Goal: Task Accomplishment & Management: Manage account settings

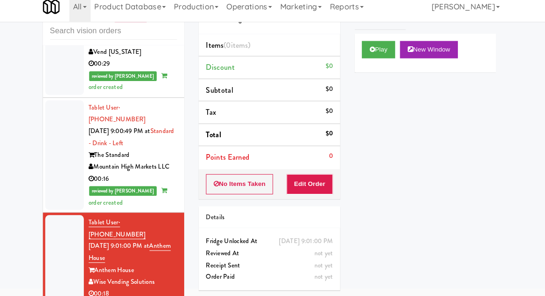
scroll to position [1097, 0]
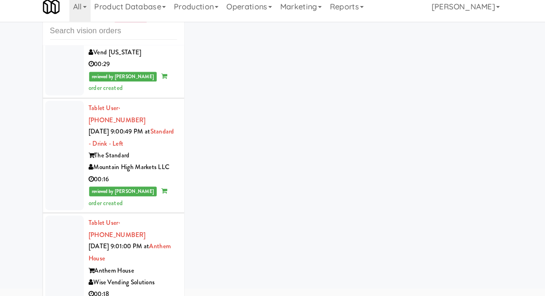
click at [172, 277] on div "Wise Vending Solutions" at bounding box center [140, 283] width 86 height 12
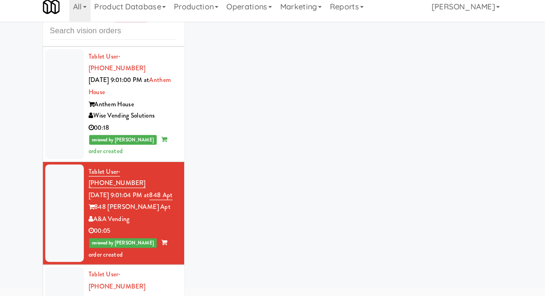
scroll to position [1273, 0]
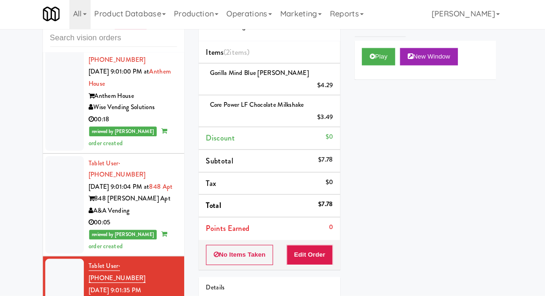
scroll to position [37, 0]
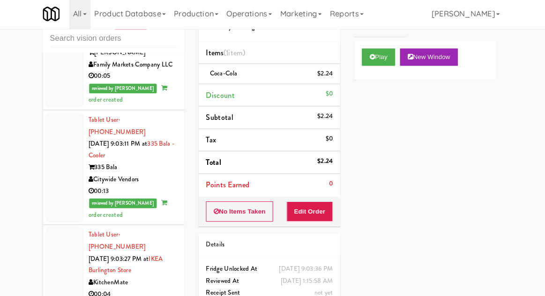
scroll to position [1764, 0]
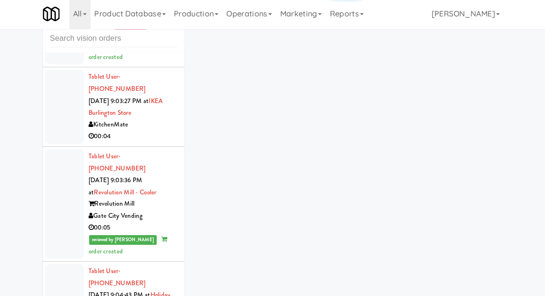
scroll to position [1920, 0]
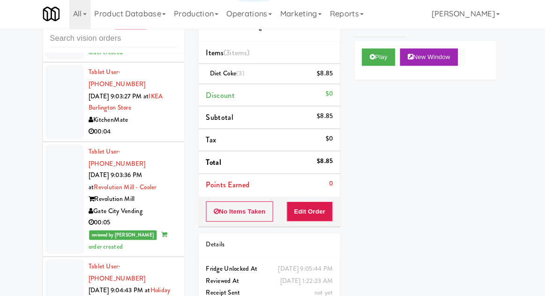
click at [76, 253] on div at bounding box center [73, 300] width 37 height 95
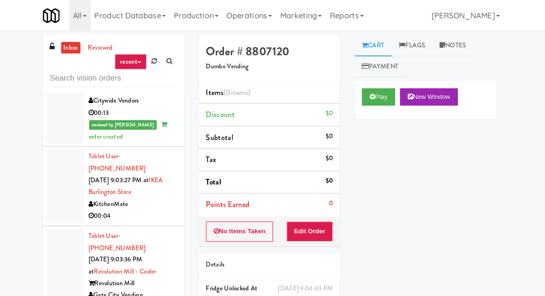
scroll to position [1877, 0]
click at [366, 86] on button "Play" at bounding box center [378, 94] width 32 height 17
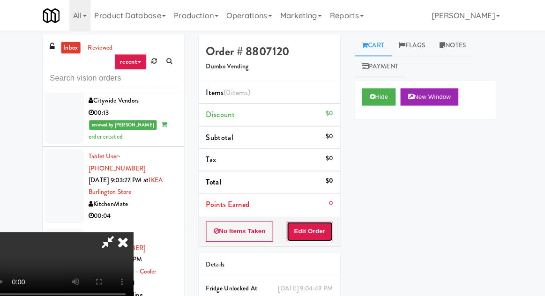
click at [322, 215] on button "Edit Order" at bounding box center [311, 225] width 45 height 20
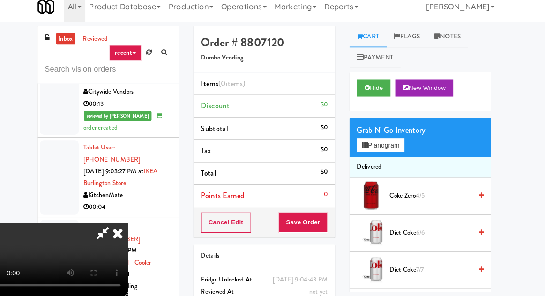
scroll to position [0, 0]
click at [403, 151] on button "Planogram" at bounding box center [385, 150] width 46 height 14
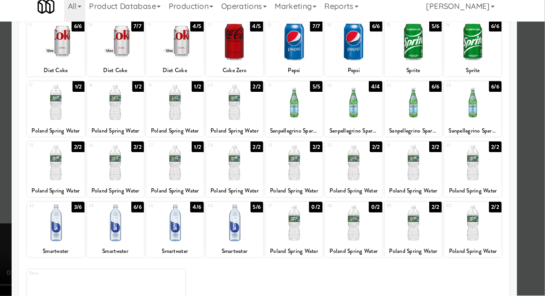
scroll to position [137, 0]
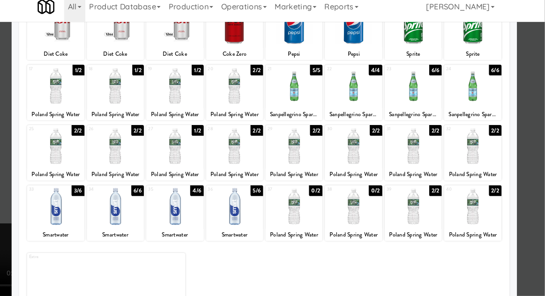
click at [183, 158] on div at bounding box center [185, 151] width 55 height 36
click at [17, 124] on div at bounding box center [272, 148] width 545 height 296
click at [542, 146] on div "inbox reviewed recent all unclear take inventory issue suspicious failed recent…" at bounding box center [272, 206] width 545 height 344
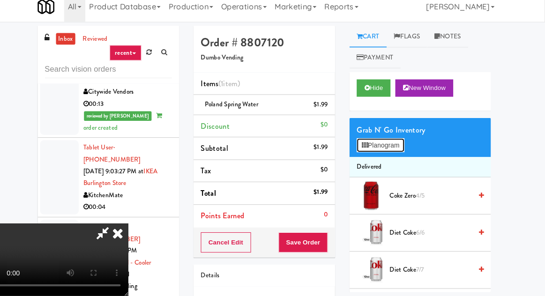
click at [406, 150] on button "Planogram" at bounding box center [385, 150] width 46 height 14
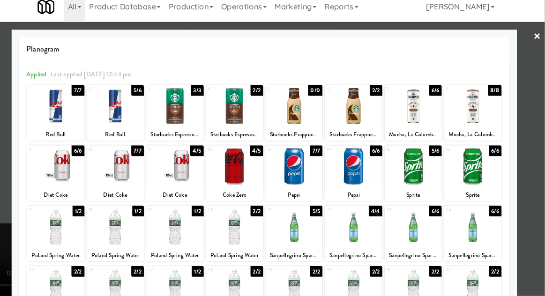
scroll to position [13, 0]
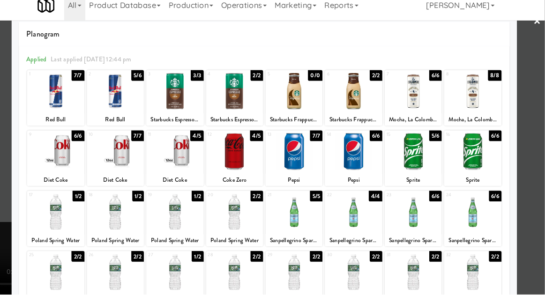
click at [17, 171] on div at bounding box center [272, 148] width 545 height 296
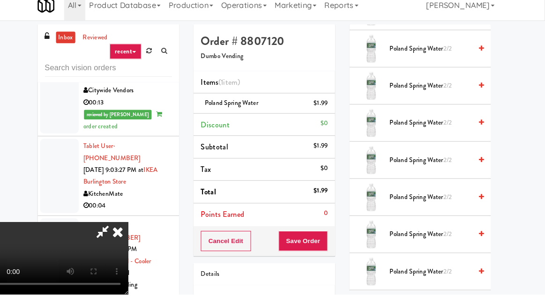
scroll to position [542, 0]
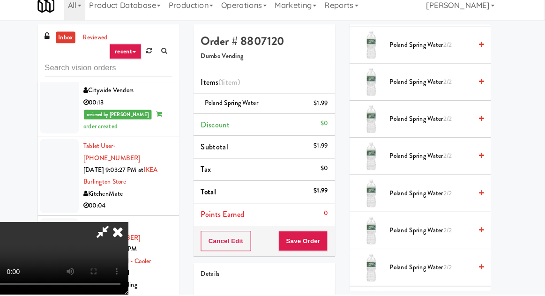
click at [468, 192] on span "Poland Spring Water 2/2" at bounding box center [434, 198] width 80 height 12
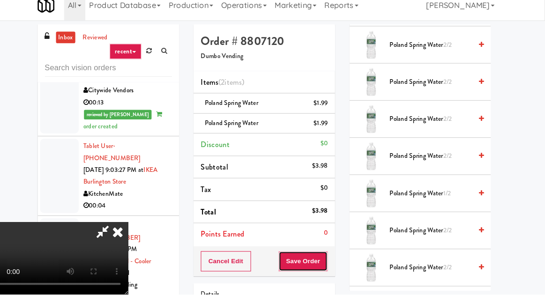
click at [331, 267] on button "Save Order" at bounding box center [310, 264] width 48 height 20
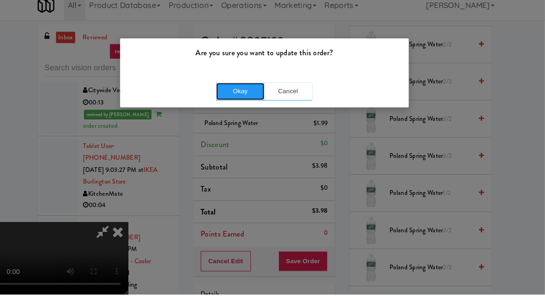
click at [232, 96] on button "Okay" at bounding box center [249, 98] width 47 height 17
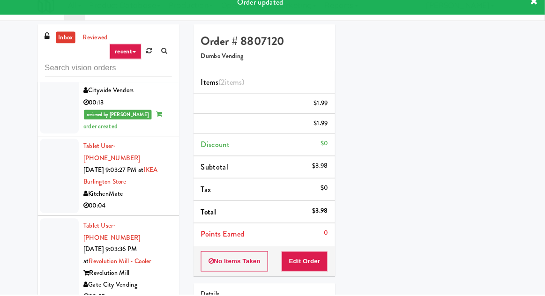
scroll to position [92, 0]
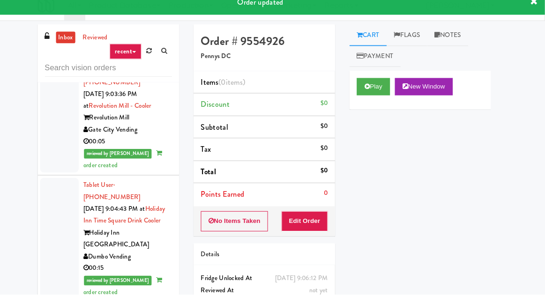
scroll to position [2029, 0]
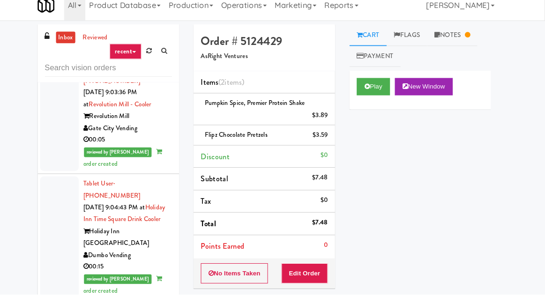
click at [455, 54] on link "Notes" at bounding box center [455, 44] width 49 height 21
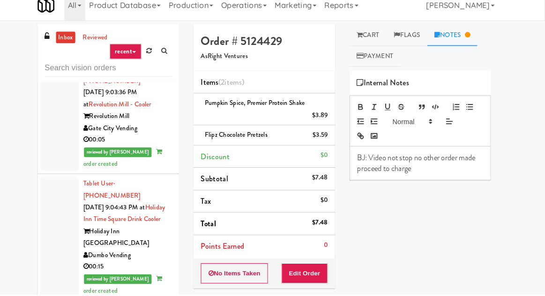
click at [368, 28] on link "Reports" at bounding box center [347, 15] width 41 height 30
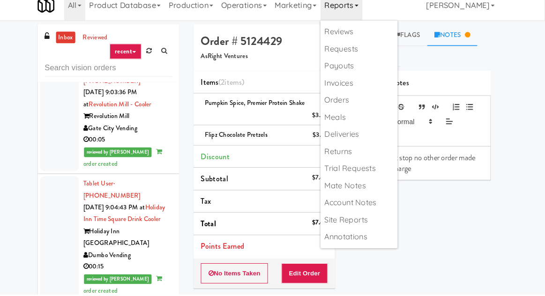
click at [362, 22] on link "Reports" at bounding box center [347, 15] width 41 height 30
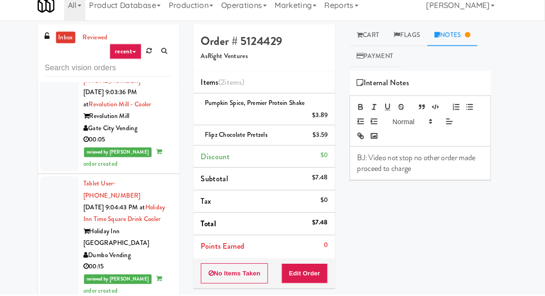
click at [367, 41] on icon at bounding box center [365, 44] width 6 height 6
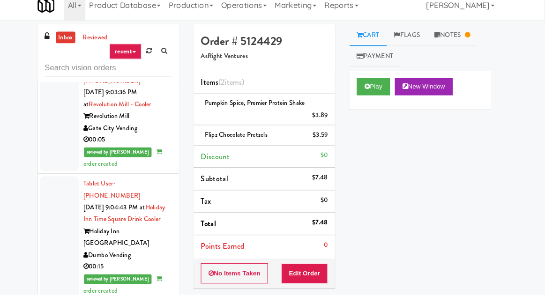
click at [459, 34] on link "Notes" at bounding box center [455, 44] width 49 height 21
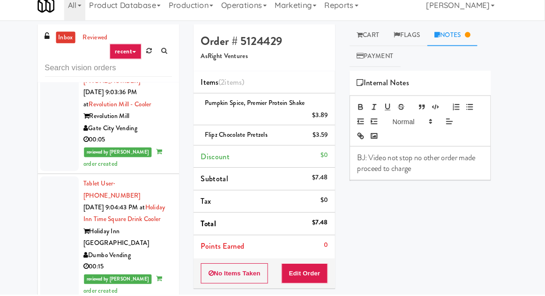
click at [363, 49] on link "Cart" at bounding box center [373, 44] width 36 height 21
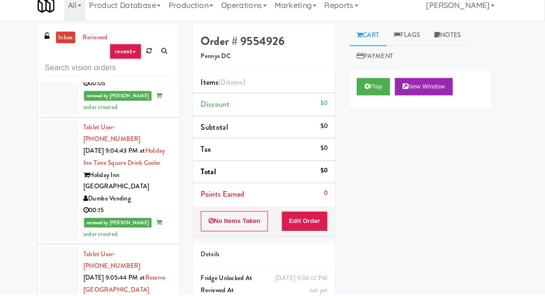
scroll to position [2102, 0]
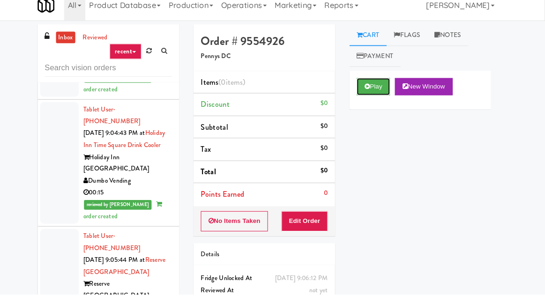
click at [364, 91] on button "Play" at bounding box center [378, 94] width 32 height 17
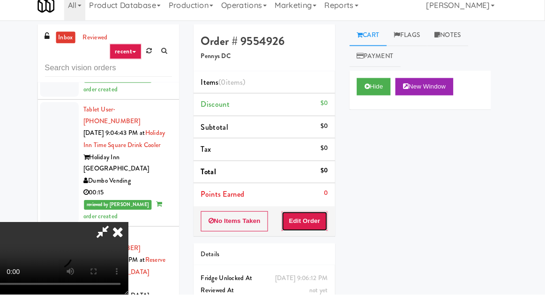
click at [295, 215] on button "Edit Order" at bounding box center [311, 225] width 45 height 20
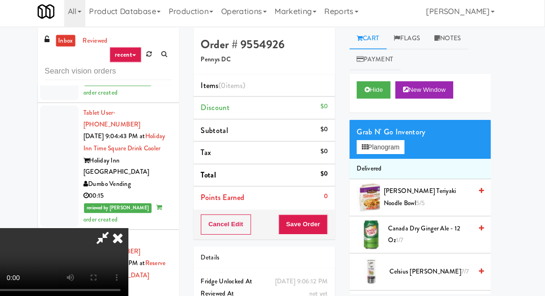
scroll to position [0, 0]
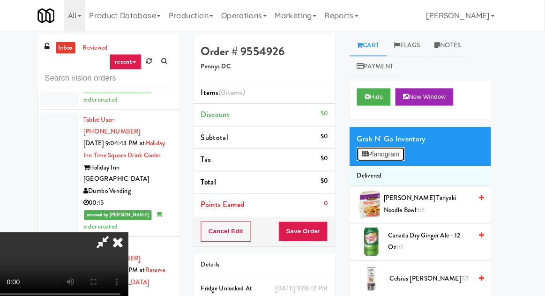
click at [403, 154] on button "Planogram" at bounding box center [385, 150] width 46 height 14
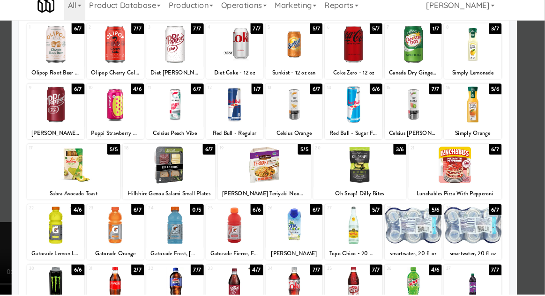
scroll to position [61, 0]
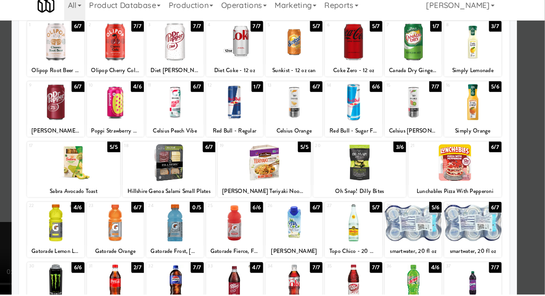
click at [418, 227] on div at bounding box center [416, 226] width 55 height 36
click at [535, 194] on div at bounding box center [272, 148] width 545 height 296
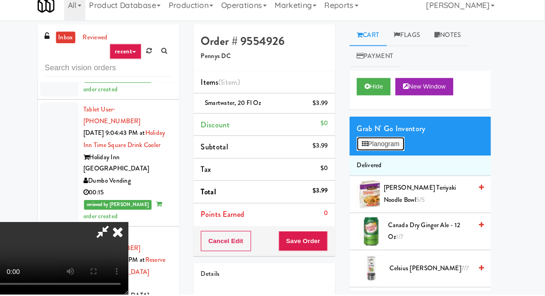
click at [401, 154] on button "Planogram" at bounding box center [385, 150] width 46 height 14
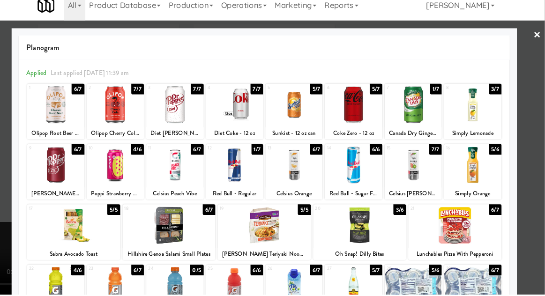
click at [357, 113] on div at bounding box center [358, 112] width 55 height 36
click at [542, 180] on div at bounding box center [272, 148] width 545 height 296
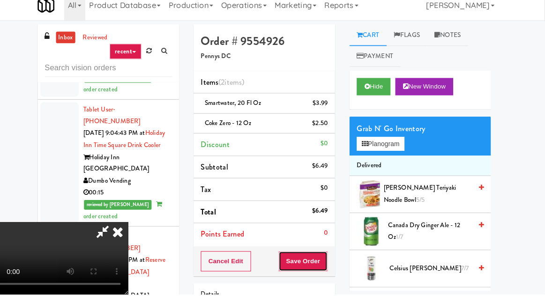
click at [334, 266] on button "Save Order" at bounding box center [310, 264] width 48 height 20
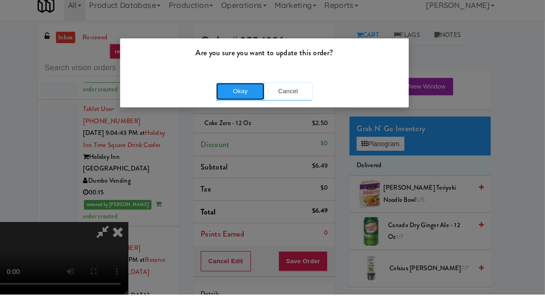
click at [235, 90] on button "Okay" at bounding box center [249, 98] width 47 height 17
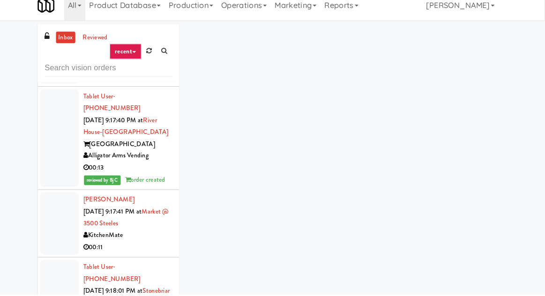
scroll to position [2885, 0]
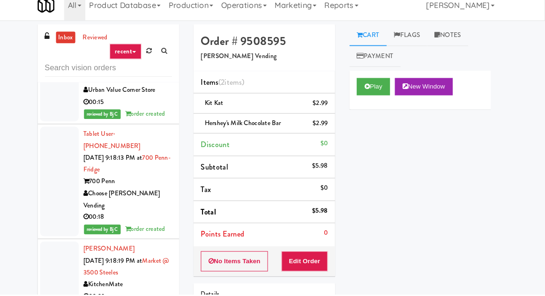
scroll to position [3111, 0]
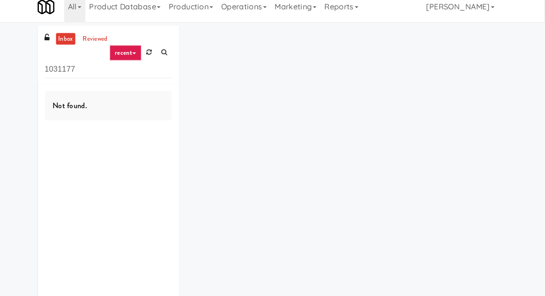
click at [167, 62] on link at bounding box center [160, 59] width 15 height 14
click at [30, 59] on div "inbox reviewed recent all unclear take inventory issue suspicious failed recent…" at bounding box center [272, 182] width 545 height 297
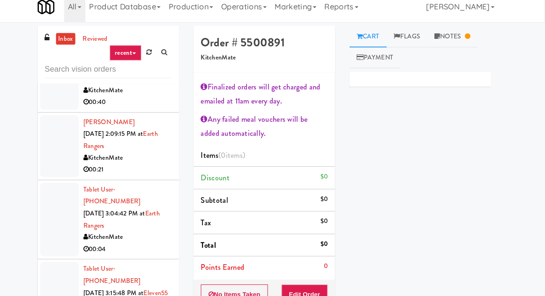
click at [83, 193] on div at bounding box center [73, 222] width 37 height 72
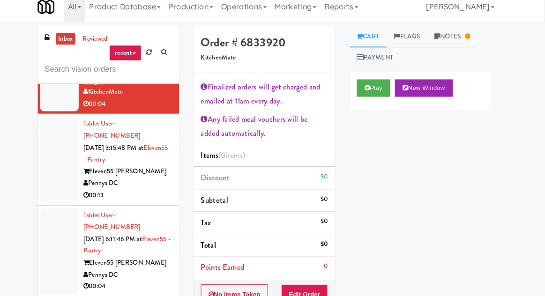
click at [79, 211] on div at bounding box center [73, 252] width 37 height 83
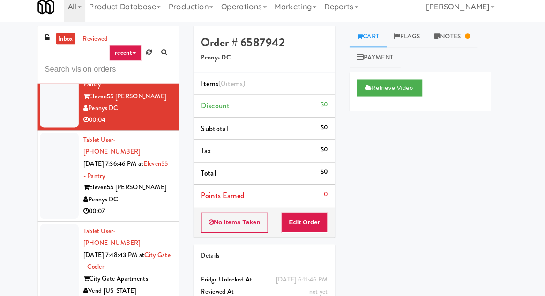
scroll to position [737, 0]
click at [76, 226] on div at bounding box center [73, 267] width 37 height 83
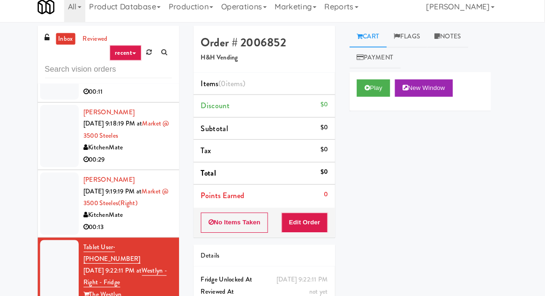
scroll to position [1084, 0]
click at [382, 87] on button "Play" at bounding box center [378, 94] width 32 height 17
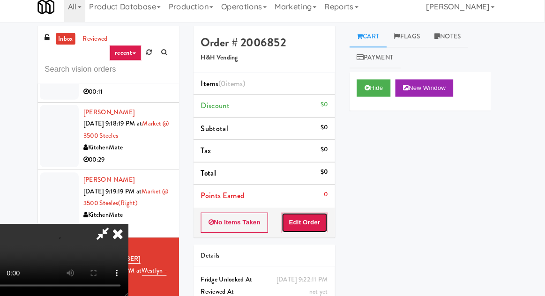
click at [324, 215] on button "Edit Order" at bounding box center [311, 225] width 45 height 20
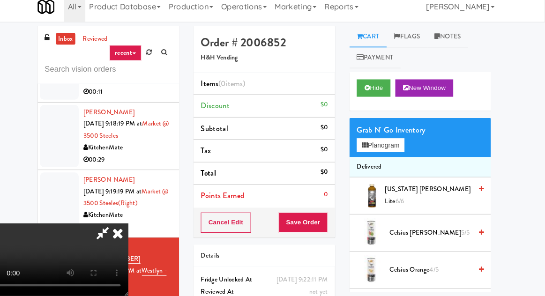
click at [544, 216] on div "inbox reviewed recent all unclear take inventory issue suspicious failed recent…" at bounding box center [272, 206] width 545 height 344
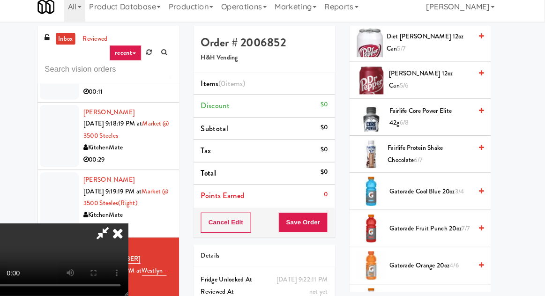
scroll to position [550, 0]
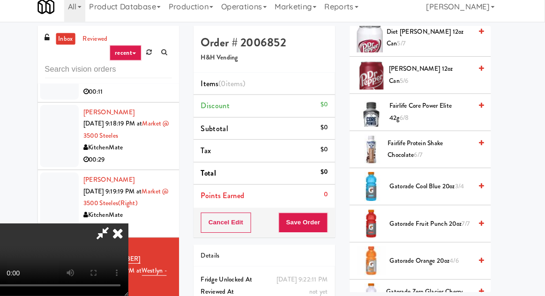
click at [417, 184] on span "Gatorade Cool Blue 20oz 3/4" at bounding box center [434, 190] width 80 height 12
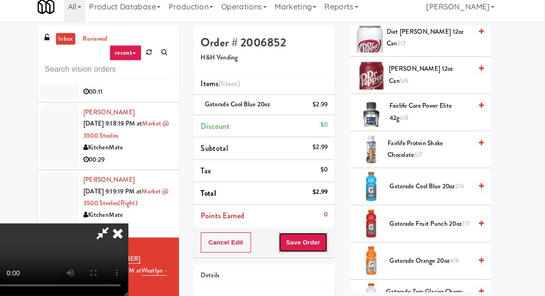
click at [333, 235] on button "Save Order" at bounding box center [310, 244] width 48 height 20
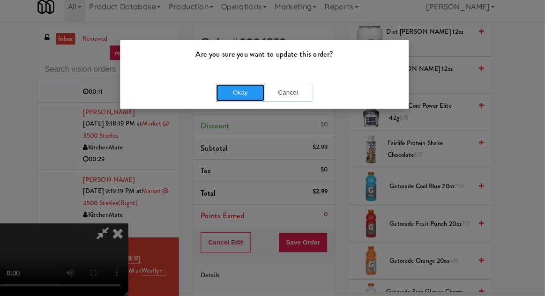
click at [241, 101] on button "Okay" at bounding box center [249, 98] width 47 height 17
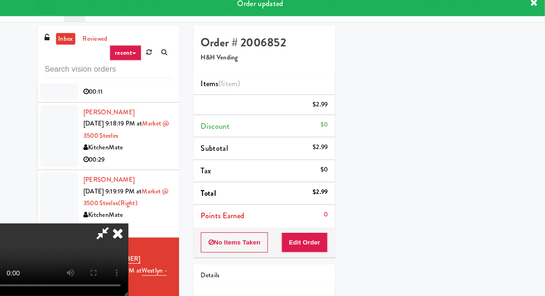
scroll to position [92, 0]
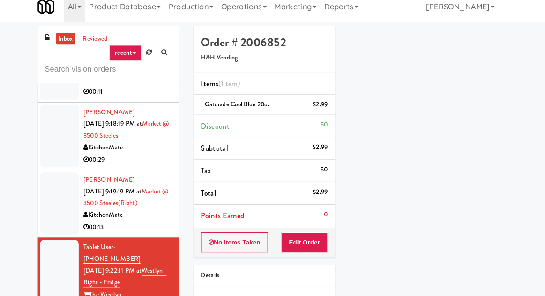
click at [75, 176] on div at bounding box center [73, 206] width 37 height 60
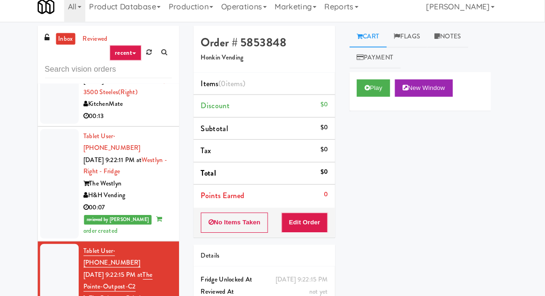
scroll to position [1192, 0]
click at [71, 87] on div "inbox reviewed recent all unclear take inventory issue suspicious failed recent" at bounding box center [120, 62] width 137 height 56
click at [76, 245] on div at bounding box center [73, 286] width 37 height 83
click at [357, 94] on div "Play New Window" at bounding box center [423, 97] width 137 height 37
click at [69, 134] on div at bounding box center [73, 187] width 37 height 106
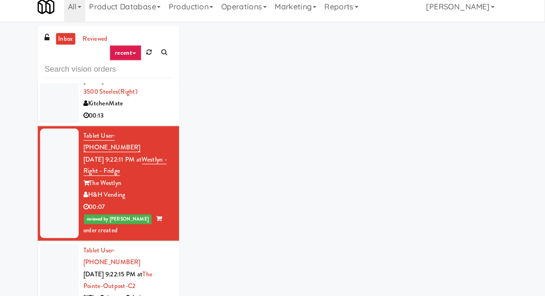
click at [78, 245] on div at bounding box center [73, 286] width 37 height 83
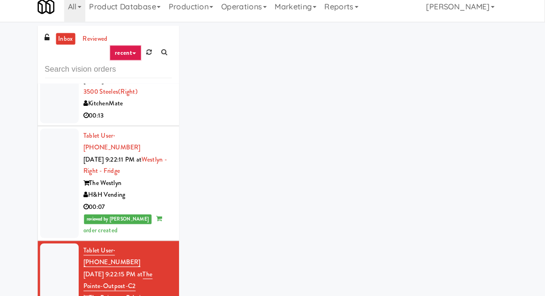
scroll to position [1243, 0]
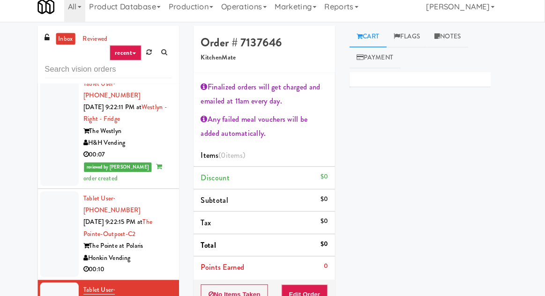
click at [72, 194] on div at bounding box center [73, 235] width 37 height 83
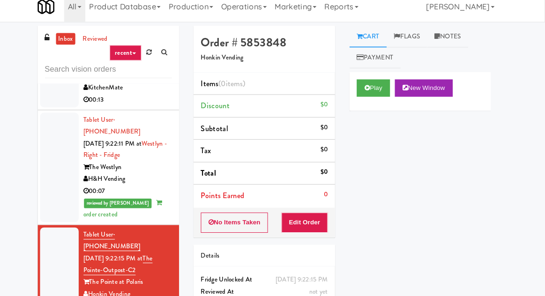
scroll to position [1194, 0]
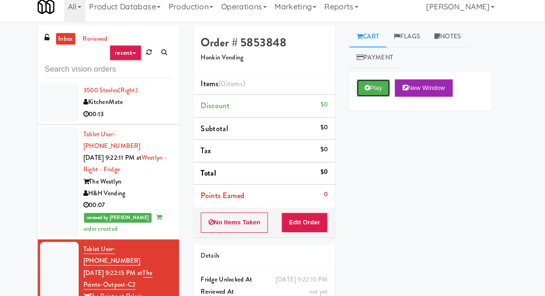
click at [383, 101] on button "Play" at bounding box center [378, 94] width 32 height 17
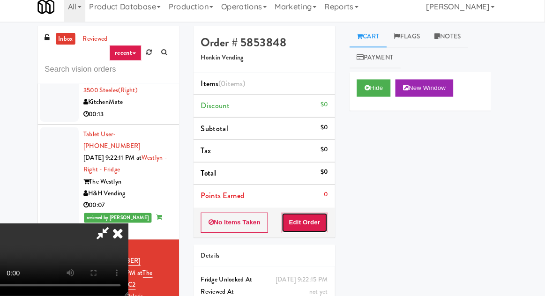
click at [319, 223] on button "Edit Order" at bounding box center [311, 225] width 45 height 20
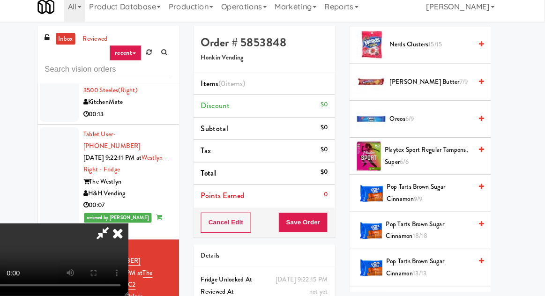
scroll to position [394, 0]
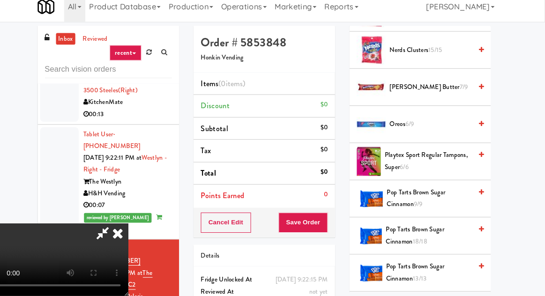
click at [438, 124] on span "Oreos 6/9" at bounding box center [434, 130] width 80 height 12
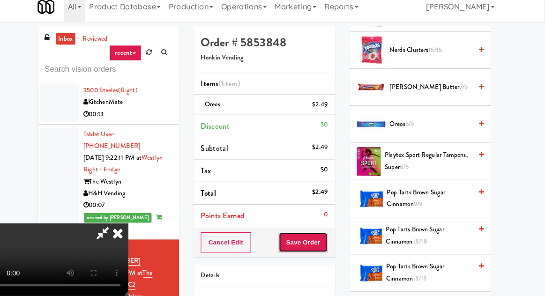
click at [329, 245] on button "Save Order" at bounding box center [310, 244] width 48 height 20
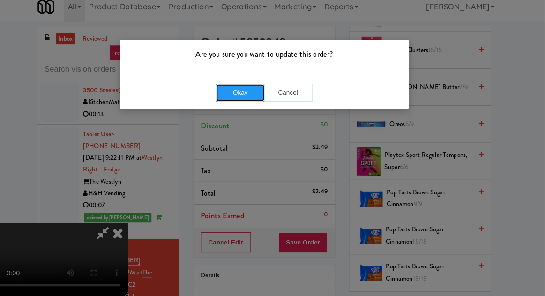
click at [248, 98] on button "Okay" at bounding box center [249, 98] width 47 height 17
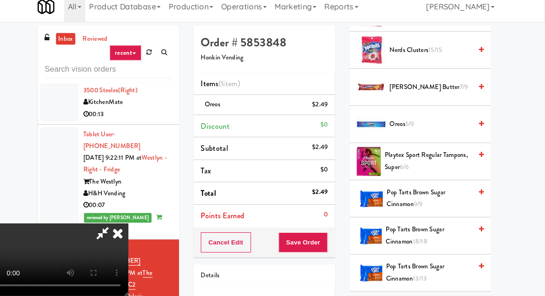
scroll to position [92, 0]
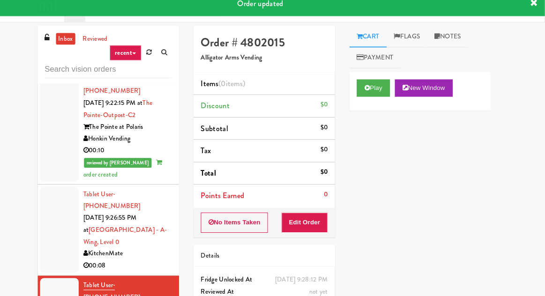
scroll to position [1359, 0]
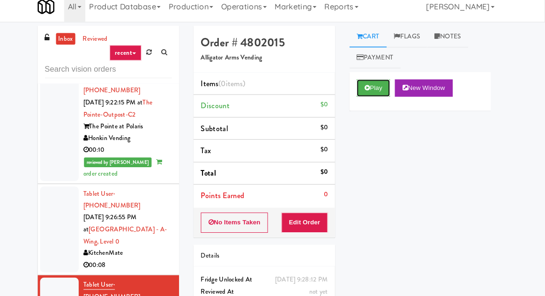
click at [369, 97] on button "Play" at bounding box center [378, 94] width 32 height 17
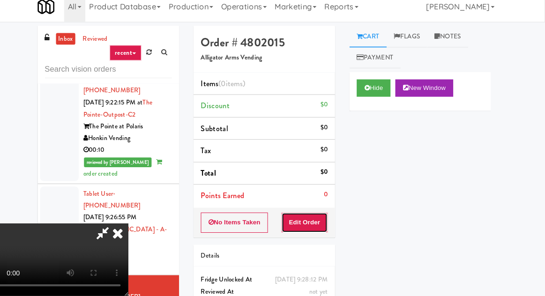
click at [319, 220] on button "Edit Order" at bounding box center [311, 225] width 45 height 20
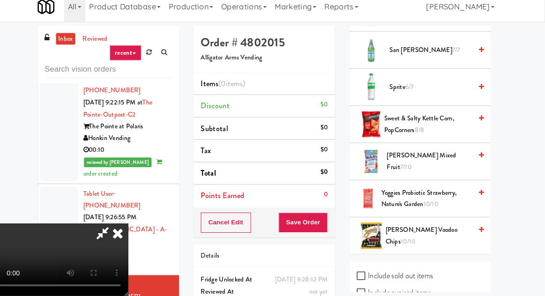
scroll to position [1144, 0]
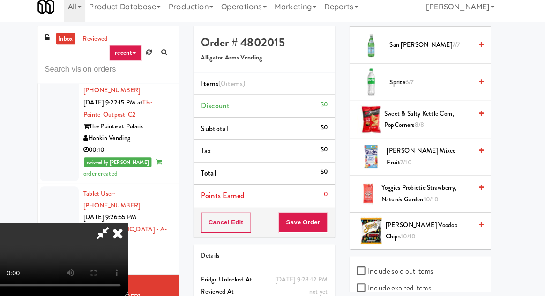
click at [431, 149] on span "[PERSON_NAME] Mixed Fruit 7/10" at bounding box center [432, 160] width 82 height 23
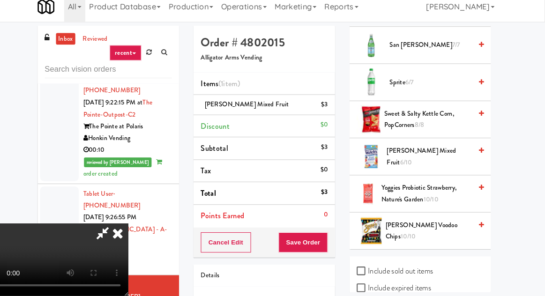
click at [420, 126] on span "8/8" at bounding box center [422, 130] width 9 height 9
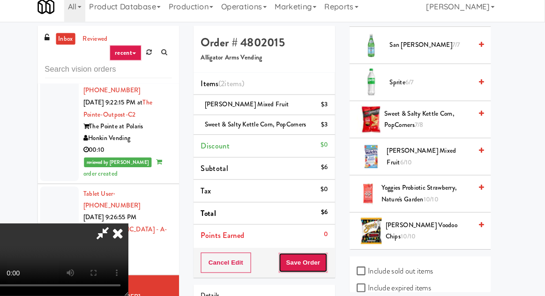
click at [333, 269] on button "Save Order" at bounding box center [310, 264] width 48 height 20
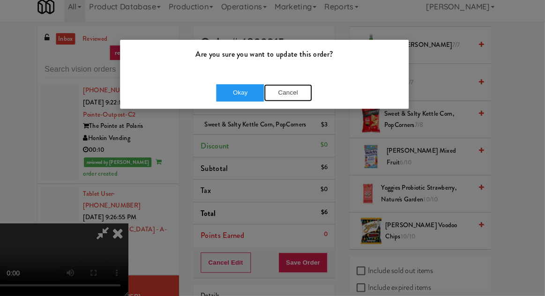
click at [302, 96] on button "Cancel" at bounding box center [295, 98] width 47 height 17
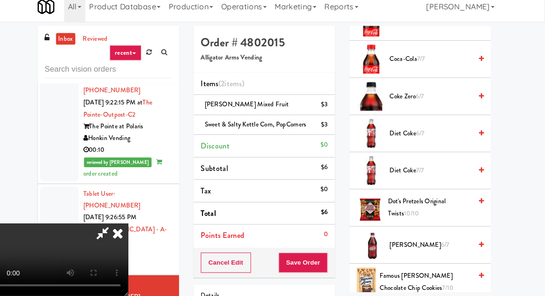
scroll to position [366, 0]
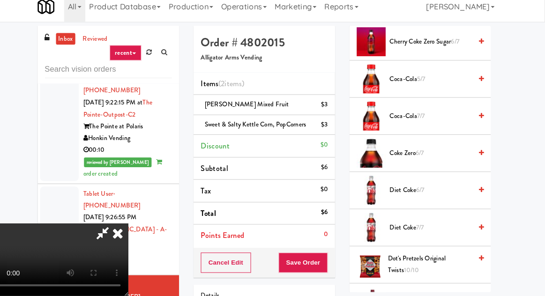
click at [448, 188] on span "Diet Coke 6/7" at bounding box center [434, 194] width 80 height 12
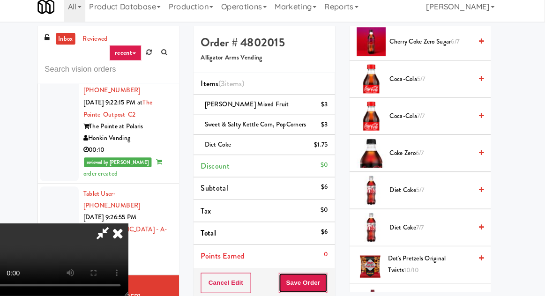
click at [333, 287] on button "Save Order" at bounding box center [310, 284] width 48 height 20
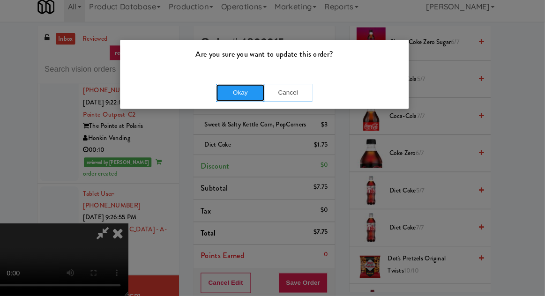
click at [260, 101] on button "Okay" at bounding box center [249, 98] width 47 height 17
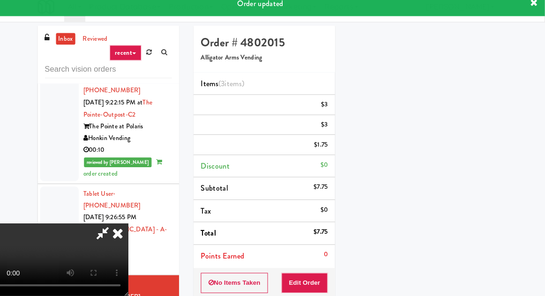
scroll to position [92, 0]
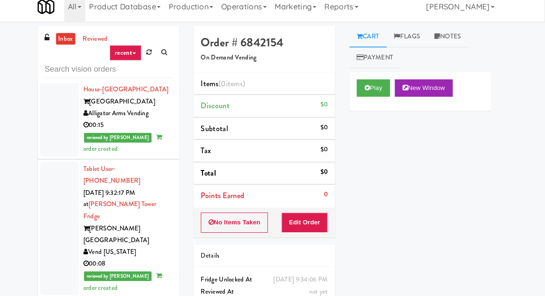
scroll to position [1584, 0]
click at [370, 95] on icon at bounding box center [372, 94] width 5 height 6
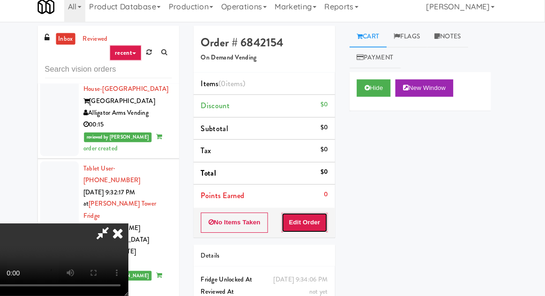
click at [320, 218] on button "Edit Order" at bounding box center [311, 225] width 45 height 20
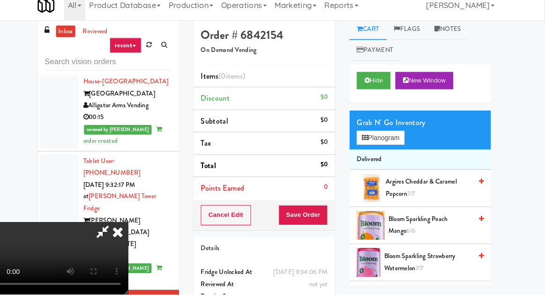
scroll to position [7, 0]
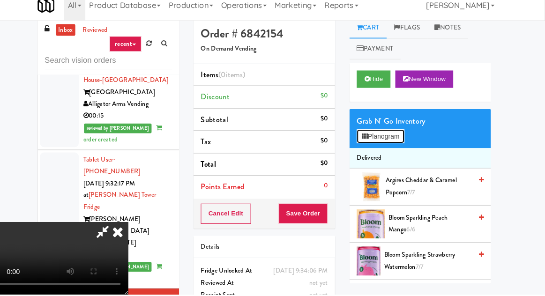
click at [385, 137] on button "Planogram" at bounding box center [385, 143] width 46 height 14
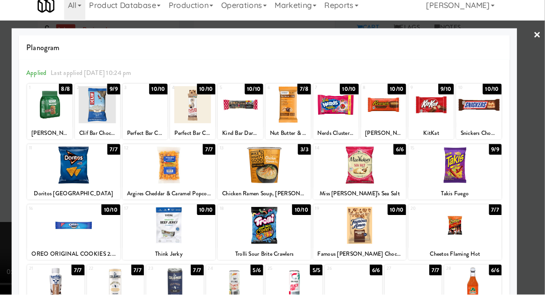
click at [195, 115] on div at bounding box center [203, 112] width 44 height 36
click at [17, 134] on div at bounding box center [272, 148] width 545 height 296
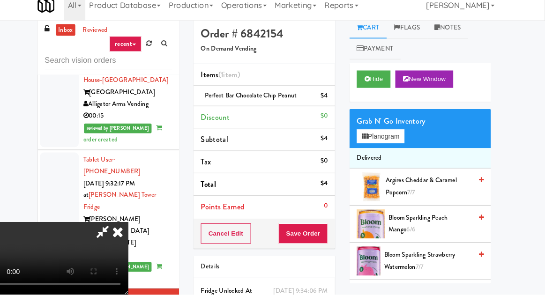
click at [340, 236] on div "Cancel Edit Save Order" at bounding box center [272, 237] width 137 height 29
click at [333, 234] on button "Save Order" at bounding box center [310, 237] width 48 height 20
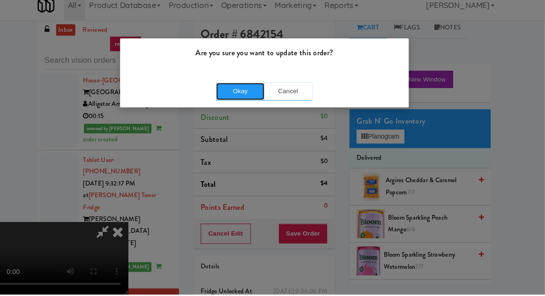
click at [234, 105] on button "Okay" at bounding box center [249, 98] width 47 height 17
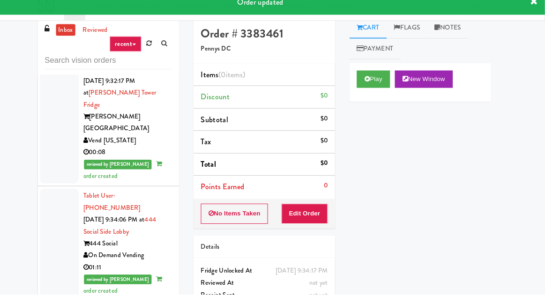
scroll to position [1746, 0]
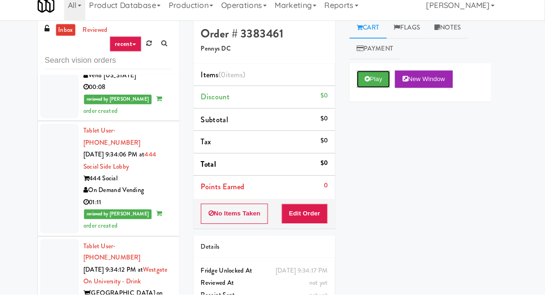
click at [385, 92] on button "Play" at bounding box center [378, 87] width 32 height 17
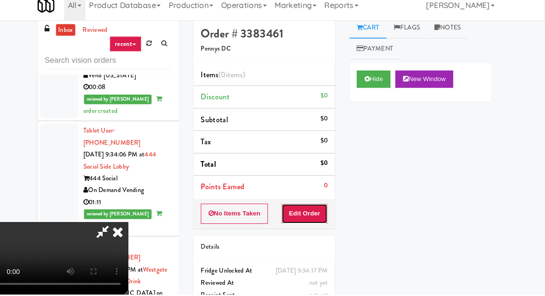
click at [322, 213] on button "Edit Order" at bounding box center [311, 218] width 45 height 20
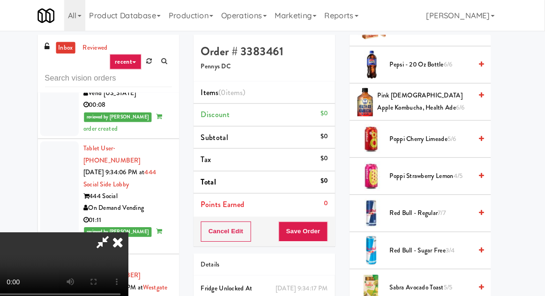
scroll to position [794, 0]
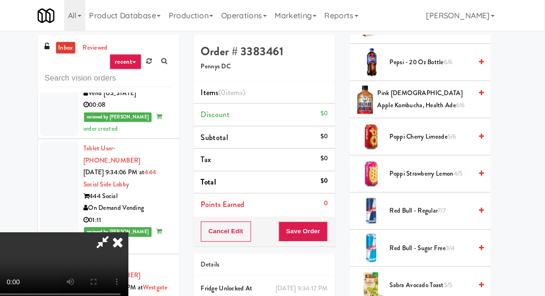
click at [436, 85] on span "Pink [DEMOGRAPHIC_DATA] Apple Kombucha, Health Ade 6/6" at bounding box center [427, 96] width 91 height 23
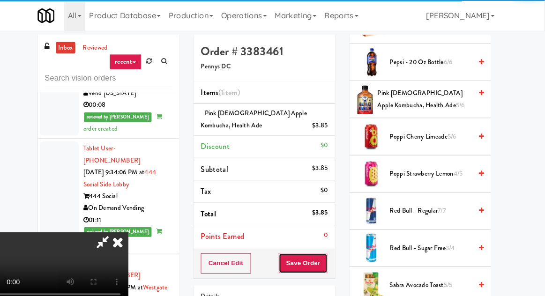
click at [333, 246] on button "Save Order" at bounding box center [310, 256] width 48 height 20
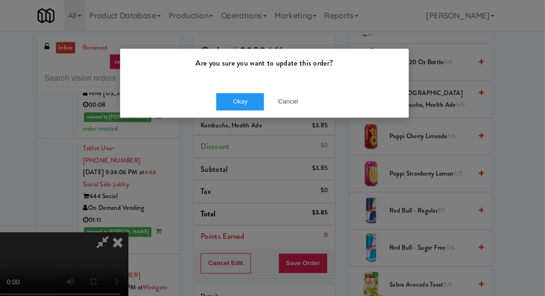
click at [334, 252] on div "Are you sure you want to update this order? Okay Cancel" at bounding box center [272, 148] width 545 height 296
click at [252, 106] on button "Okay" at bounding box center [249, 98] width 47 height 17
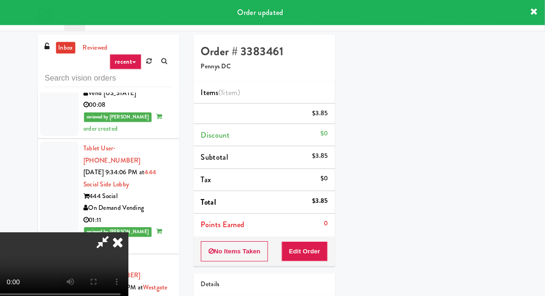
scroll to position [92, 0]
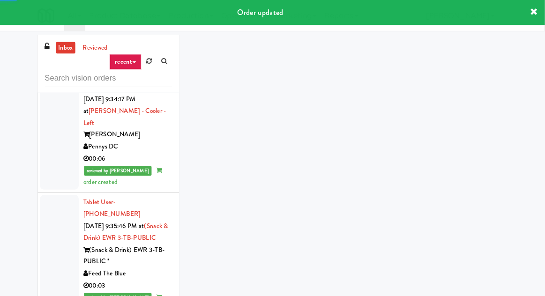
scroll to position [2053, 0]
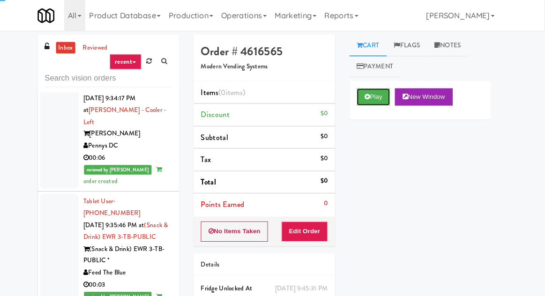
click at [377, 90] on button "Play" at bounding box center [378, 94] width 32 height 17
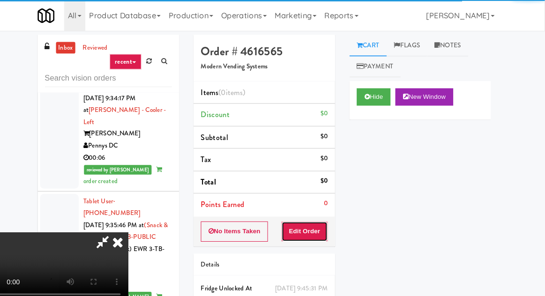
click at [315, 218] on button "Edit Order" at bounding box center [311, 225] width 45 height 20
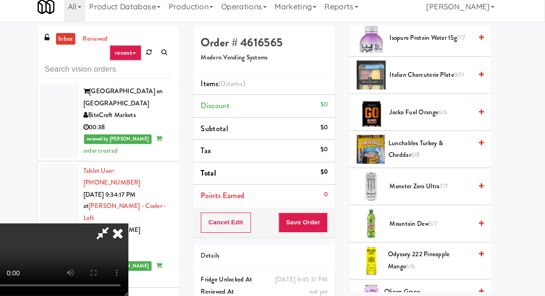
scroll to position [768, 0]
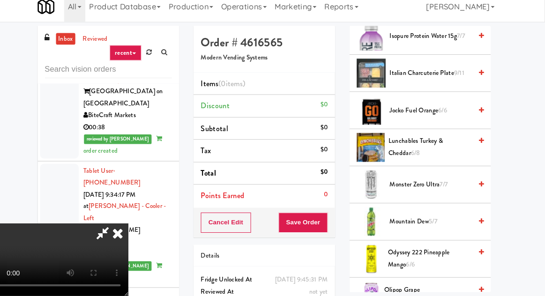
click at [420, 220] on span "Mountain Dew 5/7" at bounding box center [434, 224] width 80 height 12
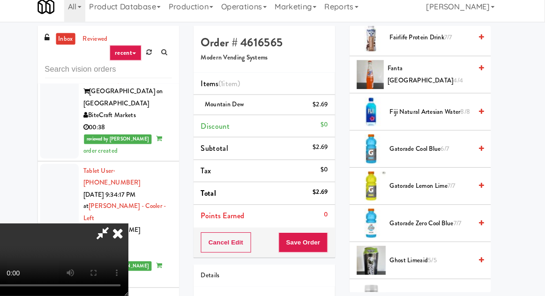
scroll to position [586, 0]
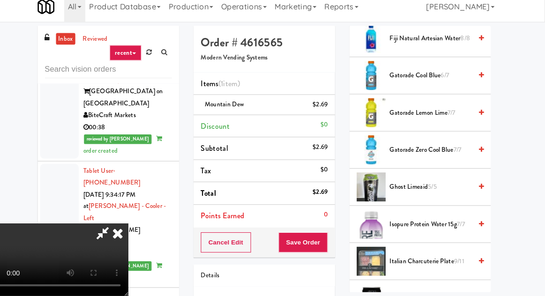
click at [435, 112] on span "Gatorade Lemon Lime 7/7" at bounding box center [434, 118] width 80 height 12
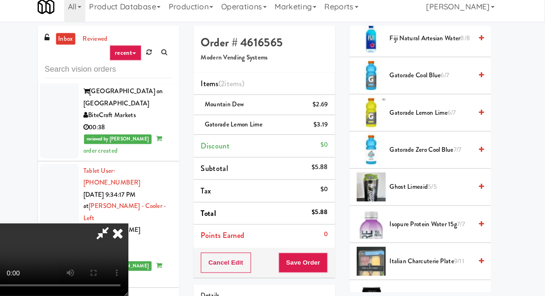
scroll to position [34, 0]
click at [333, 255] on button "Save Order" at bounding box center [310, 264] width 48 height 20
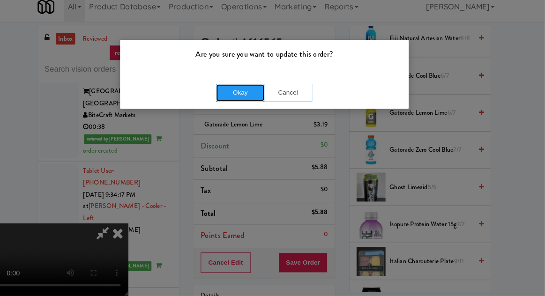
click at [253, 104] on button "Okay" at bounding box center [249, 98] width 47 height 17
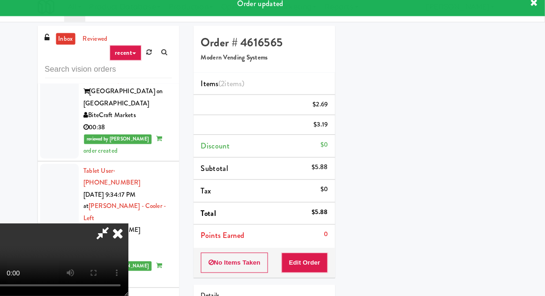
scroll to position [0, 0]
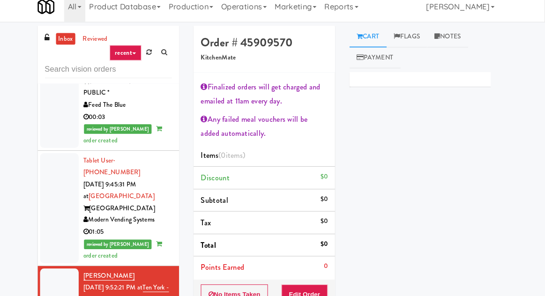
scroll to position [2225, 0]
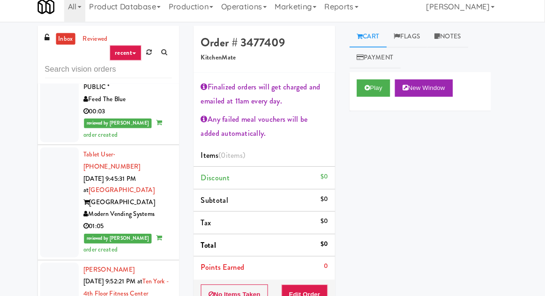
scroll to position [2220, 0]
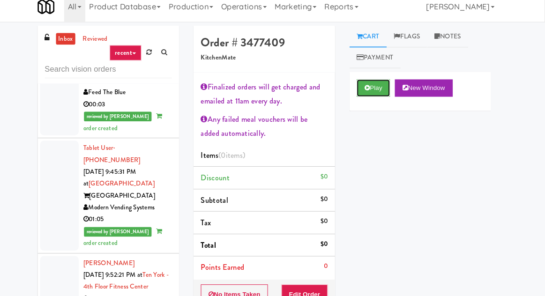
click at [376, 92] on button "Play" at bounding box center [378, 94] width 32 height 17
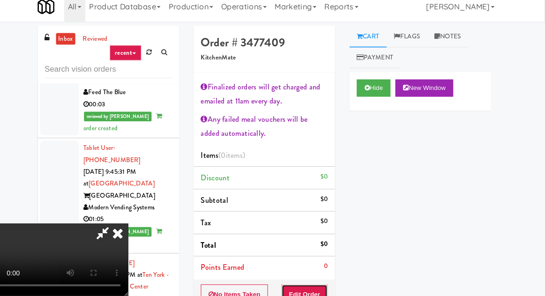
click at [319, 285] on button "Edit Order" at bounding box center [311, 295] width 45 height 20
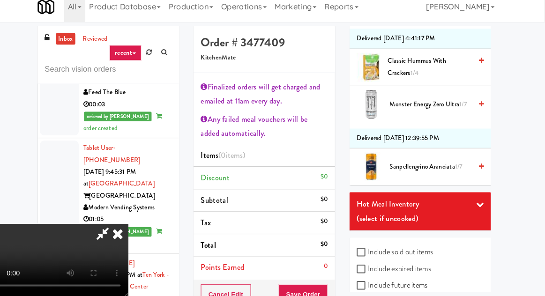
scroll to position [7, 0]
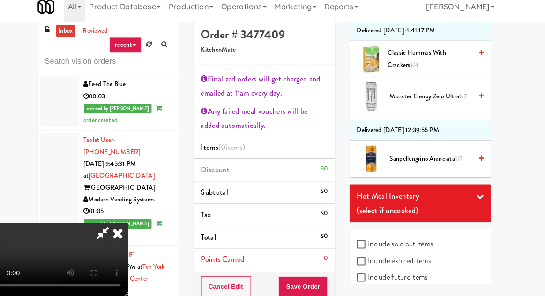
click at [434, 97] on span "Monster Energy Zero Ultra 1/7" at bounding box center [434, 103] width 80 height 12
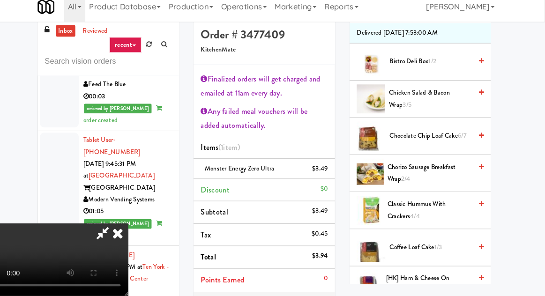
scroll to position [514, 0]
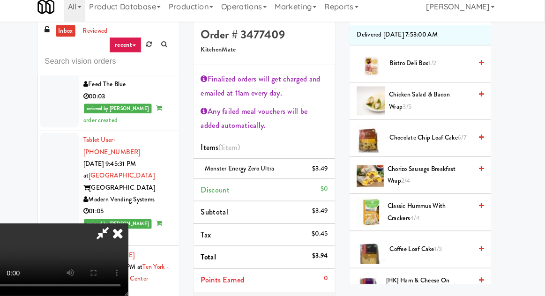
click at [433, 97] on span "Chicken Salad & Bacon Wrap 3/5" at bounding box center [434, 106] width 80 height 23
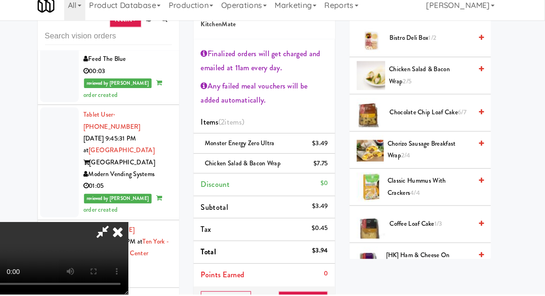
scroll to position [47, 0]
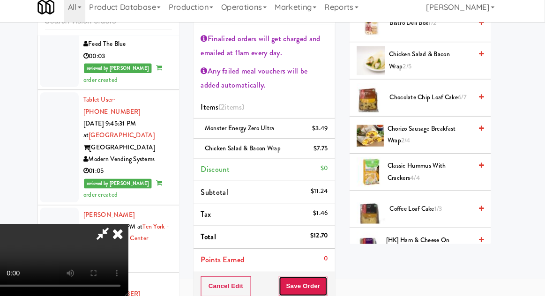
click at [329, 282] on button "Save Order" at bounding box center [310, 286] width 48 height 20
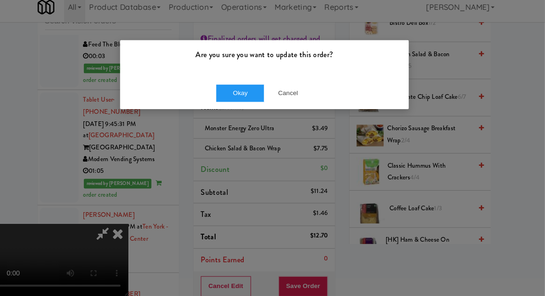
click at [248, 76] on div "Are you sure you want to update this order?" at bounding box center [273, 65] width 280 height 36
click at [249, 100] on button "Okay" at bounding box center [249, 98] width 47 height 17
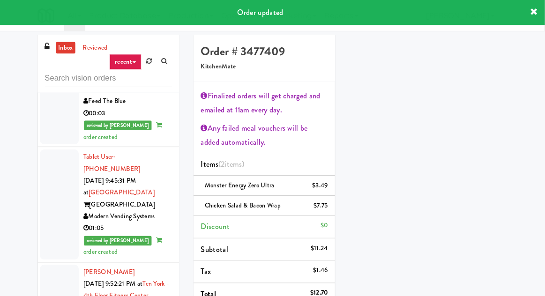
scroll to position [92, 0]
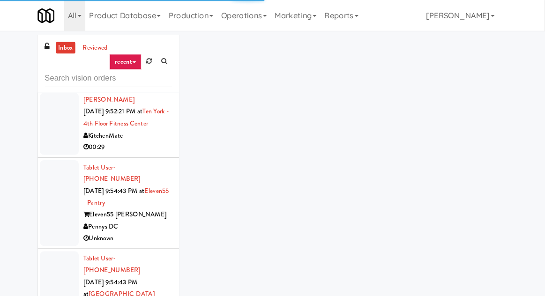
scroll to position [2421, 0]
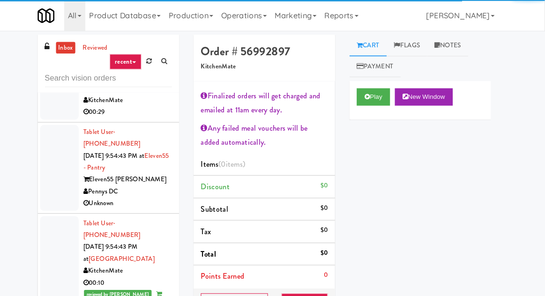
click at [370, 96] on icon at bounding box center [372, 94] width 5 height 6
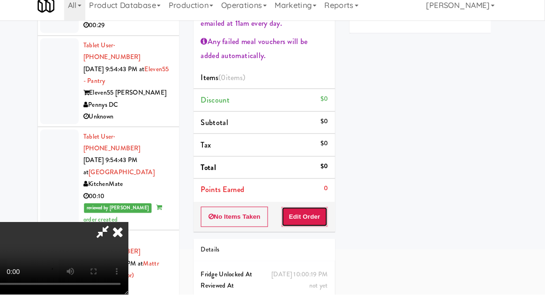
click at [319, 216] on button "Edit Order" at bounding box center [311, 221] width 45 height 20
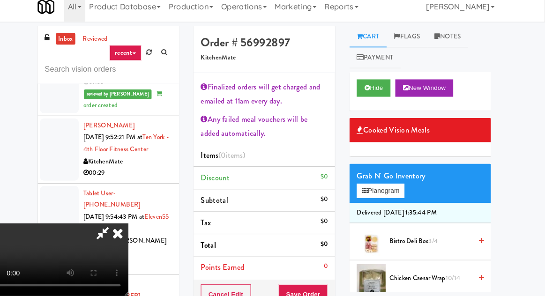
scroll to position [0, 0]
click at [377, 91] on button "Hide" at bounding box center [378, 94] width 33 height 17
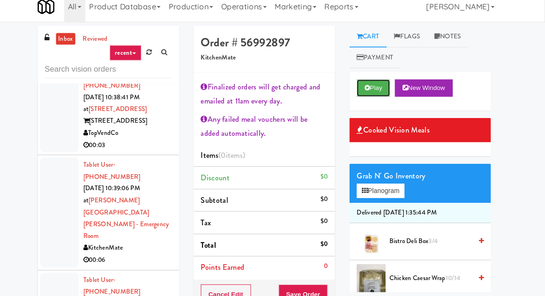
scroll to position [6053, 0]
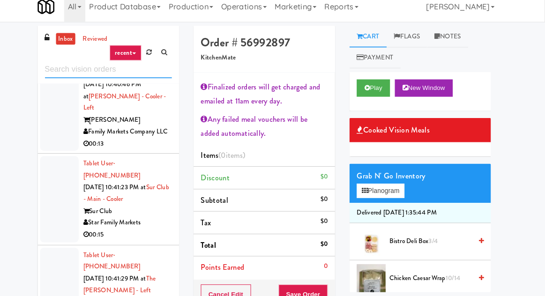
click at [75, 74] on input "text" at bounding box center [120, 75] width 123 height 17
type input "cooler"
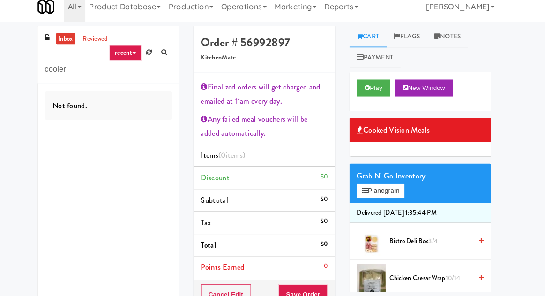
click at [22, 79] on div "inbox reviewed recent all unclear take inventory issue suspicious failed recent…" at bounding box center [272, 219] width 545 height 371
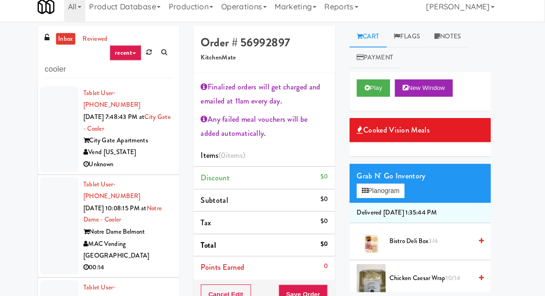
click at [67, 124] on div at bounding box center [73, 133] width 37 height 83
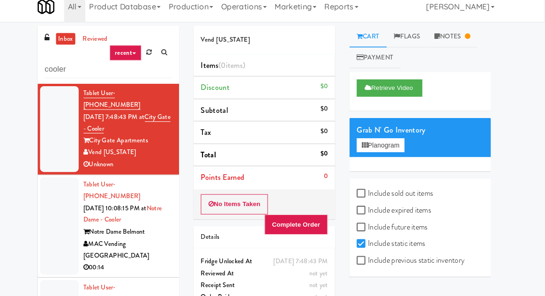
click at [70, 183] on div at bounding box center [73, 228] width 37 height 95
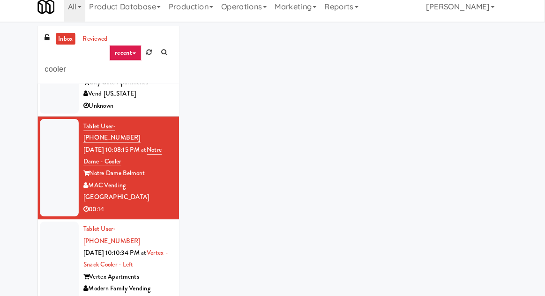
scroll to position [82, 0]
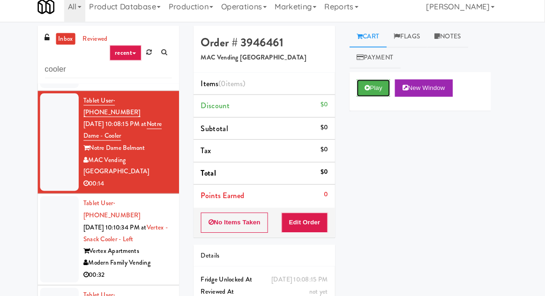
click at [369, 86] on button "Play" at bounding box center [378, 94] width 32 height 17
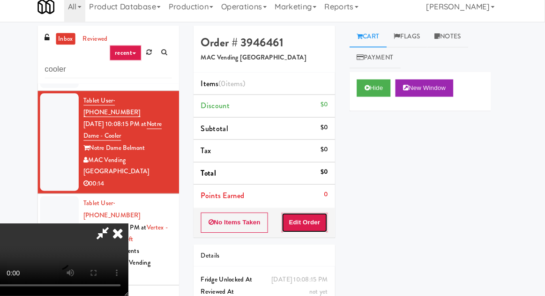
click at [318, 215] on button "Edit Order" at bounding box center [311, 225] width 45 height 20
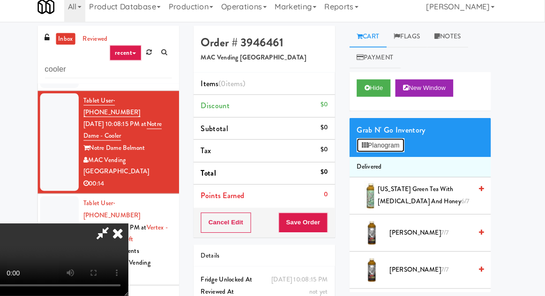
click at [388, 155] on button "Planogram" at bounding box center [385, 150] width 46 height 14
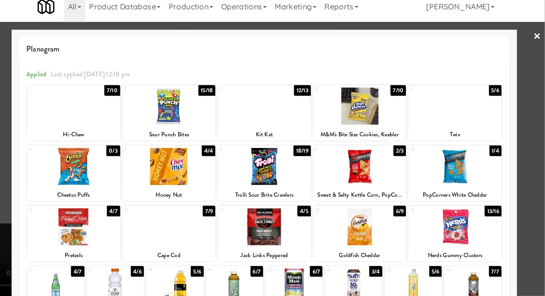
click at [381, 116] on div at bounding box center [365, 112] width 90 height 36
click at [20, 169] on div at bounding box center [272, 148] width 545 height 296
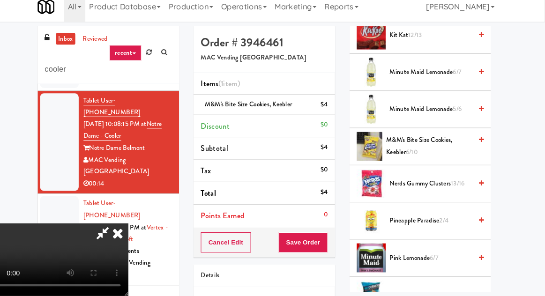
scroll to position [624, 0]
click at [435, 114] on span "Minute Maid Lemonade 5/6" at bounding box center [434, 116] width 80 height 12
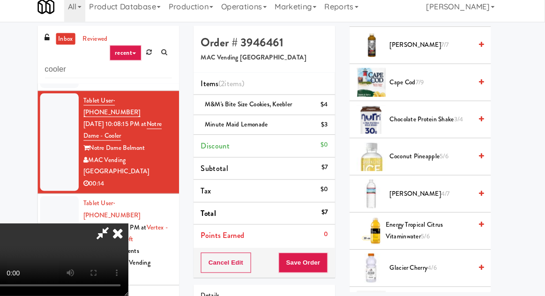
scroll to position [0, 0]
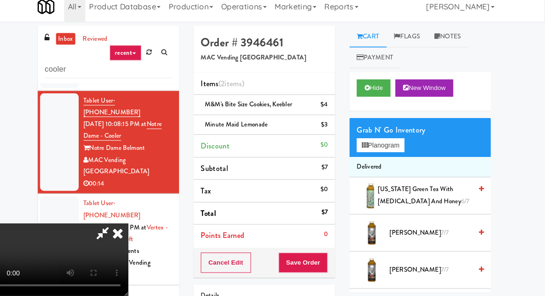
click at [403, 161] on li "Delivered" at bounding box center [423, 171] width 137 height 20
click at [398, 152] on button "Planogram" at bounding box center [385, 150] width 46 height 14
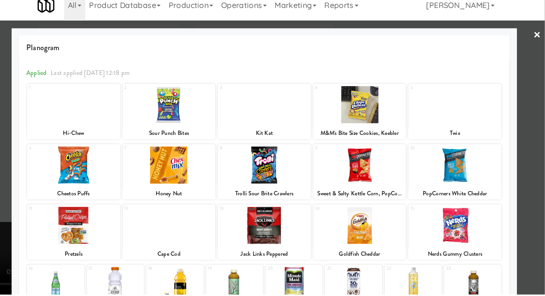
scroll to position [57, 0]
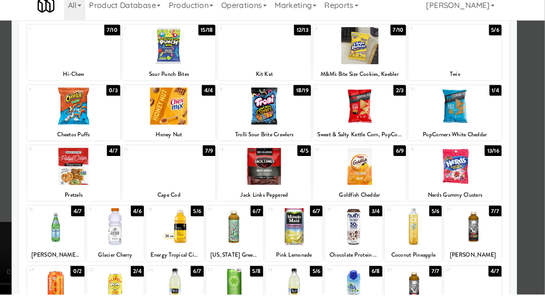
click at [313, 234] on div at bounding box center [301, 230] width 55 height 36
click at [22, 211] on div at bounding box center [272, 148] width 545 height 296
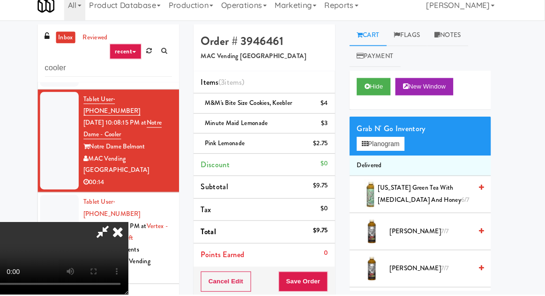
click at [337, 128] on li "Minute Maid Lemonade $3" at bounding box center [272, 130] width 137 height 20
click at [337, 133] on icon at bounding box center [335, 133] width 5 height 6
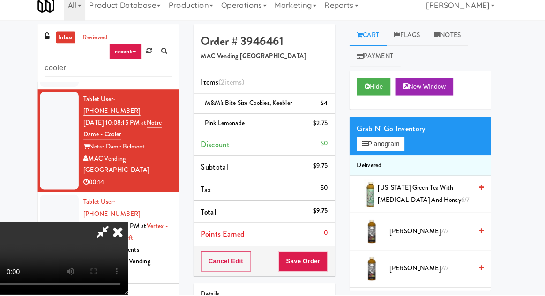
click at [342, 259] on div "Order # 3946461 MAC Vending USA Items (2 items ) M&M's Bite Size Cookies, Keebl…" at bounding box center [272, 204] width 151 height 340
click at [334, 264] on button "Save Order" at bounding box center [310, 264] width 48 height 20
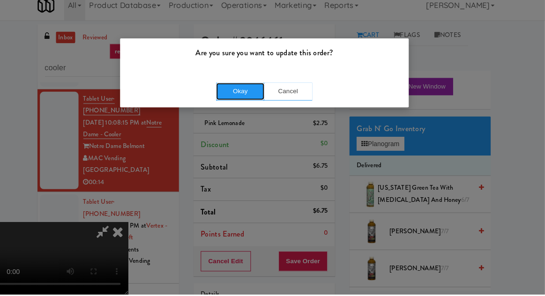
click at [234, 97] on button "Okay" at bounding box center [249, 98] width 47 height 17
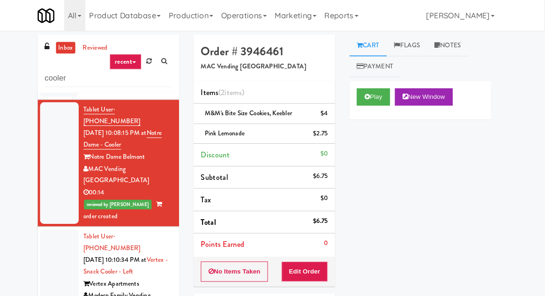
click at [74, 223] on div at bounding box center [73, 264] width 37 height 83
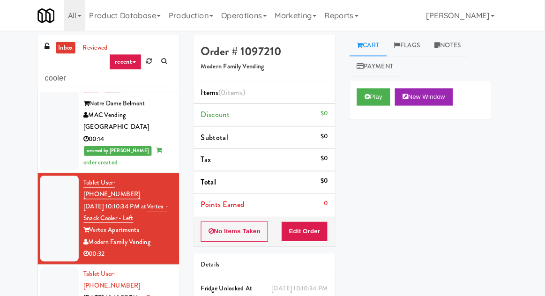
scroll to position [135, 0]
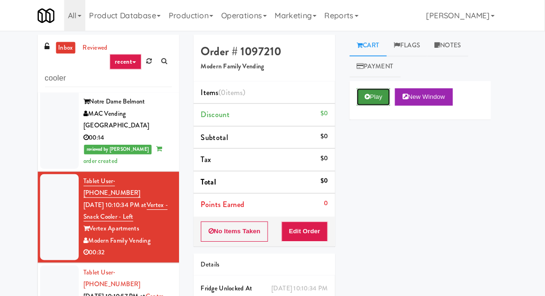
click at [370, 100] on button "Play" at bounding box center [378, 94] width 32 height 17
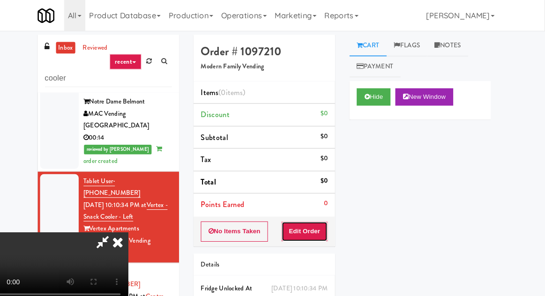
click at [312, 228] on button "Edit Order" at bounding box center [311, 225] width 45 height 20
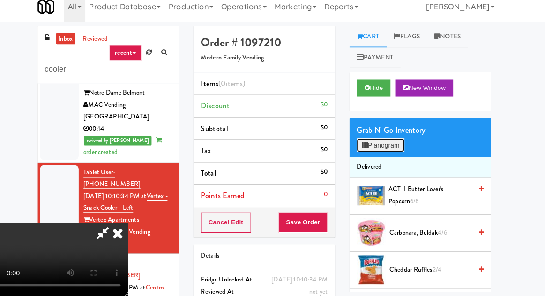
click at [379, 156] on button "Planogram" at bounding box center [385, 150] width 46 height 14
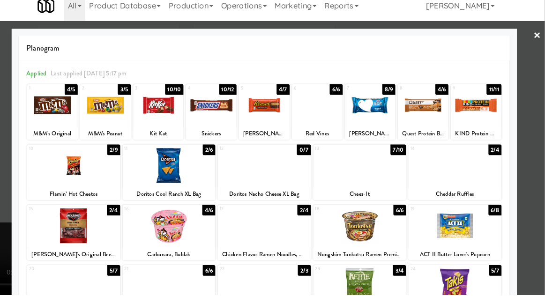
scroll to position [119, 0]
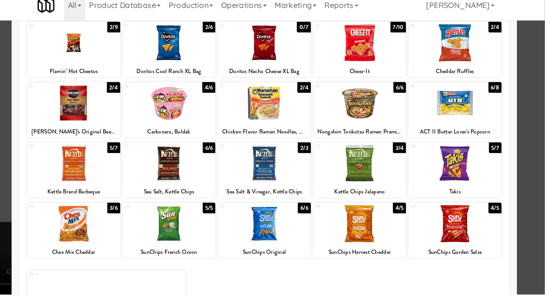
click at [78, 237] on div at bounding box center [87, 227] width 90 height 36
click at [17, 216] on div at bounding box center [272, 148] width 545 height 296
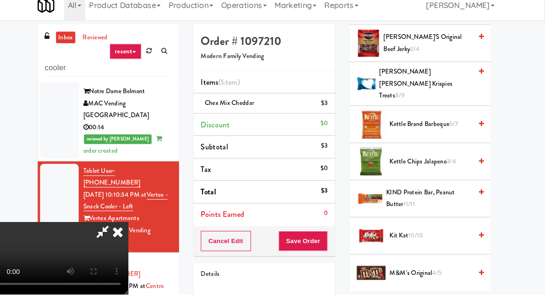
scroll to position [436, 0]
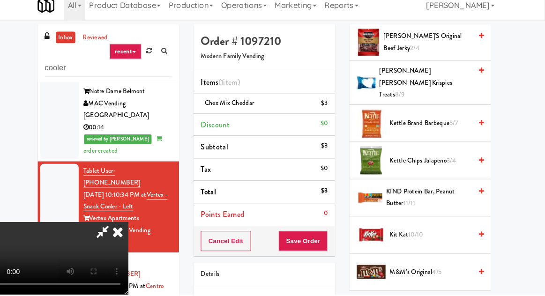
click at [407, 160] on span "Kettle Chips Jalapeno 3/4" at bounding box center [434, 166] width 80 height 12
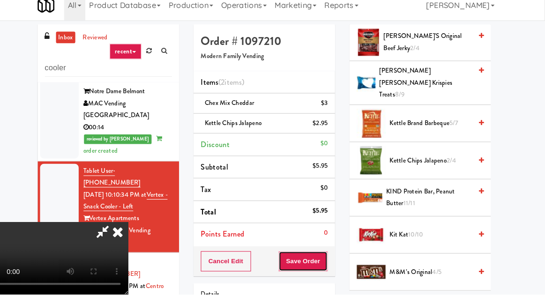
click at [329, 257] on button "Save Order" at bounding box center [310, 264] width 48 height 20
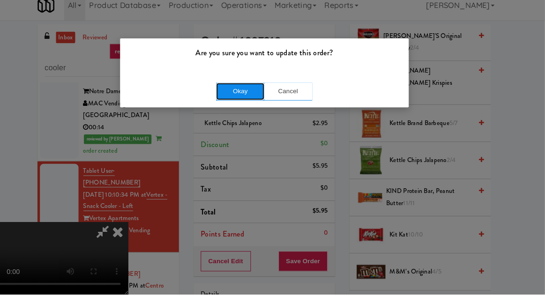
click at [247, 106] on button "Okay" at bounding box center [249, 98] width 47 height 17
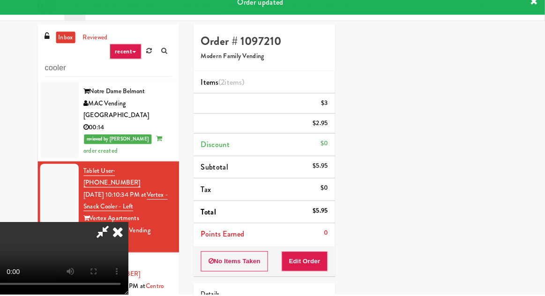
scroll to position [92, 0]
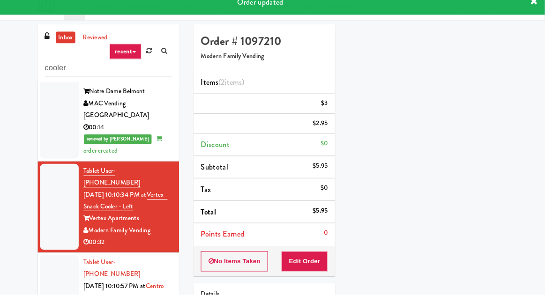
click at [54, 255] on li "Tablet User · (704) 796-7748 [DATE] 10:10:57 PM at [GEOGRAPHIC_DATA] Vending 00…" at bounding box center [120, 299] width 137 height 89
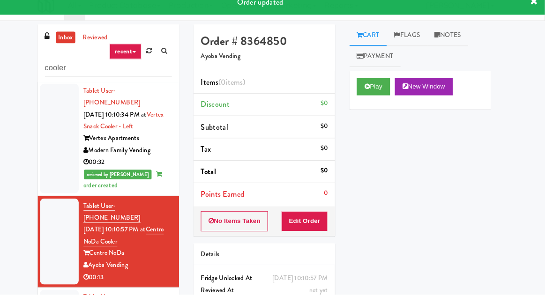
scroll to position [212, 0]
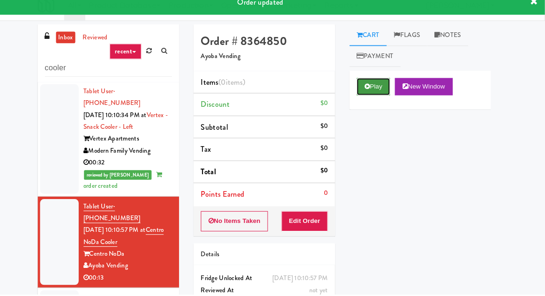
click at [365, 94] on button "Play" at bounding box center [378, 94] width 32 height 17
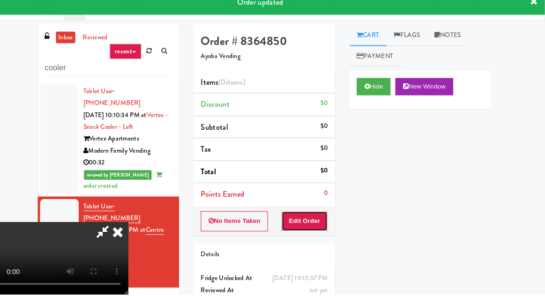
click at [306, 221] on button "Edit Order" at bounding box center [311, 225] width 45 height 20
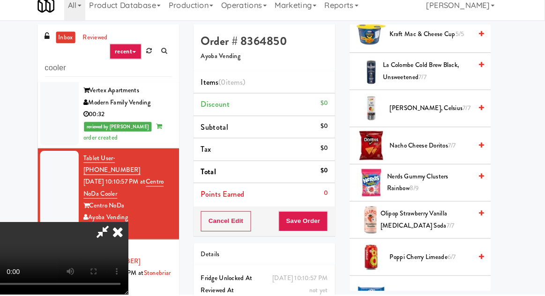
scroll to position [638, 0]
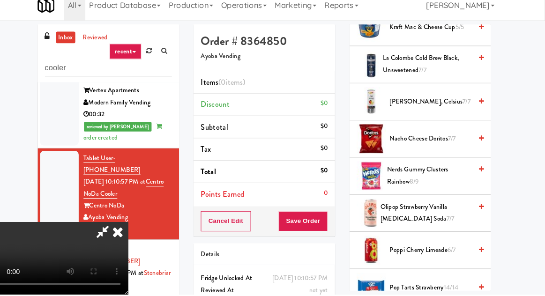
click at [408, 173] on span "Nerds Gummy Clusters Rainbow 8/9" at bounding box center [433, 180] width 82 height 23
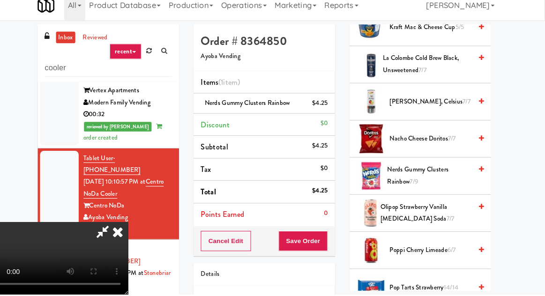
scroll to position [34, 0]
click at [339, 244] on div "Cancel Edit Save Order" at bounding box center [272, 244] width 137 height 29
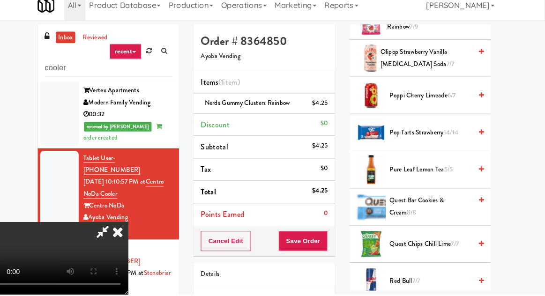
scroll to position [1181, 0]
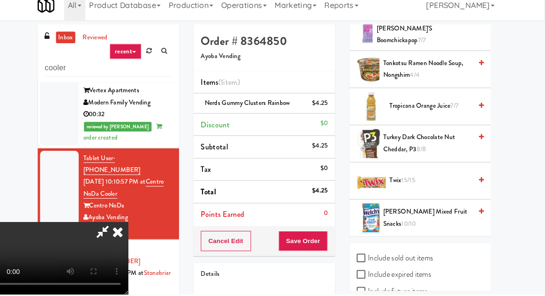
click at [411, 180] on span "15/15" at bounding box center [413, 184] width 14 height 9
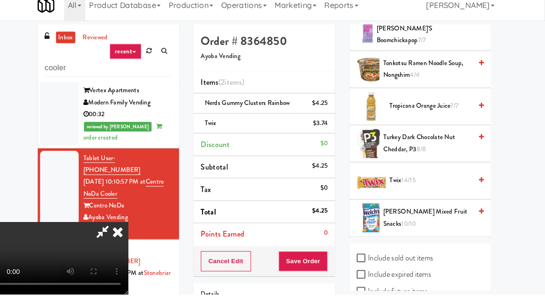
click at [334, 255] on button "Save Order" at bounding box center [310, 264] width 48 height 20
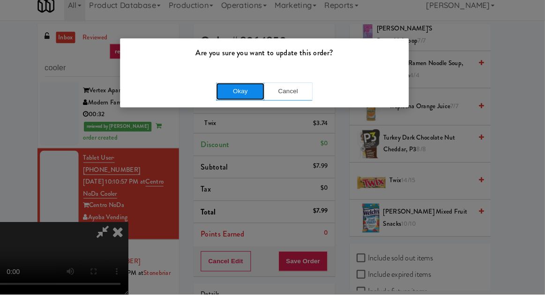
click at [257, 104] on button "Okay" at bounding box center [249, 98] width 47 height 17
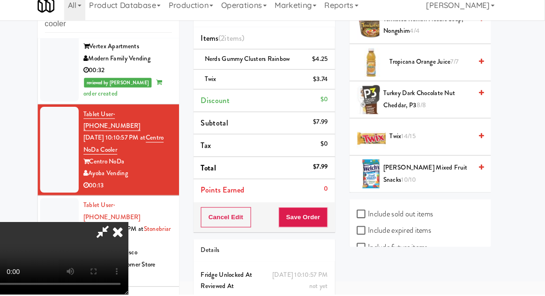
scroll to position [92, 0]
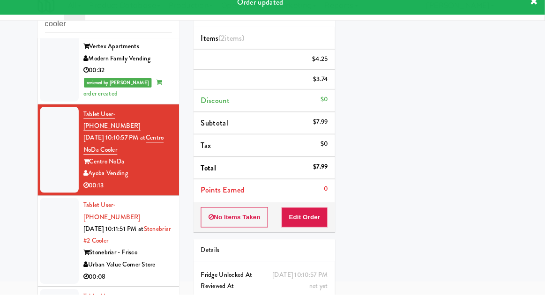
click at [68, 205] on div at bounding box center [73, 243] width 37 height 83
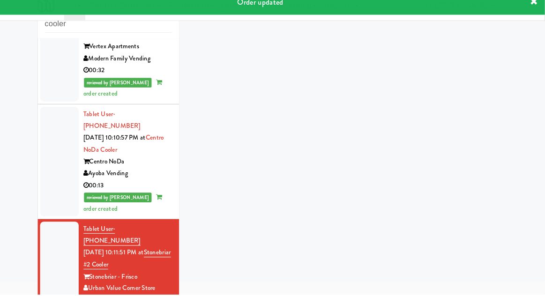
scroll to position [36, 0]
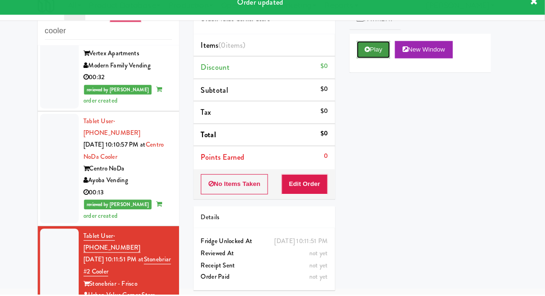
click at [375, 51] on button "Play" at bounding box center [378, 58] width 32 height 17
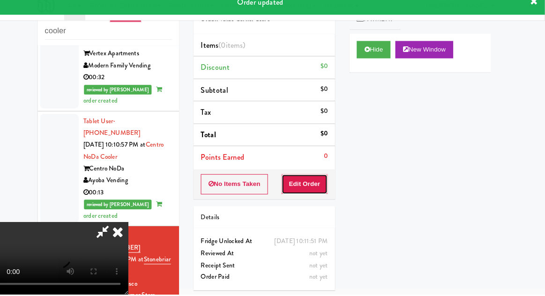
click at [326, 195] on button "Edit Order" at bounding box center [311, 189] width 45 height 20
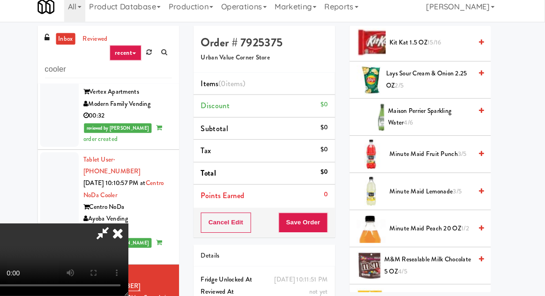
scroll to position [547, 0]
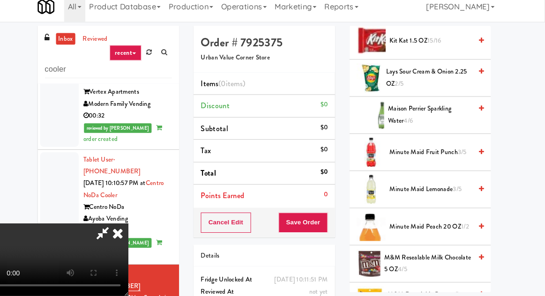
click at [439, 118] on span "Maison Perrier Sparkling Water 4/6" at bounding box center [434, 120] width 82 height 23
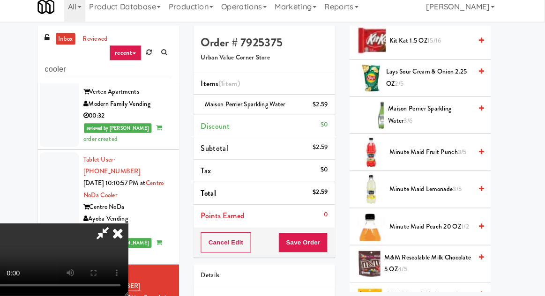
click at [425, 118] on span "Maison Perrier Sparkling Water 3/6" at bounding box center [433, 120] width 81 height 23
click at [425, 117] on span "Maison Perrier Sparkling Water 2/6" at bounding box center [433, 120] width 81 height 23
click at [331, 239] on button "Save Order" at bounding box center [310, 244] width 48 height 20
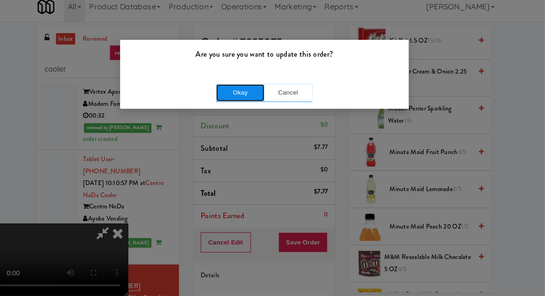
click at [251, 95] on button "Okay" at bounding box center [249, 98] width 47 height 17
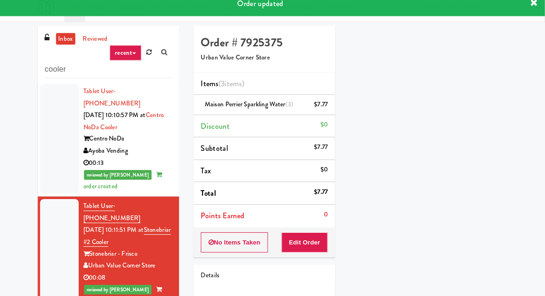
scroll to position [354, 0]
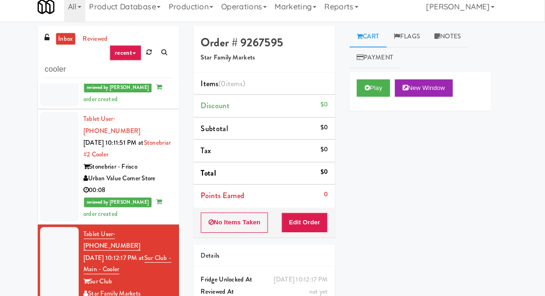
scroll to position [430, 0]
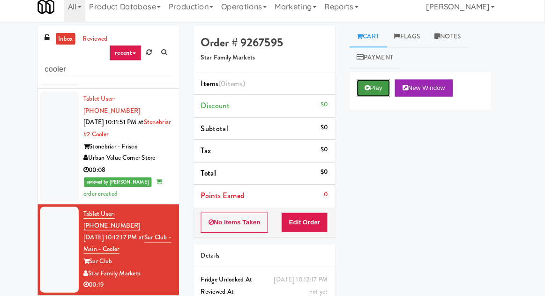
click at [376, 98] on button "Play" at bounding box center [378, 94] width 32 height 17
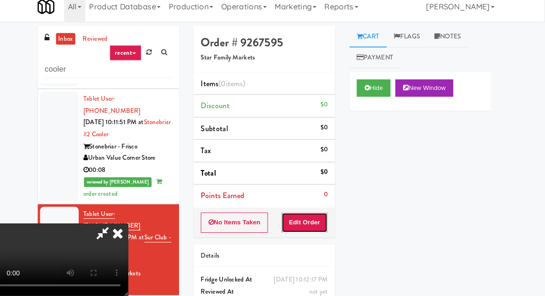
click at [312, 220] on button "Edit Order" at bounding box center [311, 225] width 45 height 20
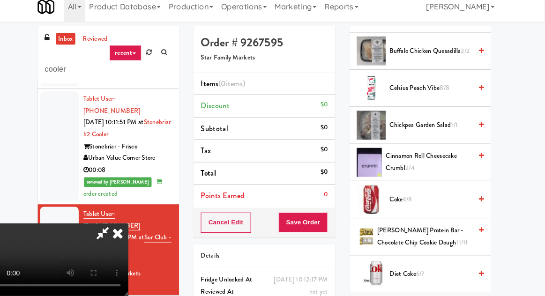
scroll to position [248, 0]
click at [433, 163] on span "Cinnamon Roll Cheesecake Crumbl 2/4" at bounding box center [431, 166] width 83 height 23
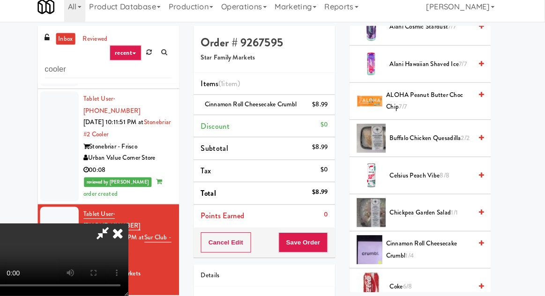
scroll to position [0, 0]
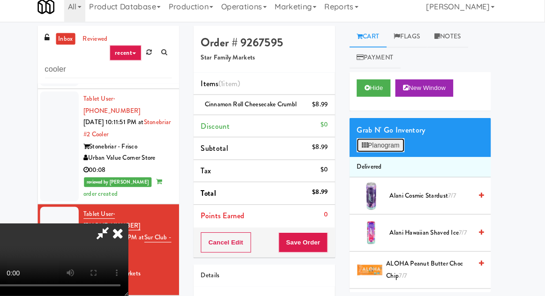
click at [394, 146] on button "Planogram" at bounding box center [385, 150] width 46 height 14
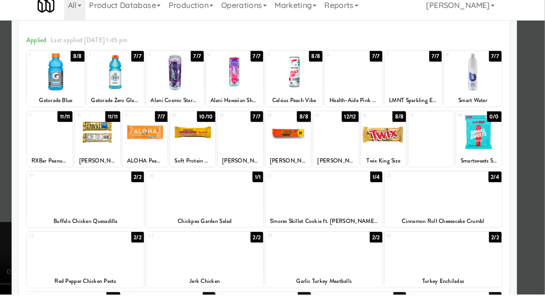
scroll to position [34, 0]
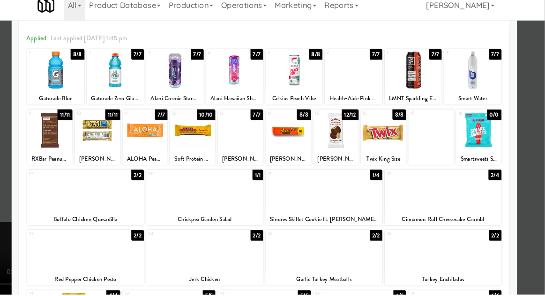
click at [363, 180] on div at bounding box center [330, 195] width 113 height 36
click at [22, 238] on div at bounding box center [272, 148] width 545 height 296
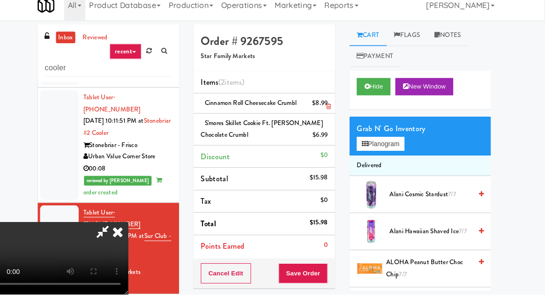
click at [337, 120] on li "Cinnamon Roll Cheesecake Crumbl $8.99" at bounding box center [272, 111] width 137 height 20
click at [336, 112] on li "Cinnamon Roll Cheesecake Crumbl $8.99" at bounding box center [272, 111] width 137 height 20
click at [333, 120] on link at bounding box center [333, 114] width 8 height 12
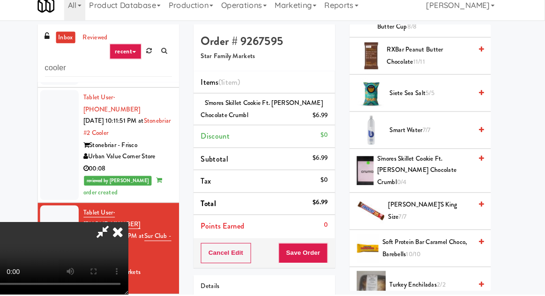
scroll to position [1153, 0]
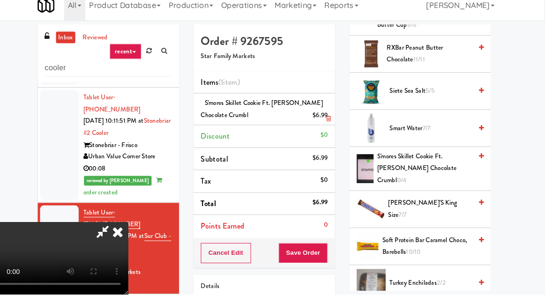
click at [337, 109] on li "S'mores Skillet Cookie ft. [PERSON_NAME] Chocolate Crumbl $6.99" at bounding box center [272, 116] width 137 height 31
click at [332, 120] on link at bounding box center [333, 126] width 8 height 12
click at [336, 132] on li "Discount $0" at bounding box center [272, 143] width 137 height 22
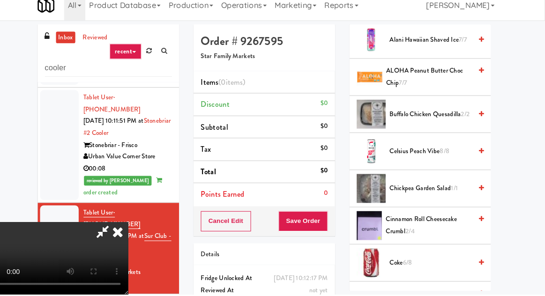
scroll to position [210, 0]
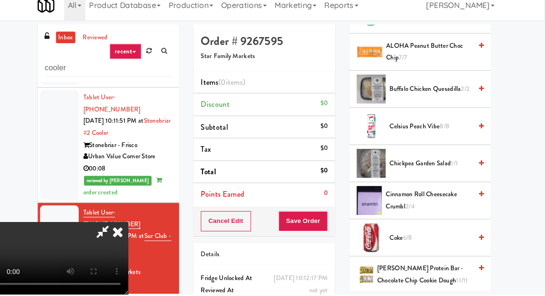
click at [425, 201] on span "Cinnamon Roll Cheesecake Crumbl 2/4" at bounding box center [431, 204] width 83 height 23
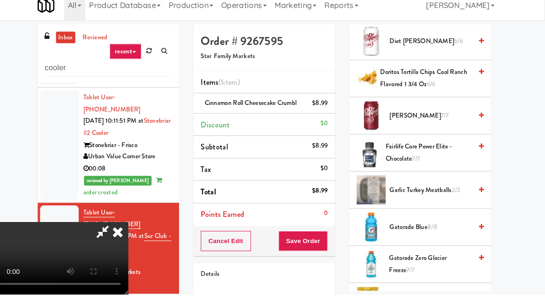
scroll to position [516, 0]
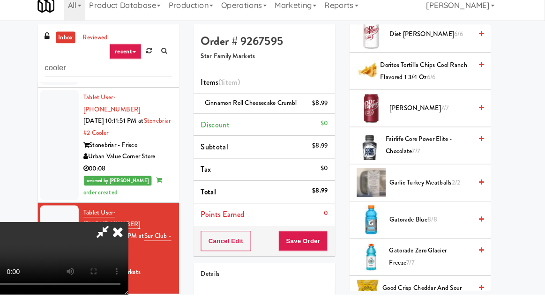
click at [425, 250] on span "Gatorade Zero Glacier Freeze 7/7" at bounding box center [434, 259] width 80 height 23
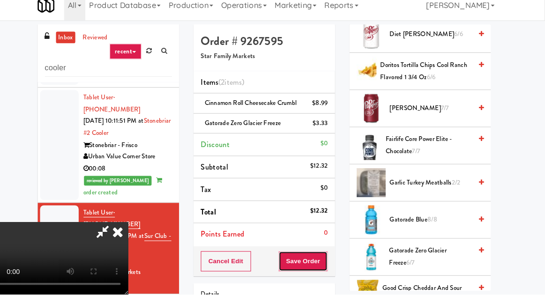
click at [333, 274] on button "Save Order" at bounding box center [310, 264] width 48 height 20
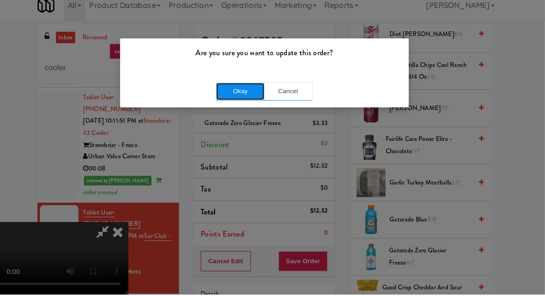
click at [254, 97] on button "Okay" at bounding box center [249, 98] width 47 height 17
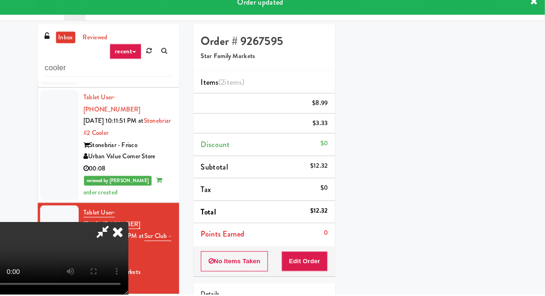
scroll to position [92, 0]
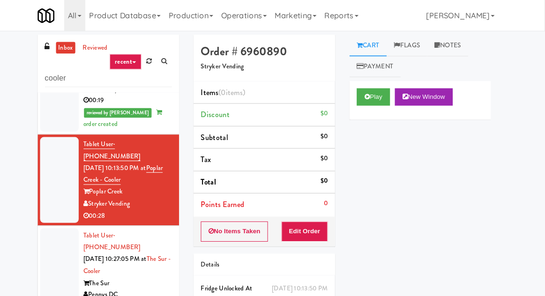
scroll to position [593, 0]
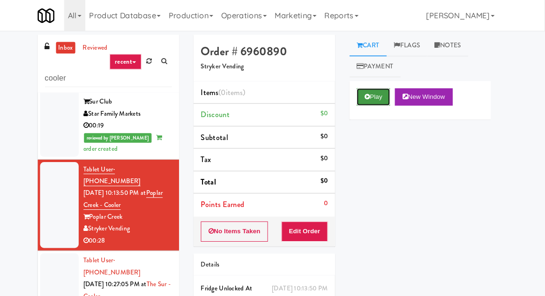
click at [370, 91] on icon at bounding box center [372, 94] width 5 height 6
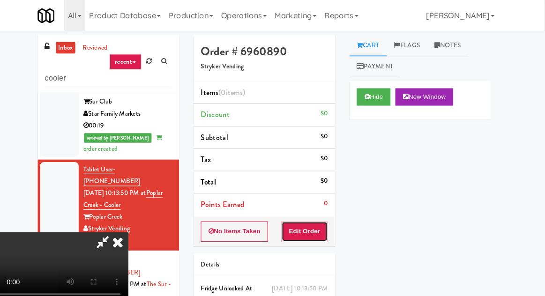
click at [321, 216] on button "Edit Order" at bounding box center [311, 225] width 45 height 20
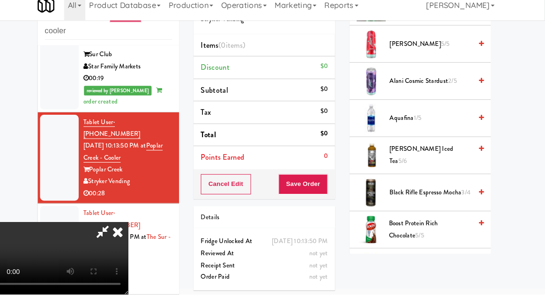
scroll to position [0, 0]
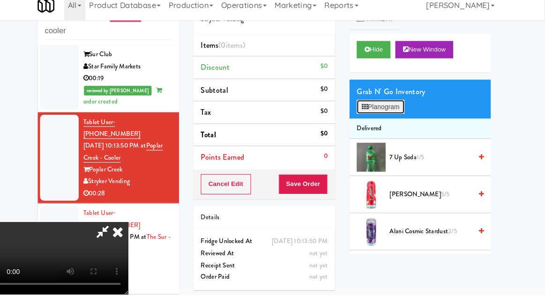
click at [394, 113] on button "Planogram" at bounding box center [385, 114] width 46 height 14
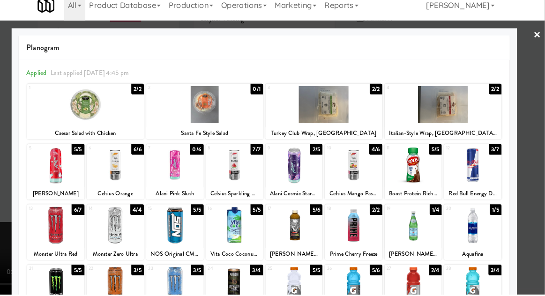
click at [357, 239] on div at bounding box center [358, 229] width 55 height 36
click at [22, 211] on div at bounding box center [272, 148] width 545 height 296
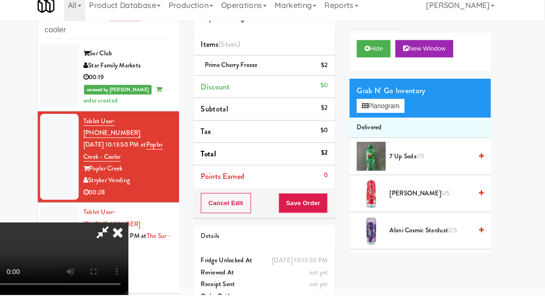
scroll to position [36, 0]
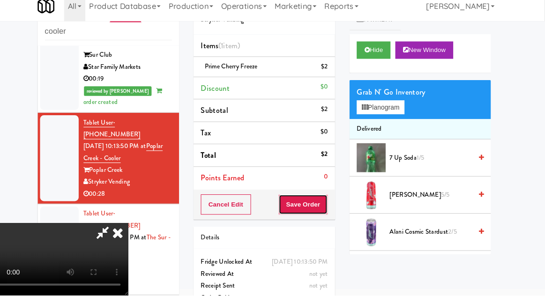
click at [329, 204] on button "Save Order" at bounding box center [310, 208] width 48 height 20
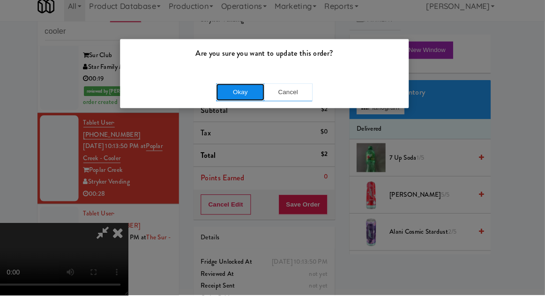
click at [258, 96] on button "Okay" at bounding box center [249, 98] width 47 height 17
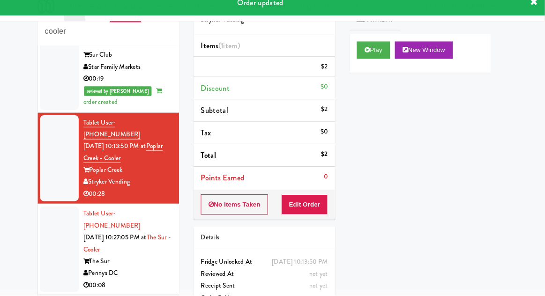
scroll to position [0, 0]
click at [57, 210] on div at bounding box center [73, 251] width 37 height 83
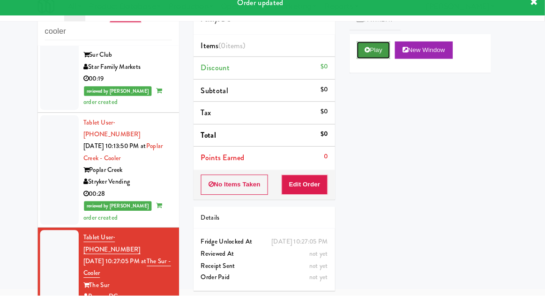
click at [376, 59] on button "Play" at bounding box center [378, 58] width 32 height 17
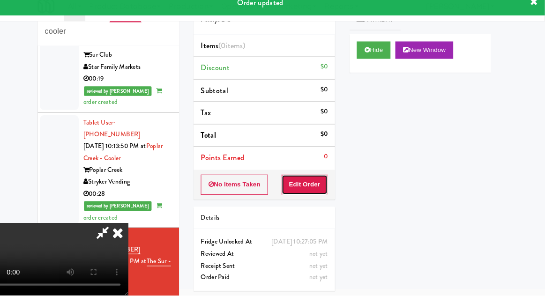
click at [324, 186] on button "Edit Order" at bounding box center [311, 189] width 45 height 20
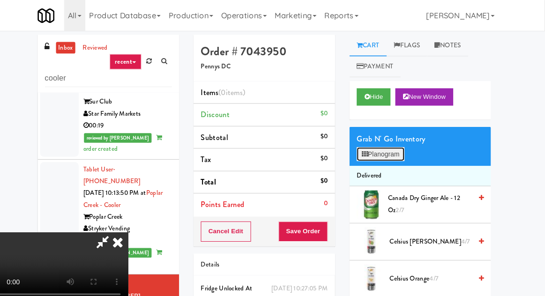
click at [383, 156] on button "Planogram" at bounding box center [385, 150] width 46 height 14
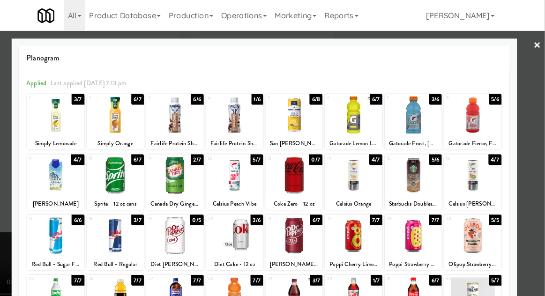
click at [253, 171] on div at bounding box center [243, 170] width 55 height 36
click at [18, 159] on div at bounding box center [272, 148] width 545 height 296
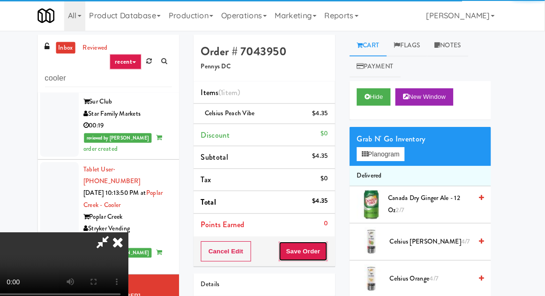
click at [331, 239] on button "Save Order" at bounding box center [310, 244] width 48 height 20
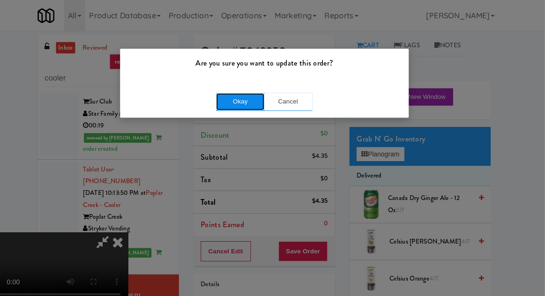
click at [255, 93] on button "Okay" at bounding box center [249, 98] width 47 height 17
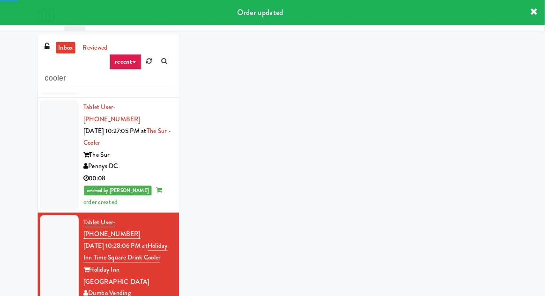
scroll to position [766, 0]
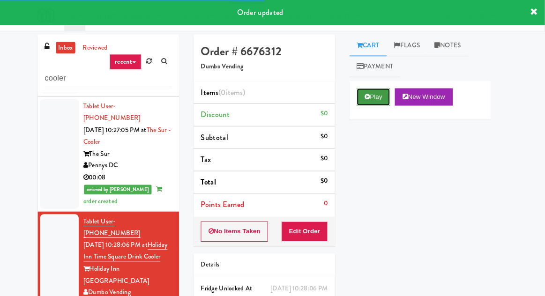
click at [372, 92] on icon at bounding box center [372, 94] width 5 height 6
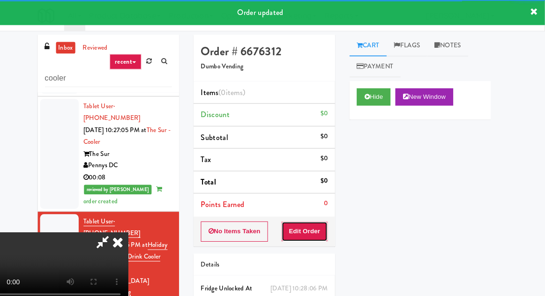
click at [315, 220] on button "Edit Order" at bounding box center [311, 225] width 45 height 20
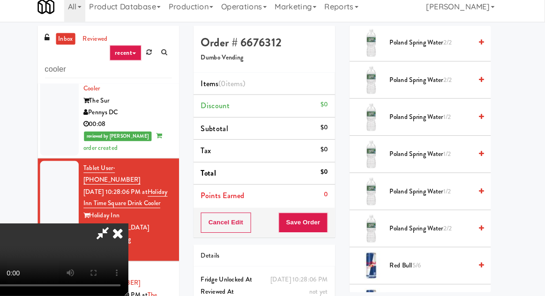
scroll to position [653, 0]
click at [452, 118] on span "1/2" at bounding box center [449, 122] width 7 height 9
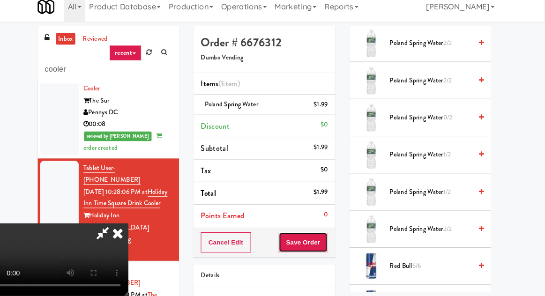
click at [330, 235] on button "Save Order" at bounding box center [310, 244] width 48 height 20
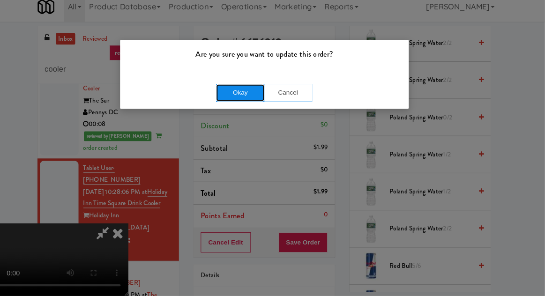
click at [260, 98] on button "Okay" at bounding box center [249, 98] width 47 height 17
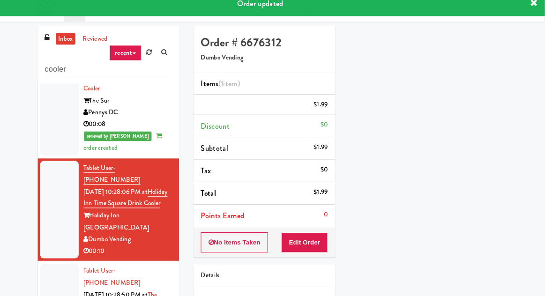
scroll to position [0, 0]
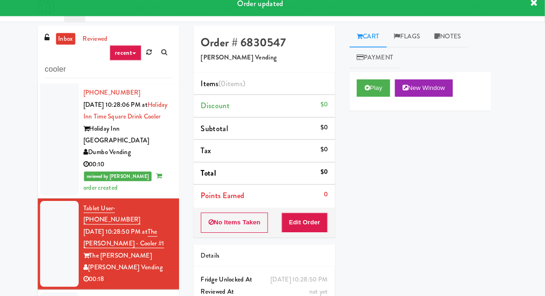
scroll to position [894, 0]
click at [373, 97] on icon at bounding box center [372, 94] width 5 height 6
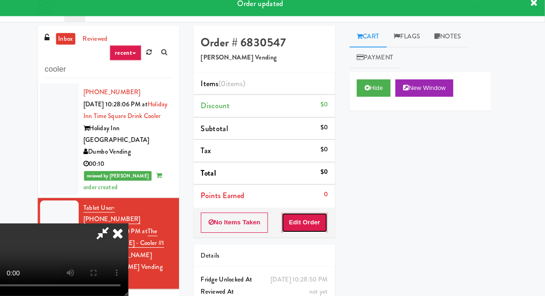
click at [326, 218] on button "Edit Order" at bounding box center [311, 225] width 45 height 20
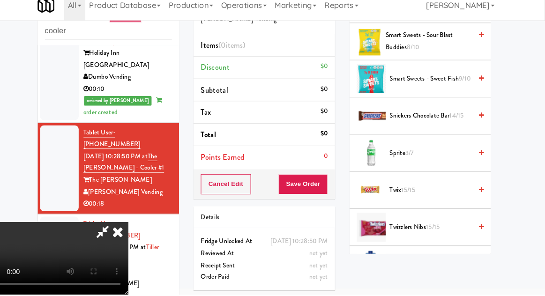
scroll to position [1138, 0]
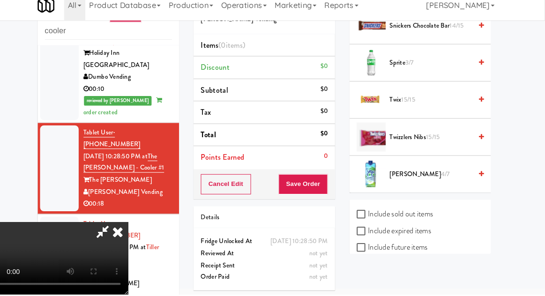
click at [427, 101] on span "Twix 15/15" at bounding box center [434, 107] width 80 height 12
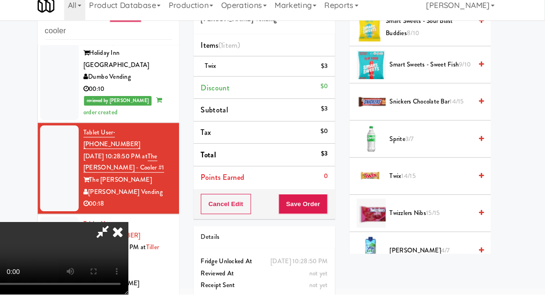
click at [428, 104] on span "Snickers Chocolate Bar 14/15" at bounding box center [434, 109] width 80 height 12
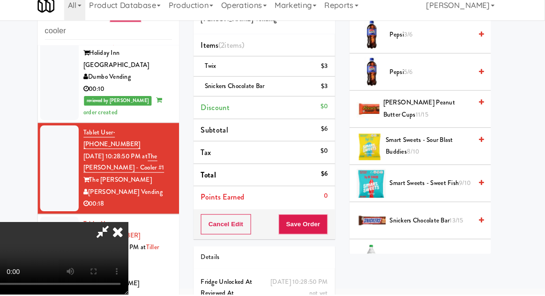
click at [429, 105] on span "[PERSON_NAME] Peanut Butter Cups 11/15" at bounding box center [431, 115] width 86 height 23
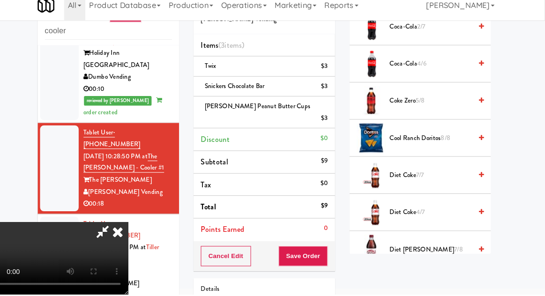
scroll to position [270, 0]
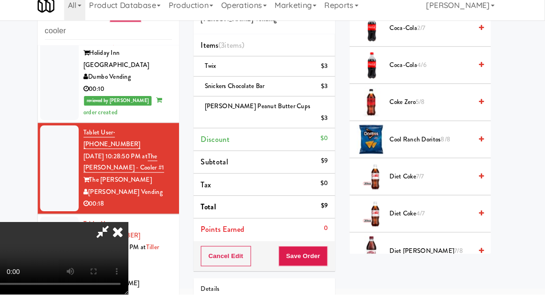
click at [439, 104] on span "Coke Zero 5/8" at bounding box center [434, 110] width 80 height 12
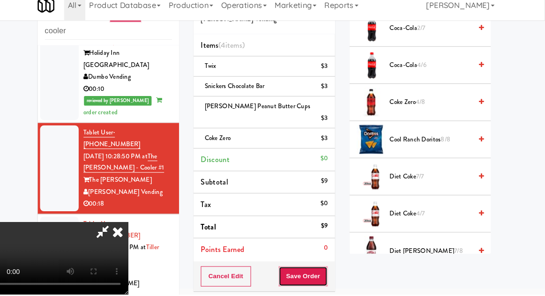
click at [333, 268] on button "Save Order" at bounding box center [310, 278] width 48 height 20
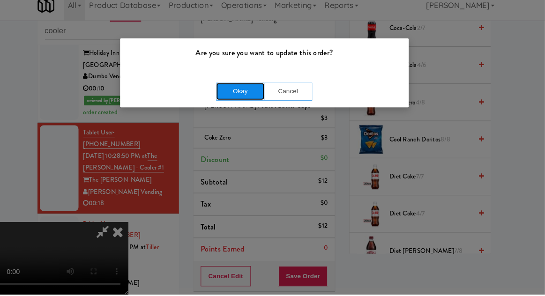
click at [247, 106] on button "Okay" at bounding box center [249, 98] width 47 height 17
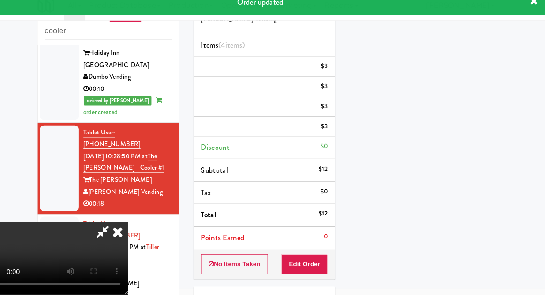
scroll to position [92, 0]
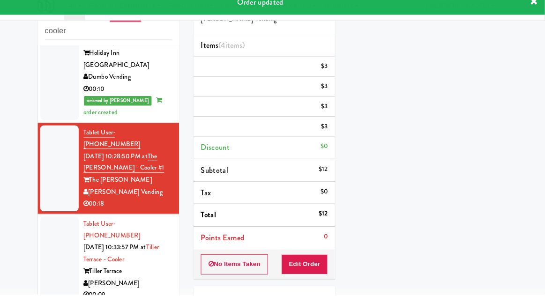
click at [68, 220] on div at bounding box center [73, 261] width 37 height 83
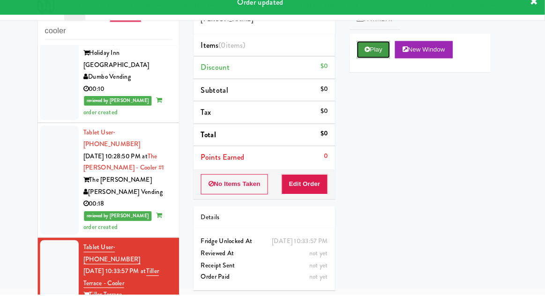
click at [377, 50] on button "Play" at bounding box center [378, 58] width 32 height 17
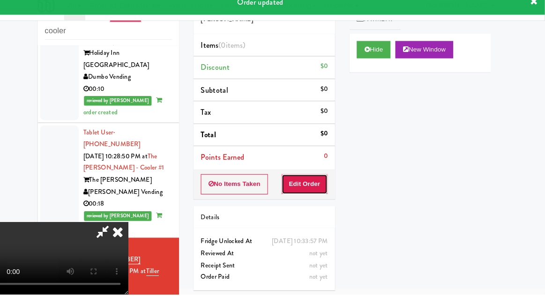
click at [320, 186] on button "Edit Order" at bounding box center [311, 189] width 45 height 20
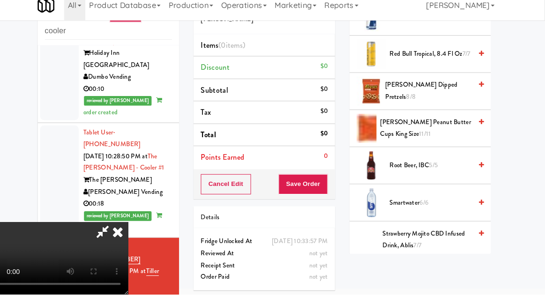
scroll to position [825, 0]
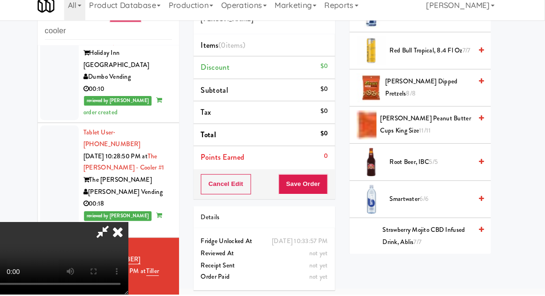
click at [435, 126] on span "[PERSON_NAME] Peanut Butter Cups King Size 11/11" at bounding box center [429, 130] width 89 height 23
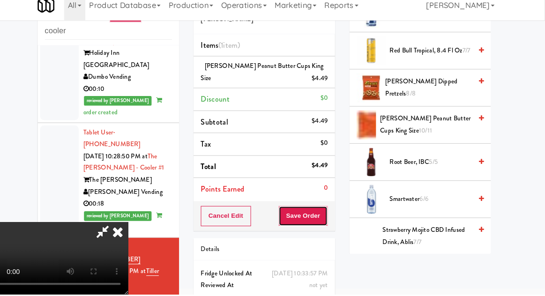
click at [333, 216] on button "Save Order" at bounding box center [310, 220] width 48 height 20
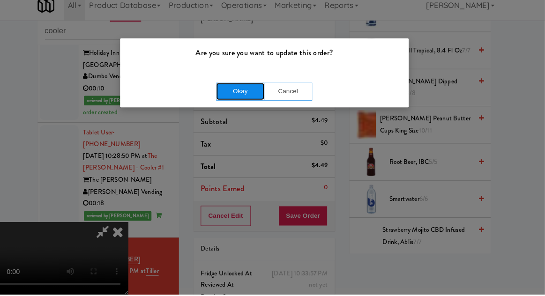
click at [252, 97] on button "Okay" at bounding box center [249, 98] width 47 height 17
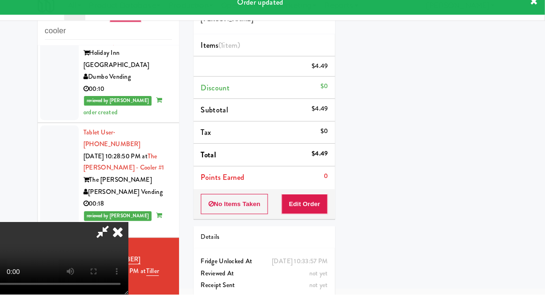
scroll to position [92, 0]
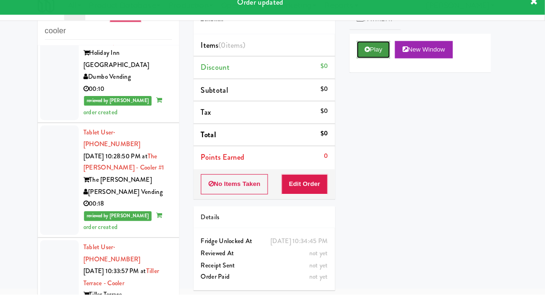
click at [379, 57] on button "Play" at bounding box center [378, 58] width 32 height 17
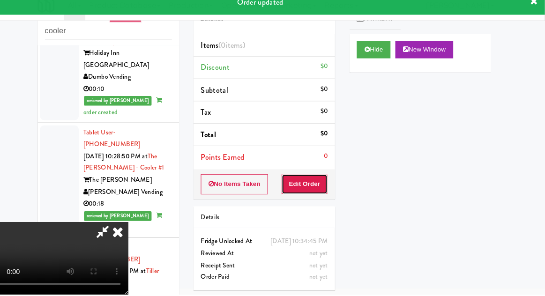
click at [324, 179] on button "Edit Order" at bounding box center [311, 189] width 45 height 20
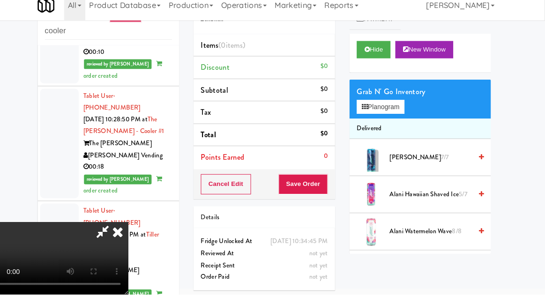
scroll to position [34, 0]
click at [379, 107] on button "Planogram" at bounding box center [385, 114] width 46 height 14
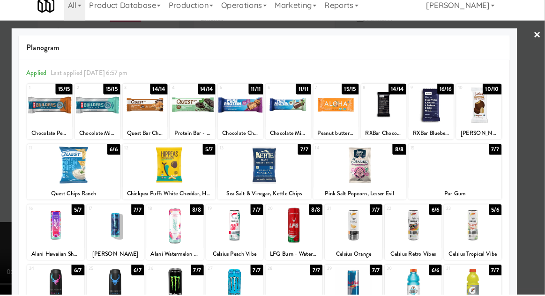
click at [58, 288] on div at bounding box center [69, 287] width 55 height 36
click at [17, 214] on div at bounding box center [272, 148] width 545 height 296
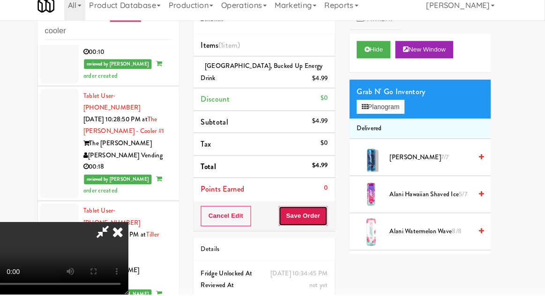
click at [334, 210] on button "Save Order" at bounding box center [310, 220] width 48 height 20
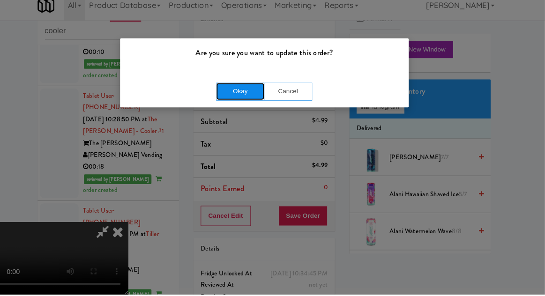
click at [260, 105] on button "Okay" at bounding box center [249, 98] width 47 height 17
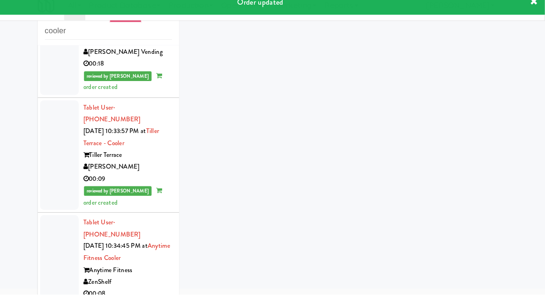
scroll to position [1065, 0]
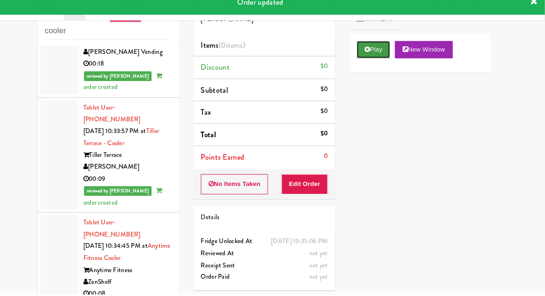
click at [373, 64] on button "Play" at bounding box center [378, 58] width 32 height 17
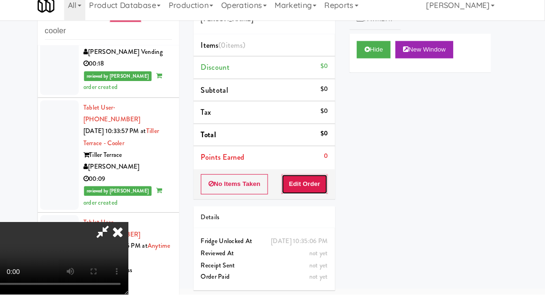
click at [320, 179] on button "Edit Order" at bounding box center [311, 189] width 45 height 20
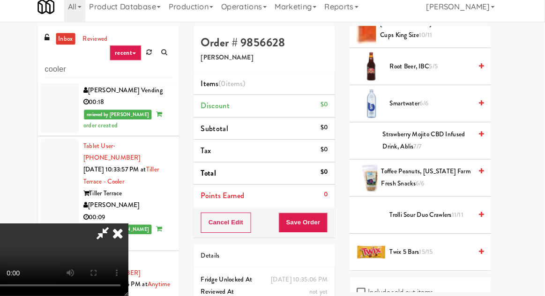
scroll to position [958, 0]
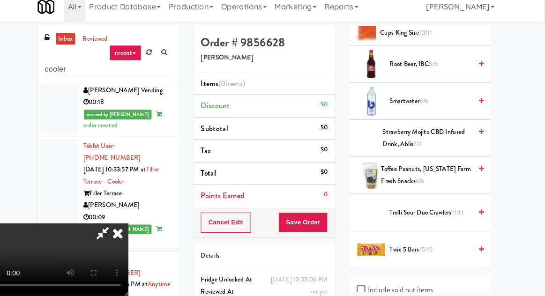
click at [418, 143] on span "Strawberry Mojito CBD Infused Drink, Ablis 7/7" at bounding box center [430, 142] width 87 height 23
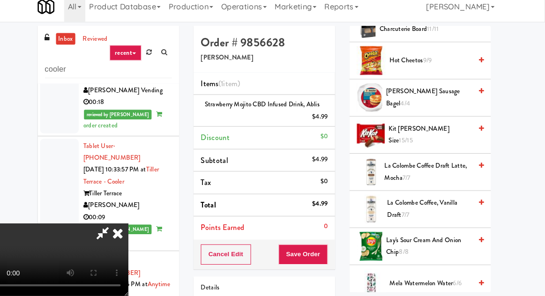
scroll to position [558, 0]
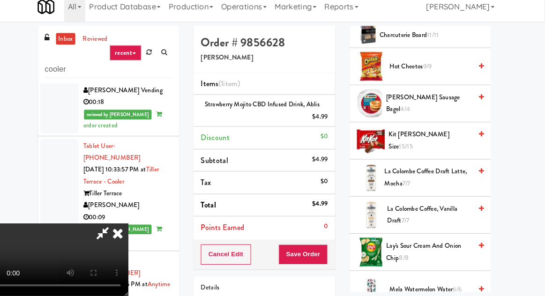
click at [437, 211] on span "La Colombe Coffee, Vanilla Draft 7/7" at bounding box center [433, 217] width 82 height 23
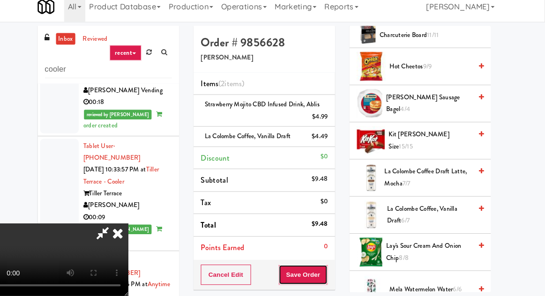
click at [334, 274] on button "Save Order" at bounding box center [310, 276] width 48 height 20
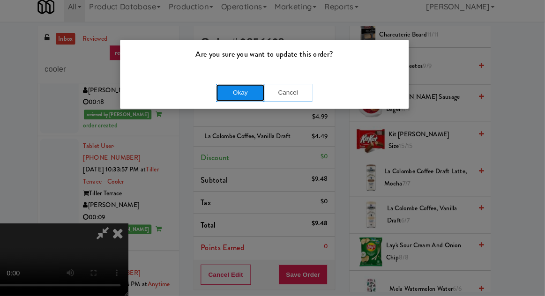
click at [257, 96] on button "Okay" at bounding box center [249, 98] width 47 height 17
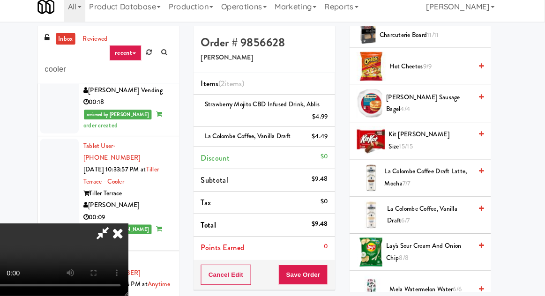
scroll to position [92, 0]
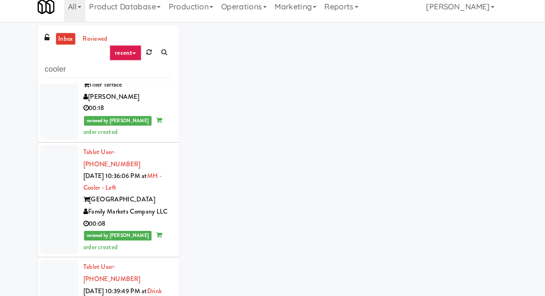
scroll to position [1443, 0]
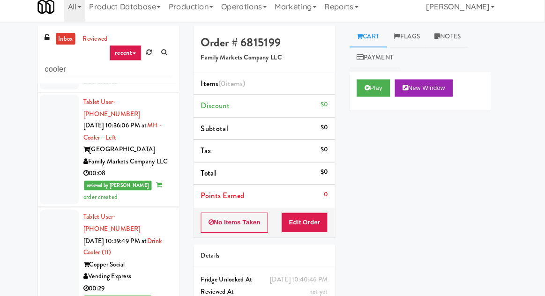
click at [378, 86] on button "Play" at bounding box center [378, 94] width 32 height 17
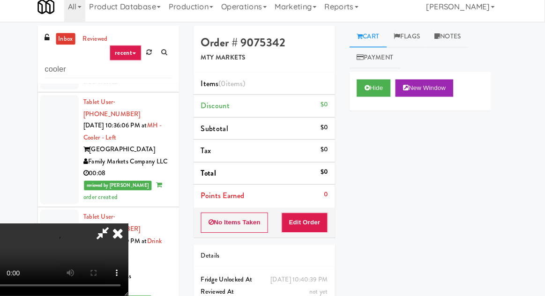
click at [322, 208] on div "Items (0 items ) Discount $0 Subtotal $0 Tax $0 Total $0 Points Earned 0" at bounding box center [272, 144] width 137 height 131
click at [324, 207] on li "Points Earned 0" at bounding box center [272, 199] width 137 height 22
click at [322, 205] on li "Points Earned 0" at bounding box center [272, 199] width 137 height 22
click at [323, 221] on button "Edit Order" at bounding box center [311, 225] width 45 height 20
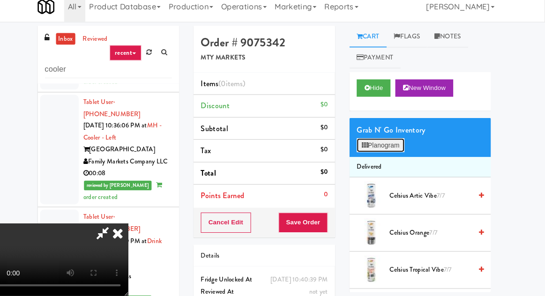
click at [398, 143] on button "Planogram" at bounding box center [385, 150] width 46 height 14
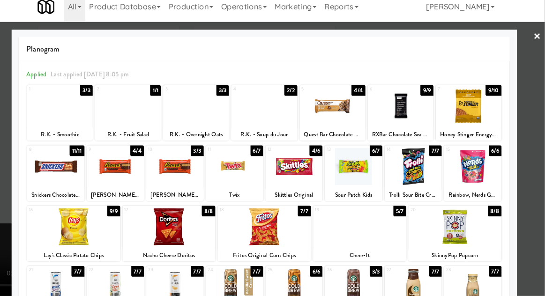
click at [67, 231] on div at bounding box center [87, 229] width 90 height 36
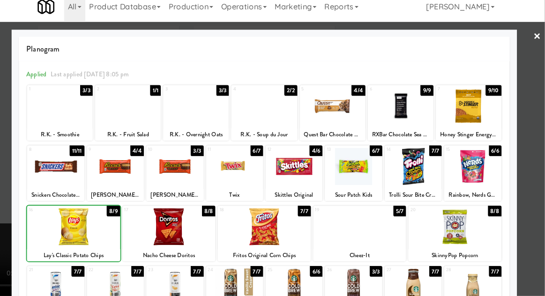
click at [190, 230] on div at bounding box center [180, 229] width 90 height 36
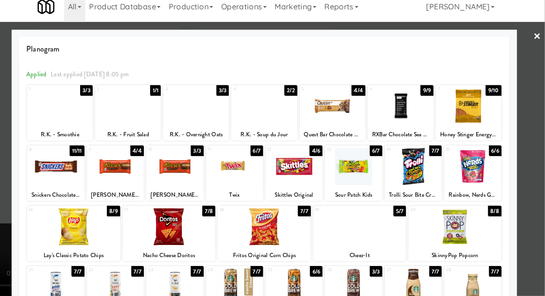
click at [19, 156] on div at bounding box center [272, 148] width 545 height 296
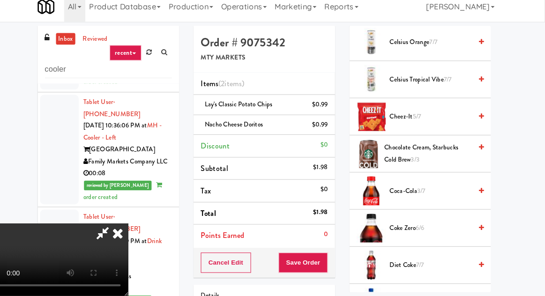
scroll to position [210, 0]
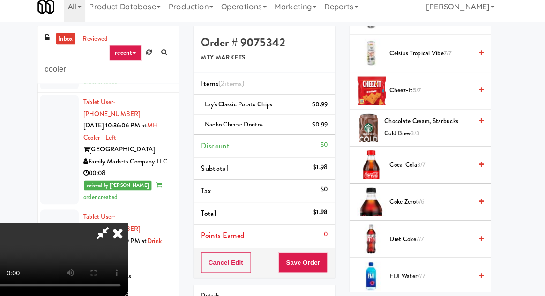
click at [408, 165] on span "Coca-Cola 3/7" at bounding box center [434, 169] width 80 height 12
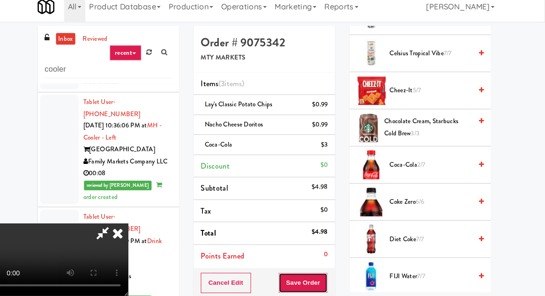
click at [333, 285] on button "Save Order" at bounding box center [310, 284] width 48 height 20
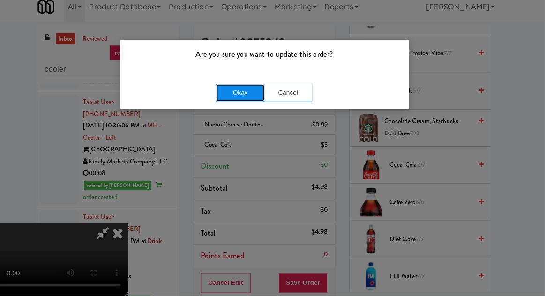
click at [245, 95] on button "Okay" at bounding box center [249, 98] width 47 height 17
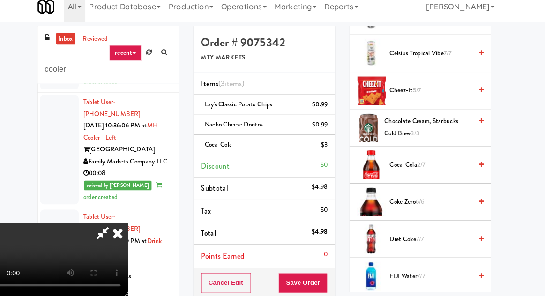
scroll to position [92, 0]
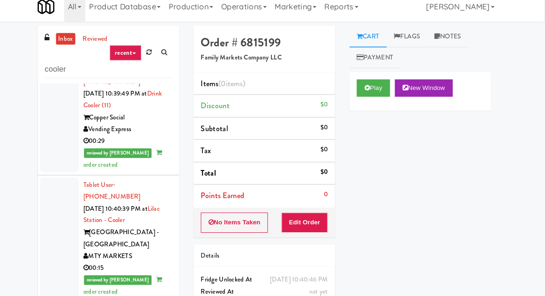
scroll to position [1591, 0]
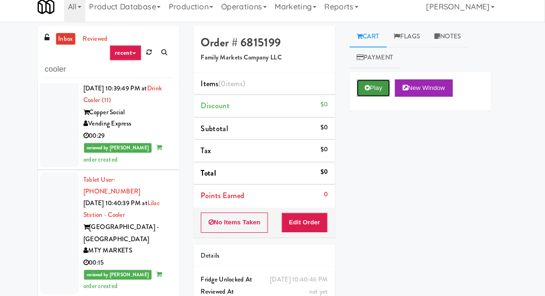
click at [375, 95] on icon at bounding box center [372, 94] width 5 height 6
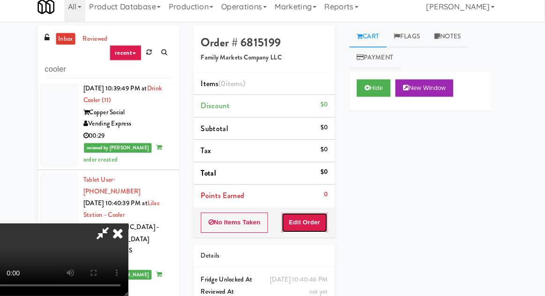
click at [319, 224] on button "Edit Order" at bounding box center [311, 225] width 45 height 20
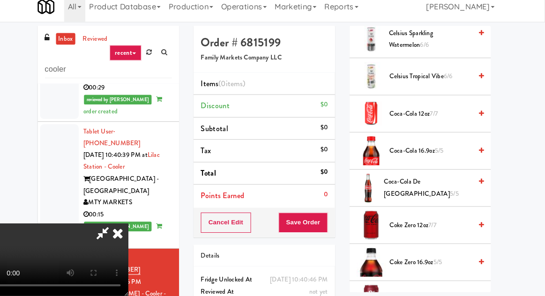
scroll to position [441, 0]
click at [415, 221] on span "Coke Zero 12oz 7/7" at bounding box center [434, 227] width 80 height 12
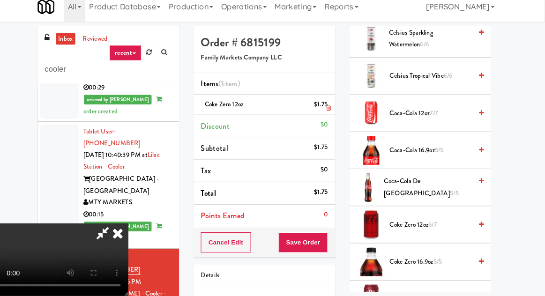
click at [340, 113] on li "Coke Zero 12oz $1.75" at bounding box center [272, 111] width 137 height 20
click at [335, 109] on link at bounding box center [333, 114] width 8 height 12
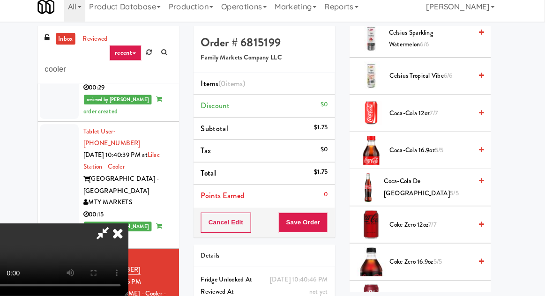
click at [333, 112] on div "$0" at bounding box center [330, 110] width 7 height 12
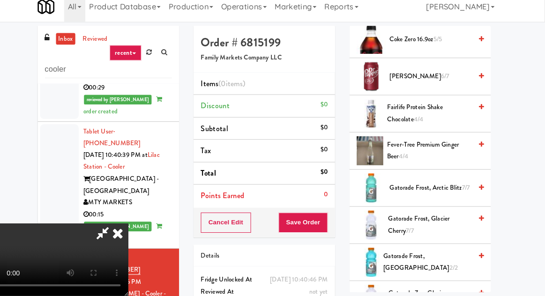
scroll to position [658, 0]
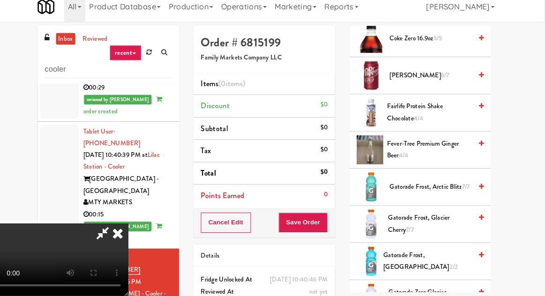
click at [419, 83] on span "[PERSON_NAME] 6/7" at bounding box center [434, 82] width 80 height 12
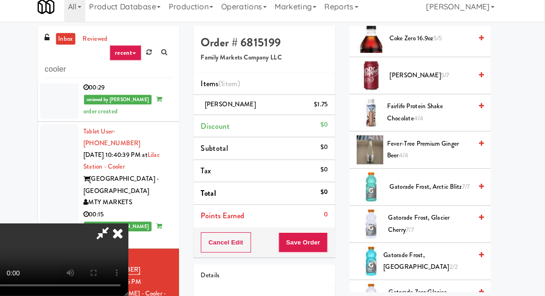
click at [444, 77] on span "5/7" at bounding box center [448, 81] width 8 height 9
click at [340, 242] on div "Cancel Edit Save Order" at bounding box center [272, 244] width 137 height 29
click at [333, 246] on button "Save Order" at bounding box center [310, 244] width 48 height 20
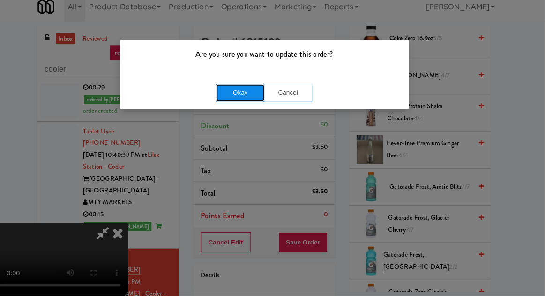
click at [245, 92] on button "Okay" at bounding box center [249, 98] width 47 height 17
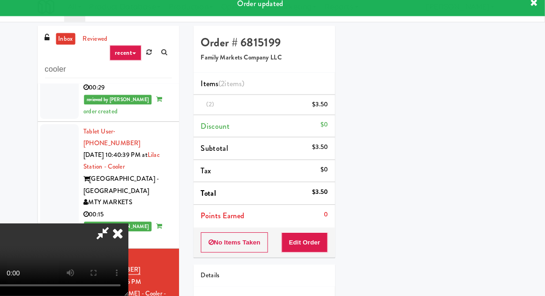
scroll to position [92, 0]
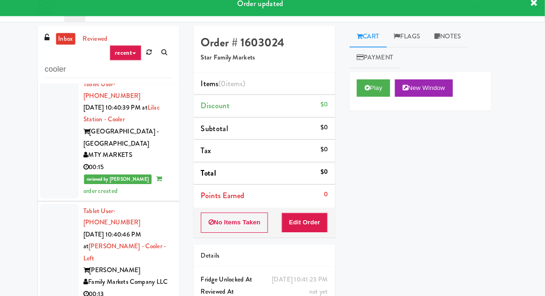
scroll to position [1684, 0]
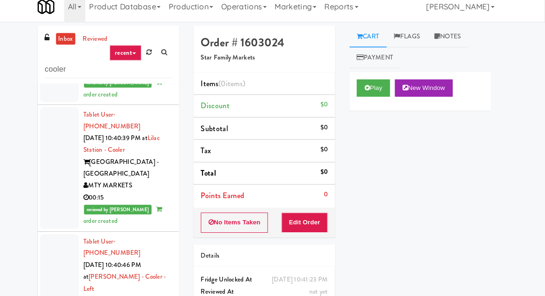
scroll to position [1635, 0]
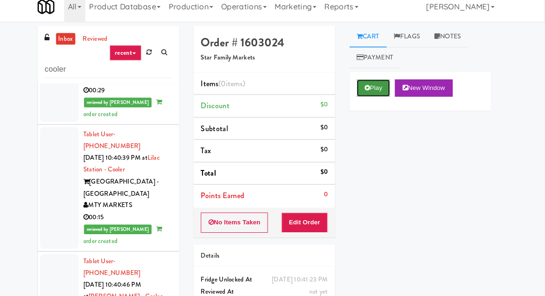
click at [369, 97] on button "Play" at bounding box center [378, 94] width 32 height 17
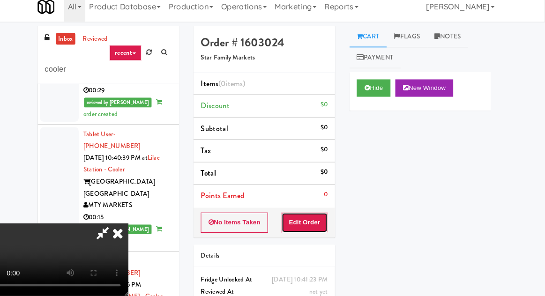
click at [321, 216] on button "Edit Order" at bounding box center [311, 225] width 45 height 20
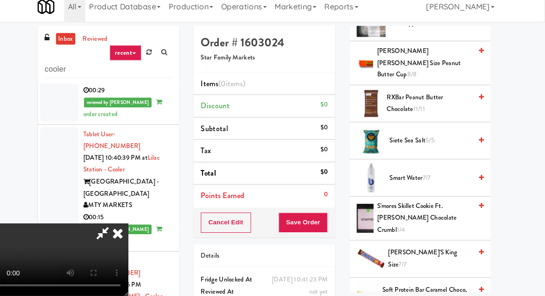
scroll to position [1105, 0]
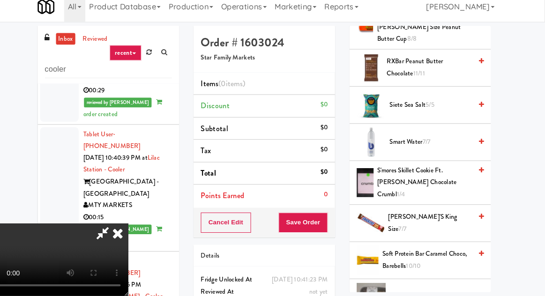
click at [408, 173] on span "S'mores Skillet Cookie ft. [PERSON_NAME] Chocolate Crumbl 1/4" at bounding box center [428, 186] width 92 height 35
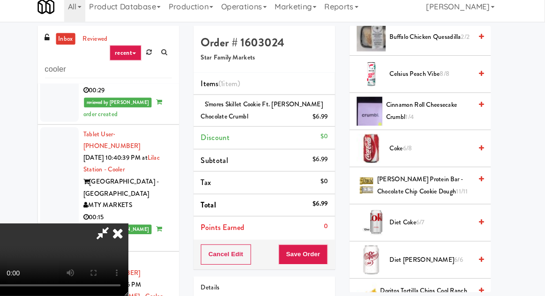
scroll to position [240, 0]
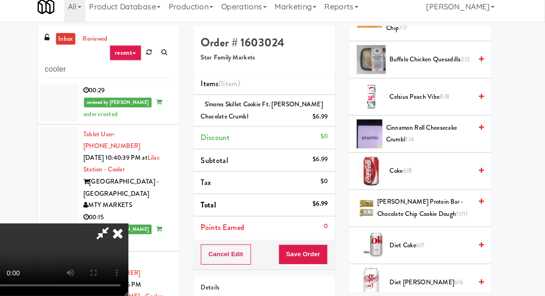
click at [406, 133] on span "Cinnamon Roll Cheesecake Crumbl 1/4" at bounding box center [432, 138] width 83 height 23
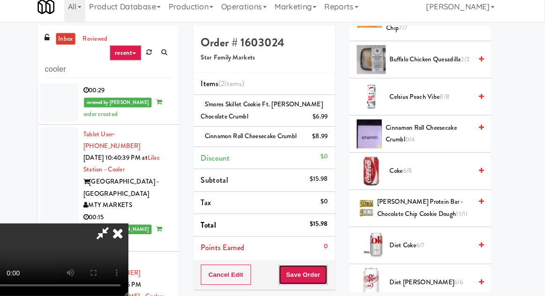
click at [330, 277] on button "Save Order" at bounding box center [310, 276] width 48 height 20
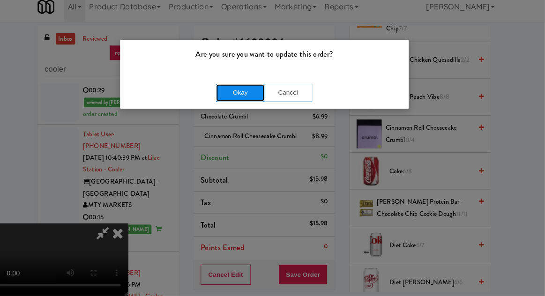
click at [257, 94] on button "Okay" at bounding box center [249, 98] width 47 height 17
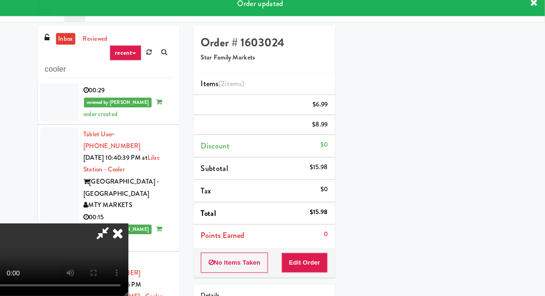
scroll to position [92, 0]
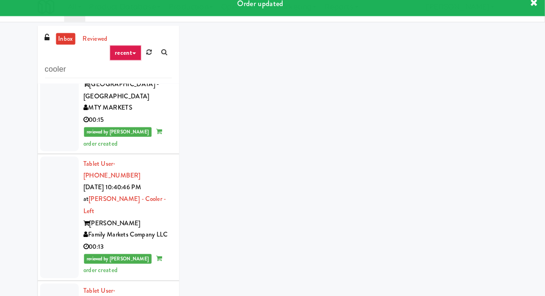
scroll to position [1734, 0]
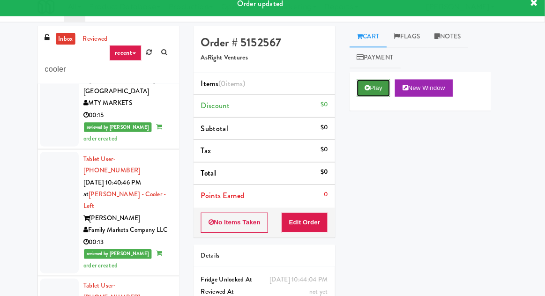
click at [372, 96] on icon at bounding box center [372, 94] width 5 height 6
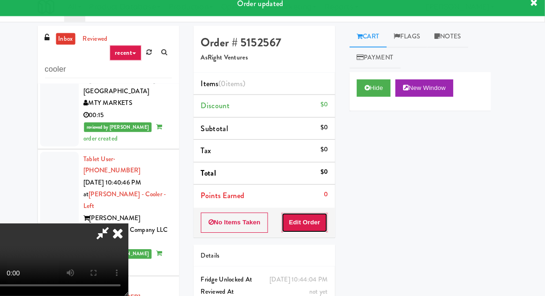
click at [319, 226] on button "Edit Order" at bounding box center [311, 225] width 45 height 20
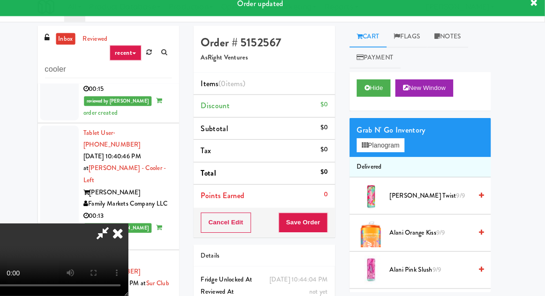
scroll to position [1769, 0]
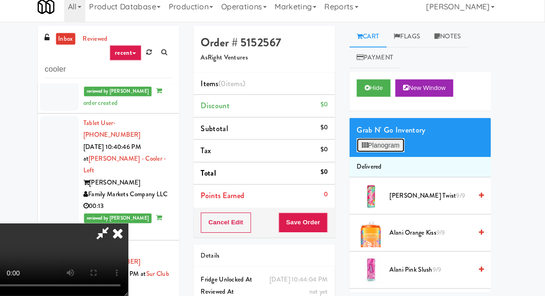
click at [392, 143] on button "Planogram" at bounding box center [385, 150] width 46 height 14
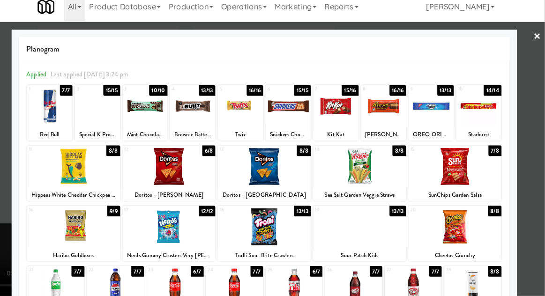
click at [74, 172] on div at bounding box center [87, 170] width 90 height 36
click at [21, 162] on div at bounding box center [272, 148] width 545 height 296
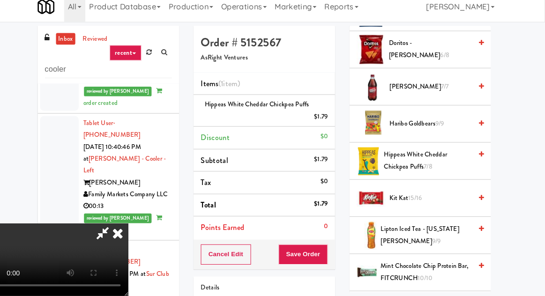
scroll to position [614, 0]
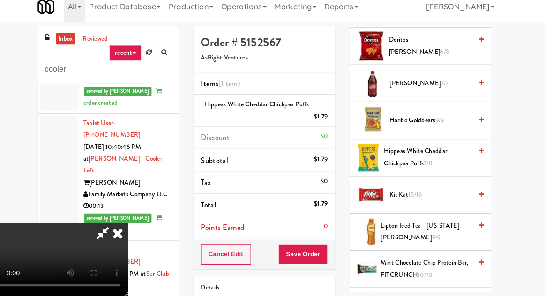
click at [408, 192] on span "Kit Kat 15/16" at bounding box center [434, 198] width 80 height 12
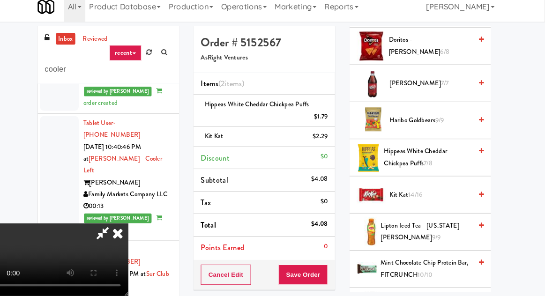
click at [339, 270] on div "Cancel Edit Save Order" at bounding box center [272, 275] width 137 height 29
click at [333, 273] on button "Save Order" at bounding box center [310, 276] width 48 height 20
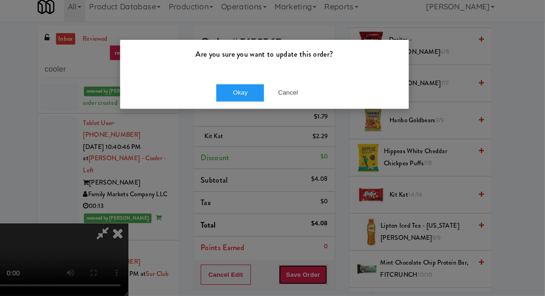
scroll to position [0, 0]
click at [230, 91] on button "Okay" at bounding box center [249, 98] width 47 height 17
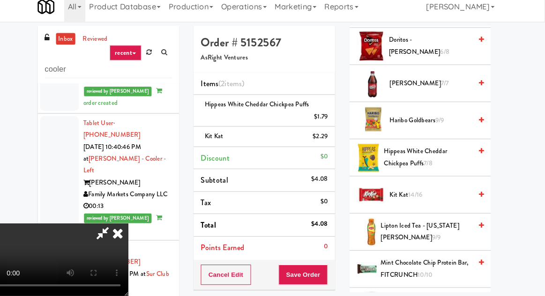
scroll to position [92, 0]
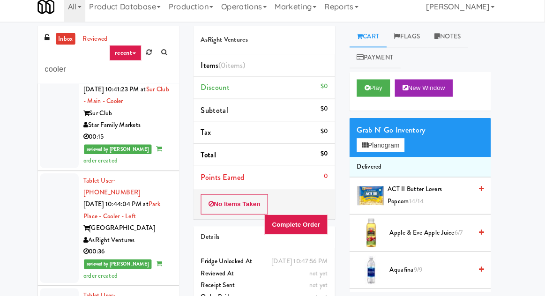
scroll to position [1963, 0]
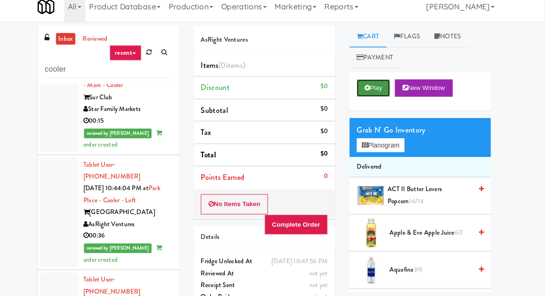
click at [371, 98] on button "Play" at bounding box center [378, 94] width 32 height 17
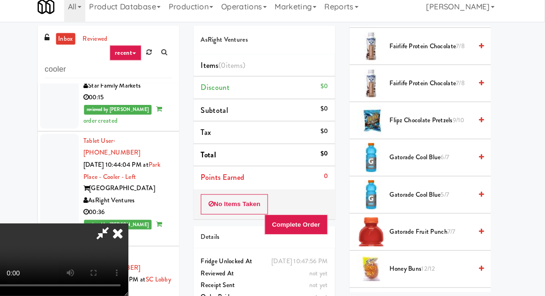
scroll to position [435, 0]
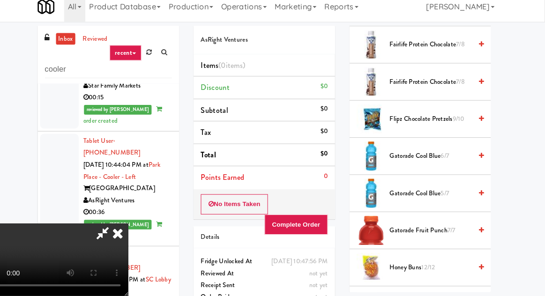
click at [399, 155] on span "Gatorade Cool Blue 6/7" at bounding box center [434, 161] width 80 height 12
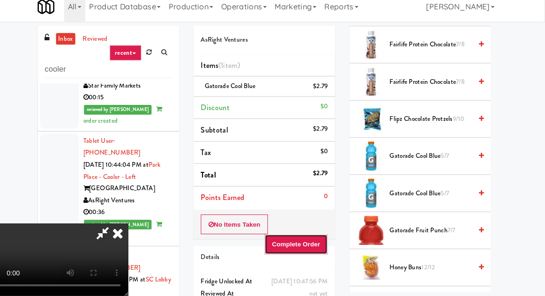
click at [332, 236] on button "Complete Order" at bounding box center [304, 246] width 62 height 20
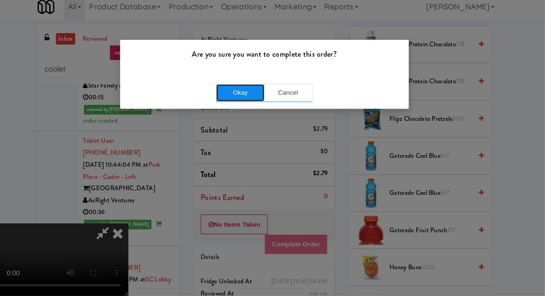
click at [233, 102] on button "Okay" at bounding box center [249, 98] width 47 height 17
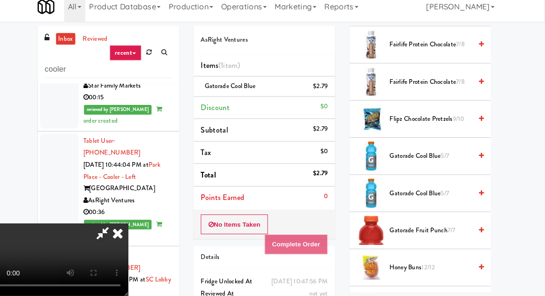
scroll to position [92, 0]
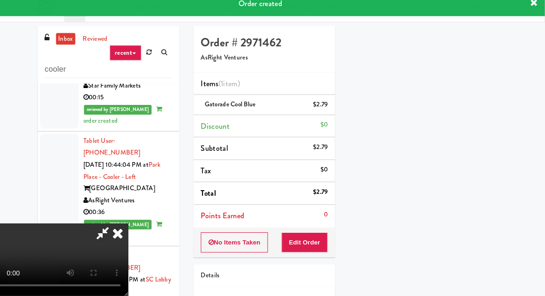
click at [126, 226] on icon at bounding box center [116, 235] width 22 height 19
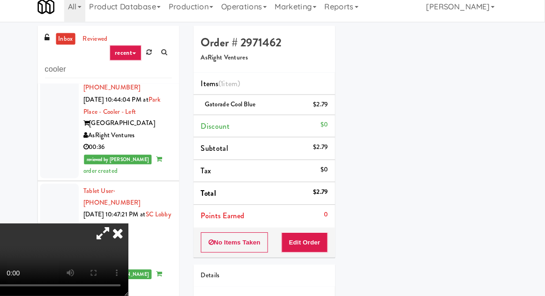
scroll to position [2050, 0]
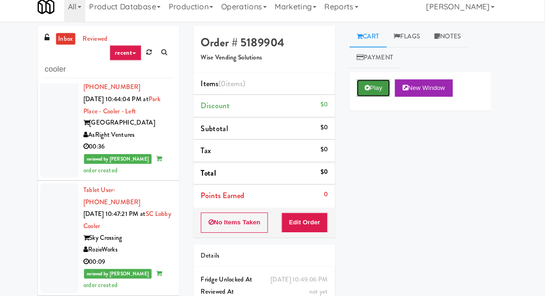
click at [373, 93] on icon at bounding box center [372, 94] width 5 height 6
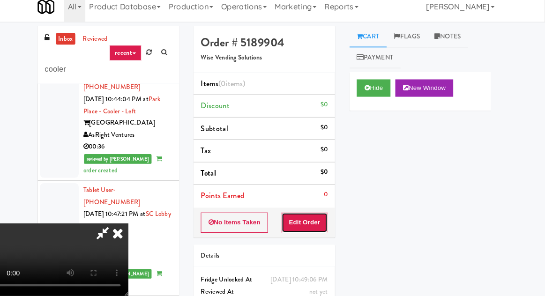
click at [319, 215] on button "Edit Order" at bounding box center [311, 225] width 45 height 20
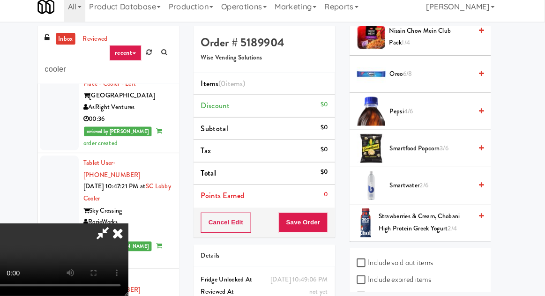
scroll to position [850, 0]
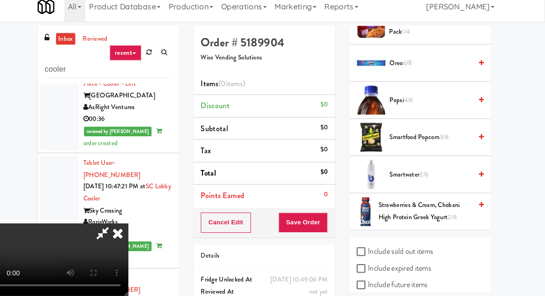
click at [417, 101] on span "4/6" at bounding box center [412, 105] width 9 height 9
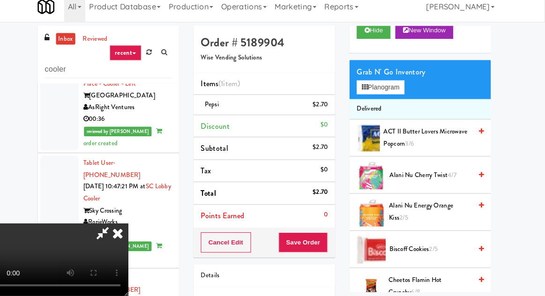
scroll to position [0, 0]
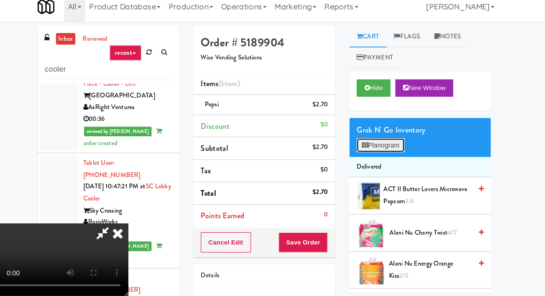
click at [385, 150] on button "Planogram" at bounding box center [385, 150] width 46 height 14
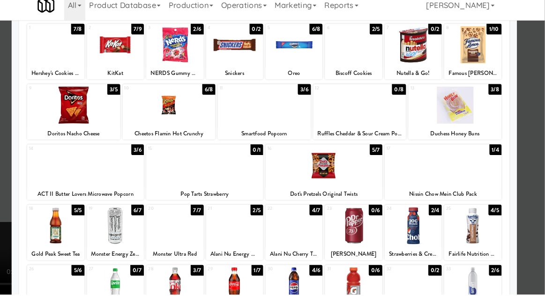
scroll to position [79, 0]
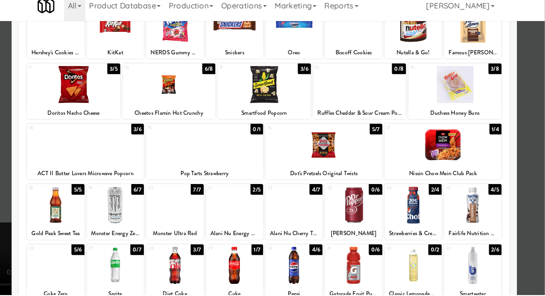
click at [351, 158] on div at bounding box center [330, 150] width 113 height 36
click at [17, 186] on div at bounding box center [272, 148] width 545 height 296
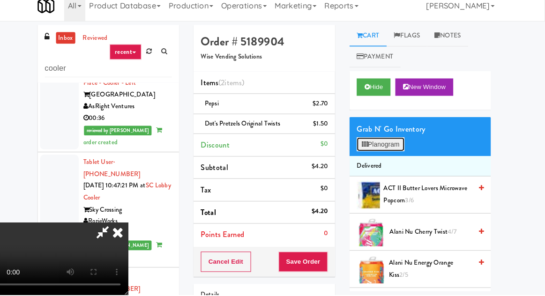
click at [372, 147] on icon at bounding box center [370, 150] width 6 height 6
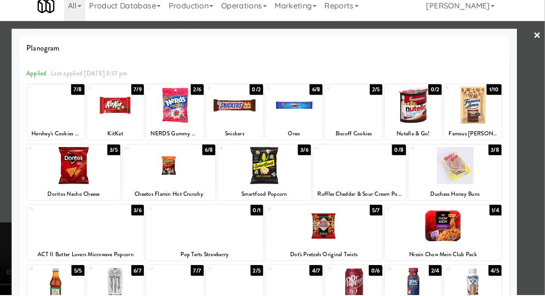
click at [17, 182] on div at bounding box center [272, 148] width 545 height 296
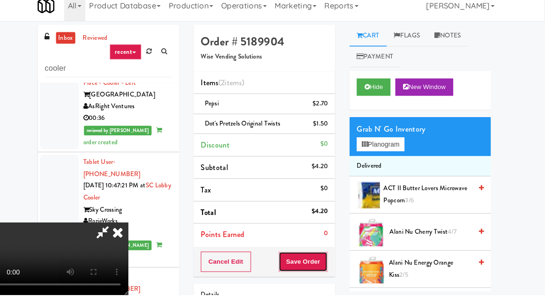
click at [331, 259] on button "Save Order" at bounding box center [310, 264] width 48 height 20
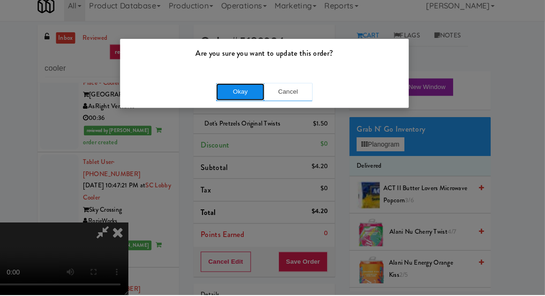
click at [234, 105] on button "Okay" at bounding box center [249, 98] width 47 height 17
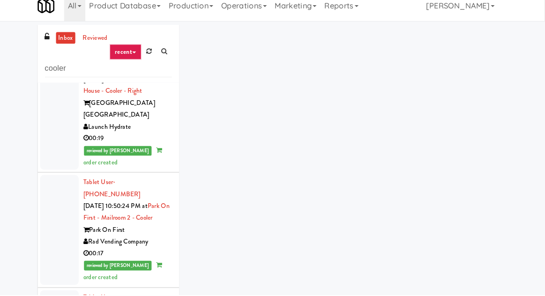
scroll to position [2516, 0]
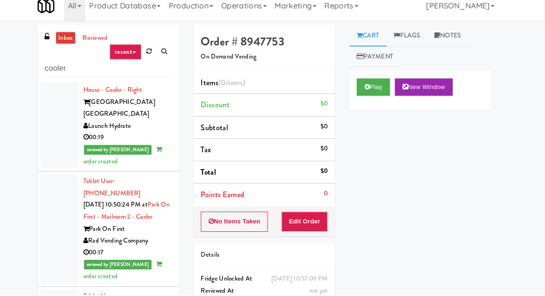
click at [375, 92] on button "Play" at bounding box center [378, 94] width 32 height 17
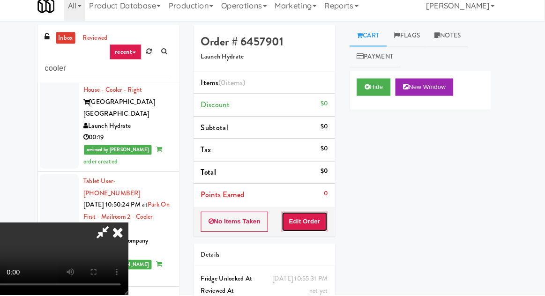
click at [317, 222] on button "Edit Order" at bounding box center [311, 225] width 45 height 20
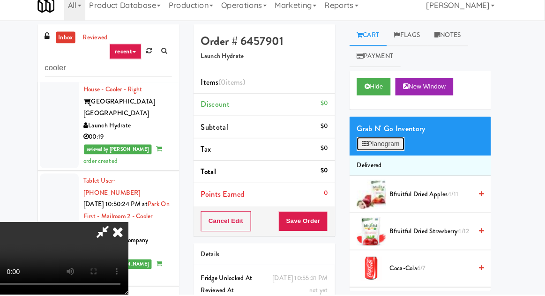
click at [381, 146] on button "Planogram" at bounding box center [385, 150] width 46 height 14
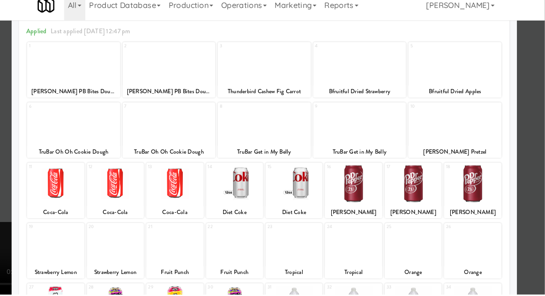
scroll to position [119, 0]
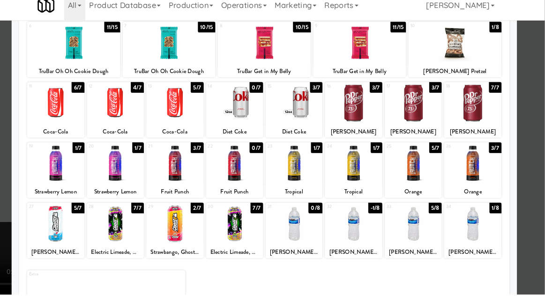
click at [131, 224] on div at bounding box center [127, 227] width 55 height 36
click at [18, 195] on div at bounding box center [272, 148] width 545 height 296
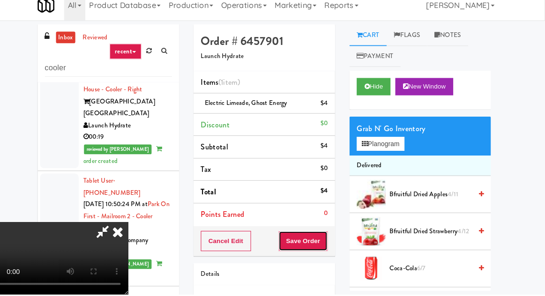
click at [329, 245] on button "Save Order" at bounding box center [310, 244] width 48 height 20
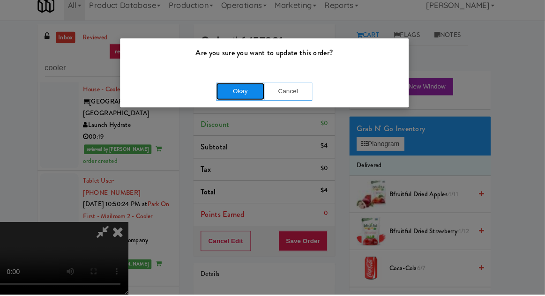
click at [235, 105] on button "Okay" at bounding box center [249, 98] width 47 height 17
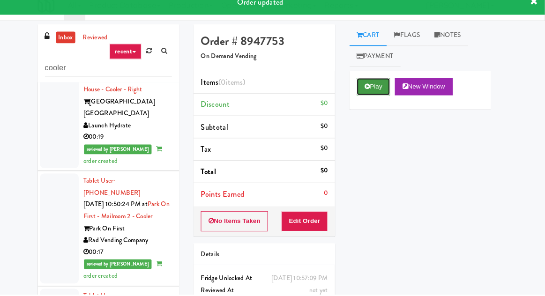
click at [374, 91] on icon at bounding box center [372, 94] width 5 height 6
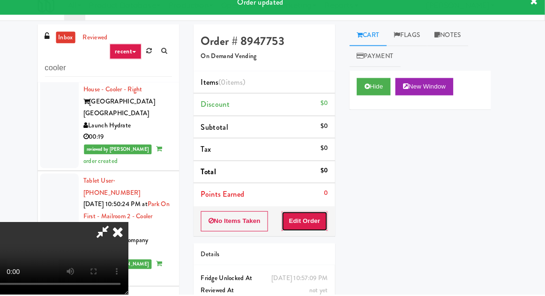
click at [322, 223] on button "Edit Order" at bounding box center [311, 225] width 45 height 20
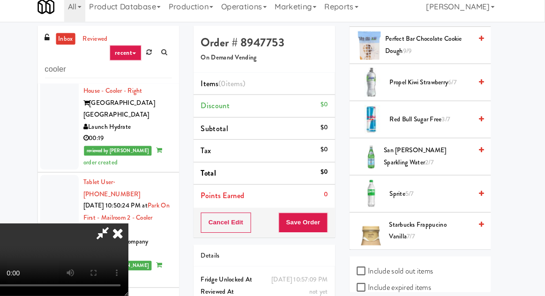
scroll to position [1315, 0]
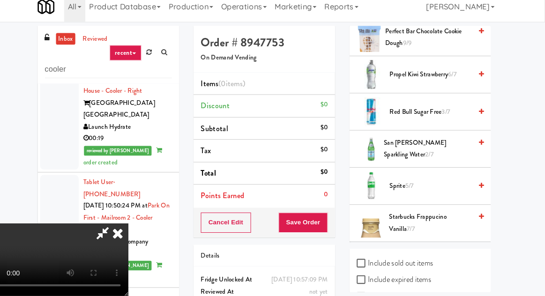
click at [414, 143] on span "San [PERSON_NAME] Sparkling Water 2/7" at bounding box center [430, 152] width 85 height 23
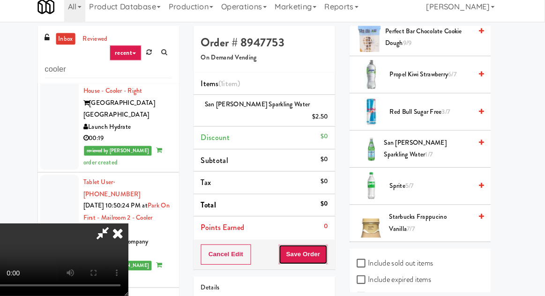
click at [333, 246] on button "Save Order" at bounding box center [310, 256] width 48 height 20
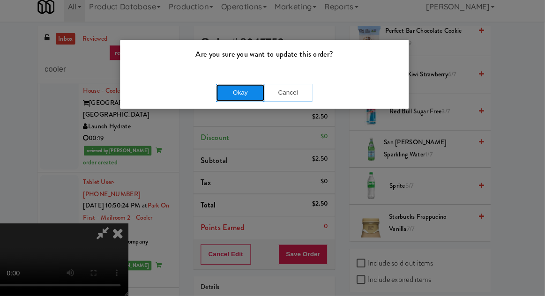
click at [232, 100] on button "Okay" at bounding box center [249, 98] width 47 height 17
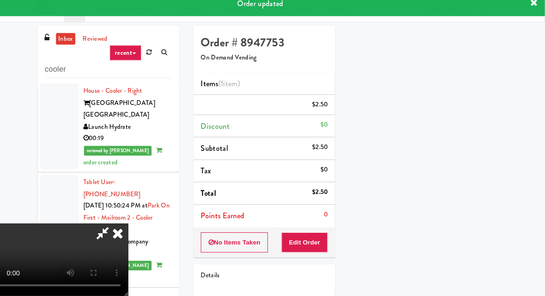
scroll to position [92, 0]
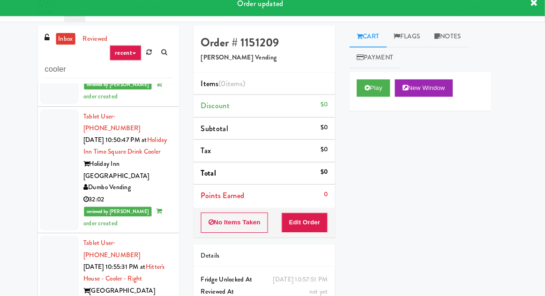
scroll to position [2703, 0]
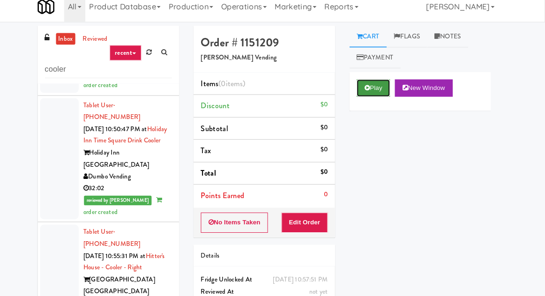
click at [371, 87] on button "Play" at bounding box center [378, 94] width 32 height 17
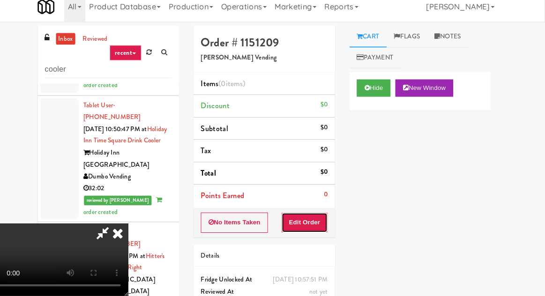
click at [323, 228] on button "Edit Order" at bounding box center [311, 225] width 45 height 20
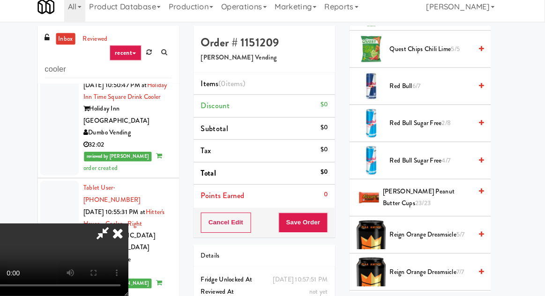
scroll to position [870, 0]
click at [441, 159] on span "Red Bull Sugar Free 4/7" at bounding box center [434, 165] width 80 height 12
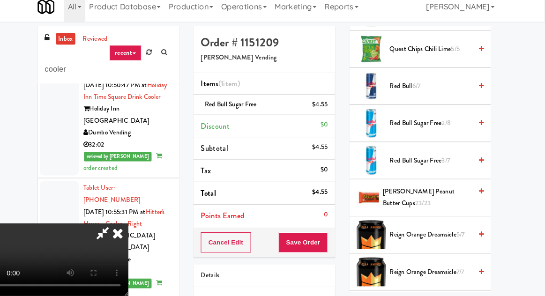
click at [450, 160] on span "3/7" at bounding box center [449, 164] width 8 height 9
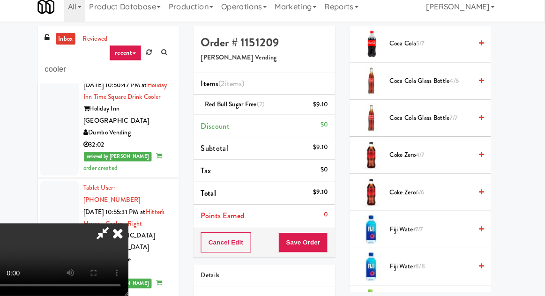
scroll to position [295, 0]
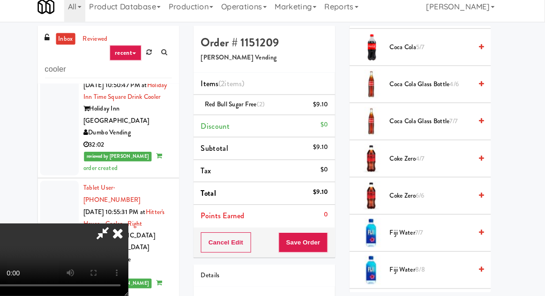
click at [425, 121] on span "Coca Cola Glass Bottle 7/7" at bounding box center [434, 127] width 80 height 12
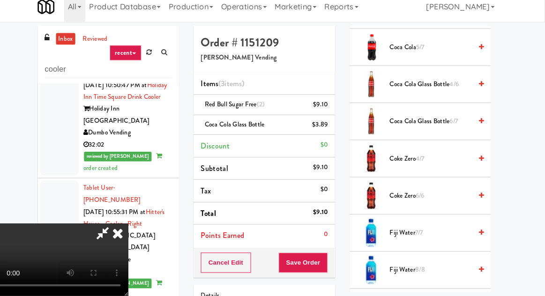
click at [340, 252] on div "Cancel Edit Save Order" at bounding box center [272, 263] width 137 height 29
click at [330, 262] on button "Save Order" at bounding box center [310, 264] width 48 height 20
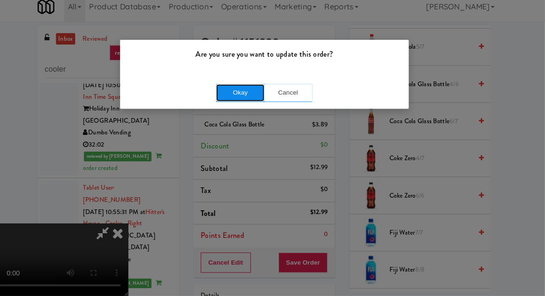
click at [244, 93] on button "Okay" at bounding box center [249, 98] width 47 height 17
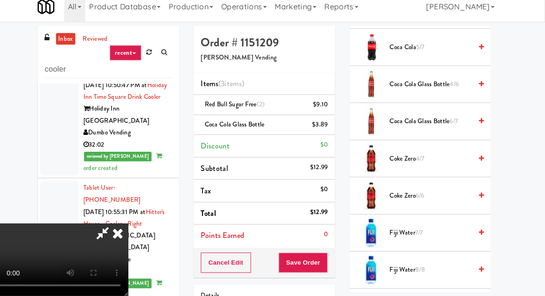
scroll to position [92, 0]
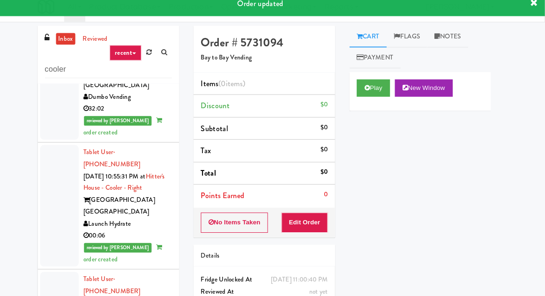
scroll to position [2786, 0]
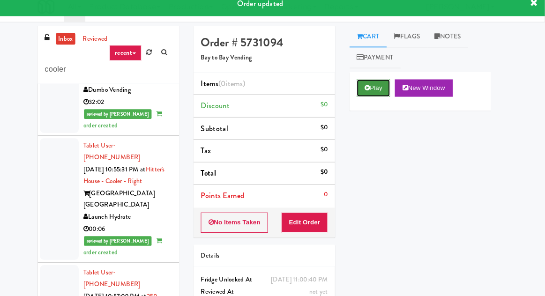
click at [363, 98] on button "Play" at bounding box center [378, 94] width 32 height 17
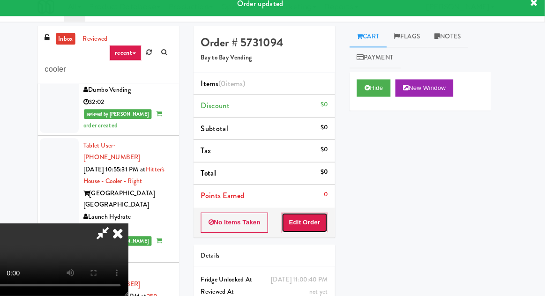
click at [319, 229] on button "Edit Order" at bounding box center [311, 225] width 45 height 20
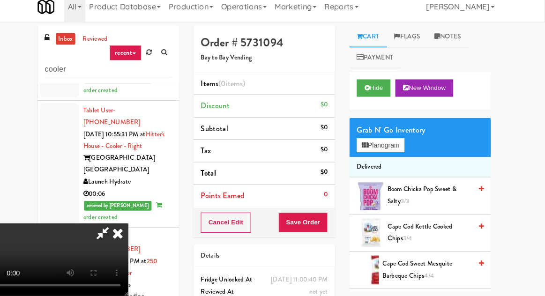
scroll to position [0, 0]
click at [384, 154] on button "Planogram" at bounding box center [385, 150] width 46 height 14
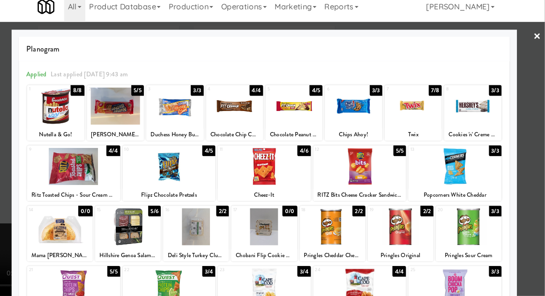
click at [384, 178] on div at bounding box center [365, 170] width 90 height 36
click at [20, 173] on div at bounding box center [272, 148] width 545 height 296
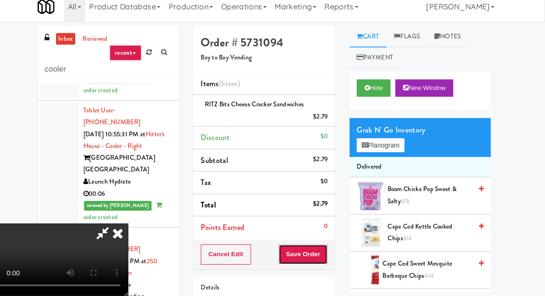
click at [329, 254] on button "Save Order" at bounding box center [310, 256] width 48 height 20
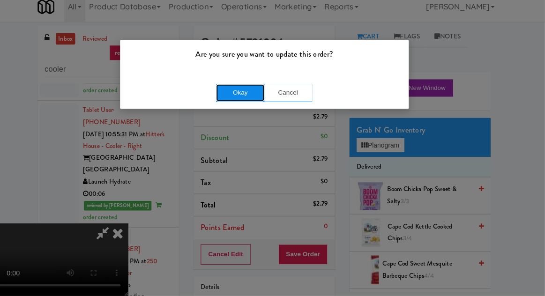
click at [231, 95] on button "Okay" at bounding box center [249, 98] width 47 height 17
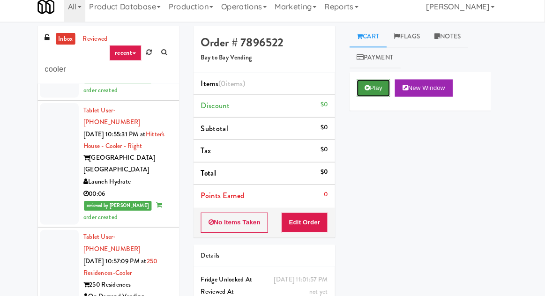
click at [379, 91] on button "Play" at bounding box center [378, 94] width 32 height 17
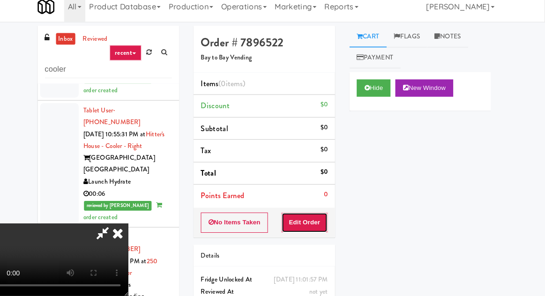
click at [319, 222] on button "Edit Order" at bounding box center [311, 225] width 45 height 20
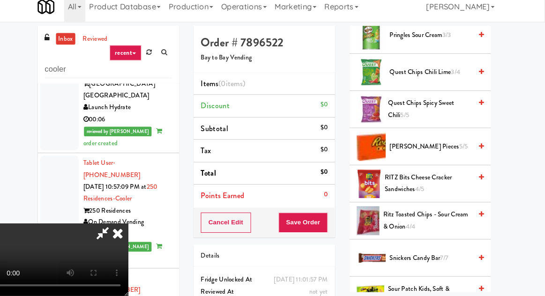
scroll to position [920, 0]
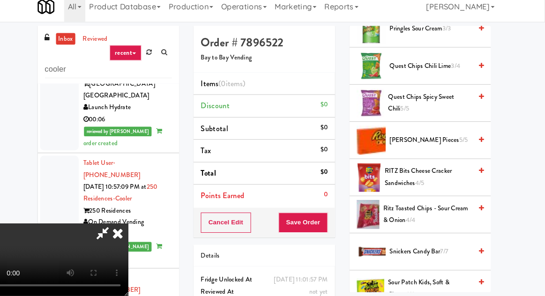
click at [415, 175] on span "RITZ Bits Cheese Cracker Sandwiches 4/5" at bounding box center [431, 180] width 85 height 23
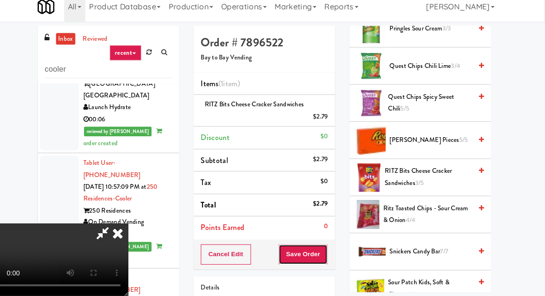
click at [332, 248] on button "Save Order" at bounding box center [310, 256] width 48 height 20
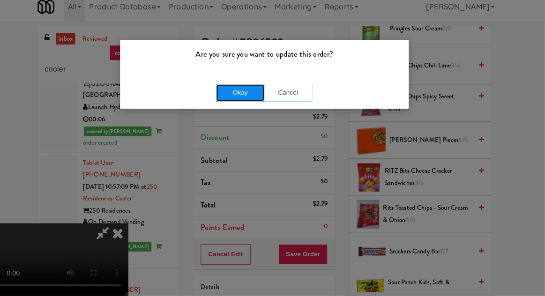
click at [238, 100] on button "Okay" at bounding box center [249, 98] width 47 height 17
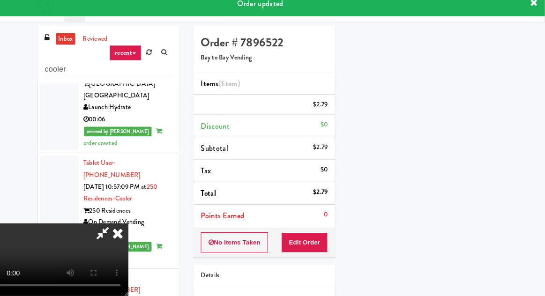
scroll to position [92, 0]
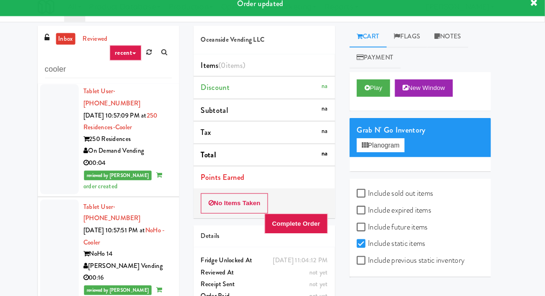
scroll to position [2962, 0]
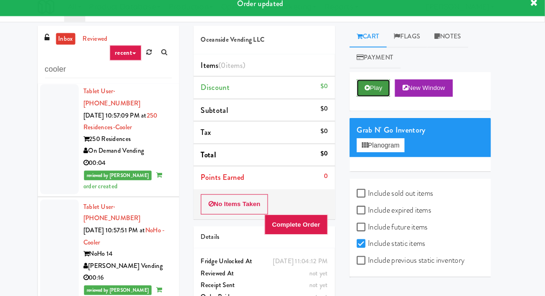
click at [368, 97] on button "Play" at bounding box center [378, 94] width 32 height 17
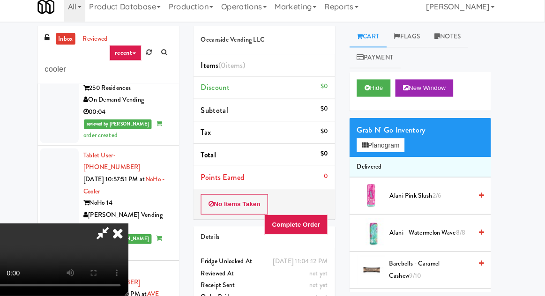
scroll to position [15, 0]
click at [380, 153] on button "Planogram" at bounding box center [385, 150] width 46 height 14
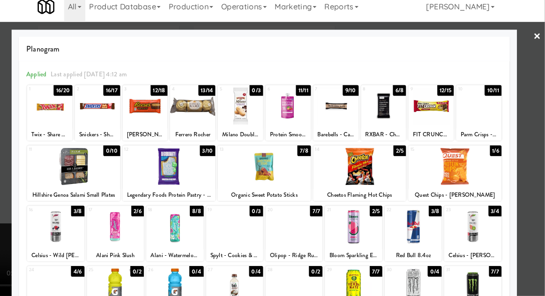
click at [58, 226] on div at bounding box center [69, 229] width 55 height 36
click at [17, 168] on div at bounding box center [272, 148] width 545 height 296
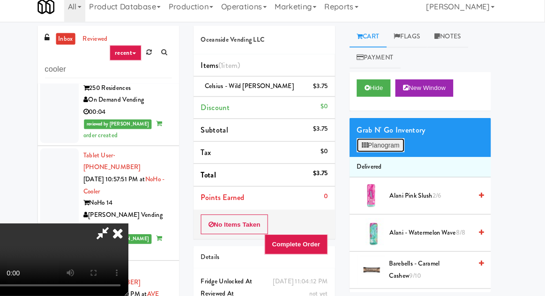
click at [376, 144] on button "Planogram" at bounding box center [385, 150] width 46 height 14
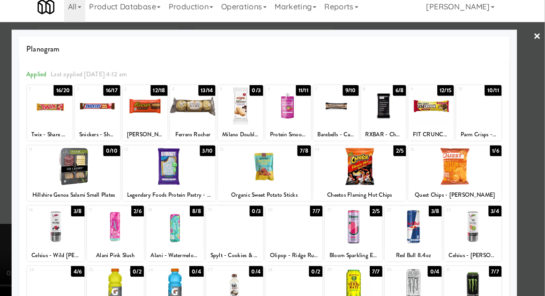
scroll to position [8, 0]
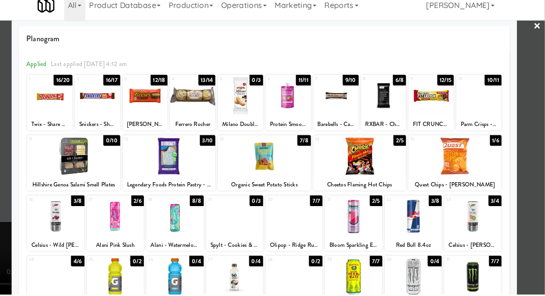
click at [249, 222] on div at bounding box center [243, 220] width 55 height 36
click at [20, 198] on div at bounding box center [272, 148] width 545 height 296
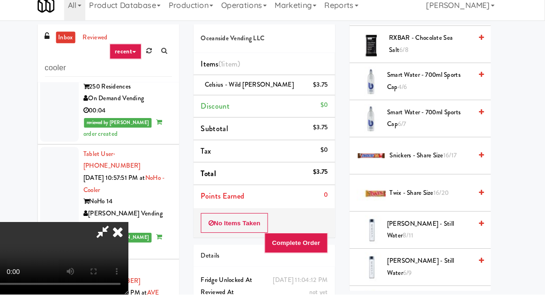
scroll to position [1030, 0]
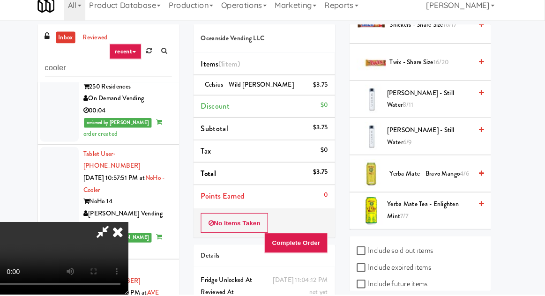
click at [394, 246] on label "Include sold out items" at bounding box center [399, 253] width 74 height 14
click at [373, 250] on input "Include sold out items" at bounding box center [367, 253] width 11 height 7
checkbox input "true"
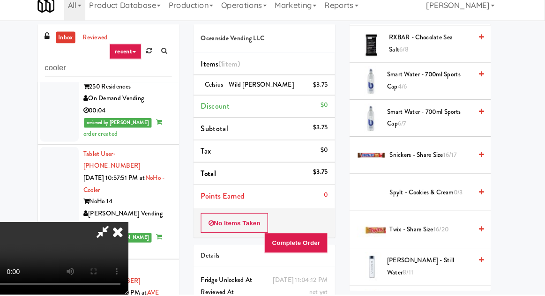
scroll to position [1189, 0]
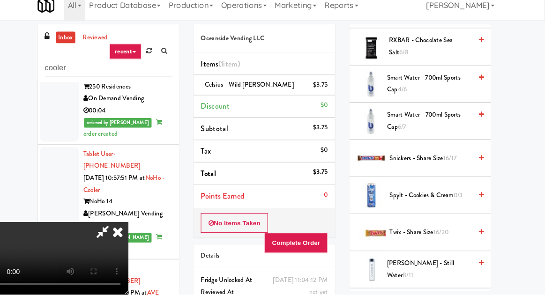
click at [418, 194] on span "Spylt - Cookies & Cream 0/3" at bounding box center [434, 200] width 80 height 12
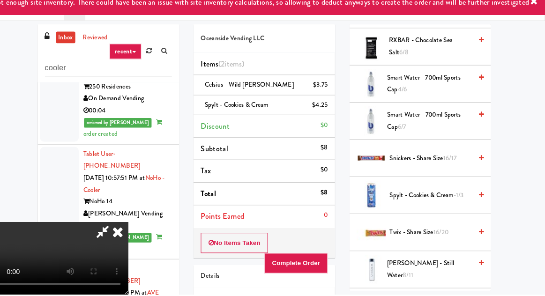
scroll to position [34, 0]
click at [330, 256] on button "Complete Order" at bounding box center [304, 266] width 62 height 20
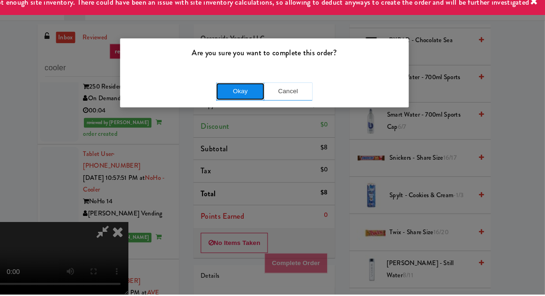
click at [229, 99] on button "Okay" at bounding box center [249, 98] width 47 height 17
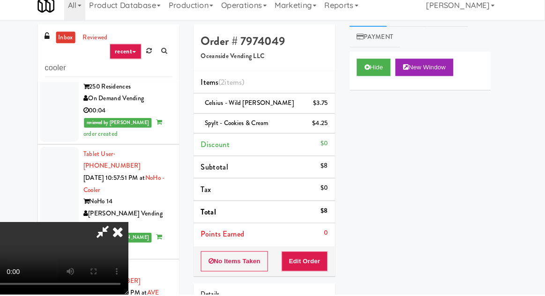
scroll to position [0, 0]
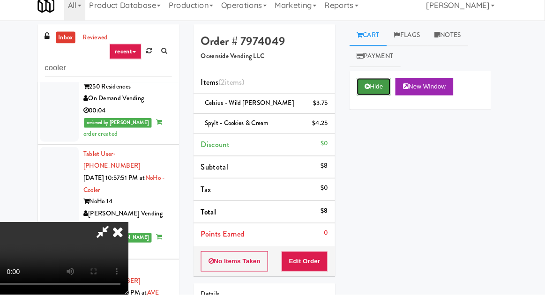
click at [376, 94] on button "Hide" at bounding box center [378, 94] width 33 height 17
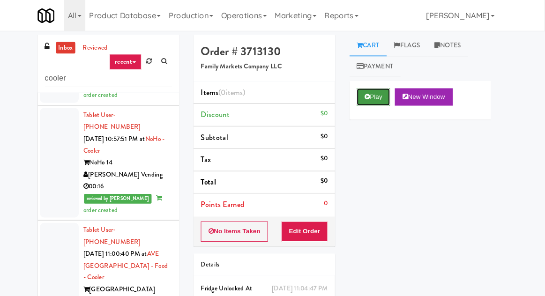
click at [374, 89] on button "Play" at bounding box center [378, 94] width 32 height 17
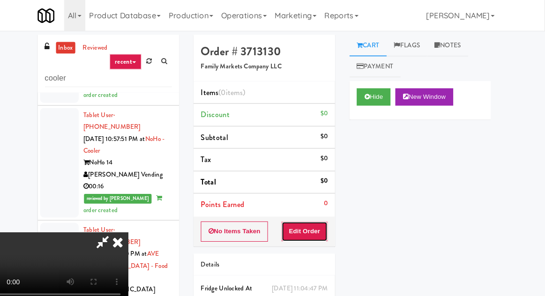
click at [322, 226] on button "Edit Order" at bounding box center [311, 225] width 45 height 20
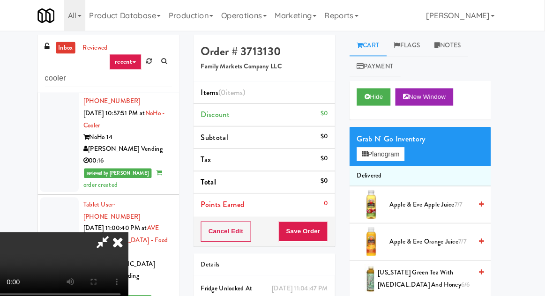
scroll to position [3105, 0]
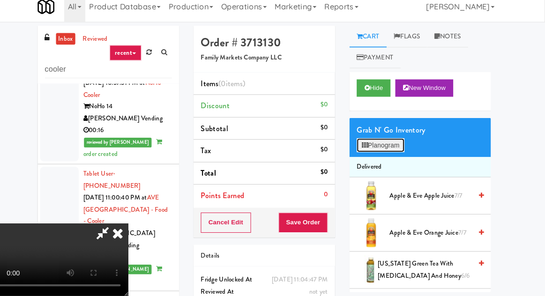
click at [388, 148] on button "Planogram" at bounding box center [385, 150] width 46 height 14
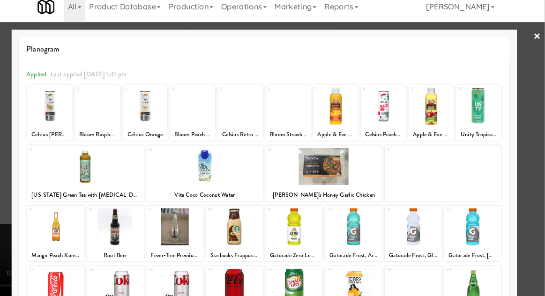
scroll to position [119, 0]
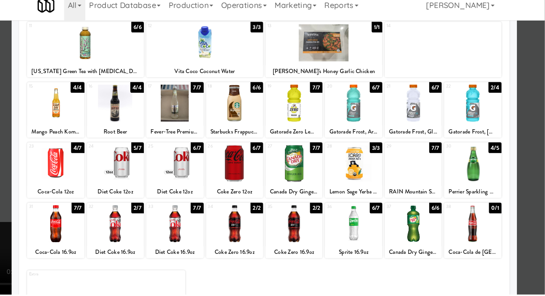
click at [426, 169] on div at bounding box center [416, 169] width 55 height 36
click at [527, 156] on div at bounding box center [272, 148] width 545 height 296
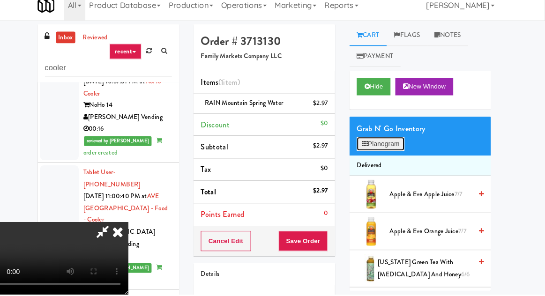
click at [386, 147] on button "Planogram" at bounding box center [385, 150] width 46 height 14
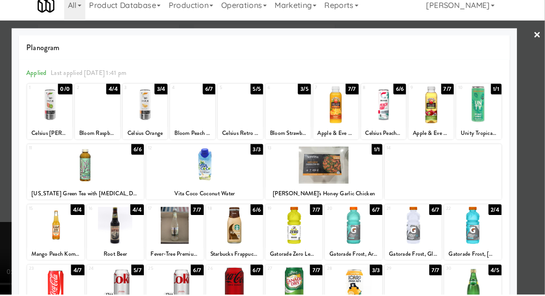
click at [144, 135] on div "Celsius Orange" at bounding box center [156, 140] width 41 height 12
click at [19, 233] on div at bounding box center [272, 148] width 545 height 296
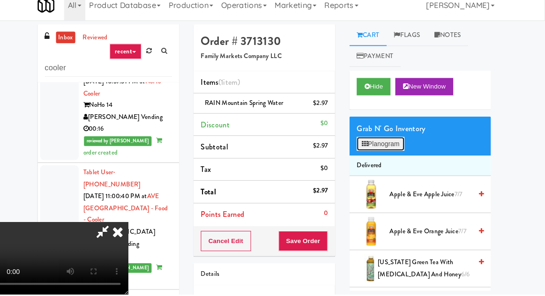
click at [382, 149] on button "Planogram" at bounding box center [385, 150] width 46 height 14
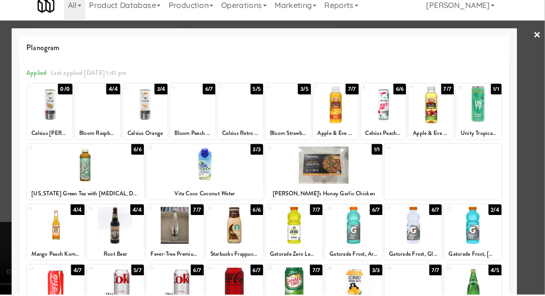
click at [258, 117] on div at bounding box center [249, 112] width 44 height 36
click at [17, 213] on div at bounding box center [272, 148] width 545 height 296
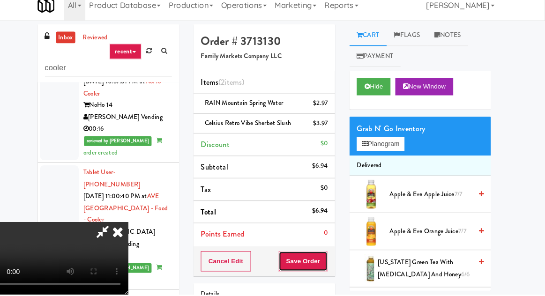
click at [333, 256] on button "Save Order" at bounding box center [310, 264] width 48 height 20
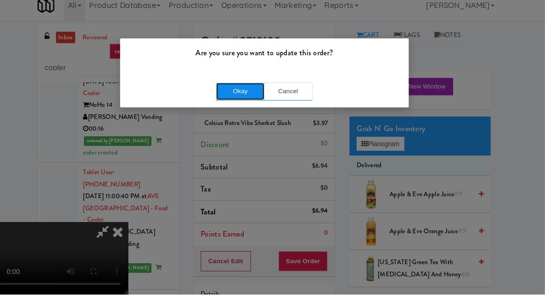
click at [255, 104] on button "Okay" at bounding box center [249, 98] width 47 height 17
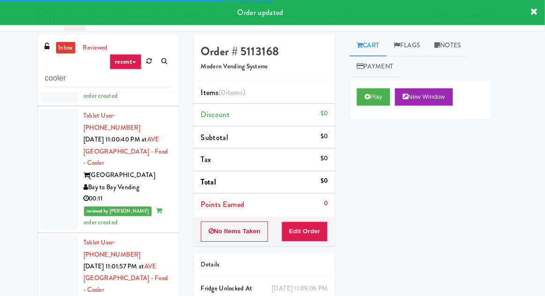
scroll to position [3173, 0]
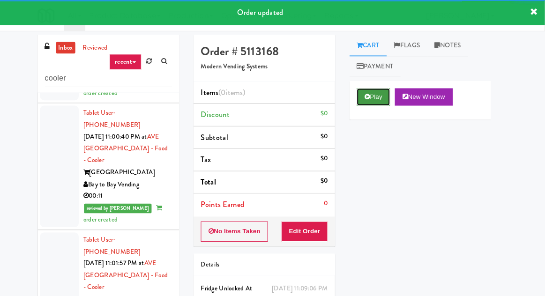
click at [365, 90] on button "Play" at bounding box center [378, 94] width 32 height 17
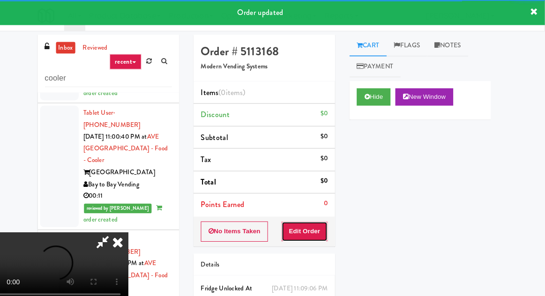
click at [314, 218] on button "Edit Order" at bounding box center [311, 225] width 45 height 20
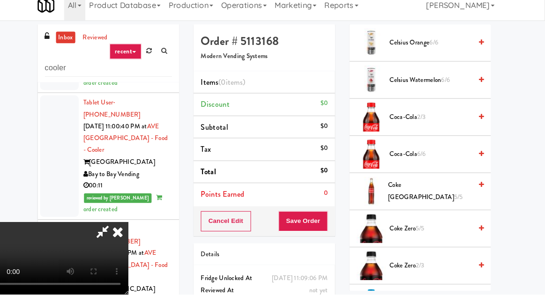
scroll to position [403, 0]
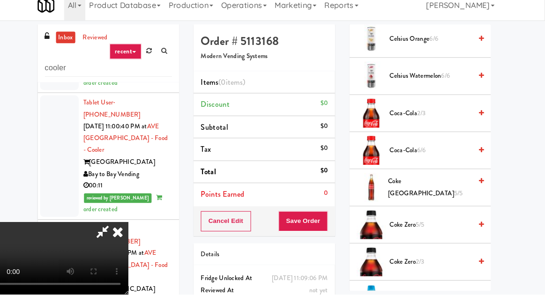
click at [400, 295] on span "Core Hydration Water 6/6" at bounding box center [434, 301] width 80 height 12
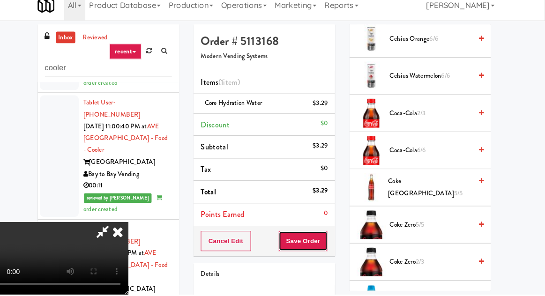
click at [334, 244] on button "Save Order" at bounding box center [310, 244] width 48 height 20
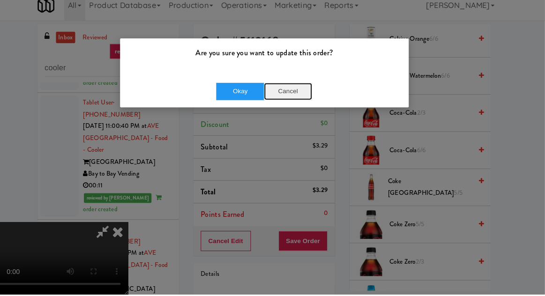
click at [304, 94] on button "Cancel" at bounding box center [295, 98] width 47 height 17
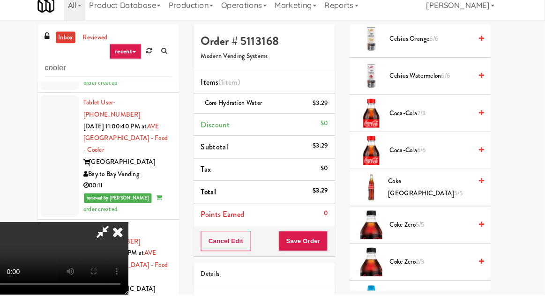
click at [417, 230] on span "Coke Zero 5/5" at bounding box center [434, 229] width 80 height 12
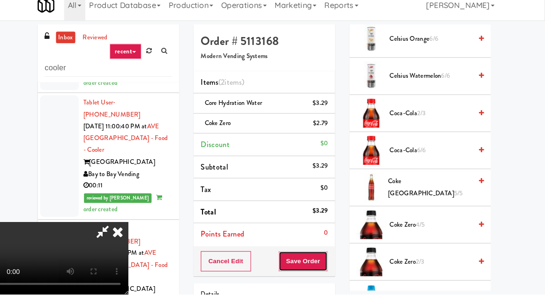
click at [330, 268] on button "Save Order" at bounding box center [310, 264] width 48 height 20
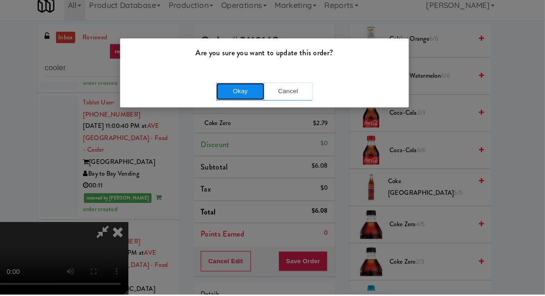
click at [254, 96] on button "Okay" at bounding box center [249, 98] width 47 height 17
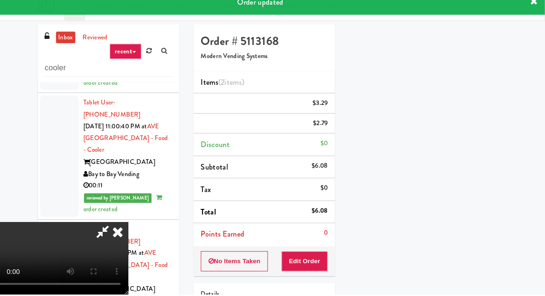
scroll to position [92, 0]
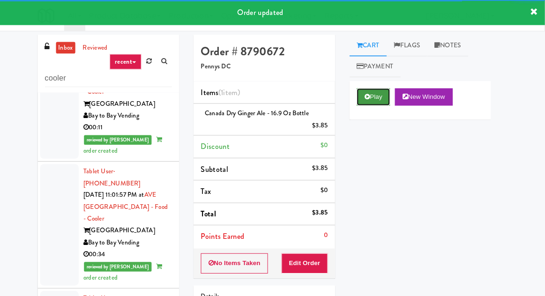
click at [368, 97] on button "Play" at bounding box center [378, 94] width 32 height 17
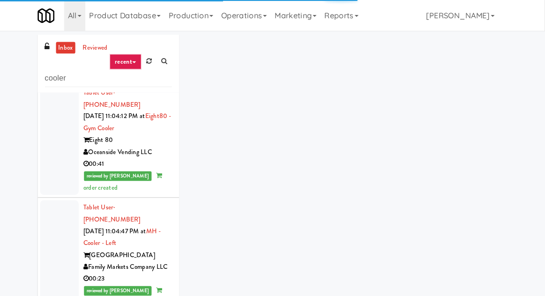
scroll to position [3473, 0]
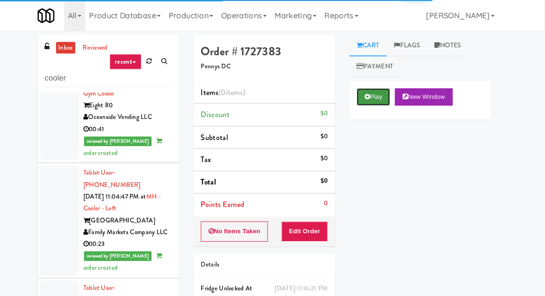
click at [377, 98] on button "Play" at bounding box center [378, 94] width 32 height 17
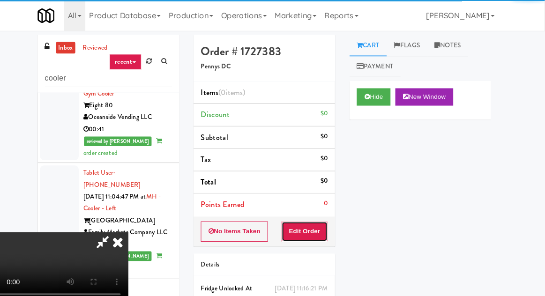
click at [322, 227] on button "Edit Order" at bounding box center [311, 225] width 45 height 20
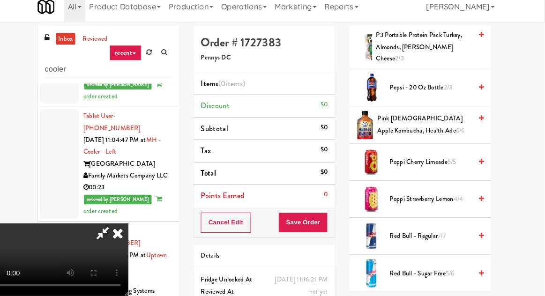
click at [416, 88] on span "Pepsi - 20 oz bottle 2/3" at bounding box center [434, 94] width 80 height 12
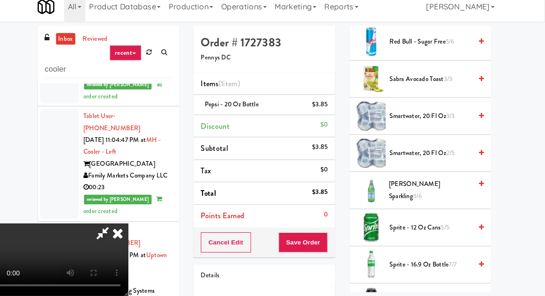
scroll to position [1161, 0]
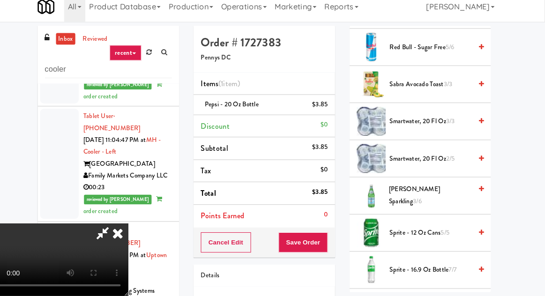
click at [411, 187] on span "[PERSON_NAME] Sparkling 3/6" at bounding box center [434, 198] width 81 height 23
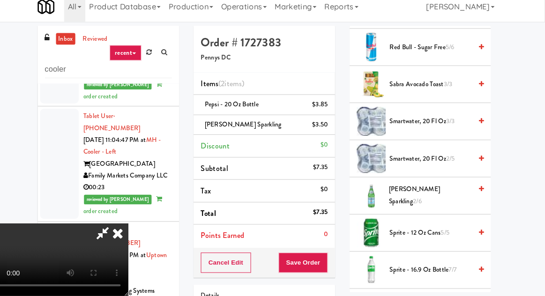
click at [416, 190] on span "[PERSON_NAME] Sparkling 2/6" at bounding box center [434, 198] width 81 height 23
click at [405, 191] on span "[PERSON_NAME] Sparkling 1/6" at bounding box center [434, 198] width 80 height 23
click at [333, 254] on button "Save Order" at bounding box center [310, 264] width 48 height 20
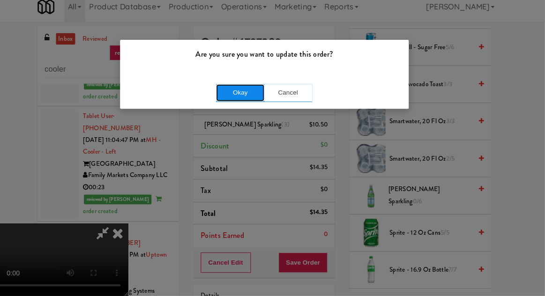
click at [241, 91] on button "Okay" at bounding box center [249, 98] width 47 height 17
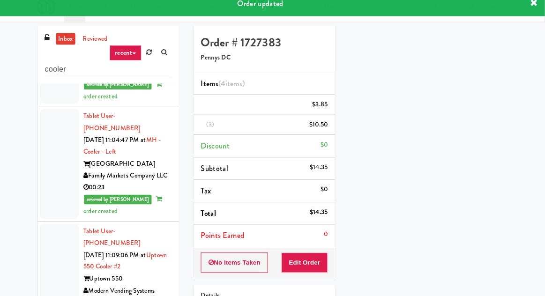
scroll to position [0, 0]
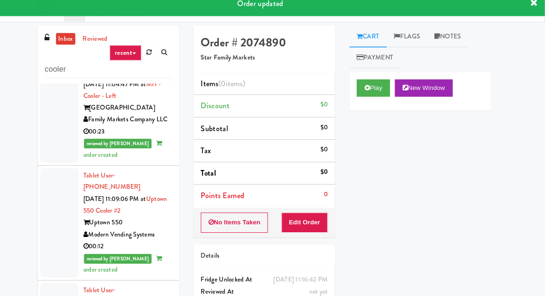
scroll to position [3575, 0]
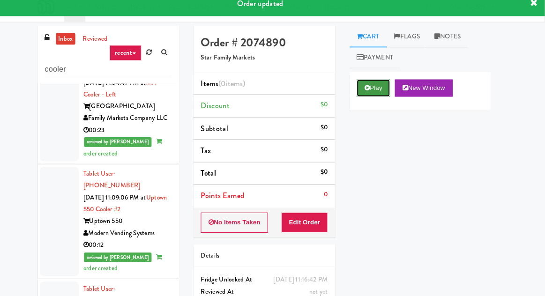
click at [372, 95] on icon at bounding box center [372, 94] width 5 height 6
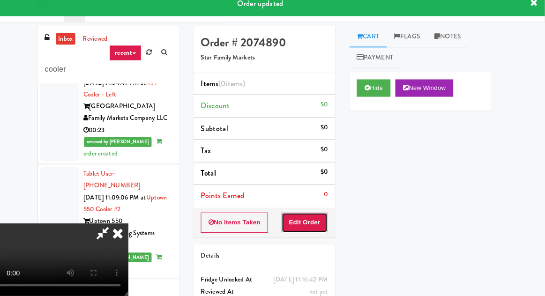
click at [321, 218] on button "Edit Order" at bounding box center [311, 225] width 45 height 20
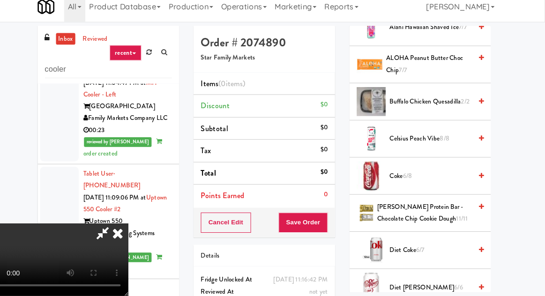
scroll to position [206, 0]
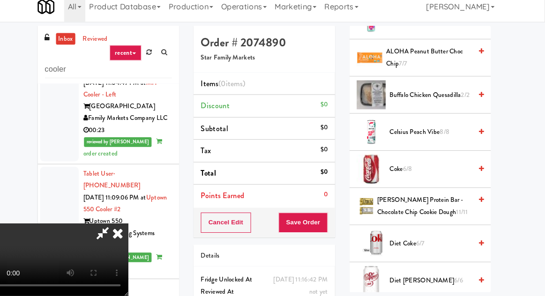
click at [416, 167] on span "Coke 6/8" at bounding box center [434, 173] width 80 height 12
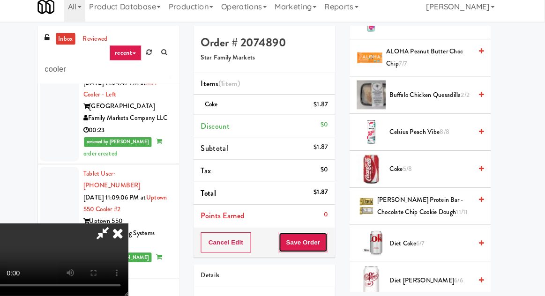
click at [332, 242] on button "Save Order" at bounding box center [310, 244] width 48 height 20
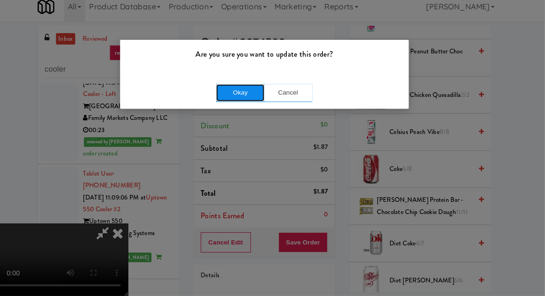
click at [237, 96] on button "Okay" at bounding box center [249, 98] width 47 height 17
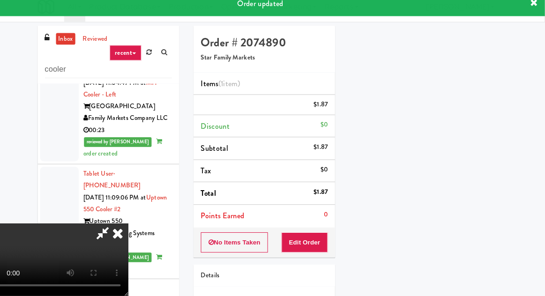
scroll to position [92, 0]
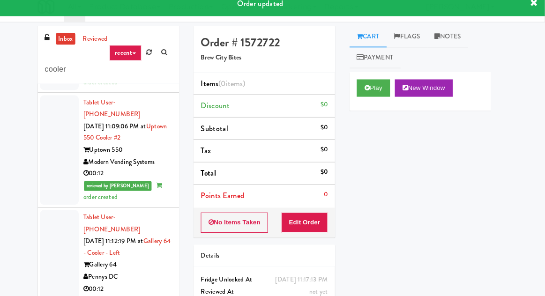
scroll to position [3646, 0]
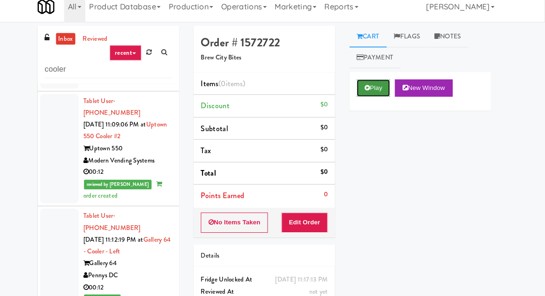
click at [377, 97] on button "Play" at bounding box center [378, 94] width 32 height 17
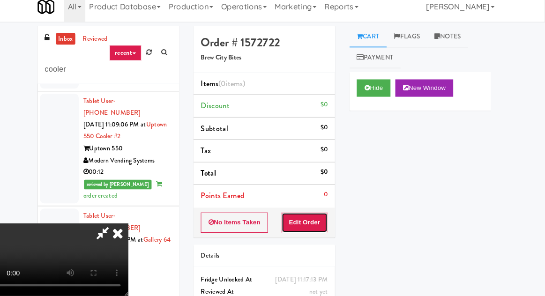
click at [324, 216] on button "Edit Order" at bounding box center [311, 225] width 45 height 20
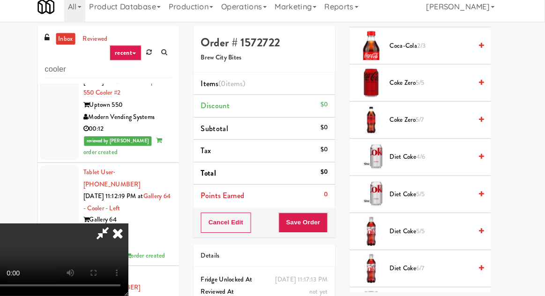
scroll to position [438, 0]
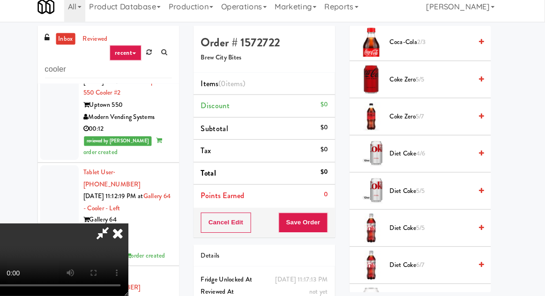
click at [423, 157] on span "4/6" at bounding box center [424, 157] width 9 height 9
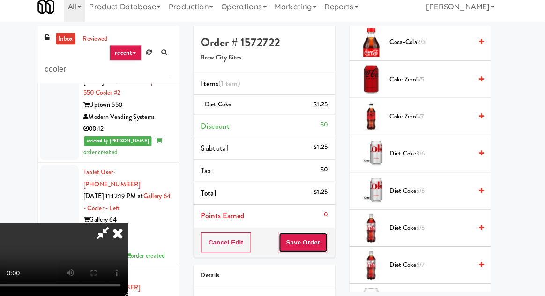
click at [332, 238] on button "Save Order" at bounding box center [310, 244] width 48 height 20
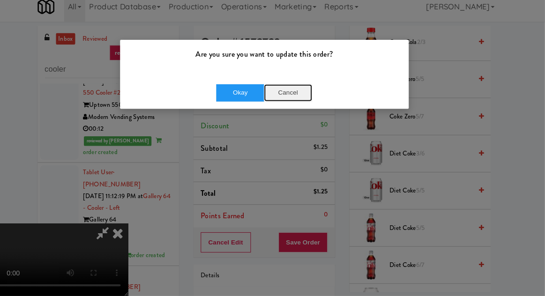
click at [301, 94] on button "Cancel" at bounding box center [295, 98] width 47 height 17
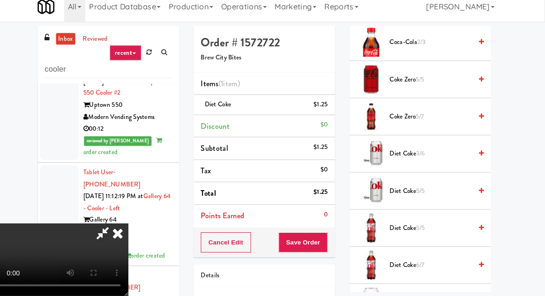
scroll to position [0, 0]
click at [431, 154] on span "Diet Coke 3/6" at bounding box center [434, 158] width 80 height 12
click at [333, 243] on button "Save Order" at bounding box center [310, 244] width 48 height 20
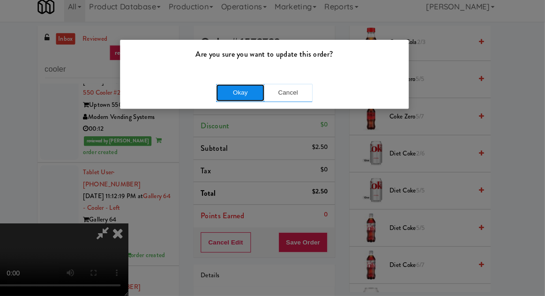
click at [244, 97] on button "Okay" at bounding box center [249, 98] width 47 height 17
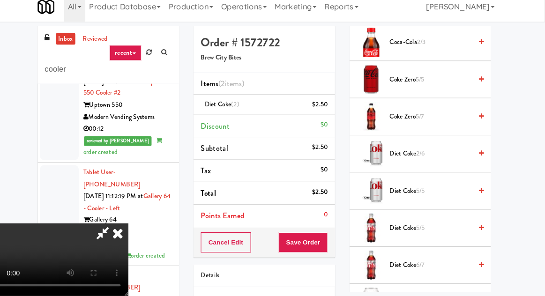
scroll to position [92, 0]
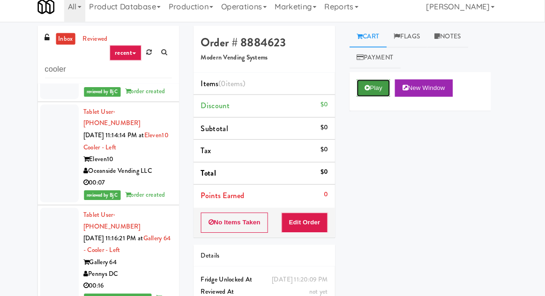
click at [369, 96] on button "Play" at bounding box center [378, 94] width 32 height 17
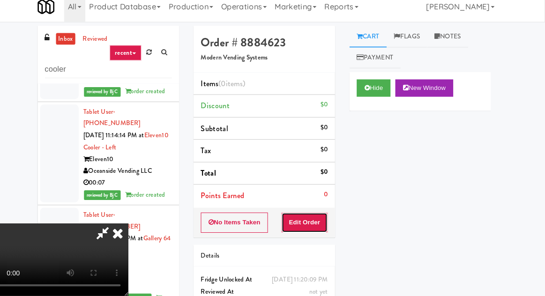
click at [314, 215] on button "Edit Order" at bounding box center [311, 225] width 45 height 20
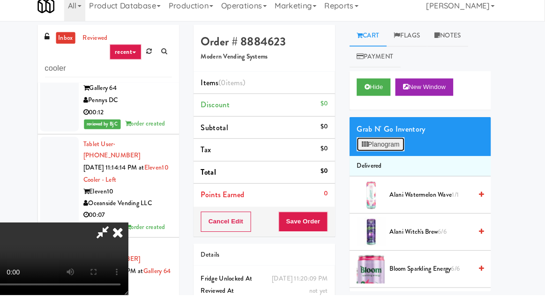
click at [388, 143] on button "Planogram" at bounding box center [385, 150] width 46 height 14
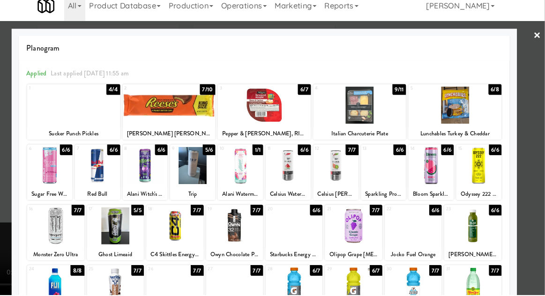
click at [86, 126] on div at bounding box center [87, 112] width 90 height 36
click at [17, 182] on div at bounding box center [272, 148] width 545 height 296
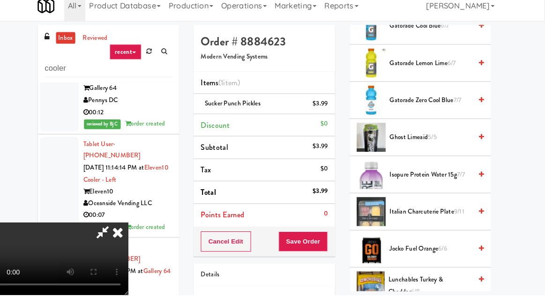
scroll to position [632, 0]
click at [410, 210] on span "Italian Charcuterie Plate 9/11" at bounding box center [434, 216] width 80 height 12
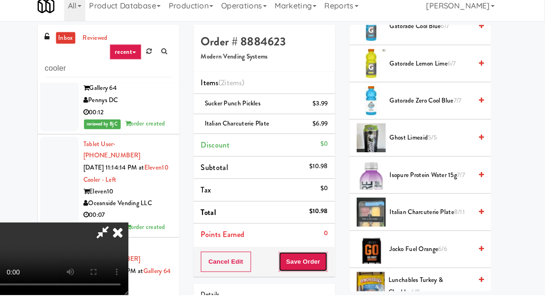
click at [333, 259] on button "Save Order" at bounding box center [310, 264] width 48 height 20
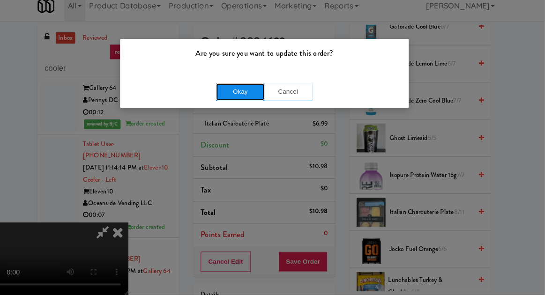
click at [244, 96] on button "Okay" at bounding box center [249, 98] width 47 height 17
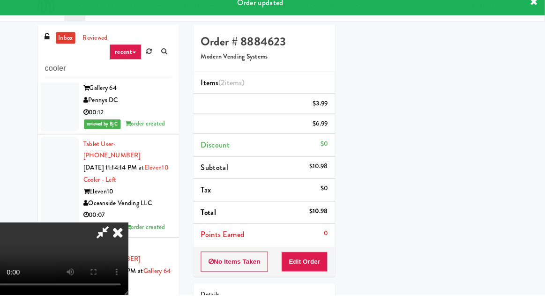
scroll to position [0, 0]
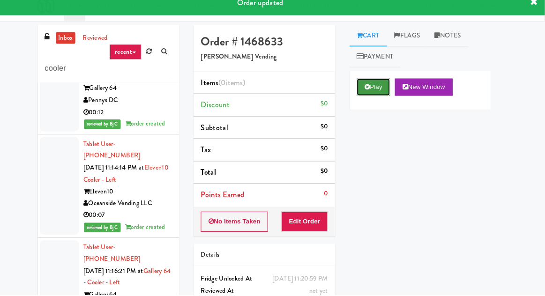
click at [368, 89] on button "Play" at bounding box center [378, 94] width 32 height 17
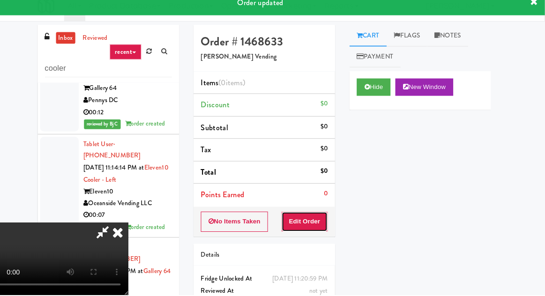
click at [313, 221] on button "Edit Order" at bounding box center [311, 225] width 45 height 20
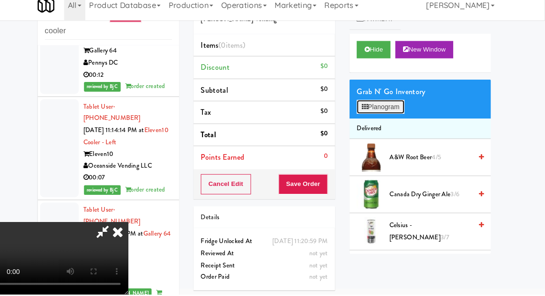
click at [390, 112] on button "Planogram" at bounding box center [385, 114] width 46 height 14
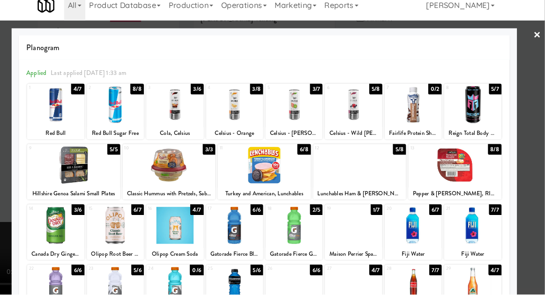
click at [256, 120] on div at bounding box center [243, 112] width 55 height 36
click at [17, 198] on div at bounding box center [272, 148] width 545 height 296
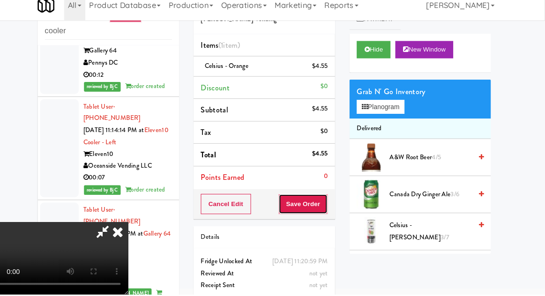
click at [332, 208] on button "Save Order" at bounding box center [310, 208] width 48 height 20
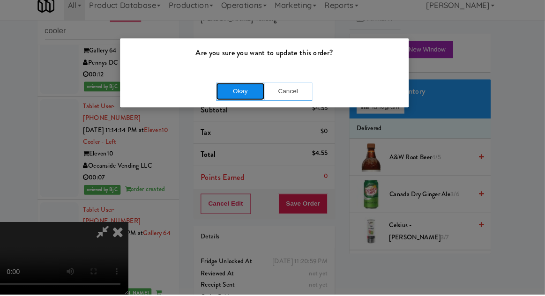
click at [244, 104] on button "Okay" at bounding box center [249, 98] width 47 height 17
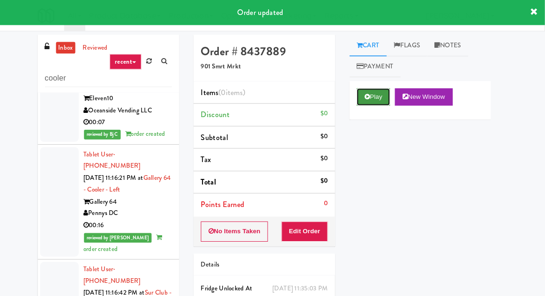
click at [371, 94] on icon at bounding box center [372, 94] width 5 height 6
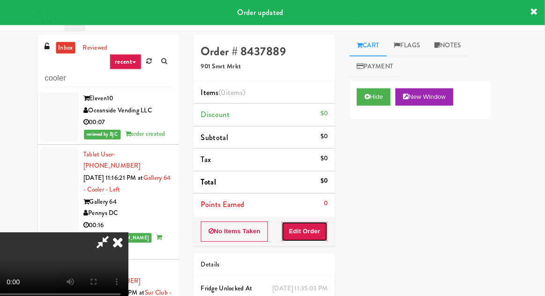
click at [319, 224] on button "Edit Order" at bounding box center [311, 225] width 45 height 20
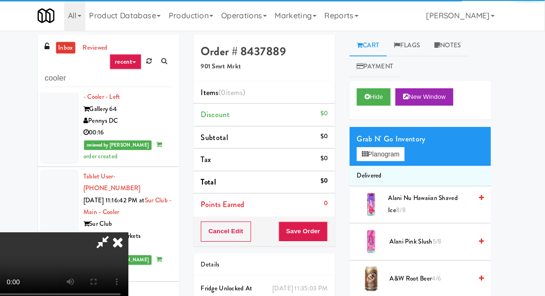
scroll to position [4004, 0]
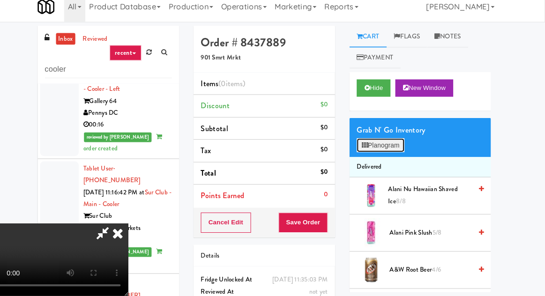
click at [380, 149] on button "Planogram" at bounding box center [385, 150] width 46 height 14
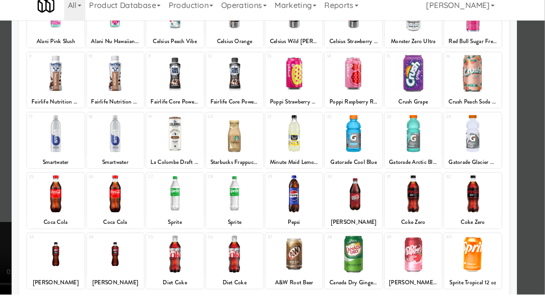
scroll to position [119, 0]
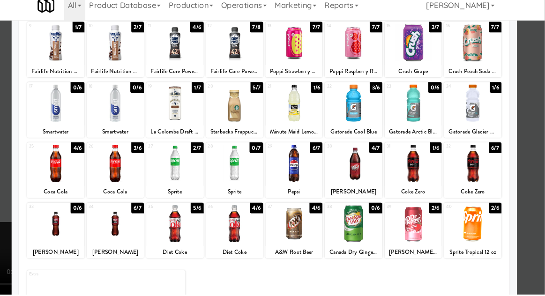
click at [312, 232] on div at bounding box center [301, 227] width 55 height 36
click at [17, 235] on div at bounding box center [272, 148] width 545 height 296
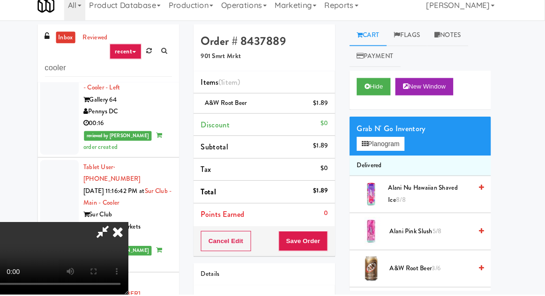
click at [340, 244] on div "Cancel Edit Save Order" at bounding box center [272, 244] width 137 height 29
click at [334, 243] on button "Save Order" at bounding box center [310, 244] width 48 height 20
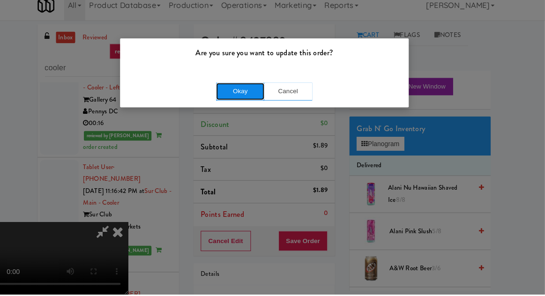
click at [248, 91] on button "Okay" at bounding box center [249, 98] width 47 height 17
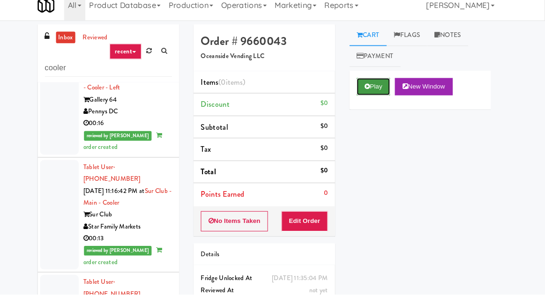
click at [374, 102] on button "Play" at bounding box center [378, 94] width 32 height 17
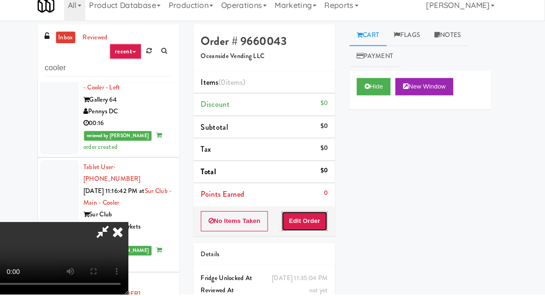
click at [321, 223] on button "Edit Order" at bounding box center [311, 225] width 45 height 20
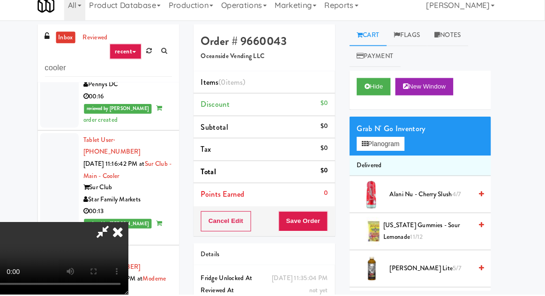
scroll to position [4048, 0]
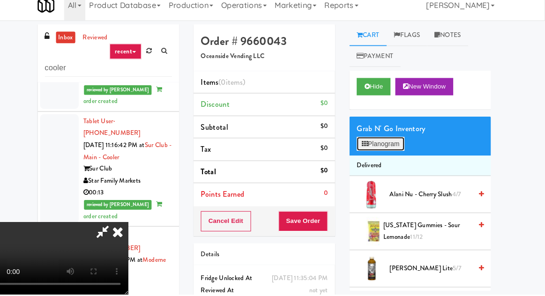
click at [386, 148] on button "Planogram" at bounding box center [385, 150] width 46 height 14
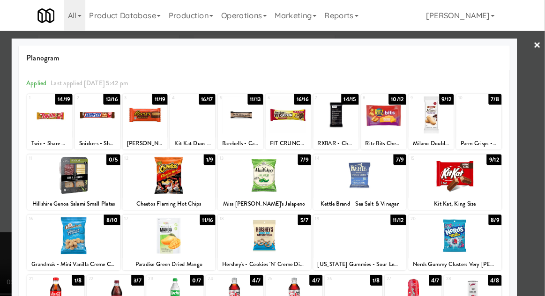
click at [20, 163] on div at bounding box center [272, 148] width 545 height 296
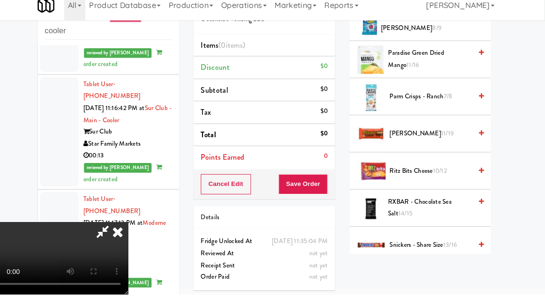
scroll to position [1102, 0]
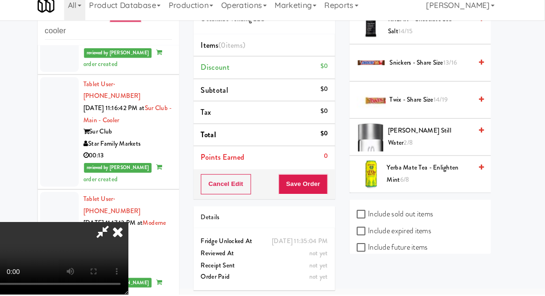
click at [435, 101] on span "Twix - Share Size 14/19" at bounding box center [434, 107] width 80 height 12
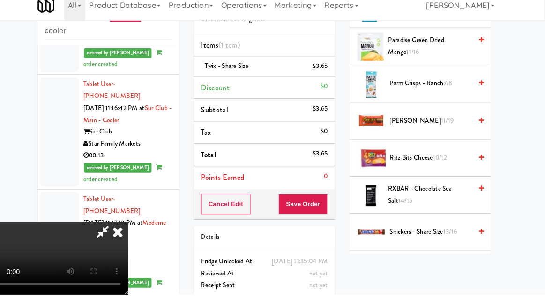
scroll to position [937, 0]
click at [426, 122] on span "[PERSON_NAME] 11/19" at bounding box center [434, 128] width 80 height 12
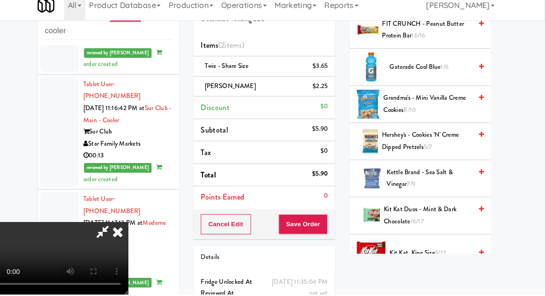
scroll to position [554, 0]
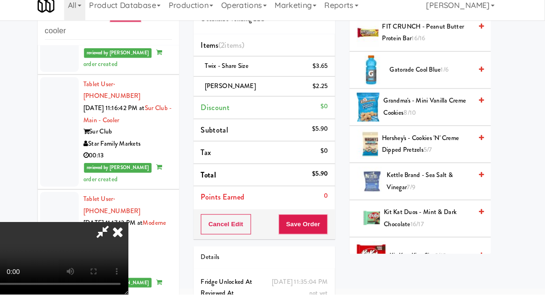
click at [416, 223] on span "16/17" at bounding box center [420, 227] width 13 height 9
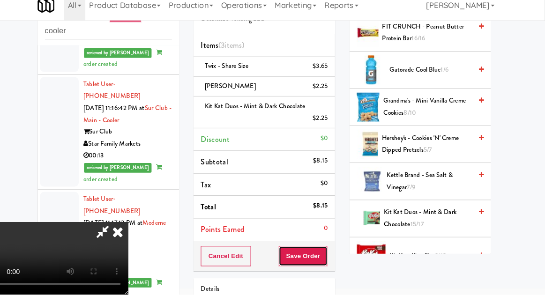
click at [332, 258] on button "Save Order" at bounding box center [310, 259] width 48 height 20
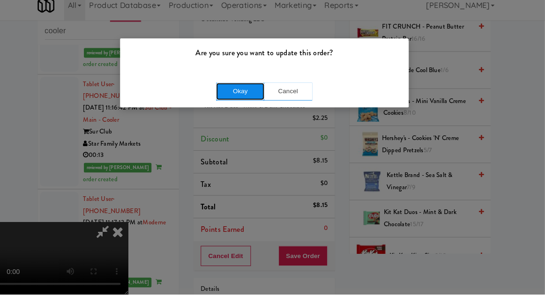
click at [239, 98] on button "Okay" at bounding box center [249, 98] width 47 height 17
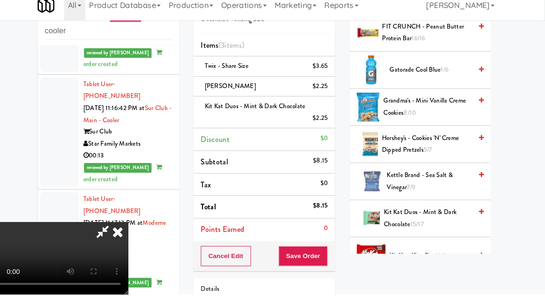
scroll to position [92, 0]
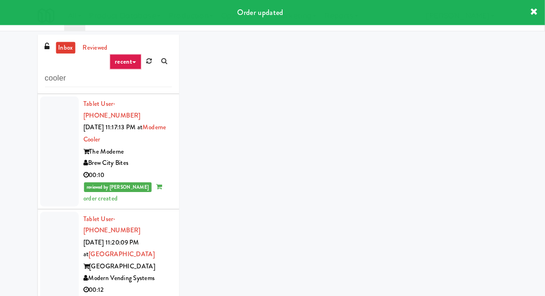
scroll to position [4249, 0]
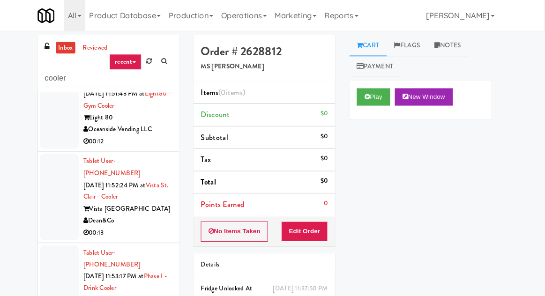
scroll to position [6097, 0]
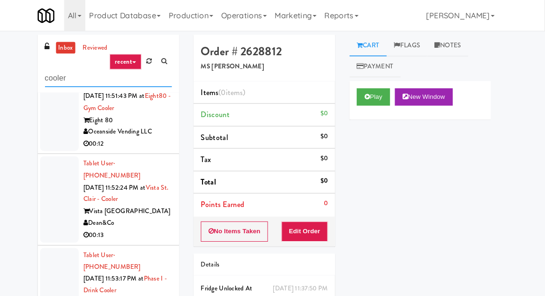
click at [84, 77] on input "cooler" at bounding box center [120, 75] width 123 height 17
click at [74, 78] on input "cooler" at bounding box center [120, 75] width 123 height 17
click at [74, 79] on input "cooler" at bounding box center [120, 75] width 123 height 17
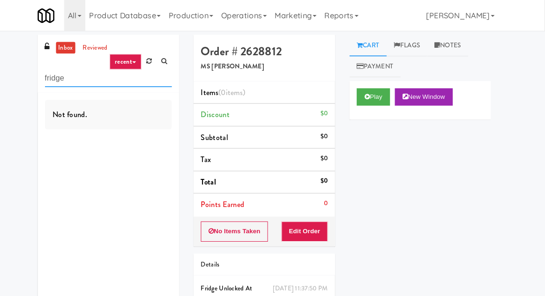
scroll to position [0, 0]
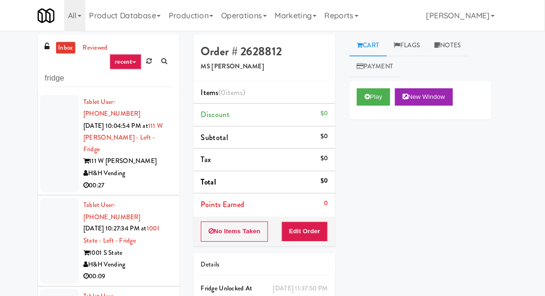
click at [57, 149] on div at bounding box center [73, 139] width 37 height 95
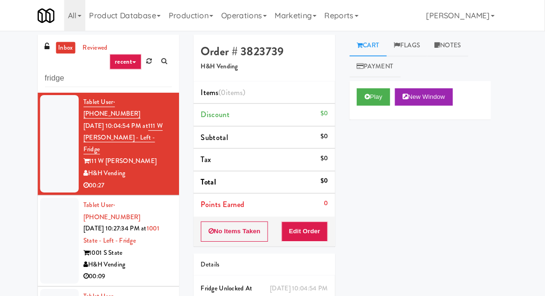
click at [67, 208] on div at bounding box center [73, 233] width 37 height 83
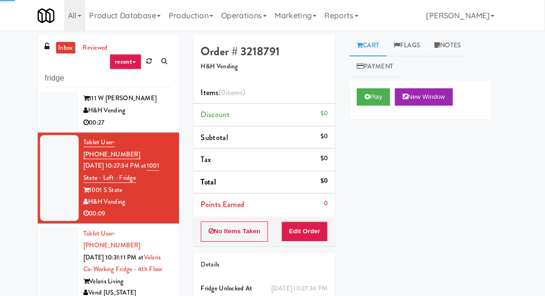
click at [68, 220] on div at bounding box center [73, 261] width 37 height 83
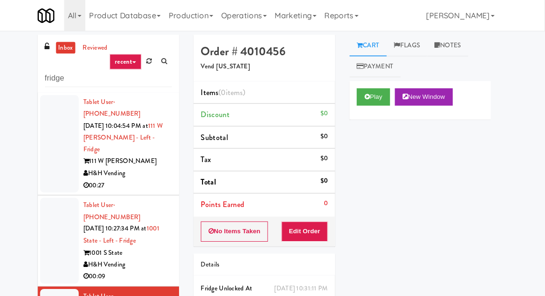
click at [74, 90] on li "Tablet User · (925) 759-9343 [DATE] 10:04:54 PM at [GEOGRAPHIC_DATA][PERSON_NAM…" at bounding box center [120, 140] width 137 height 100
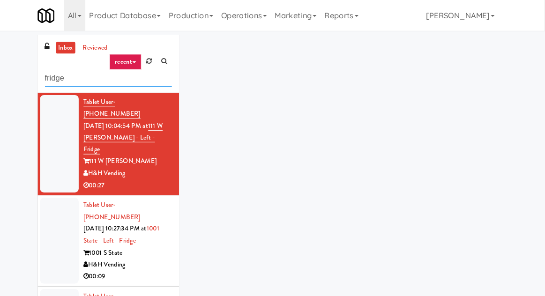
click at [67, 79] on input "fridge" at bounding box center [120, 75] width 123 height 17
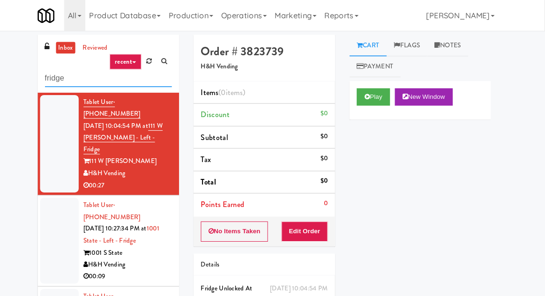
click at [65, 77] on input "fridge" at bounding box center [120, 75] width 123 height 17
click at [67, 77] on input "fridge" at bounding box center [120, 75] width 123 height 17
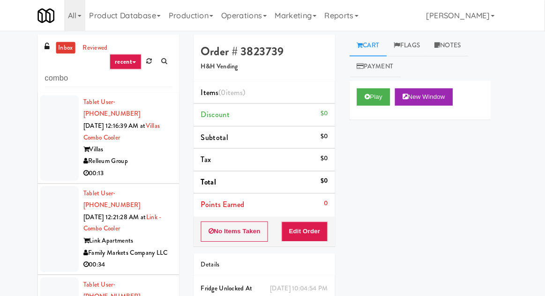
click at [61, 145] on div at bounding box center [73, 133] width 37 height 83
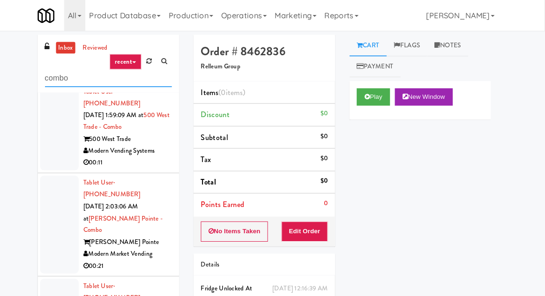
click at [76, 78] on input "combo" at bounding box center [120, 75] width 123 height 17
click at [73, 72] on input "combo" at bounding box center [120, 75] width 123 height 17
click at [75, 76] on input "combo" at bounding box center [120, 75] width 123 height 17
click at [77, 72] on input "combo" at bounding box center [120, 75] width 123 height 17
type input "j"
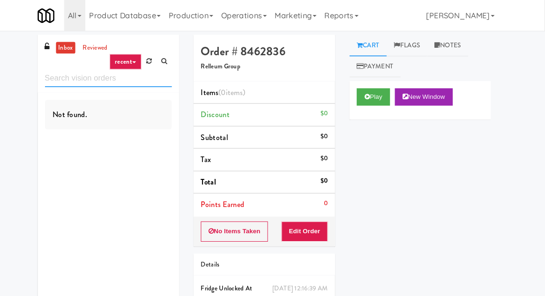
type input "g"
type input "[PERSON_NAME]"
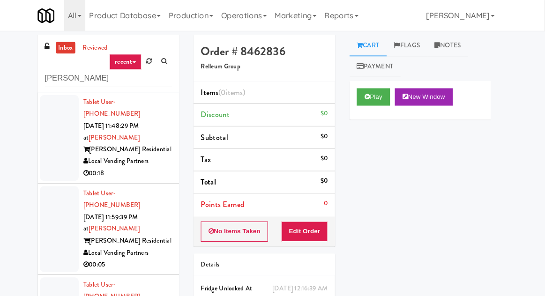
click at [58, 141] on div at bounding box center [73, 133] width 37 height 83
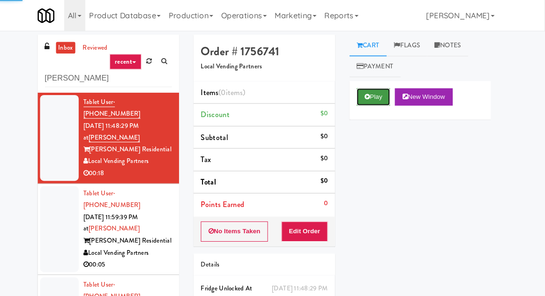
click at [380, 95] on button "Play" at bounding box center [378, 94] width 32 height 17
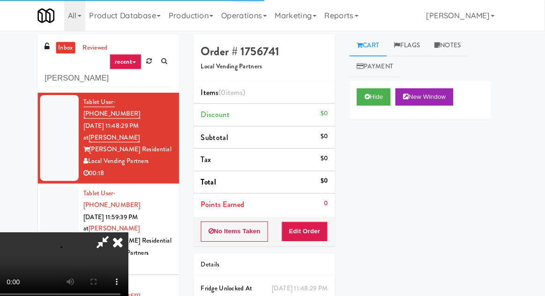
click at [310, 208] on li "Points Earned 0" at bounding box center [272, 199] width 137 height 22
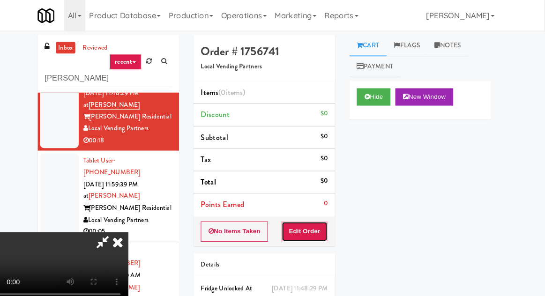
click at [323, 221] on button "Edit Order" at bounding box center [311, 225] width 45 height 20
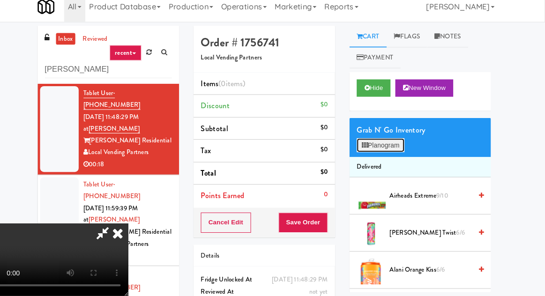
click at [378, 149] on button "Planogram" at bounding box center [385, 150] width 46 height 14
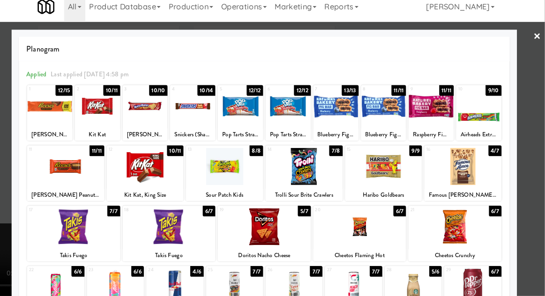
click at [108, 123] on div at bounding box center [111, 112] width 44 height 36
click at [24, 171] on div at bounding box center [272, 148] width 545 height 296
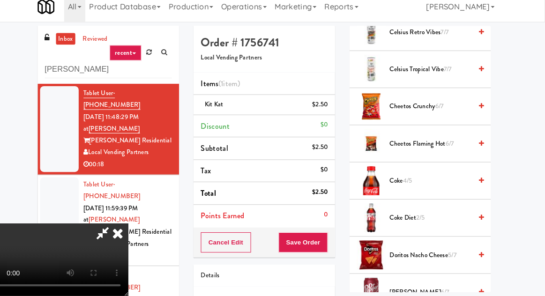
scroll to position [412, 0]
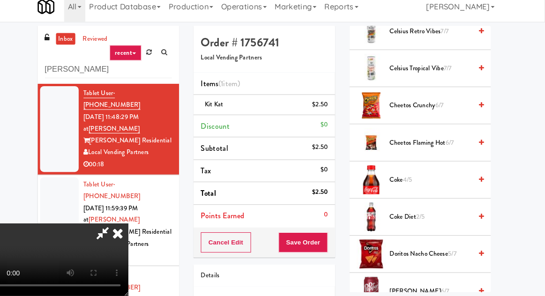
click at [413, 216] on span "Coke Diet 2/5" at bounding box center [434, 220] width 80 height 12
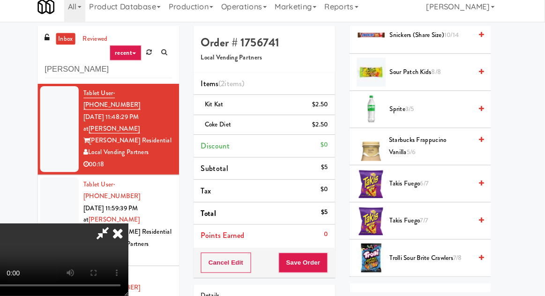
scroll to position [1169, 0]
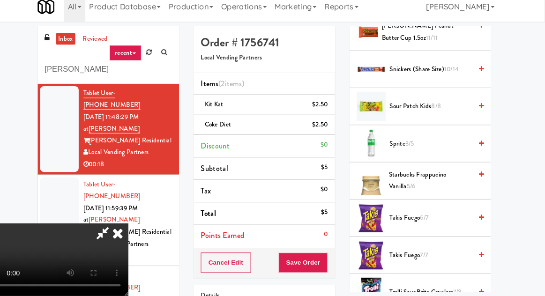
click at [408, 106] on span "Sour Patch Kids 8/8" at bounding box center [434, 112] width 80 height 12
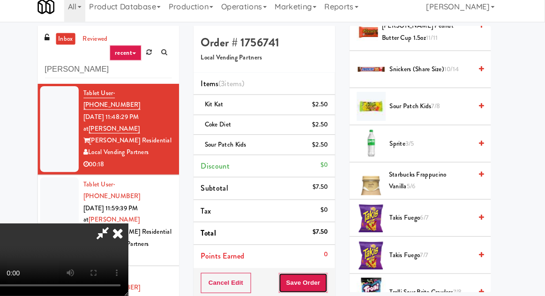
click at [330, 276] on button "Save Order" at bounding box center [310, 284] width 48 height 20
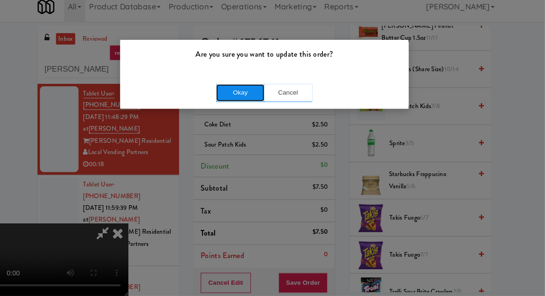
click at [238, 99] on button "Okay" at bounding box center [249, 98] width 47 height 17
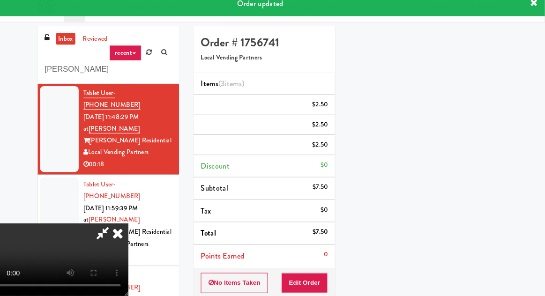
scroll to position [92, 0]
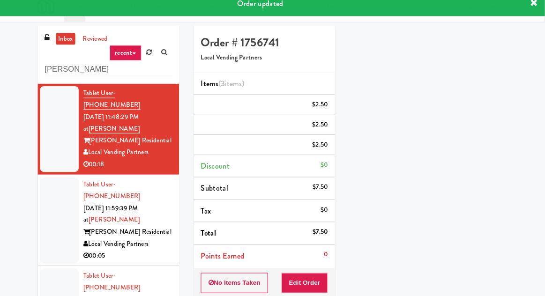
click at [61, 206] on div at bounding box center [73, 222] width 37 height 83
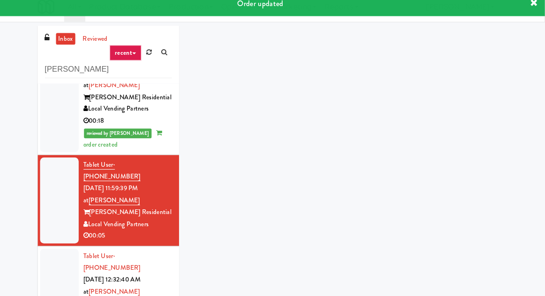
scroll to position [60, 0]
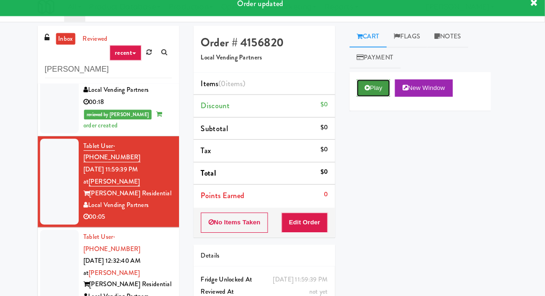
click at [369, 96] on button "Play" at bounding box center [378, 94] width 32 height 17
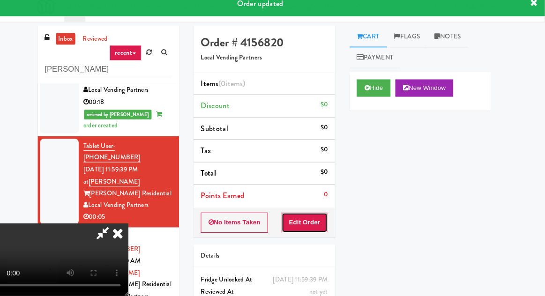
click at [320, 218] on button "Edit Order" at bounding box center [311, 225] width 45 height 20
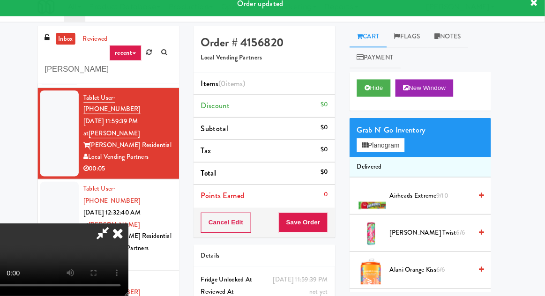
scroll to position [109, 0]
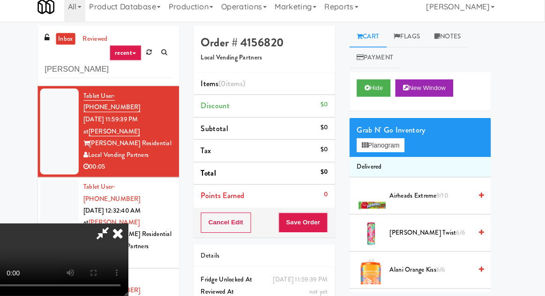
click at [408, 197] on span "Airheads Extreme 9/10" at bounding box center [434, 199] width 80 height 12
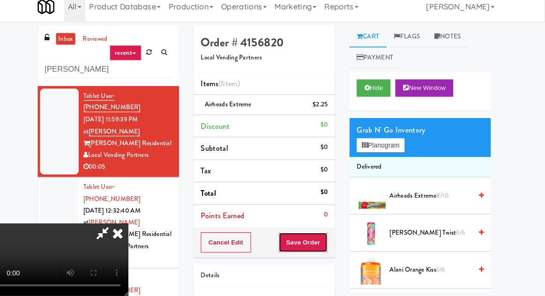
click at [332, 240] on button "Save Order" at bounding box center [310, 244] width 48 height 20
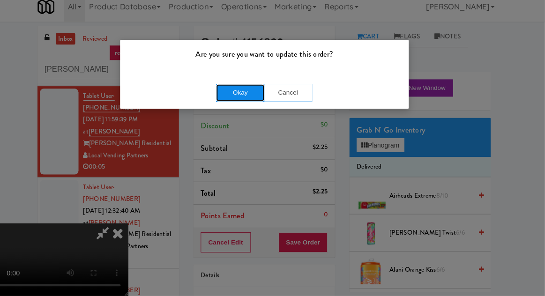
click at [233, 105] on button "Okay" at bounding box center [249, 98] width 47 height 17
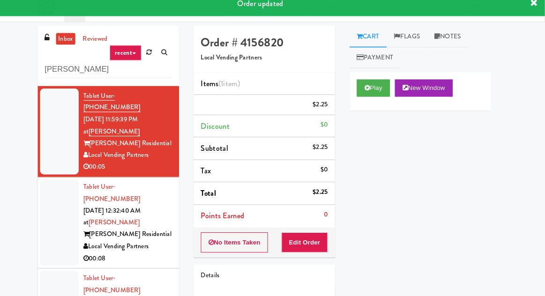
click at [63, 199] on div at bounding box center [73, 224] width 37 height 83
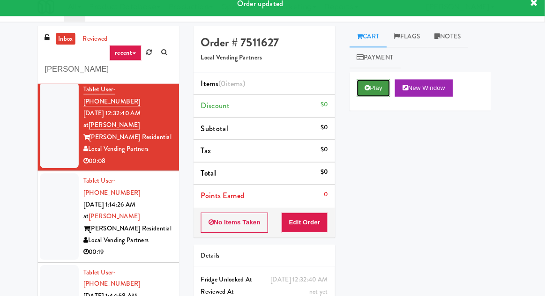
click at [372, 92] on icon at bounding box center [372, 94] width 5 height 6
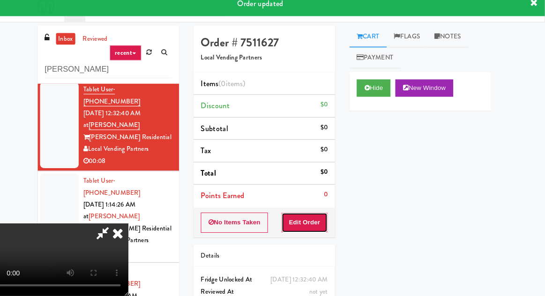
click at [310, 215] on button "Edit Order" at bounding box center [311, 225] width 45 height 20
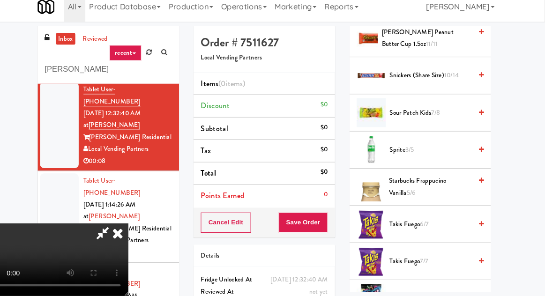
scroll to position [1165, 0]
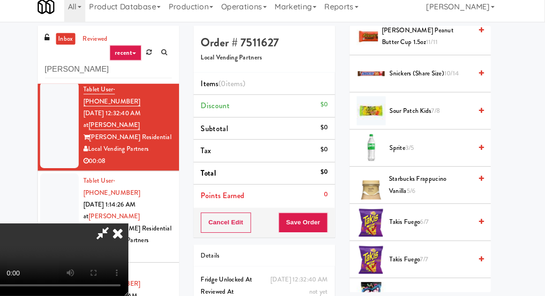
click at [416, 148] on span "3/5" at bounding box center [413, 152] width 8 height 9
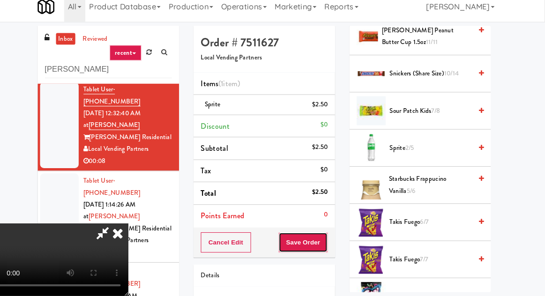
click at [334, 238] on button "Save Order" at bounding box center [310, 244] width 48 height 20
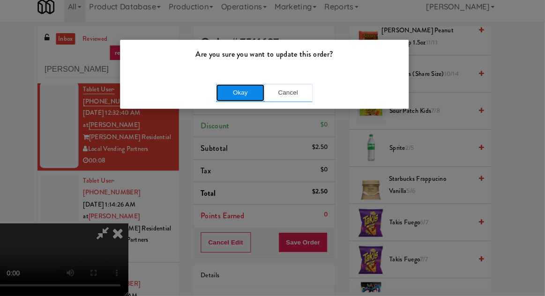
click at [231, 99] on button "Okay" at bounding box center [249, 98] width 47 height 17
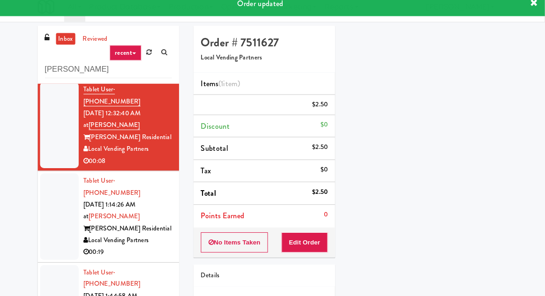
scroll to position [92, 0]
click at [66, 198] on div at bounding box center [73, 218] width 37 height 83
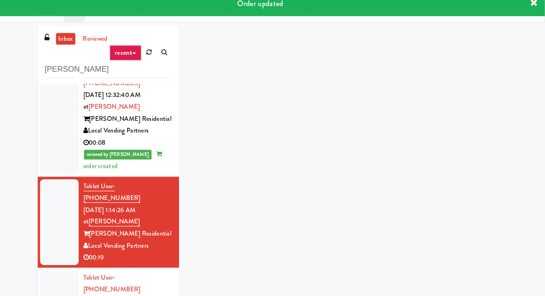
scroll to position [250, 0]
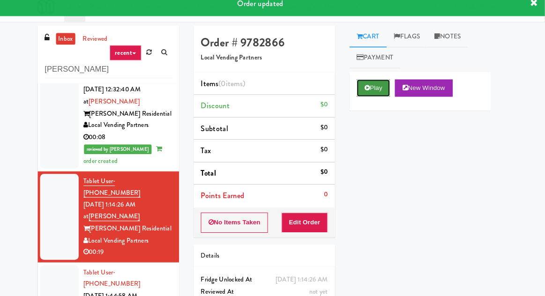
click at [376, 92] on button "Play" at bounding box center [378, 94] width 32 height 17
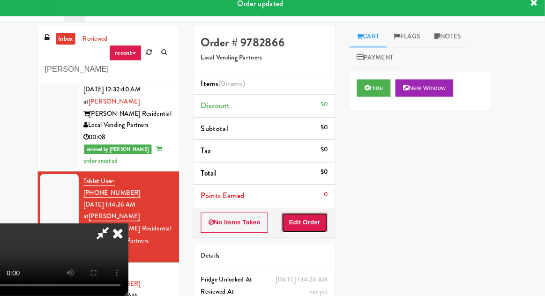
click at [318, 215] on button "Edit Order" at bounding box center [311, 225] width 45 height 20
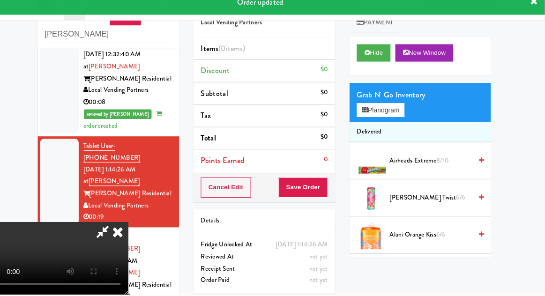
scroll to position [36, 0]
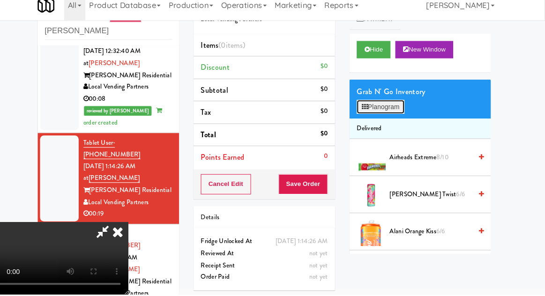
click at [381, 116] on button "Planogram" at bounding box center [385, 114] width 46 height 14
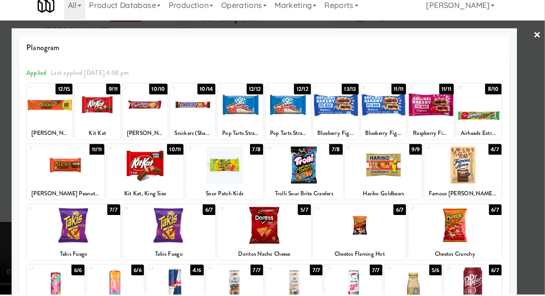
click at [148, 177] on div at bounding box center [156, 170] width 75 height 36
click at [17, 222] on div at bounding box center [272, 148] width 545 height 296
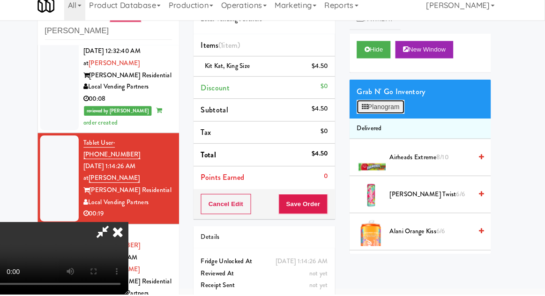
click at [391, 119] on button "Planogram" at bounding box center [385, 114] width 46 height 14
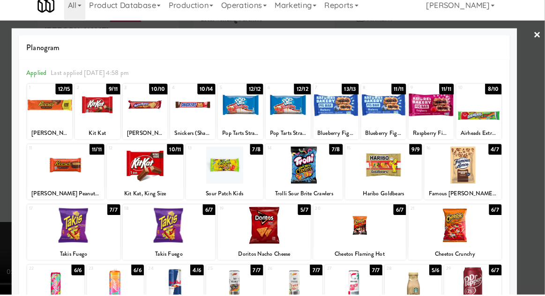
click at [479, 232] on div at bounding box center [457, 229] width 90 height 36
click at [17, 240] on div at bounding box center [272, 148] width 545 height 296
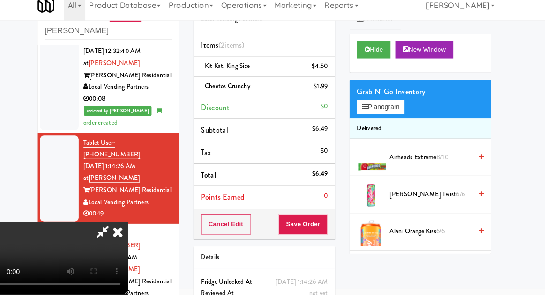
click at [334, 119] on li "Discount $0" at bounding box center [272, 115] width 137 height 22
click at [336, 94] on li "Cheetos Crunchy $1.99" at bounding box center [272, 94] width 137 height 20
click at [336, 94] on icon at bounding box center [335, 97] width 5 height 6
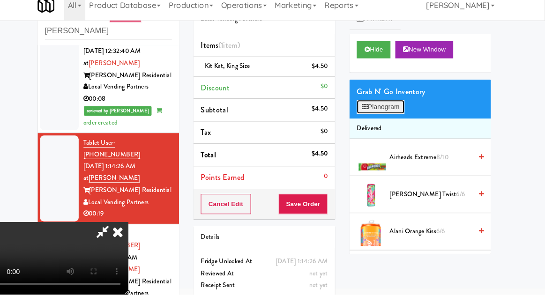
click at [380, 118] on button "Planogram" at bounding box center [385, 114] width 46 height 14
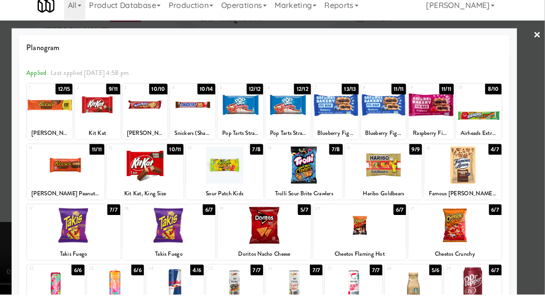
click at [298, 230] on div at bounding box center [272, 229] width 90 height 36
click at [17, 236] on div at bounding box center [272, 148] width 545 height 296
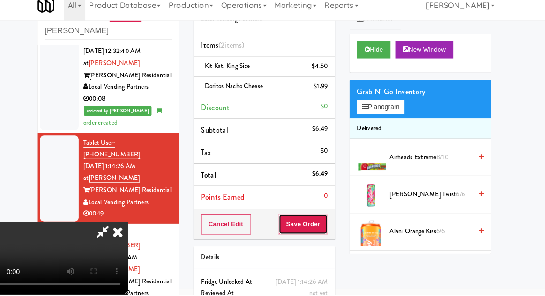
click at [332, 221] on button "Save Order" at bounding box center [310, 228] width 48 height 20
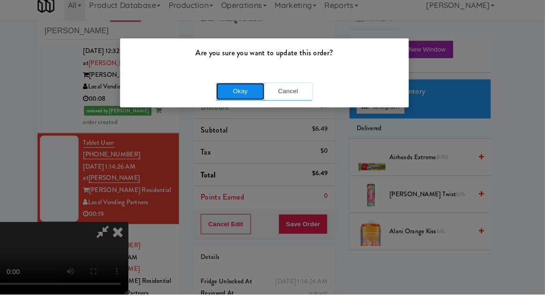
click at [235, 104] on button "Okay" at bounding box center [249, 98] width 47 height 17
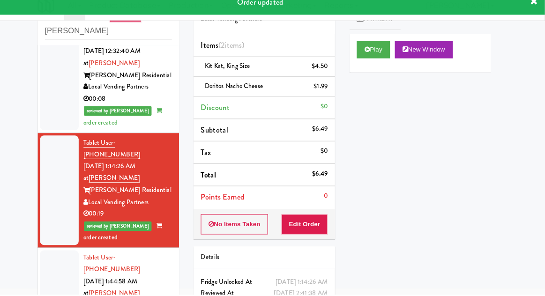
click at [72, 253] on div at bounding box center [73, 294] width 37 height 83
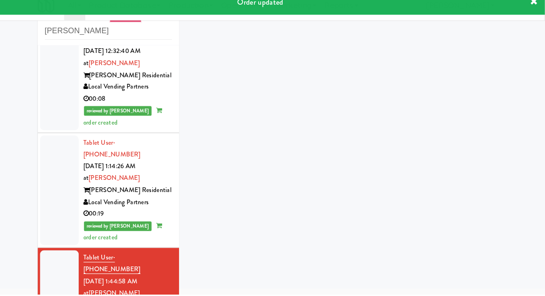
scroll to position [273, 0]
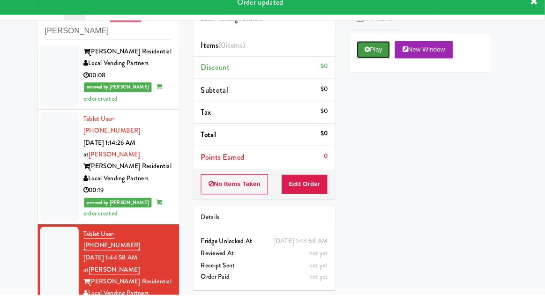
click at [379, 52] on button "Play" at bounding box center [378, 58] width 32 height 17
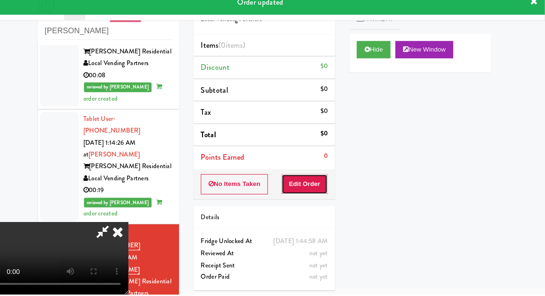
click at [315, 184] on button "Edit Order" at bounding box center [311, 189] width 45 height 20
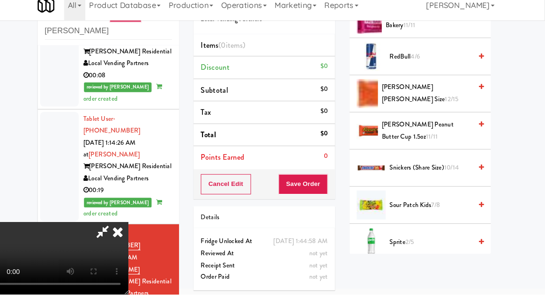
scroll to position [1037, 0]
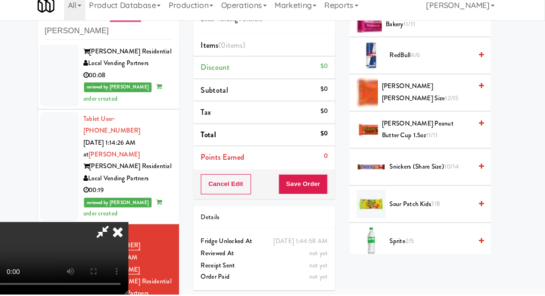
click at [407, 238] on span "Sprite 2/5" at bounding box center [434, 244] width 80 height 12
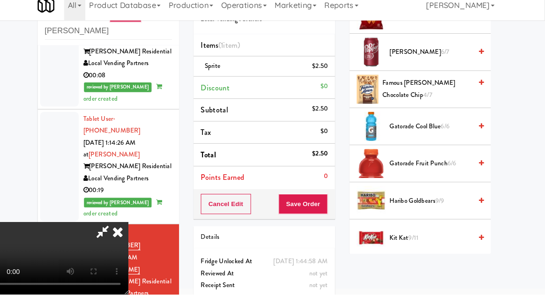
scroll to position [607, 0]
click at [416, 96] on span "Famous [PERSON_NAME] Chocolate Chip 4/7" at bounding box center [430, 96] width 87 height 23
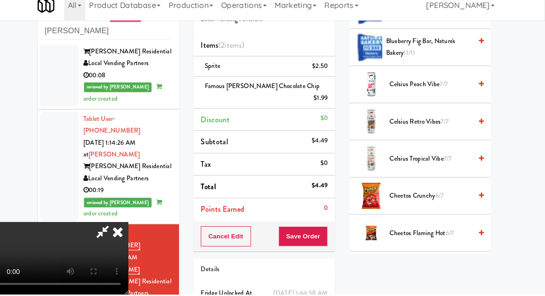
scroll to position [287, 0]
click at [411, 198] on span "Cheetos Crunchy 6/7" at bounding box center [434, 200] width 80 height 12
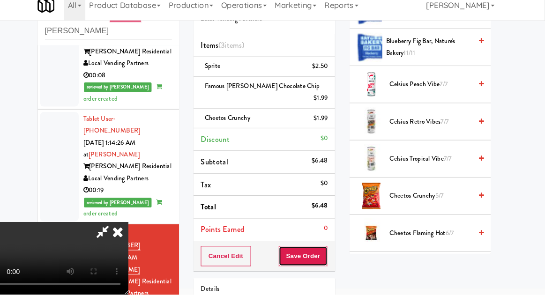
click at [333, 249] on button "Save Order" at bounding box center [310, 259] width 48 height 20
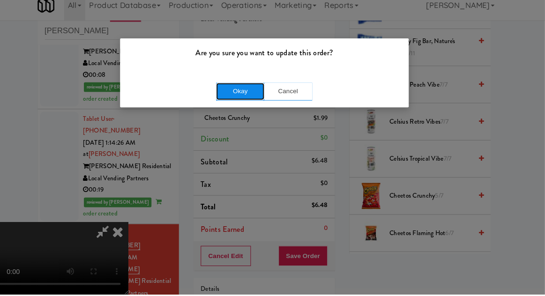
click at [253, 100] on button "Okay" at bounding box center [249, 98] width 47 height 17
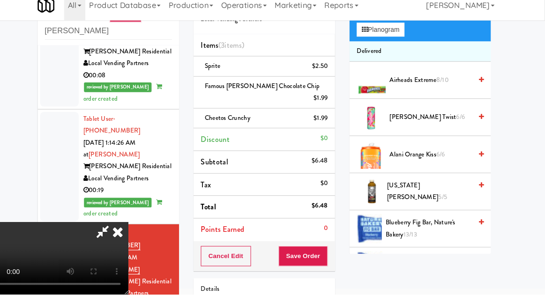
scroll to position [0, 0]
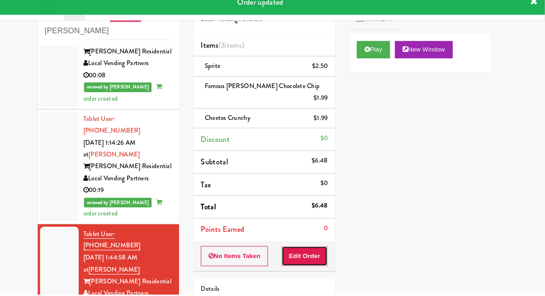
click at [317, 249] on button "Edit Order" at bounding box center [311, 259] width 45 height 20
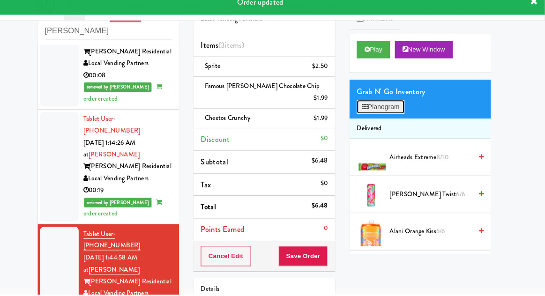
click at [392, 116] on button "Planogram" at bounding box center [385, 114] width 46 height 14
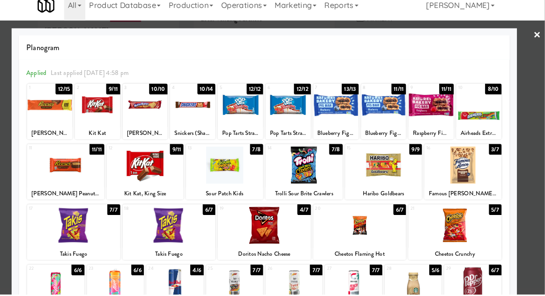
click at [367, 229] on div at bounding box center [365, 229] width 90 height 36
click at [20, 169] on div at bounding box center [272, 148] width 545 height 296
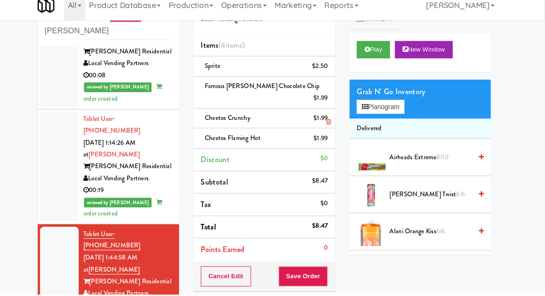
click at [333, 115] on li "Cheetos Crunchy $1.99" at bounding box center [272, 125] width 137 height 20
click at [336, 123] on link at bounding box center [333, 129] width 8 height 12
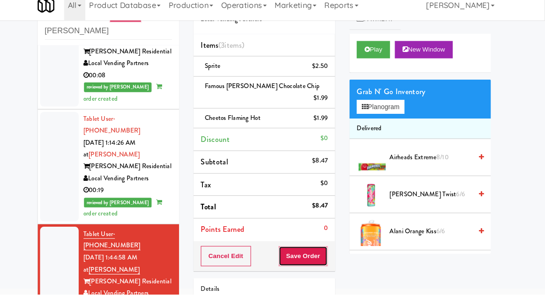
click at [308, 249] on button "Save Order" at bounding box center [310, 259] width 48 height 20
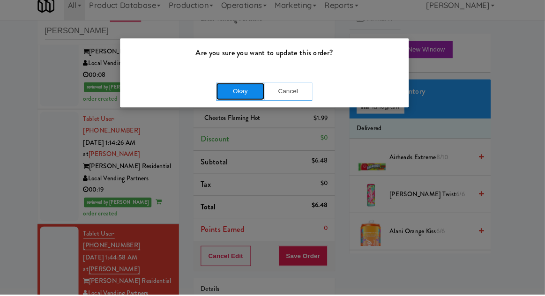
click at [244, 106] on button "Okay" at bounding box center [249, 98] width 47 height 17
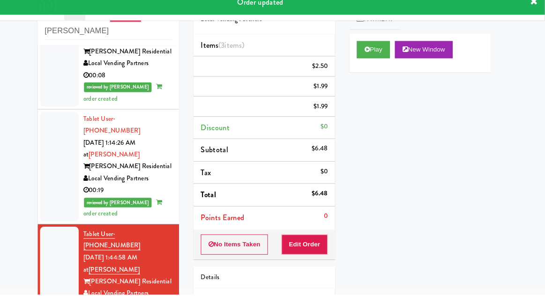
scroll to position [296, 0]
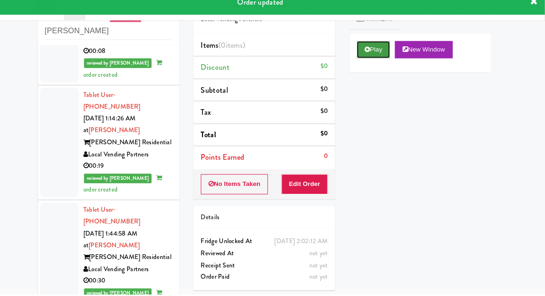
click at [375, 57] on icon at bounding box center [372, 58] width 5 height 6
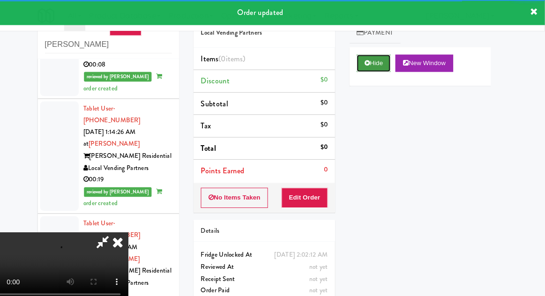
scroll to position [31, 0]
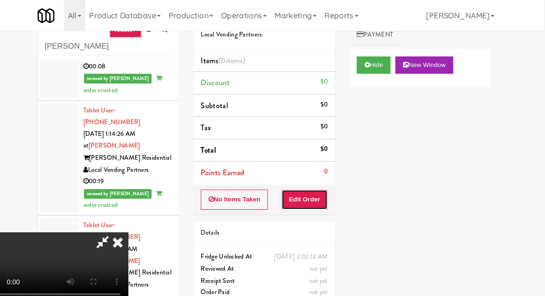
click at [325, 194] on button "Edit Order" at bounding box center [311, 194] width 45 height 20
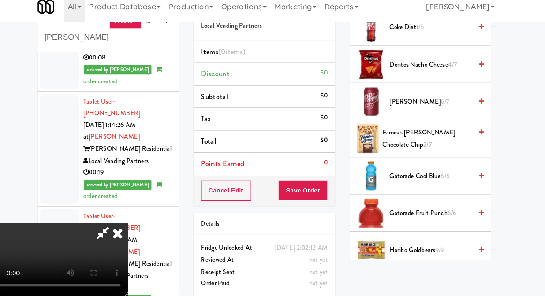
scroll to position [568, 0]
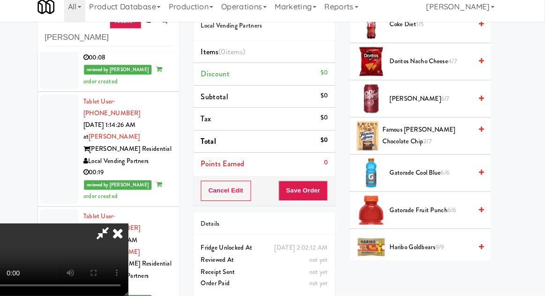
click at [403, 135] on span "Famous [PERSON_NAME] Chocolate Chip 2/7" at bounding box center [430, 140] width 87 height 23
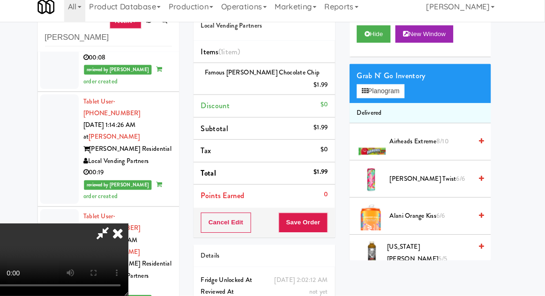
scroll to position [0, 0]
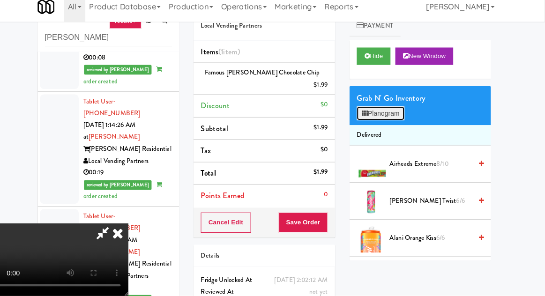
click at [400, 122] on button "Planogram" at bounding box center [385, 119] width 46 height 14
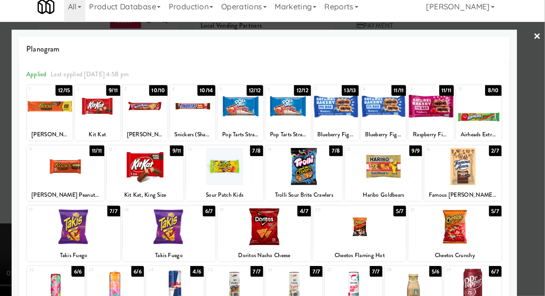
click at [106, 112] on div at bounding box center [111, 112] width 44 height 36
click at [152, 116] on div at bounding box center [157, 112] width 44 height 36
click at [17, 182] on div at bounding box center [272, 148] width 545 height 296
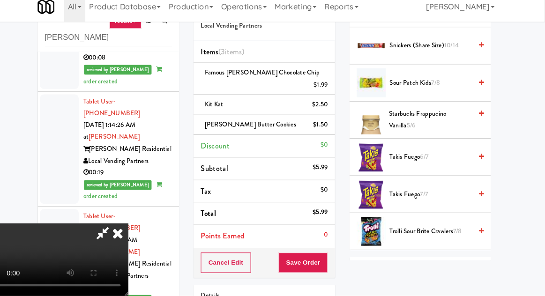
scroll to position [1159, 0]
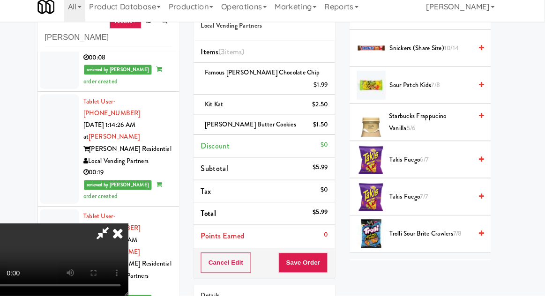
click at [408, 86] on span "Sour Patch Kids 7/8" at bounding box center [434, 92] width 80 height 12
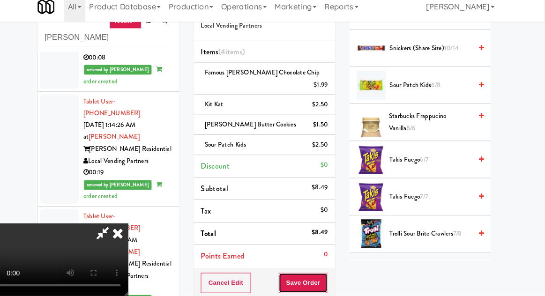
click at [330, 274] on button "Save Order" at bounding box center [310, 284] width 48 height 20
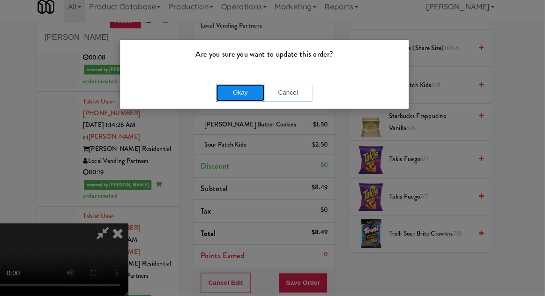
click at [232, 91] on button "Okay" at bounding box center [249, 98] width 47 height 17
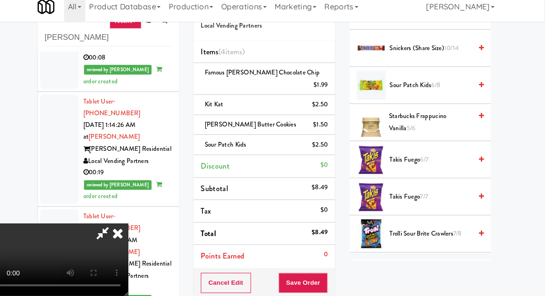
scroll to position [92, 0]
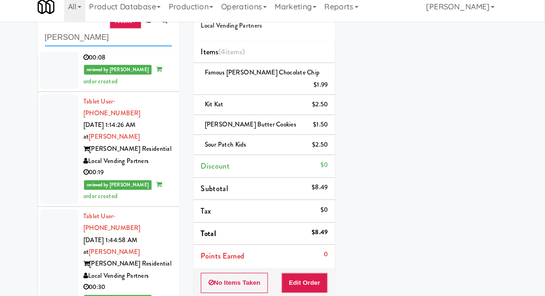
click at [81, 45] on input "[PERSON_NAME]" at bounding box center [120, 45] width 123 height 17
click at [67, 44] on input "[PERSON_NAME]" at bounding box center [120, 45] width 123 height 17
click at [72, 47] on input "[PERSON_NAME]" at bounding box center [120, 45] width 123 height 17
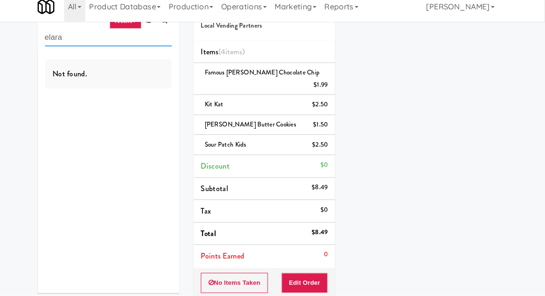
scroll to position [0, 0]
type input "elara"
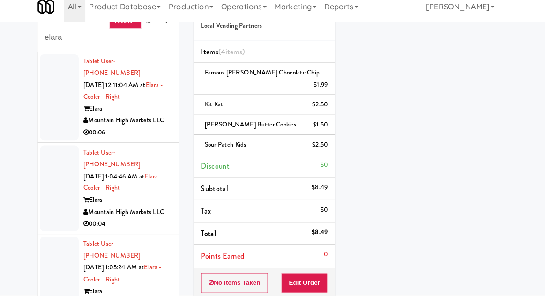
click at [74, 110] on div at bounding box center [73, 102] width 37 height 83
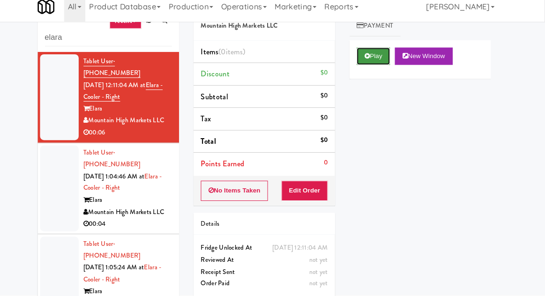
click at [374, 64] on icon at bounding box center [372, 63] width 5 height 6
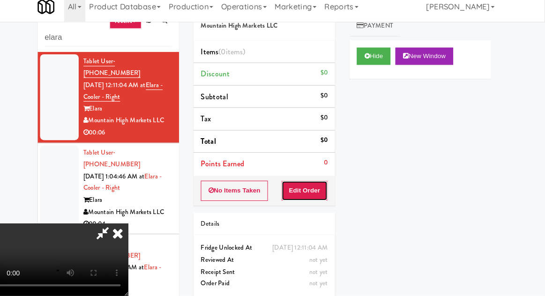
click at [316, 194] on button "Edit Order" at bounding box center [311, 194] width 45 height 20
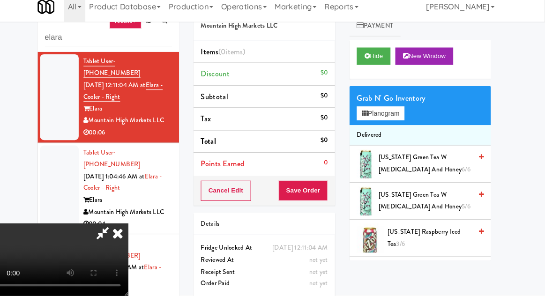
click at [410, 233] on span "[US_STATE] Raspberry Iced Tea 3/6" at bounding box center [433, 239] width 82 height 23
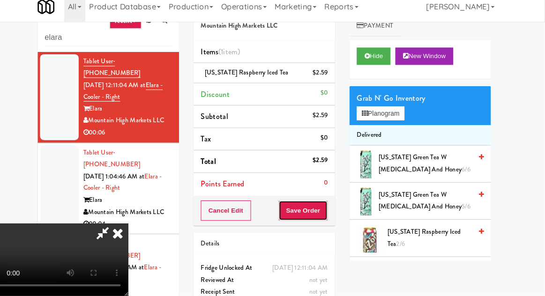
click at [334, 210] on button "Save Order" at bounding box center [310, 213] width 48 height 20
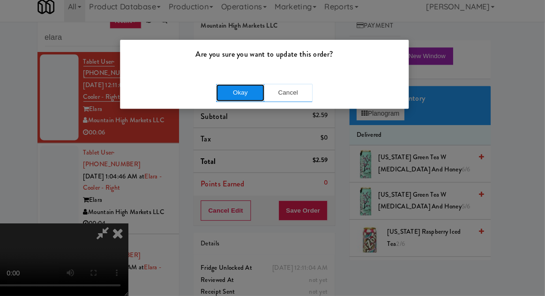
click at [261, 98] on button "Okay" at bounding box center [249, 98] width 47 height 17
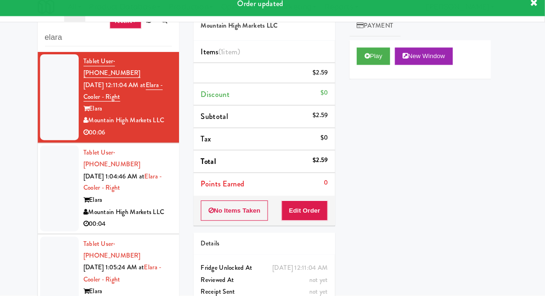
click at [60, 172] on div at bounding box center [73, 191] width 37 height 83
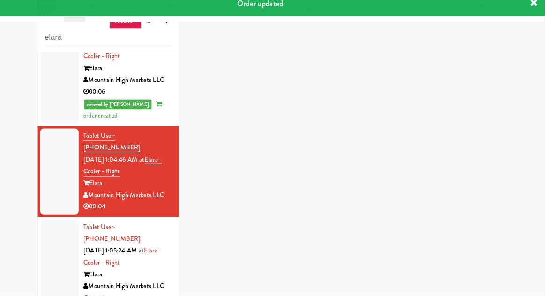
scroll to position [53, 0]
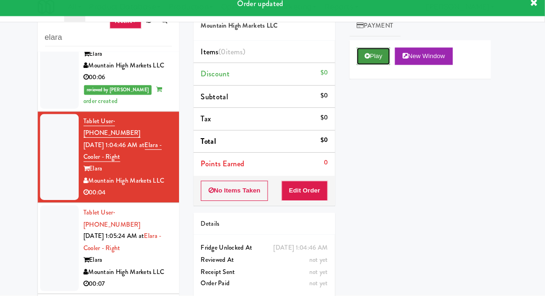
click at [372, 65] on icon at bounding box center [372, 63] width 5 height 6
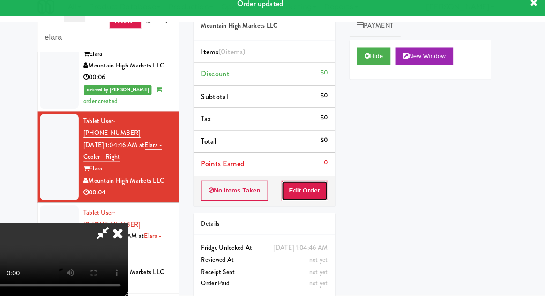
click at [319, 191] on button "Edit Order" at bounding box center [311, 194] width 45 height 20
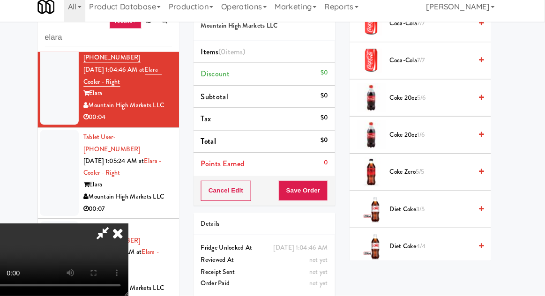
scroll to position [391, 0]
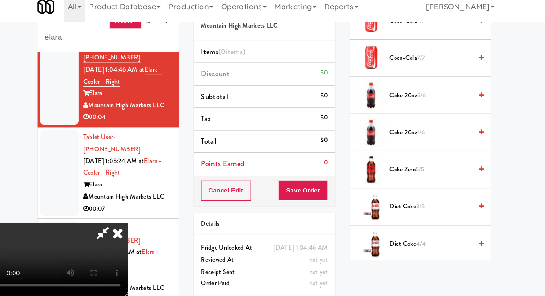
click at [414, 209] on span "Diet Coke 3/5" at bounding box center [434, 210] width 80 height 12
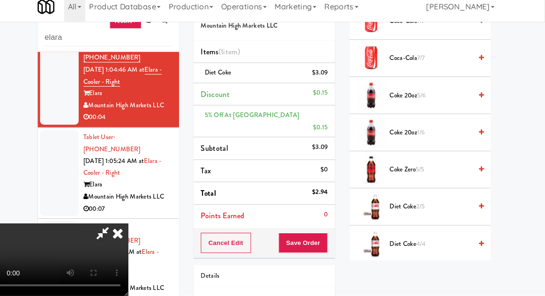
click at [332, 210] on li "Points Earned 0" at bounding box center [272, 219] width 137 height 22
click at [333, 235] on button "Save Order" at bounding box center [310, 245] width 48 height 20
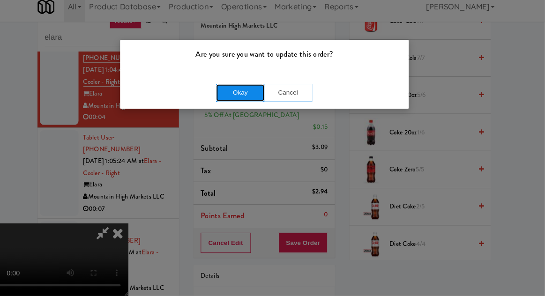
click at [256, 98] on button "Okay" at bounding box center [249, 98] width 47 height 17
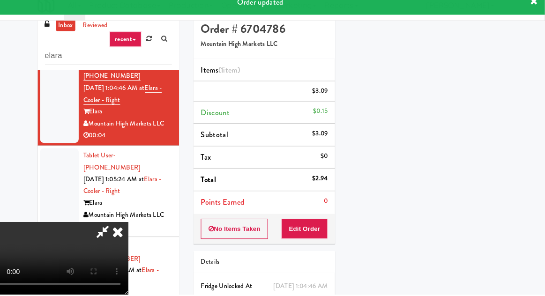
scroll to position [36, 0]
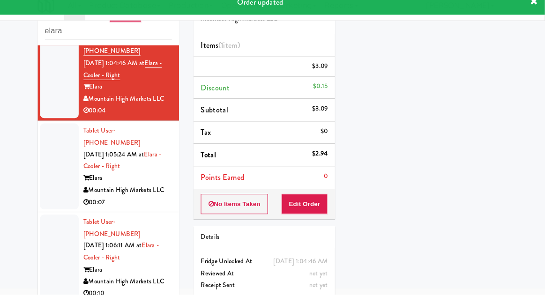
click at [60, 161] on div at bounding box center [73, 171] width 37 height 83
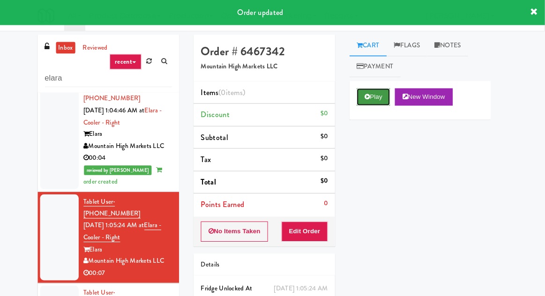
click at [377, 96] on button "Play" at bounding box center [378, 94] width 32 height 17
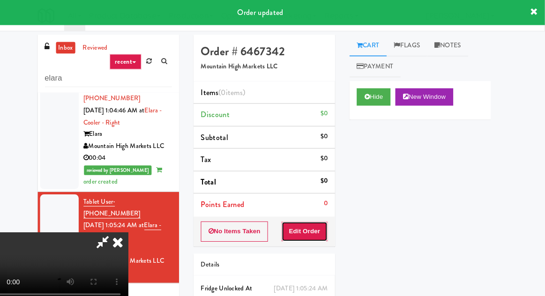
click at [319, 227] on button "Edit Order" at bounding box center [311, 225] width 45 height 20
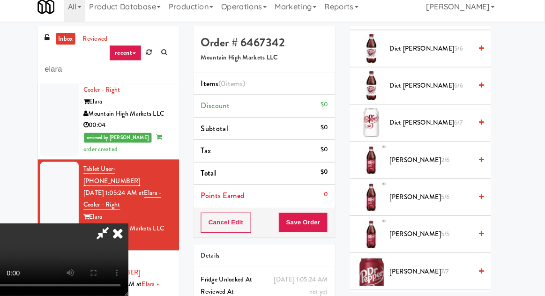
scroll to position [727, 0]
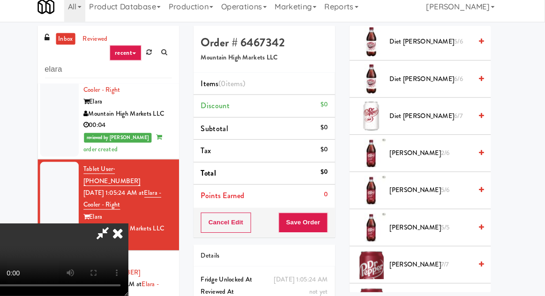
click at [415, 156] on span "[PERSON_NAME] 2/6" at bounding box center [434, 158] width 80 height 12
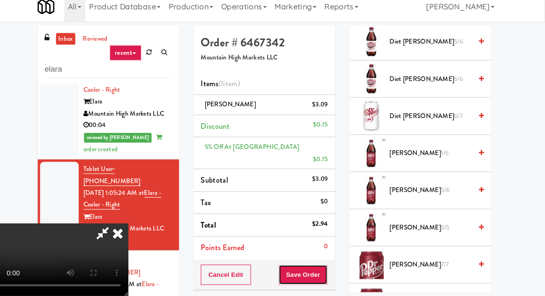
click at [330, 266] on button "Save Order" at bounding box center [310, 276] width 48 height 20
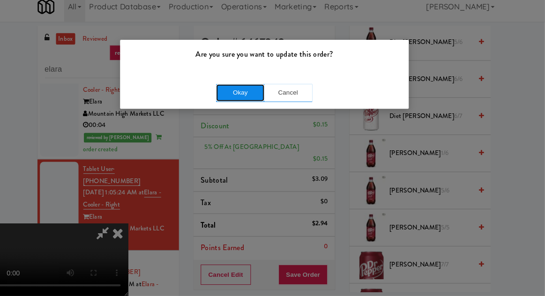
click at [261, 94] on button "Okay" at bounding box center [249, 98] width 47 height 17
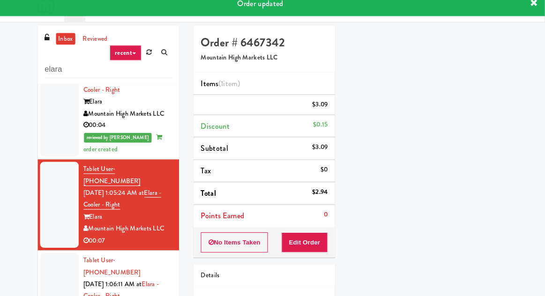
scroll to position [173, 0]
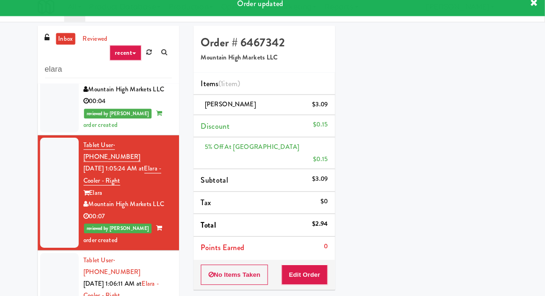
click at [68, 254] on div at bounding box center [73, 295] width 37 height 83
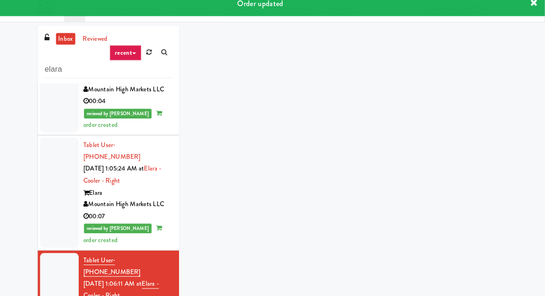
scroll to position [36, 0]
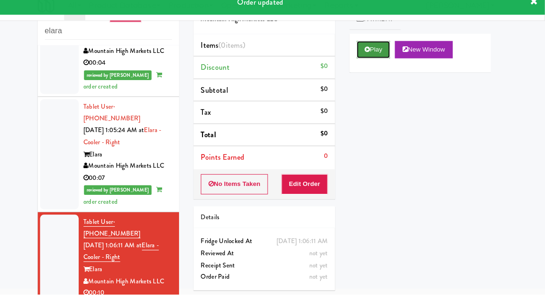
click at [382, 55] on button "Play" at bounding box center [378, 58] width 32 height 17
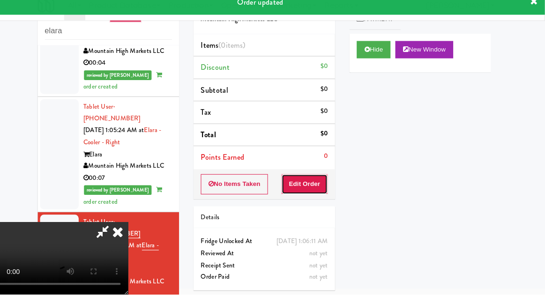
click at [322, 179] on button "Edit Order" at bounding box center [311, 189] width 45 height 20
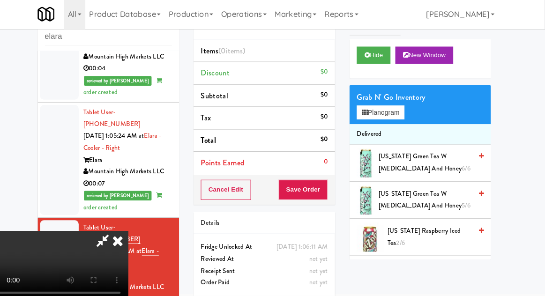
scroll to position [0, 0]
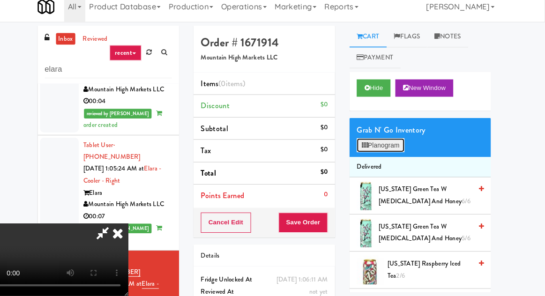
click at [379, 149] on button "Planogram" at bounding box center [385, 150] width 46 height 14
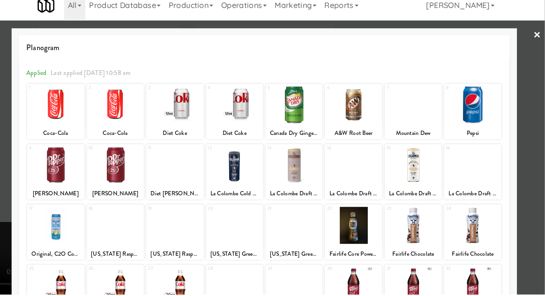
scroll to position [119, 0]
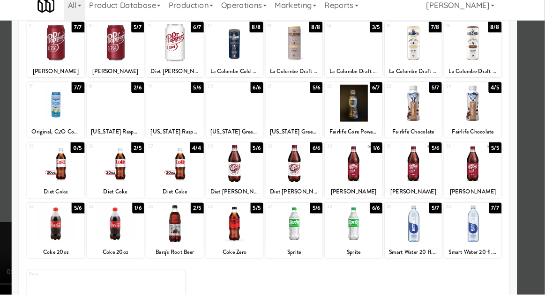
click at [173, 225] on div at bounding box center [185, 227] width 55 height 36
click at [17, 247] on div at bounding box center [272, 148] width 545 height 296
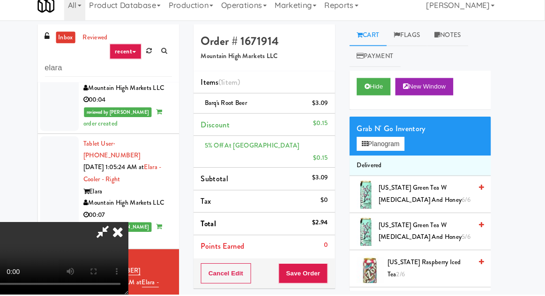
click at [333, 242] on li "Points Earned 0" at bounding box center [272, 249] width 137 height 22
click at [331, 266] on button "Save Order" at bounding box center [310, 276] width 48 height 20
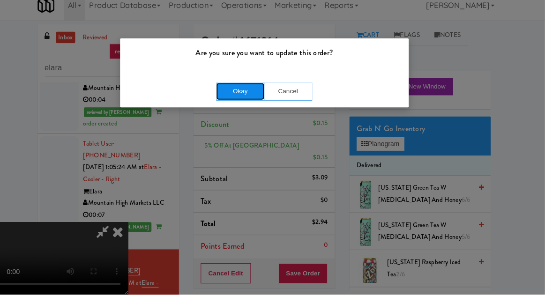
click at [259, 100] on button "Okay" at bounding box center [249, 98] width 47 height 17
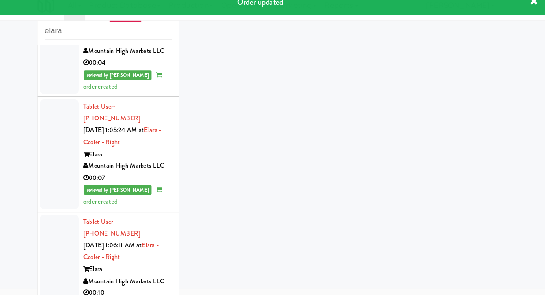
scroll to position [196, 0]
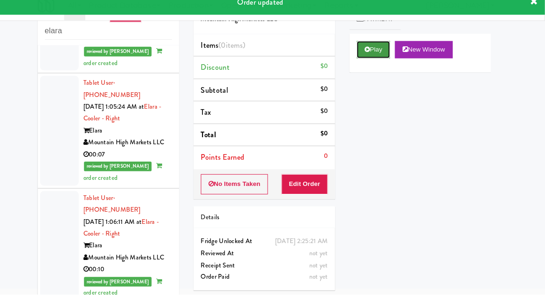
click at [377, 64] on button "Play" at bounding box center [378, 58] width 32 height 17
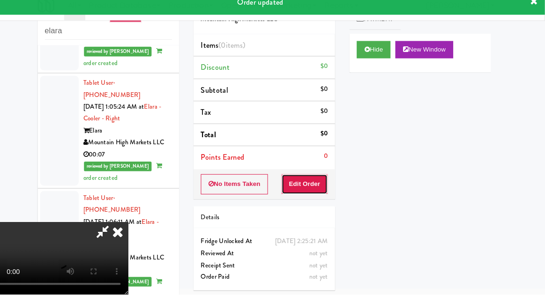
click at [325, 186] on button "Edit Order" at bounding box center [311, 189] width 45 height 20
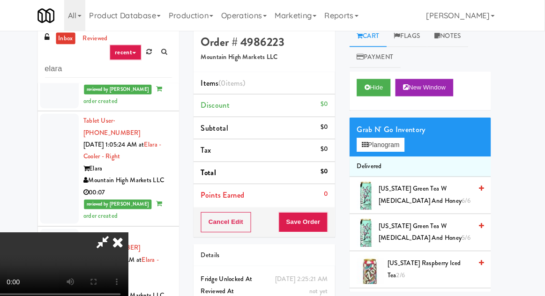
scroll to position [0, 0]
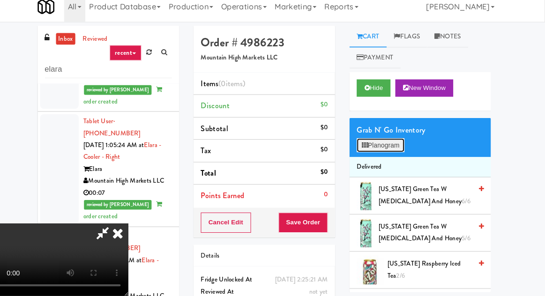
click at [379, 152] on button "Planogram" at bounding box center [385, 150] width 46 height 14
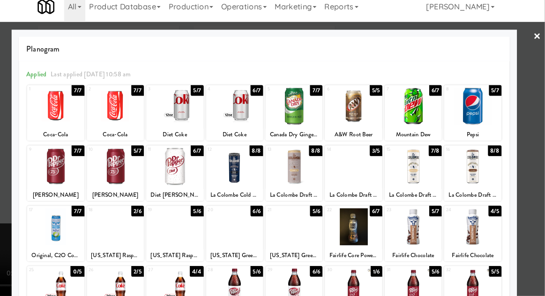
click at [426, 128] on div at bounding box center [416, 112] width 55 height 36
click at [19, 192] on div at bounding box center [272, 148] width 545 height 296
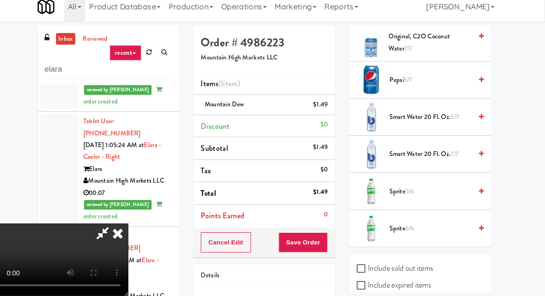
scroll to position [1341, 0]
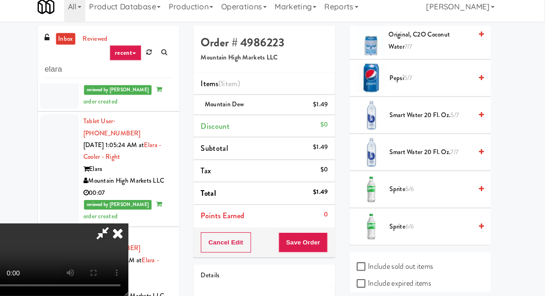
click at [414, 188] on span "5/6" at bounding box center [413, 192] width 8 height 9
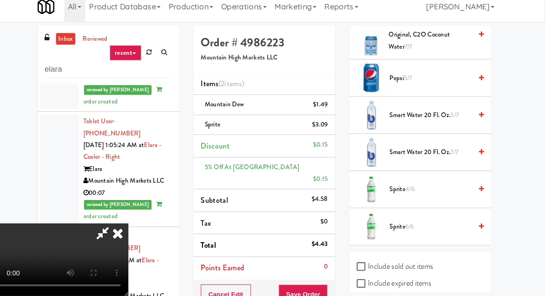
click at [336, 259] on li "Points Earned 0" at bounding box center [272, 269] width 137 height 22
click at [330, 285] on button "Save Order" at bounding box center [310, 295] width 48 height 20
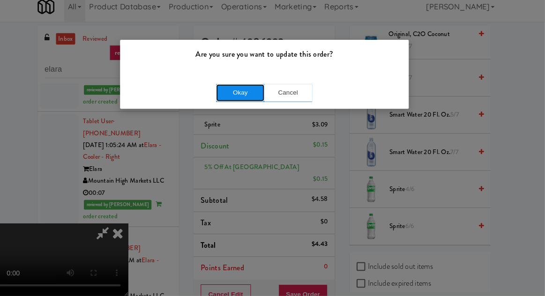
click at [243, 92] on button "Okay" at bounding box center [249, 98] width 47 height 17
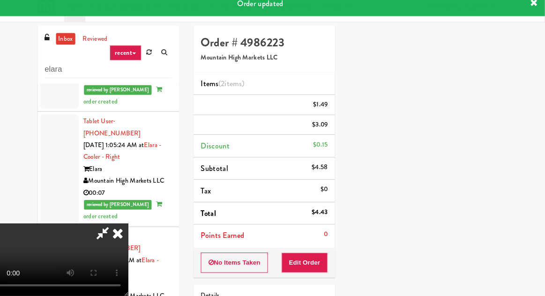
scroll to position [92, 0]
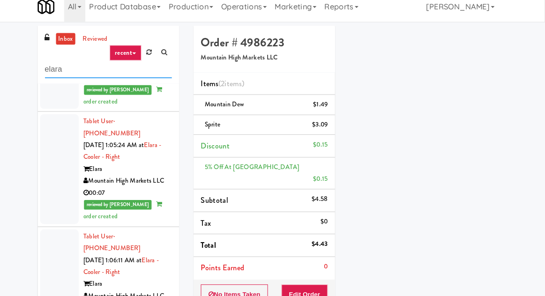
click at [76, 73] on input "elara" at bounding box center [120, 75] width 123 height 17
click at [68, 72] on input "elara" at bounding box center [120, 75] width 123 height 17
click at [68, 75] on input "elara" at bounding box center [120, 75] width 123 height 17
click at [66, 73] on input "elara" at bounding box center [120, 75] width 123 height 17
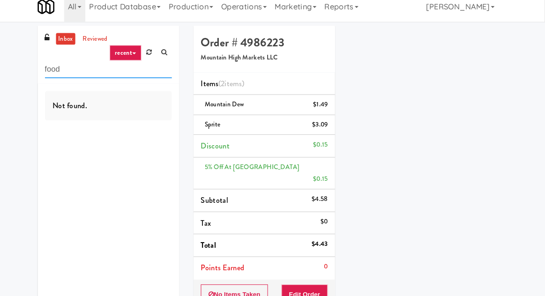
type input "food"
click at [29, 142] on div "inbox reviewed recent all unclear take inventory issue suspicious failed recent…" at bounding box center [272, 219] width 545 height 371
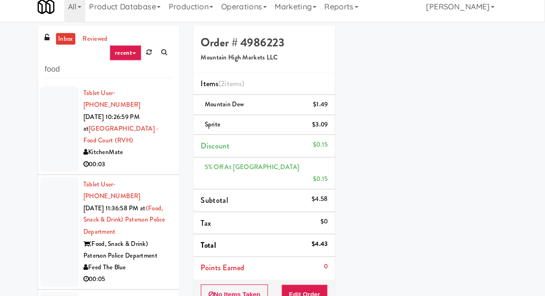
click at [55, 143] on div at bounding box center [73, 133] width 37 height 83
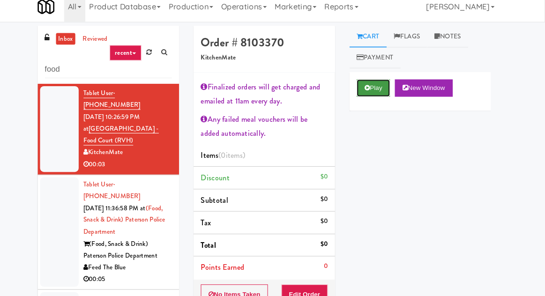
click at [372, 98] on button "Play" at bounding box center [378, 94] width 32 height 17
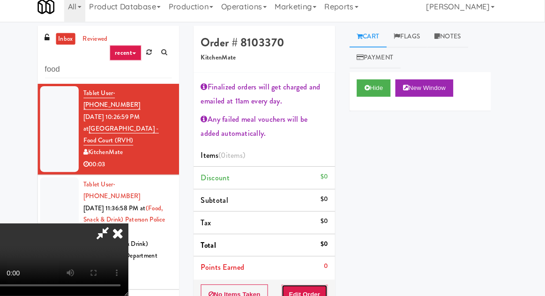
click at [319, 292] on button "Edit Order" at bounding box center [311, 295] width 45 height 20
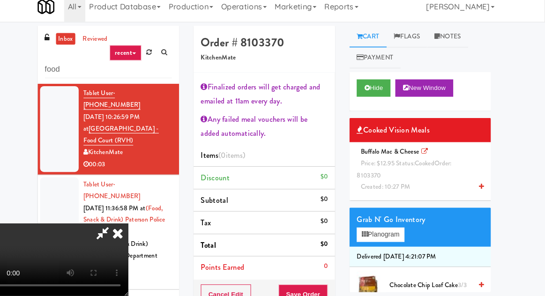
click at [391, 178] on span "Buffalo Mac & Cheese Price: $12.95 Status: cooked Order: 8103370 Created: 10:27…" at bounding box center [408, 173] width 92 height 44
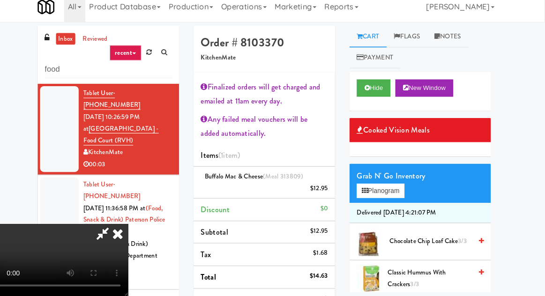
scroll to position [7, 0]
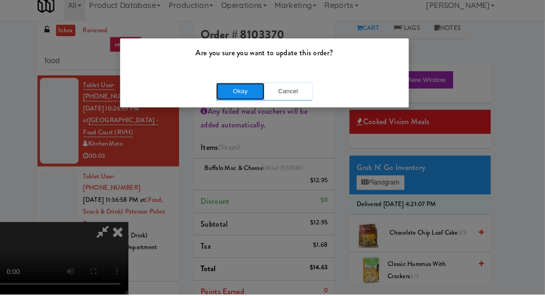
click at [262, 95] on button "Okay" at bounding box center [249, 98] width 47 height 17
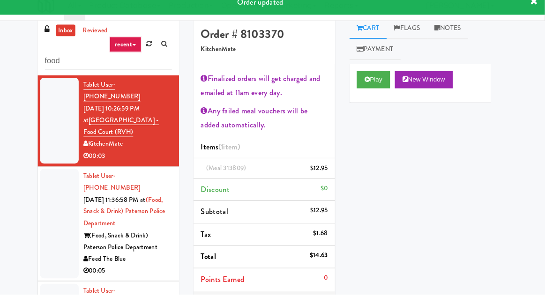
click at [63, 210] on div at bounding box center [73, 227] width 37 height 106
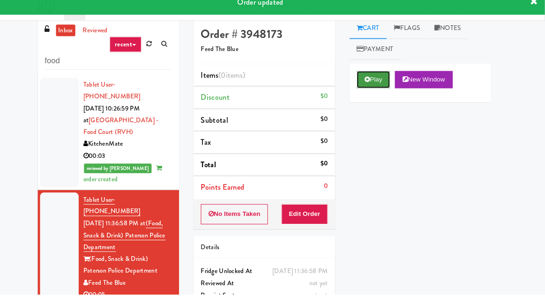
click at [374, 83] on button "Play" at bounding box center [378, 87] width 32 height 17
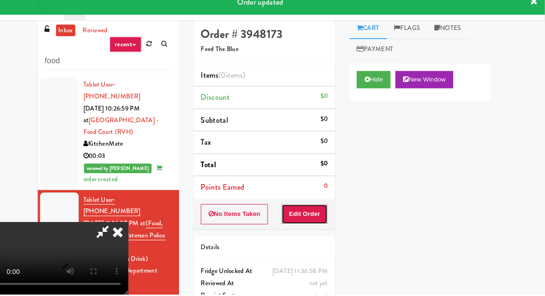
click at [314, 217] on button "Edit Order" at bounding box center [311, 218] width 45 height 20
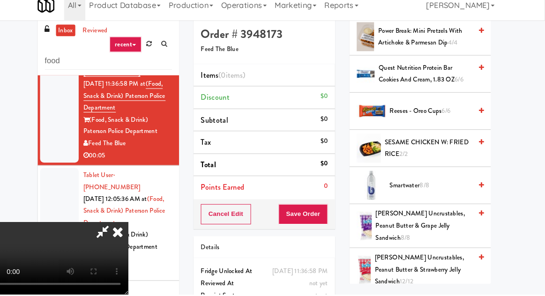
scroll to position [893, 0]
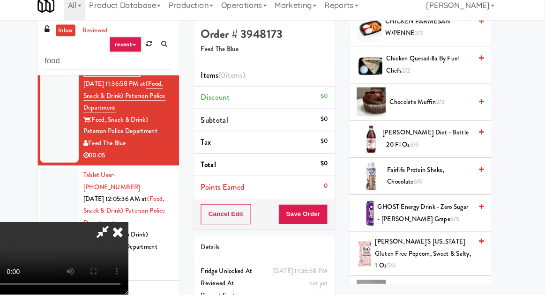
click at [411, 142] on span "Dr. Pepper Diet - Bottle - 20 fl oz 6/6" at bounding box center [430, 145] width 87 height 23
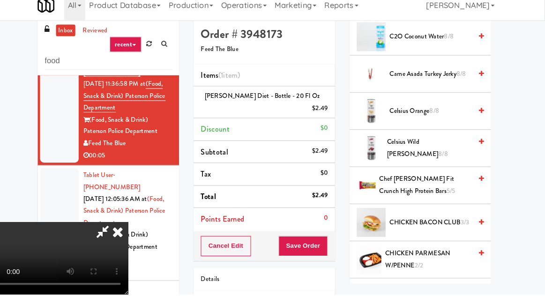
scroll to position [0, 0]
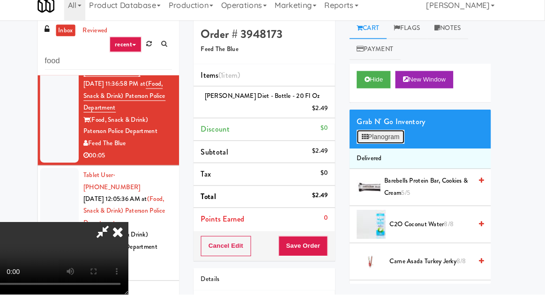
click at [389, 136] on button "Planogram" at bounding box center [385, 143] width 46 height 14
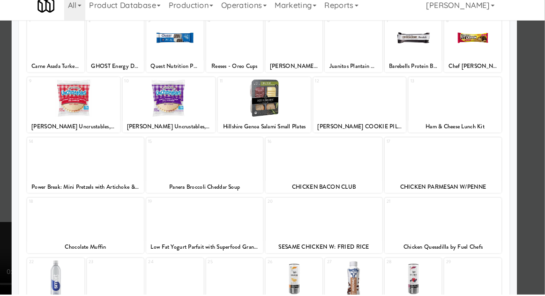
scroll to position [119, 0]
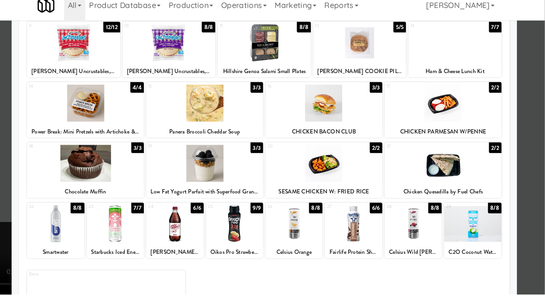
click at [17, 217] on div at bounding box center [272, 148] width 545 height 296
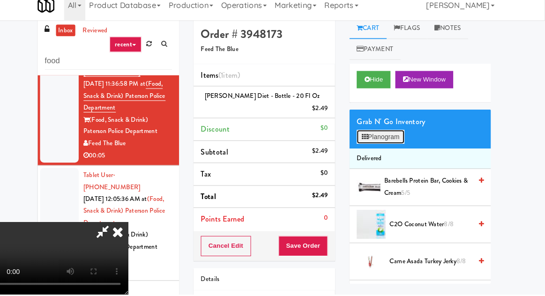
click at [395, 139] on button "Planogram" at bounding box center [385, 143] width 46 height 14
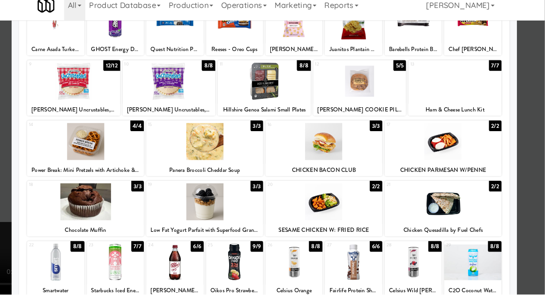
scroll to position [7, 0]
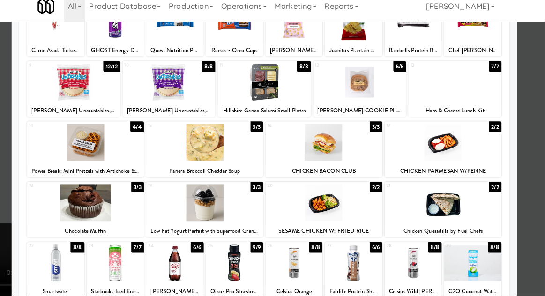
click at [357, 160] on div at bounding box center [330, 147] width 113 height 36
click at [19, 223] on div at bounding box center [272, 148] width 545 height 296
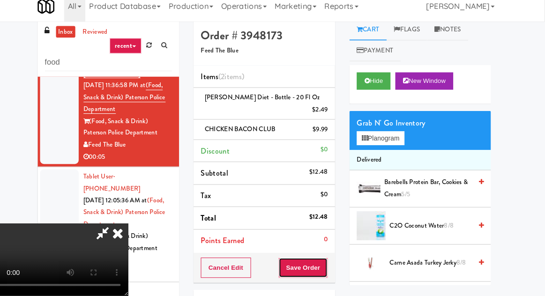
click at [331, 261] on button "Save Order" at bounding box center [310, 269] width 48 height 20
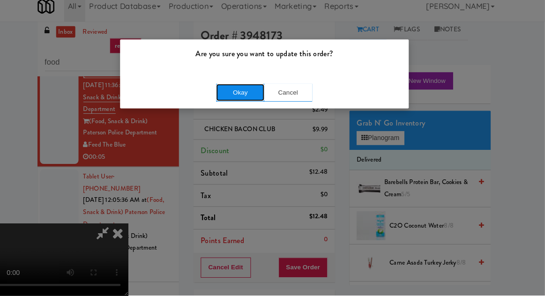
click at [257, 99] on button "Okay" at bounding box center [249, 98] width 47 height 17
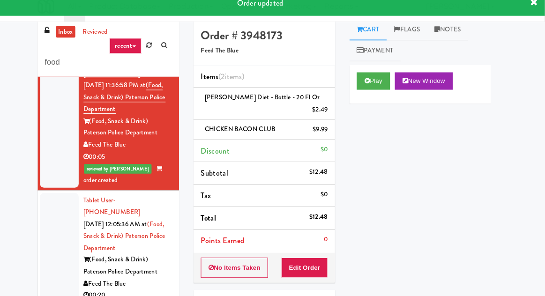
click at [61, 208] on div at bounding box center [73, 249] width 37 height 106
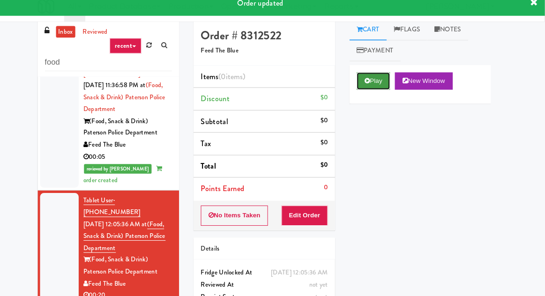
click at [372, 79] on button "Play" at bounding box center [378, 87] width 32 height 17
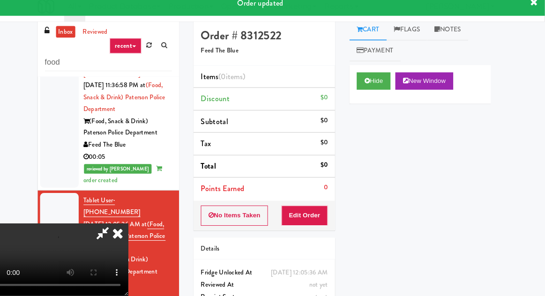
click at [312, 231] on div "Order # 8312522 Feed The Blue Items (0 items ) Discount $0 Subtotal $0 Tax $0 T…" at bounding box center [272, 177] width 151 height 301
click at [320, 218] on button "Edit Order" at bounding box center [311, 218] width 45 height 20
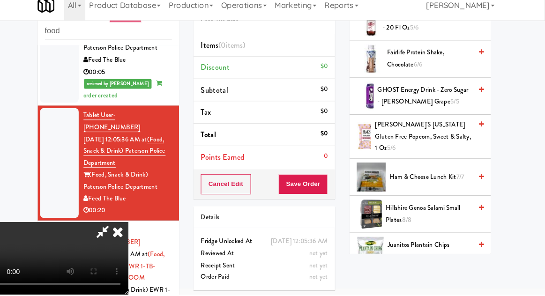
scroll to position [494, 0]
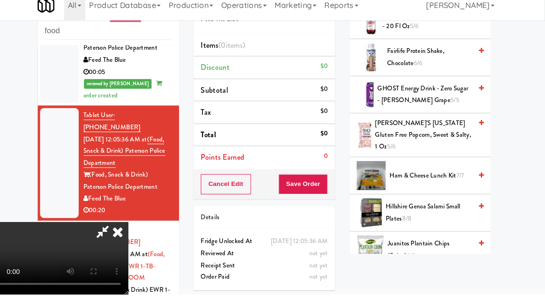
click at [416, 103] on span "GHOST Energy Drink - Zero Sugar - Welch's Grape 5/5" at bounding box center [427, 101] width 91 height 23
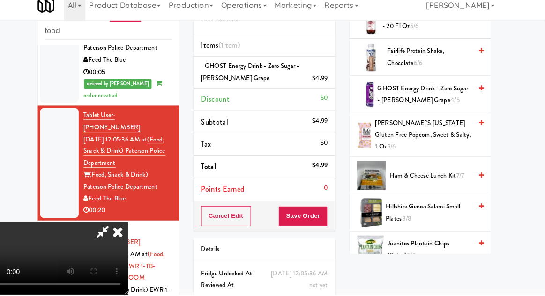
scroll to position [0, 0]
click at [333, 220] on button "Save Order" at bounding box center [310, 220] width 48 height 20
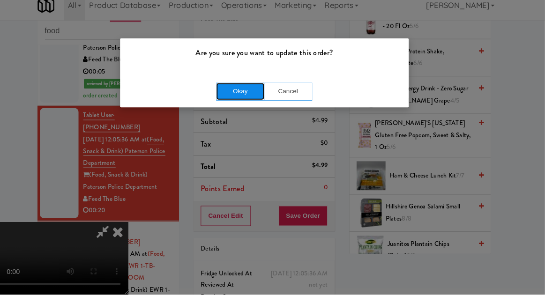
click at [257, 103] on button "Okay" at bounding box center [249, 98] width 47 height 17
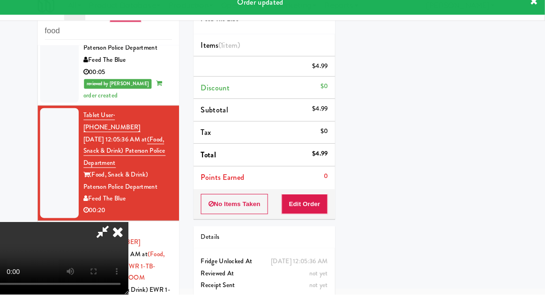
scroll to position [92, 0]
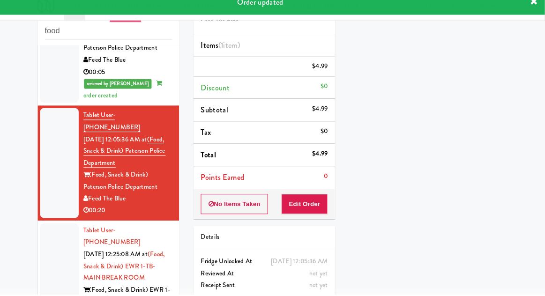
click at [57, 239] on div at bounding box center [73, 280] width 37 height 106
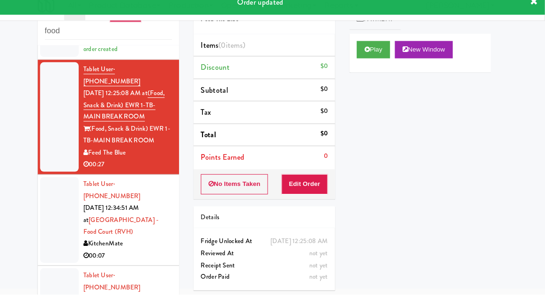
scroll to position [364, 0]
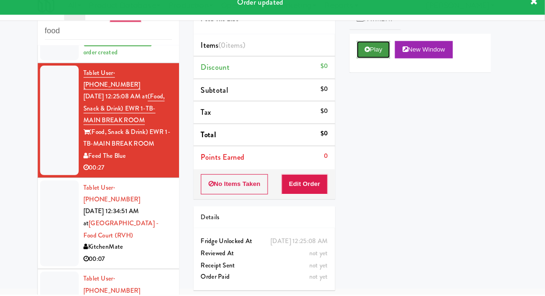
click at [364, 52] on button "Play" at bounding box center [378, 58] width 32 height 17
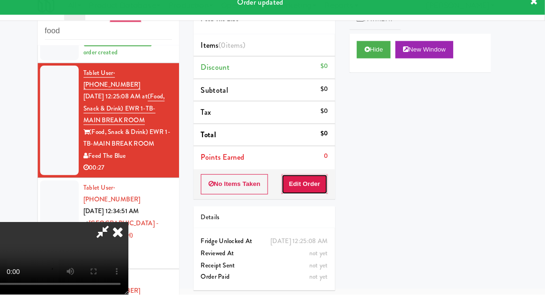
click at [311, 180] on button "Edit Order" at bounding box center [311, 189] width 45 height 20
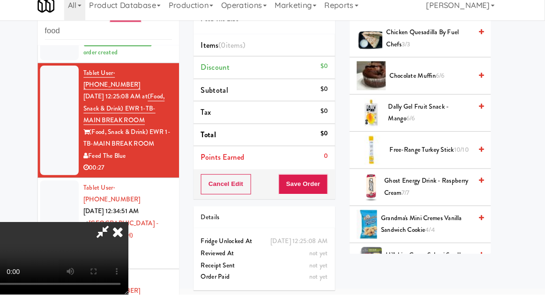
scroll to position [334, 0]
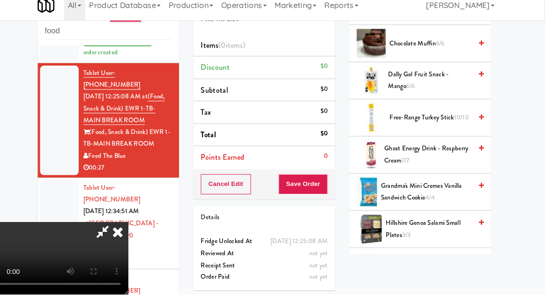
click at [416, 195] on span "Grandma's Mini Cremes Vanilla Sandwich Cookie 4/4" at bounding box center [430, 196] width 88 height 23
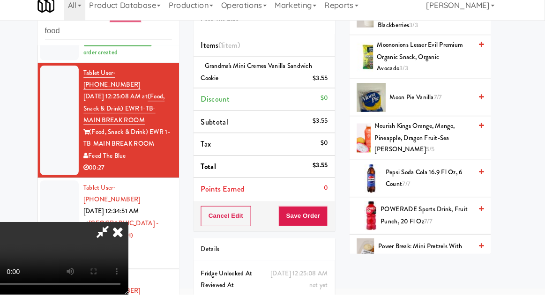
scroll to position [755, 0]
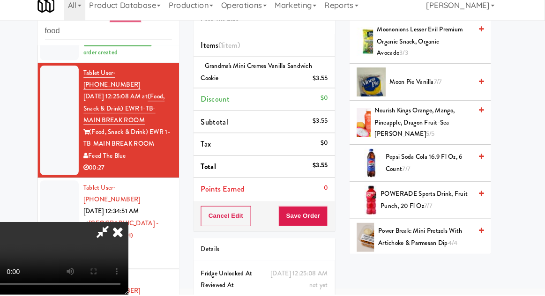
click at [419, 160] on span "Pepsi Soda Cola 16.9 Fl Oz, 6 Count 7/7" at bounding box center [432, 167] width 84 height 23
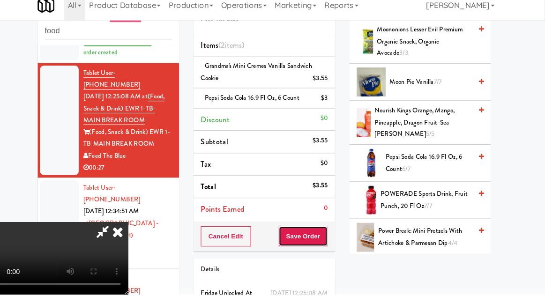
click at [332, 237] on button "Save Order" at bounding box center [310, 240] width 48 height 20
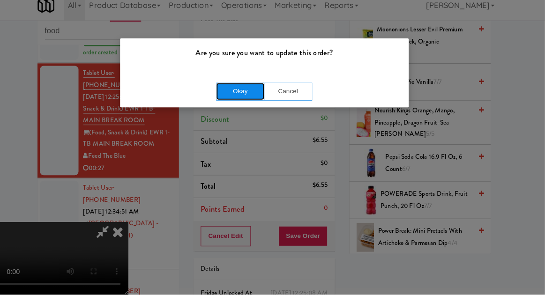
click at [248, 93] on button "Okay" at bounding box center [249, 98] width 47 height 17
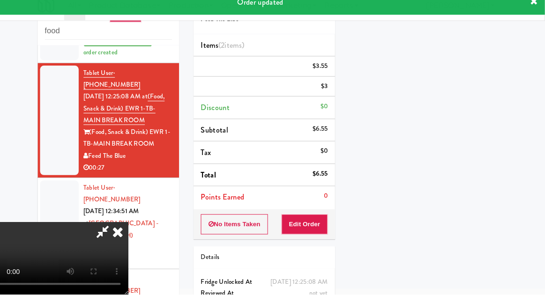
scroll to position [92, 0]
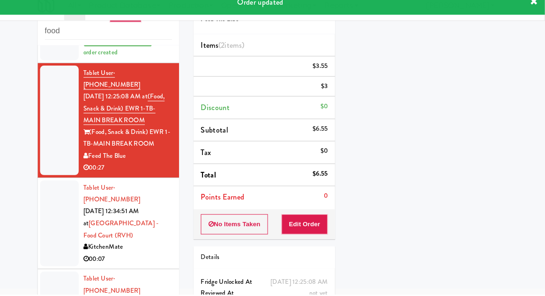
click at [63, 192] on div at bounding box center [73, 226] width 37 height 83
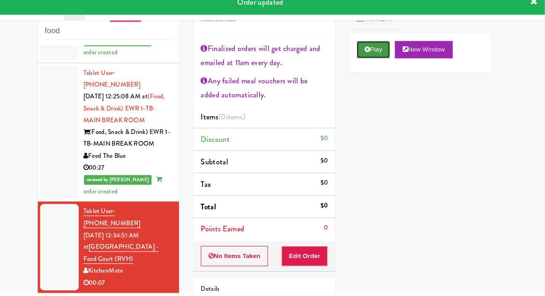
click at [377, 61] on button "Play" at bounding box center [378, 58] width 32 height 17
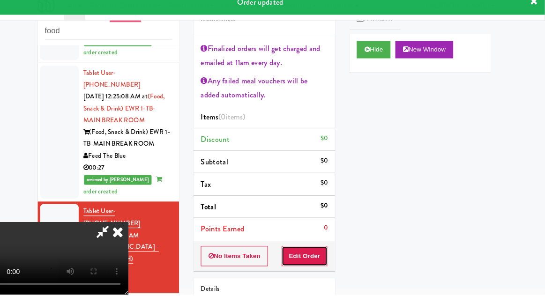
click at [317, 249] on button "Edit Order" at bounding box center [311, 259] width 45 height 20
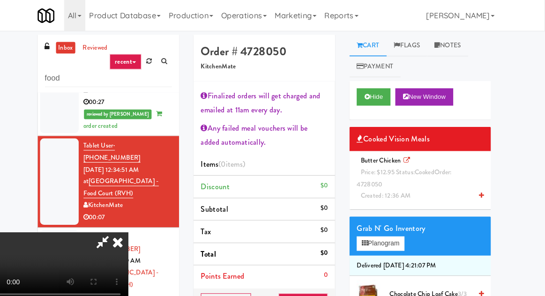
scroll to position [34, 0]
click at [392, 181] on span "Butter Chicken Price: $12.95 Status: cooked Order: 4728050 Created: 12:36 AM" at bounding box center [408, 173] width 92 height 44
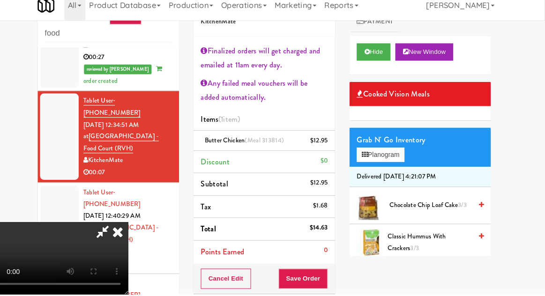
scroll to position [39, 0]
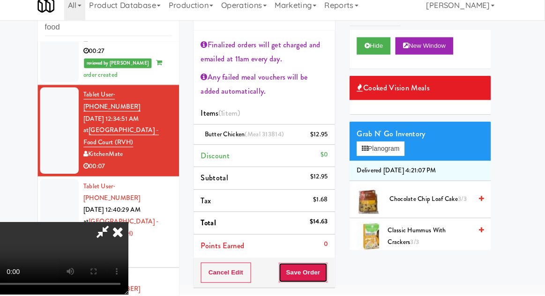
click at [334, 277] on button "Save Order" at bounding box center [310, 275] width 48 height 20
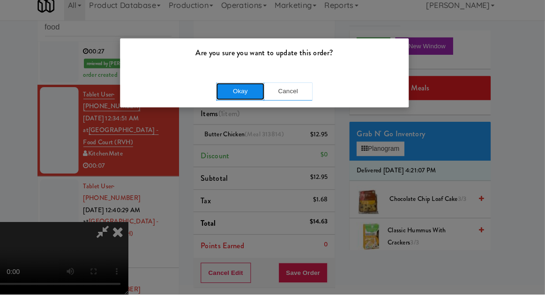
click at [262, 94] on button "Okay" at bounding box center [249, 98] width 47 height 17
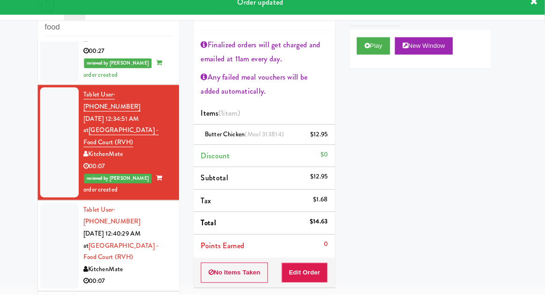
click at [70, 207] on div at bounding box center [73, 248] width 37 height 83
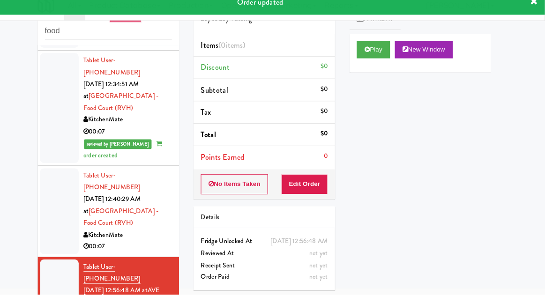
scroll to position [523, 0]
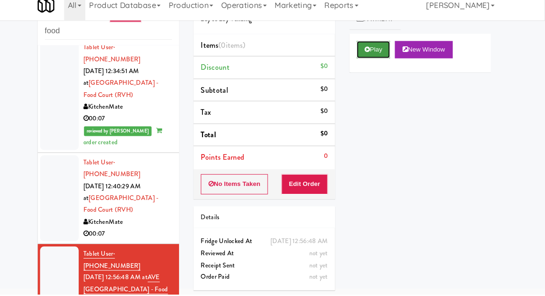
click at [373, 65] on button "Play" at bounding box center [378, 58] width 32 height 17
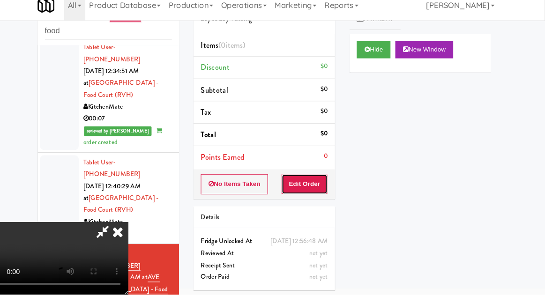
click at [315, 193] on button "Edit Order" at bounding box center [311, 189] width 45 height 20
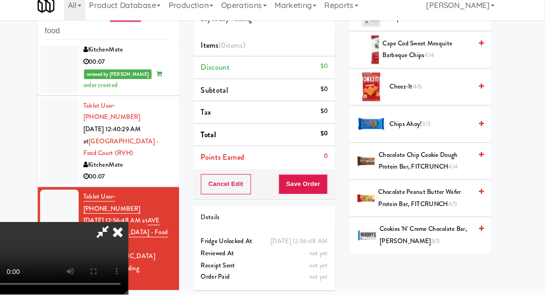
scroll to position [177, 0]
click at [405, 200] on span "Chocolate Peanut Butter Wafer Protein Bar, FITCRUNCH 4/5" at bounding box center [428, 202] width 91 height 23
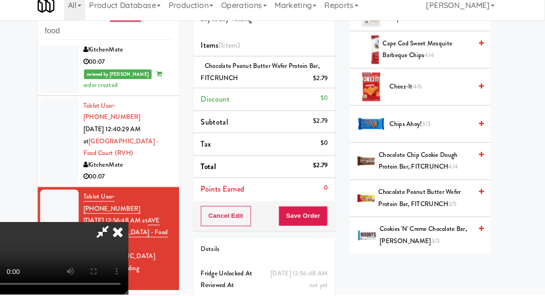
scroll to position [0, 0]
click at [330, 218] on button "Save Order" at bounding box center [310, 220] width 48 height 20
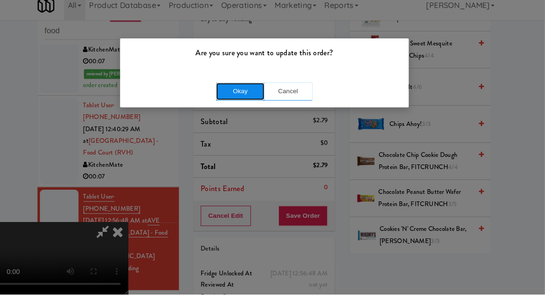
click at [240, 101] on button "Okay" at bounding box center [249, 98] width 47 height 17
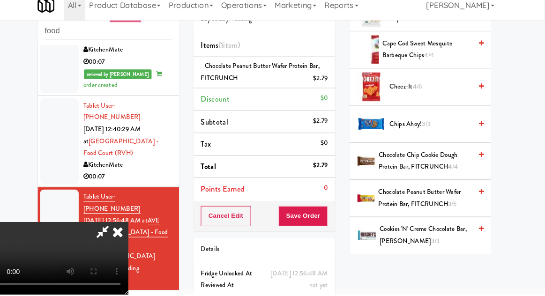
scroll to position [92, 0]
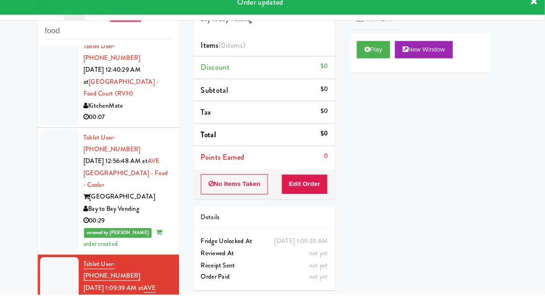
scroll to position [638, 0]
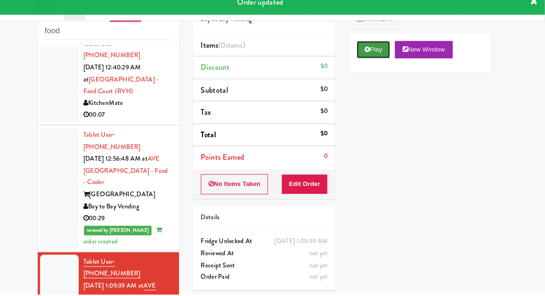
click at [373, 62] on button "Play" at bounding box center [378, 58] width 32 height 17
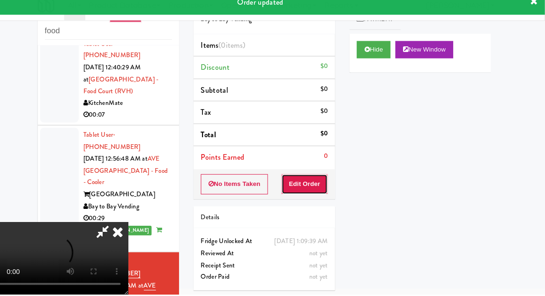
click at [324, 185] on button "Edit Order" at bounding box center [311, 189] width 45 height 20
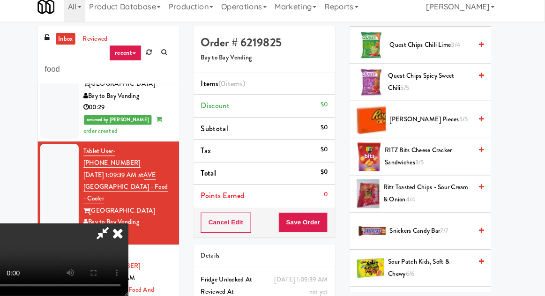
scroll to position [1138, 0]
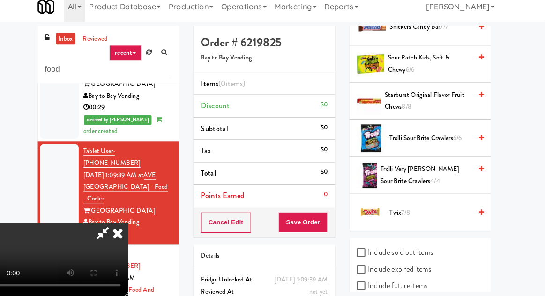
click at [415, 143] on span "Trolli Sour Brite Crawlers 6/6" at bounding box center [434, 143] width 80 height 12
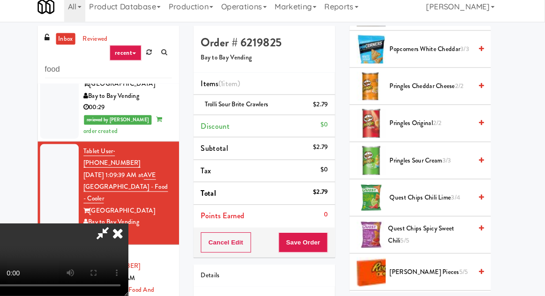
scroll to position [791, 0]
click at [431, 88] on span "Pringles Cheddar Cheese 2/2" at bounding box center [434, 93] width 80 height 12
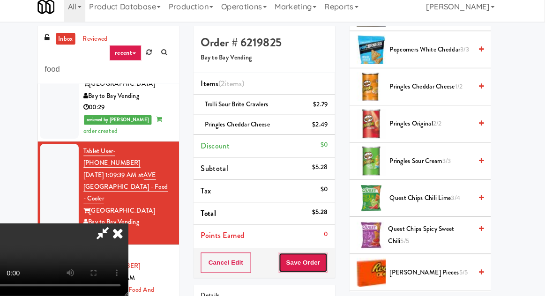
click at [332, 265] on button "Save Order" at bounding box center [310, 264] width 48 height 20
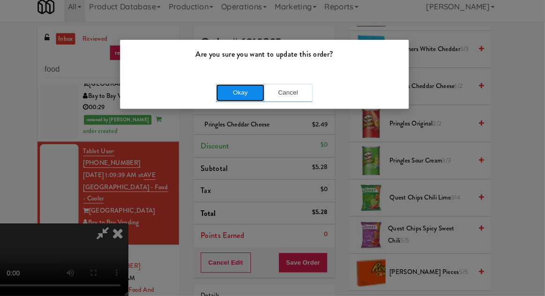
click at [239, 96] on button "Okay" at bounding box center [249, 98] width 47 height 17
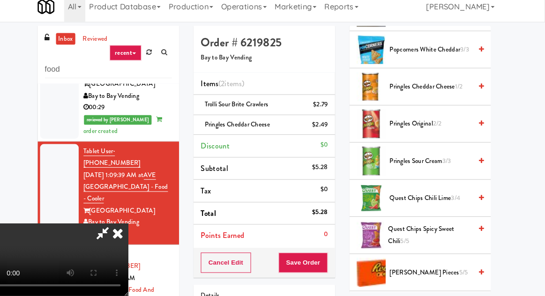
scroll to position [92, 0]
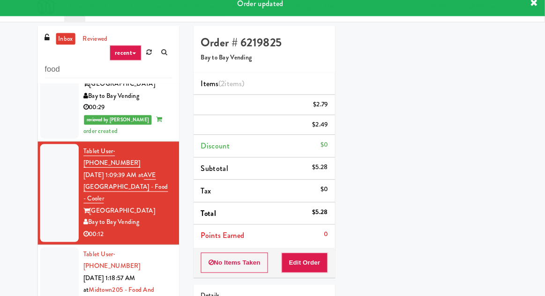
click at [68, 249] on div at bounding box center [73, 296] width 37 height 95
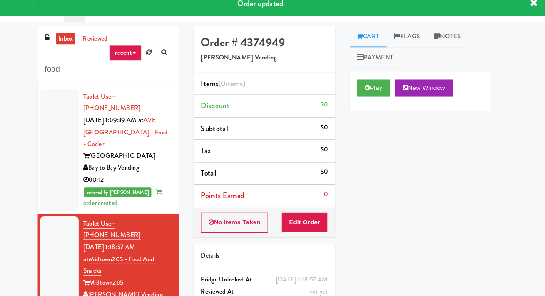
scroll to position [837, 0]
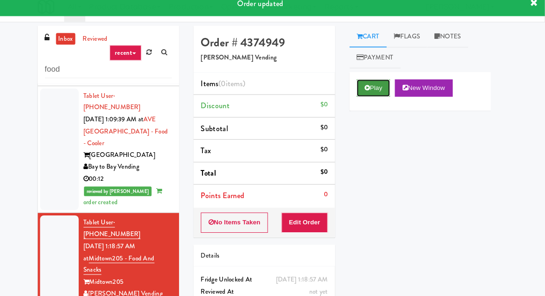
click at [371, 94] on icon at bounding box center [372, 94] width 5 height 6
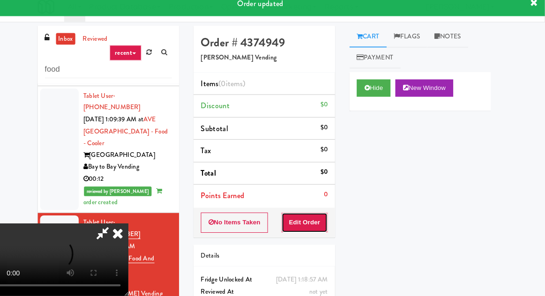
click at [317, 216] on button "Edit Order" at bounding box center [311, 225] width 45 height 20
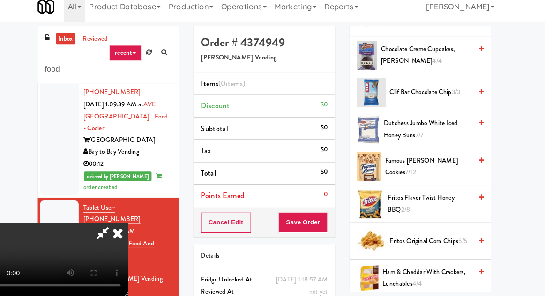
scroll to position [242, 0]
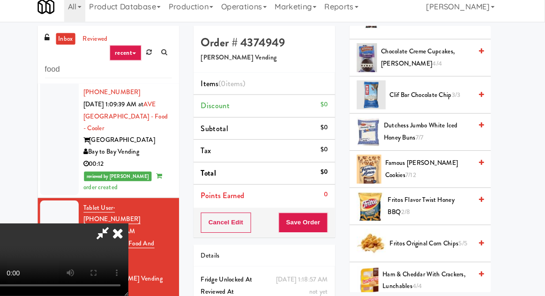
click at [414, 167] on span "Famous Amos CC Cookies 7/12" at bounding box center [432, 172] width 84 height 23
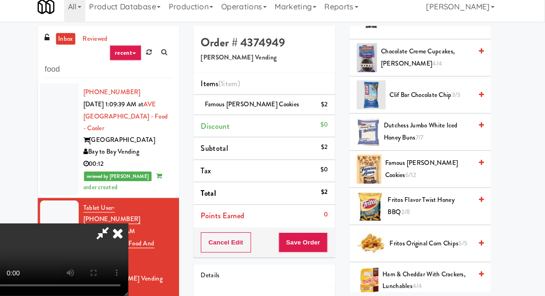
scroll to position [0, 0]
click at [414, 175] on span "Famous Amos CC Cookies 6/12" at bounding box center [432, 172] width 84 height 23
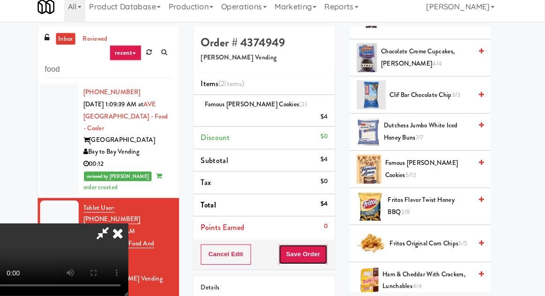
click at [333, 246] on button "Save Order" at bounding box center [310, 256] width 48 height 20
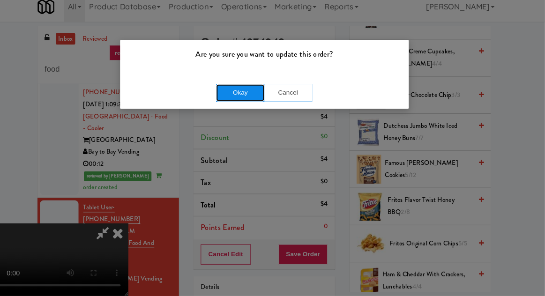
click at [242, 101] on button "Okay" at bounding box center [249, 98] width 47 height 17
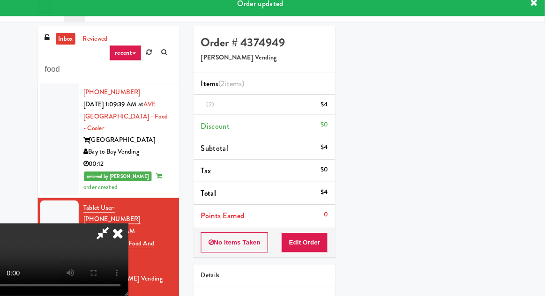
scroll to position [92, 0]
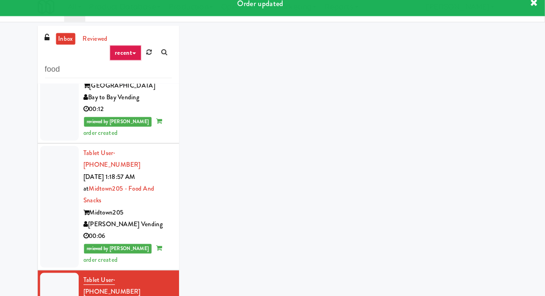
scroll to position [932, 0]
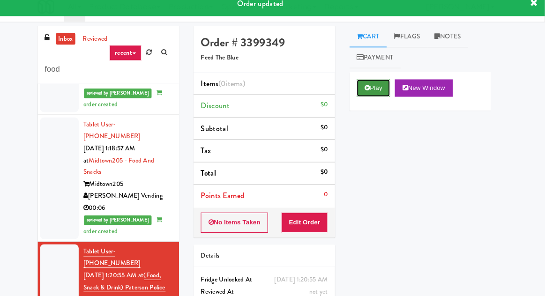
click at [363, 97] on button "Play" at bounding box center [378, 94] width 32 height 17
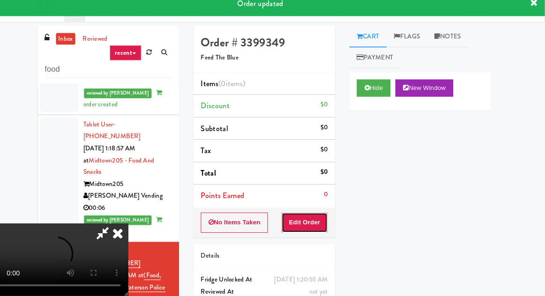
click at [321, 218] on button "Edit Order" at bounding box center [311, 225] width 45 height 20
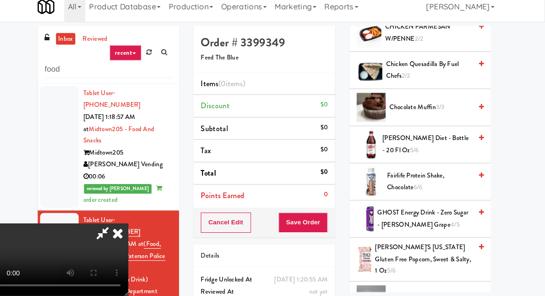
scroll to position [413, 0]
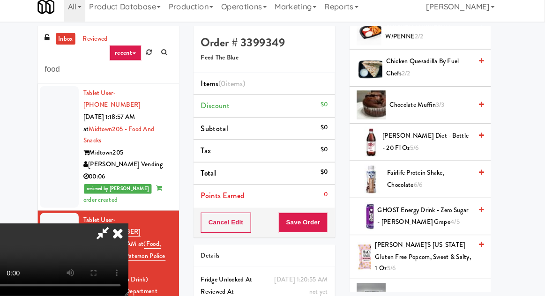
click at [401, 143] on span "Dr. Pepper Diet - Bottle - 20 fl oz 5/6" at bounding box center [430, 146] width 87 height 23
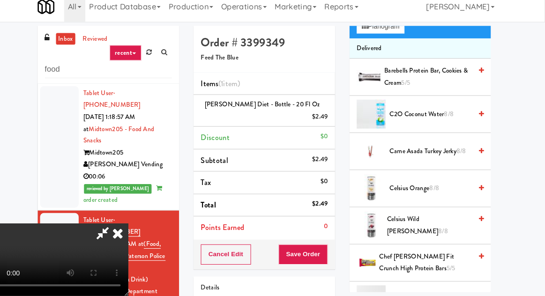
scroll to position [0, 0]
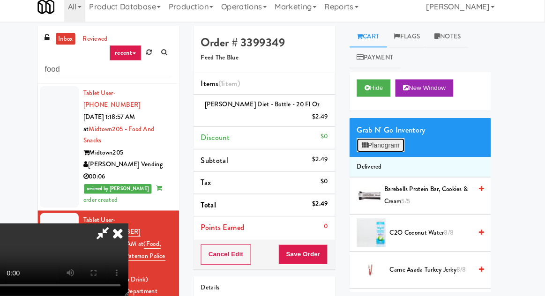
click at [390, 148] on button "Planogram" at bounding box center [385, 150] width 46 height 14
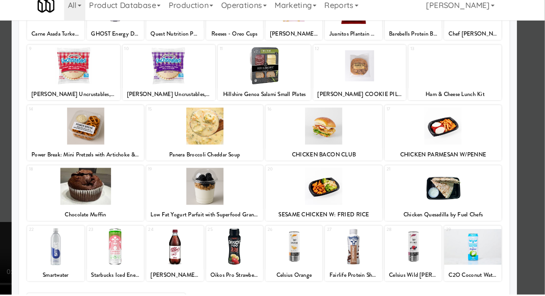
scroll to position [119, 0]
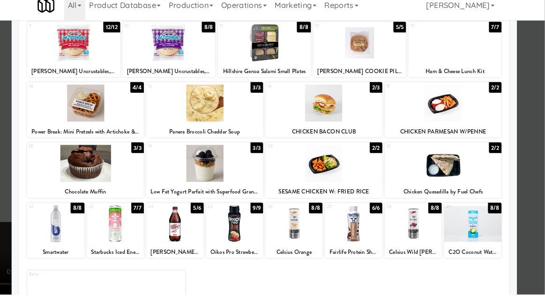
click at [474, 168] on div at bounding box center [445, 169] width 113 height 36
click at [534, 127] on div at bounding box center [272, 148] width 545 height 296
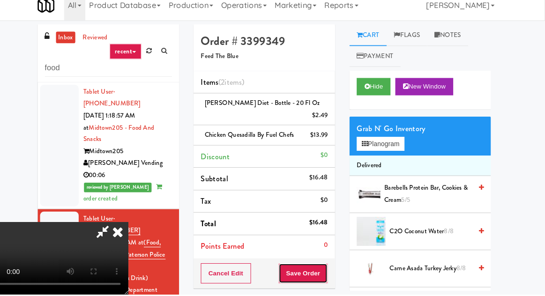
click at [333, 266] on button "Save Order" at bounding box center [310, 276] width 48 height 20
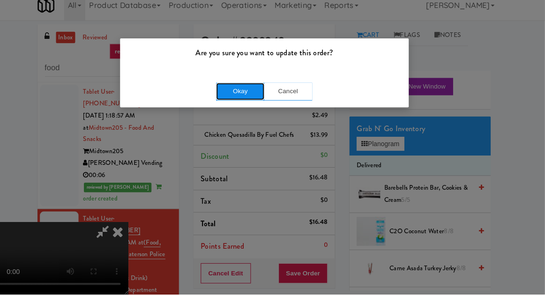
click at [245, 102] on button "Okay" at bounding box center [249, 98] width 47 height 17
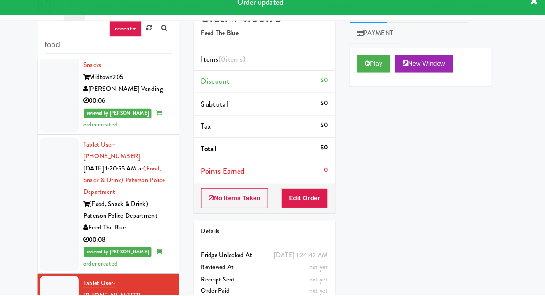
scroll to position [36, 0]
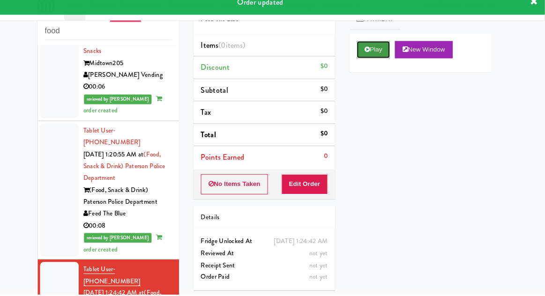
click at [379, 56] on button "Play" at bounding box center [378, 58] width 32 height 17
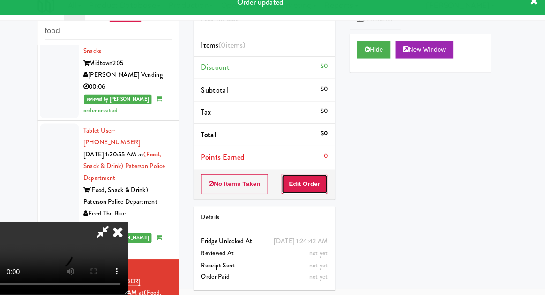
click at [323, 188] on button "Edit Order" at bounding box center [311, 189] width 45 height 20
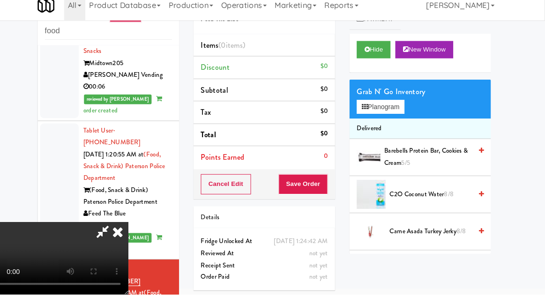
scroll to position [0, 0]
click at [381, 116] on button "Planogram" at bounding box center [385, 114] width 46 height 14
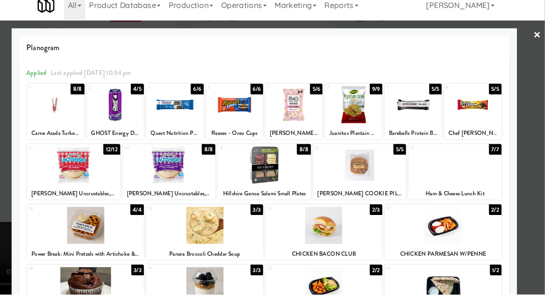
click at [375, 178] on div at bounding box center [365, 170] width 90 height 36
click at [22, 186] on div at bounding box center [272, 148] width 545 height 296
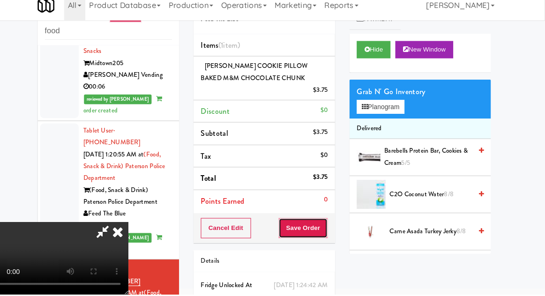
click at [333, 222] on button "Save Order" at bounding box center [310, 232] width 48 height 20
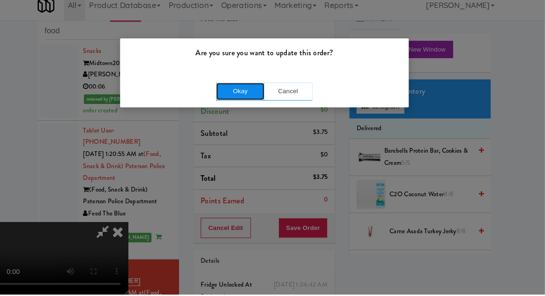
click at [248, 102] on button "Okay" at bounding box center [249, 98] width 47 height 17
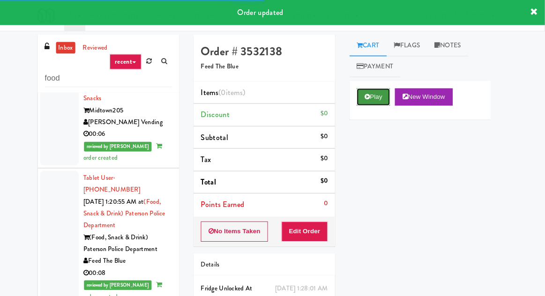
click at [369, 97] on button "Play" at bounding box center [378, 94] width 32 height 17
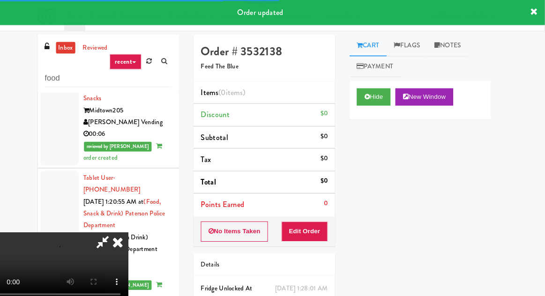
click at [323, 204] on li "Points Earned 0" at bounding box center [272, 199] width 137 height 22
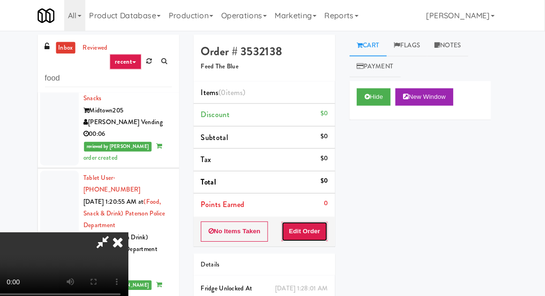
click at [328, 222] on button "Edit Order" at bounding box center [311, 225] width 45 height 20
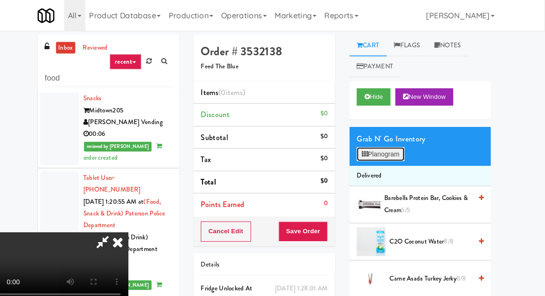
click at [379, 149] on button "Planogram" at bounding box center [385, 150] width 46 height 14
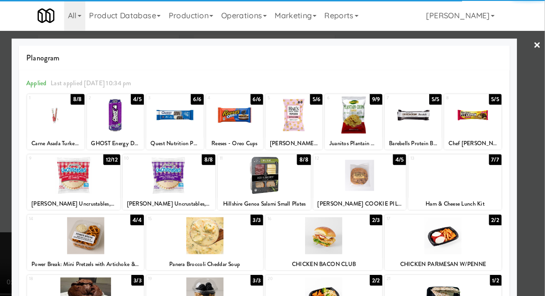
click at [379, 176] on div at bounding box center [365, 170] width 90 height 36
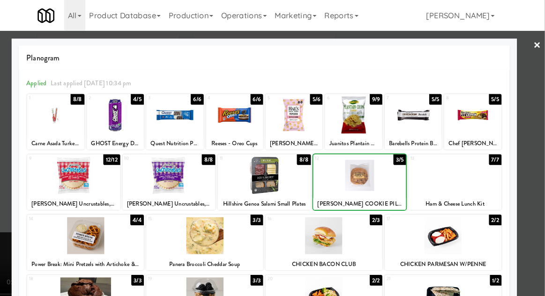
click at [28, 139] on div "Planogram Applied Last applied Monday 10:34 pm 1 8/8 Carne Asada Turkey Jerky 2…" at bounding box center [272, 248] width 490 height 423
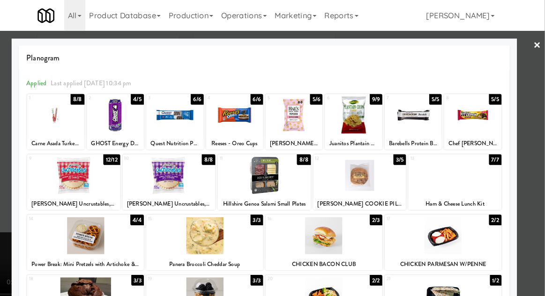
click at [20, 134] on div at bounding box center [272, 148] width 545 height 296
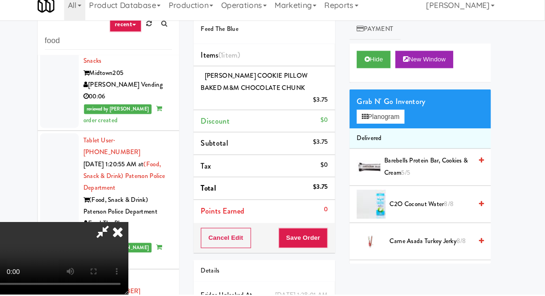
scroll to position [36, 0]
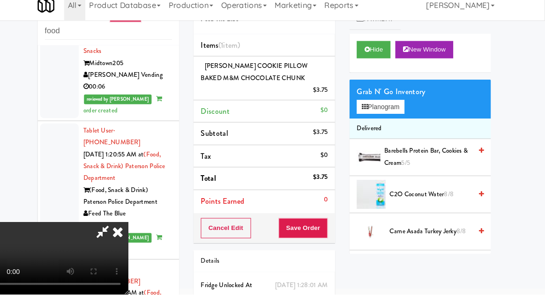
click at [410, 160] on span "Barebells Protein Bar, Cookies & Cream 5/5" at bounding box center [431, 162] width 85 height 23
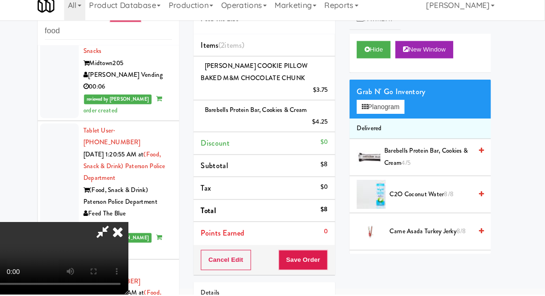
scroll to position [34, 0]
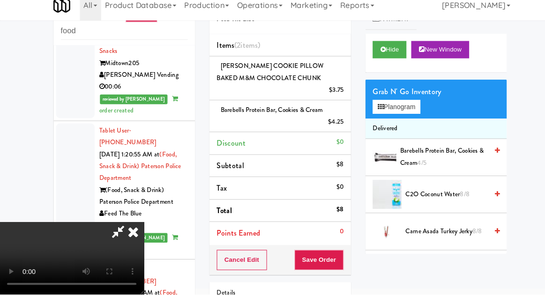
click at [354, 256] on div "Cart Flags Notes Payment Hide New Window Grab N' Go Inventory Planogram Deliver…" at bounding box center [423, 127] width 151 height 259
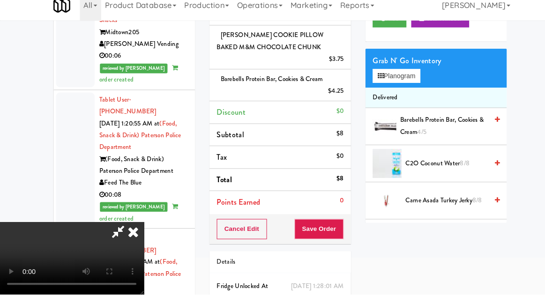
scroll to position [0, 0]
click at [336, 46] on li "ZARO'S COOKIE PILLOW BAKED M&M CHOCOLATE CHUNK $3.75" at bounding box center [272, 56] width 137 height 43
click at [333, 65] on link at bounding box center [333, 71] width 8 height 12
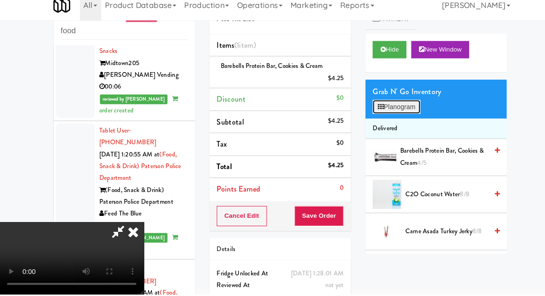
click at [383, 119] on button "Planogram" at bounding box center [385, 114] width 46 height 14
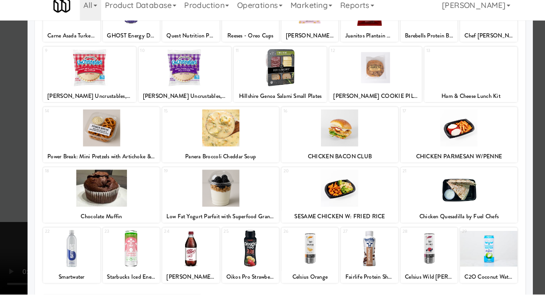
scroll to position [119, 0]
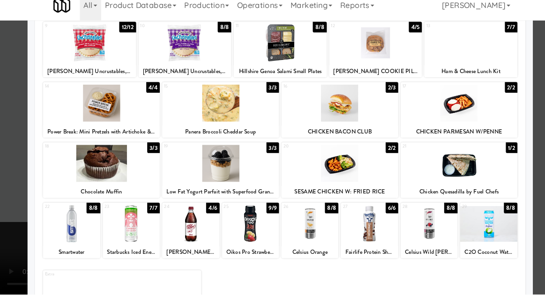
click at [251, 230] on div at bounding box center [243, 227] width 55 height 36
click at [12, 182] on div at bounding box center [272, 148] width 545 height 296
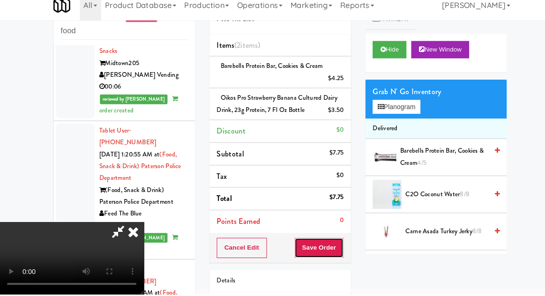
click at [329, 247] on button "Save Order" at bounding box center [310, 251] width 48 height 20
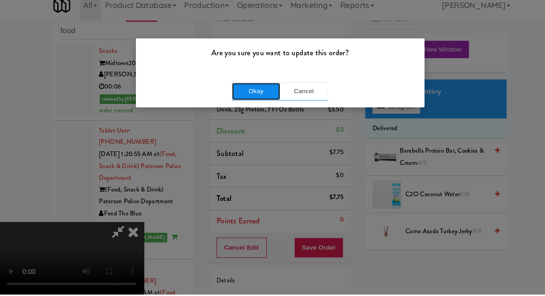
click at [235, 106] on button "Okay" at bounding box center [249, 98] width 47 height 17
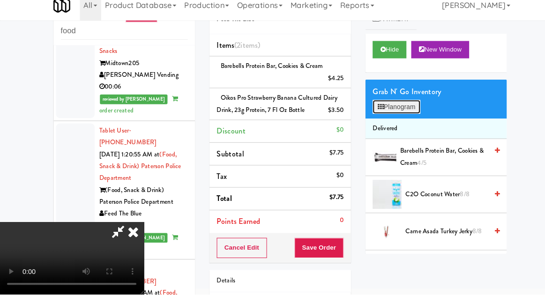
click at [394, 115] on button "Planogram" at bounding box center [385, 114] width 46 height 14
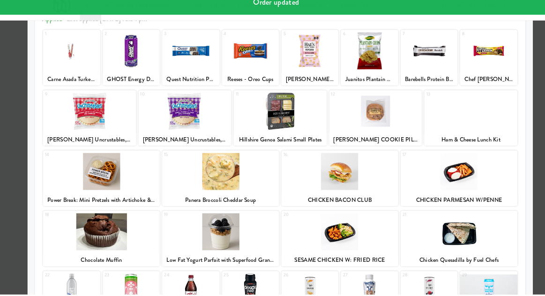
scroll to position [119, 0]
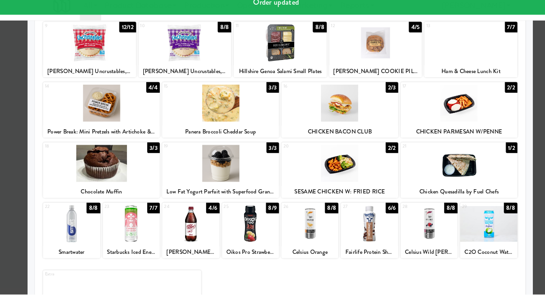
click at [17, 195] on div at bounding box center [272, 148] width 545 height 296
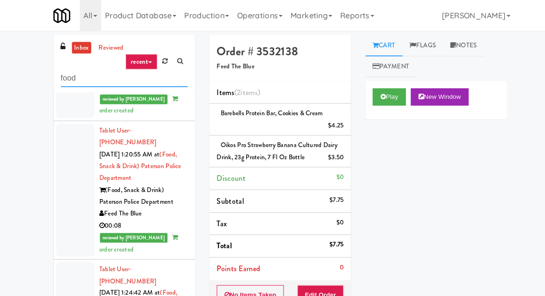
click at [101, 78] on input "food" at bounding box center [120, 75] width 123 height 17
click at [68, 75] on input "food" at bounding box center [120, 75] width 123 height 17
click at [69, 73] on input "food" at bounding box center [120, 75] width 123 height 17
type input "snack"
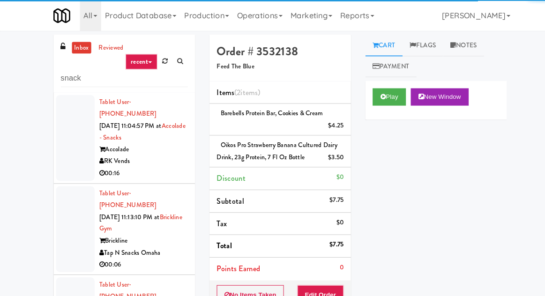
click at [63, 145] on div at bounding box center [73, 133] width 37 height 83
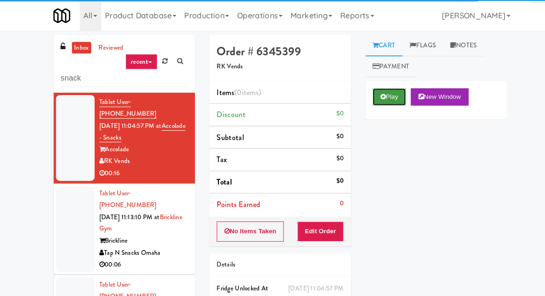
click at [375, 88] on button "Play" at bounding box center [378, 94] width 32 height 17
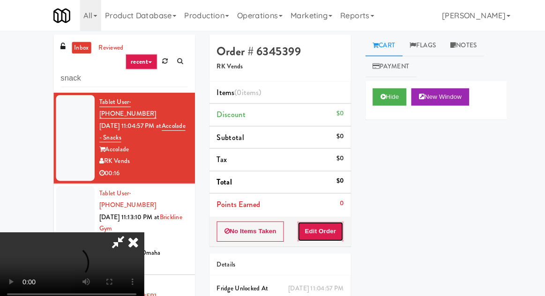
click at [314, 223] on button "Edit Order" at bounding box center [311, 225] width 45 height 20
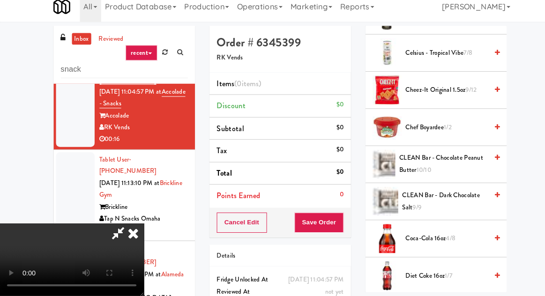
scroll to position [174, 0]
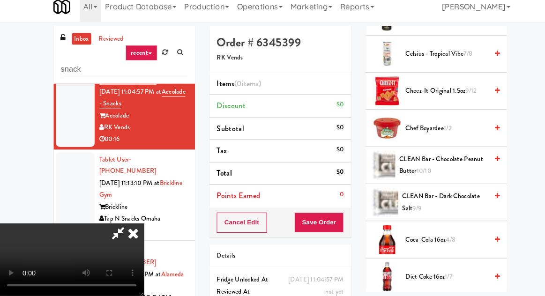
click at [405, 100] on span "Cheez-It Original 1.5oz 9/12" at bounding box center [434, 97] width 80 height 12
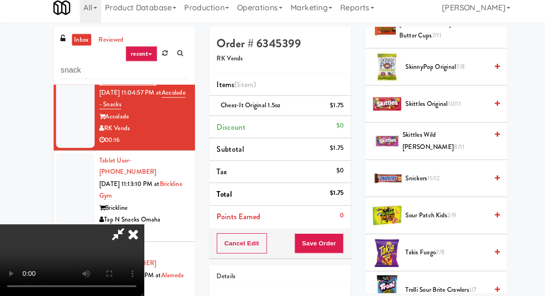
scroll to position [1136, 0]
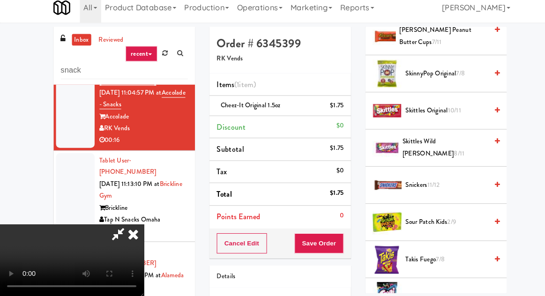
click at [411, 140] on span "Skittles Wild Berry 8/11" at bounding box center [432, 151] width 83 height 23
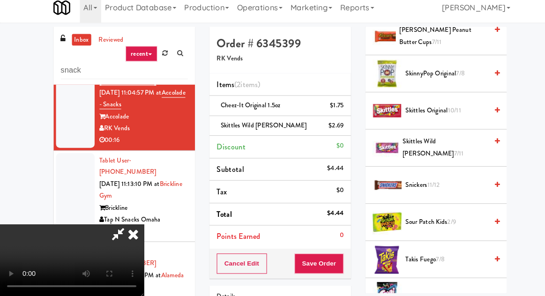
click at [417, 183] on span "11/12" at bounding box center [421, 187] width 13 height 9
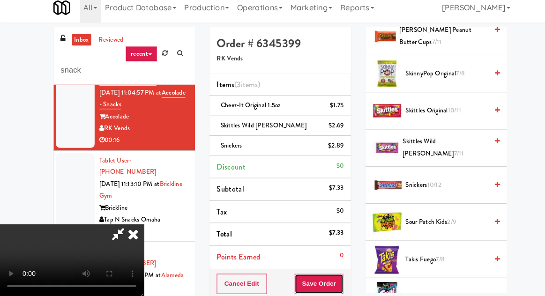
click at [332, 278] on button "Save Order" at bounding box center [310, 284] width 48 height 20
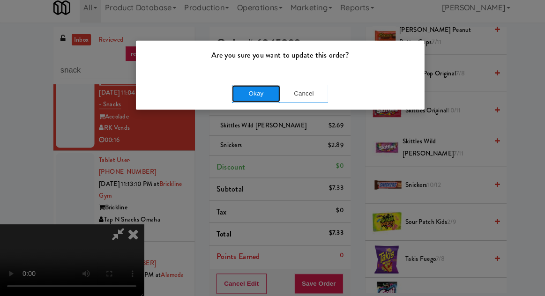
click at [236, 106] on button "Okay" at bounding box center [249, 98] width 47 height 17
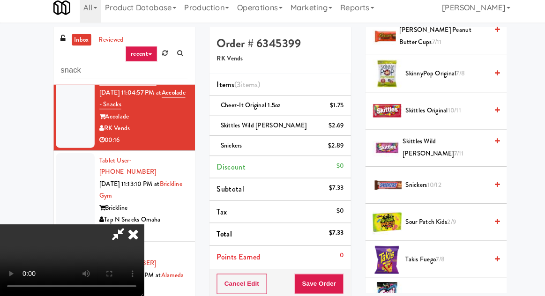
scroll to position [92, 0]
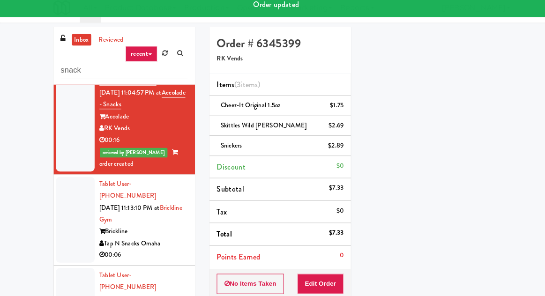
click at [72, 222] on div at bounding box center [73, 220] width 37 height 83
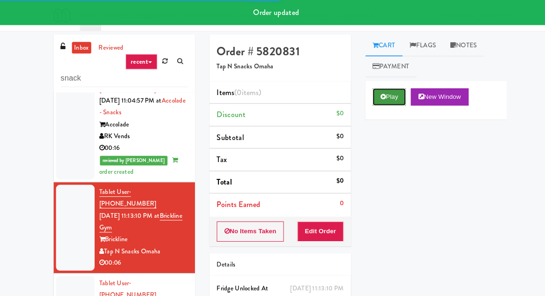
click at [366, 95] on button "Play" at bounding box center [378, 94] width 32 height 17
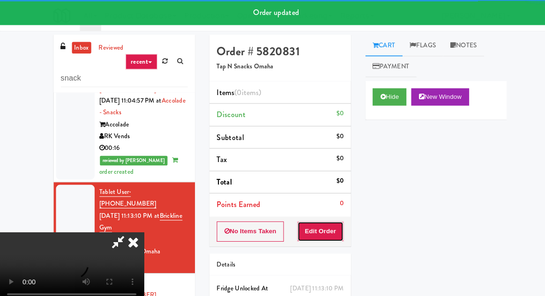
click at [317, 217] on button "Edit Order" at bounding box center [311, 225] width 45 height 20
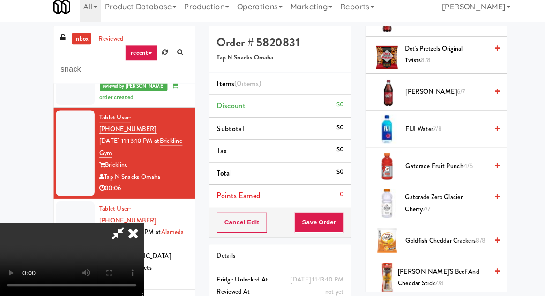
click at [408, 165] on span "Gatorade Fruit Punch 4/5" at bounding box center [434, 170] width 80 height 12
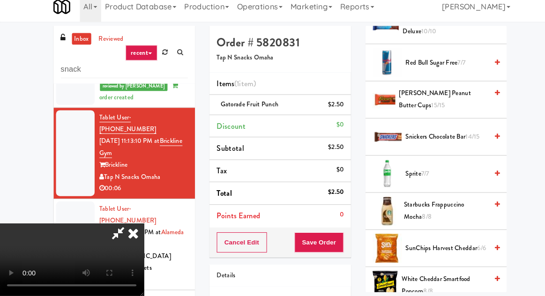
scroll to position [1285, 0]
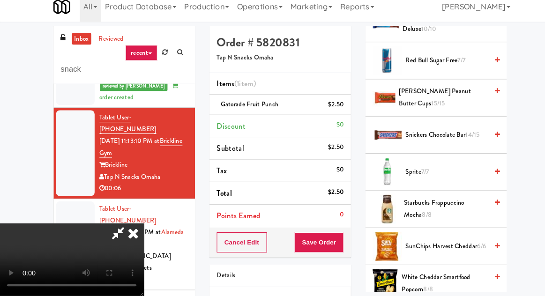
click at [411, 170] on span "Sprite 7/7" at bounding box center [434, 176] width 80 height 12
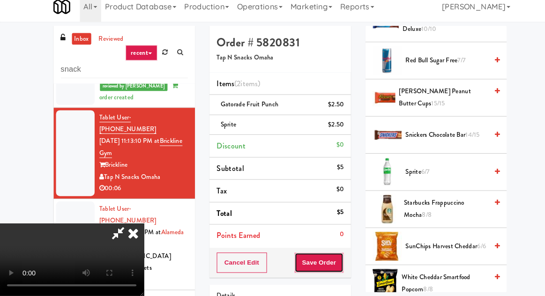
click at [333, 258] on button "Save Order" at bounding box center [310, 264] width 48 height 20
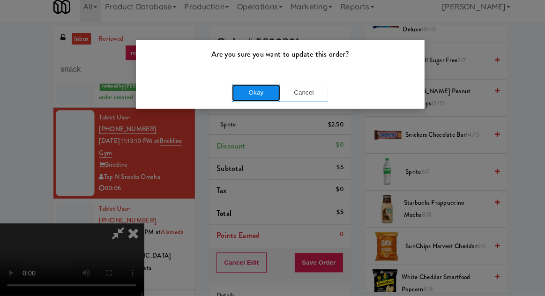
click at [227, 98] on button "Okay" at bounding box center [249, 98] width 47 height 17
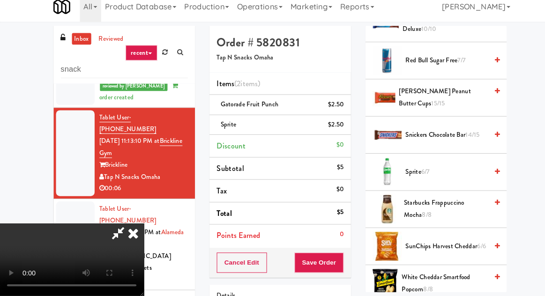
scroll to position [92, 0]
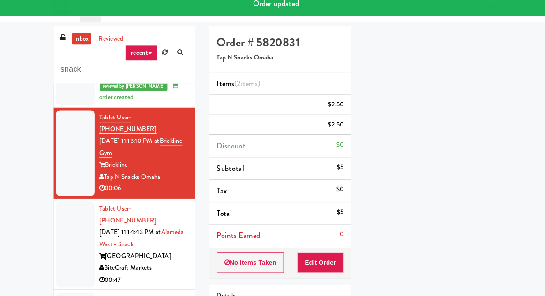
click at [57, 209] on div at bounding box center [73, 245] width 37 height 83
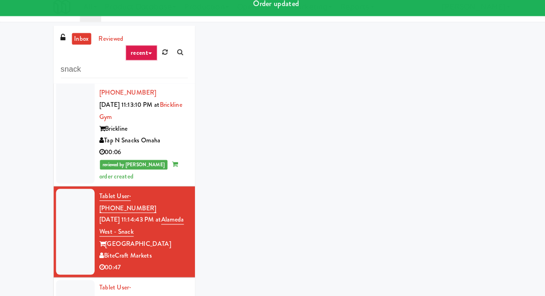
scroll to position [154, 0]
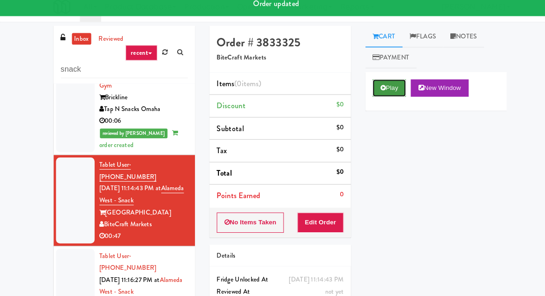
click at [373, 91] on icon at bounding box center [372, 94] width 5 height 6
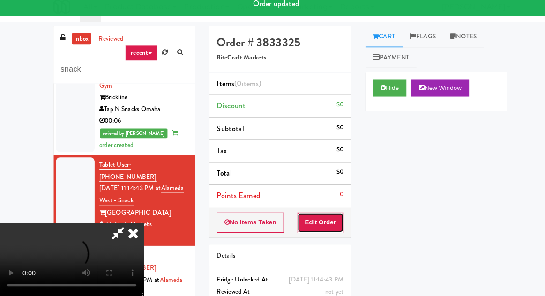
click at [319, 220] on button "Edit Order" at bounding box center [311, 225] width 45 height 20
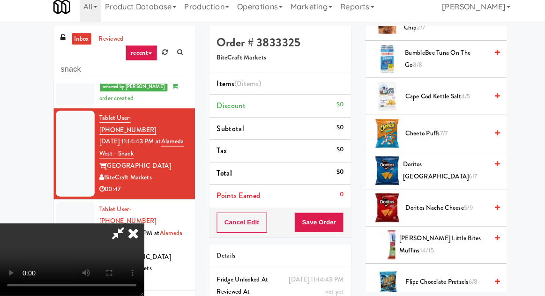
scroll to position [282, 0]
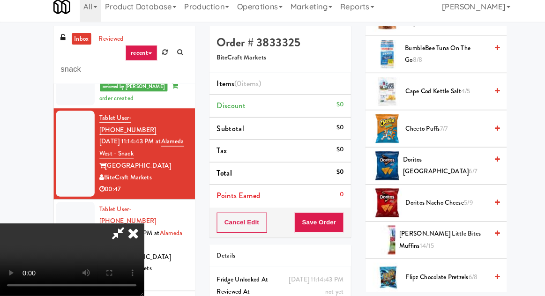
click at [424, 164] on span "Doritos Cool Ranch 6/7" at bounding box center [433, 169] width 82 height 23
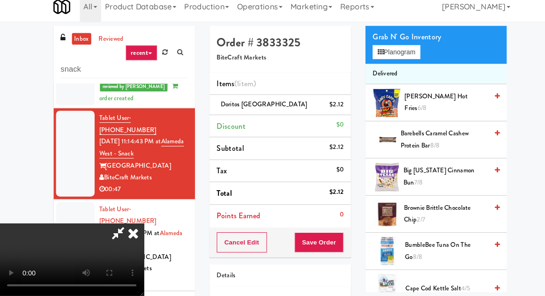
scroll to position [136, 0]
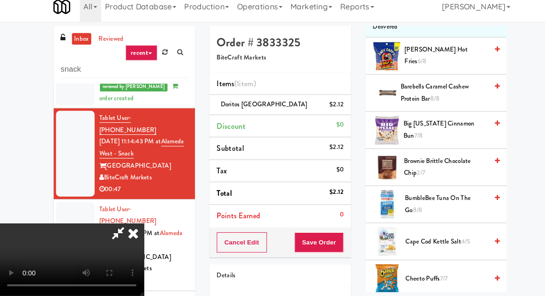
click at [419, 171] on span "Brownie Brittle Chocolate Chip 2/7" at bounding box center [433, 170] width 81 height 23
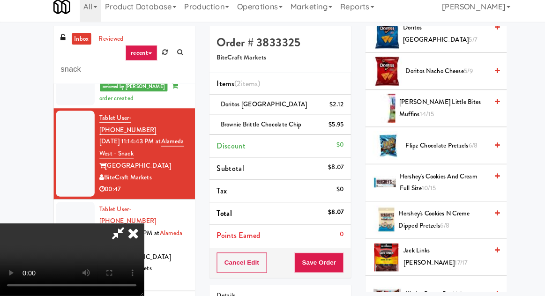
scroll to position [409, 0]
click at [427, 109] on span "Entenmann's little bites muffins 14/15" at bounding box center [431, 114] width 86 height 23
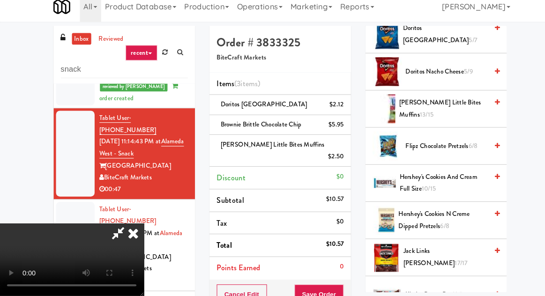
scroll to position [32, 0]
click at [420, 145] on span "Flipz Chocolate Pretzels 6/8" at bounding box center [434, 151] width 80 height 12
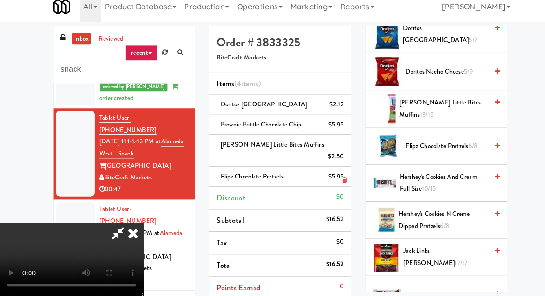
click at [337, 173] on li "Flipz Chocolate Pretzels $5.95" at bounding box center [272, 181] width 137 height 20
click at [336, 180] on icon at bounding box center [335, 183] width 5 height 6
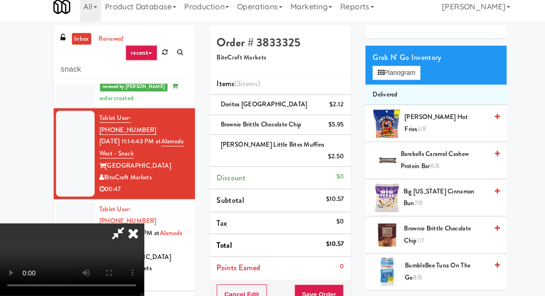
scroll to position [0, 0]
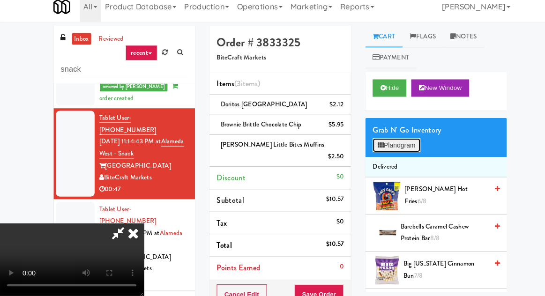
click at [385, 149] on button "Planogram" at bounding box center [385, 150] width 46 height 14
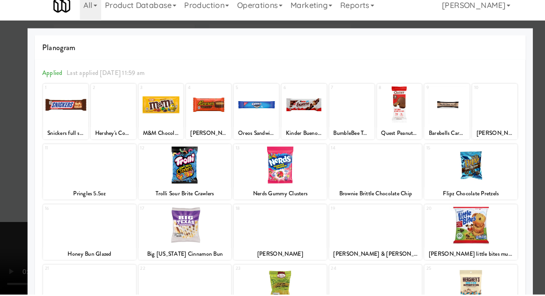
scroll to position [119, 0]
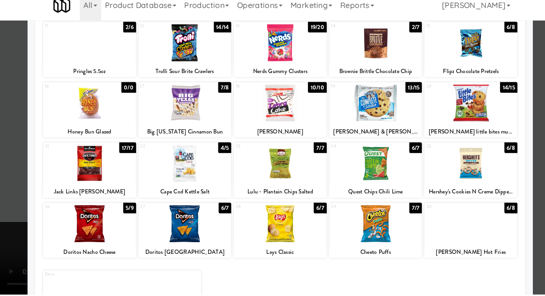
click at [460, 232] on div at bounding box center [457, 227] width 90 height 36
click at [9, 209] on div at bounding box center [272, 148] width 545 height 296
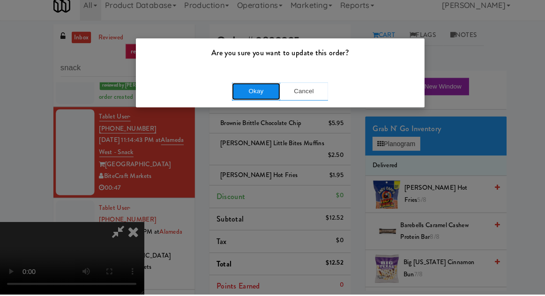
click at [259, 95] on button "Okay" at bounding box center [249, 98] width 47 height 17
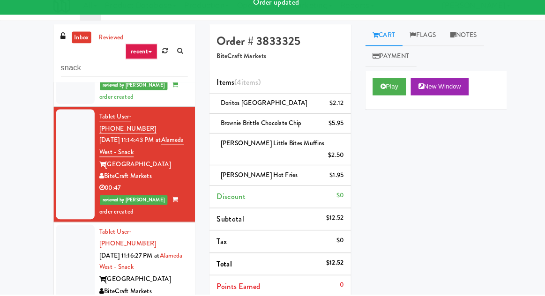
click at [53, 227] on li "Tablet User · (786) 548-9052 Sep 15, 2025 11:16:27 PM at Alameda West - Snack A…" at bounding box center [120, 270] width 137 height 89
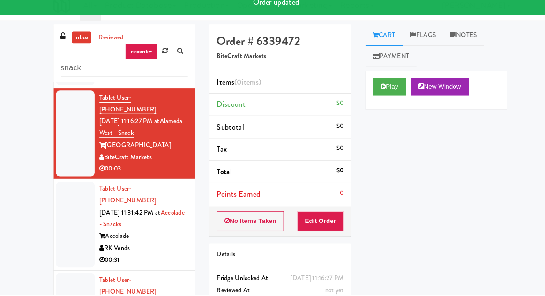
scroll to position [315, 0]
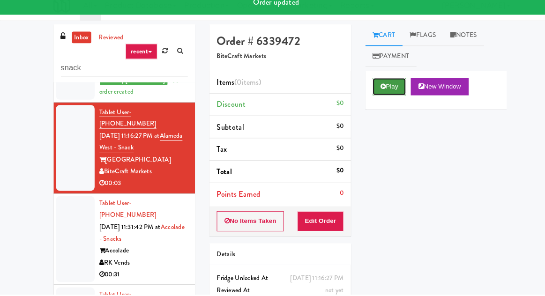
click at [372, 96] on icon at bounding box center [372, 94] width 5 height 6
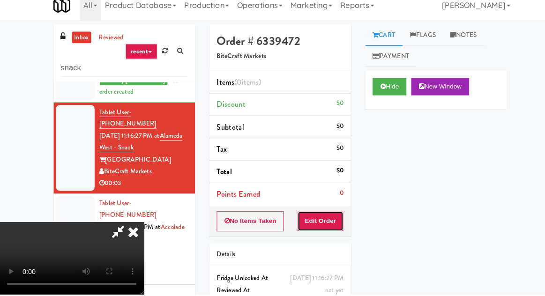
click at [319, 224] on button "Edit Order" at bounding box center [311, 225] width 45 height 20
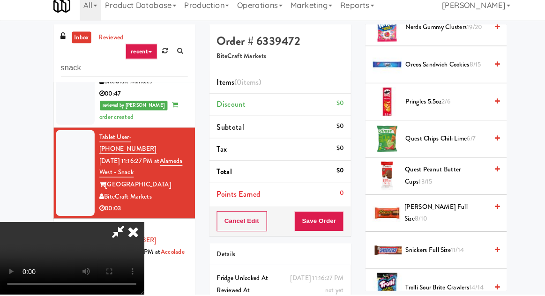
scroll to position [994, 0]
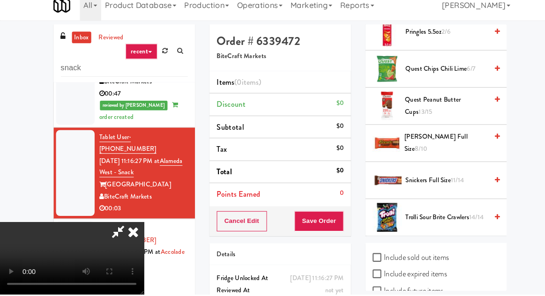
click at [422, 215] on span "Trolli Sour Brite Crawlers 14/14" at bounding box center [434, 221] width 80 height 12
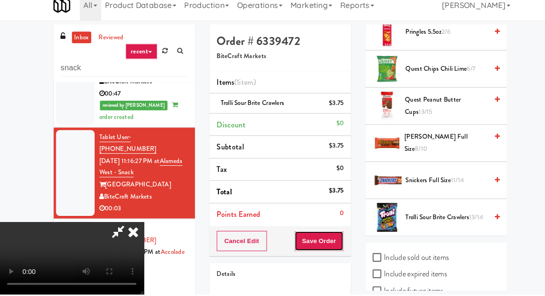
click at [332, 246] on button "Save Order" at bounding box center [310, 244] width 48 height 20
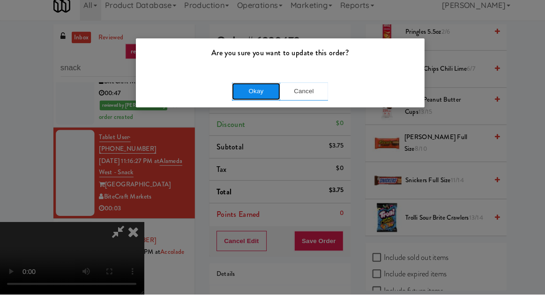
click at [236, 90] on button "Okay" at bounding box center [249, 98] width 47 height 17
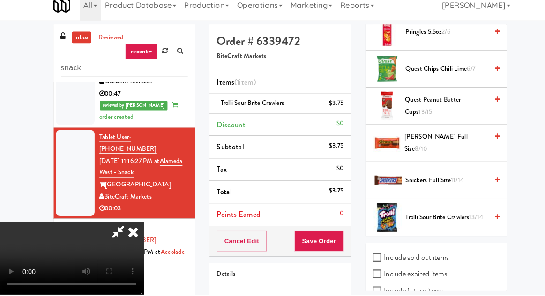
scroll to position [92, 0]
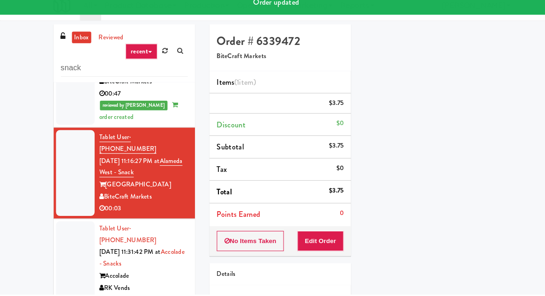
click at [55, 225] on div at bounding box center [73, 266] width 37 height 83
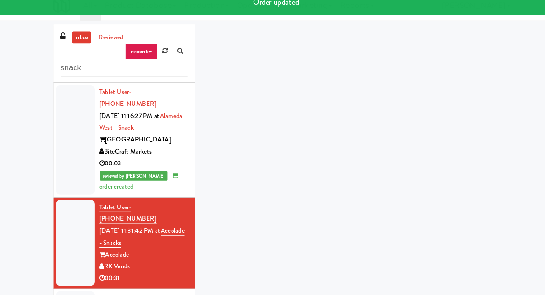
scroll to position [354, 0]
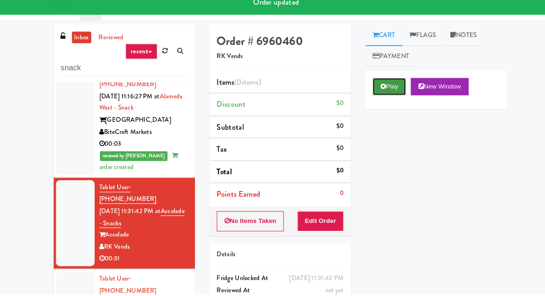
click at [365, 100] on button "Play" at bounding box center [378, 94] width 32 height 17
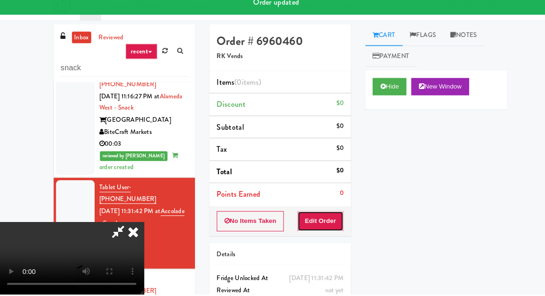
click at [314, 231] on button "Edit Order" at bounding box center [311, 225] width 45 height 20
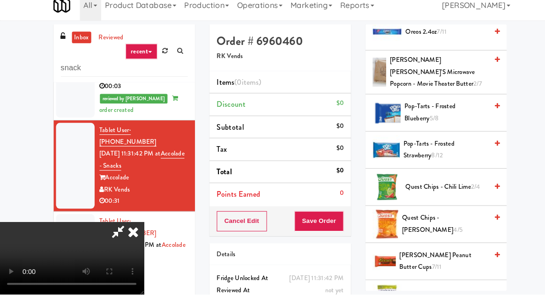
scroll to position [916, 0]
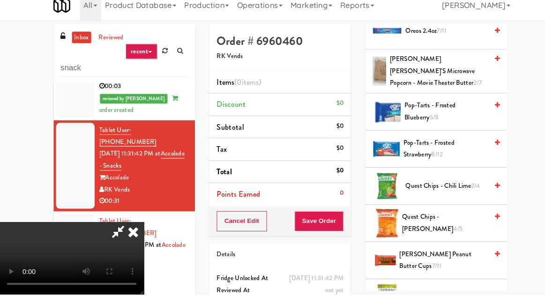
click at [418, 185] on span "Quest Chips - Chili Lime 2/4" at bounding box center [434, 191] width 80 height 12
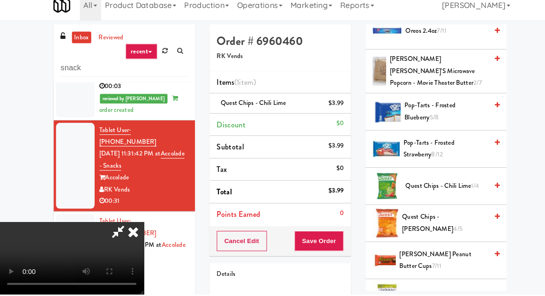
scroll to position [0, 0]
click at [330, 244] on button "Save Order" at bounding box center [310, 244] width 48 height 20
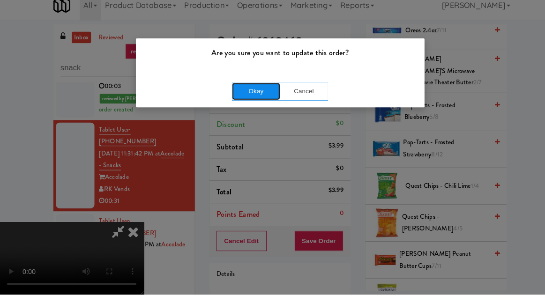
click at [253, 105] on button "Okay" at bounding box center [249, 98] width 47 height 17
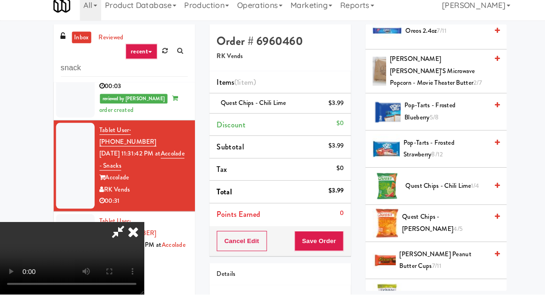
scroll to position [92, 0]
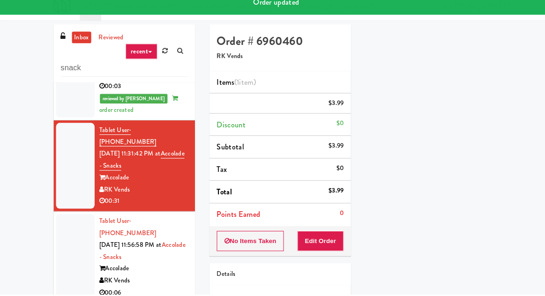
click at [59, 231] on li "Tablet User · (949) 750-6180 Sep 15, 2025 11:56:58 PM at Accolade - Snacks Acco…" at bounding box center [120, 259] width 137 height 89
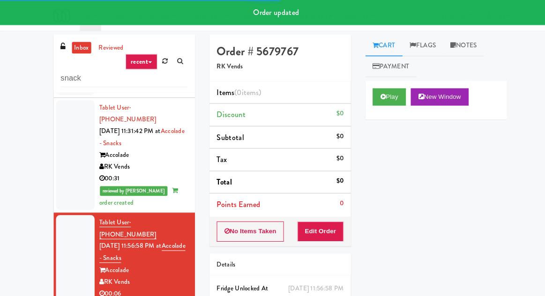
scroll to position [460, 0]
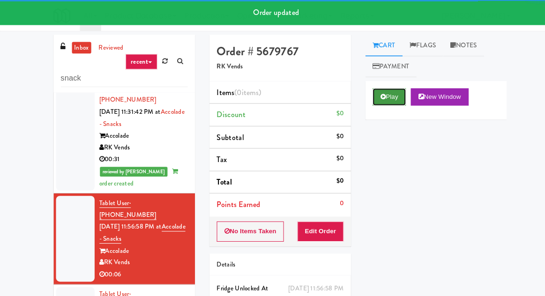
click at [363, 100] on button "Play" at bounding box center [378, 94] width 32 height 17
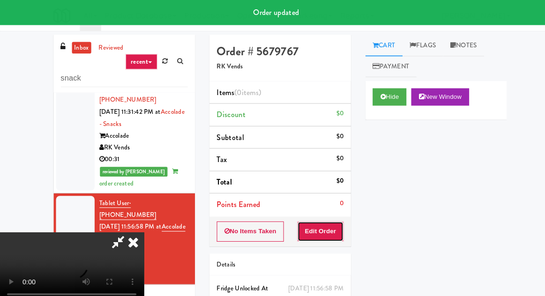
click at [313, 232] on button "Edit Order" at bounding box center [311, 225] width 45 height 20
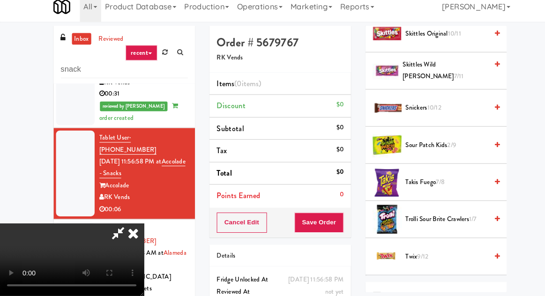
scroll to position [1246, 0]
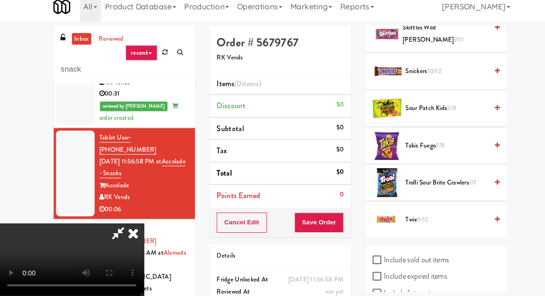
click at [416, 217] on span "9/12" at bounding box center [411, 221] width 11 height 9
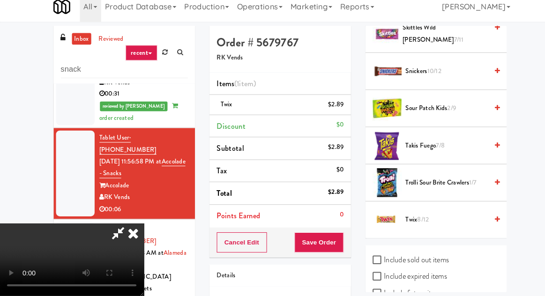
click at [340, 246] on div "Cancel Edit Save Order" at bounding box center [272, 244] width 137 height 29
click at [333, 239] on button "Save Order" at bounding box center [310, 244] width 48 height 20
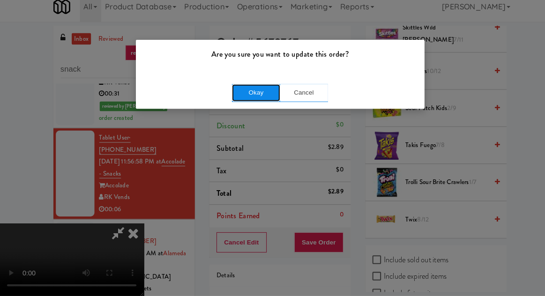
click at [235, 105] on button "Okay" at bounding box center [249, 98] width 47 height 17
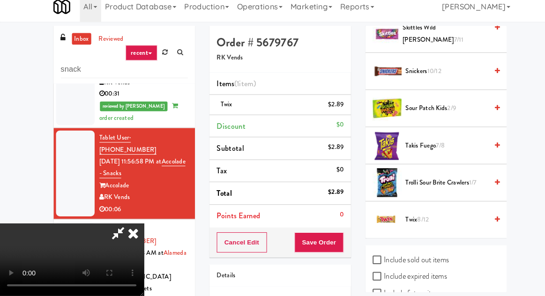
scroll to position [92, 0]
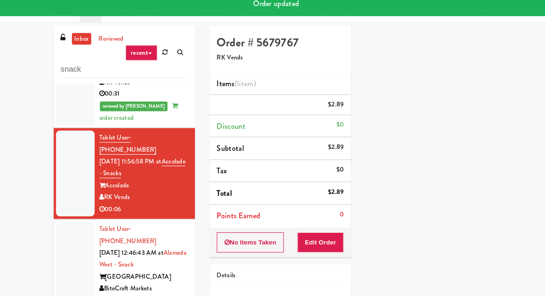
click at [58, 224] on div at bounding box center [73, 265] width 37 height 83
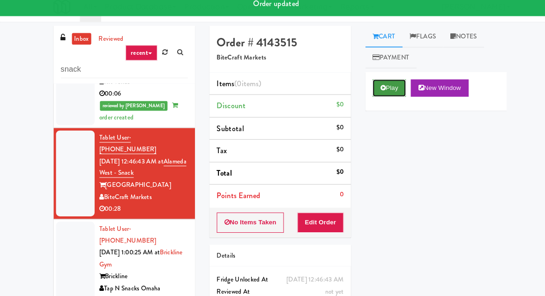
click at [365, 99] on button "Play" at bounding box center [378, 94] width 32 height 17
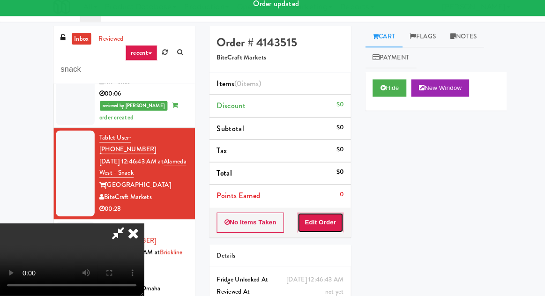
click at [320, 222] on button "Edit Order" at bounding box center [311, 225] width 45 height 20
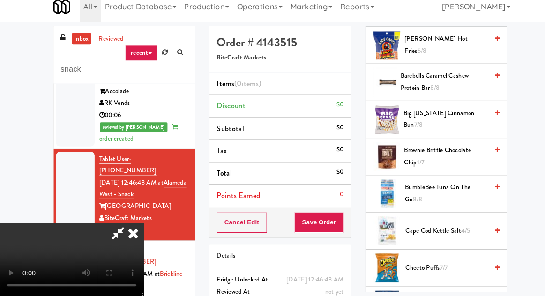
scroll to position [149, 0]
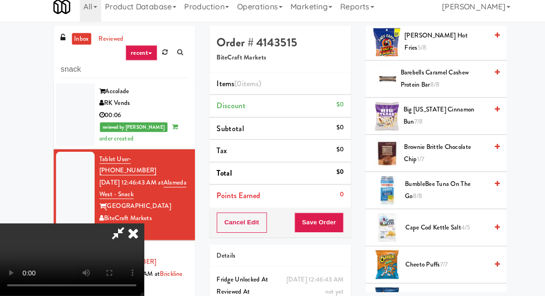
click at [400, 155] on span "Brownie Brittle Chocolate Chip 1/7" at bounding box center [433, 157] width 81 height 23
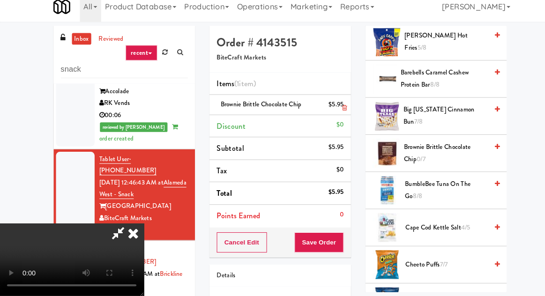
click at [331, 111] on div "$5.95" at bounding box center [326, 110] width 15 height 12
click at [335, 112] on icon at bounding box center [335, 114] width 5 height 6
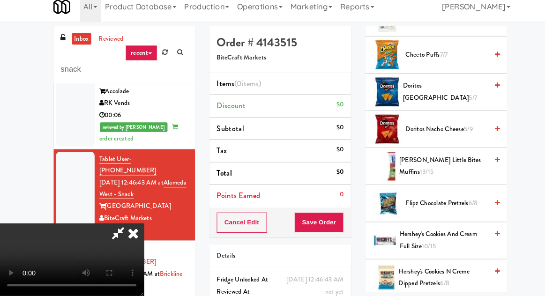
scroll to position [357, 0]
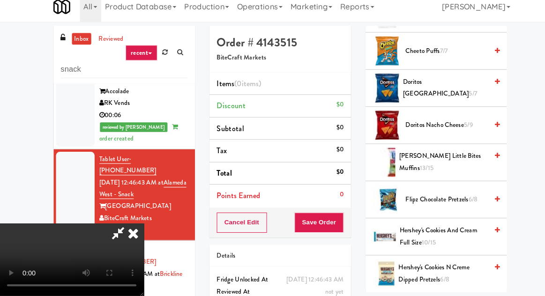
click at [404, 204] on span "Flipz Chocolate Pretzels 6/8" at bounding box center [434, 203] width 80 height 12
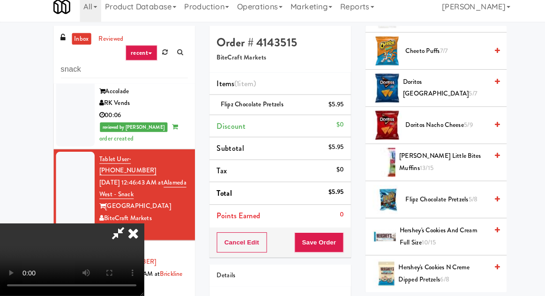
scroll to position [0, 0]
click at [330, 243] on button "Save Order" at bounding box center [310, 244] width 48 height 20
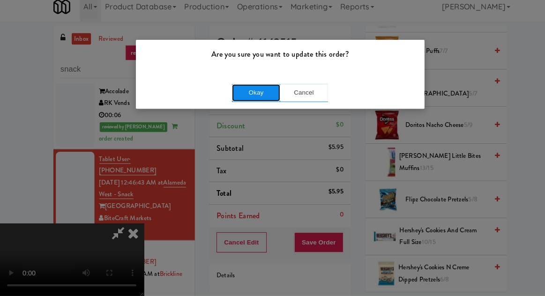
click at [260, 103] on button "Okay" at bounding box center [249, 98] width 47 height 17
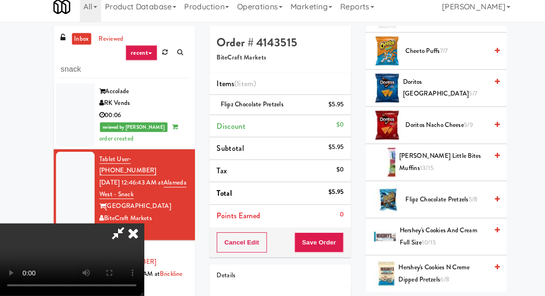
scroll to position [92, 0]
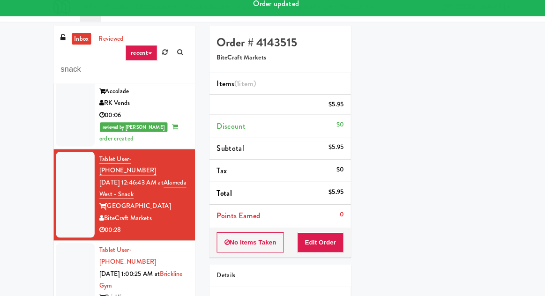
click at [55, 245] on div at bounding box center [73, 286] width 37 height 83
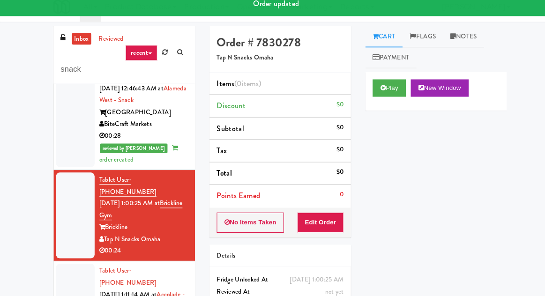
scroll to position [704, 0]
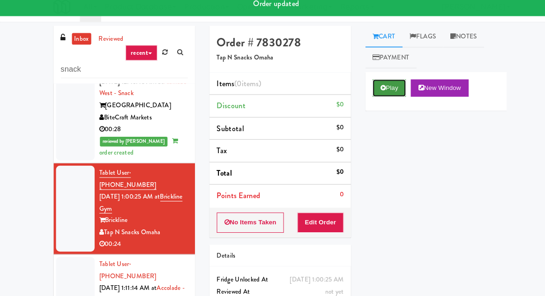
click at [369, 99] on button "Play" at bounding box center [378, 94] width 32 height 17
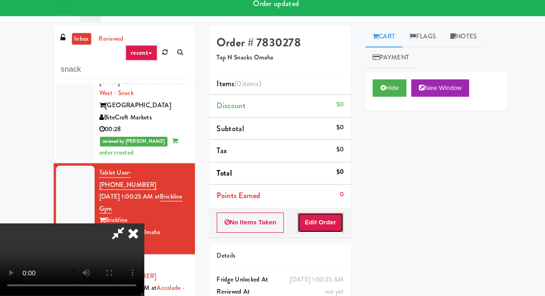
click at [304, 222] on button "Edit Order" at bounding box center [311, 225] width 45 height 20
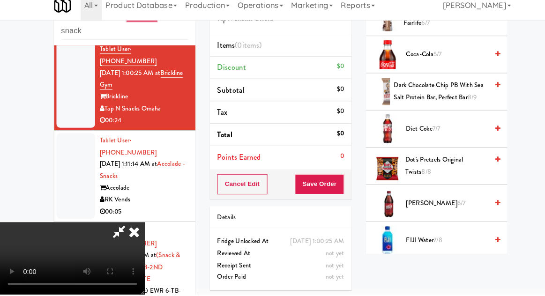
scroll to position [320, 0]
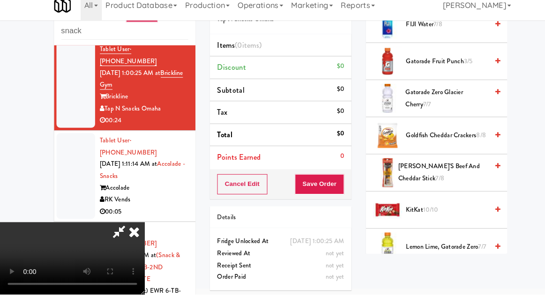
click at [419, 209] on span "10/10" at bounding box center [418, 213] width 15 height 9
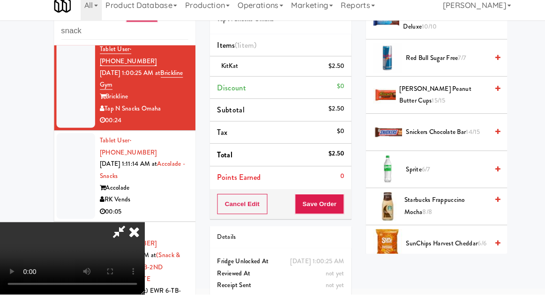
scroll to position [1250, 0]
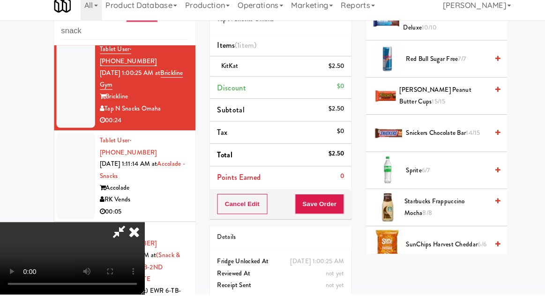
click at [417, 206] on span "Starbucks Frappuccino Mocha 8/8" at bounding box center [434, 211] width 82 height 23
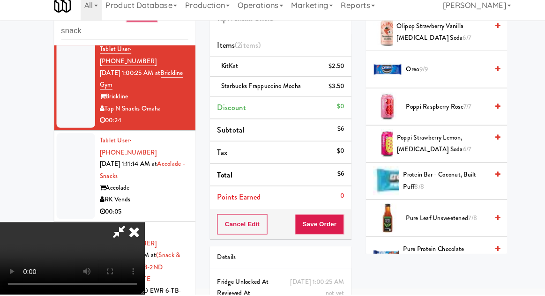
scroll to position [1023, 0]
click at [442, 74] on span "Oreo 9/9" at bounding box center [434, 78] width 80 height 12
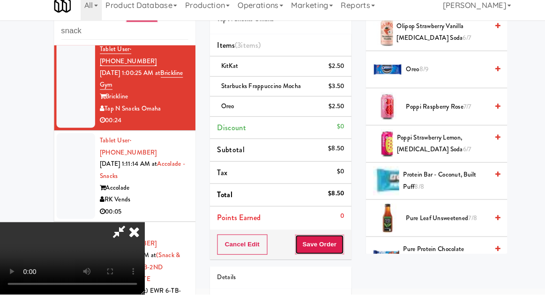
click at [331, 238] on button "Save Order" at bounding box center [310, 248] width 48 height 20
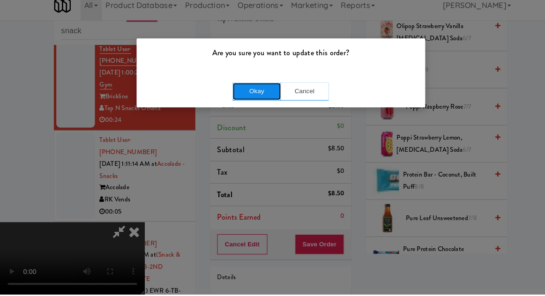
click at [234, 99] on button "Okay" at bounding box center [249, 98] width 47 height 17
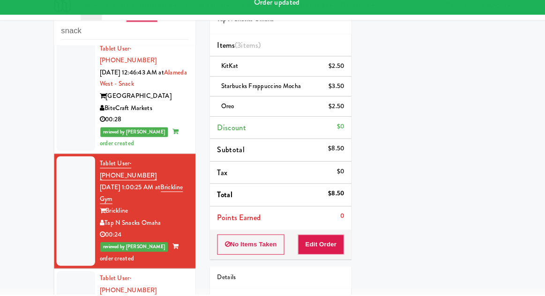
scroll to position [669, 0]
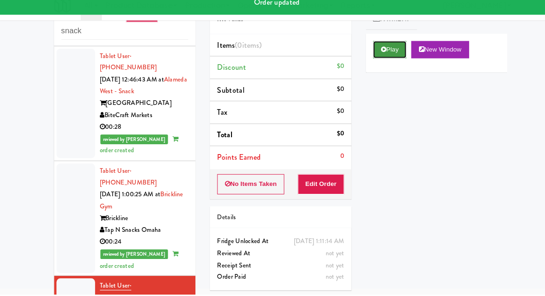
click at [377, 58] on button "Play" at bounding box center [378, 58] width 32 height 17
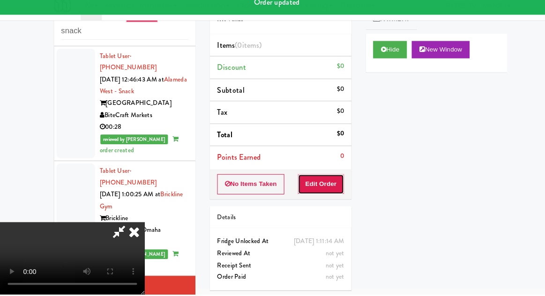
click at [323, 187] on button "Edit Order" at bounding box center [311, 189] width 45 height 20
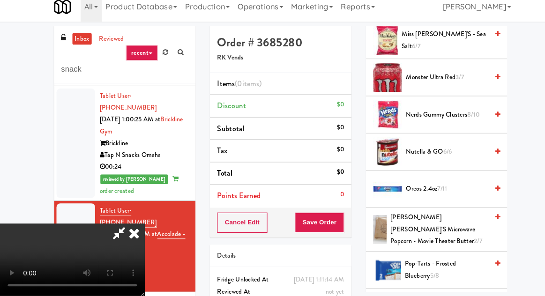
scroll to position [1246, 0]
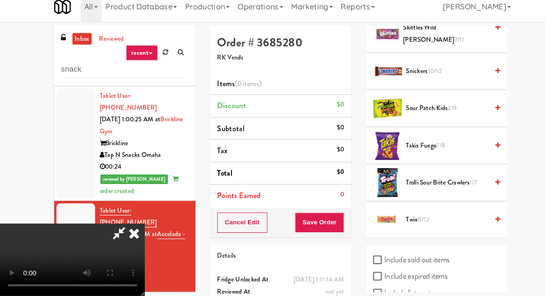
click at [416, 144] on span "Takis Fuego 7/8" at bounding box center [434, 150] width 80 height 12
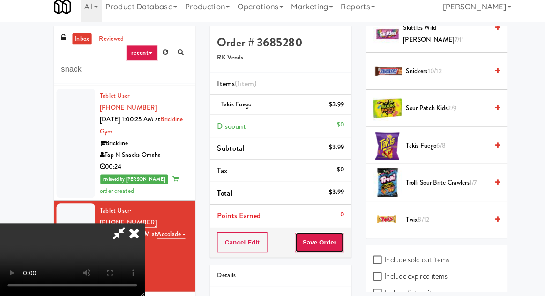
click at [330, 239] on button "Save Order" at bounding box center [310, 244] width 48 height 20
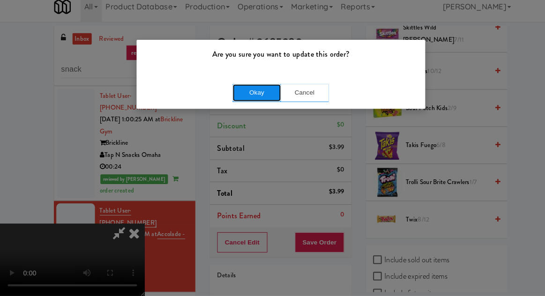
click at [235, 96] on button "Okay" at bounding box center [249, 98] width 47 height 17
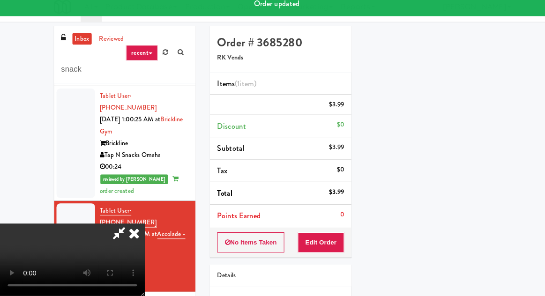
scroll to position [92, 0]
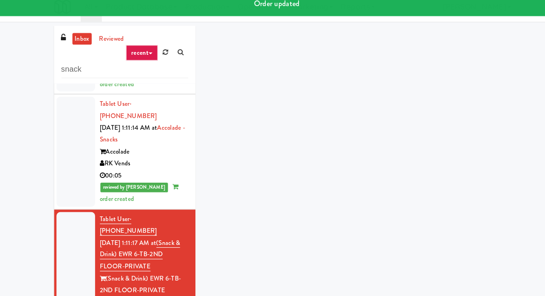
scroll to position [883, 0]
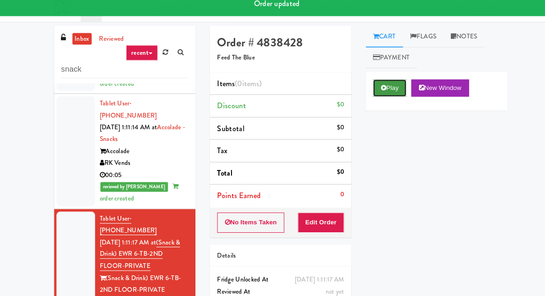
click at [368, 92] on button "Play" at bounding box center [378, 94] width 32 height 17
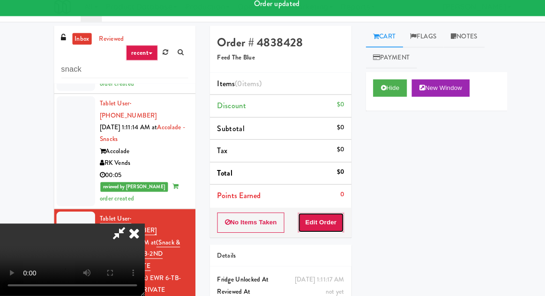
click at [308, 221] on button "Edit Order" at bounding box center [311, 225] width 45 height 20
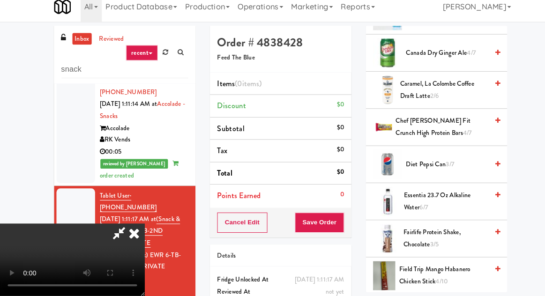
scroll to position [320, 0]
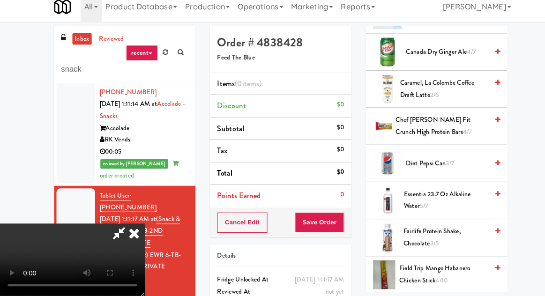
click at [410, 92] on span "Caramel, La Colombe Coffee Draft Latte 2/6" at bounding box center [430, 94] width 85 height 23
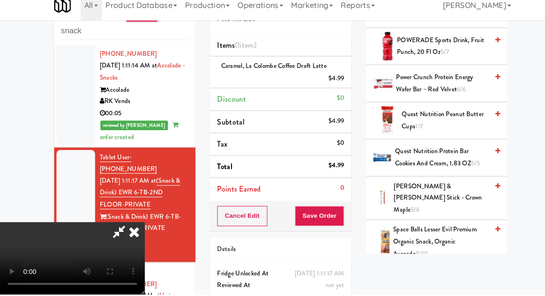
scroll to position [1099, 0]
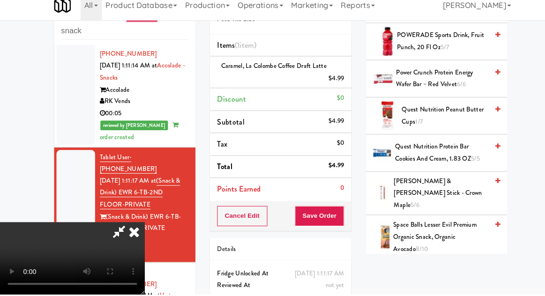
click at [430, 111] on span "Quest Nutrition Peanut Butter Cups 1/7" at bounding box center [432, 122] width 84 height 23
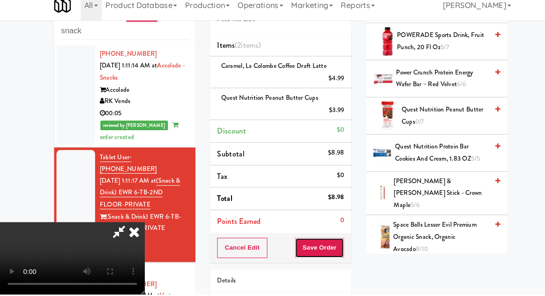
click at [333, 250] on button "Save Order" at bounding box center [310, 251] width 48 height 20
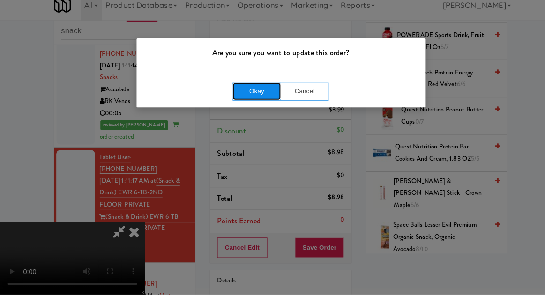
click at [237, 102] on button "Okay" at bounding box center [249, 98] width 47 height 17
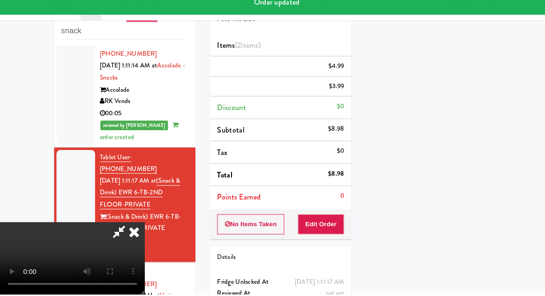
scroll to position [0, 0]
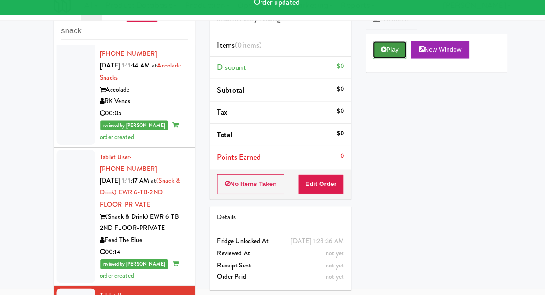
click at [368, 66] on button "Play" at bounding box center [378, 58] width 32 height 17
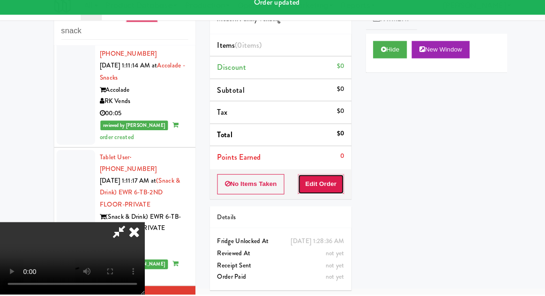
click at [322, 184] on button "Edit Order" at bounding box center [311, 189] width 45 height 20
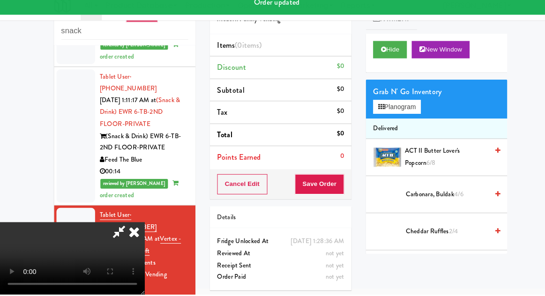
scroll to position [990, 0]
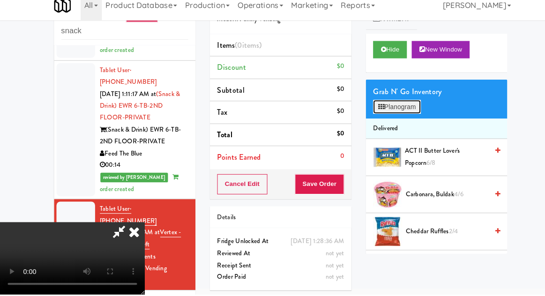
click at [380, 119] on button "Planogram" at bounding box center [385, 114] width 46 height 14
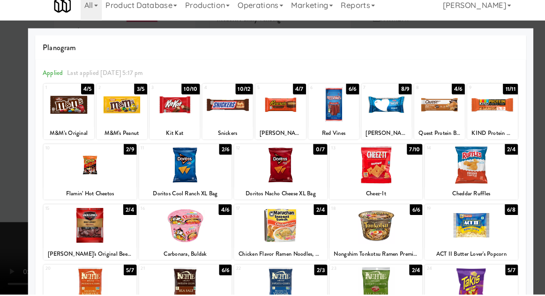
click at [163, 120] on div at bounding box center [169, 112] width 49 height 36
click at [116, 118] on div at bounding box center [118, 112] width 49 height 36
click at [13, 245] on div at bounding box center [272, 148] width 545 height 296
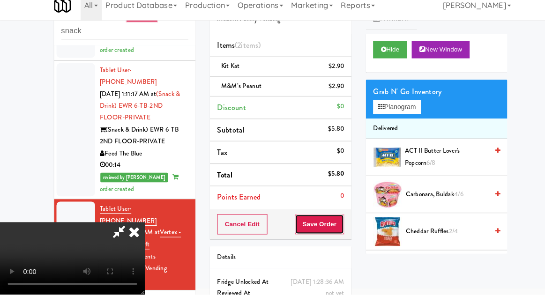
click at [334, 228] on button "Save Order" at bounding box center [310, 228] width 48 height 20
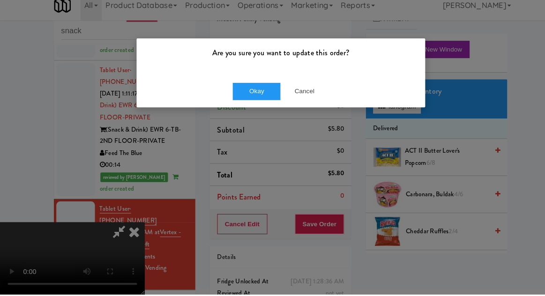
click at [220, 98] on div "Okay Cancel" at bounding box center [273, 98] width 280 height 31
click at [234, 95] on button "Okay" at bounding box center [249, 98] width 47 height 17
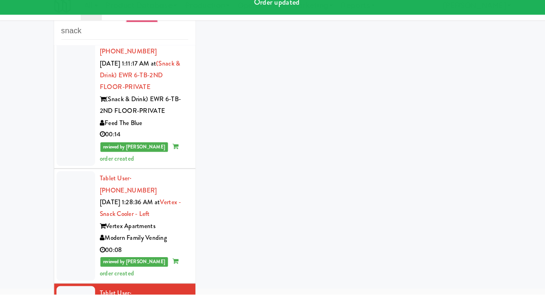
scroll to position [1017, 0]
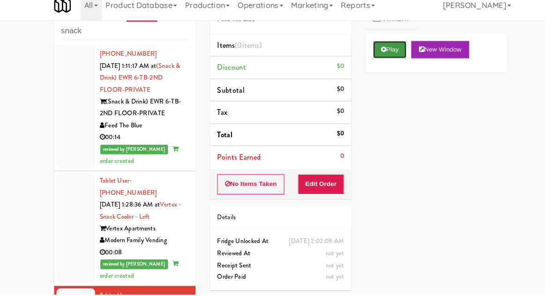
click at [378, 53] on button "Play" at bounding box center [378, 58] width 32 height 17
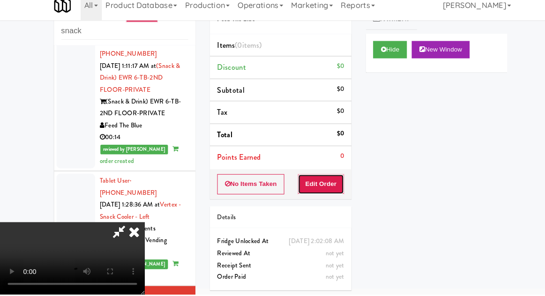
click at [319, 180] on button "Edit Order" at bounding box center [311, 189] width 45 height 20
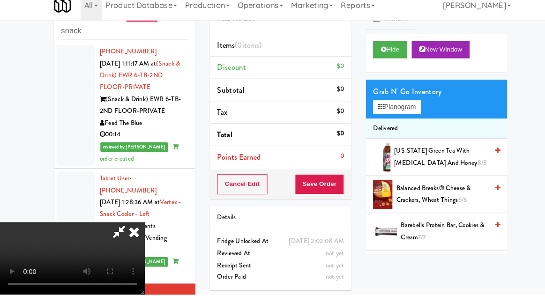
scroll to position [34, 0]
click at [383, 53] on button "Hide" at bounding box center [378, 58] width 33 height 17
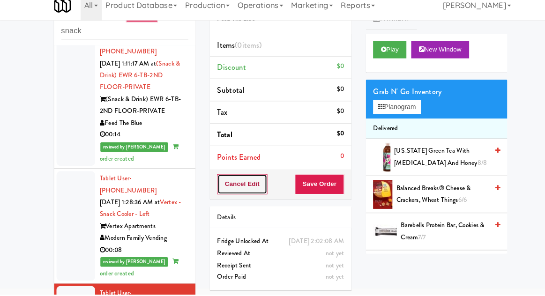
click at [244, 187] on button "Cancel Edit" at bounding box center [235, 189] width 49 height 20
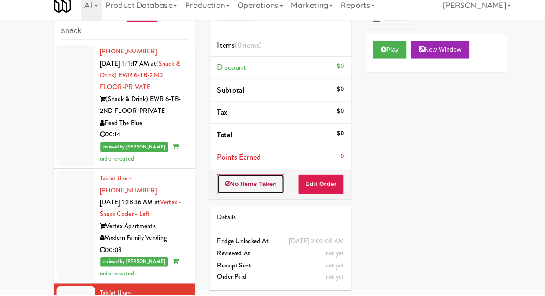
click at [261, 189] on button "No Items Taken" at bounding box center [244, 189] width 66 height 20
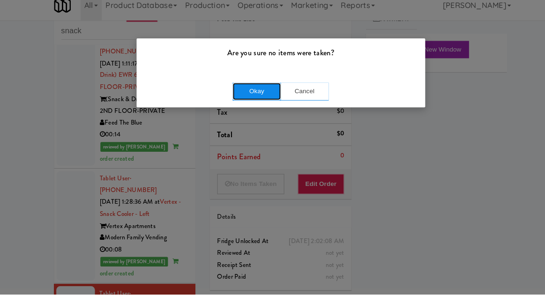
click at [237, 97] on button "Okay" at bounding box center [249, 98] width 47 height 17
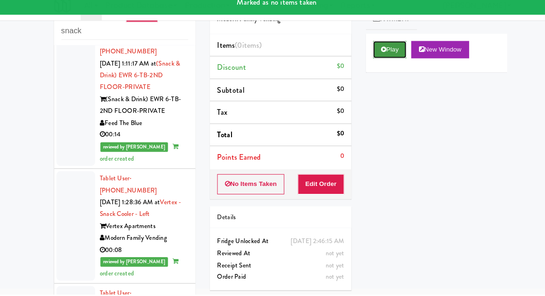
click at [385, 52] on button "Play" at bounding box center [378, 58] width 32 height 17
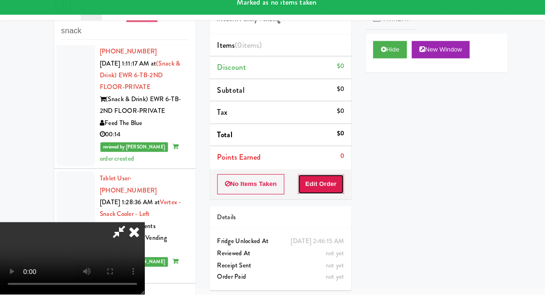
click at [323, 179] on button "Edit Order" at bounding box center [311, 189] width 45 height 20
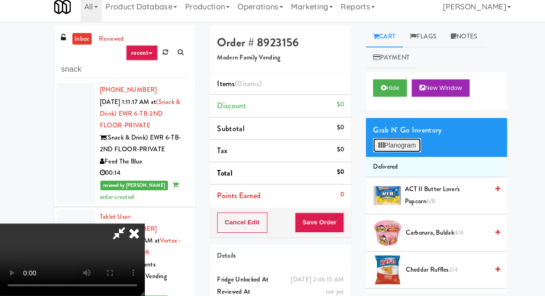
click at [378, 153] on button "Planogram" at bounding box center [385, 150] width 46 height 14
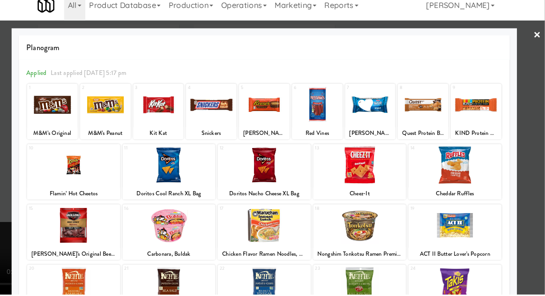
scroll to position [119, 0]
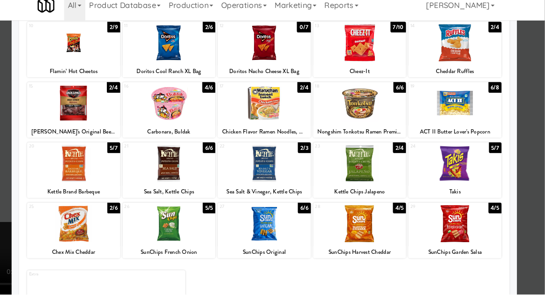
click at [464, 166] on div at bounding box center [457, 169] width 90 height 36
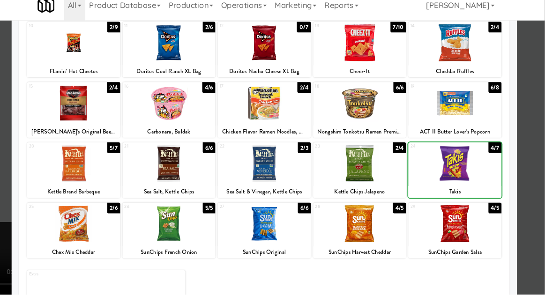
click at [30, 207] on div "Planogram Applied Last applied Thursday 5:17 pm 1 4/5 M&M’s Original 2 2/5 M&M’…" at bounding box center [272, 130] width 490 height 423
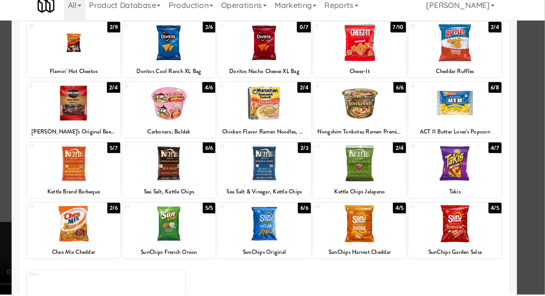
click at [17, 203] on div at bounding box center [272, 148] width 545 height 296
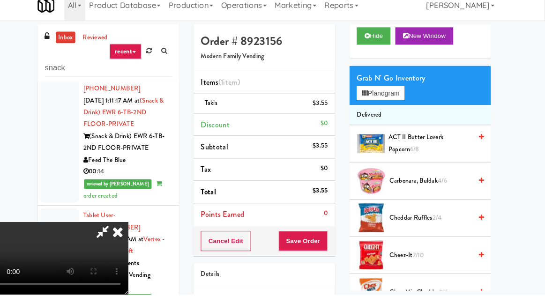
scroll to position [61, 0]
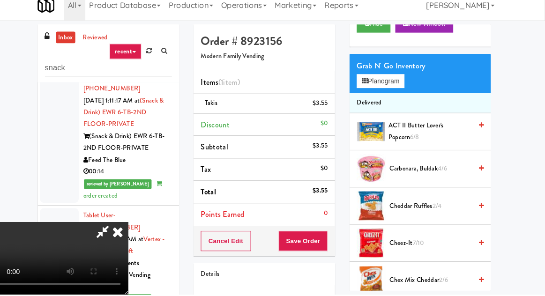
click at [418, 246] on span "7/10" at bounding box center [421, 245] width 11 height 9
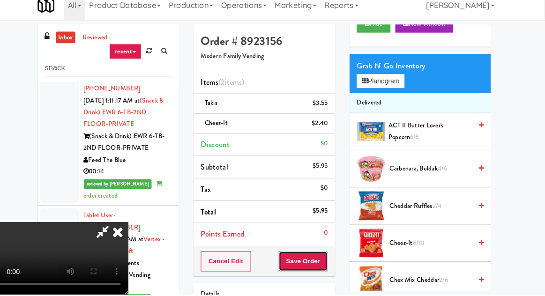
click at [333, 261] on button "Save Order" at bounding box center [310, 264] width 48 height 20
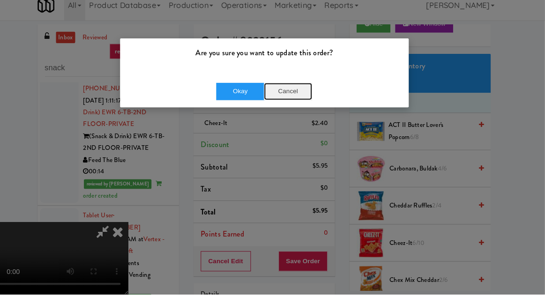
click at [293, 96] on button "Cancel" at bounding box center [295, 98] width 47 height 17
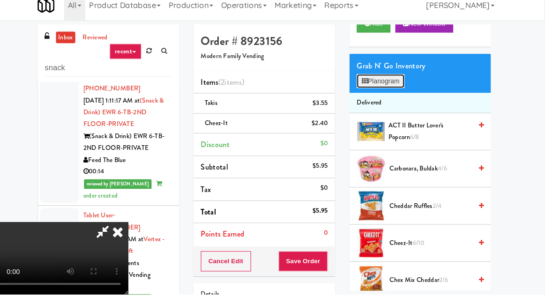
click at [381, 87] on button "Planogram" at bounding box center [385, 89] width 46 height 14
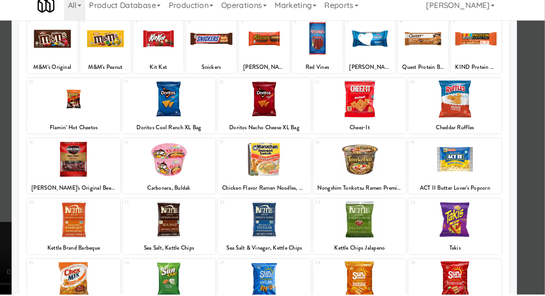
scroll to position [119, 0]
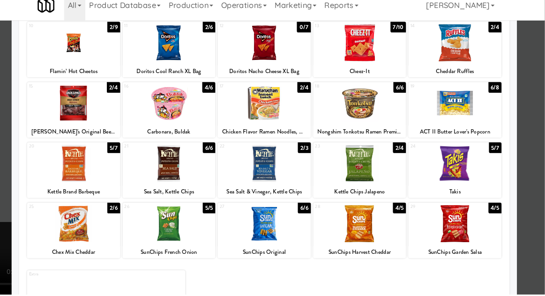
click at [365, 167] on div at bounding box center [365, 169] width 90 height 36
click at [17, 221] on div at bounding box center [272, 148] width 545 height 296
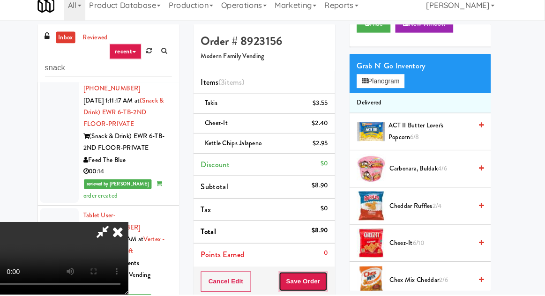
click at [328, 280] on button "Save Order" at bounding box center [310, 284] width 48 height 20
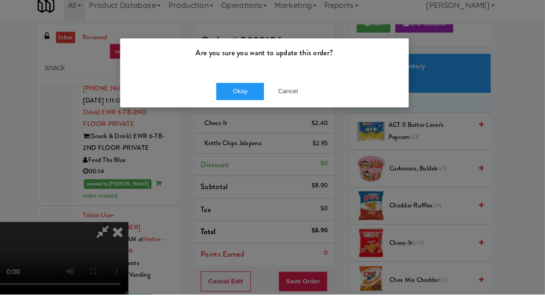
click at [245, 112] on div "Okay Cancel" at bounding box center [273, 98] width 280 height 31
click at [234, 103] on button "Okay" at bounding box center [249, 98] width 47 height 17
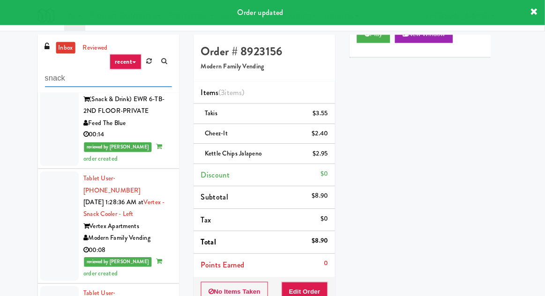
click at [91, 78] on input "snack" at bounding box center [120, 75] width 123 height 17
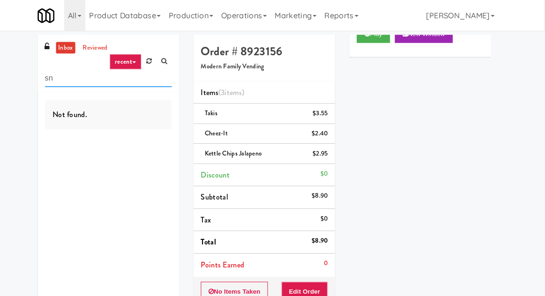
type input "s"
type input "drink"
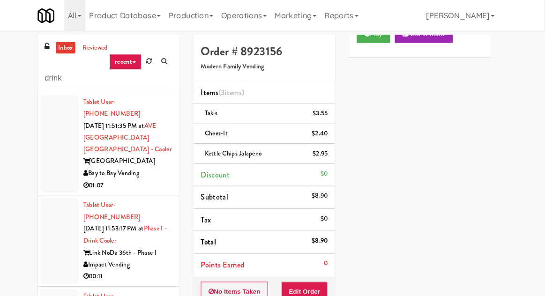
click at [59, 135] on div at bounding box center [73, 139] width 37 height 95
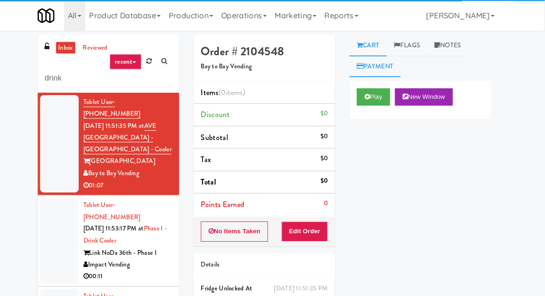
click at [379, 75] on link "Payment" at bounding box center [380, 64] width 50 height 21
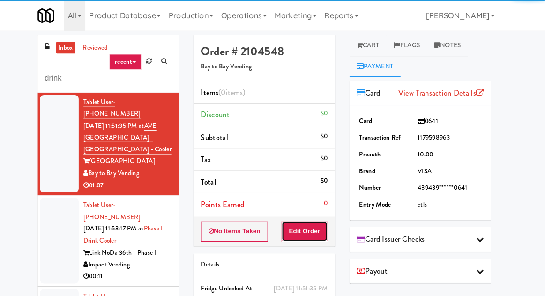
click at [316, 218] on button "Edit Order" at bounding box center [311, 225] width 45 height 20
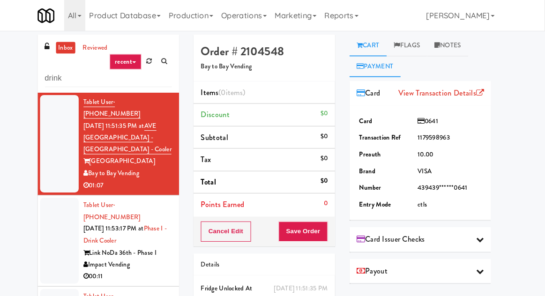
click at [374, 51] on link "Cart" at bounding box center [373, 44] width 36 height 21
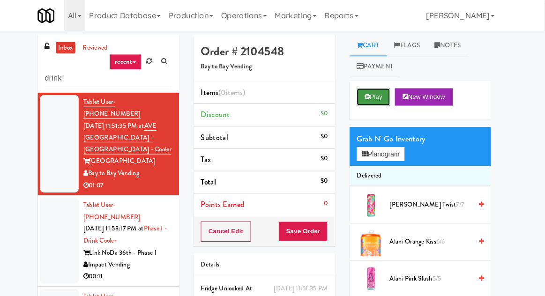
click at [376, 86] on button "Play" at bounding box center [378, 94] width 32 height 17
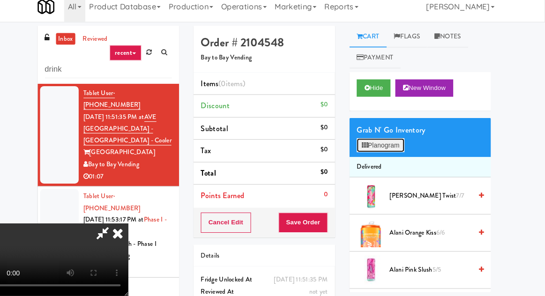
click at [387, 156] on button "Planogram" at bounding box center [385, 150] width 46 height 14
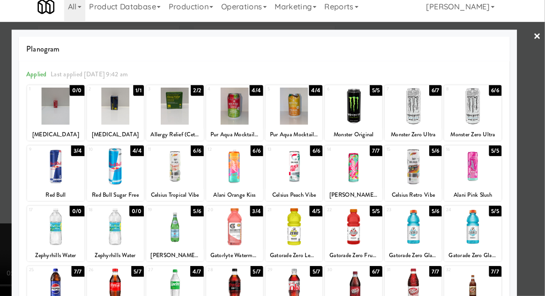
click at [468, 176] on div at bounding box center [474, 170] width 55 height 36
click at [523, 148] on div at bounding box center [272, 148] width 545 height 296
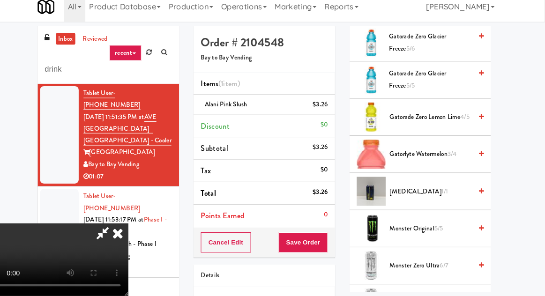
scroll to position [725, 0]
click at [437, 154] on span "Gatorlyte Watermelon 3/4" at bounding box center [434, 160] width 80 height 12
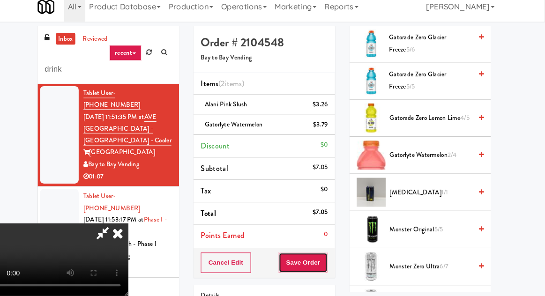
click at [332, 261] on button "Save Order" at bounding box center [310, 264] width 48 height 20
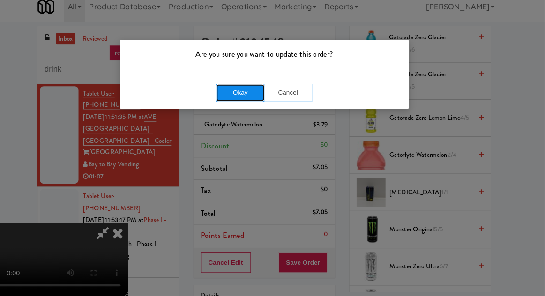
click at [237, 101] on button "Okay" at bounding box center [249, 98] width 47 height 17
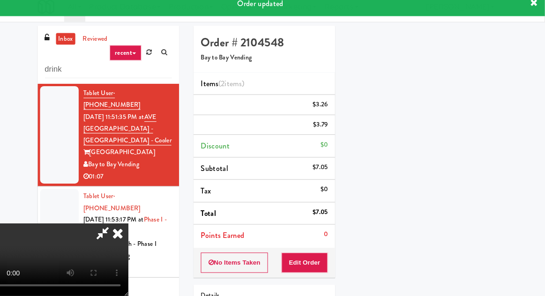
scroll to position [92, 0]
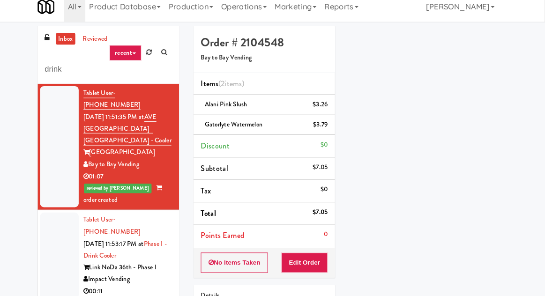
click at [77, 215] on div at bounding box center [73, 256] width 37 height 83
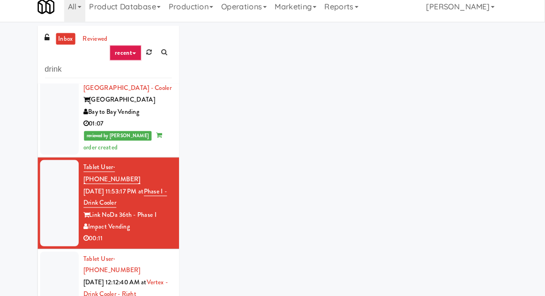
scroll to position [66, 0]
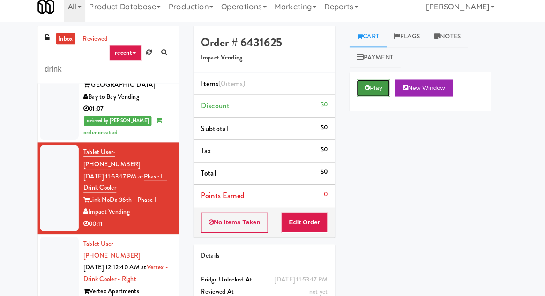
click at [372, 102] on button "Play" at bounding box center [378, 94] width 32 height 17
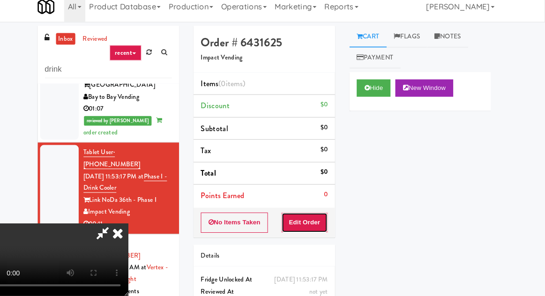
click at [321, 225] on button "Edit Order" at bounding box center [311, 225] width 45 height 20
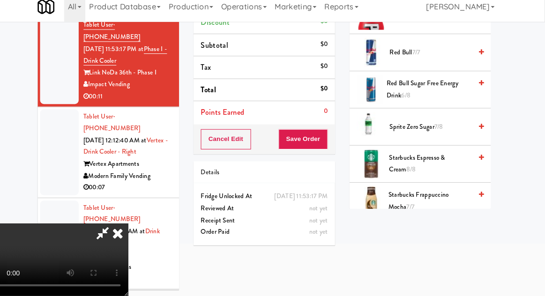
scroll to position [1183, 0]
click at [429, 126] on span "Sprite Zero Sugar 7/8" at bounding box center [434, 132] width 80 height 12
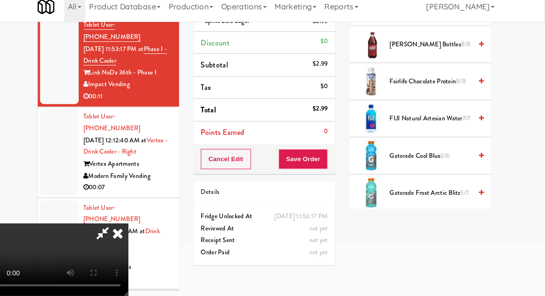
scroll to position [613, 0]
click at [416, 83] on span "Fairlife Chocolate Protein 8/8" at bounding box center [434, 89] width 80 height 12
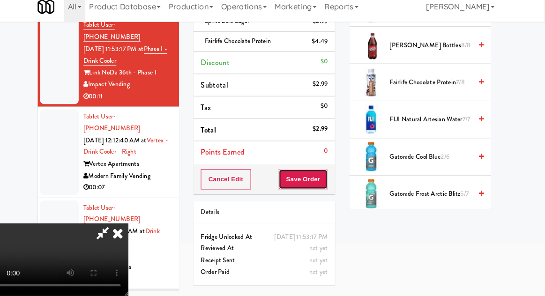
click at [334, 182] on button "Save Order" at bounding box center [310, 183] width 48 height 20
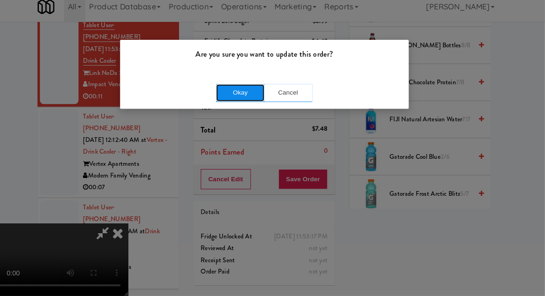
click at [234, 95] on button "Okay" at bounding box center [249, 98] width 47 height 17
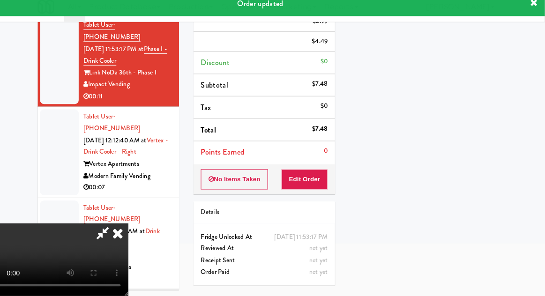
scroll to position [92, 0]
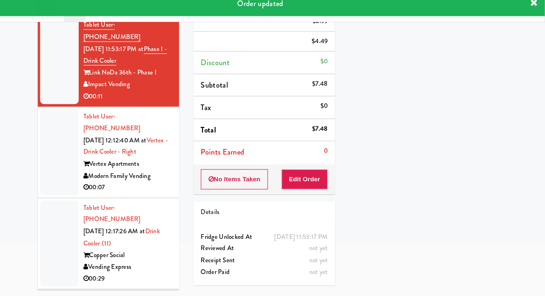
click at [64, 127] on div at bounding box center [73, 156] width 37 height 83
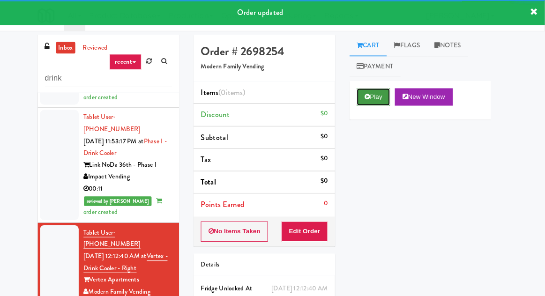
click at [376, 94] on button "Play" at bounding box center [378, 94] width 32 height 17
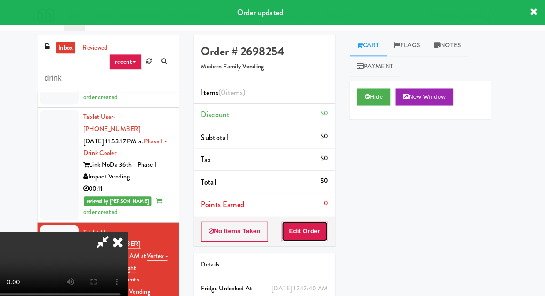
click at [322, 224] on button "Edit Order" at bounding box center [311, 225] width 45 height 20
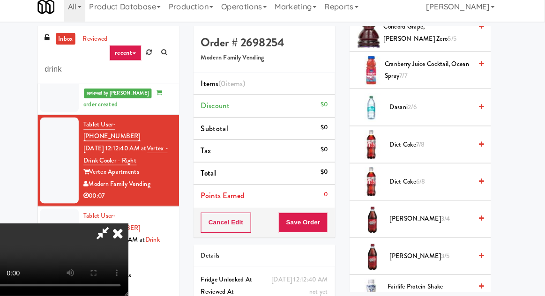
scroll to position [446, 0]
click at [429, 186] on span "6/8" at bounding box center [424, 184] width 9 height 9
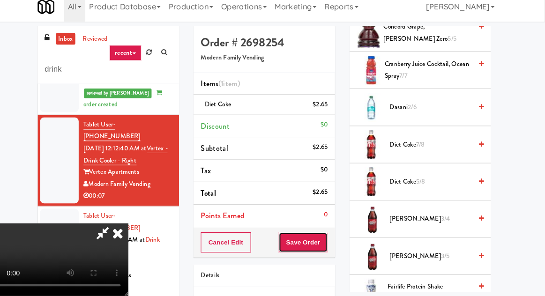
click at [333, 250] on button "Save Order" at bounding box center [310, 244] width 48 height 20
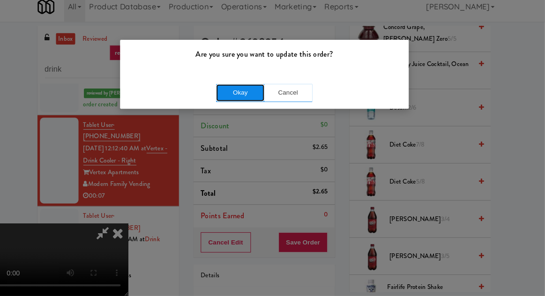
click at [240, 104] on button "Okay" at bounding box center [249, 98] width 47 height 17
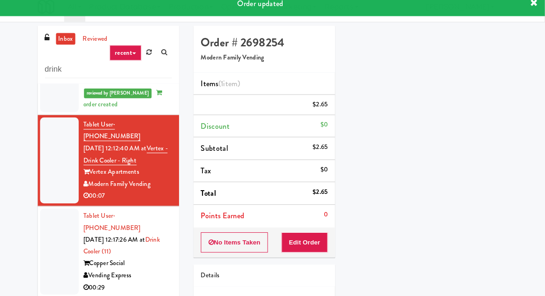
scroll to position [92, 0]
click at [74, 211] on div at bounding box center [73, 252] width 37 height 83
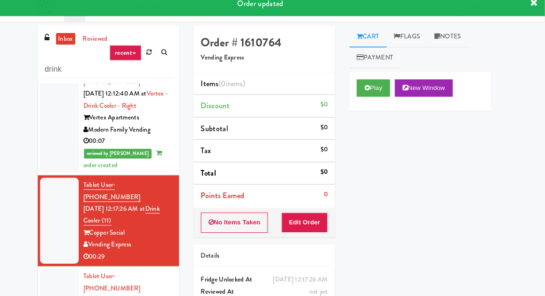
scroll to position [258, 0]
click at [367, 100] on button "Play" at bounding box center [378, 94] width 32 height 17
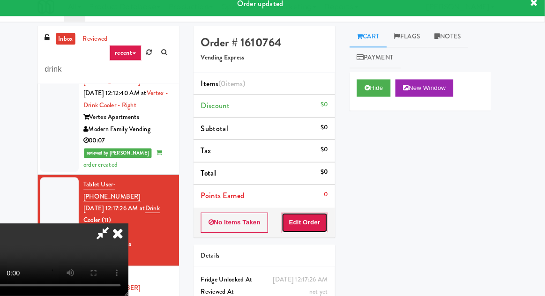
click at [319, 221] on button "Edit Order" at bounding box center [311, 225] width 45 height 20
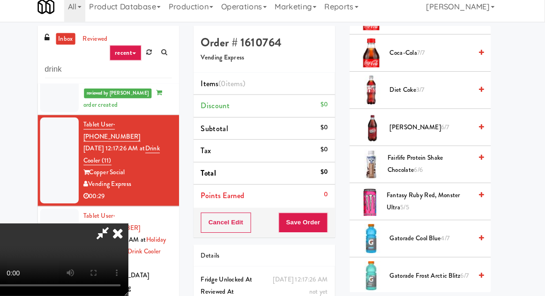
scroll to position [446, 0]
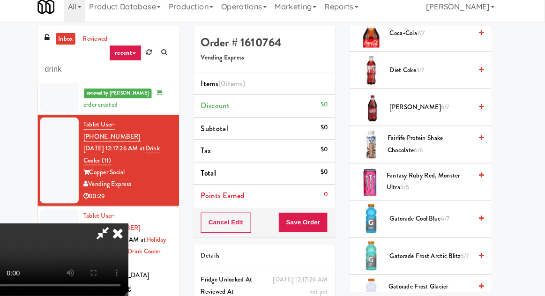
click at [419, 146] on span "Fairlife Protein Shake Chocolate 6/6" at bounding box center [433, 148] width 82 height 23
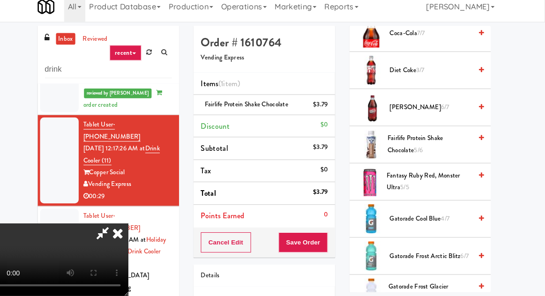
click at [411, 146] on span "Fairlife Protein Shake Chocolate 5/6" at bounding box center [433, 148] width 82 height 23
click at [413, 154] on span "Fairlife Protein Shake Chocolate 4/6" at bounding box center [433, 148] width 82 height 23
click at [333, 236] on button "Save Order" at bounding box center [310, 244] width 48 height 20
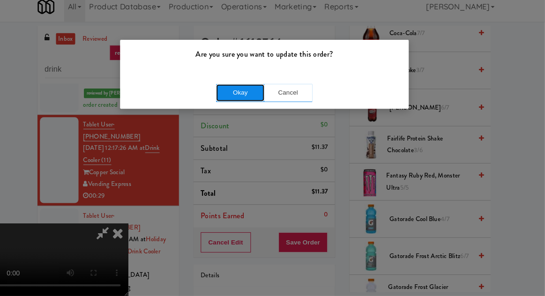
click at [232, 92] on button "Okay" at bounding box center [249, 98] width 47 height 17
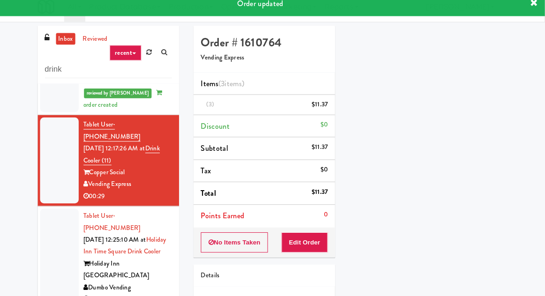
scroll to position [0, 0]
click at [78, 211] on div at bounding box center [73, 258] width 37 height 95
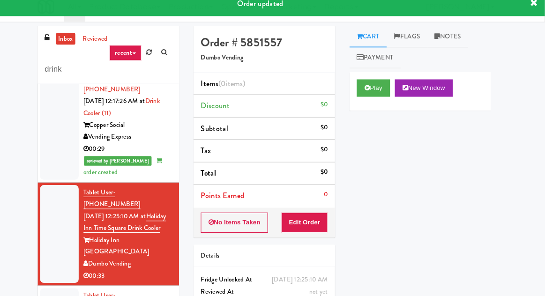
scroll to position [362, 0]
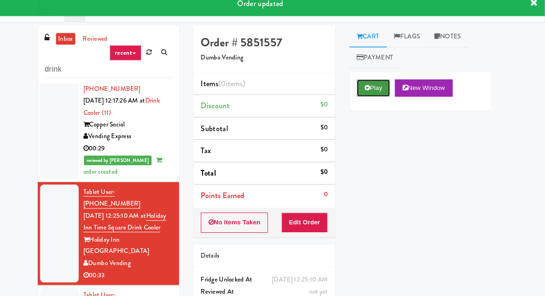
click at [374, 98] on button "Play" at bounding box center [378, 94] width 32 height 17
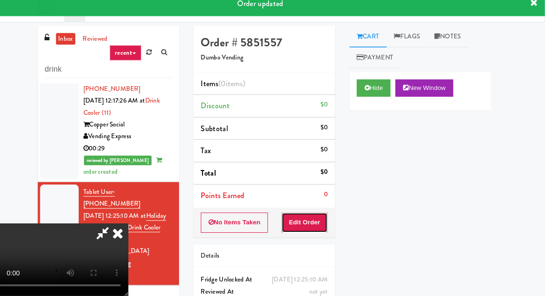
click at [322, 218] on button "Edit Order" at bounding box center [311, 225] width 45 height 20
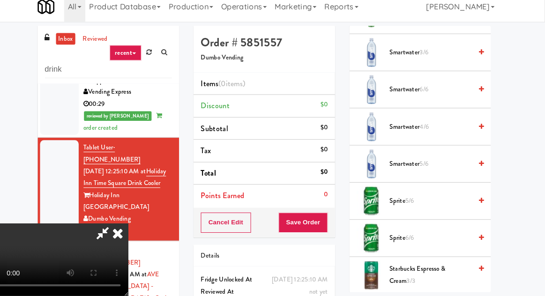
scroll to position [1040, 0]
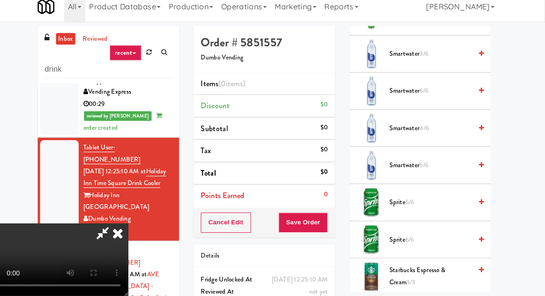
click at [446, 55] on span "Smartwater 3/6" at bounding box center [434, 61] width 80 height 12
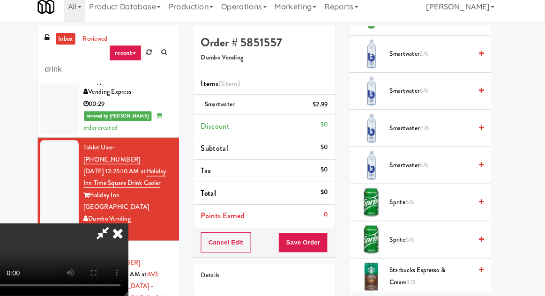
click at [448, 59] on span "Smartwater 2/6" at bounding box center [434, 61] width 80 height 12
click at [450, 55] on span "Smartwater 1/6" at bounding box center [434, 61] width 80 height 12
click at [438, 130] on span "Smartwater 4/6" at bounding box center [434, 133] width 80 height 12
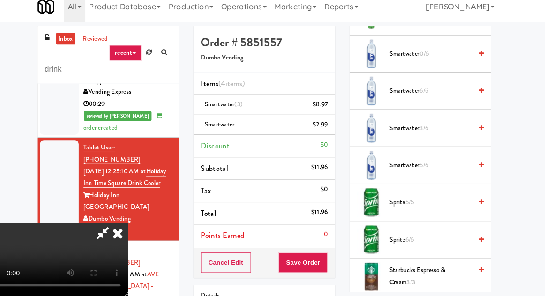
click at [441, 128] on span "Smartwater 3/6" at bounding box center [434, 133] width 80 height 12
click at [443, 127] on span "Smartwater 2/6" at bounding box center [434, 133] width 80 height 12
click at [334, 260] on button "Save Order" at bounding box center [310, 264] width 48 height 20
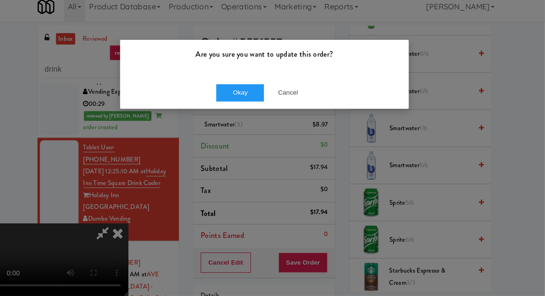
click at [224, 81] on div "Are you sure you want to update this order?" at bounding box center [273, 65] width 280 height 36
click at [237, 91] on button "Okay" at bounding box center [249, 98] width 47 height 17
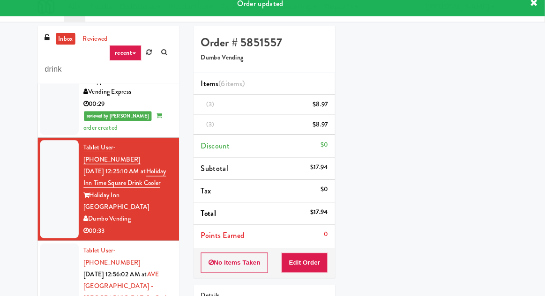
scroll to position [0, 0]
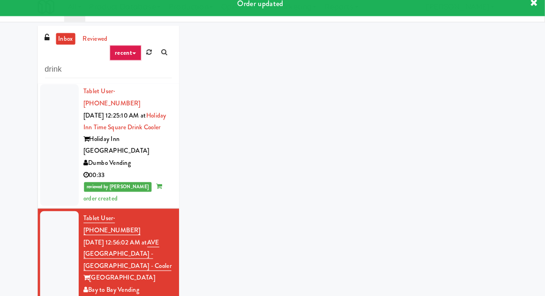
scroll to position [460, 0]
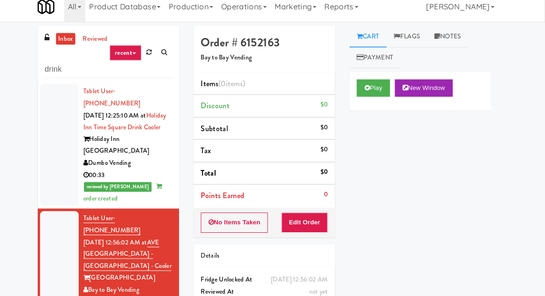
click at [365, 108] on div "Play New Window" at bounding box center [423, 97] width 137 height 37
click at [315, 224] on button "Edit Order" at bounding box center [311, 225] width 45 height 20
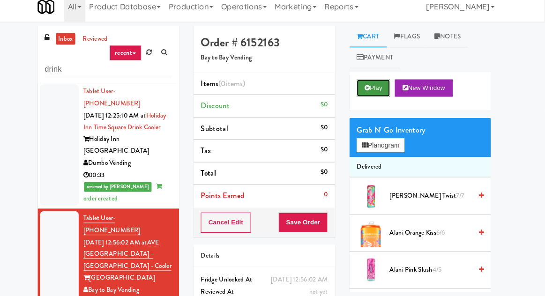
click at [378, 97] on button "Play" at bounding box center [378, 94] width 32 height 17
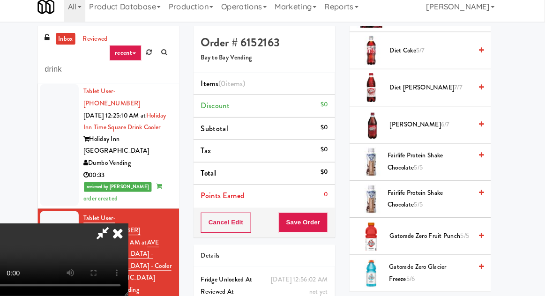
scroll to position [502, 0]
click at [415, 165] on span "Fairlife Protein Shake Chocolate 5/5" at bounding box center [433, 165] width 82 height 23
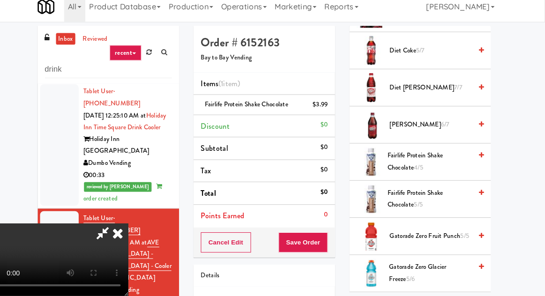
click at [422, 166] on span "Fairlife Protein Shake Chocolate 4/5" at bounding box center [433, 165] width 82 height 23
click at [333, 239] on button "Save Order" at bounding box center [310, 244] width 48 height 20
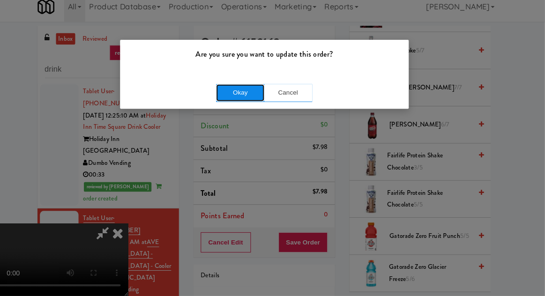
click at [238, 105] on button "Okay" at bounding box center [249, 98] width 47 height 17
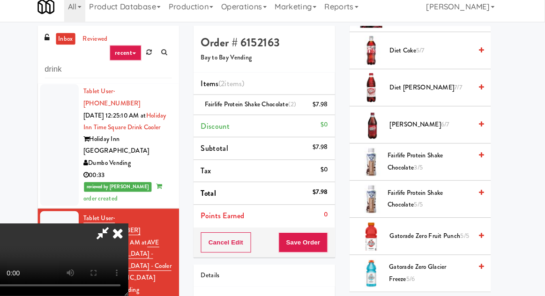
scroll to position [92, 0]
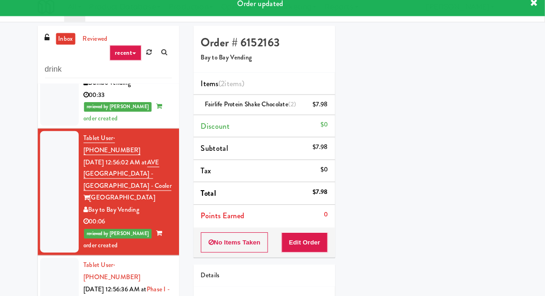
click at [71, 259] on div at bounding box center [73, 300] width 37 height 83
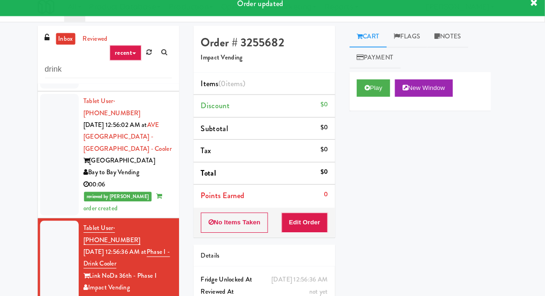
scroll to position [573, 0]
click at [364, 98] on button "Play" at bounding box center [378, 94] width 32 height 17
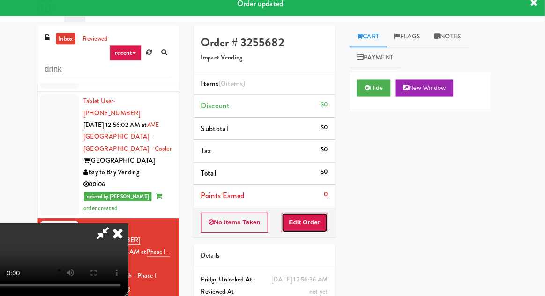
click at [319, 216] on button "Edit Order" at bounding box center [311, 225] width 45 height 20
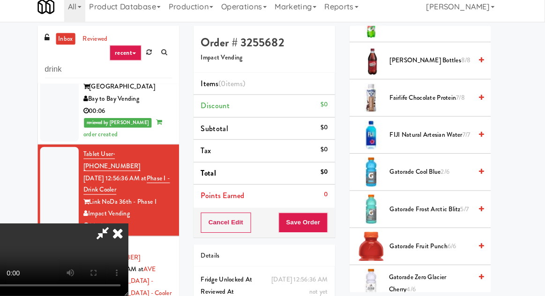
scroll to position [680, 0]
click at [412, 205] on span "Gatorade Frost Arctic Blitz 5/7" at bounding box center [434, 211] width 80 height 12
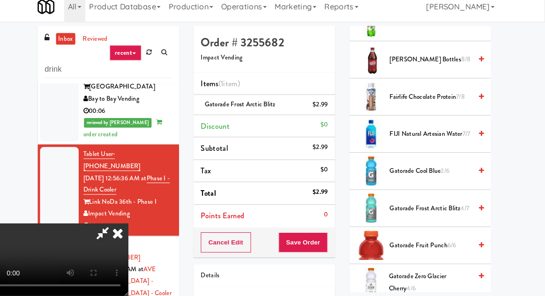
click at [416, 169] on span "Gatorade Cool Blue 2/6" at bounding box center [434, 175] width 80 height 12
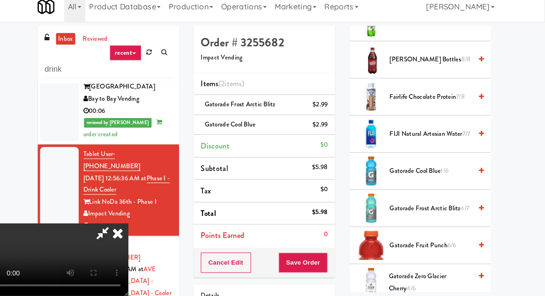
click at [409, 205] on span "Gatorade Frost Arctic Blitz 4/7" at bounding box center [434, 211] width 80 height 12
click at [330, 263] on button "Save Order" at bounding box center [310, 264] width 48 height 20
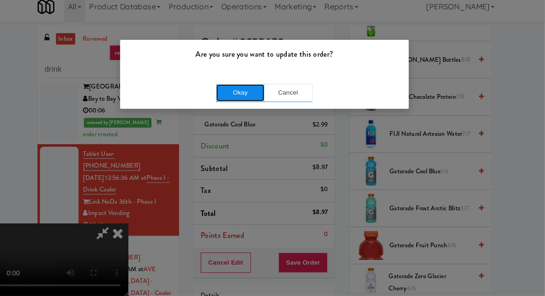
click at [228, 97] on button "Okay" at bounding box center [249, 98] width 47 height 17
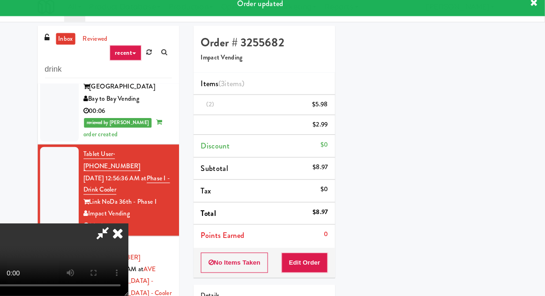
scroll to position [0, 0]
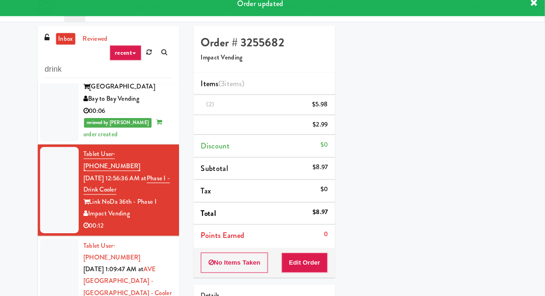
click at [60, 240] on div at bounding box center [73, 287] width 37 height 95
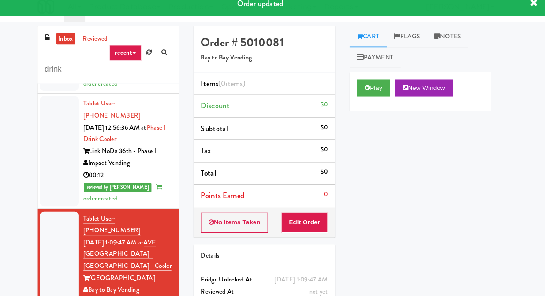
scroll to position [695, 0]
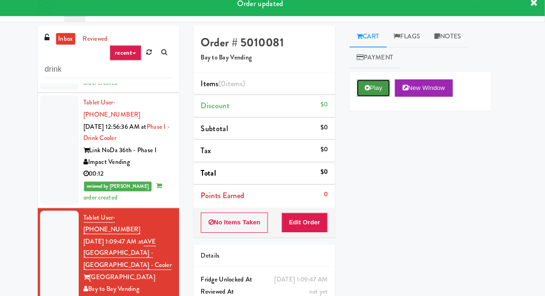
click at [369, 96] on button "Play" at bounding box center [378, 94] width 32 height 17
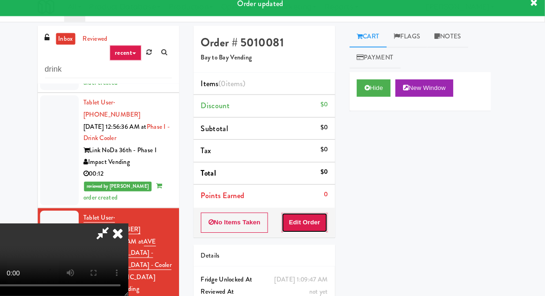
click at [323, 218] on button "Edit Order" at bounding box center [311, 225] width 45 height 20
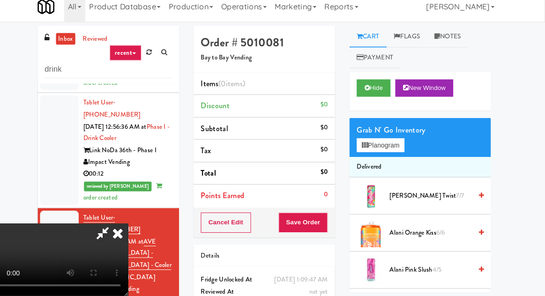
scroll to position [0, 0]
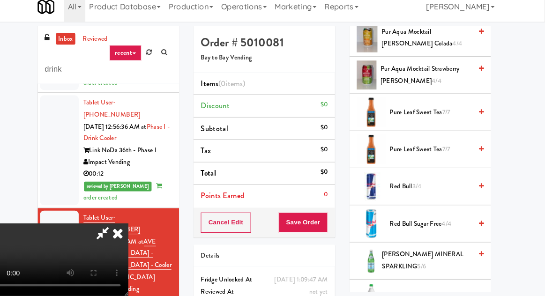
click at [417, 112] on span "Pure Leaf Sweet Tea 7/7" at bounding box center [434, 118] width 80 height 12
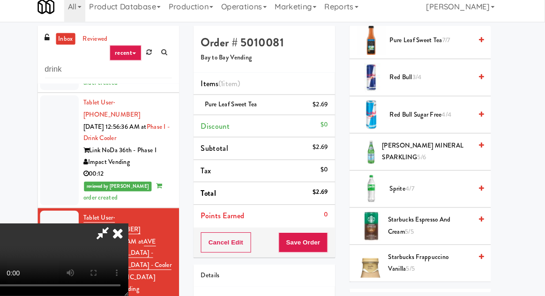
scroll to position [1235, 0]
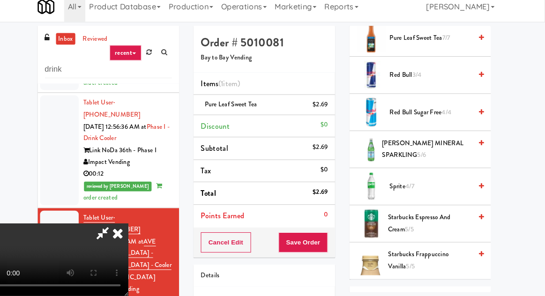
click at [415, 143] on span "S. PELLEGRINO MINERAL SPARKLING 5/6" at bounding box center [429, 153] width 87 height 23
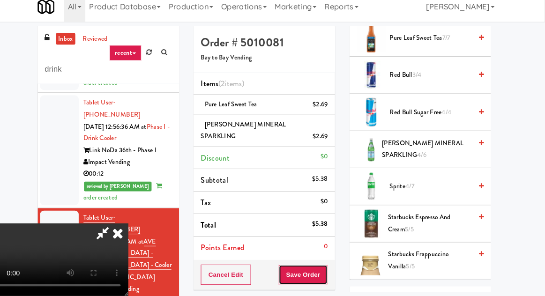
click at [334, 272] on button "Save Order" at bounding box center [310, 276] width 48 height 20
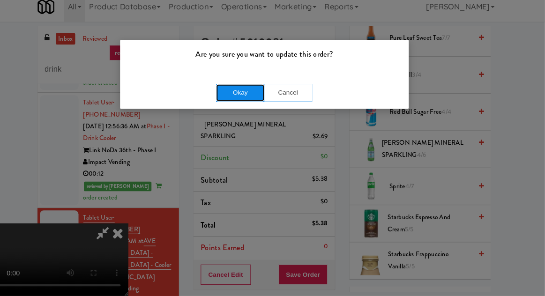
click at [230, 95] on button "Okay" at bounding box center [249, 98] width 47 height 17
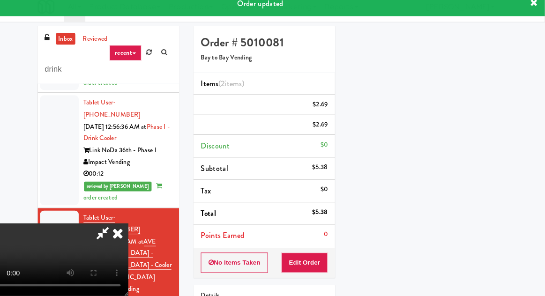
scroll to position [92, 0]
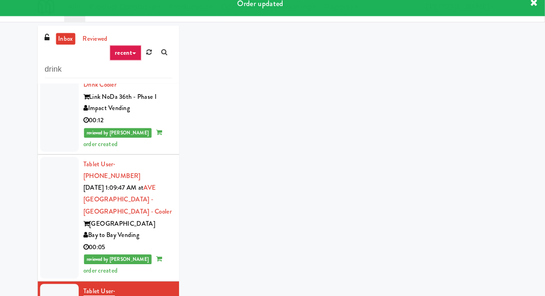
scroll to position [773, 0]
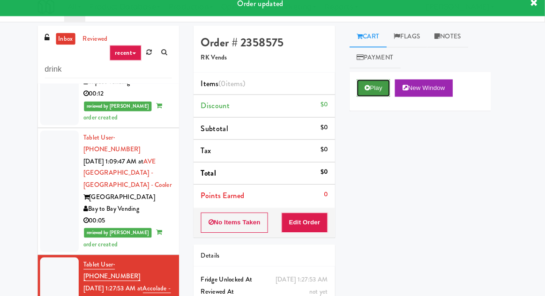
click at [373, 94] on icon at bounding box center [372, 94] width 5 height 6
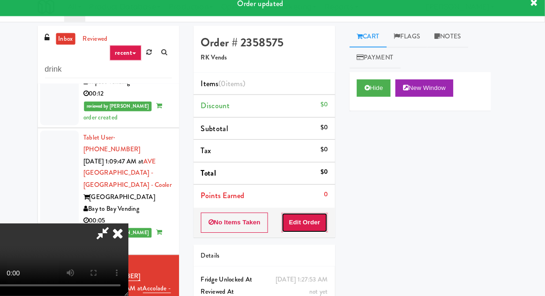
click at [326, 223] on button "Edit Order" at bounding box center [311, 225] width 45 height 20
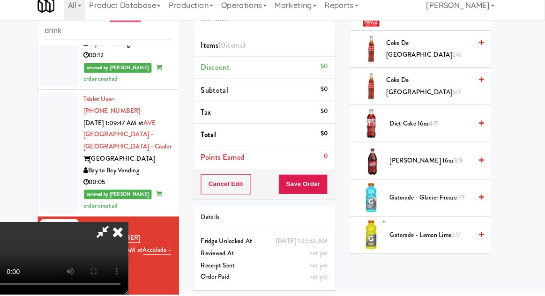
scroll to position [445, 0]
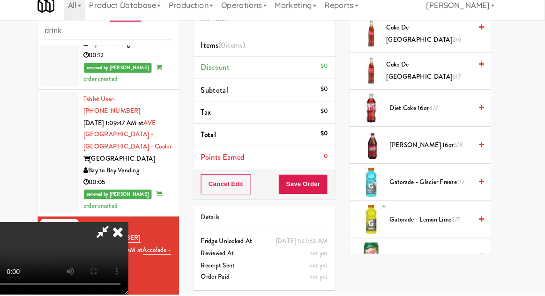
click at [416, 181] on span "Gatorade - Glacier Freeze 1/7" at bounding box center [434, 187] width 80 height 12
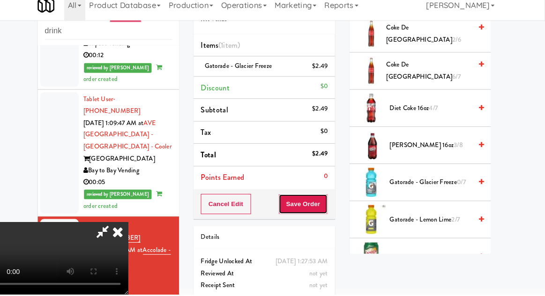
click at [330, 215] on button "Save Order" at bounding box center [310, 208] width 48 height 20
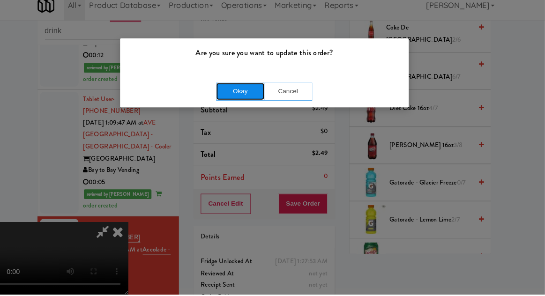
click at [241, 90] on button "Okay" at bounding box center [249, 98] width 47 height 17
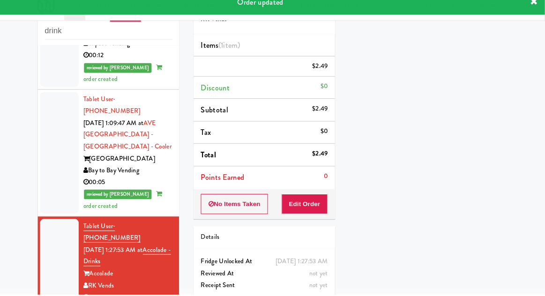
scroll to position [0, 0]
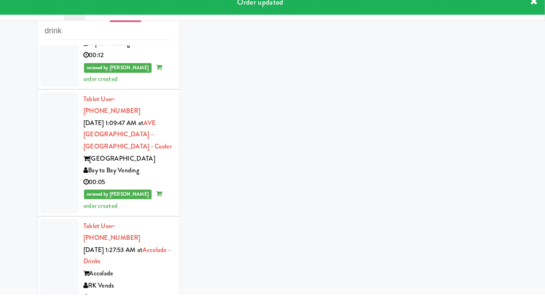
scroll to position [796, 0]
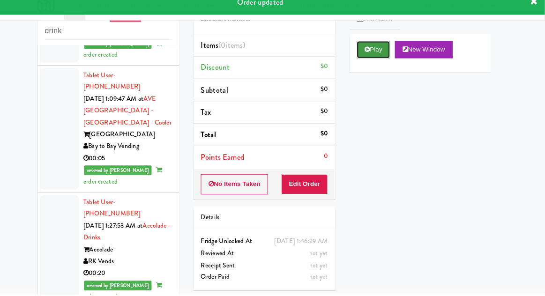
click at [379, 65] on button "Play" at bounding box center [378, 58] width 32 height 17
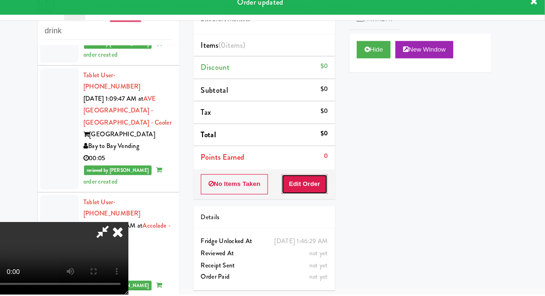
click at [327, 186] on button "Edit Order" at bounding box center [311, 189] width 45 height 20
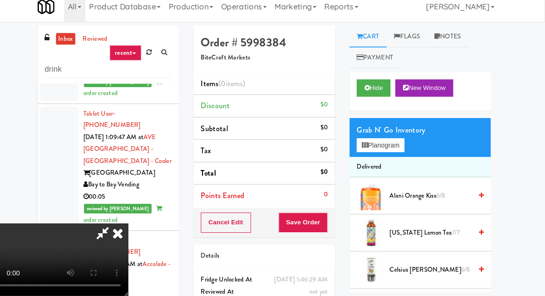
scroll to position [0, 0]
click at [378, 144] on button "Planogram" at bounding box center [385, 150] width 46 height 14
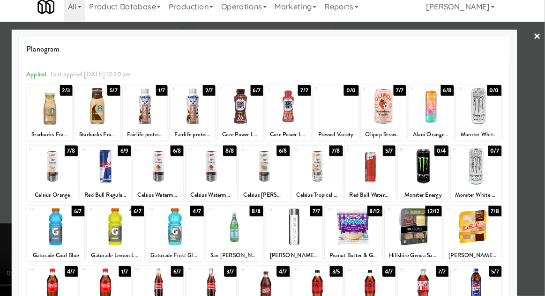
click at [198, 119] on div at bounding box center [203, 112] width 44 height 36
click at [17, 141] on div at bounding box center [272, 148] width 545 height 296
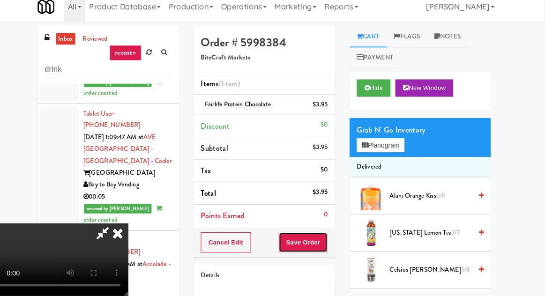
click at [333, 240] on button "Save Order" at bounding box center [310, 244] width 48 height 20
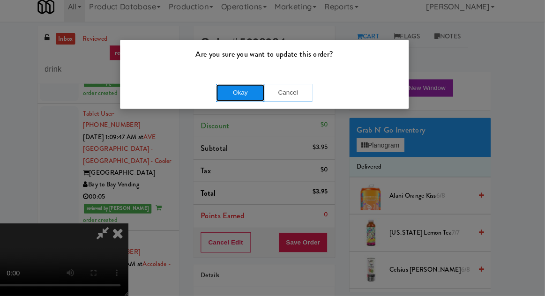
click at [231, 106] on button "Okay" at bounding box center [249, 98] width 47 height 17
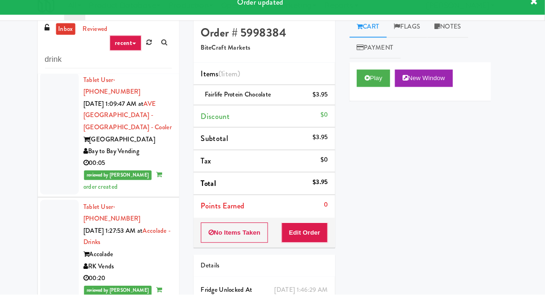
scroll to position [36, 0]
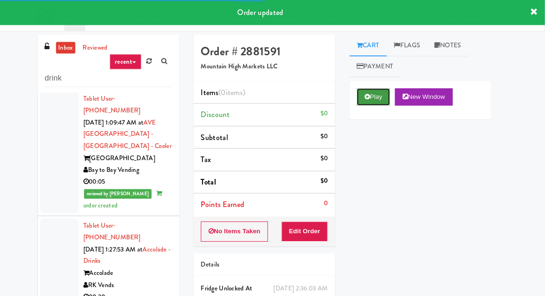
click at [366, 100] on button "Play" at bounding box center [378, 94] width 32 height 17
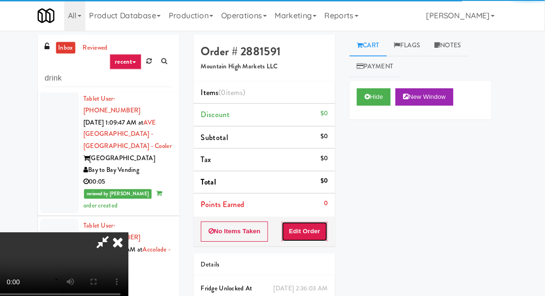
click at [325, 225] on button "Edit Order" at bounding box center [311, 225] width 45 height 20
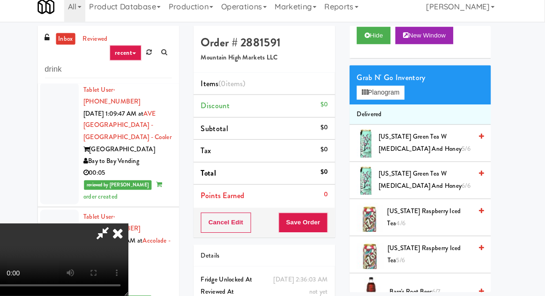
scroll to position [101, 0]
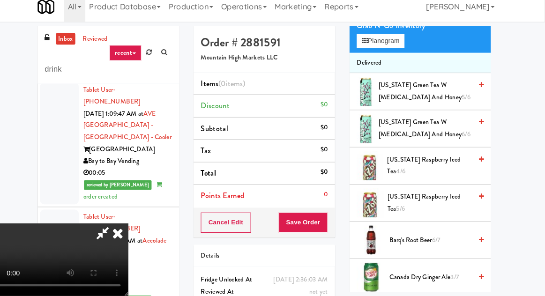
click at [401, 174] on span "Arizona Raspberry Iced Tea 4/6" at bounding box center [433, 169] width 82 height 23
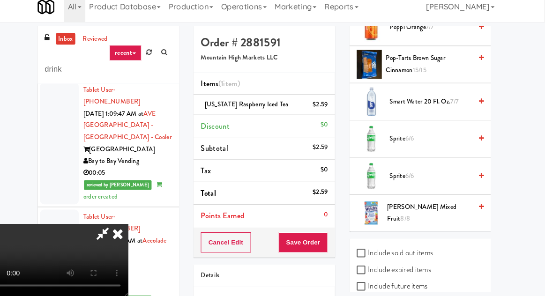
scroll to position [0, 0]
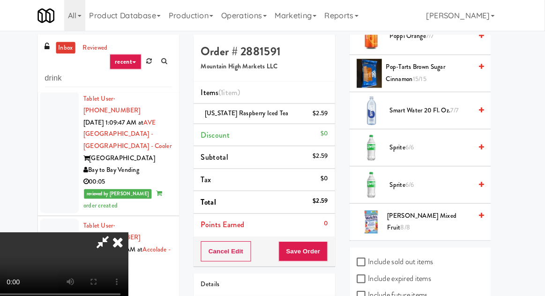
click at [414, 175] on span "6/6" at bounding box center [413, 179] width 8 height 9
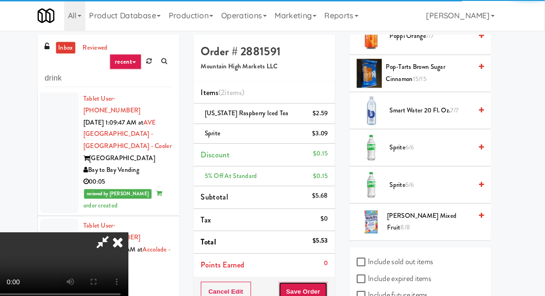
click at [333, 284] on button "Save Order" at bounding box center [310, 284] width 48 height 20
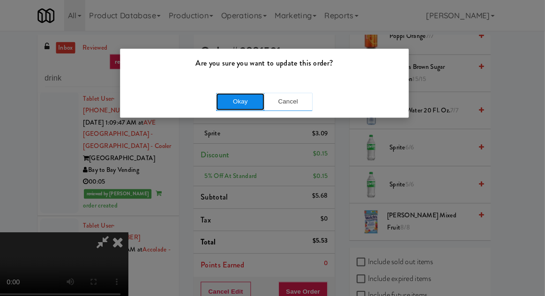
click at [240, 96] on button "Okay" at bounding box center [249, 98] width 47 height 17
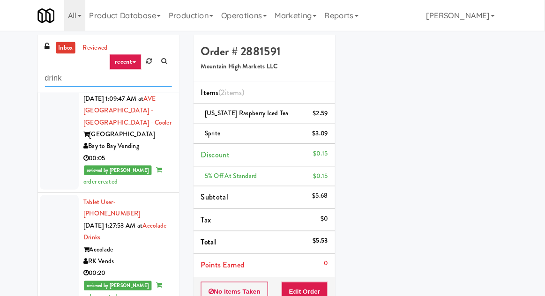
click at [89, 79] on input "drink" at bounding box center [120, 75] width 123 height 17
type input "d"
type input "left"
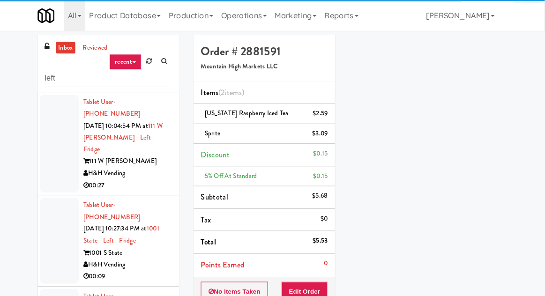
click at [62, 144] on div at bounding box center [73, 139] width 37 height 95
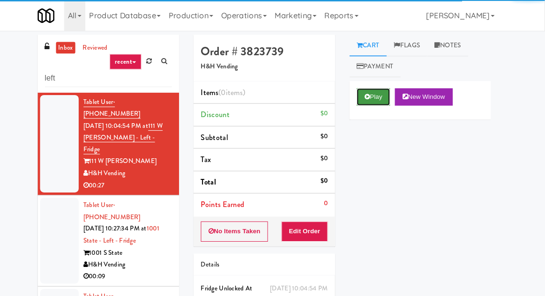
click at [379, 88] on button "Play" at bounding box center [378, 94] width 32 height 17
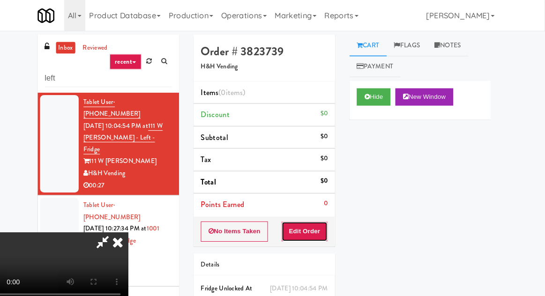
click at [323, 217] on button "Edit Order" at bounding box center [311, 225] width 45 height 20
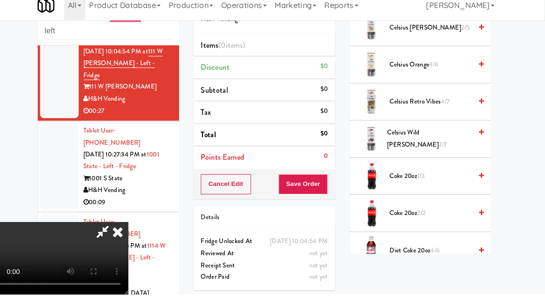
scroll to position [198, 0]
click at [418, 180] on span "Coke 20oz 1/3" at bounding box center [434, 181] width 80 height 12
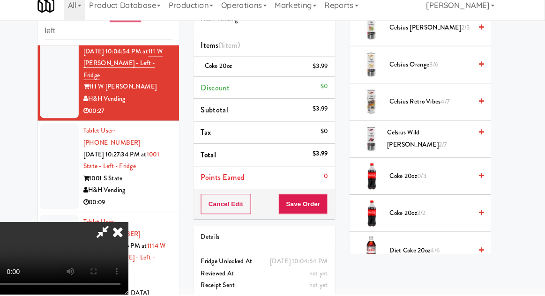
click at [411, 175] on span "Coke 20oz 0/3" at bounding box center [434, 181] width 80 height 12
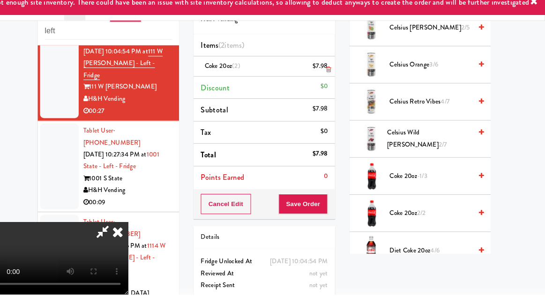
click at [337, 74] on li "Coke 20oz (2) $7.98" at bounding box center [272, 75] width 137 height 20
click at [334, 75] on icon at bounding box center [335, 77] width 5 height 6
click at [434, 217] on span "Coke 20oz 2/2" at bounding box center [434, 217] width 80 height 12
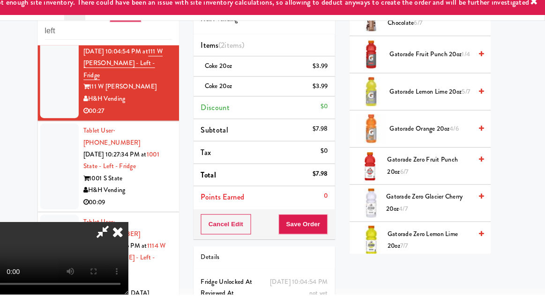
scroll to position [544, 0]
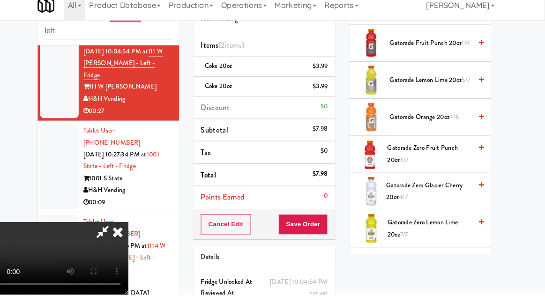
click at [438, 82] on span "Gatorade Lemon Lime 20oz 5/7" at bounding box center [434, 88] width 80 height 12
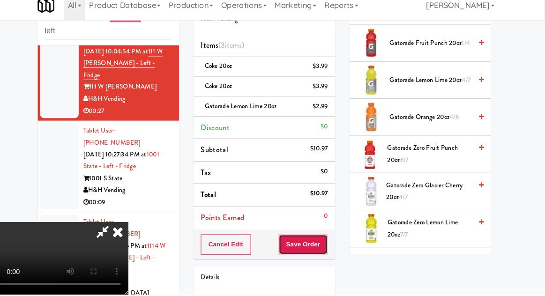
click at [333, 242] on button "Save Order" at bounding box center [310, 248] width 48 height 20
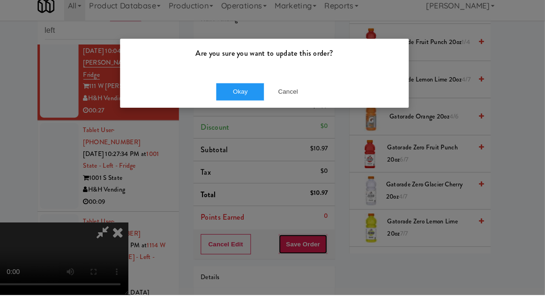
scroll to position [37, 0]
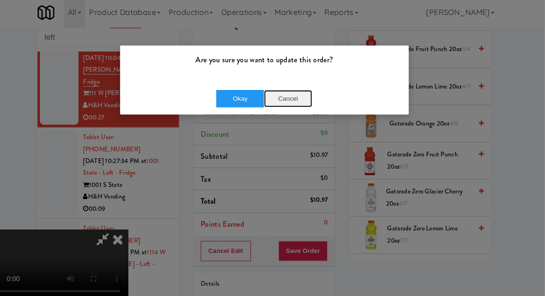
click at [290, 104] on button "Cancel" at bounding box center [295, 98] width 47 height 17
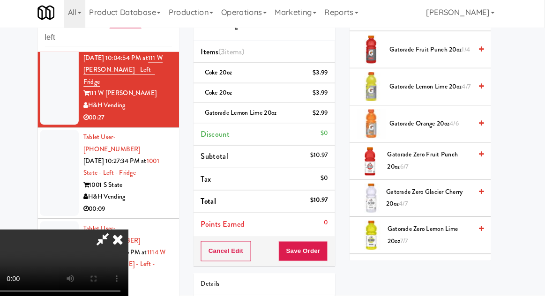
click at [430, 121] on span "Gatorade Orange 20oz 4/6" at bounding box center [434, 124] width 80 height 12
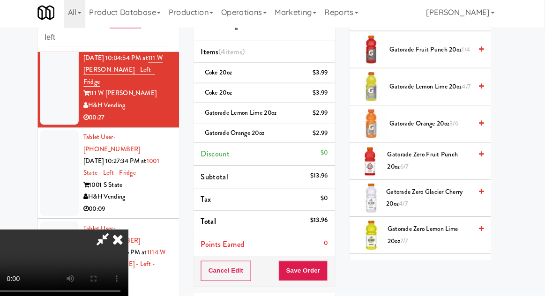
click at [141, 226] on icon at bounding box center [130, 235] width 21 height 19
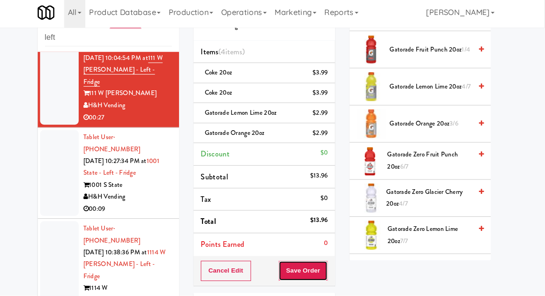
click at [321, 266] on button "Save Order" at bounding box center [310, 266] width 48 height 20
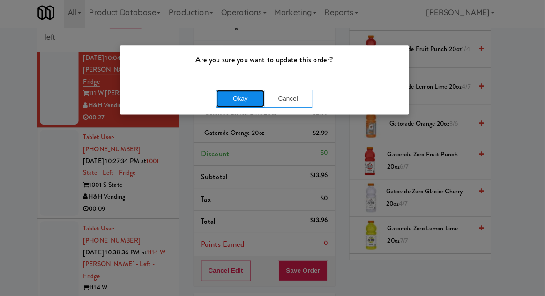
click at [237, 94] on button "Okay" at bounding box center [249, 98] width 47 height 17
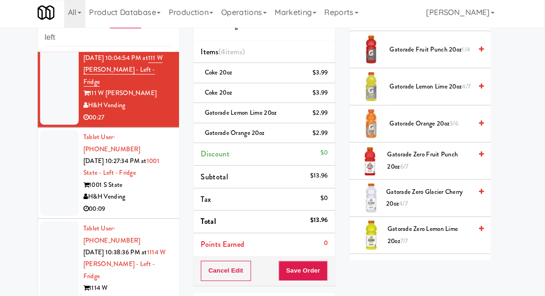
scroll to position [92, 0]
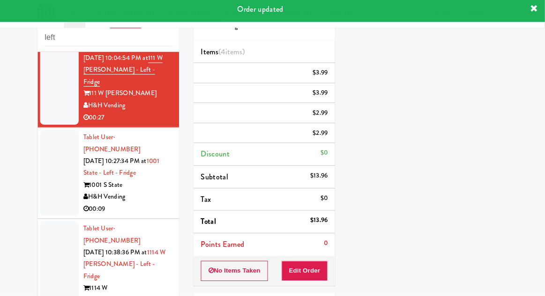
click at [69, 165] on div at bounding box center [73, 170] width 37 height 83
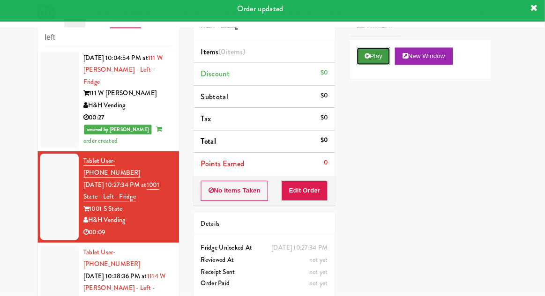
click at [379, 64] on button "Play" at bounding box center [378, 58] width 32 height 17
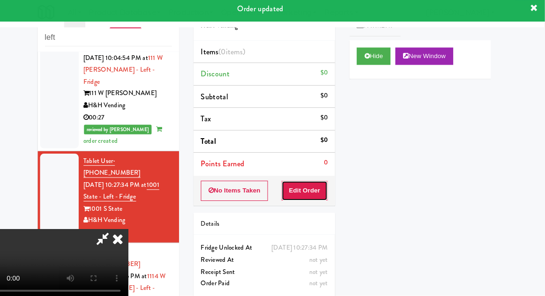
click at [320, 189] on button "Edit Order" at bounding box center [311, 189] width 45 height 20
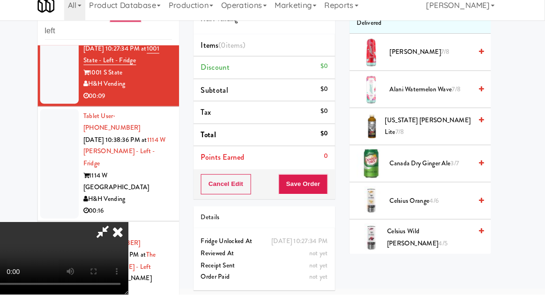
scroll to position [104, 0]
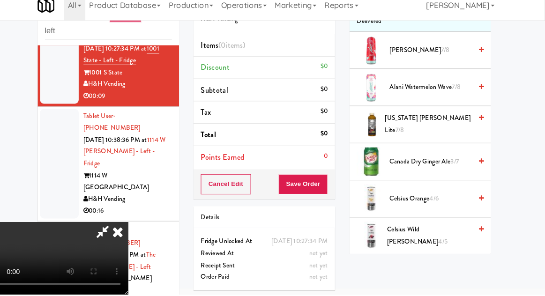
click at [423, 201] on span "Celsius Orange 4/6" at bounding box center [434, 203] width 80 height 12
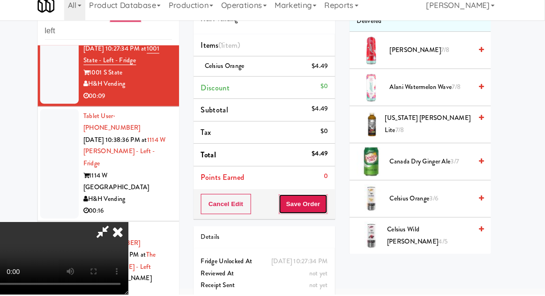
click at [334, 212] on button "Save Order" at bounding box center [310, 208] width 48 height 20
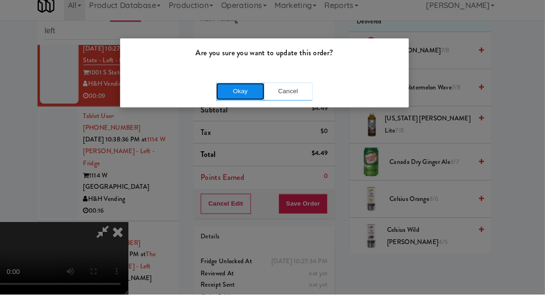
click at [230, 104] on button "Okay" at bounding box center [249, 98] width 47 height 17
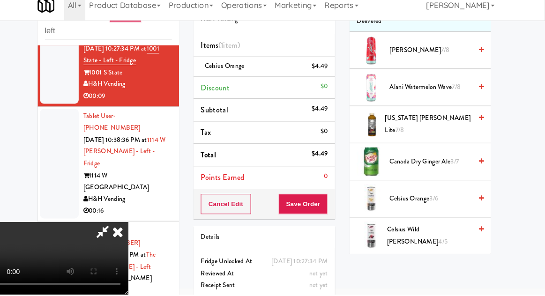
click at [62, 116] on div at bounding box center [73, 169] width 37 height 106
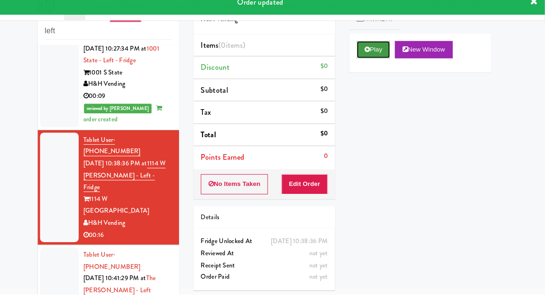
click at [380, 57] on button "Play" at bounding box center [378, 58] width 32 height 17
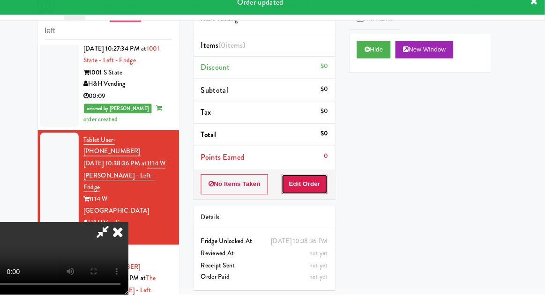
click at [320, 193] on button "Edit Order" at bounding box center [311, 189] width 45 height 20
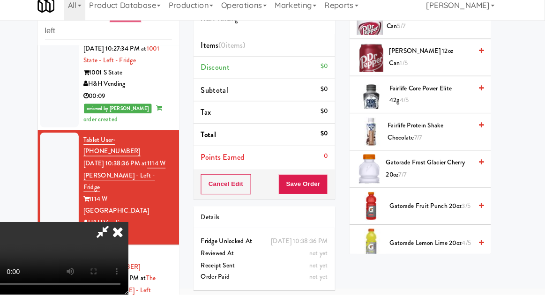
scroll to position [386, 0]
click at [425, 174] on span "Gatorade Frost Glacier Cherry 20oz 7/7" at bounding box center [431, 173] width 83 height 23
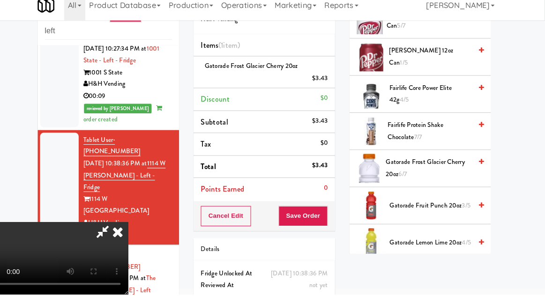
scroll to position [0, 0]
click at [329, 221] on button "Save Order" at bounding box center [310, 220] width 48 height 20
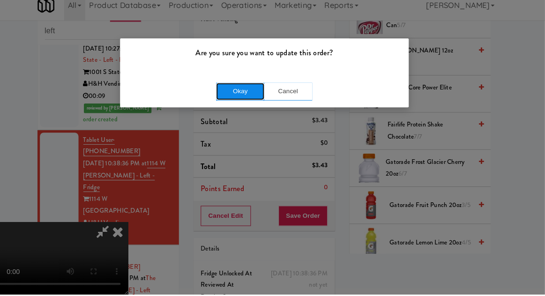
click at [257, 104] on button "Okay" at bounding box center [249, 98] width 47 height 17
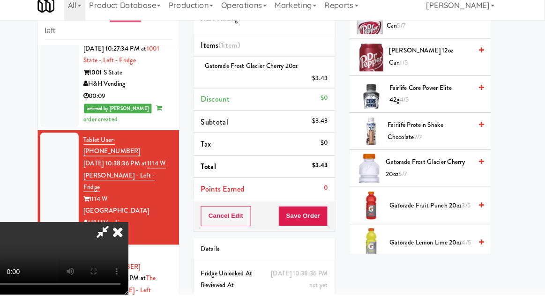
scroll to position [92, 0]
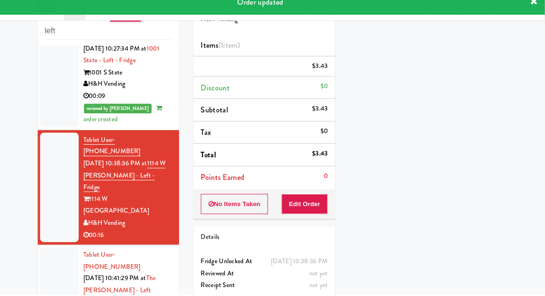
click at [73, 250] on div at bounding box center [73, 291] width 37 height 83
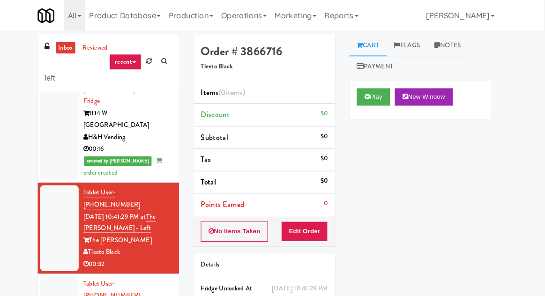
scroll to position [282, 0]
click at [365, 97] on button "Play" at bounding box center [378, 94] width 32 height 17
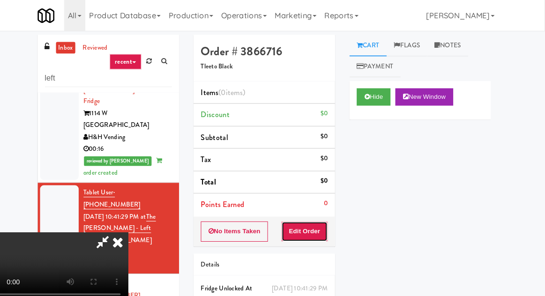
click at [327, 223] on button "Edit Order" at bounding box center [311, 225] width 45 height 20
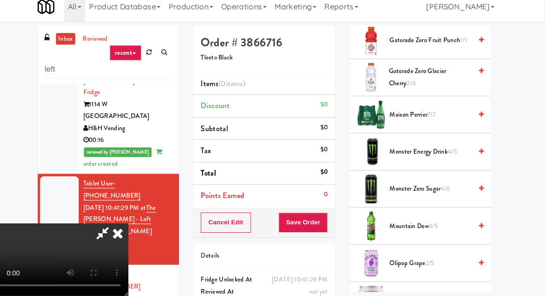
scroll to position [400, 0]
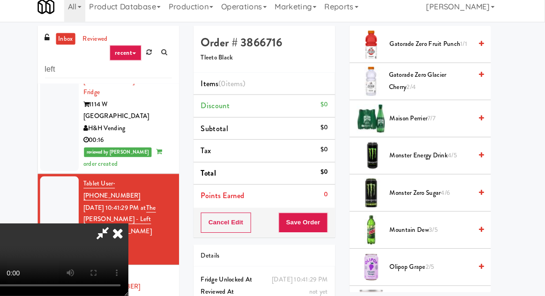
click at [414, 89] on span "Gatorade Zero Glacier Cherry 2/4" at bounding box center [433, 87] width 81 height 23
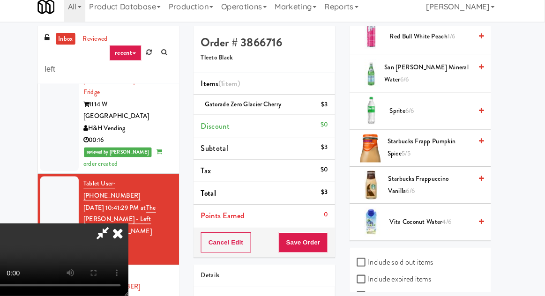
scroll to position [994, 0]
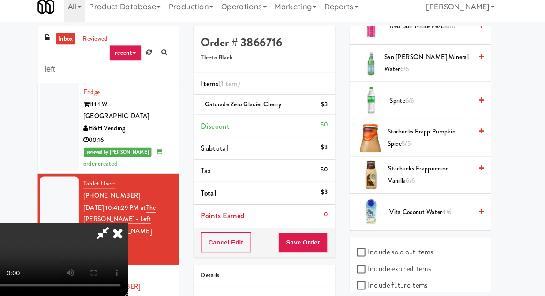
click at [413, 209] on span "Vita Coconut Water 4/6" at bounding box center [434, 215] width 80 height 12
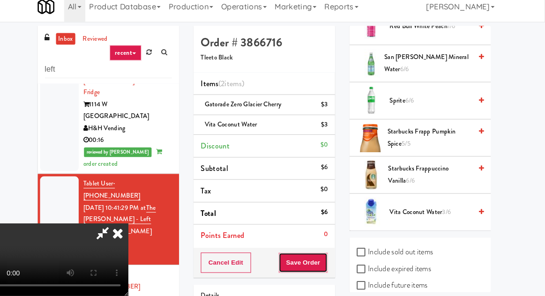
click at [334, 264] on button "Save Order" at bounding box center [310, 264] width 48 height 20
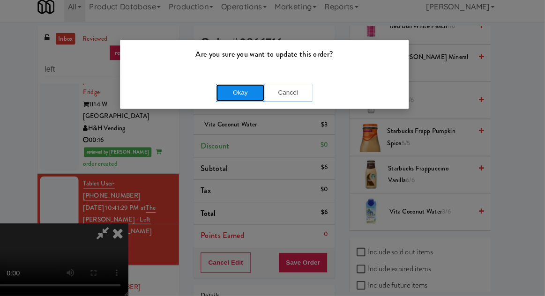
click at [228, 99] on button "Okay" at bounding box center [249, 98] width 47 height 17
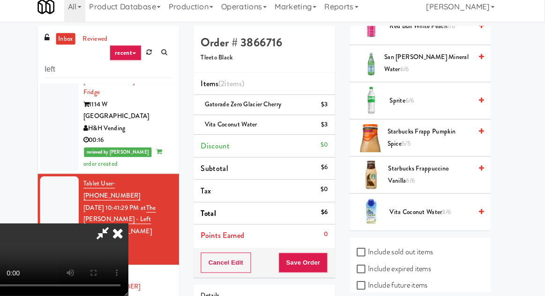
scroll to position [92, 0]
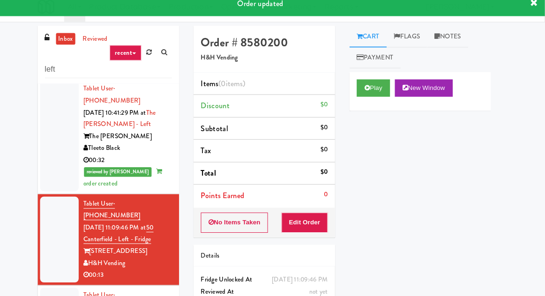
scroll to position [376, 0]
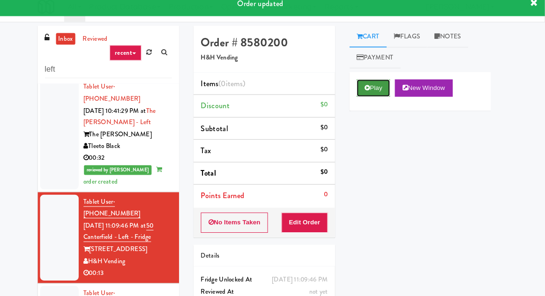
click at [371, 99] on button "Play" at bounding box center [378, 94] width 32 height 17
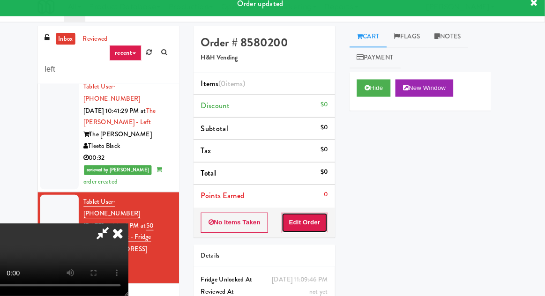
click at [317, 216] on button "Edit Order" at bounding box center [311, 225] width 45 height 20
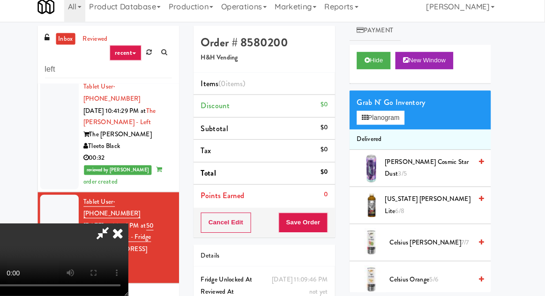
scroll to position [51, 0]
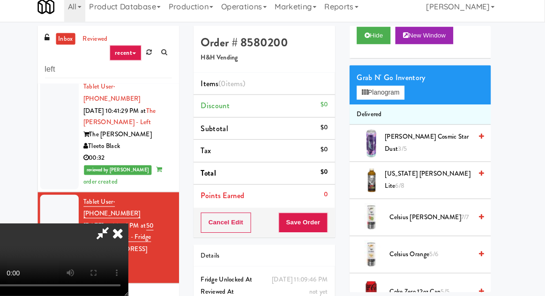
click at [410, 187] on span "Arizona Arnold Palmer Lite 6/8" at bounding box center [431, 183] width 84 height 23
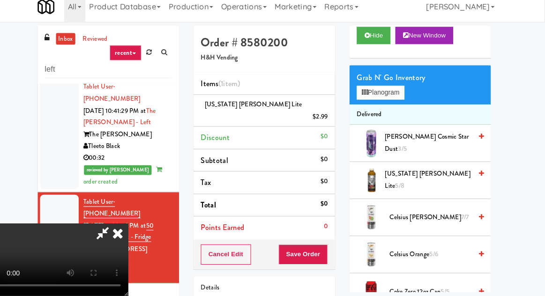
click at [412, 186] on span "Arizona Arnold Palmer Lite 5/8" at bounding box center [431, 183] width 84 height 23
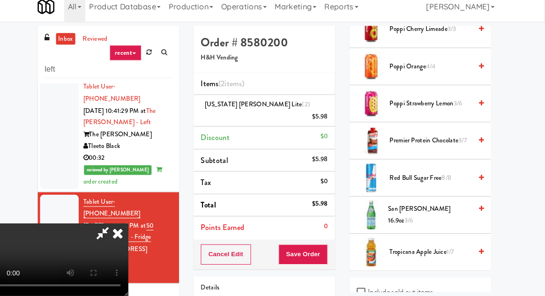
scroll to position [922, 0]
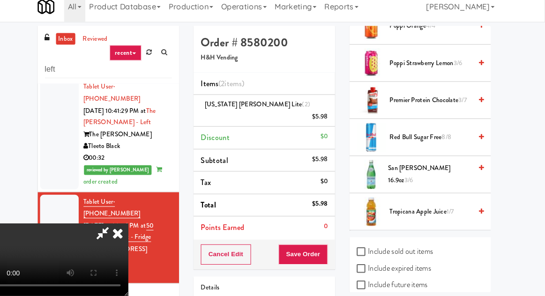
click at [398, 247] on label "Include sold out items" at bounding box center [399, 253] width 74 height 14
click at [373, 250] on input "Include sold out items" at bounding box center [367, 253] width 11 height 7
checkbox input "true"
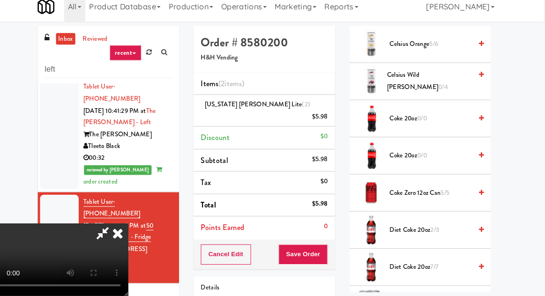
scroll to position [256, 0]
click at [423, 126] on span "Coke 20oz 0/0" at bounding box center [434, 124] width 80 height 12
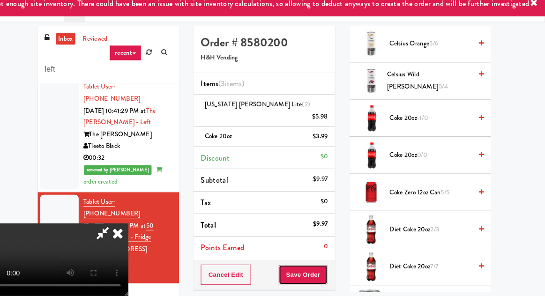
click at [330, 266] on button "Save Order" at bounding box center [310, 276] width 48 height 20
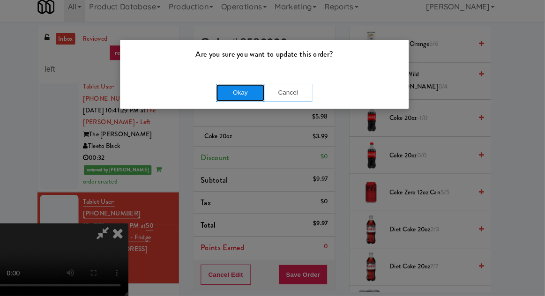
click at [237, 103] on button "Okay" at bounding box center [249, 98] width 47 height 17
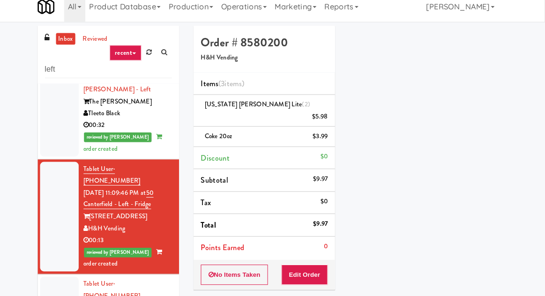
scroll to position [440, 0]
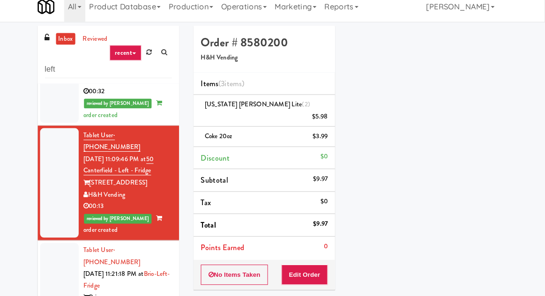
click at [68, 245] on div at bounding box center [73, 286] width 37 height 83
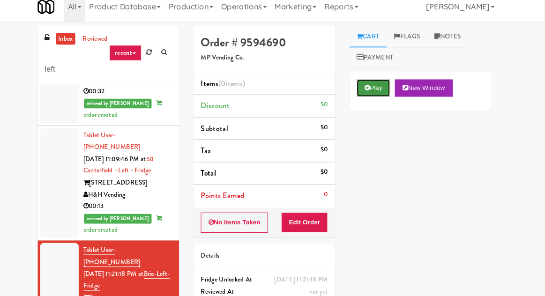
click at [377, 92] on button "Play" at bounding box center [378, 94] width 32 height 17
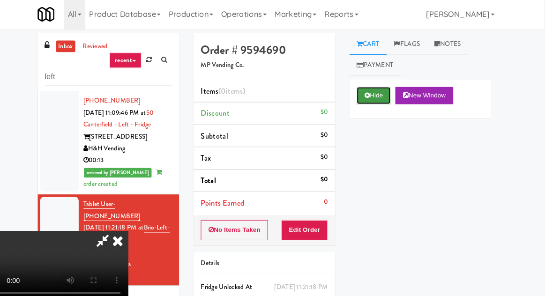
scroll to position [25, 0]
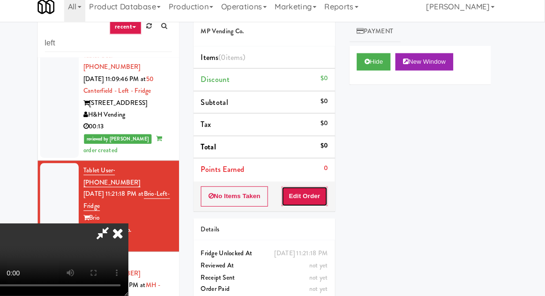
click at [319, 204] on button "Edit Order" at bounding box center [311, 200] width 45 height 20
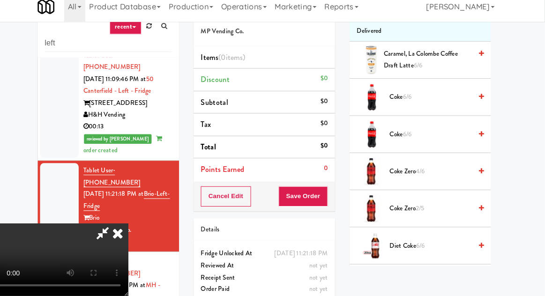
scroll to position [114, 0]
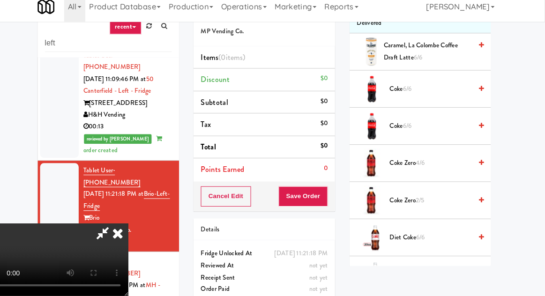
click at [410, 167] on span "Coke Zero 4/6" at bounding box center [434, 168] width 80 height 12
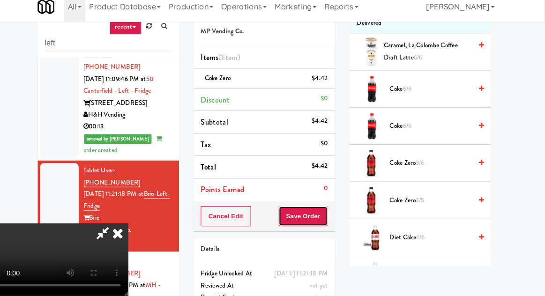
click at [331, 214] on button "Save Order" at bounding box center [310, 219] width 48 height 20
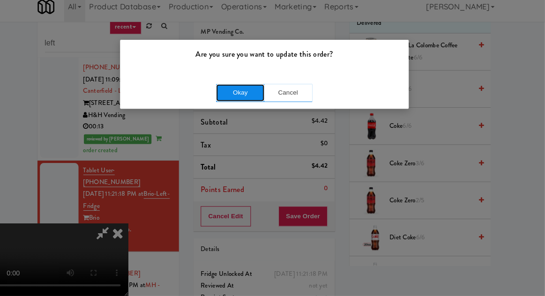
click at [240, 96] on button "Okay" at bounding box center [249, 98] width 47 height 17
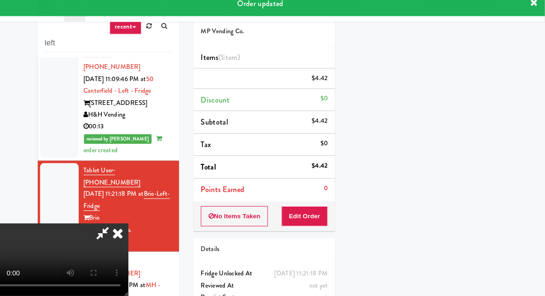
scroll to position [92, 0]
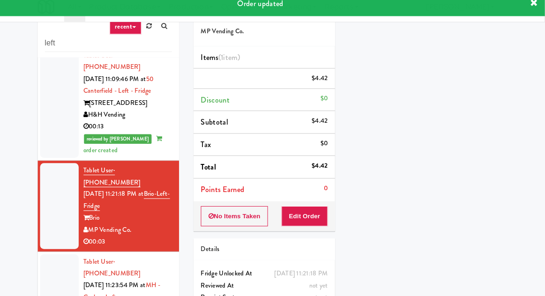
click at [66, 256] on div at bounding box center [73, 297] width 37 height 83
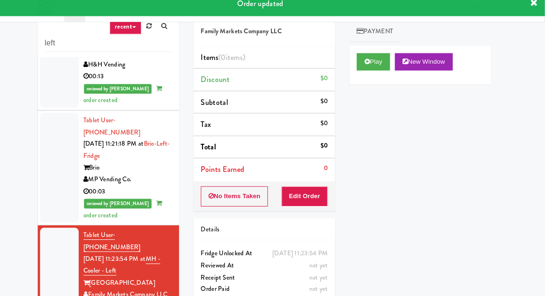
scroll to position [541, 0]
click at [379, 67] on button "Play" at bounding box center [378, 68] width 32 height 17
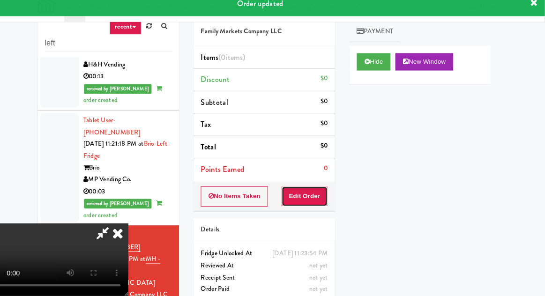
click at [315, 199] on button "Edit Order" at bounding box center [311, 200] width 45 height 20
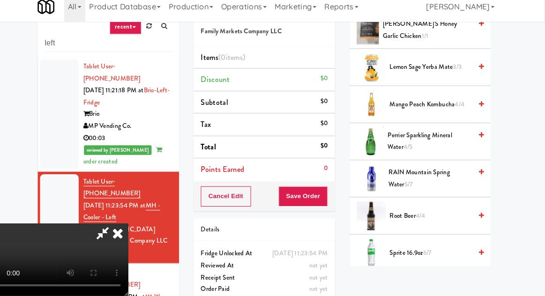
scroll to position [1037, 0]
click at [430, 69] on span "Lemon Sage Yerba Mate 3/3" at bounding box center [434, 75] width 80 height 12
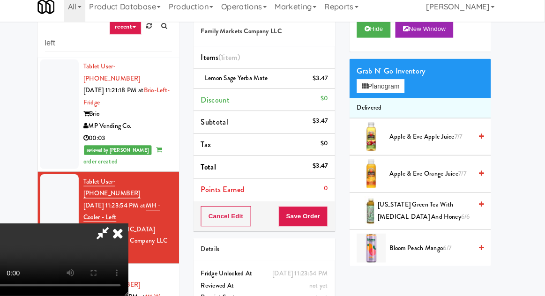
scroll to position [0, 0]
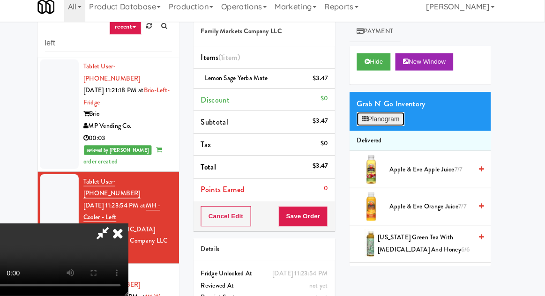
click at [403, 119] on button "Planogram" at bounding box center [385, 125] width 46 height 14
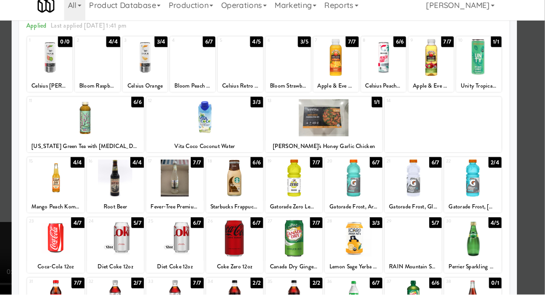
scroll to position [25, 0]
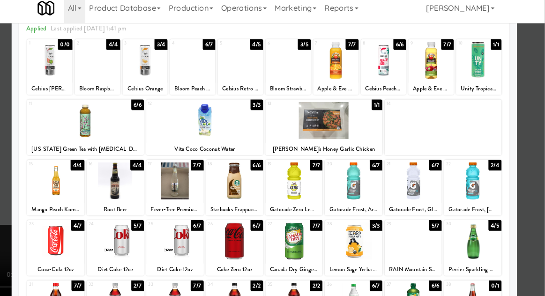
click at [131, 182] on div at bounding box center [127, 183] width 55 height 36
click at [18, 238] on div at bounding box center [272, 148] width 545 height 296
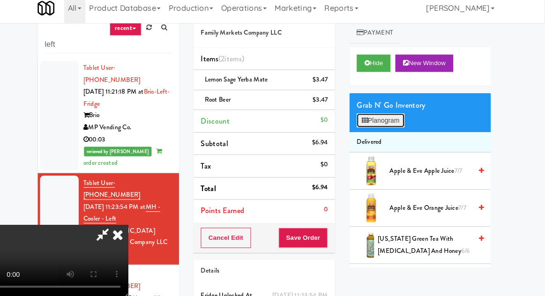
click at [395, 127] on button "Planogram" at bounding box center [385, 125] width 46 height 14
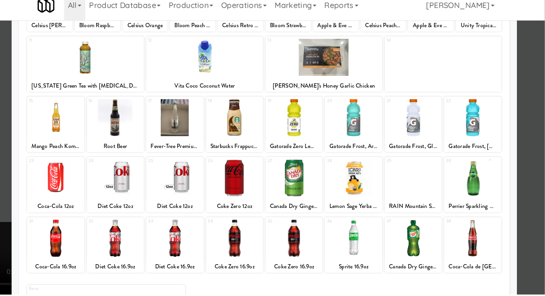
scroll to position [119, 0]
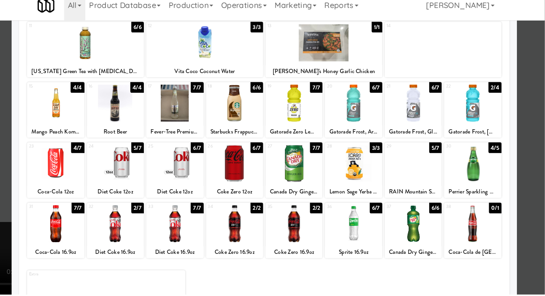
click at [420, 171] on div at bounding box center [416, 169] width 55 height 36
click at [17, 210] on div at bounding box center [272, 148] width 545 height 296
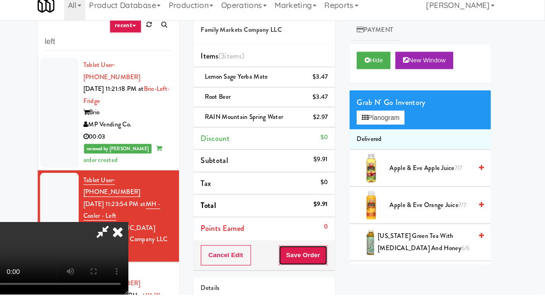
click at [332, 257] on button "Save Order" at bounding box center [310, 258] width 48 height 20
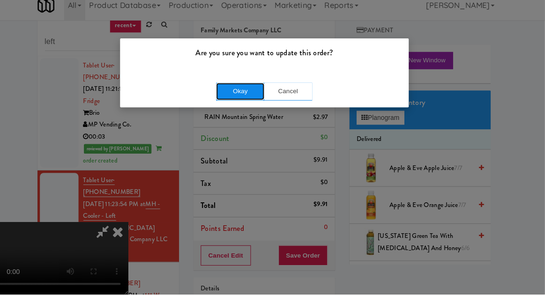
click at [239, 97] on button "Okay" at bounding box center [249, 98] width 47 height 17
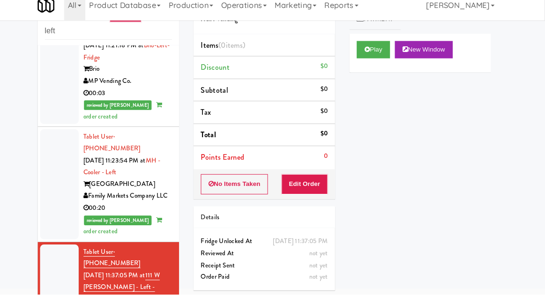
scroll to position [624, 0]
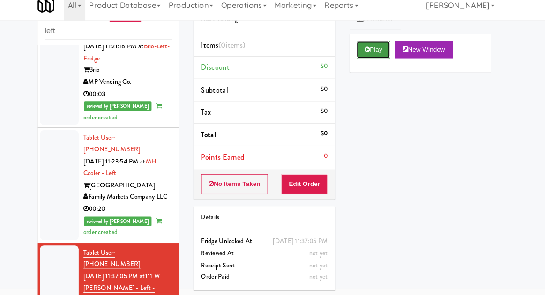
click at [379, 60] on button "Play" at bounding box center [378, 58] width 32 height 17
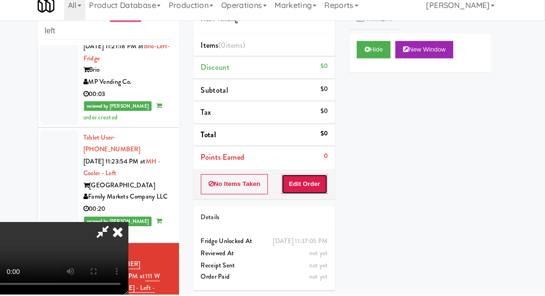
click at [312, 184] on button "Edit Order" at bounding box center [311, 189] width 45 height 20
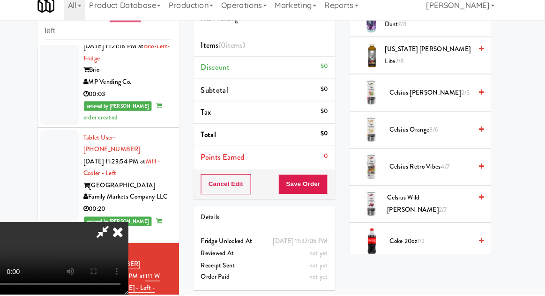
scroll to position [138, 0]
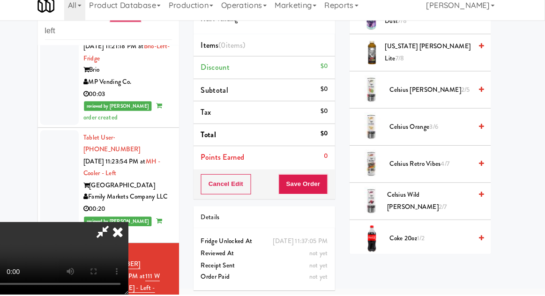
click at [433, 241] on span "Coke 20oz 1/2" at bounding box center [434, 242] width 80 height 12
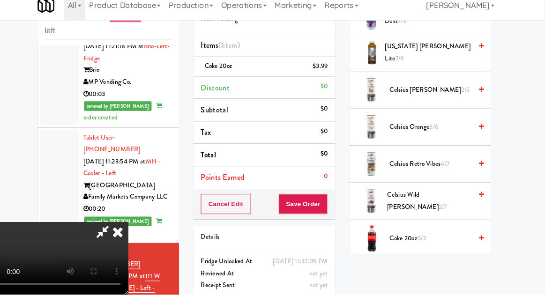
click at [435, 238] on span "Coke 20oz 0/2" at bounding box center [434, 242] width 80 height 12
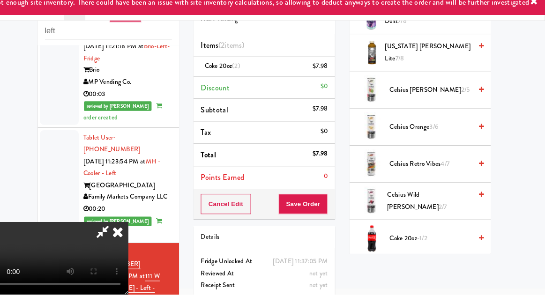
scroll to position [34, 0]
click at [331, 208] on button "Save Order" at bounding box center [310, 208] width 48 height 20
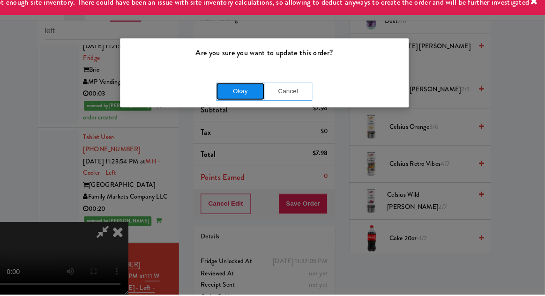
click at [237, 96] on button "Okay" at bounding box center [249, 98] width 47 height 17
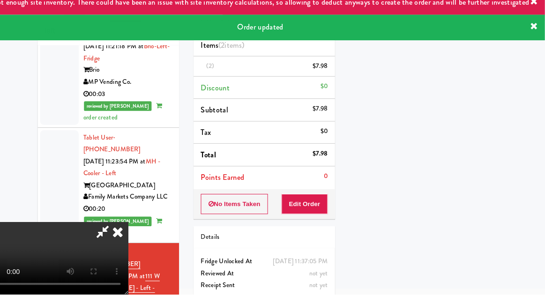
scroll to position [0, 0]
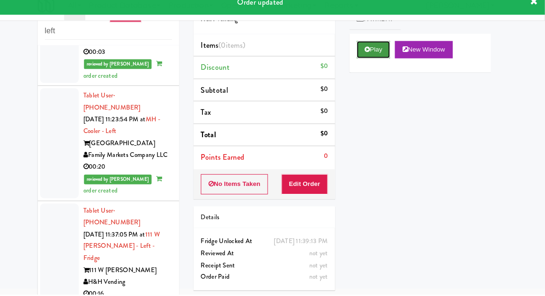
click at [376, 55] on button "Play" at bounding box center [378, 58] width 32 height 17
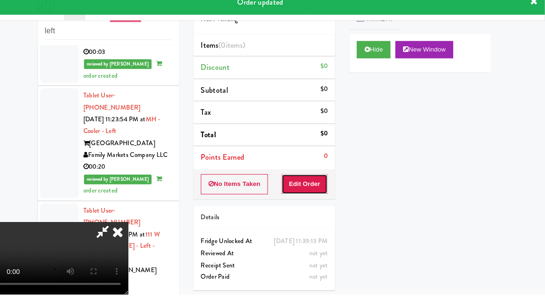
click at [313, 184] on button "Edit Order" at bounding box center [311, 189] width 45 height 20
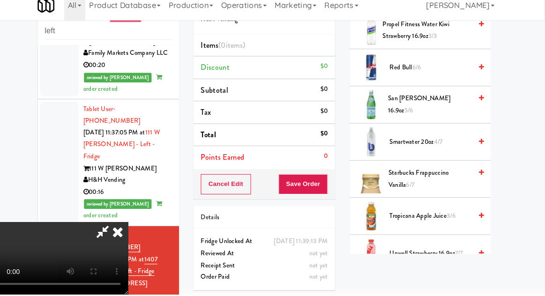
scroll to position [1144, 0]
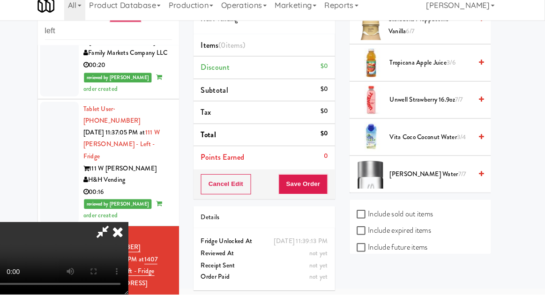
click at [425, 139] on span "Vita Coco Coconut Water 3/4" at bounding box center [434, 143] width 80 height 12
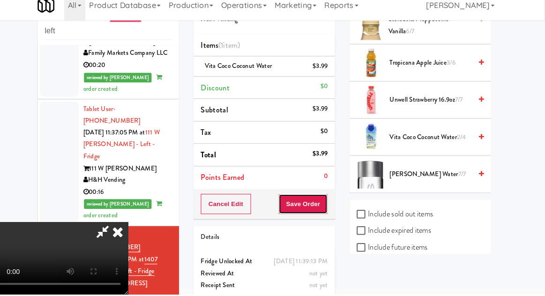
click at [331, 208] on button "Save Order" at bounding box center [310, 208] width 48 height 20
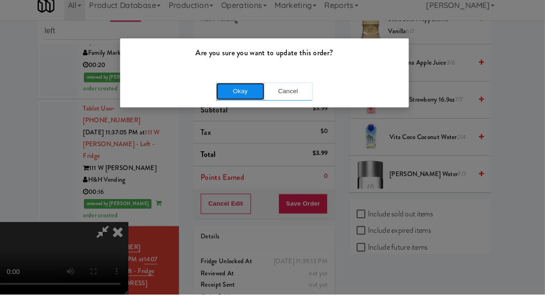
click at [235, 92] on button "Okay" at bounding box center [249, 98] width 47 height 17
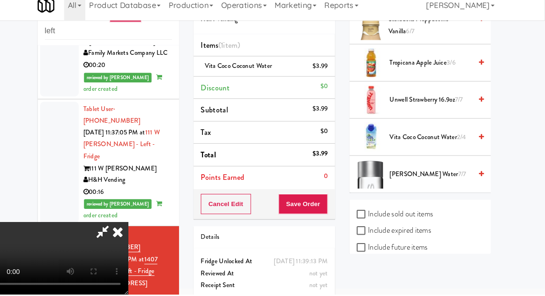
scroll to position [92, 0]
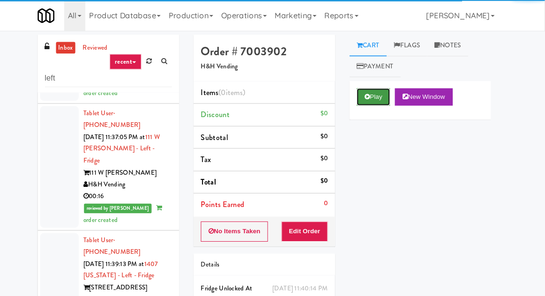
click at [377, 91] on button "Play" at bounding box center [378, 94] width 32 height 17
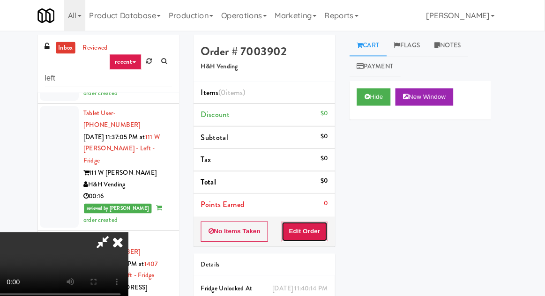
click at [328, 220] on button "Edit Order" at bounding box center [311, 225] width 45 height 20
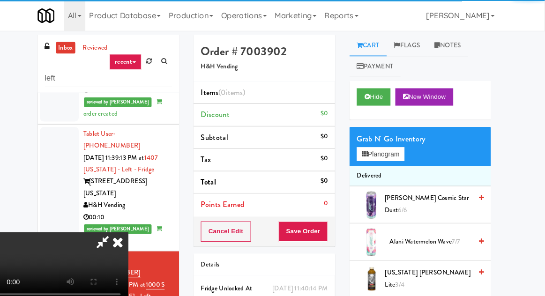
scroll to position [909, 0]
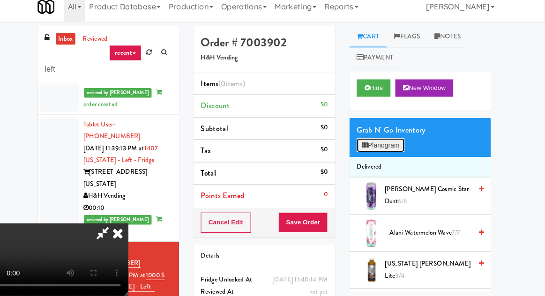
click at [374, 145] on button "Planogram" at bounding box center [385, 150] width 46 height 14
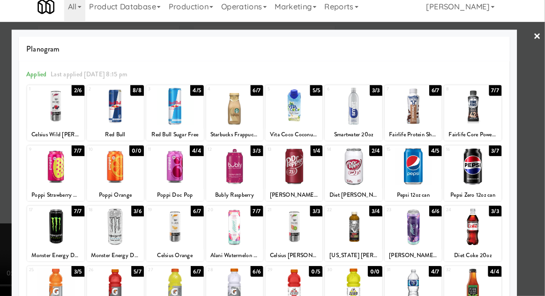
click at [124, 170] on div at bounding box center [127, 170] width 55 height 36
click at [17, 194] on div at bounding box center [272, 148] width 545 height 296
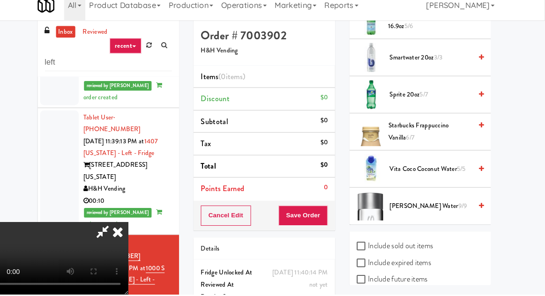
scroll to position [15, 0]
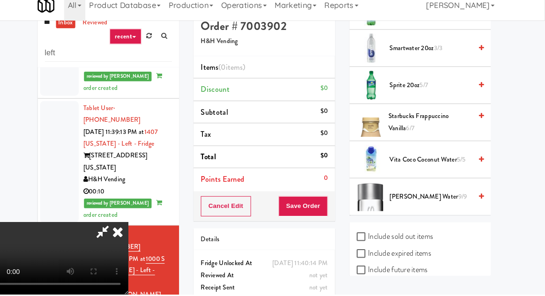
checkbox input "true"
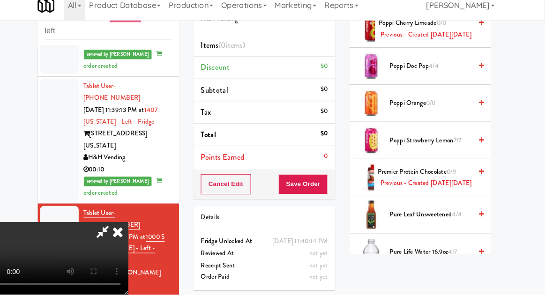
scroll to position [1441, 0]
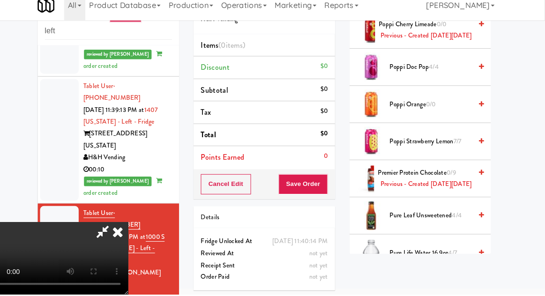
click at [428, 81] on span "Poppi Doc Pop 4/4" at bounding box center [434, 75] width 80 height 12
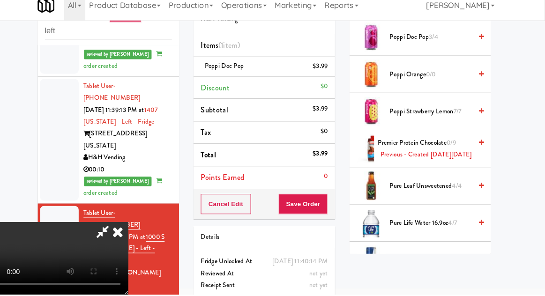
scroll to position [1470, 0]
click at [430, 87] on span "0/0" at bounding box center [433, 82] width 9 height 9
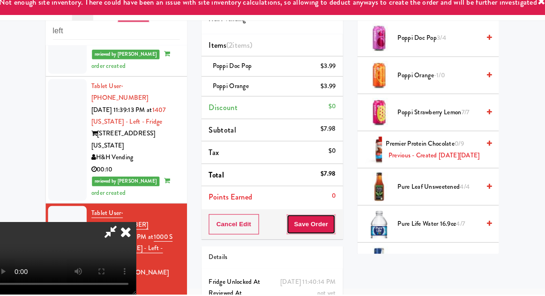
click at [327, 234] on button "Save Order" at bounding box center [310, 228] width 48 height 20
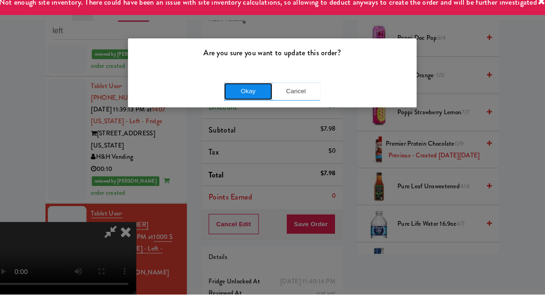
click at [259, 100] on button "Okay" at bounding box center [249, 98] width 47 height 17
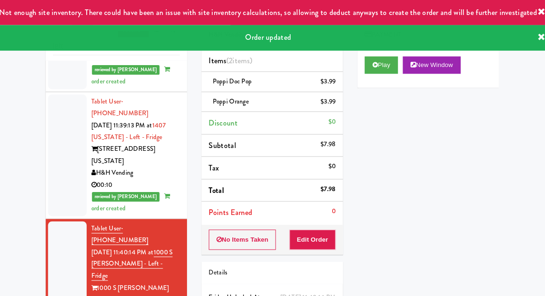
scroll to position [0, 0]
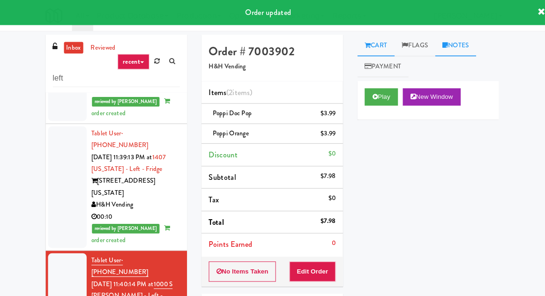
click at [439, 51] on link "Notes" at bounding box center [451, 44] width 40 height 21
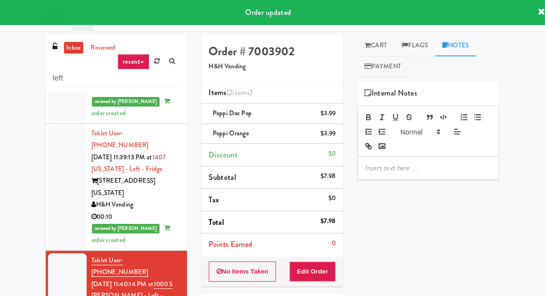
click at [441, 46] on icon at bounding box center [440, 44] width 5 height 6
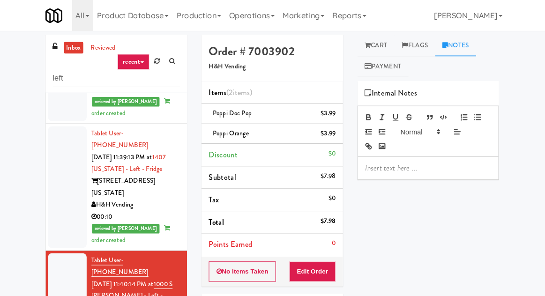
click at [383, 163] on p at bounding box center [424, 163] width 122 height 10
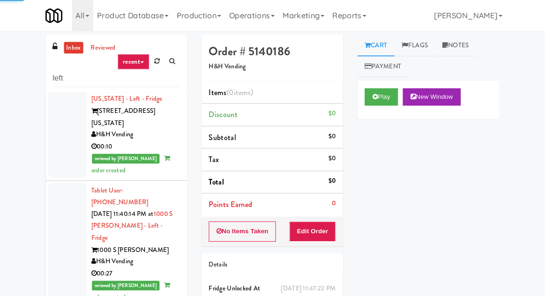
scroll to position [979, 0]
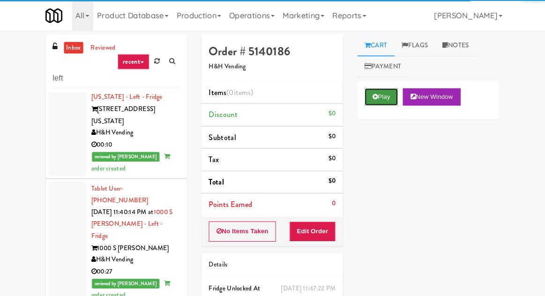
click at [376, 87] on button "Play" at bounding box center [378, 94] width 32 height 17
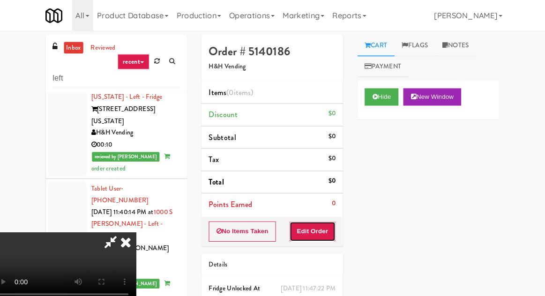
click at [316, 225] on button "Edit Order" at bounding box center [311, 225] width 45 height 20
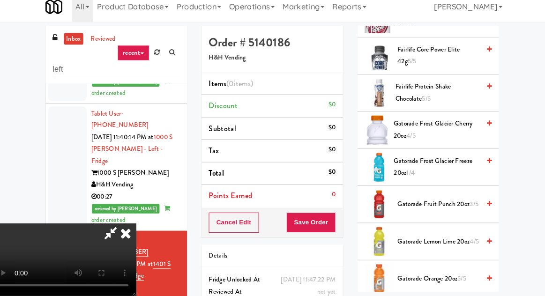
scroll to position [570, 0]
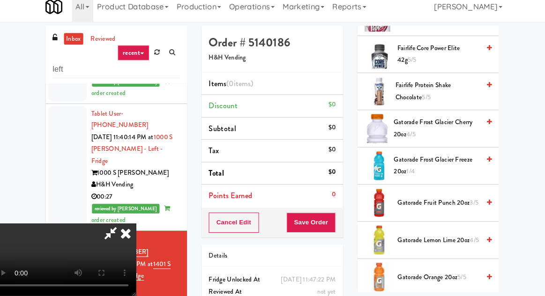
click at [414, 166] on span "Gatorade Frost Glacier Freeze 20oz 1/4" at bounding box center [431, 169] width 83 height 23
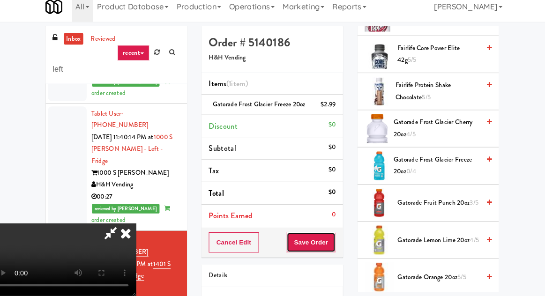
click at [330, 240] on button "Save Order" at bounding box center [310, 244] width 48 height 20
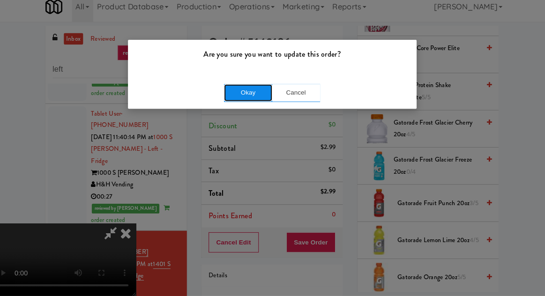
click at [233, 105] on button "Okay" at bounding box center [249, 98] width 47 height 17
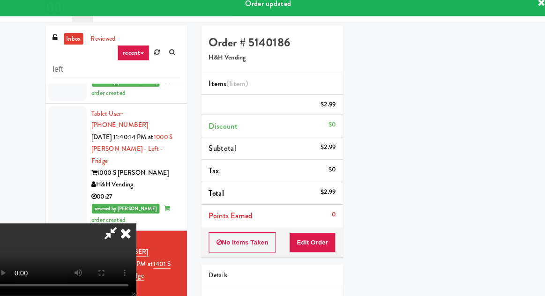
scroll to position [92, 0]
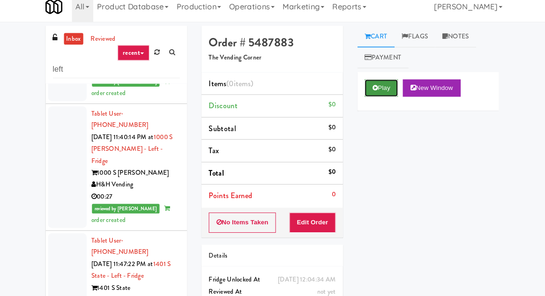
click at [365, 100] on button "Play" at bounding box center [378, 94] width 32 height 17
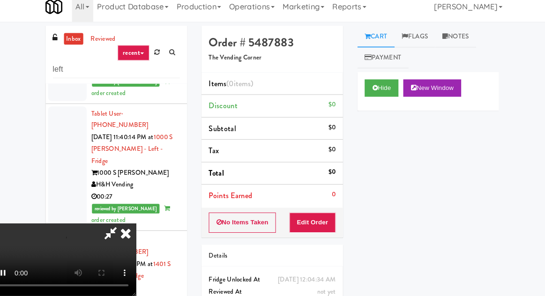
click at [319, 210] on div "No Items Taken Edit Order" at bounding box center [272, 224] width 137 height 29
click at [325, 215] on button "Edit Order" at bounding box center [311, 225] width 45 height 20
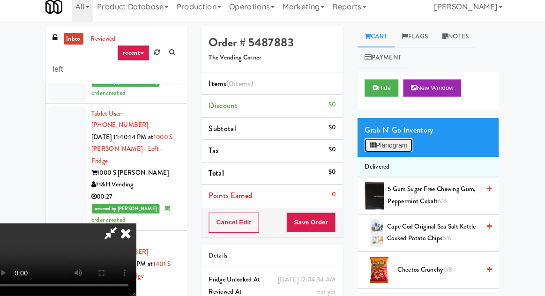
click at [383, 148] on button "Planogram" at bounding box center [385, 150] width 46 height 14
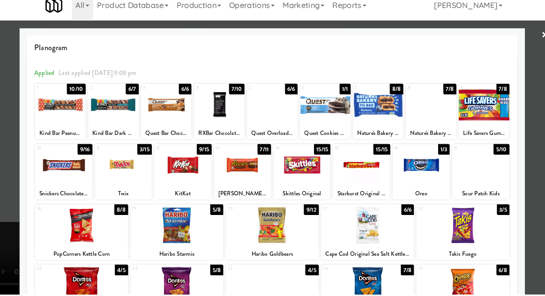
scroll to position [36, 0]
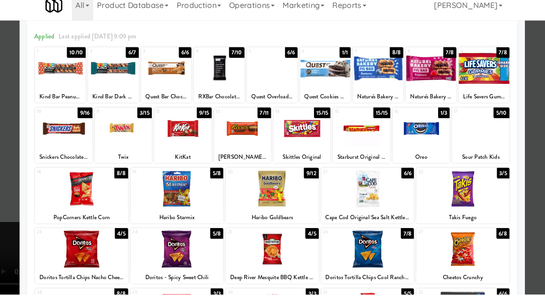
click at [14, 208] on div at bounding box center [272, 148] width 545 height 296
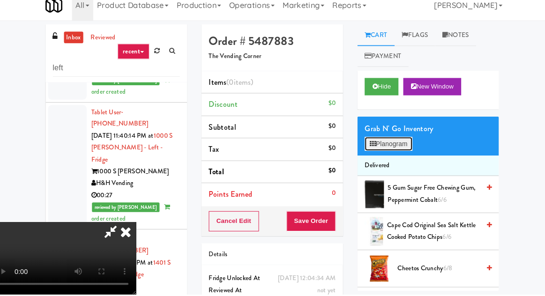
click at [383, 148] on button "Planogram" at bounding box center [385, 150] width 46 height 14
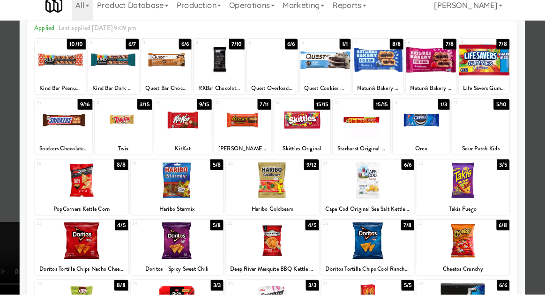
scroll to position [108, 0]
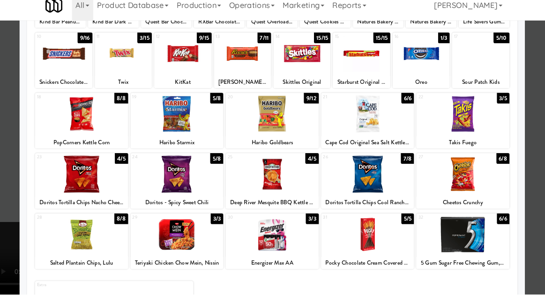
click at [290, 184] on div at bounding box center [272, 179] width 90 height 36
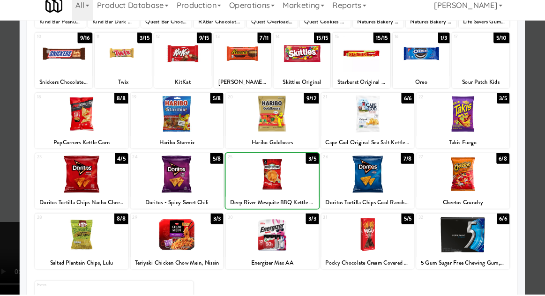
click at [16, 203] on div at bounding box center [272, 148] width 545 height 296
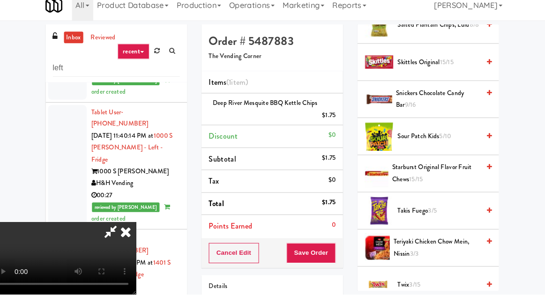
scroll to position [1030, 0]
click at [432, 105] on span "Snickers Chocolate Candy Bar 9/16" at bounding box center [434, 106] width 82 height 23
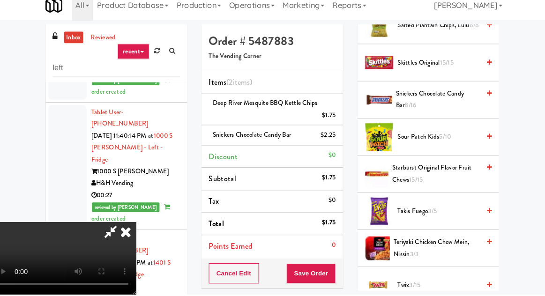
click at [438, 104] on span "Snickers Chocolate Candy Bar 8/16" at bounding box center [434, 106] width 82 height 23
click at [407, 282] on span "3/15" at bounding box center [411, 286] width 11 height 9
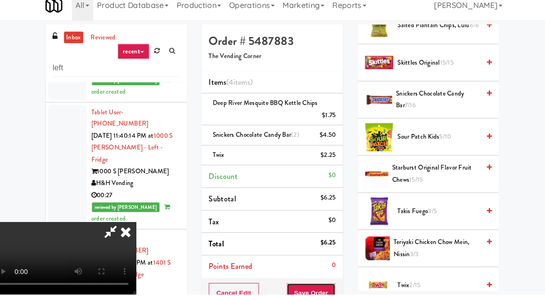
click at [332, 290] on button "Save Order" at bounding box center [310, 295] width 48 height 20
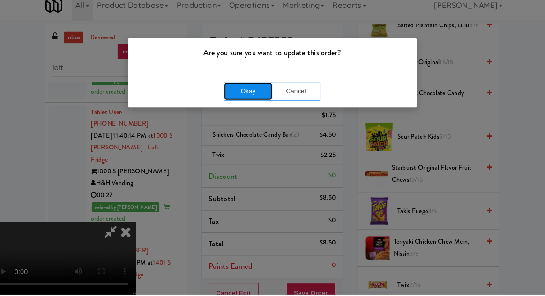
click at [232, 105] on button "Okay" at bounding box center [249, 98] width 47 height 17
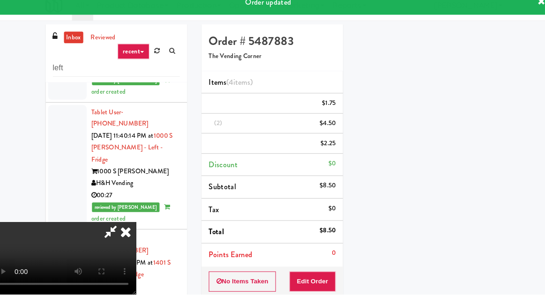
scroll to position [92, 0]
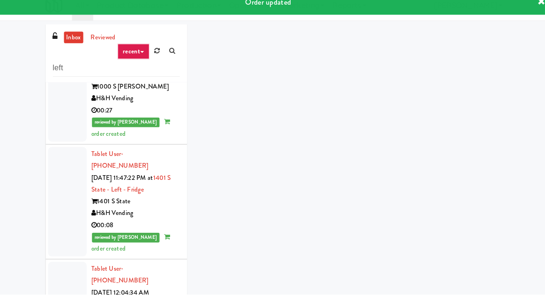
scroll to position [1131, 0]
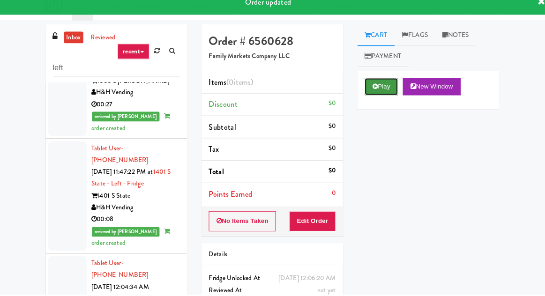
click at [384, 87] on button "Play" at bounding box center [378, 94] width 32 height 17
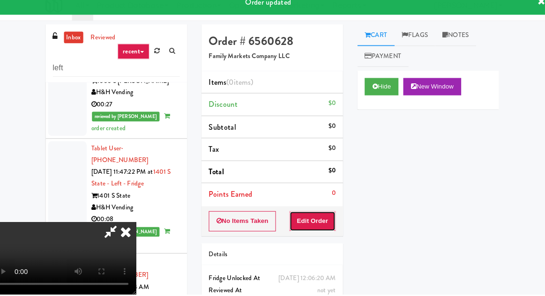
click at [316, 222] on button "Edit Order" at bounding box center [311, 225] width 45 height 20
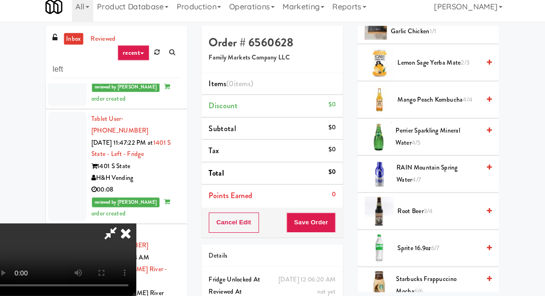
scroll to position [1067, 0]
click at [407, 173] on span "RAIN Mountain Spring Water 4/7" at bounding box center [433, 177] width 81 height 23
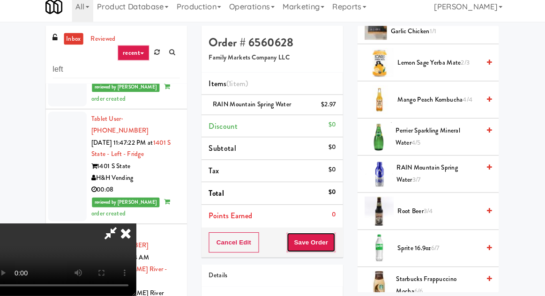
click at [334, 239] on button "Save Order" at bounding box center [310, 244] width 48 height 20
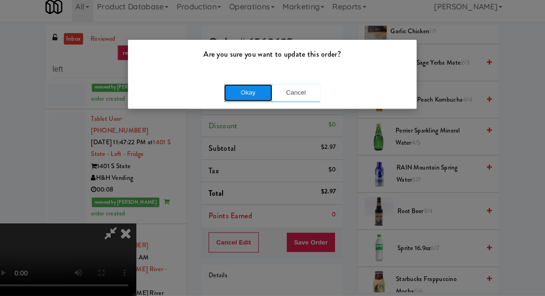
click at [236, 97] on button "Okay" at bounding box center [249, 98] width 47 height 17
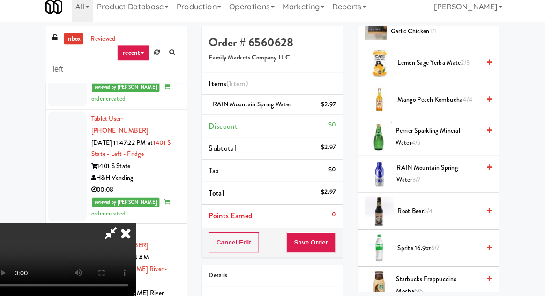
scroll to position [92, 0]
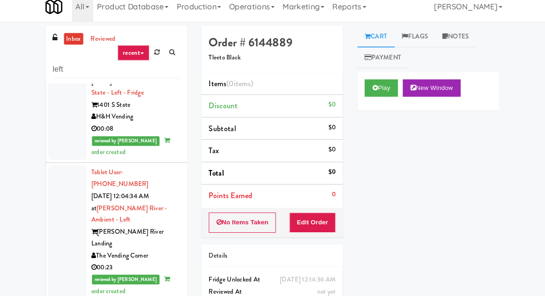
scroll to position [1222, 0]
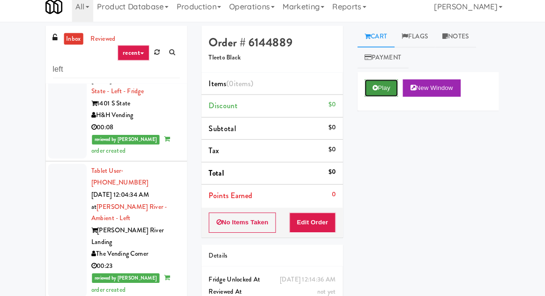
click at [376, 93] on button "Play" at bounding box center [378, 94] width 32 height 17
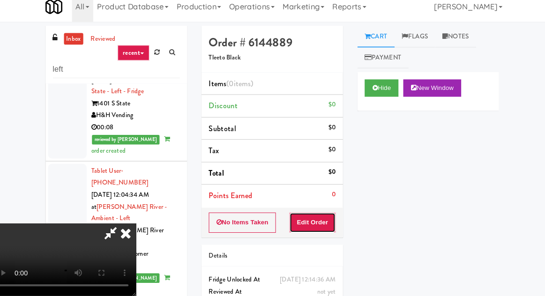
click at [323, 222] on button "Edit Order" at bounding box center [311, 225] width 45 height 20
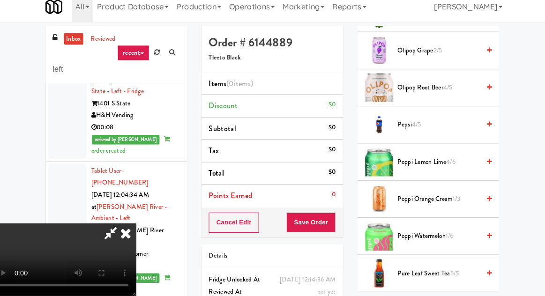
scroll to position [646, 0]
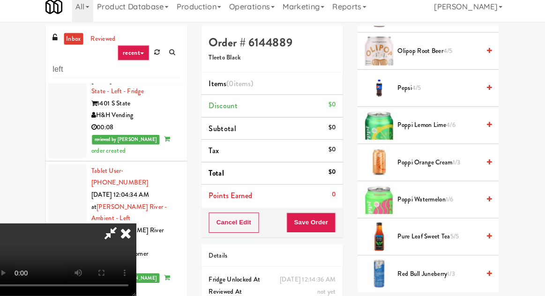
click at [419, 125] on span "Poppi Lemon Lime 4/6" at bounding box center [434, 131] width 80 height 12
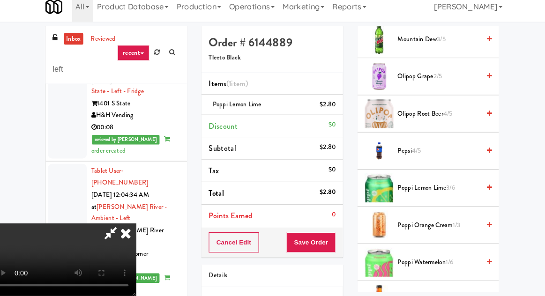
scroll to position [584, 0]
click at [419, 78] on span "Olipop Grape 2/5" at bounding box center [434, 84] width 80 height 12
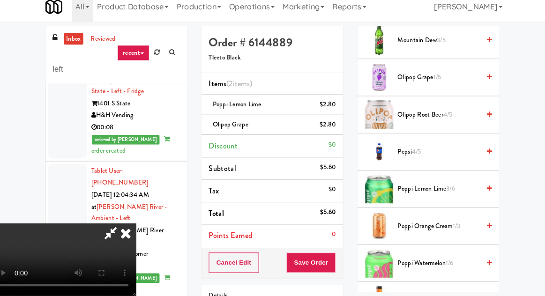
scroll to position [0, 0]
click at [410, 261] on span "Poppi Watermelon 1/6" at bounding box center [434, 265] width 80 height 12
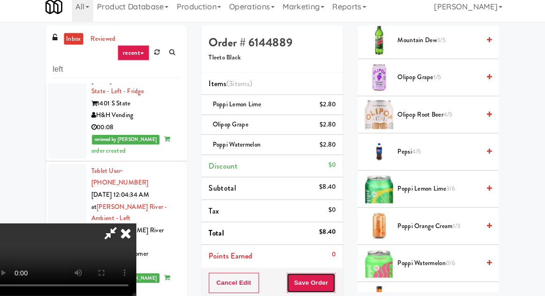
click at [334, 278] on button "Save Order" at bounding box center [310, 284] width 48 height 20
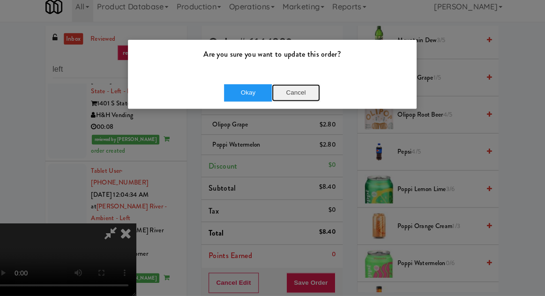
click at [298, 91] on button "Cancel" at bounding box center [295, 98] width 47 height 17
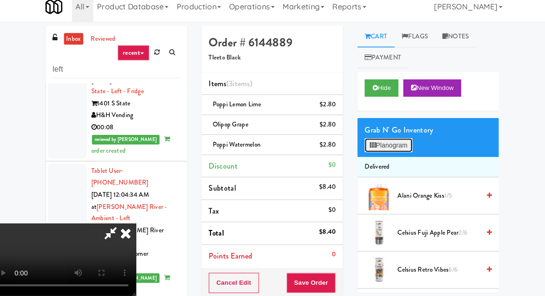
click at [381, 148] on button "Planogram" at bounding box center [385, 150] width 46 height 14
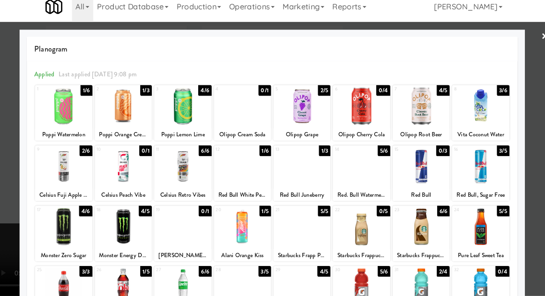
click at [121, 123] on div at bounding box center [127, 112] width 55 height 36
click at [17, 166] on div at bounding box center [272, 148] width 545 height 296
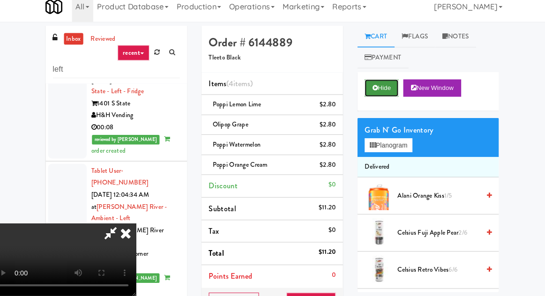
click at [375, 88] on button "Hide" at bounding box center [378, 94] width 33 height 17
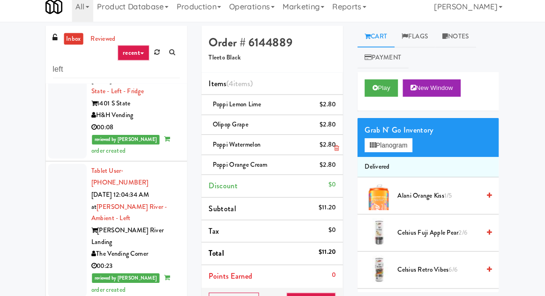
click at [330, 147] on div "$2.80" at bounding box center [327, 149] width 16 height 12
click at [333, 149] on link at bounding box center [333, 153] width 8 height 12
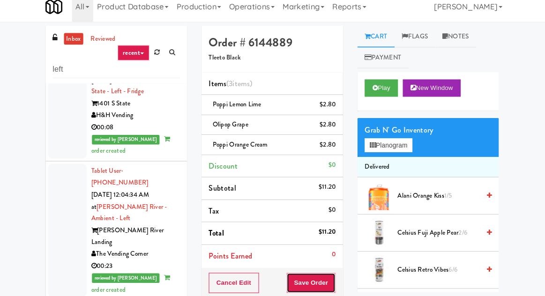
click at [319, 288] on button "Save Order" at bounding box center [310, 284] width 48 height 20
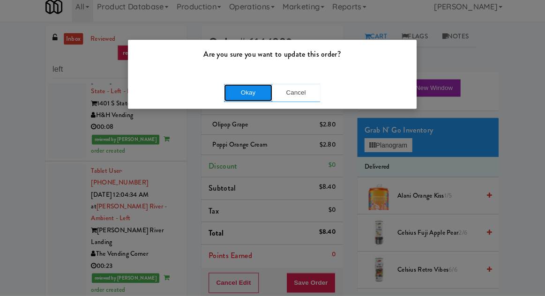
click at [237, 100] on button "Okay" at bounding box center [249, 98] width 47 height 17
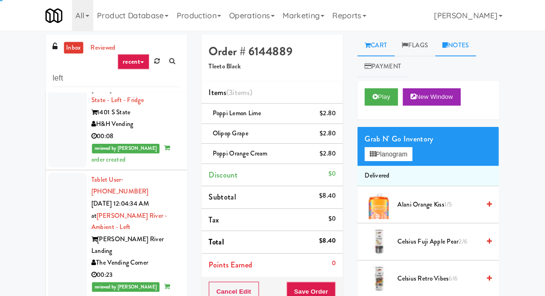
click at [466, 48] on link "Notes" at bounding box center [451, 44] width 40 height 21
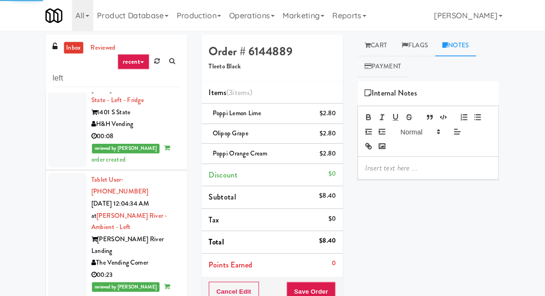
click at [394, 164] on p at bounding box center [424, 163] width 122 height 10
click at [460, 170] on div "charged poppi variant acc to plac3ment" at bounding box center [424, 163] width 136 height 22
click at [463, 166] on p "charged poppi variant acc to plac3ment" at bounding box center [424, 163] width 122 height 10
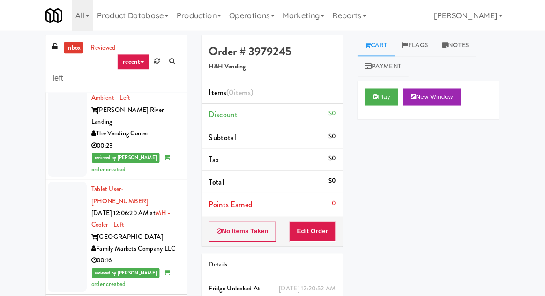
scroll to position [1352, 0]
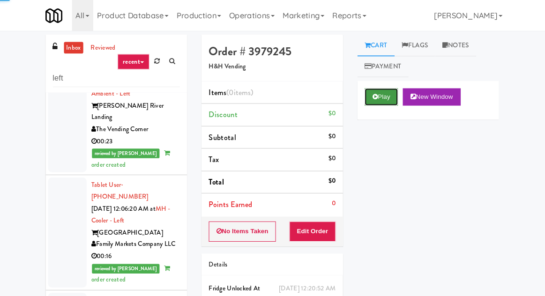
click at [374, 100] on button "Play" at bounding box center [378, 94] width 32 height 17
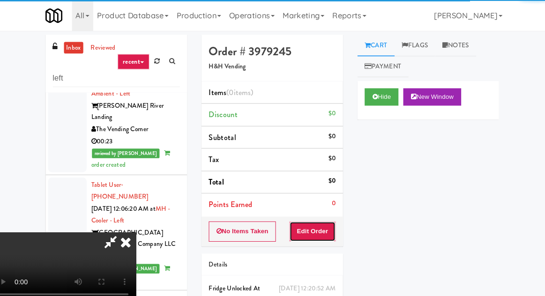
click at [313, 221] on button "Edit Order" at bounding box center [311, 225] width 45 height 20
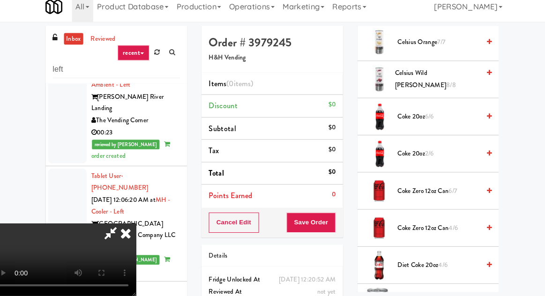
scroll to position [260, 0]
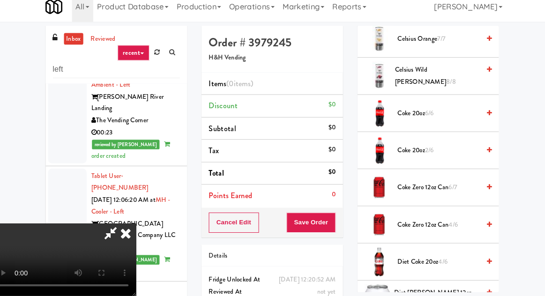
click at [423, 263] on span "Diet Coke 20oz 4/6" at bounding box center [434, 263] width 80 height 12
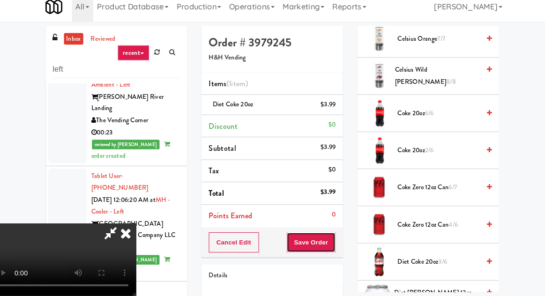
click at [334, 241] on button "Save Order" at bounding box center [310, 244] width 48 height 20
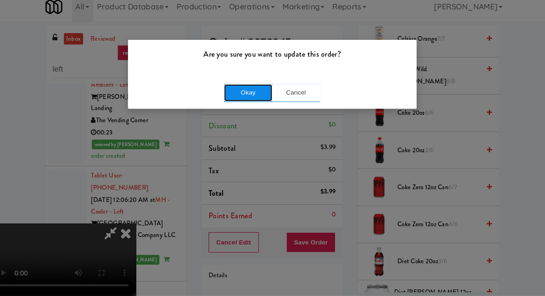
click at [228, 96] on button "Okay" at bounding box center [249, 98] width 47 height 17
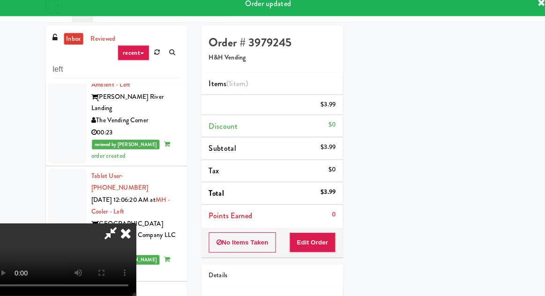
scroll to position [92, 0]
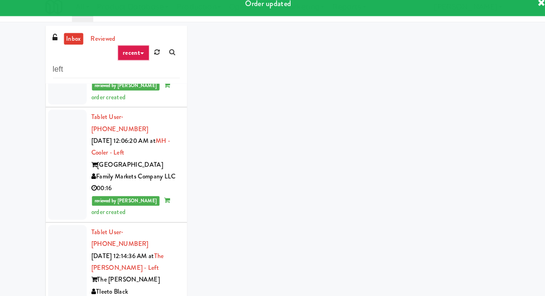
scroll to position [1433, 0]
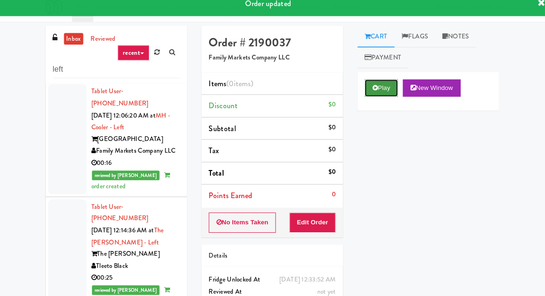
click at [382, 90] on button "Play" at bounding box center [378, 94] width 32 height 17
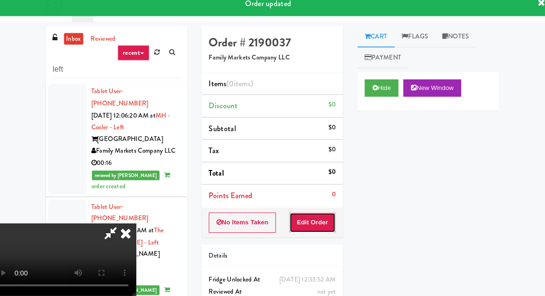
click at [327, 226] on button "Edit Order" at bounding box center [311, 225] width 45 height 20
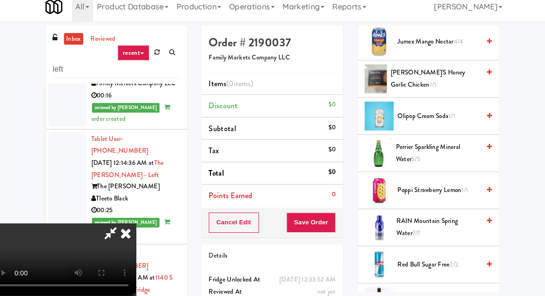
scroll to position [950, 0]
click at [426, 115] on span "Olipop Cream Soda 1/1" at bounding box center [434, 121] width 80 height 12
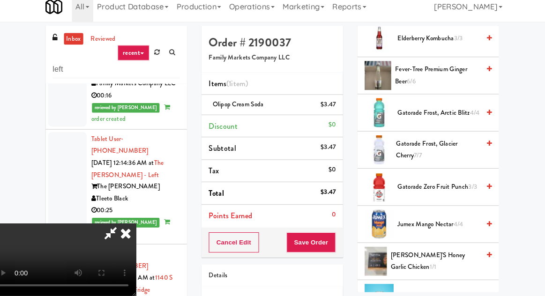
scroll to position [769, 0]
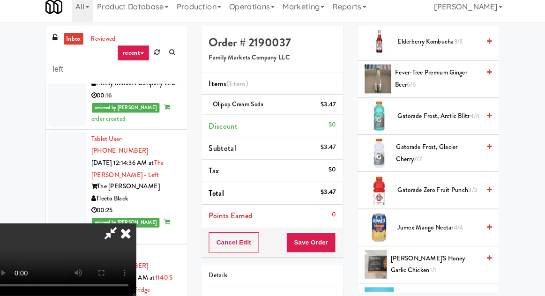
click at [416, 188] on span "Gatorade Zero Fruit Punch 3/3" at bounding box center [434, 194] width 80 height 12
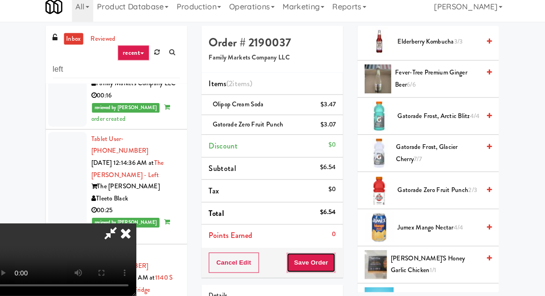
click at [329, 261] on button "Save Order" at bounding box center [310, 264] width 48 height 20
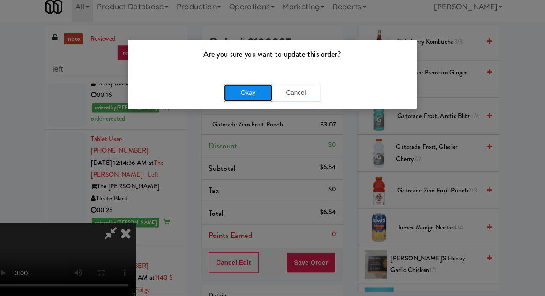
click at [234, 106] on button "Okay" at bounding box center [249, 98] width 47 height 17
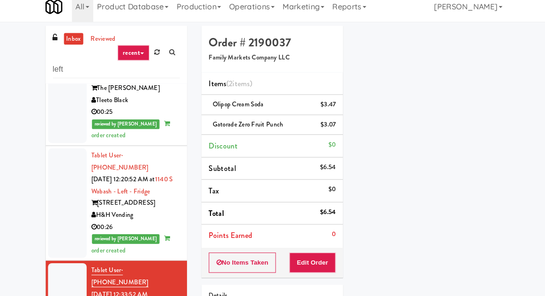
scroll to position [1595, 0]
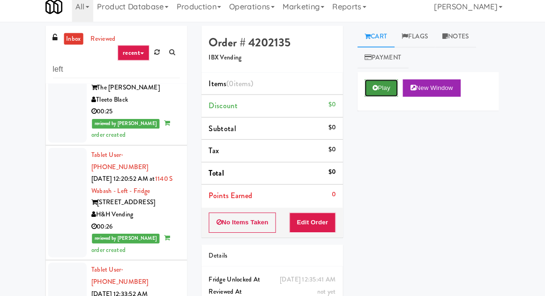
click at [371, 90] on button "Play" at bounding box center [378, 94] width 32 height 17
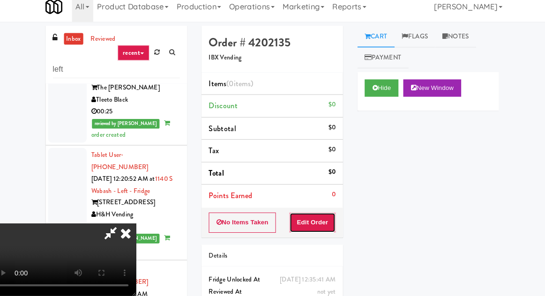
click at [316, 229] on button "Edit Order" at bounding box center [311, 225] width 45 height 20
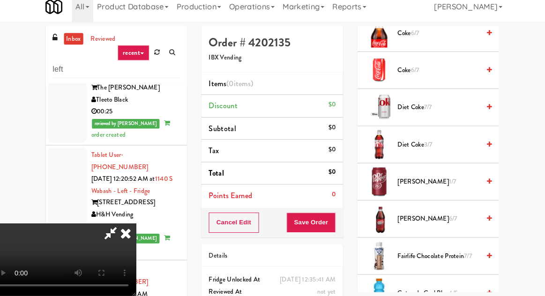
scroll to position [774, 0]
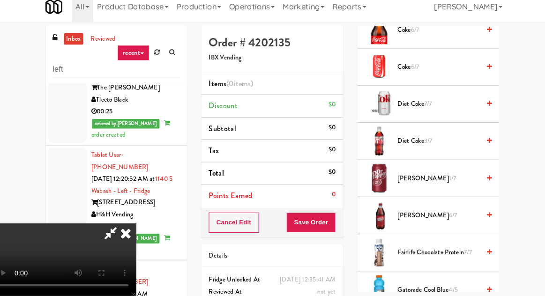
click at [408, 215] on span "Dr. Pepper 6/7" at bounding box center [434, 218] width 80 height 12
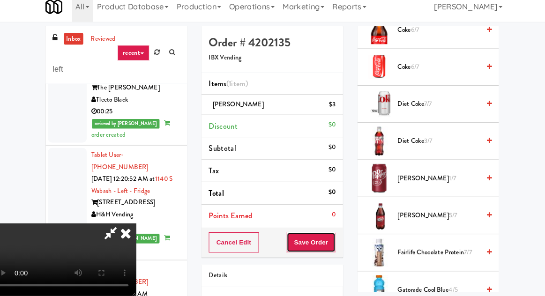
click at [332, 238] on button "Save Order" at bounding box center [310, 244] width 48 height 20
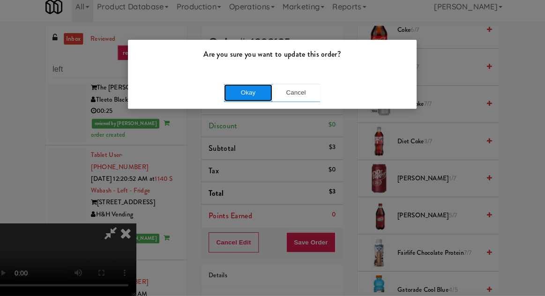
click at [227, 104] on button "Okay" at bounding box center [249, 98] width 47 height 17
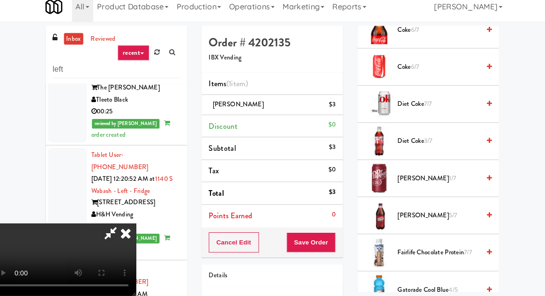
scroll to position [92, 0]
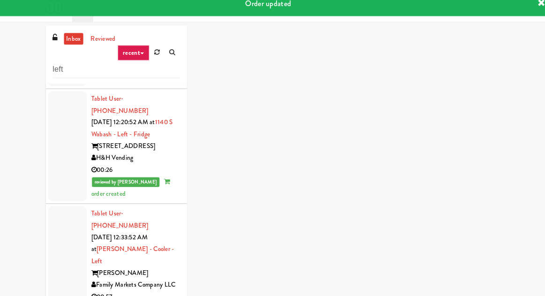
scroll to position [1662, 0]
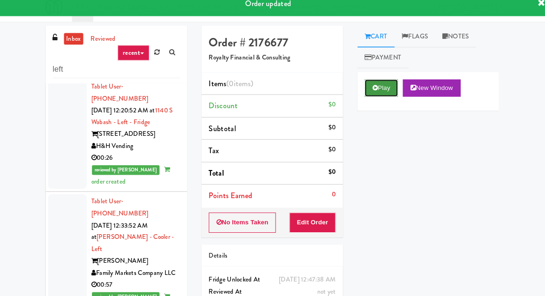
click at [376, 94] on button "Play" at bounding box center [378, 94] width 32 height 17
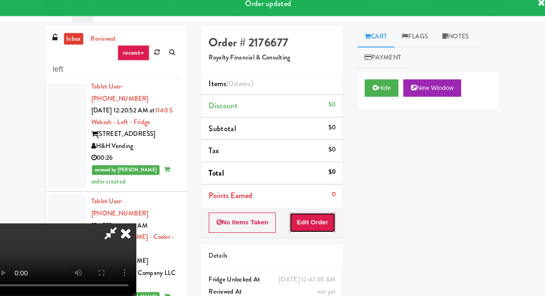
click at [311, 228] on button "Edit Order" at bounding box center [311, 225] width 45 height 20
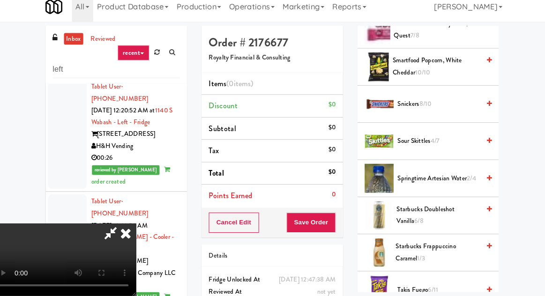
scroll to position [886, 0]
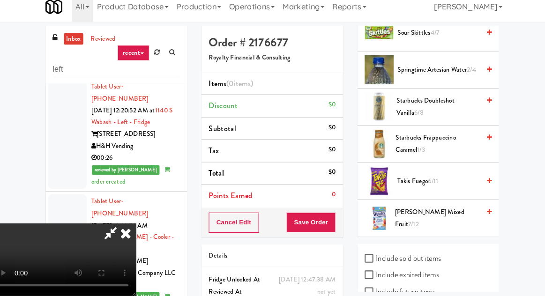
click at [428, 210] on span "Welch's Mixed Fruit 7/12" at bounding box center [433, 220] width 82 height 23
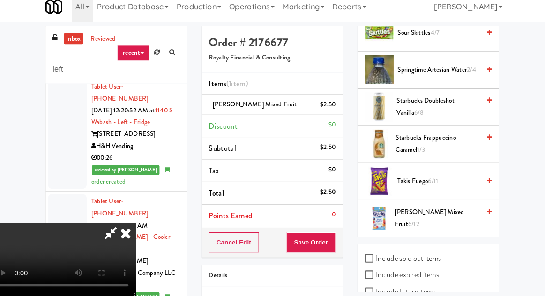
click at [413, 179] on span "Takis Fuego 6/11" at bounding box center [434, 185] width 80 height 12
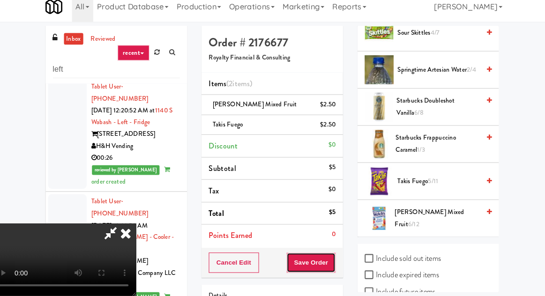
click at [330, 260] on button "Save Order" at bounding box center [310, 264] width 48 height 20
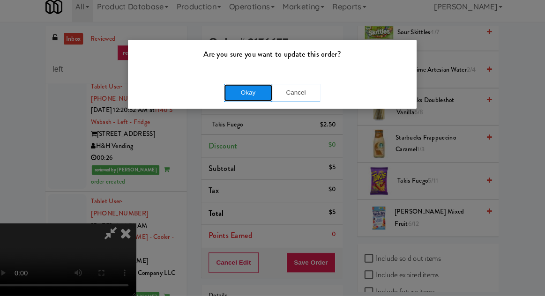
click at [231, 100] on button "Okay" at bounding box center [249, 98] width 47 height 17
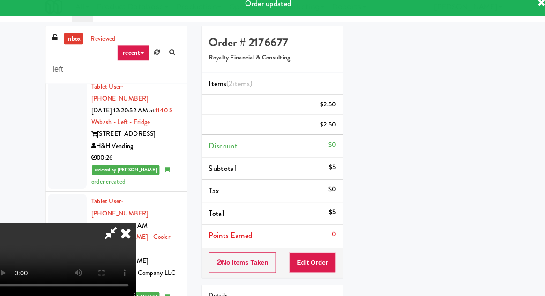
scroll to position [92, 0]
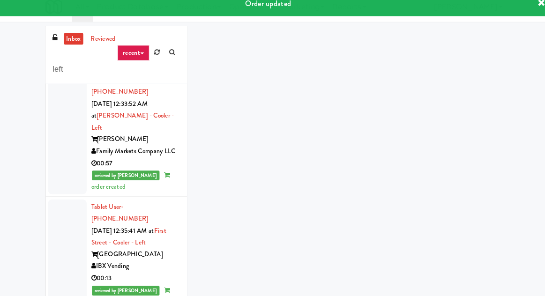
scroll to position [1784, 0]
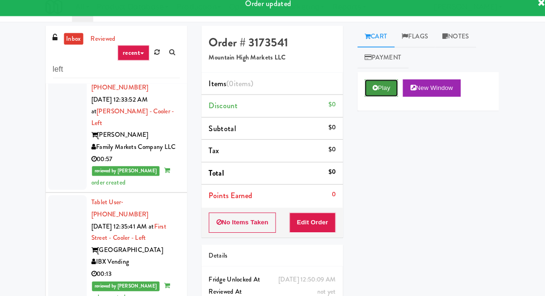
click at [374, 97] on button "Play" at bounding box center [378, 94] width 32 height 17
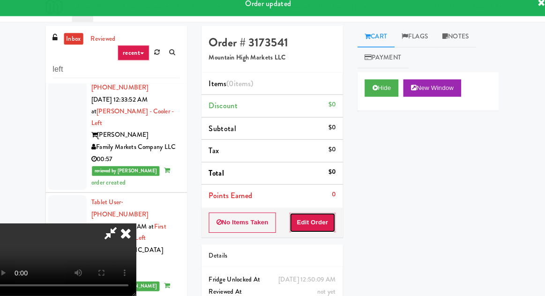
click at [320, 229] on button "Edit Order" at bounding box center [311, 225] width 45 height 20
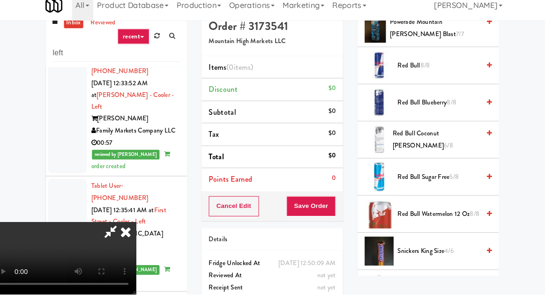
scroll to position [1229, 0]
click at [416, 248] on span "Snickers King Size 4/6" at bounding box center [434, 254] width 80 height 12
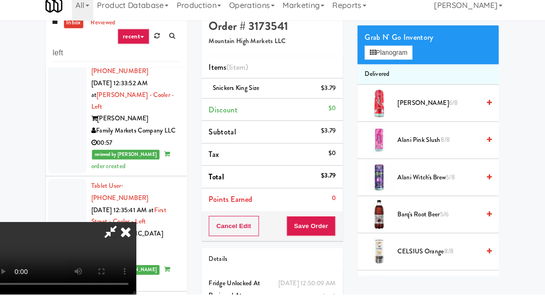
scroll to position [0, 0]
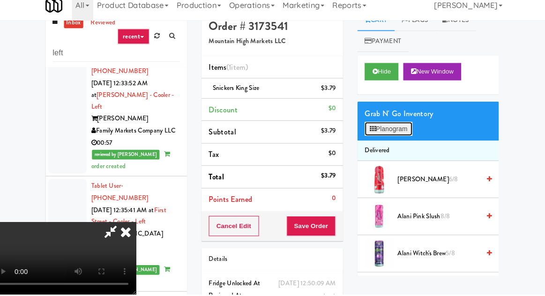
click at [400, 140] on button "Planogram" at bounding box center [385, 135] width 46 height 14
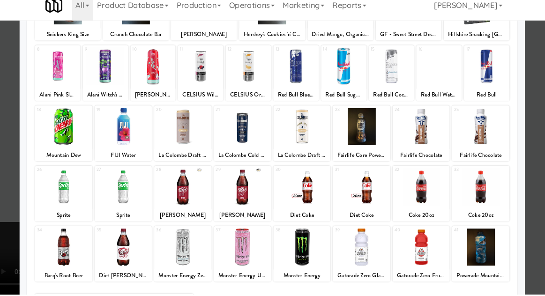
scroll to position [119, 0]
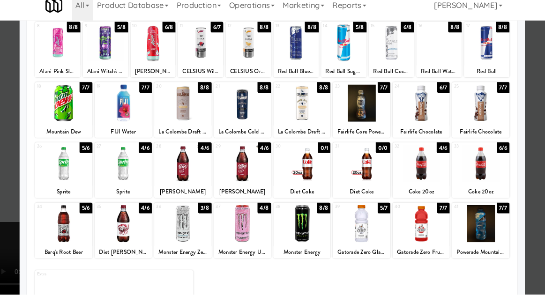
click at [262, 232] on div at bounding box center [243, 227] width 55 height 36
click at [11, 158] on div at bounding box center [272, 148] width 545 height 296
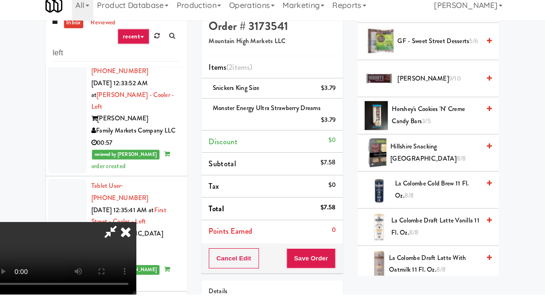
scroll to position [823, 0]
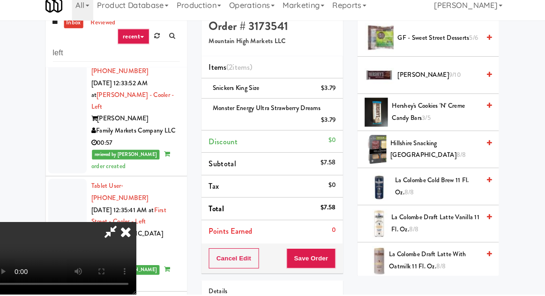
click at [424, 222] on span "La Colombe Draft Latte Vanilla 11 fl. oz. 8/8" at bounding box center [431, 226] width 86 height 23
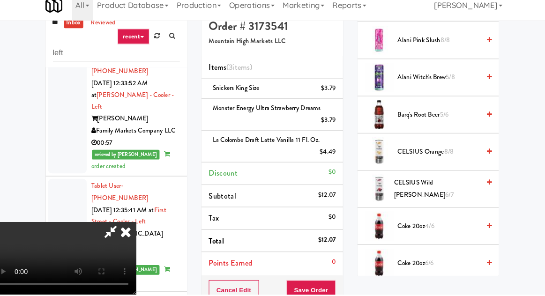
scroll to position [170, 0]
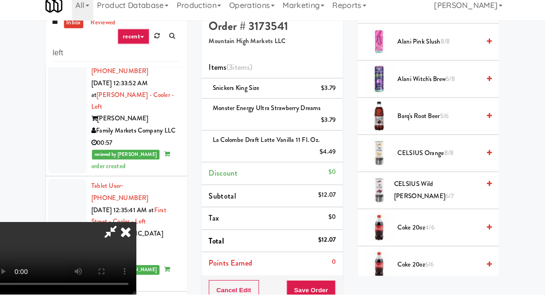
click at [434, 119] on span "Barq's Root Beer 5/6" at bounding box center [434, 123] width 80 height 12
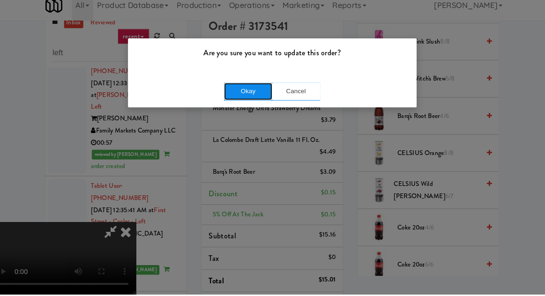
click at [258, 93] on button "Okay" at bounding box center [249, 98] width 47 height 17
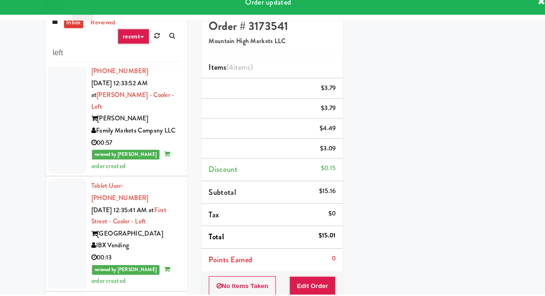
scroll to position [92, 0]
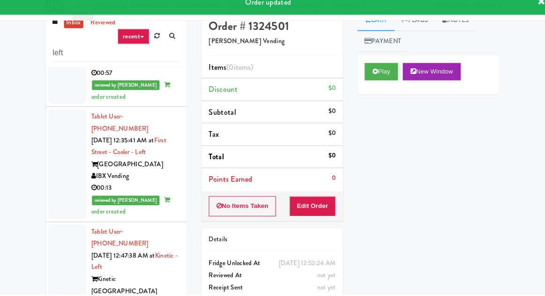
scroll to position [1851, 0]
click at [377, 71] on button "Play" at bounding box center [378, 79] width 32 height 17
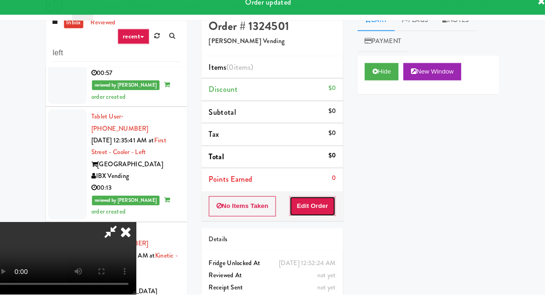
click at [315, 201] on button "Edit Order" at bounding box center [311, 211] width 45 height 20
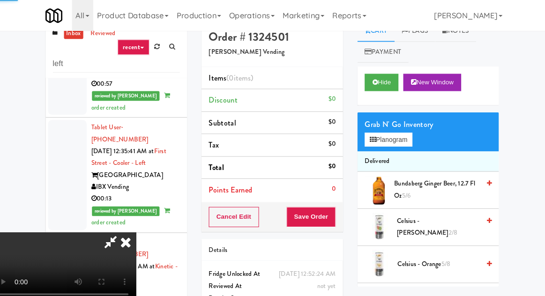
scroll to position [0, 0]
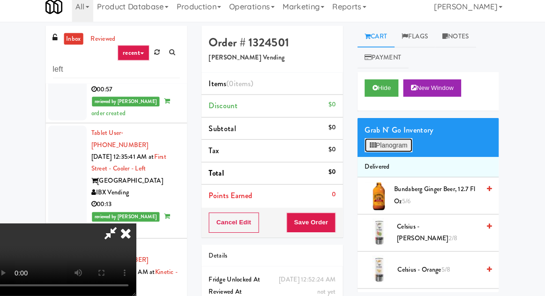
click at [377, 146] on button "Planogram" at bounding box center [385, 150] width 46 height 14
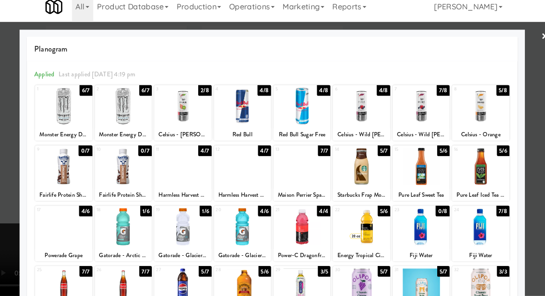
click at [250, 171] on div at bounding box center [243, 170] width 55 height 36
click at [17, 135] on div at bounding box center [272, 148] width 545 height 296
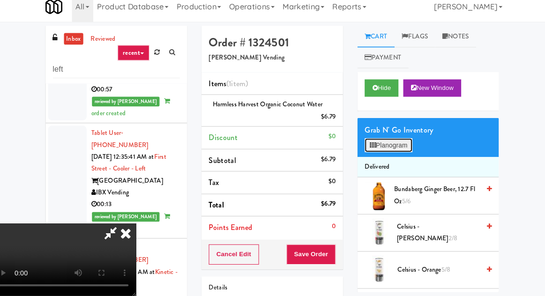
click at [386, 145] on button "Planogram" at bounding box center [385, 150] width 46 height 14
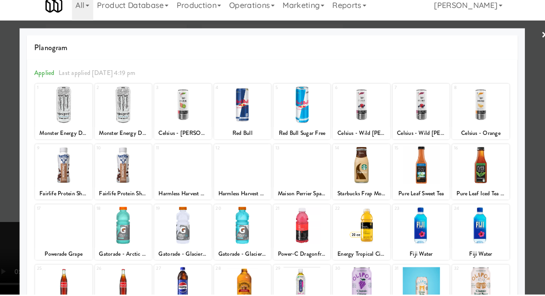
scroll to position [52, 0]
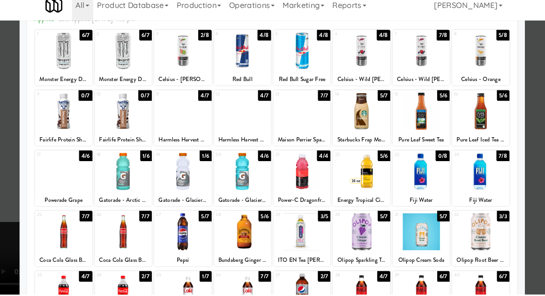
click at [426, 242] on div at bounding box center [416, 235] width 55 height 36
click at [22, 211] on div at bounding box center [272, 148] width 545 height 296
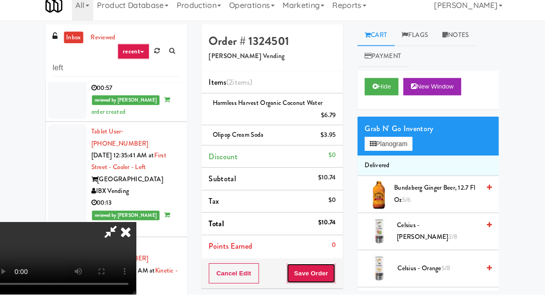
click at [334, 275] on button "Save Order" at bounding box center [310, 276] width 48 height 20
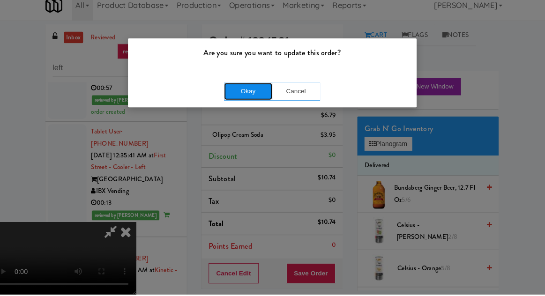
click at [231, 98] on button "Okay" at bounding box center [249, 98] width 47 height 17
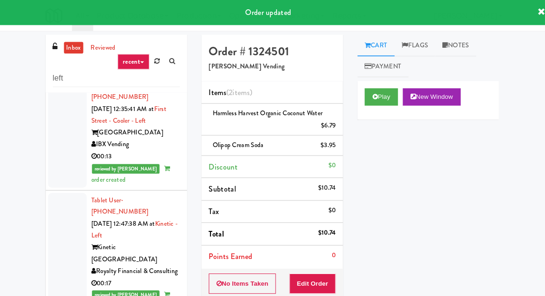
scroll to position [1936, 0]
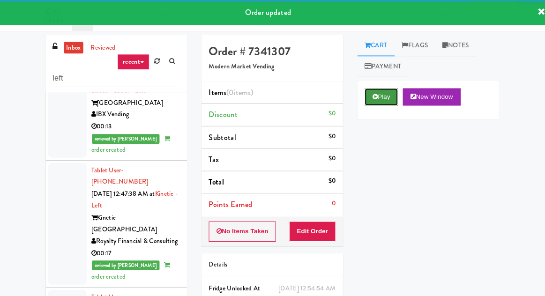
click at [381, 89] on button "Play" at bounding box center [378, 94] width 32 height 17
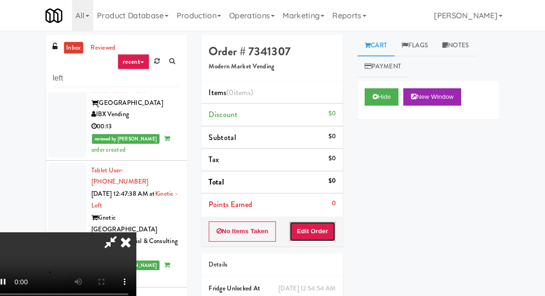
click at [330, 222] on button "Edit Order" at bounding box center [311, 225] width 45 height 20
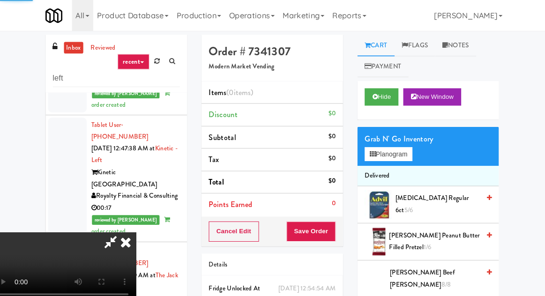
scroll to position [2005, 0]
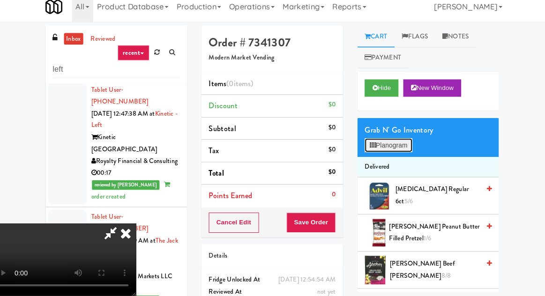
click at [384, 146] on button "Planogram" at bounding box center [385, 150] width 46 height 14
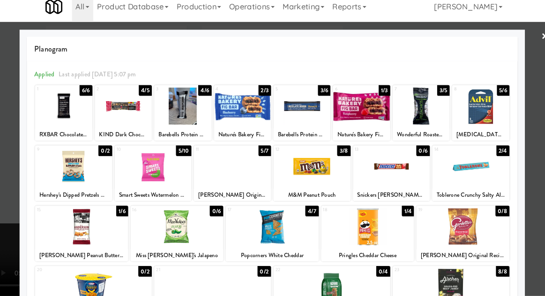
click at [324, 179] on div at bounding box center [311, 170] width 75 height 36
click at [10, 166] on div at bounding box center [272, 148] width 545 height 296
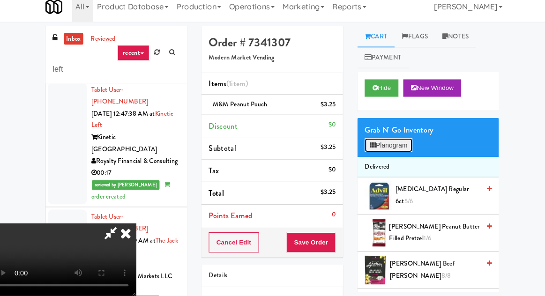
click at [387, 151] on button "Planogram" at bounding box center [385, 150] width 46 height 14
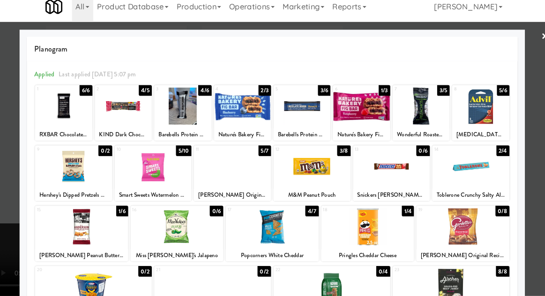
click at [362, 126] on div at bounding box center [358, 112] width 55 height 36
click at [11, 175] on div at bounding box center [272, 148] width 545 height 296
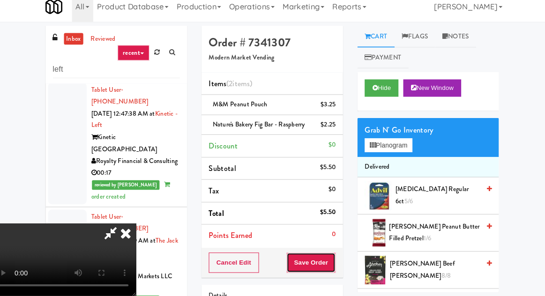
click at [332, 274] on button "Save Order" at bounding box center [310, 264] width 48 height 20
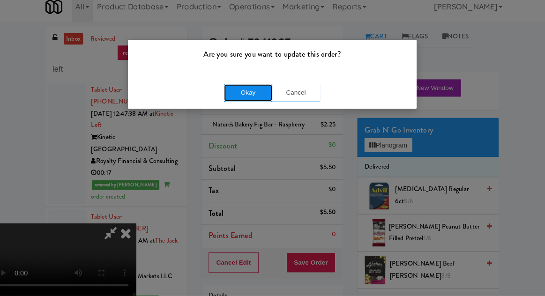
click at [252, 91] on button "Okay" at bounding box center [249, 98] width 47 height 17
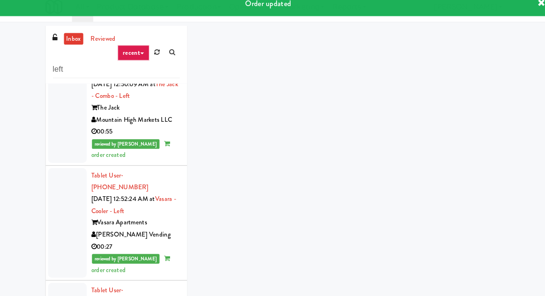
scroll to position [2165, 0]
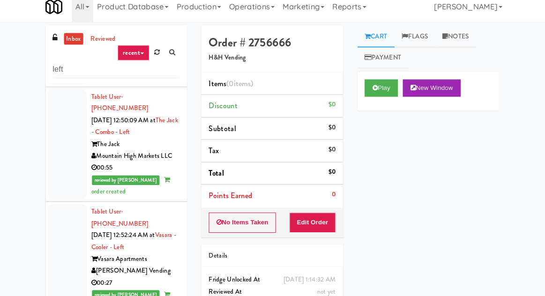
scroll to position [2122, 0]
click at [371, 87] on button "Play" at bounding box center [378, 94] width 32 height 17
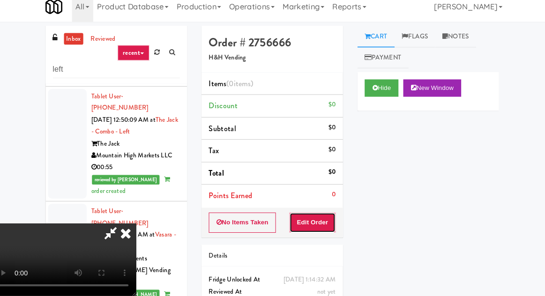
click at [309, 221] on button "Edit Order" at bounding box center [311, 225] width 45 height 20
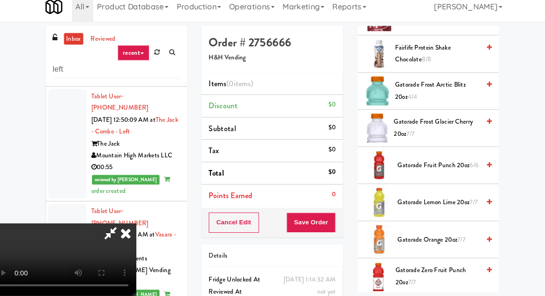
scroll to position [678, 0]
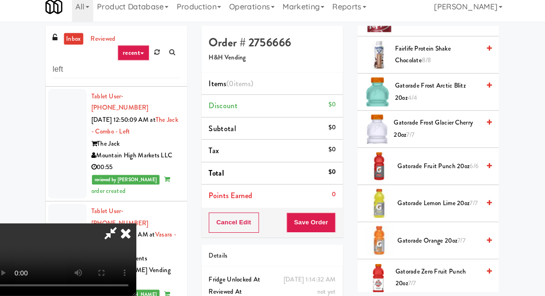
click at [418, 129] on span "Gatorade Frost Glacier Cherry 20oz 7/7" at bounding box center [431, 133] width 83 height 23
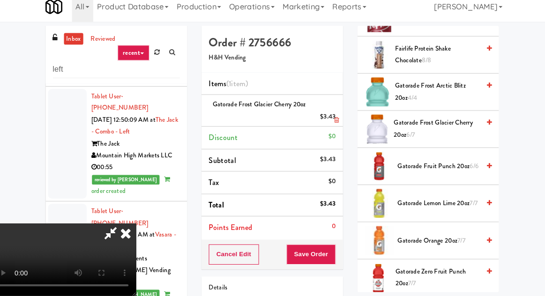
click at [332, 125] on div "$3.43" at bounding box center [326, 122] width 15 height 12
click at [333, 121] on link at bounding box center [333, 126] width 8 height 12
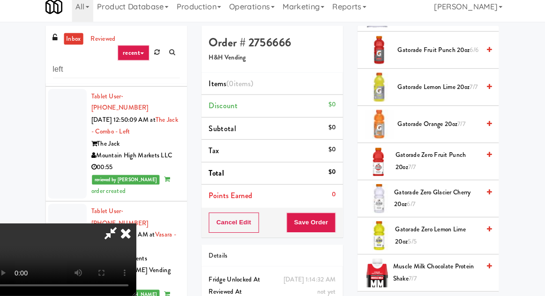
click at [414, 202] on span "Gatorade Zero Glacier Cherry 20oz 6/7" at bounding box center [432, 201] width 83 height 23
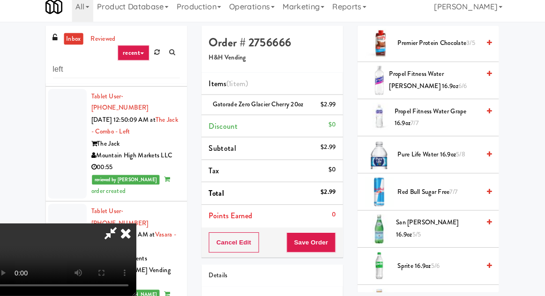
scroll to position [1266, 0]
click at [421, 156] on span "Pure Life Water 16.9oz 5/8" at bounding box center [434, 159] width 80 height 12
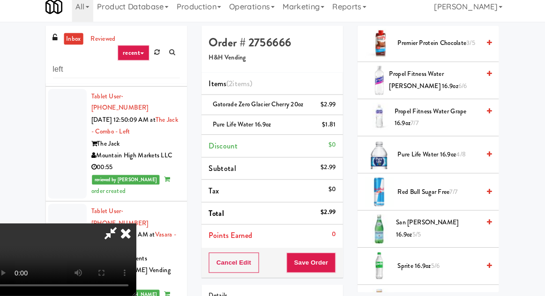
click at [426, 153] on span "Pure Life Water 16.9oz 4/8" at bounding box center [434, 159] width 80 height 12
click at [329, 261] on button "Save Order" at bounding box center [310, 264] width 48 height 20
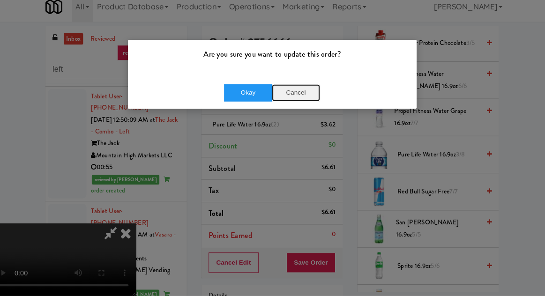
click at [302, 101] on button "Cancel" at bounding box center [295, 98] width 47 height 17
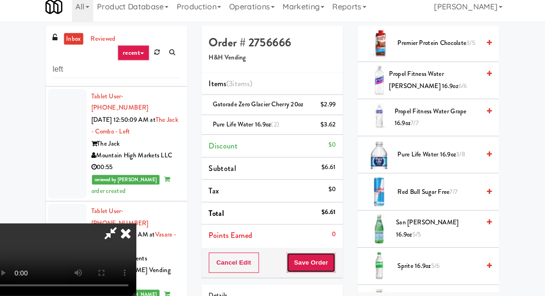
click at [332, 262] on button "Save Order" at bounding box center [310, 264] width 48 height 20
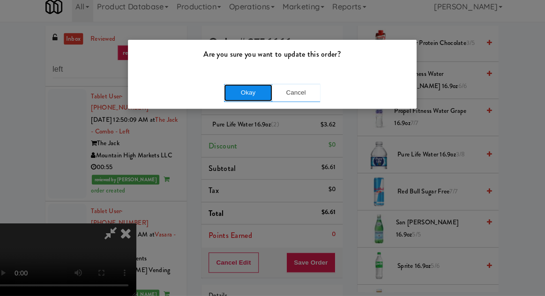
click at [260, 106] on button "Okay" at bounding box center [249, 98] width 47 height 17
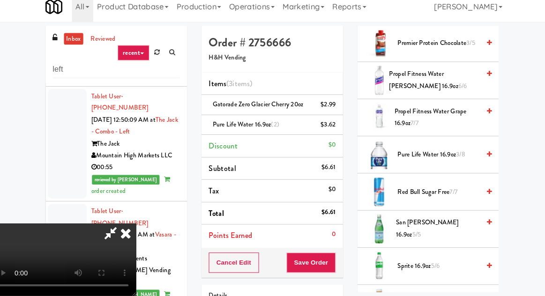
scroll to position [92, 0]
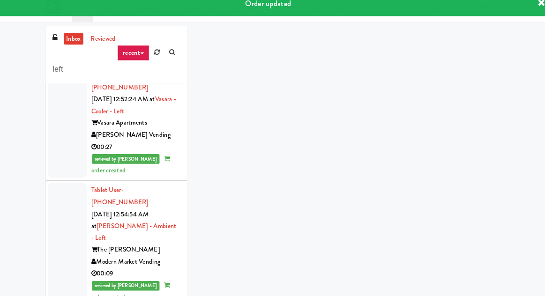
scroll to position [2260, 0]
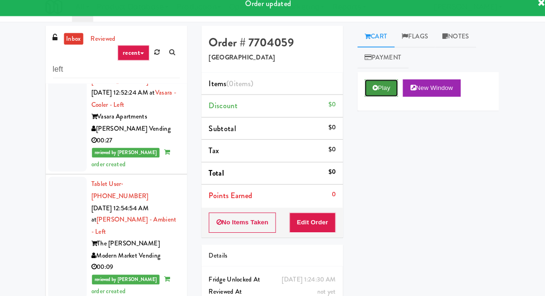
click at [368, 97] on button "Play" at bounding box center [378, 94] width 32 height 17
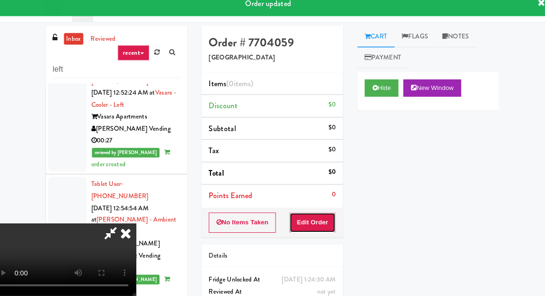
click at [319, 231] on button "Edit Order" at bounding box center [311, 225] width 45 height 20
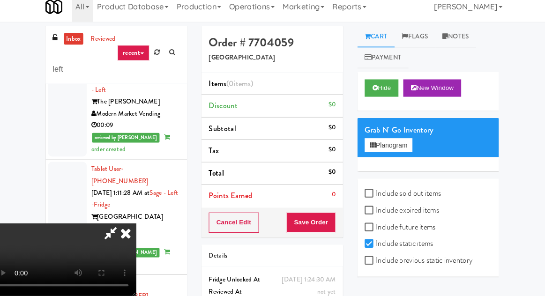
scroll to position [0, 0]
click at [380, 149] on button "Planogram" at bounding box center [385, 150] width 46 height 14
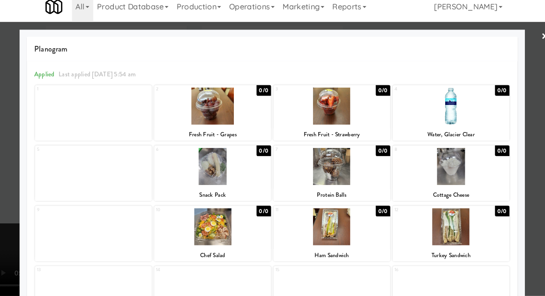
click at [15, 145] on div at bounding box center [272, 148] width 545 height 296
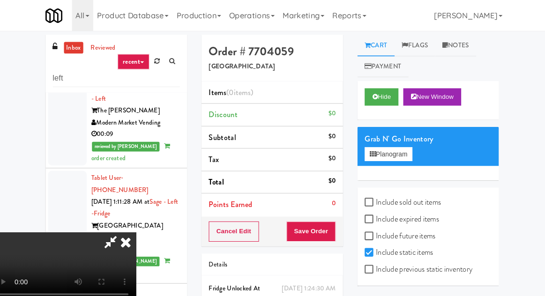
scroll to position [92, 0]
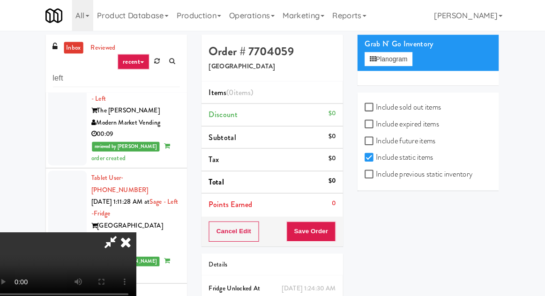
click at [405, 169] on label "Include previous static inventory" at bounding box center [414, 169] width 104 height 14
click at [373, 169] on input "Include previous static inventory" at bounding box center [367, 169] width 11 height 7
checkbox input "true"
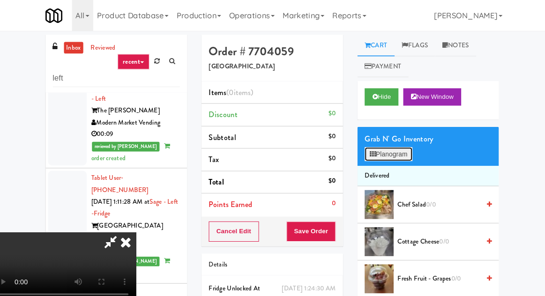
click at [388, 149] on button "Planogram" at bounding box center [385, 150] width 46 height 14
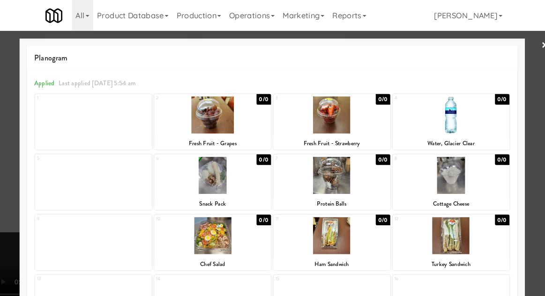
click at [194, 114] on div at bounding box center [214, 112] width 113 height 36
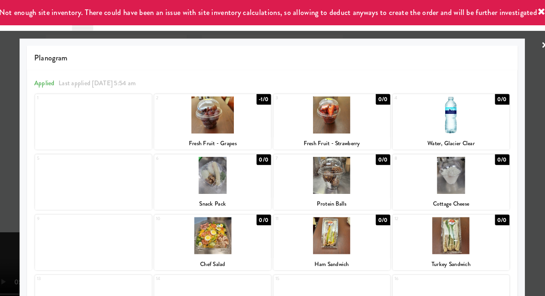
click at [14, 157] on div at bounding box center [272, 148] width 545 height 296
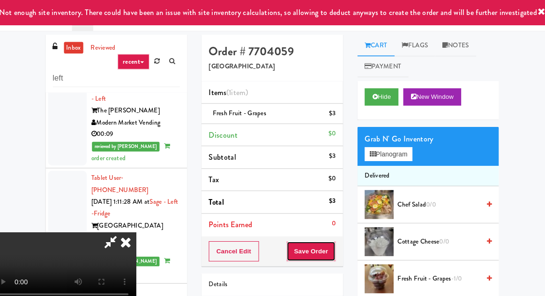
click at [334, 237] on button "Save Order" at bounding box center [310, 244] width 48 height 20
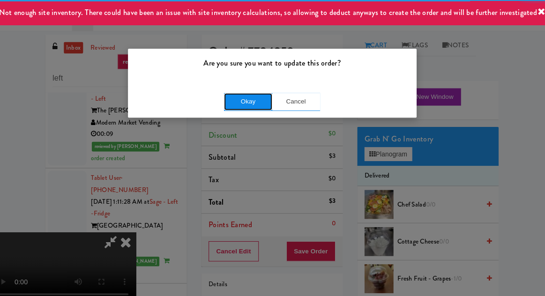
click at [259, 99] on button "Okay" at bounding box center [249, 98] width 47 height 17
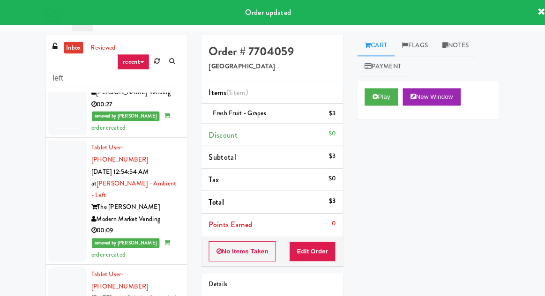
scroll to position [2298, 0]
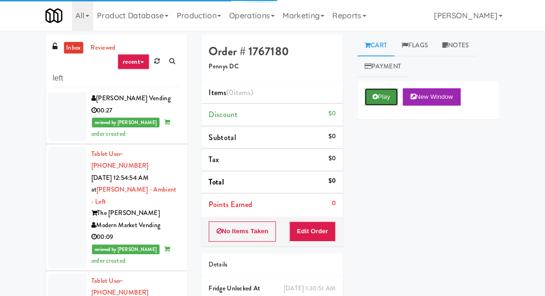
click at [374, 101] on button "Play" at bounding box center [378, 94] width 32 height 17
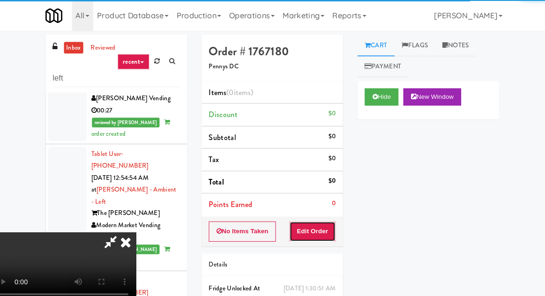
click at [318, 216] on button "Edit Order" at bounding box center [311, 225] width 45 height 20
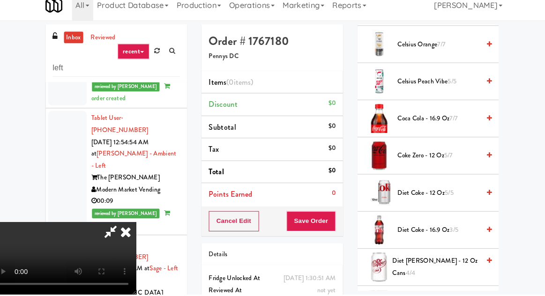
scroll to position [216, 0]
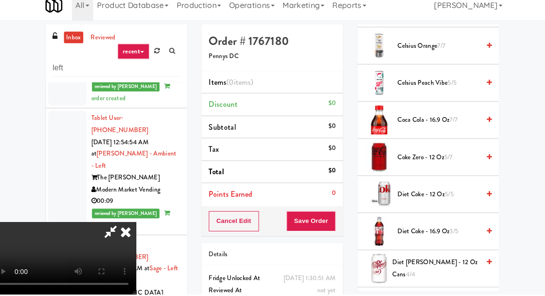
click at [431, 129] on span "Coca Cola - 16.9 oz 7/7" at bounding box center [434, 127] width 80 height 12
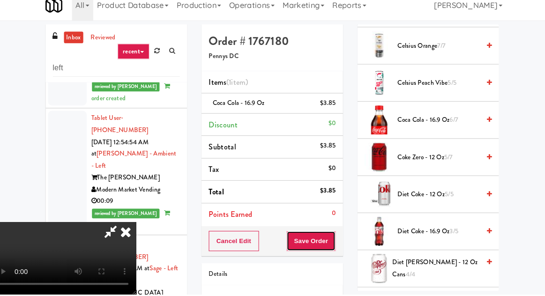
click at [327, 242] on button "Save Order" at bounding box center [310, 244] width 48 height 20
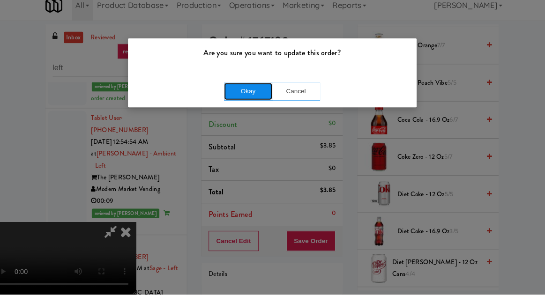
click at [257, 90] on button "Okay" at bounding box center [249, 98] width 47 height 17
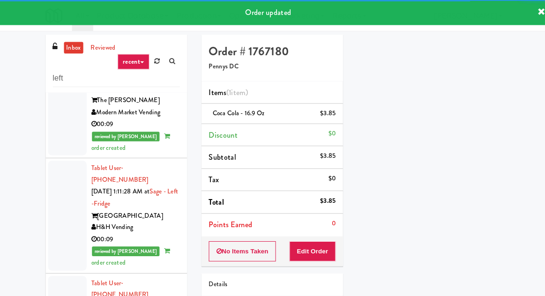
scroll to position [2407, 0]
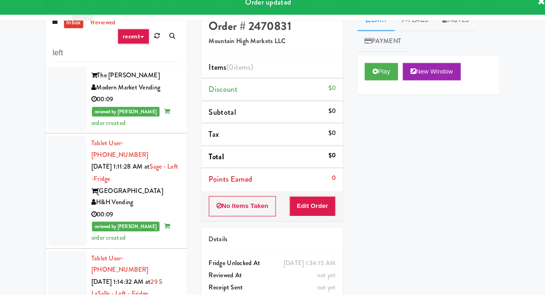
scroll to position [15, 0]
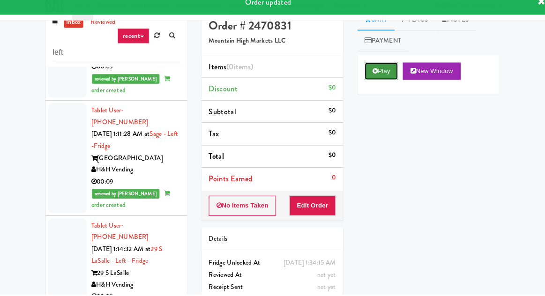
click at [370, 81] on button "Play" at bounding box center [378, 79] width 32 height 17
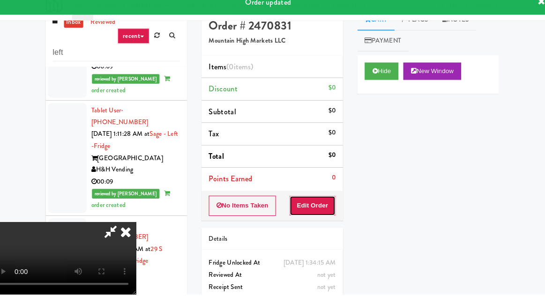
click at [309, 212] on button "Edit Order" at bounding box center [311, 210] width 45 height 20
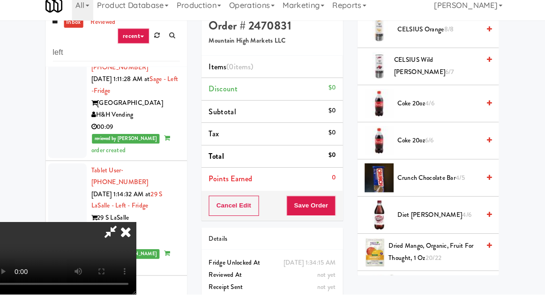
scroll to position [293, 0]
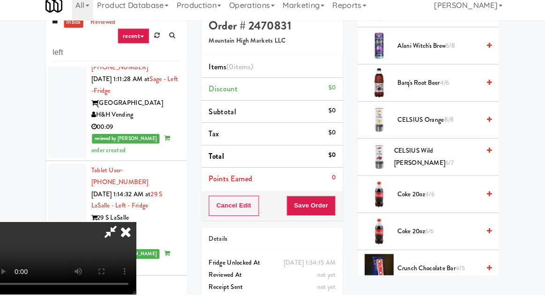
click at [435, 87] on span "Barq's Root Beer 4/6" at bounding box center [434, 91] width 80 height 12
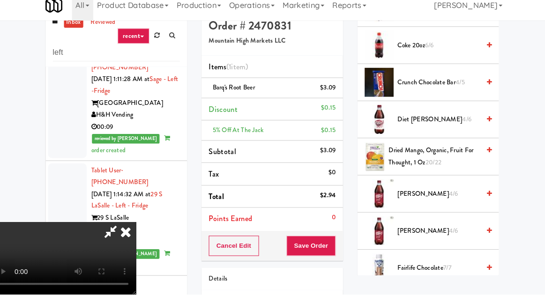
scroll to position [379, 0]
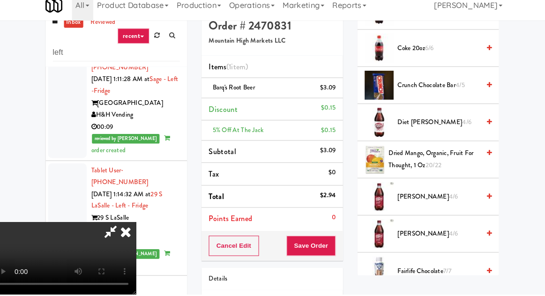
click at [444, 196] on span "4/6" at bounding box center [448, 200] width 9 height 9
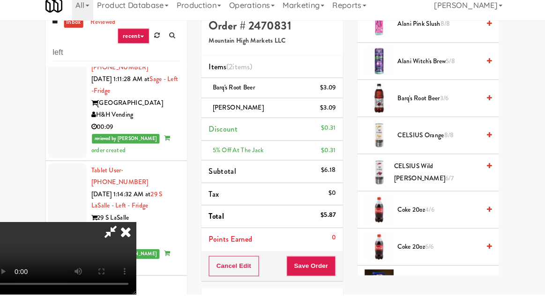
scroll to position [0, 0]
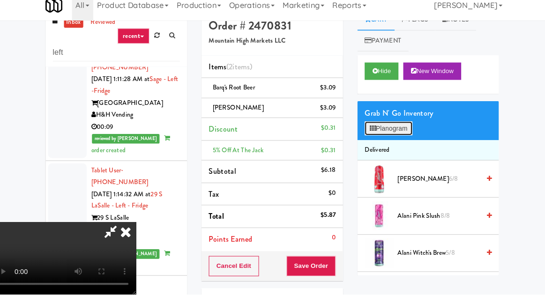
click at [392, 137] on button "Planogram" at bounding box center [385, 135] width 46 height 14
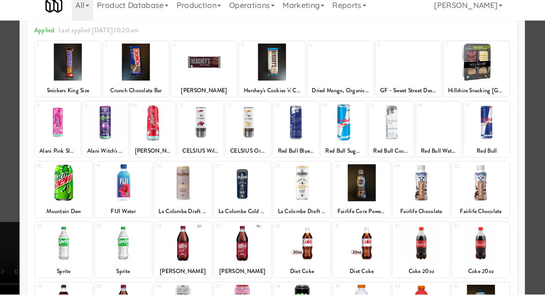
scroll to position [119, 0]
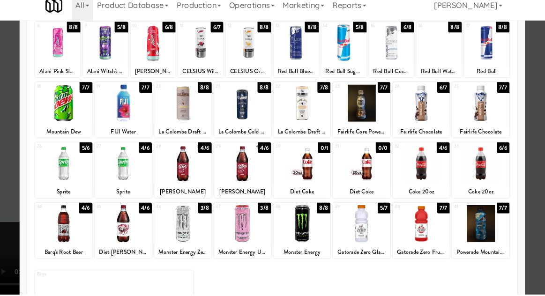
click at [469, 173] on div at bounding box center [474, 169] width 55 height 36
click at [9, 186] on div at bounding box center [272, 148] width 545 height 296
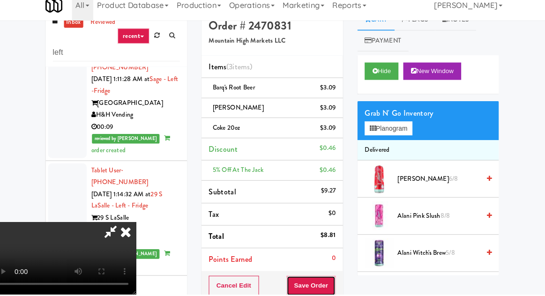
click at [334, 284] on button "Save Order" at bounding box center [310, 288] width 48 height 20
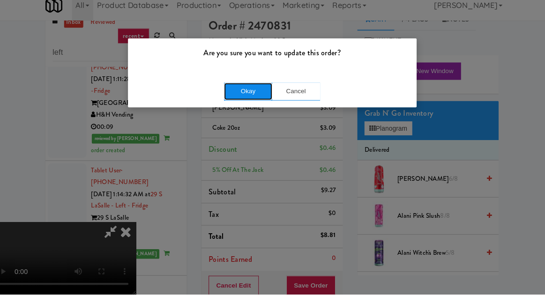
click at [264, 96] on button "Okay" at bounding box center [249, 98] width 47 height 17
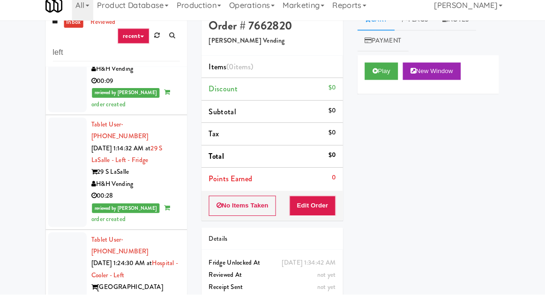
scroll to position [2535, 0]
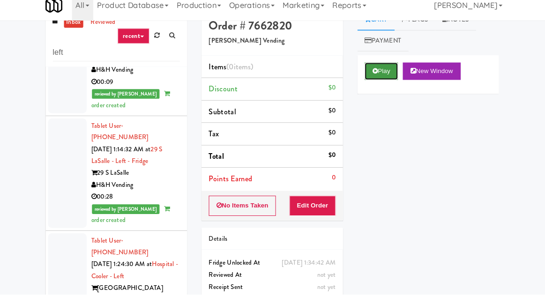
click at [378, 81] on button "Play" at bounding box center [378, 79] width 32 height 17
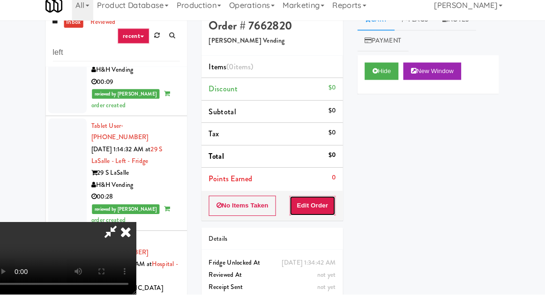
click at [313, 207] on button "Edit Order" at bounding box center [311, 210] width 45 height 20
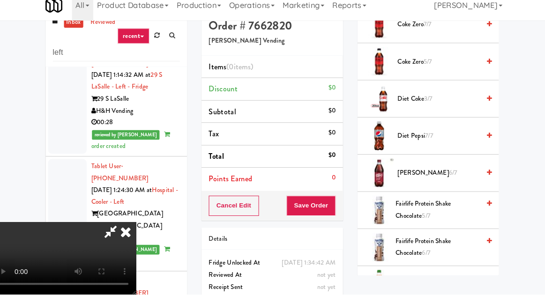
scroll to position [520, 0]
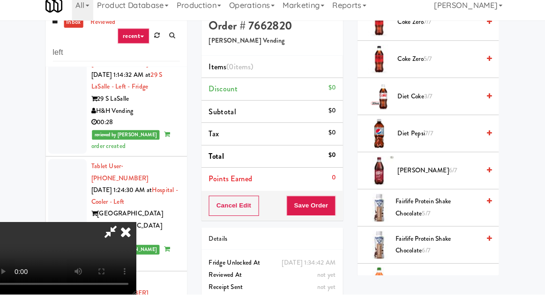
click at [409, 200] on span "Fairlife Protein Shake Chocolate 5/7" at bounding box center [433, 211] width 82 height 23
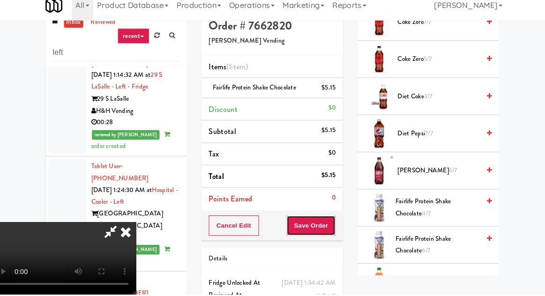
click at [330, 233] on button "Save Order" at bounding box center [310, 229] width 48 height 20
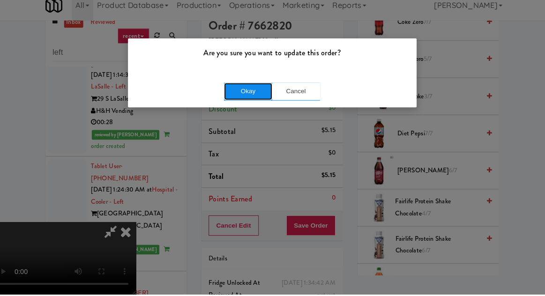
click at [261, 96] on button "Okay" at bounding box center [249, 98] width 47 height 17
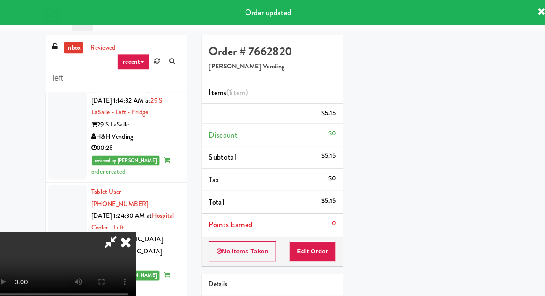
scroll to position [92, 0]
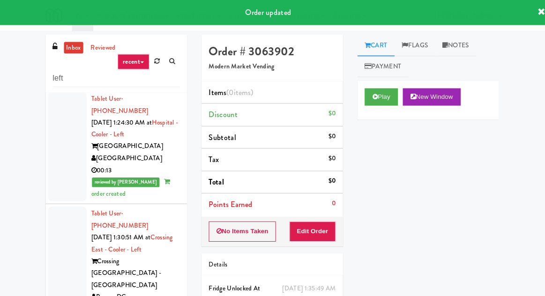
scroll to position [2698, 0]
click at [377, 89] on button "Play" at bounding box center [378, 94] width 32 height 17
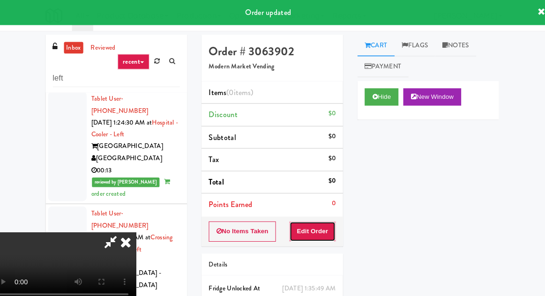
click at [312, 227] on button "Edit Order" at bounding box center [311, 225] width 45 height 20
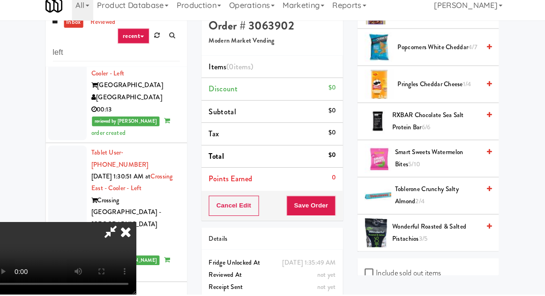
scroll to position [671, 0]
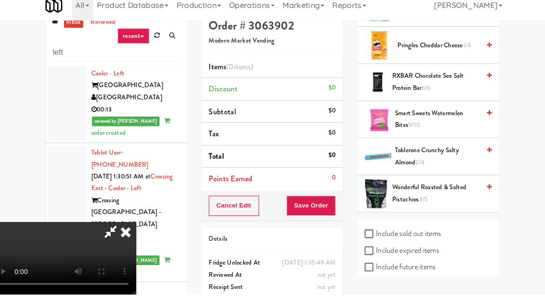
click at [397, 238] on label "Include sold out items" at bounding box center [399, 237] width 74 height 14
click at [373, 238] on input "Include sold out items" at bounding box center [367, 237] width 11 height 7
checkbox input "true"
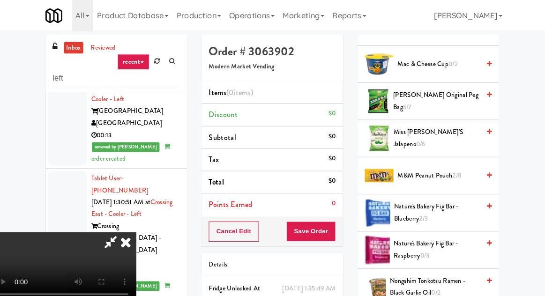
scroll to position [559, 0]
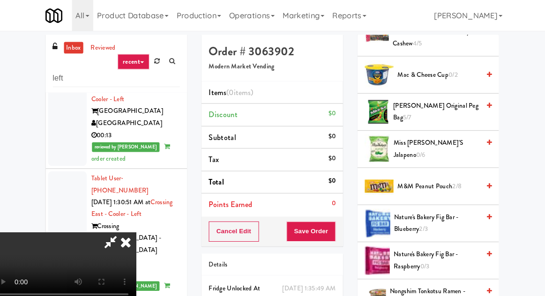
click at [416, 142] on span "Miss Vickie's Jalapeno 0/6" at bounding box center [432, 144] width 84 height 23
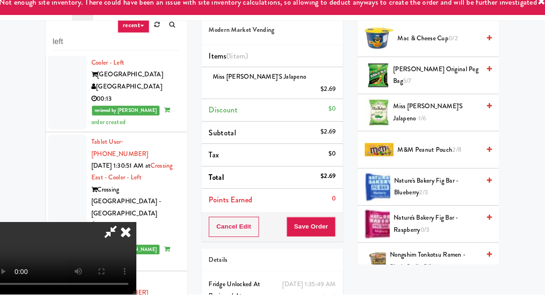
scroll to position [36, 0]
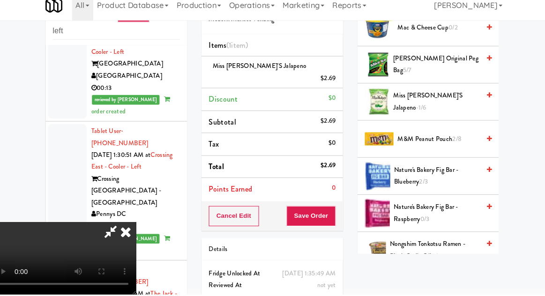
click at [415, 143] on span "M&M Peanut Pouch 2/8" at bounding box center [434, 145] width 80 height 12
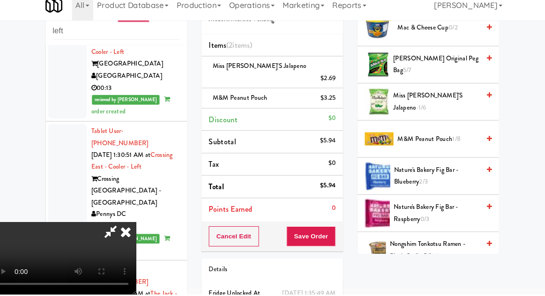
click at [410, 141] on span "M&M Peanut Pouch 1/8" at bounding box center [434, 145] width 80 height 12
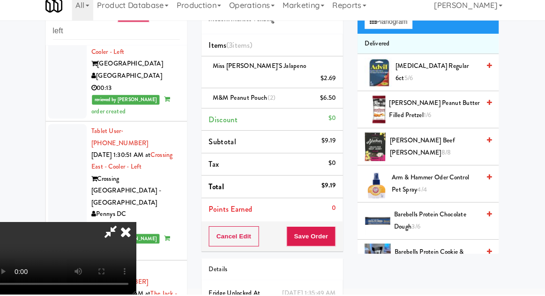
scroll to position [0, 0]
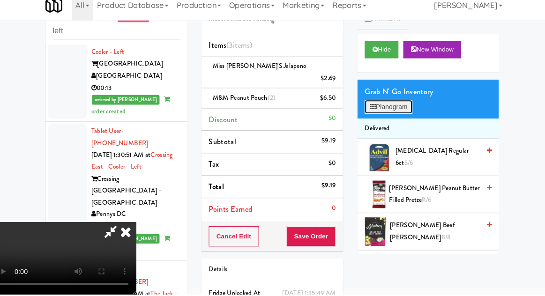
click at [398, 114] on button "Planogram" at bounding box center [385, 114] width 46 height 14
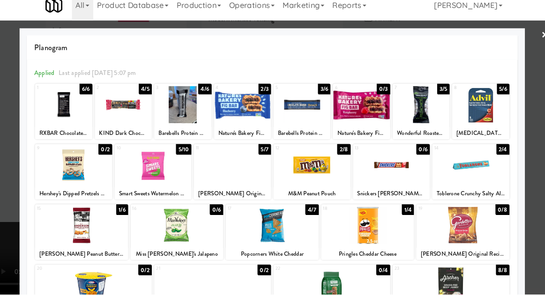
click at [15, 124] on div at bounding box center [272, 148] width 545 height 296
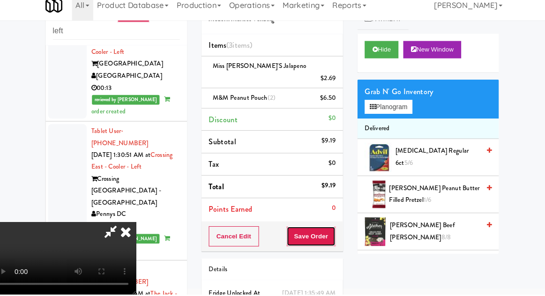
click at [328, 235] on button "Save Order" at bounding box center [310, 240] width 48 height 20
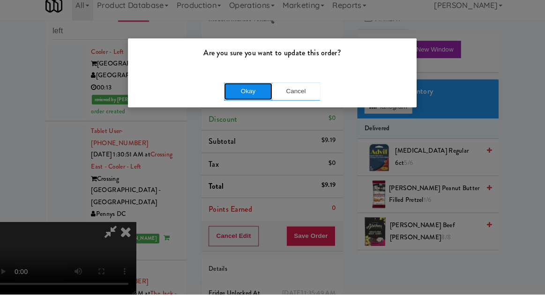
click at [252, 99] on button "Okay" at bounding box center [249, 98] width 47 height 17
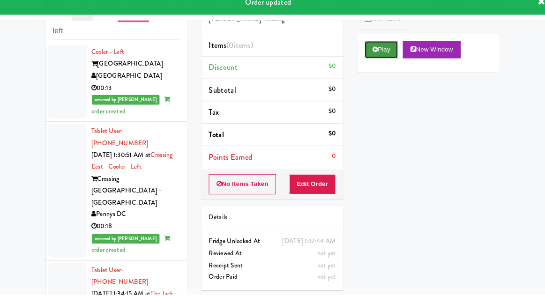
click at [376, 59] on button "Play" at bounding box center [378, 58] width 32 height 17
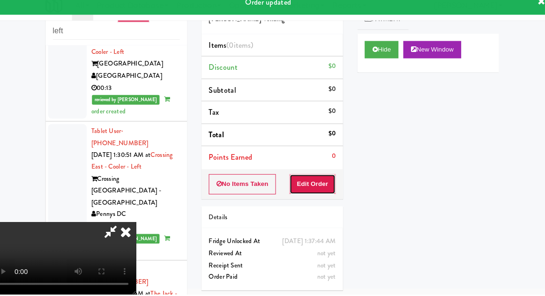
click at [312, 192] on button "Edit Order" at bounding box center [311, 189] width 45 height 20
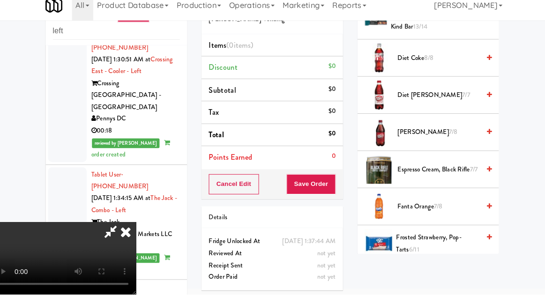
scroll to position [422, 0]
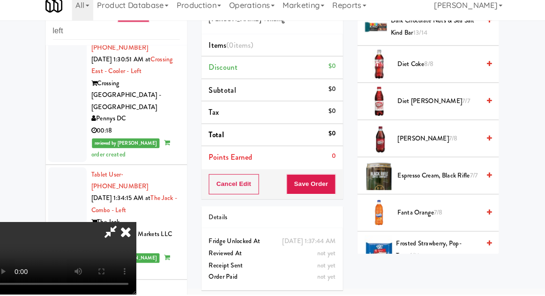
click at [418, 139] on span "Dr. Pepper 7/8" at bounding box center [434, 145] width 80 height 12
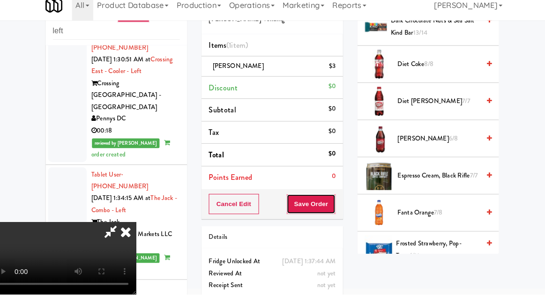
click at [331, 198] on button "Save Order" at bounding box center [310, 208] width 48 height 20
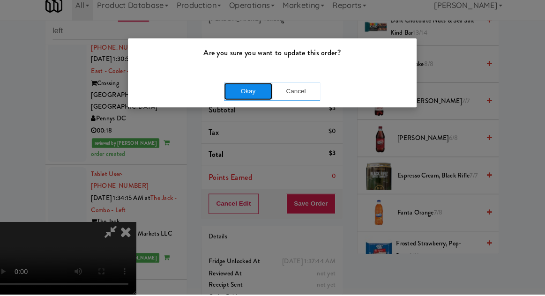
click at [257, 97] on button "Okay" at bounding box center [249, 98] width 47 height 17
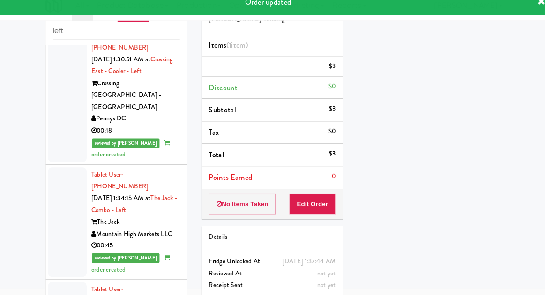
scroll to position [0, 0]
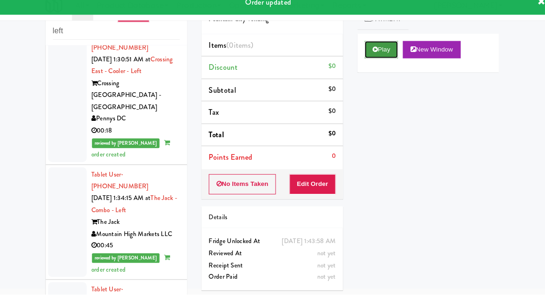
click at [378, 51] on button "Play" at bounding box center [378, 58] width 32 height 17
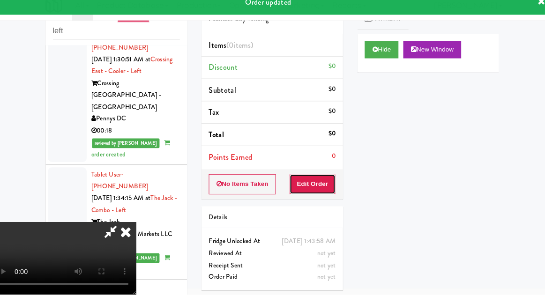
click at [313, 180] on button "Edit Order" at bounding box center [311, 189] width 45 height 20
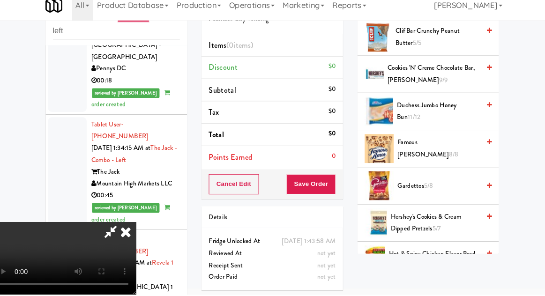
scroll to position [297, 0]
click at [417, 186] on span "Gardettos 5/8" at bounding box center [434, 191] width 80 height 12
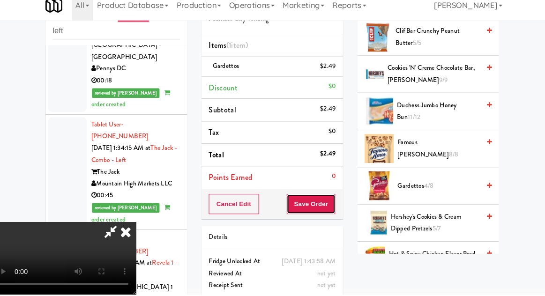
click at [333, 202] on button "Save Order" at bounding box center [310, 208] width 48 height 20
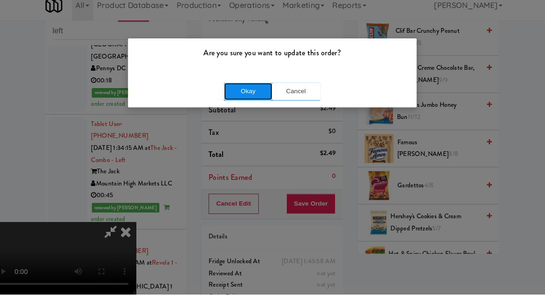
click at [255, 105] on button "Okay" at bounding box center [249, 98] width 47 height 17
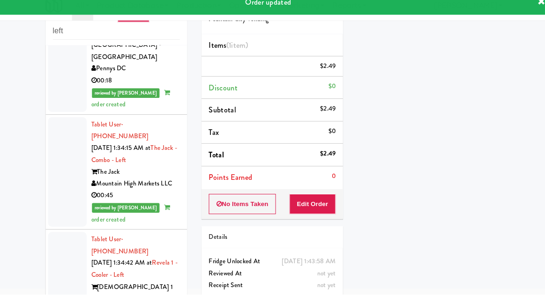
scroll to position [0, 0]
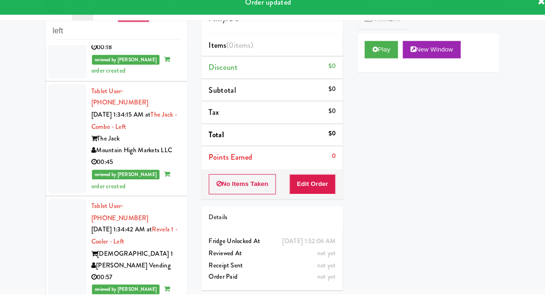
scroll to position [2907, 0]
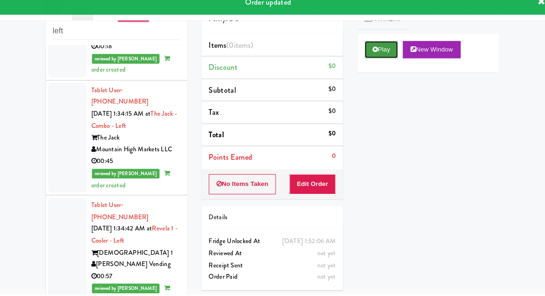
click at [375, 52] on button "Play" at bounding box center [378, 58] width 32 height 17
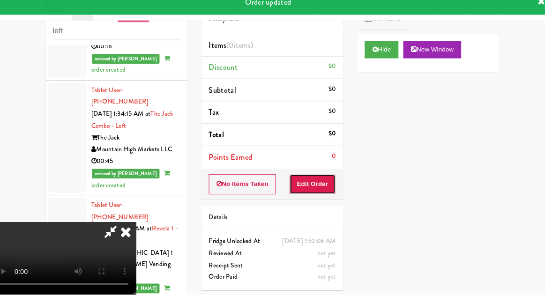
click at [320, 185] on button "Edit Order" at bounding box center [311, 189] width 45 height 20
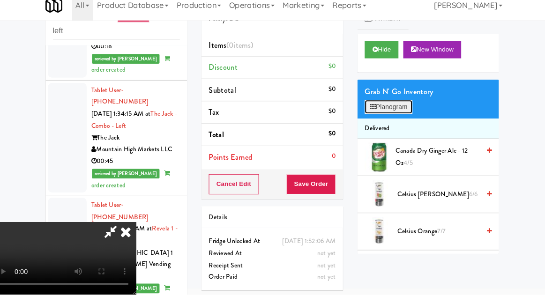
click at [386, 119] on button "Planogram" at bounding box center [385, 114] width 46 height 14
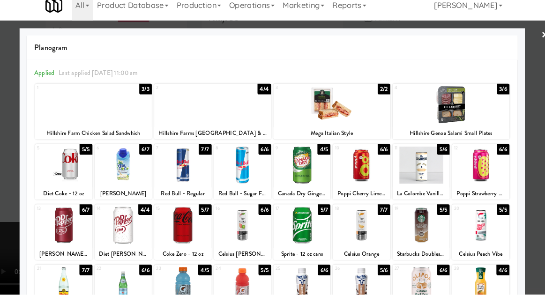
click at [484, 165] on div at bounding box center [474, 170] width 55 height 36
click at [534, 129] on div at bounding box center [272, 148] width 545 height 296
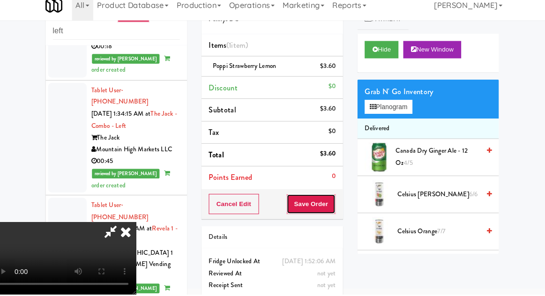
click at [329, 205] on button "Save Order" at bounding box center [310, 208] width 48 height 20
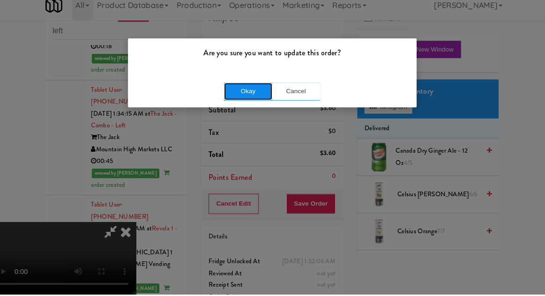
click at [259, 101] on button "Okay" at bounding box center [249, 98] width 47 height 17
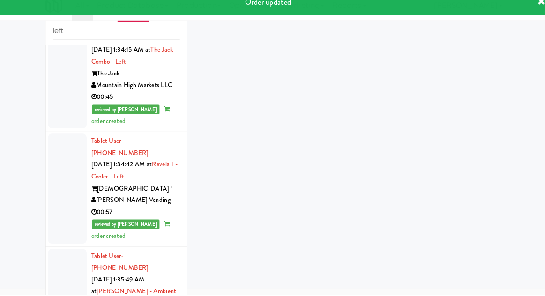
scroll to position [2977, 0]
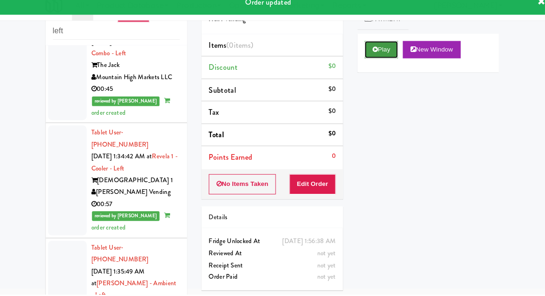
click at [379, 59] on button "Play" at bounding box center [378, 58] width 32 height 17
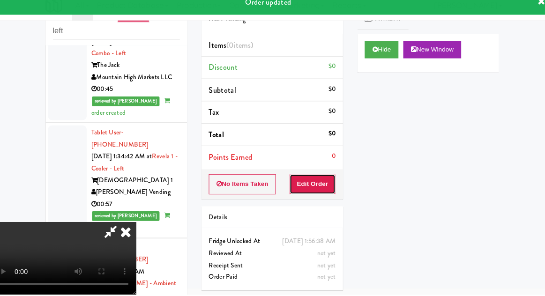
click at [320, 188] on button "Edit Order" at bounding box center [311, 189] width 45 height 20
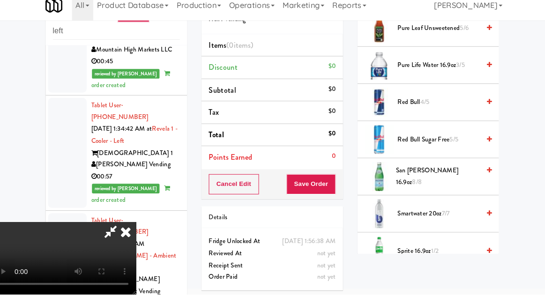
scroll to position [1196, 0]
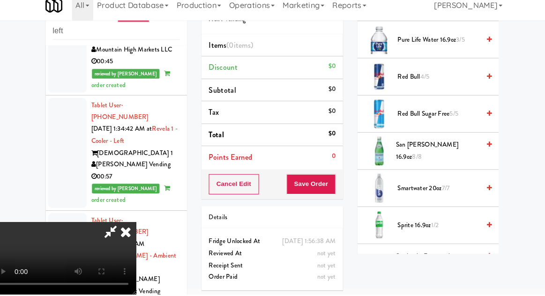
click at [418, 224] on span "Sprite 16.9oz 1/2" at bounding box center [434, 229] width 80 height 12
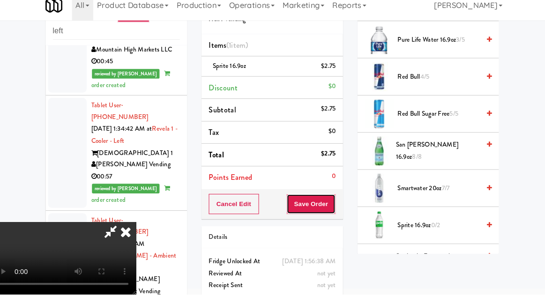
click at [330, 208] on button "Save Order" at bounding box center [310, 208] width 48 height 20
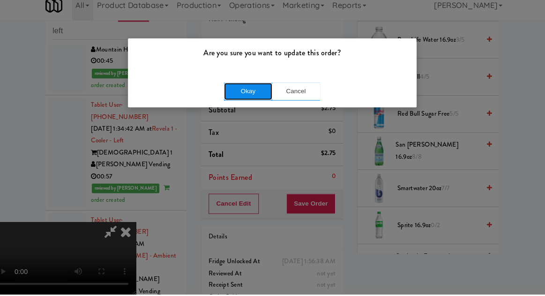
click at [247, 100] on button "Okay" at bounding box center [249, 98] width 47 height 17
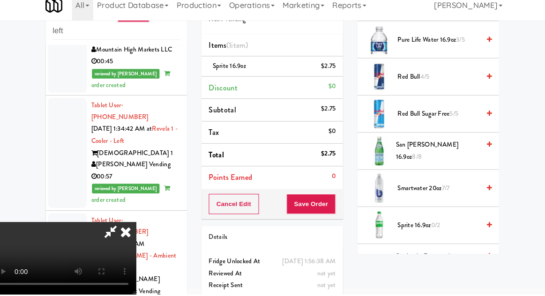
scroll to position [92, 0]
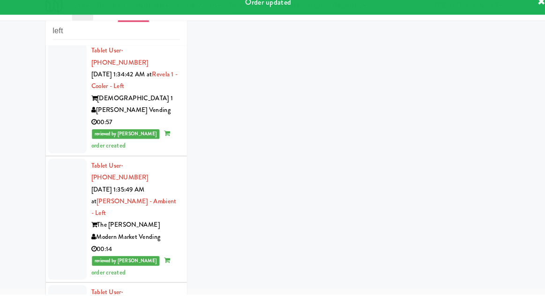
scroll to position [3084, 0]
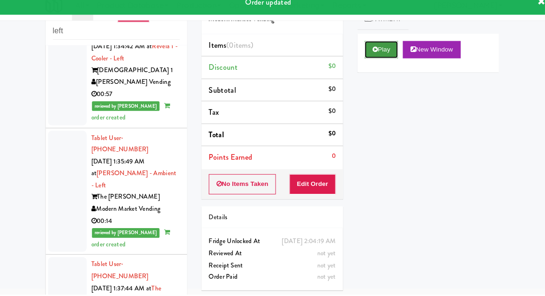
click at [383, 51] on button "Play" at bounding box center [378, 58] width 32 height 17
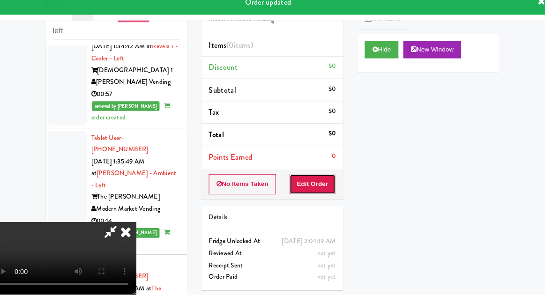
click at [323, 191] on button "Edit Order" at bounding box center [311, 189] width 45 height 20
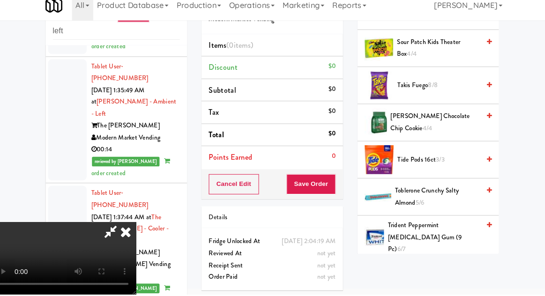
scroll to position [827, 0]
click at [424, 199] on span "Toblerone Crunchy Salty Almond 5/6" at bounding box center [433, 201] width 82 height 23
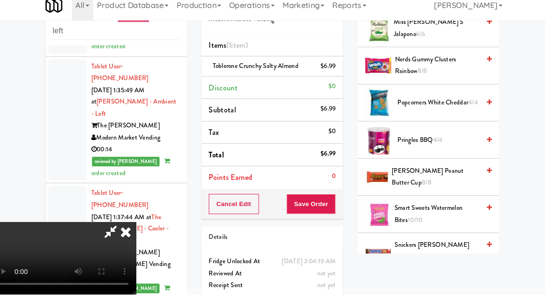
scroll to position [579, 0]
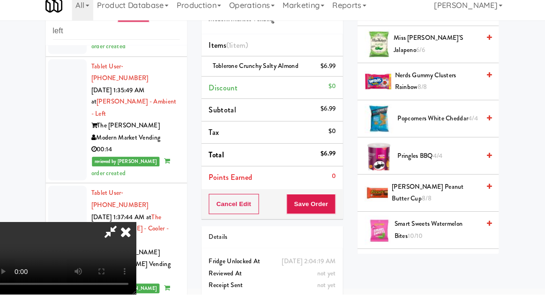
click at [428, 119] on span "Popcorners White Cheddar 4/4" at bounding box center [434, 125] width 80 height 12
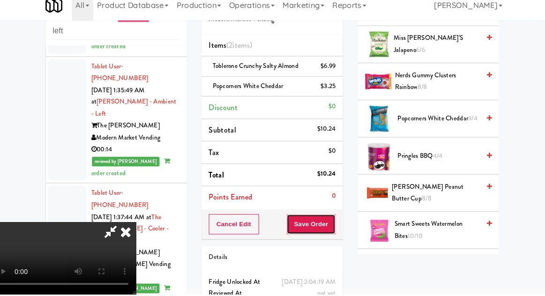
click at [333, 230] on button "Save Order" at bounding box center [310, 228] width 48 height 20
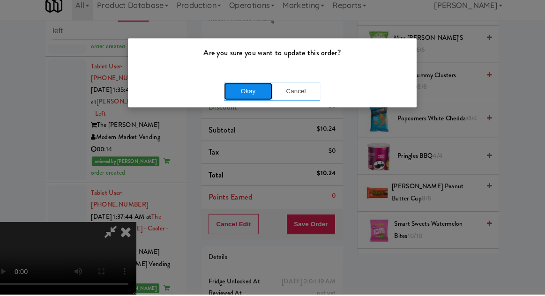
click at [250, 96] on button "Okay" at bounding box center [249, 98] width 47 height 17
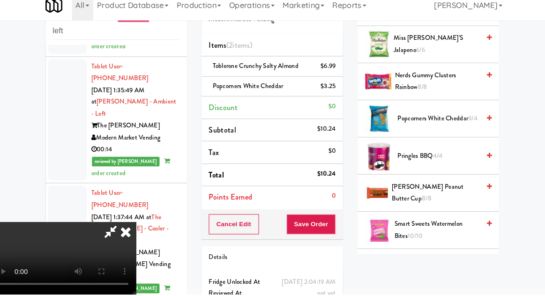
scroll to position [92, 0]
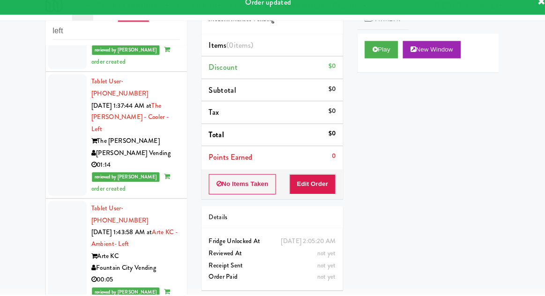
scroll to position [3262, 0]
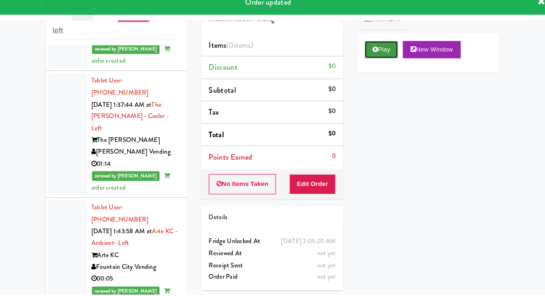
click at [378, 63] on button "Play" at bounding box center [378, 58] width 32 height 17
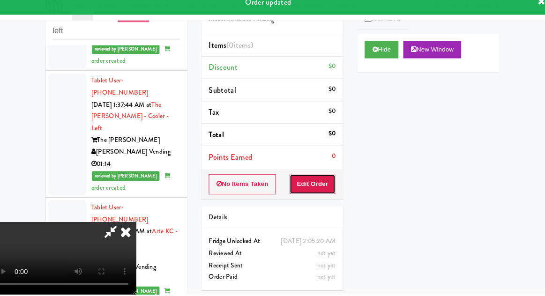
click at [319, 185] on button "Edit Order" at bounding box center [311, 189] width 45 height 20
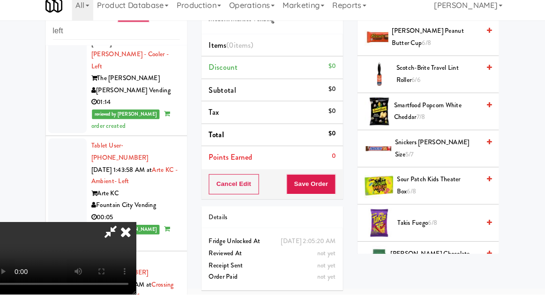
scroll to position [1102, 0]
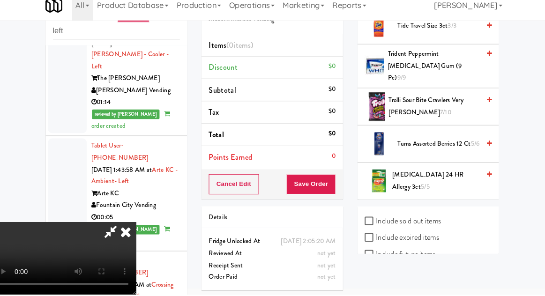
click at [429, 102] on span "Trolli Sour Bite Crawlers Very Berry 7/10" at bounding box center [430, 113] width 89 height 23
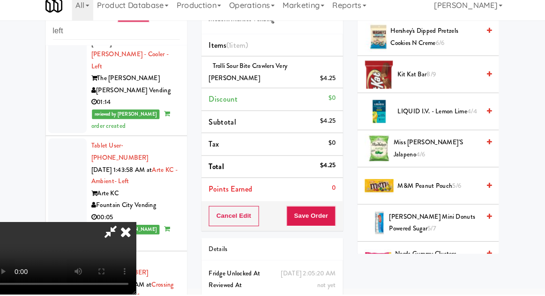
scroll to position [522, 0]
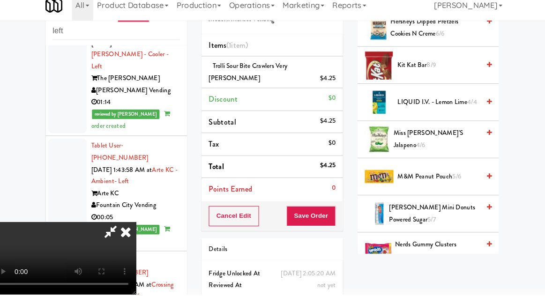
click at [410, 214] on span "Mrs. Freshley's Mini Donuts Powered Sugar 5/7" at bounding box center [430, 217] width 88 height 23
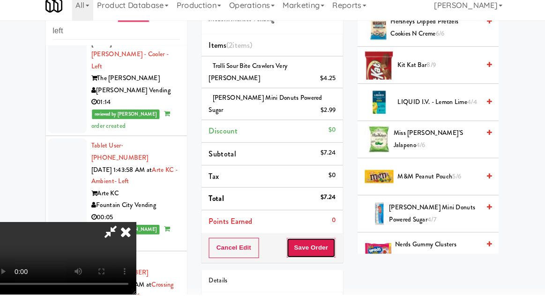
click at [331, 244] on button "Save Order" at bounding box center [310, 251] width 48 height 20
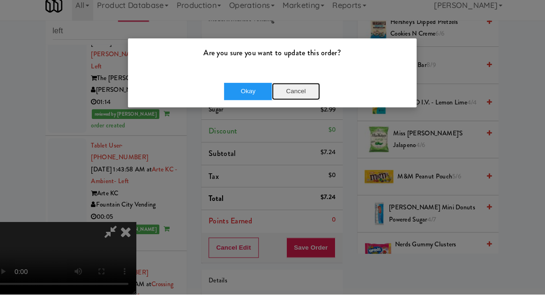
click at [301, 104] on button "Cancel" at bounding box center [295, 98] width 47 height 17
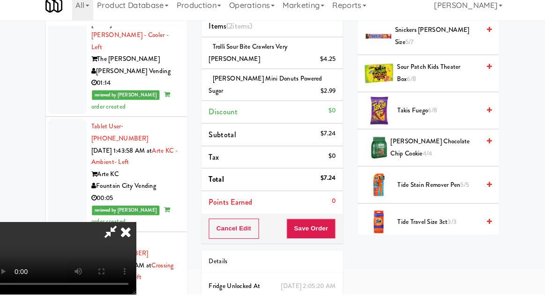
scroll to position [890, 0]
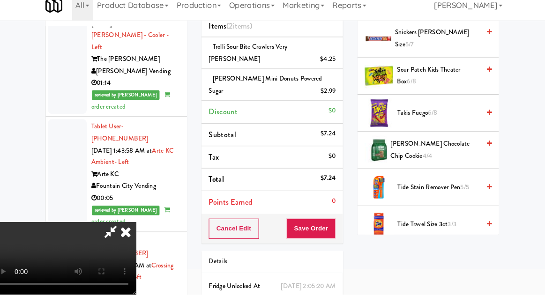
click at [410, 115] on span "Takis Fuego 6/8" at bounding box center [434, 120] width 80 height 12
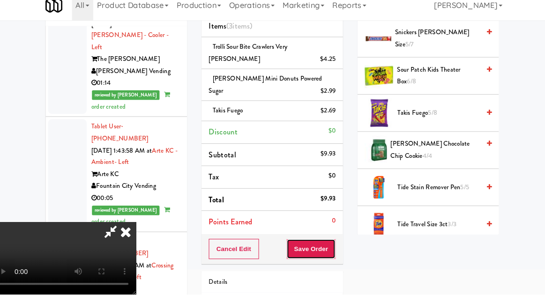
click at [334, 242] on button "Save Order" at bounding box center [310, 252] width 48 height 20
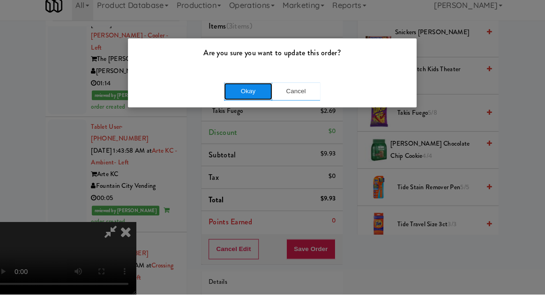
click at [255, 104] on button "Okay" at bounding box center [249, 98] width 47 height 17
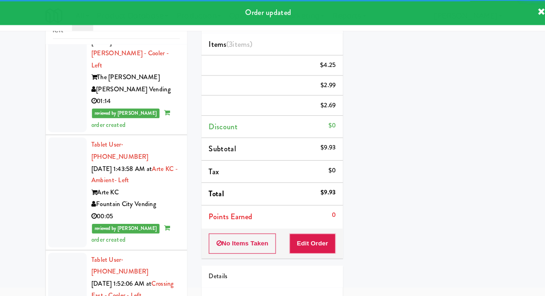
scroll to position [0, 0]
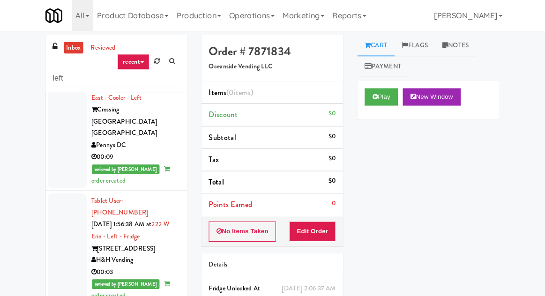
scroll to position [3544, 0]
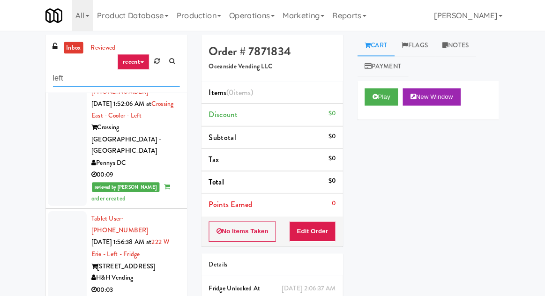
click at [104, 80] on input "left" at bounding box center [120, 75] width 123 height 17
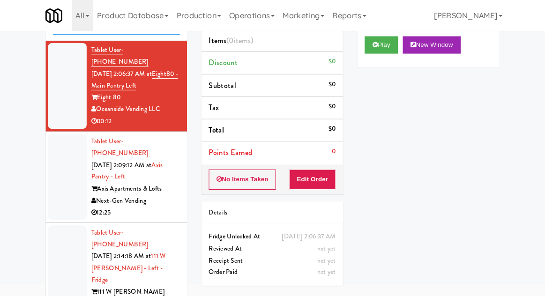
scroll to position [0, 0]
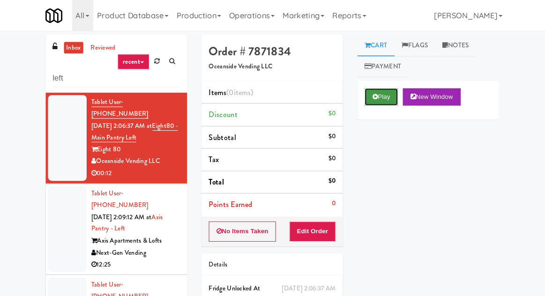
click at [376, 98] on button "Play" at bounding box center [378, 94] width 32 height 17
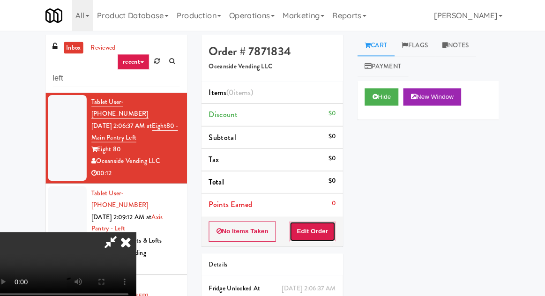
click at [319, 221] on button "Edit Order" at bounding box center [311, 225] width 45 height 20
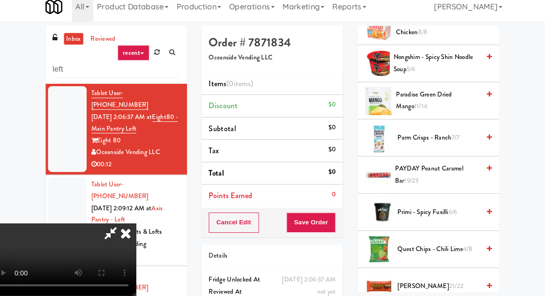
scroll to position [669, 0]
click at [425, 105] on span "Paradise Green Dried Mango 11/14" at bounding box center [433, 106] width 81 height 23
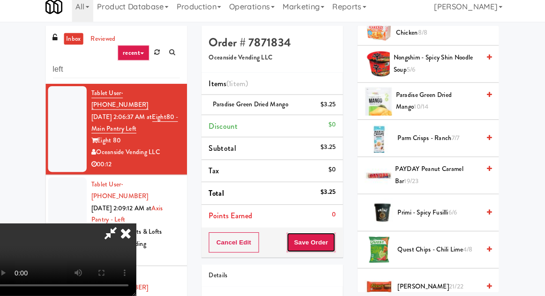
click at [331, 238] on button "Save Order" at bounding box center [310, 244] width 48 height 20
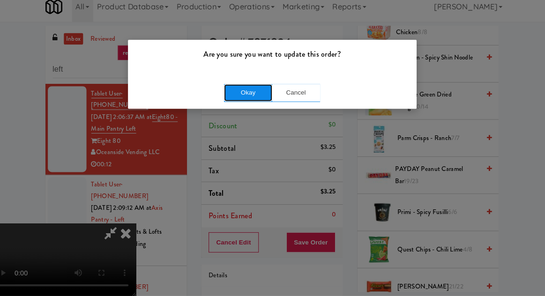
click at [265, 92] on button "Okay" at bounding box center [249, 98] width 47 height 17
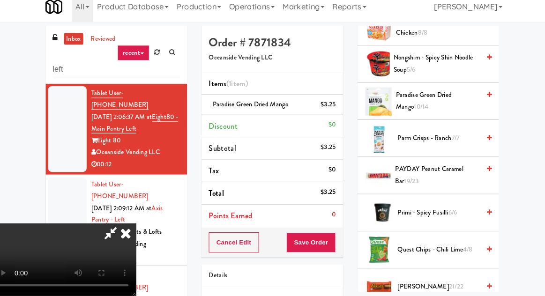
scroll to position [92, 0]
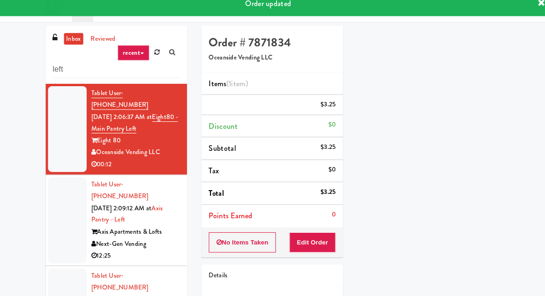
click at [68, 208] on div at bounding box center [73, 222] width 37 height 83
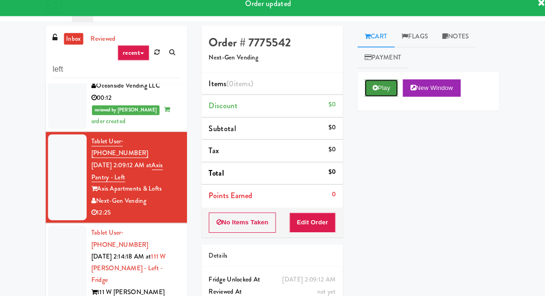
click at [366, 90] on button "Play" at bounding box center [378, 94] width 32 height 17
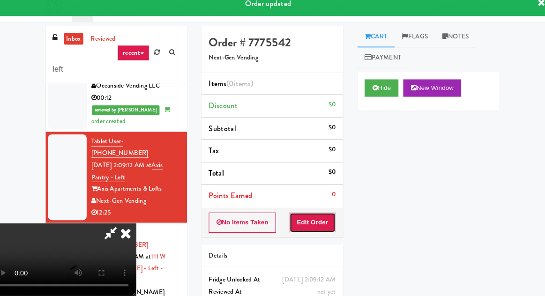
click at [316, 215] on button "Edit Order" at bounding box center [311, 225] width 45 height 20
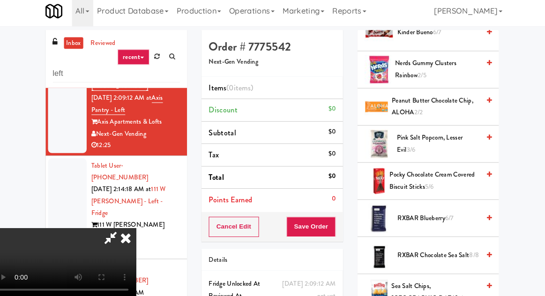
scroll to position [779, 0]
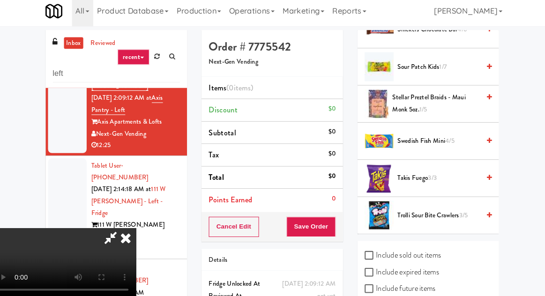
click at [389, 249] on label "Include sold out items" at bounding box center [399, 252] width 74 height 14
click at [373, 249] on input "Include sold out items" at bounding box center [367, 252] width 11 height 7
checkbox input "true"
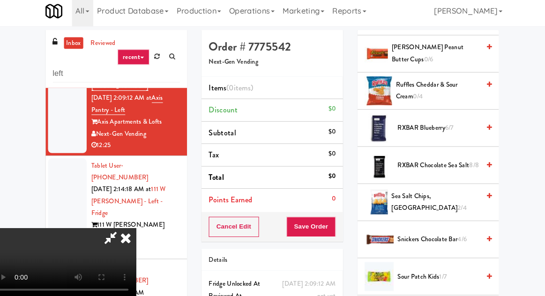
scroll to position [788, 0]
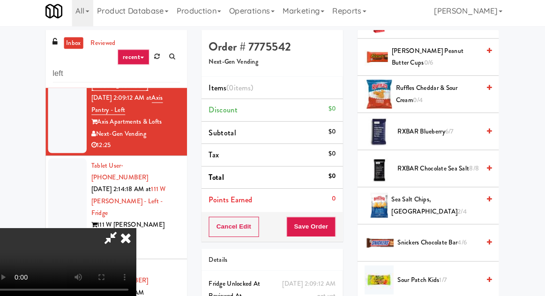
click at [443, 97] on span "Ruffles Cheddar & Sour Cream 0/4" at bounding box center [434, 95] width 82 height 23
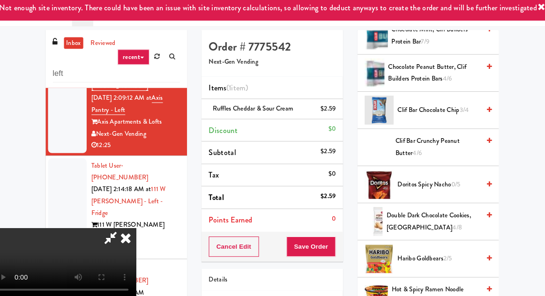
scroll to position [293, 0]
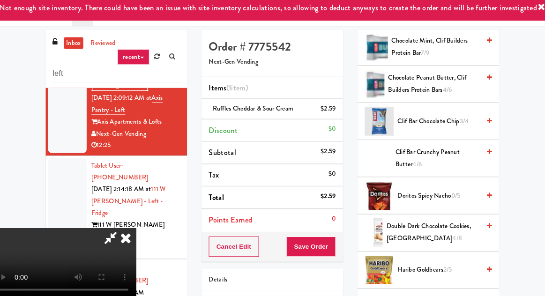
click at [426, 191] on span "Doritos Spicy Nacho 0/5" at bounding box center [434, 195] width 80 height 12
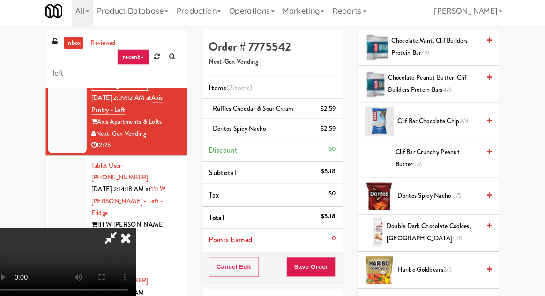
scroll to position [34, 0]
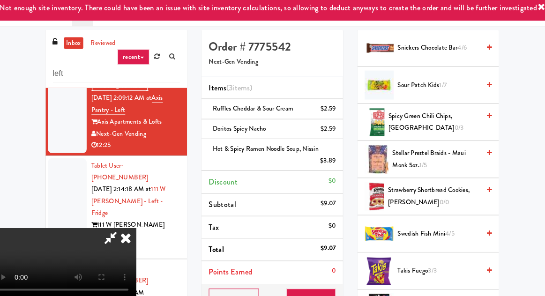
scroll to position [978, 0]
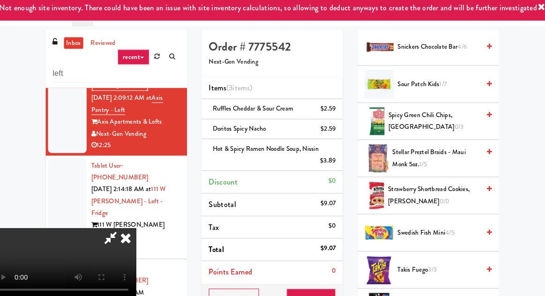
click at [419, 225] on span "Swedish Fish Mini 4/5" at bounding box center [434, 231] width 80 height 12
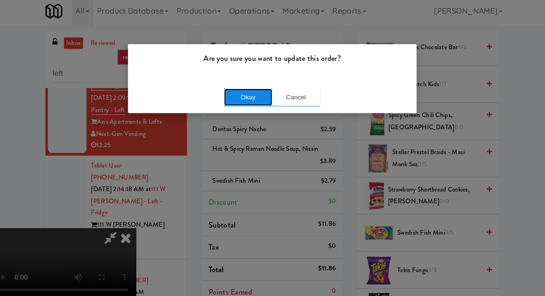
click at [258, 104] on button "Okay" at bounding box center [249, 98] width 47 height 17
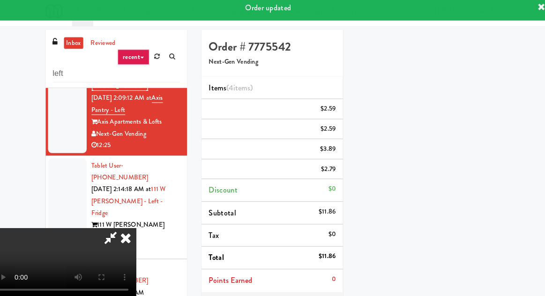
scroll to position [0, 0]
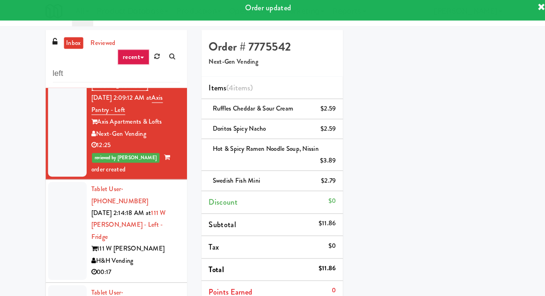
click at [66, 184] on div at bounding box center [73, 228] width 37 height 95
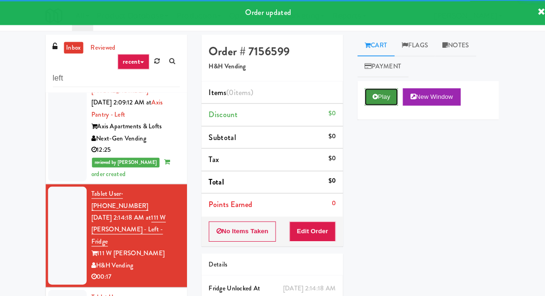
click at [369, 101] on button "Play" at bounding box center [378, 94] width 32 height 17
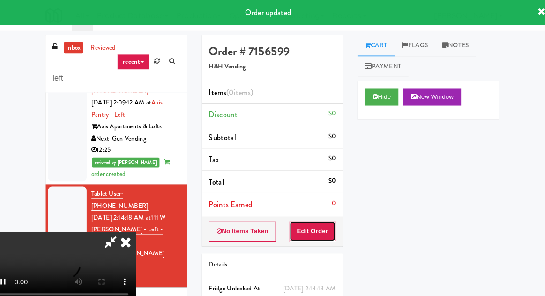
click at [321, 231] on button "Edit Order" at bounding box center [311, 225] width 45 height 20
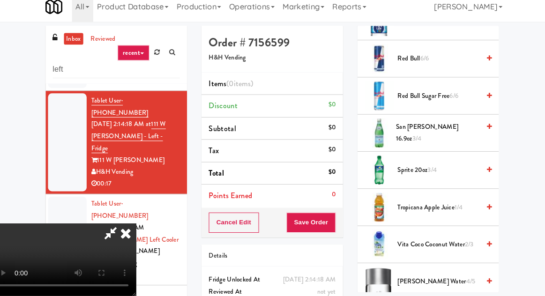
scroll to position [1108, 0]
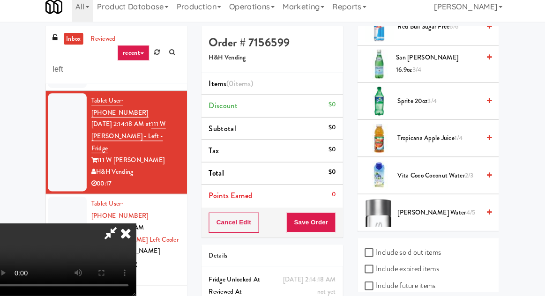
click at [460, 210] on span "4/5" at bounding box center [464, 214] width 9 height 9
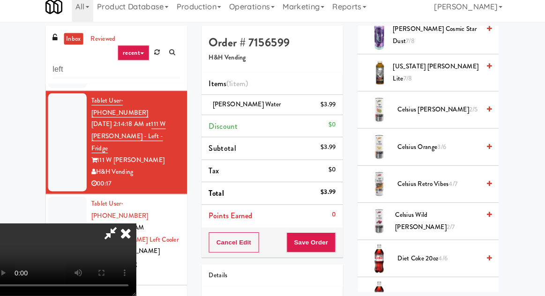
scroll to position [0, 0]
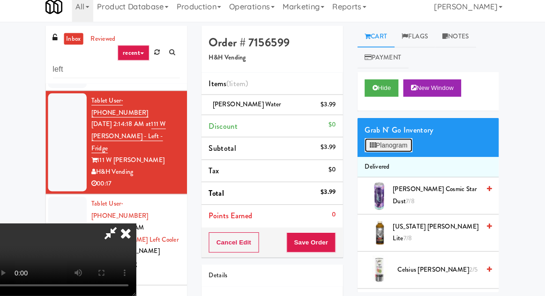
click at [398, 153] on button "Planogram" at bounding box center [385, 150] width 46 height 14
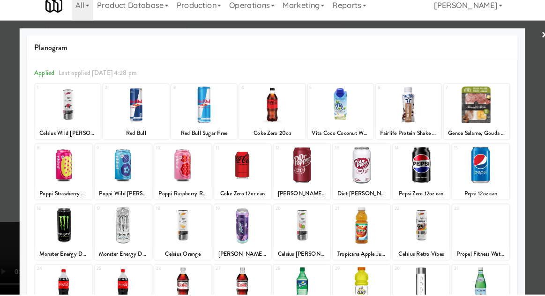
scroll to position [119, 0]
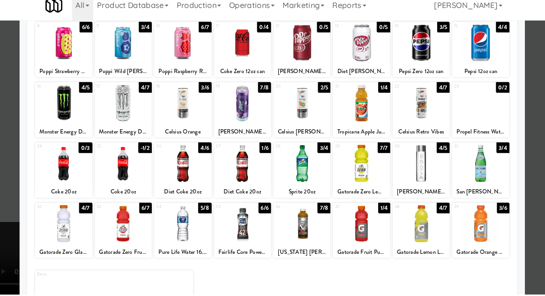
click at [491, 114] on div at bounding box center [474, 110] width 55 height 36
click at [522, 117] on div at bounding box center [272, 148] width 545 height 296
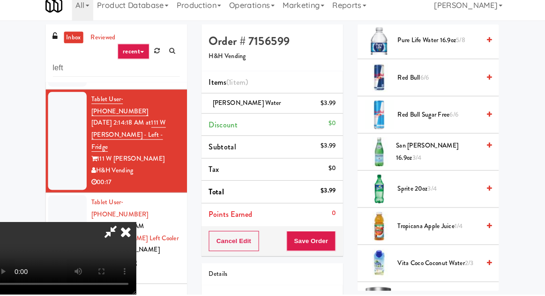
scroll to position [1108, 0]
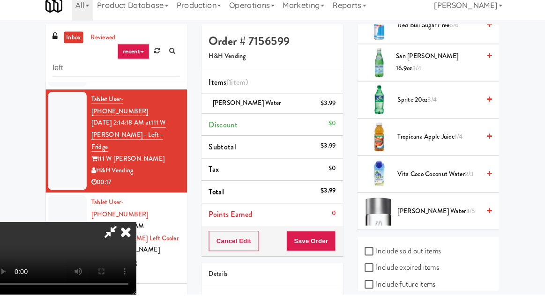
click at [408, 250] on label "Include sold out items" at bounding box center [399, 254] width 74 height 14
click at [373, 251] on input "Include sold out items" at bounding box center [367, 254] width 11 height 7
checkbox input "true"
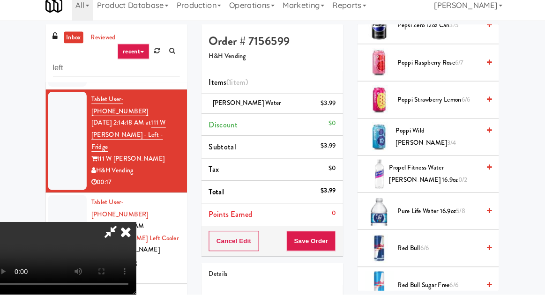
click at [422, 185] on span "Propel Fitness Water Berry 16.9oz 0/2" at bounding box center [430, 178] width 88 height 23
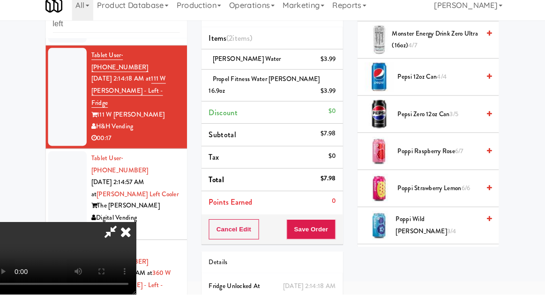
scroll to position [0, 0]
click at [428, 115] on span "Pepsi Zero 12oz can 3/5" at bounding box center [434, 121] width 80 height 12
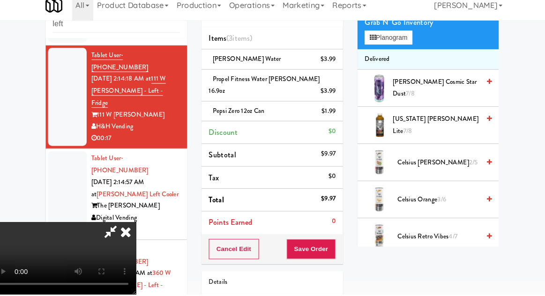
scroll to position [60, 0]
click at [426, 133] on span "Arizona Arnold Palmer Lite 7/8" at bounding box center [432, 131] width 84 height 23
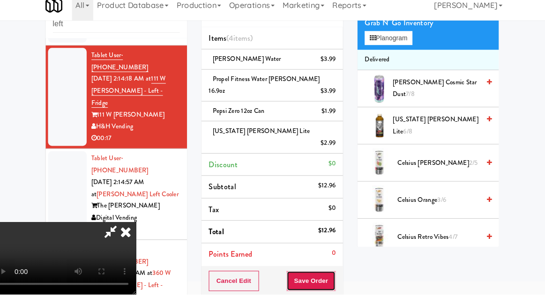
click at [330, 273] on button "Save Order" at bounding box center [310, 283] width 48 height 20
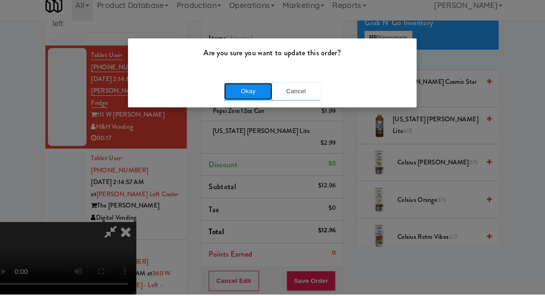
click at [256, 103] on button "Okay" at bounding box center [249, 98] width 47 height 17
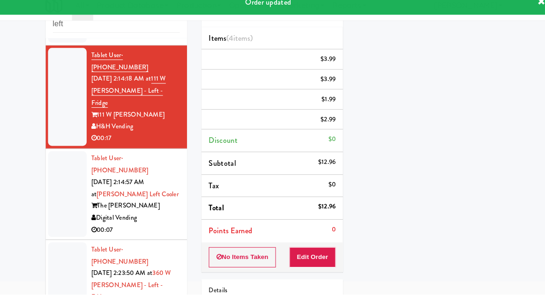
click at [59, 169] on div at bounding box center [73, 198] width 37 height 83
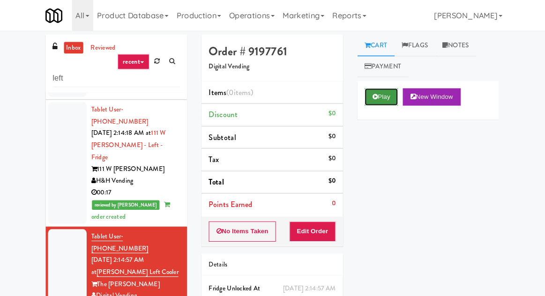
click at [371, 90] on button "Play" at bounding box center [378, 94] width 32 height 17
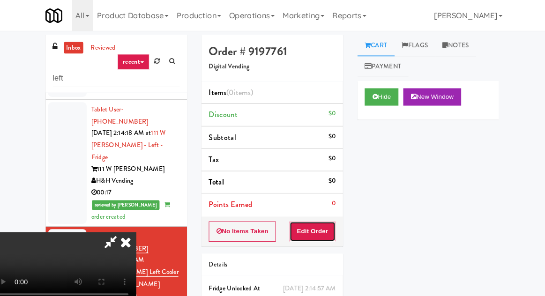
click at [309, 223] on button "Edit Order" at bounding box center [311, 225] width 45 height 20
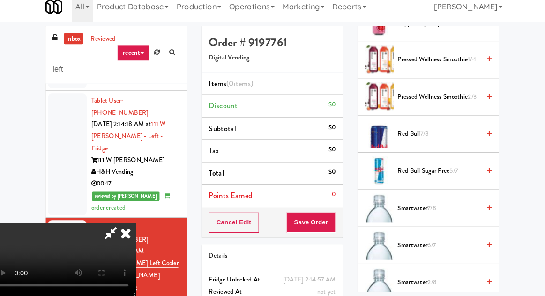
scroll to position [925, 0]
click at [434, 206] on span "Smartwater 7/8" at bounding box center [434, 212] width 80 height 12
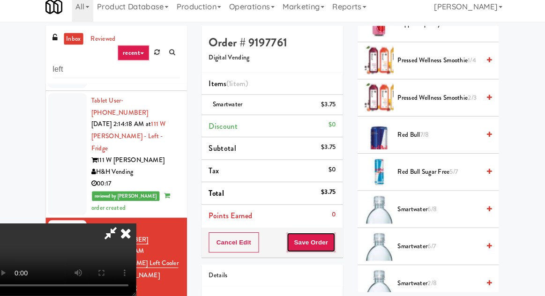
click at [330, 251] on button "Save Order" at bounding box center [310, 244] width 48 height 20
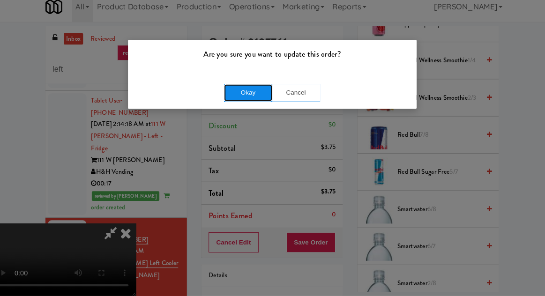
click at [261, 103] on button "Okay" at bounding box center [249, 98] width 47 height 17
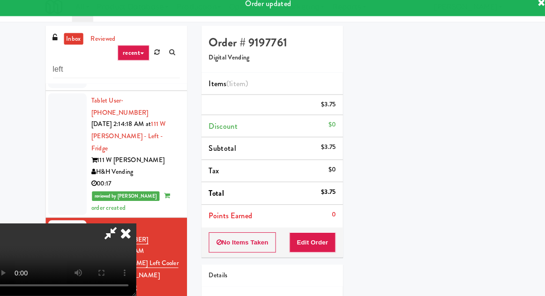
scroll to position [92, 0]
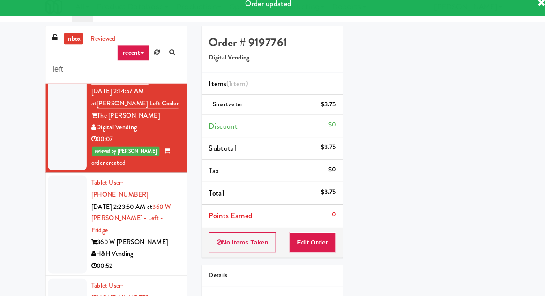
click at [67, 179] on div at bounding box center [73, 226] width 37 height 95
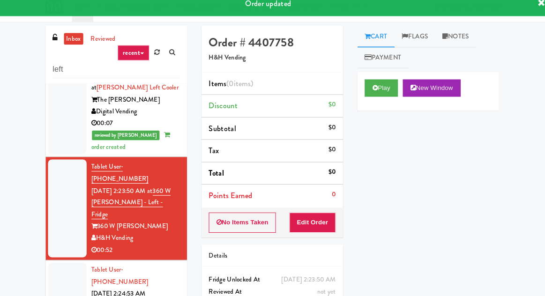
scroll to position [394, 0]
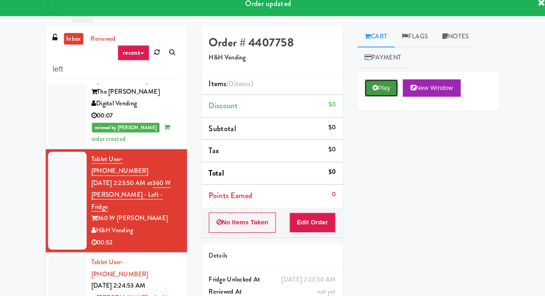
click at [382, 96] on button "Play" at bounding box center [378, 94] width 32 height 17
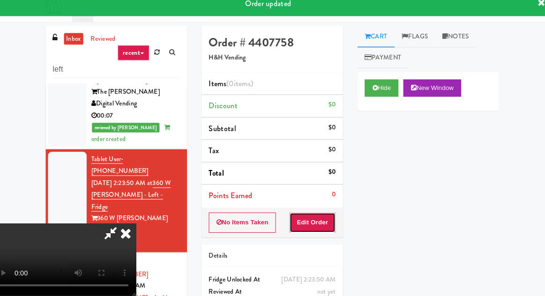
click at [314, 222] on button "Edit Order" at bounding box center [311, 225] width 45 height 20
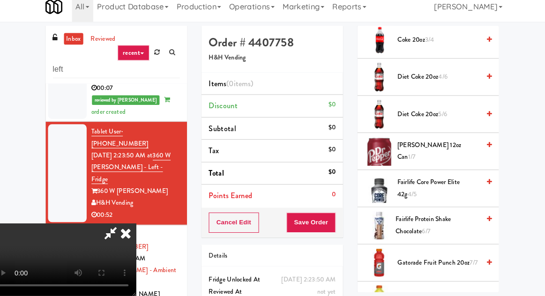
scroll to position [369, 0]
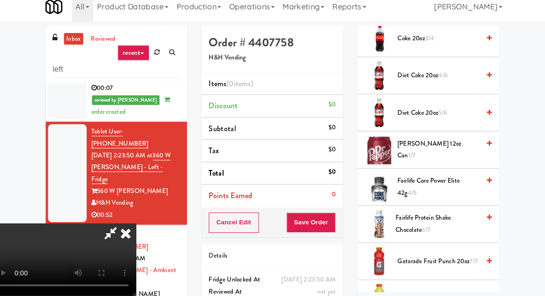
click at [405, 222] on span "Fairlife Protein Shake Chocolate 6/7" at bounding box center [433, 226] width 82 height 23
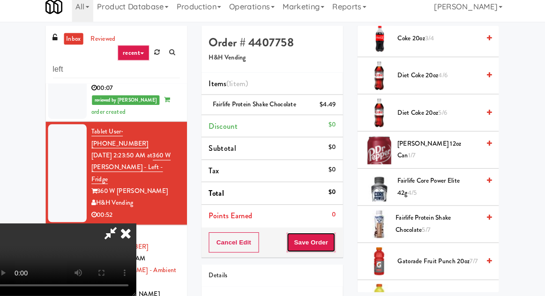
click at [332, 248] on button "Save Order" at bounding box center [310, 244] width 48 height 20
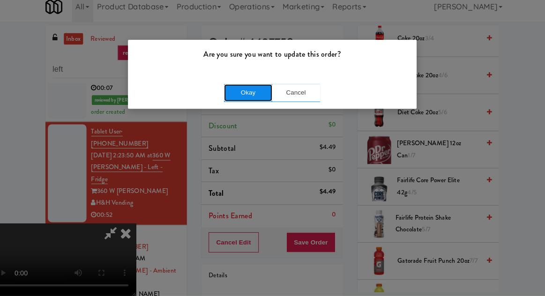
click at [250, 104] on button "Okay" at bounding box center [249, 98] width 47 height 17
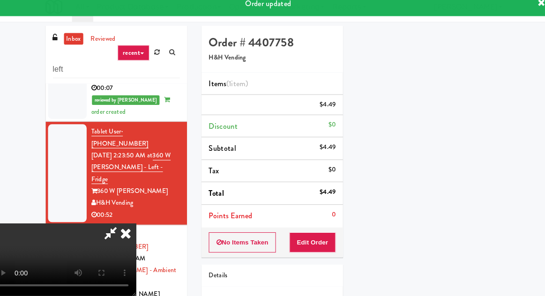
scroll to position [92, 0]
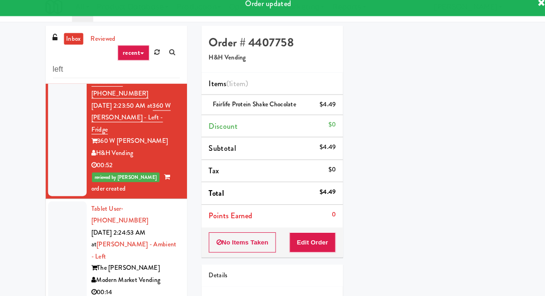
click at [65, 204] on div at bounding box center [73, 251] width 37 height 95
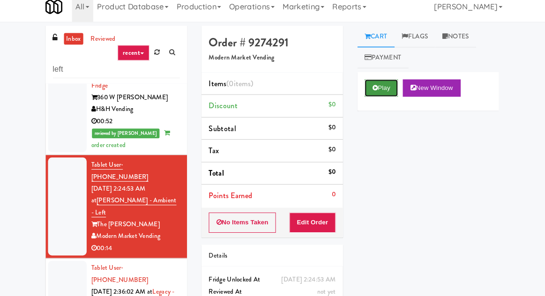
click at [375, 91] on icon at bounding box center [372, 94] width 5 height 6
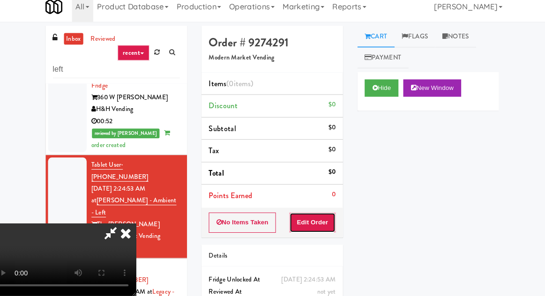
click at [314, 223] on button "Edit Order" at bounding box center [311, 225] width 45 height 20
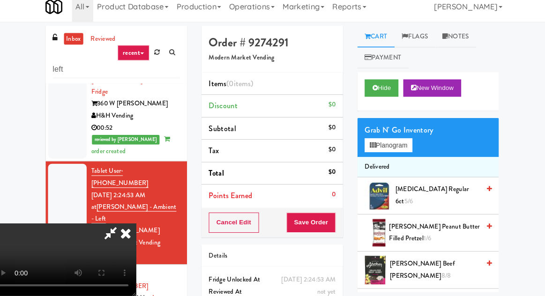
scroll to position [505, 0]
click at [418, 267] on span "Archer Beef Jerky Teriyaki 8/8" at bounding box center [429, 270] width 87 height 23
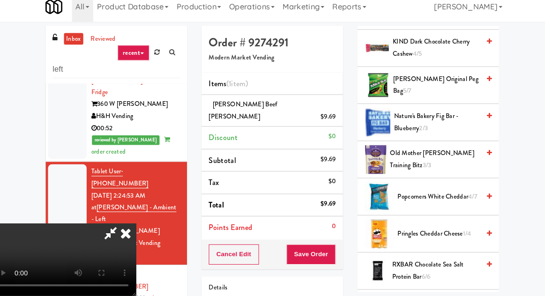
scroll to position [468, 0]
click at [408, 233] on span "Pringles Cheddar Cheese 1/4" at bounding box center [434, 236] width 80 height 12
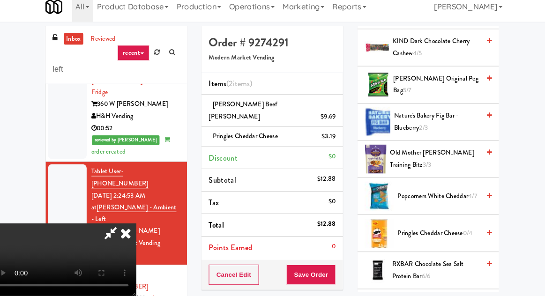
click at [409, 199] on span "Popcorners White Cheddar 4/7" at bounding box center [434, 199] width 80 height 12
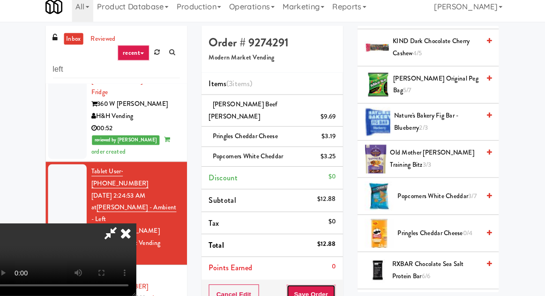
click at [331, 285] on button "Save Order" at bounding box center [310, 295] width 48 height 20
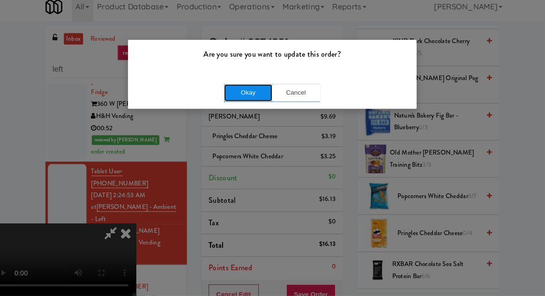
click at [256, 103] on button "Okay" at bounding box center [249, 98] width 47 height 17
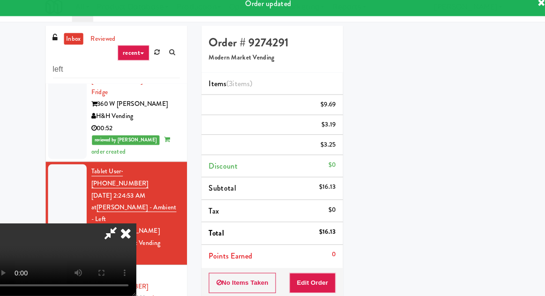
scroll to position [92, 0]
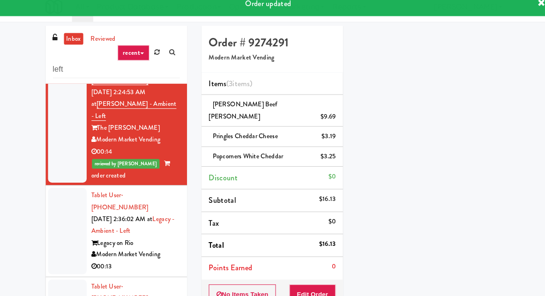
click at [72, 191] on div at bounding box center [73, 232] width 37 height 83
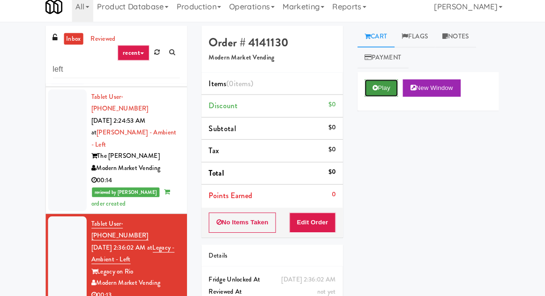
click at [372, 95] on icon at bounding box center [372, 94] width 5 height 6
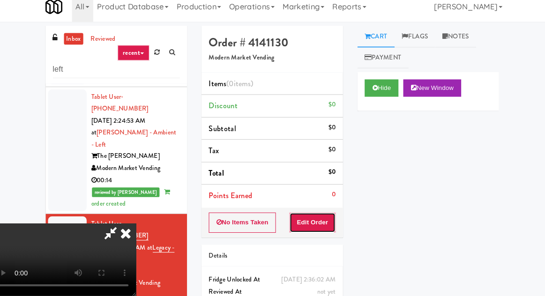
click at [318, 223] on button "Edit Order" at bounding box center [311, 225] width 45 height 20
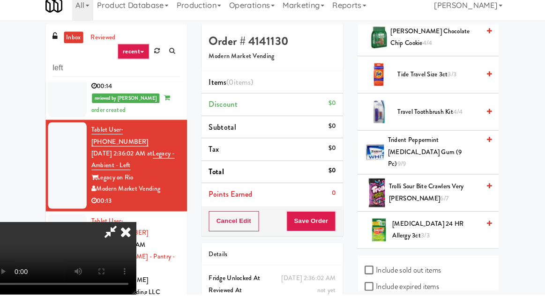
scroll to position [994, 0]
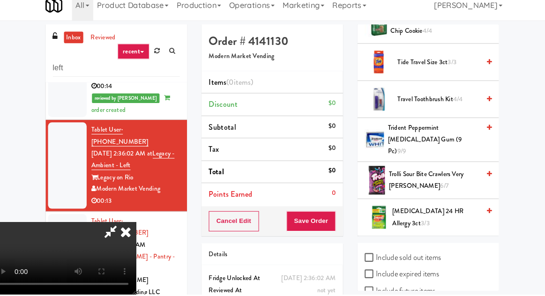
click at [443, 173] on span "Trolli Sour Bite Crawlers Very Berry 6/7" at bounding box center [430, 184] width 88 height 23
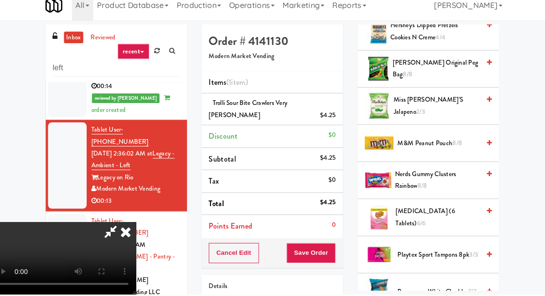
scroll to position [483, 0]
click at [421, 180] on span "Nerds Gummy Clusters Rainbow 8/8" at bounding box center [433, 184] width 82 height 23
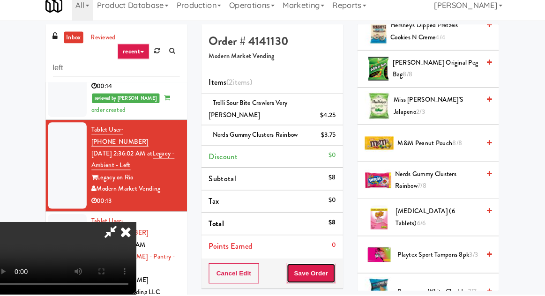
click at [332, 266] on button "Save Order" at bounding box center [310, 276] width 48 height 20
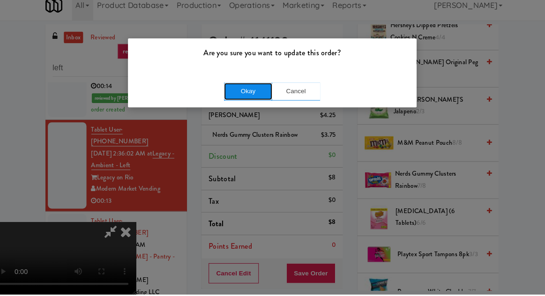
click at [259, 104] on button "Okay" at bounding box center [249, 98] width 47 height 17
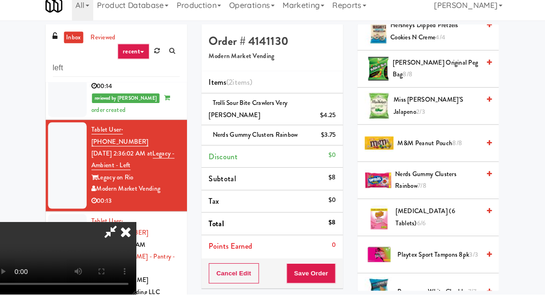
scroll to position [92, 0]
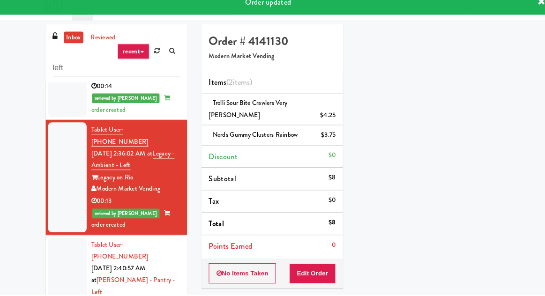
click at [74, 241] on div at bounding box center [73, 288] width 37 height 95
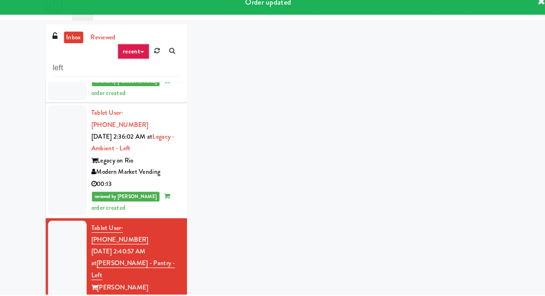
scroll to position [684, 0]
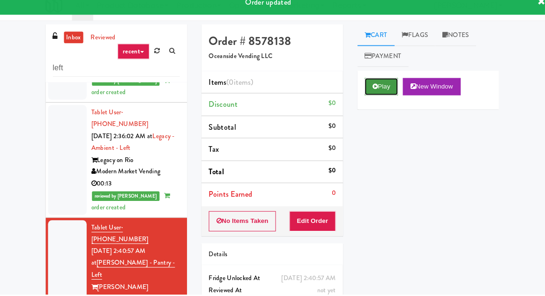
click at [389, 94] on button "Play" at bounding box center [378, 94] width 32 height 17
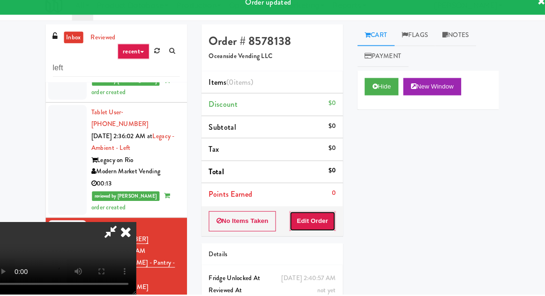
click at [319, 224] on button "Edit Order" at bounding box center [311, 225] width 45 height 20
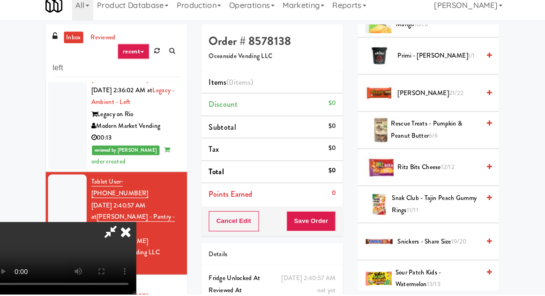
scroll to position [1102, 0]
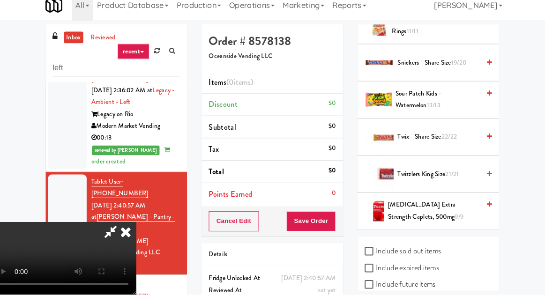
click at [445, 138] on span "22/22" at bounding box center [444, 142] width 15 height 9
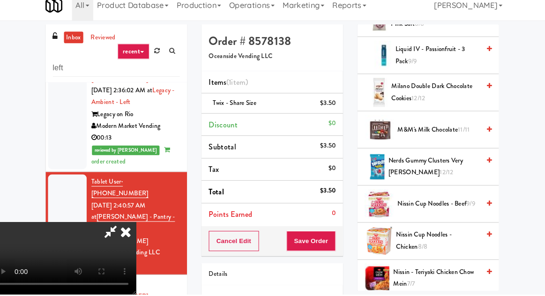
scroll to position [600, 0]
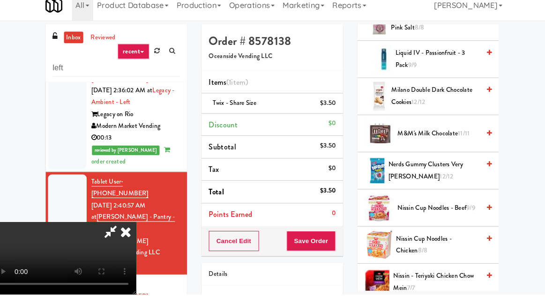
click at [426, 173] on span "Nerds Gummy Clusters Very Berry 12/12" at bounding box center [429, 175] width 89 height 23
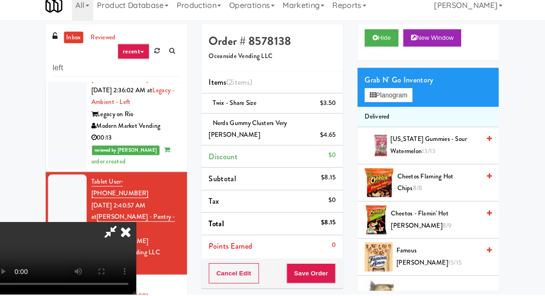
scroll to position [47, 0]
click at [418, 185] on span "Cheetos Flaming Hot Chips 8/8" at bounding box center [434, 187] width 80 height 23
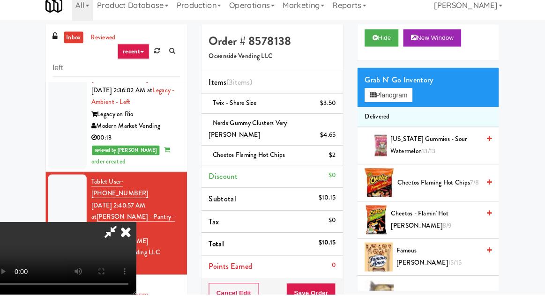
click at [438, 226] on span "8/9" at bounding box center [442, 228] width 9 height 9
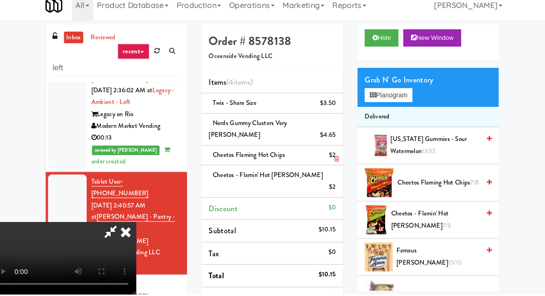
click at [337, 151] on li "Cheetos Flaming Hot Chips $2" at bounding box center [272, 161] width 137 height 20
click at [334, 159] on link at bounding box center [333, 165] width 8 height 12
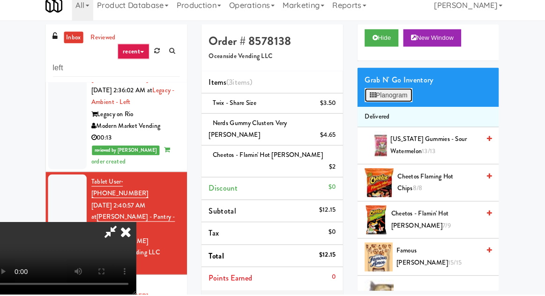
click at [398, 96] on button "Planogram" at bounding box center [385, 103] width 46 height 14
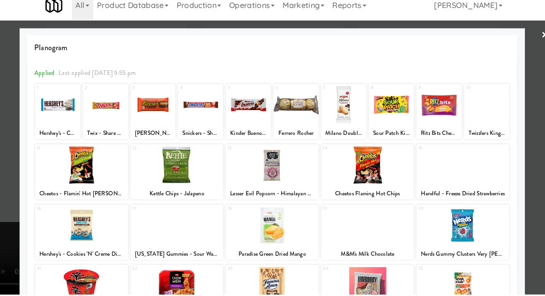
click at [15, 160] on div at bounding box center [272, 148] width 545 height 296
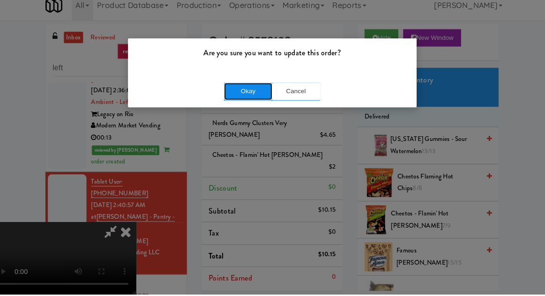
click at [260, 98] on button "Okay" at bounding box center [249, 98] width 47 height 17
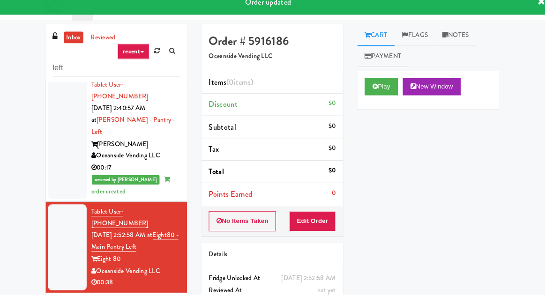
scroll to position [827, 0]
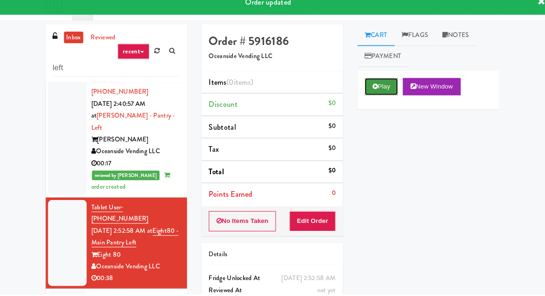
click at [378, 92] on button "Play" at bounding box center [378, 94] width 32 height 17
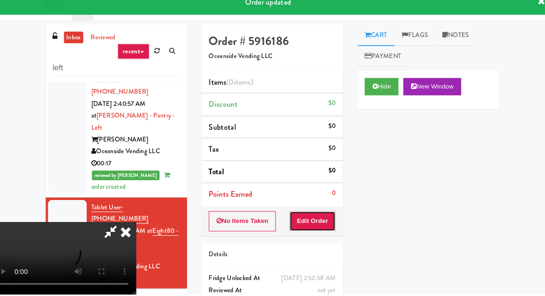
click at [309, 219] on button "Edit Order" at bounding box center [311, 225] width 45 height 20
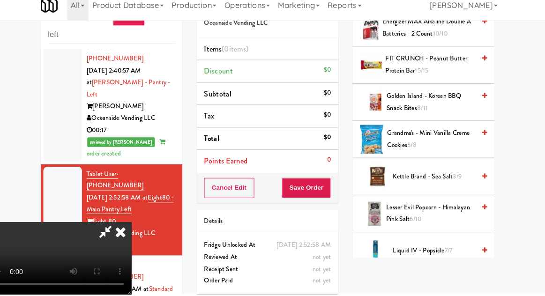
scroll to position [321, 0]
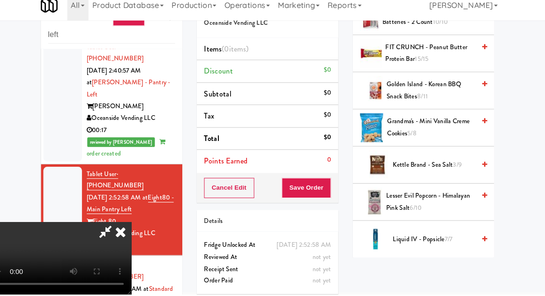
click at [430, 164] on span "Kettle Brand - Sea Salt 3/9" at bounding box center [434, 170] width 80 height 12
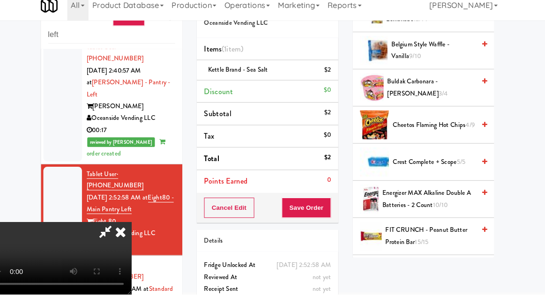
scroll to position [137, 0]
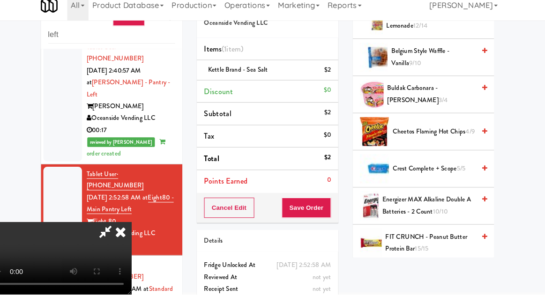
click at [430, 138] on span "Cheetos Flaming Hot Chips 4/9" at bounding box center [434, 138] width 80 height 12
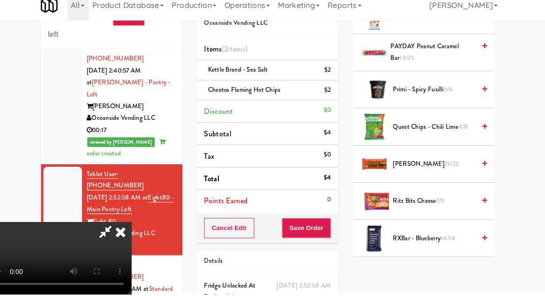
scroll to position [756, 0]
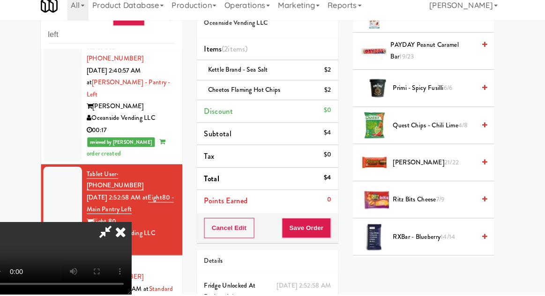
click at [420, 201] on span "Ritz Bits Cheese 7/9" at bounding box center [434, 204] width 80 height 12
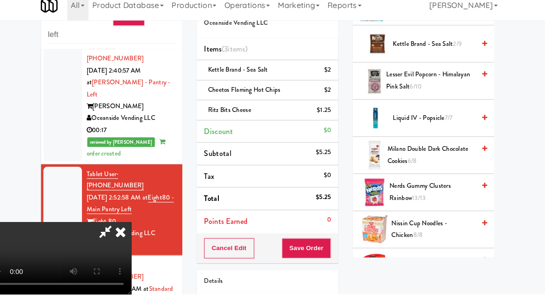
scroll to position [438, 0]
click at [415, 156] on span "Milano Double Dark Chocolate Cookies 6/8" at bounding box center [431, 160] width 85 height 23
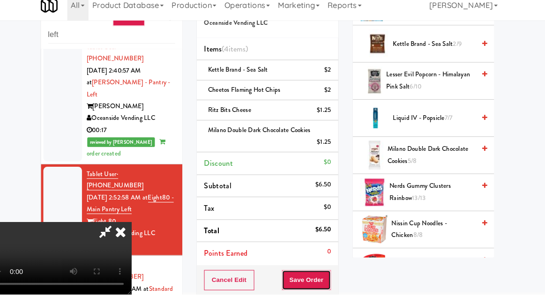
click at [333, 278] on button "Save Order" at bounding box center [310, 282] width 48 height 20
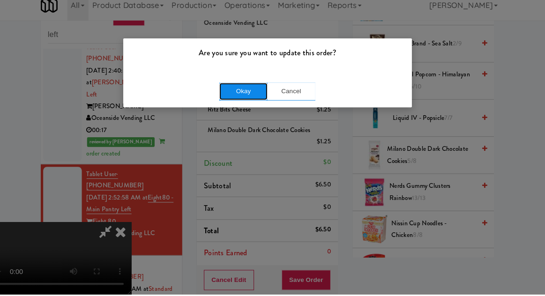
click at [265, 97] on button "Okay" at bounding box center [249, 98] width 47 height 17
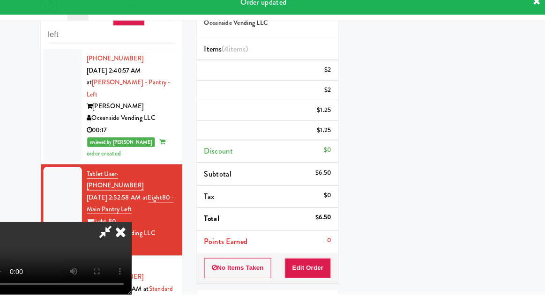
scroll to position [92, 0]
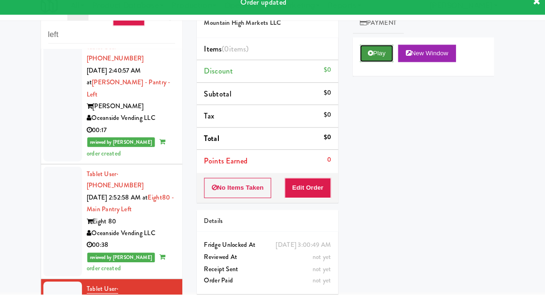
click at [382, 60] on button "Play" at bounding box center [378, 61] width 32 height 17
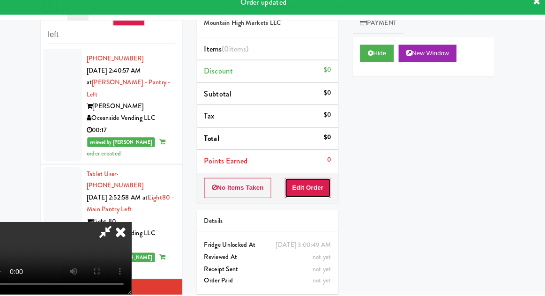
click at [322, 190] on button "Edit Order" at bounding box center [311, 193] width 45 height 20
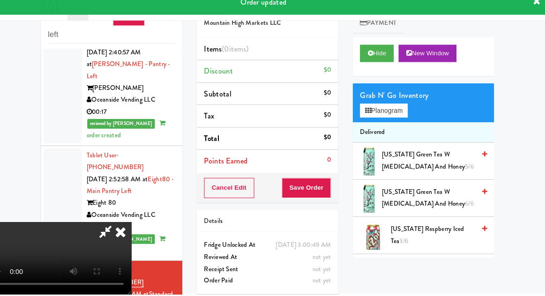
scroll to position [850, 0]
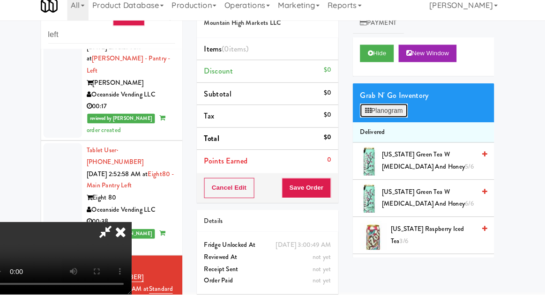
click at [393, 112] on button "Planogram" at bounding box center [385, 118] width 46 height 14
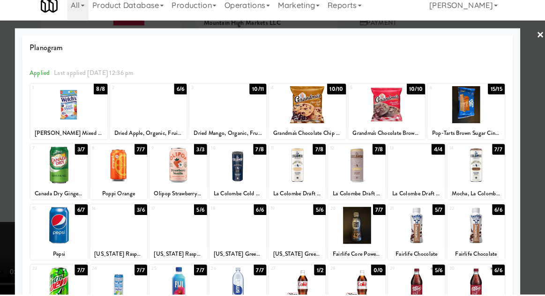
click at [423, 186] on div at bounding box center [416, 170] width 55 height 36
click at [35, 170] on div "Applied Last applied Monday 12:36 pm 1 8/8 Welch's Mixed Fruit 2 6/6 Dried Appl…" at bounding box center [272, 260] width 476 height 385
click at [24, 163] on div at bounding box center [272, 148] width 545 height 296
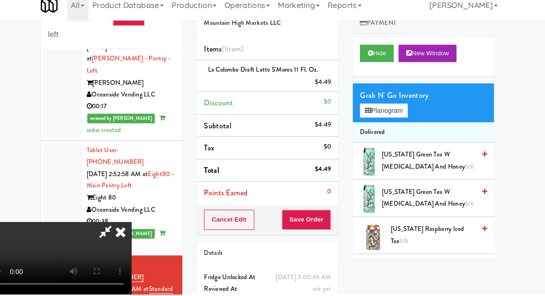
click at [423, 202] on span "Arizona Green Tea w Ginseng and Honey 6/6" at bounding box center [428, 202] width 90 height 23
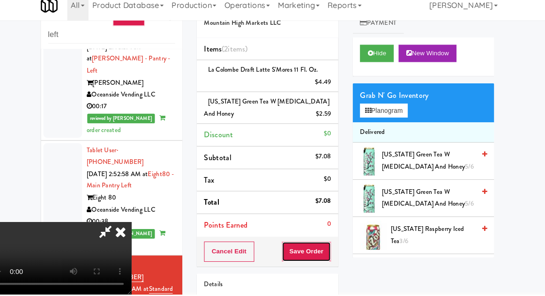
click at [334, 254] on button "Save Order" at bounding box center [310, 255] width 48 height 20
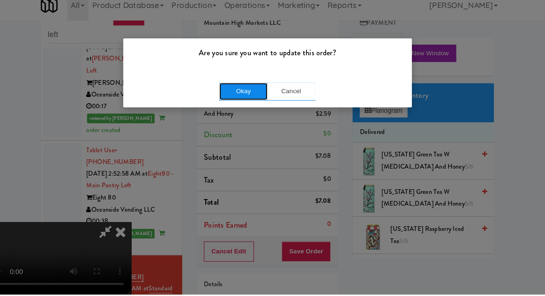
click at [260, 97] on button "Okay" at bounding box center [249, 98] width 47 height 17
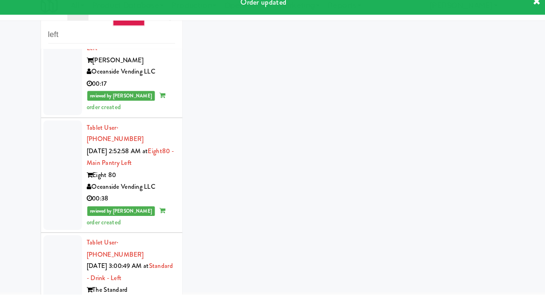
scroll to position [873, 0]
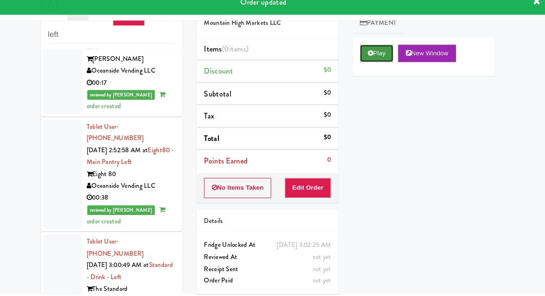
click at [386, 59] on button "Play" at bounding box center [378, 61] width 32 height 17
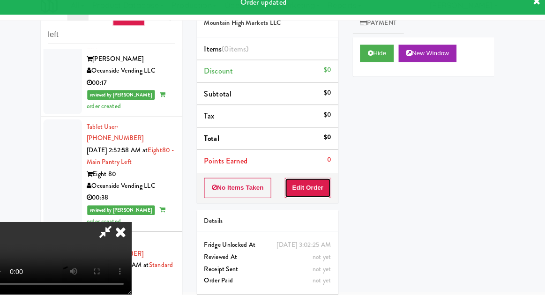
click at [317, 192] on button "Edit Order" at bounding box center [311, 193] width 45 height 20
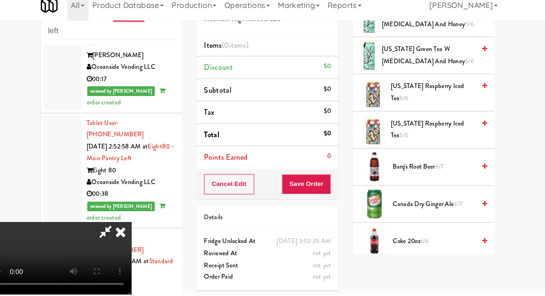
scroll to position [135, 0]
click at [429, 170] on span "Barq's Root Beer 6/7" at bounding box center [434, 172] width 80 height 12
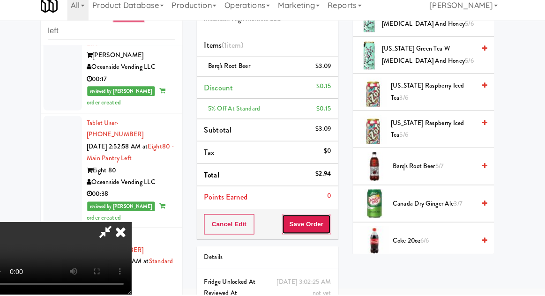
click at [331, 229] on button "Save Order" at bounding box center [310, 228] width 48 height 20
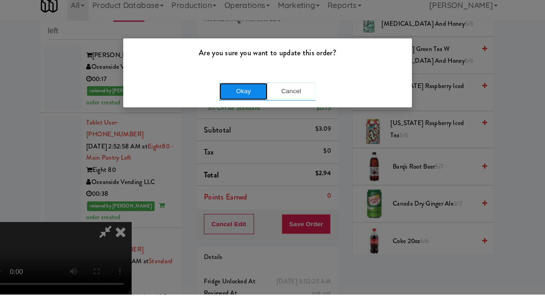
click at [254, 106] on button "Okay" at bounding box center [249, 98] width 47 height 17
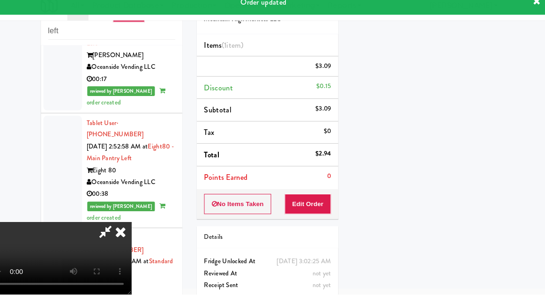
scroll to position [92, 0]
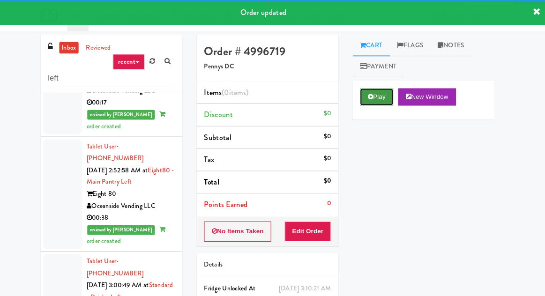
click at [376, 90] on button "Play" at bounding box center [378, 94] width 32 height 17
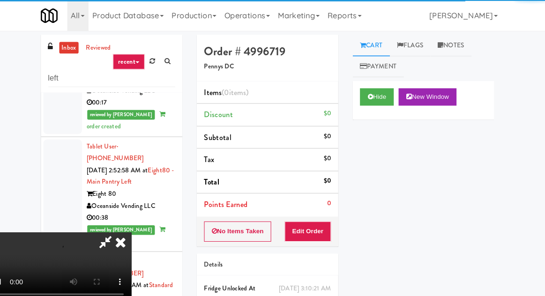
click at [319, 199] on li "Points Earned 0" at bounding box center [272, 199] width 137 height 22
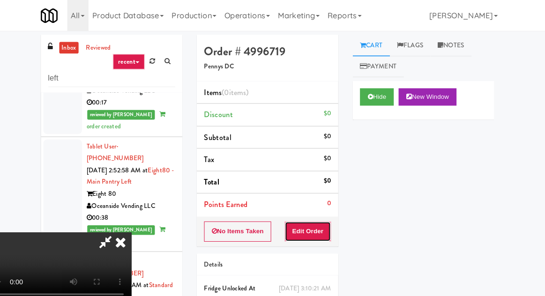
click at [319, 222] on button "Edit Order" at bounding box center [311, 225] width 45 height 20
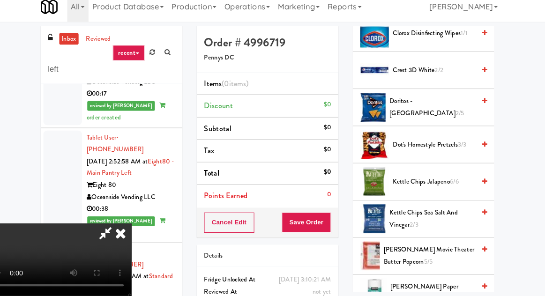
click at [404, 218] on span "Kettle Chips Sea Salt and Vinegar 2/3" at bounding box center [432, 220] width 83 height 23
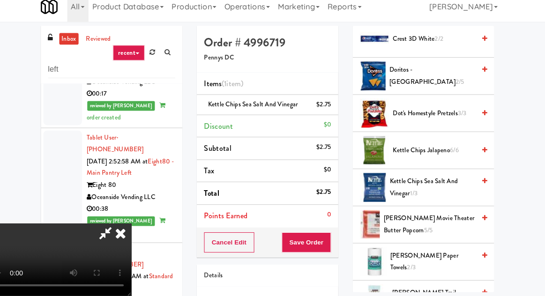
scroll to position [300, 0]
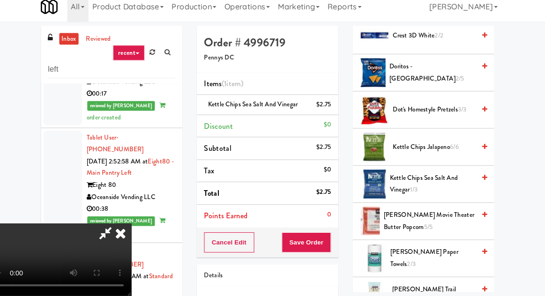
click at [409, 219] on span "Kirkland Movie Theater Butter Popcorn 5/5" at bounding box center [429, 223] width 89 height 23
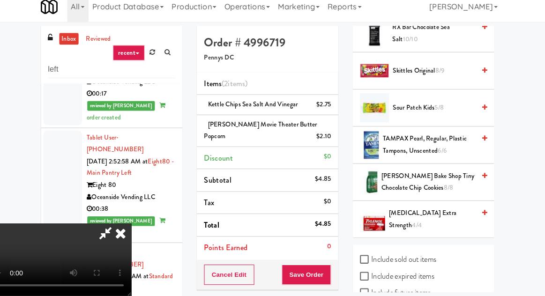
scroll to position [994, 0]
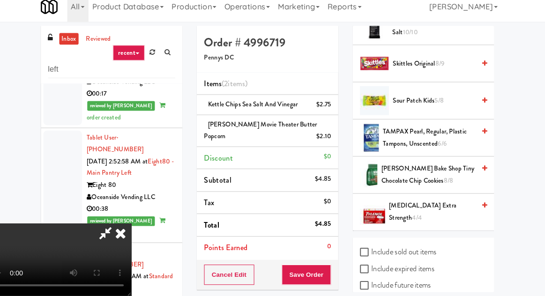
click at [442, 101] on span "Sour Patch Kids 5/8" at bounding box center [434, 107] width 80 height 12
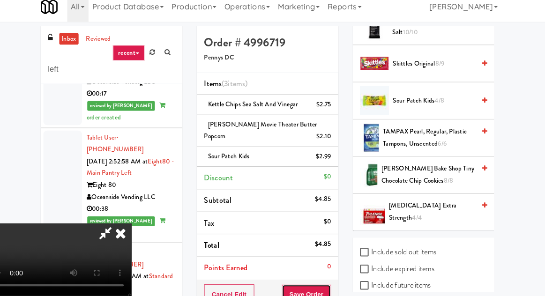
click at [332, 286] on button "Save Order" at bounding box center [310, 295] width 48 height 20
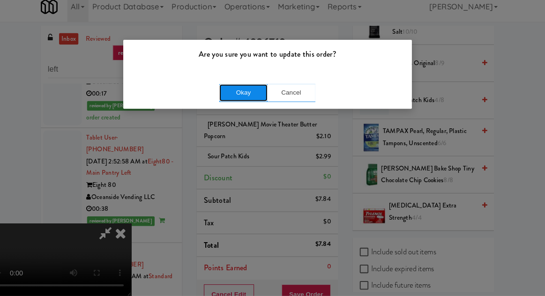
click at [258, 97] on button "Okay" at bounding box center [249, 98] width 47 height 17
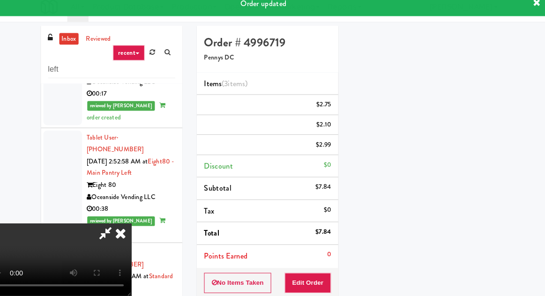
scroll to position [92, 0]
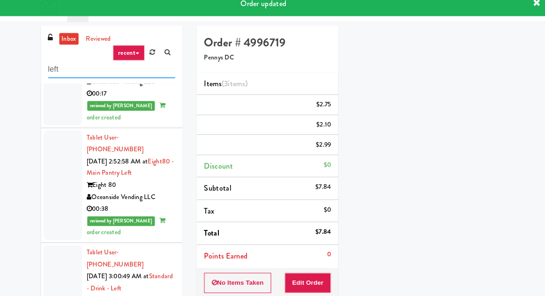
click at [62, 75] on input "left" at bounding box center [120, 75] width 123 height 17
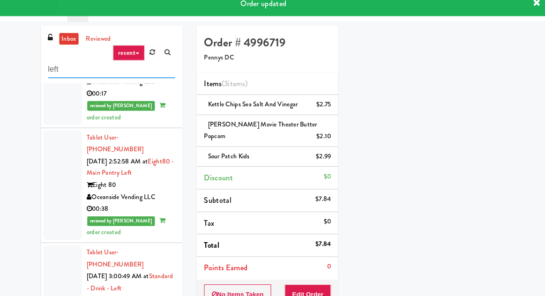
click at [64, 75] on input "left" at bounding box center [120, 75] width 123 height 17
click at [62, 76] on input "left" at bounding box center [120, 75] width 123 height 17
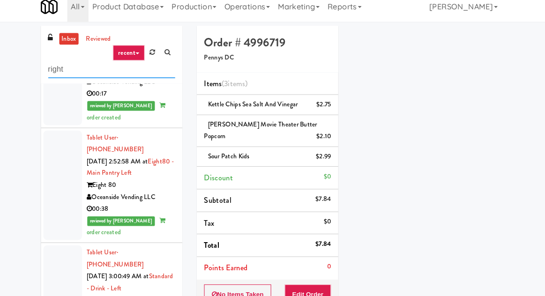
type input "right"
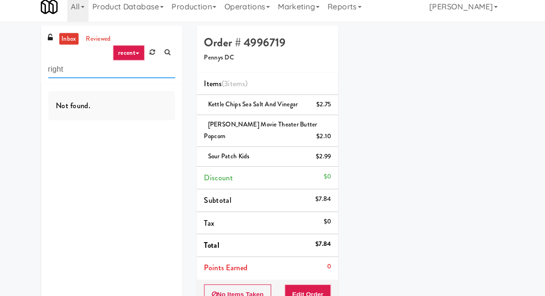
scroll to position [0, 0]
click at [27, 87] on div "inbox reviewed recent all unclear take inventory issue suspicious failed recent…" at bounding box center [272, 219] width 545 height 371
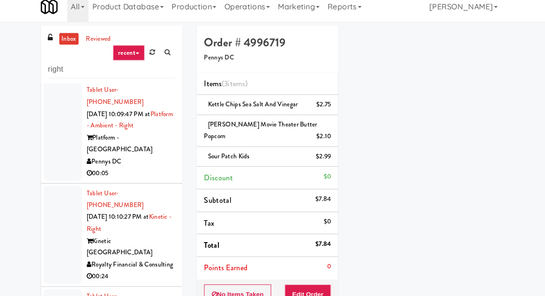
scroll to position [72, 0]
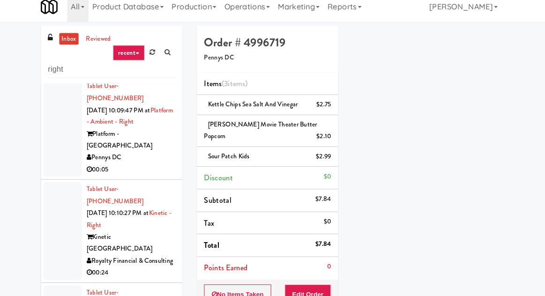
click at [72, 111] on div at bounding box center [73, 132] width 37 height 95
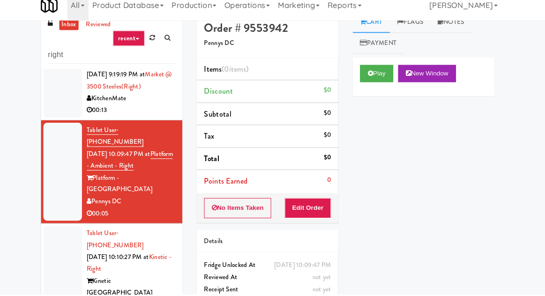
scroll to position [26, 0]
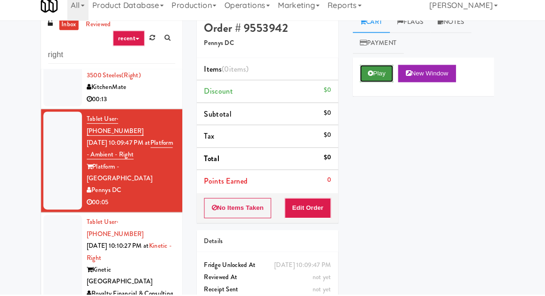
click at [375, 81] on button "Play" at bounding box center [378, 81] width 32 height 17
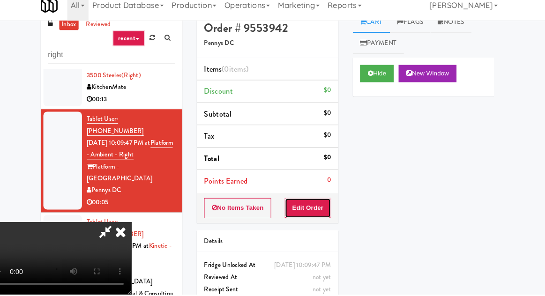
click at [322, 208] on button "Edit Order" at bounding box center [311, 212] width 45 height 20
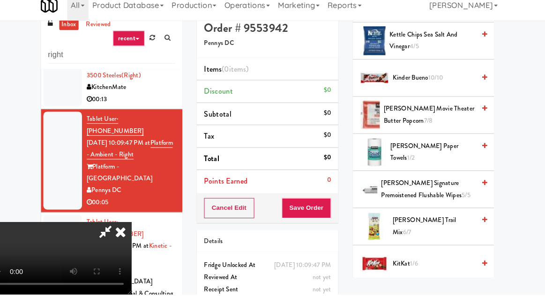
scroll to position [392, 0]
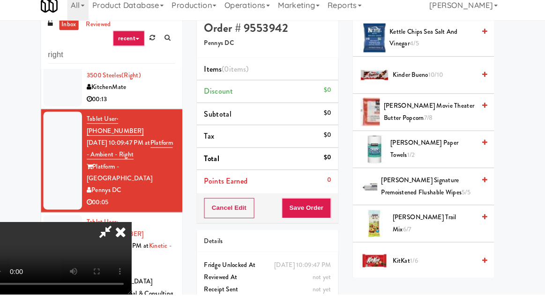
click at [425, 265] on span "KitKat 1/6" at bounding box center [434, 264] width 80 height 12
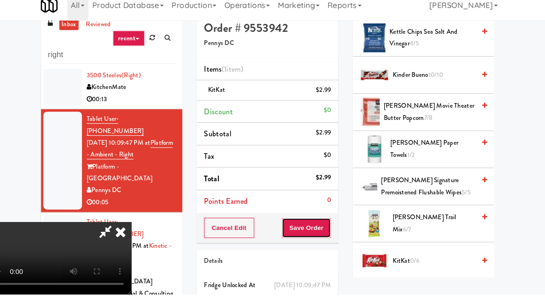
click at [334, 235] on button "Save Order" at bounding box center [310, 232] width 48 height 20
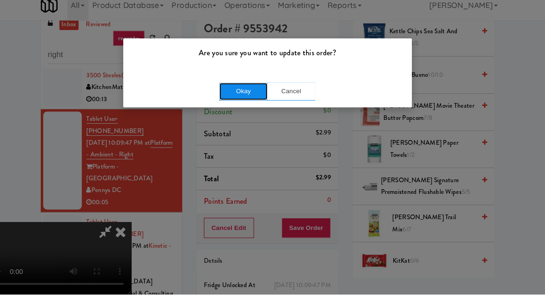
click at [258, 104] on button "Okay" at bounding box center [249, 98] width 47 height 17
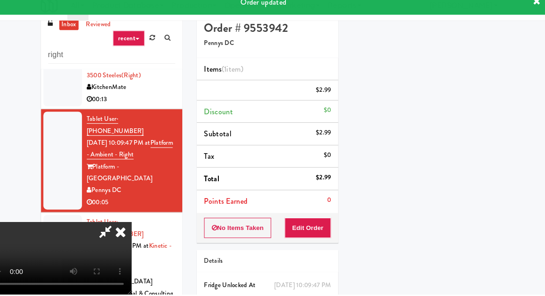
scroll to position [92, 0]
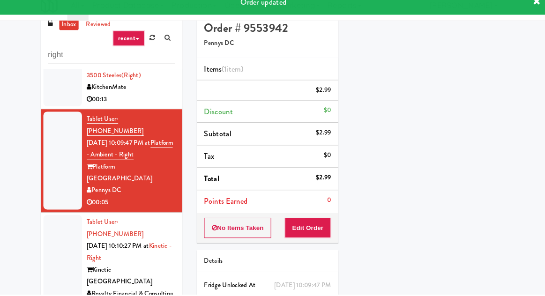
click at [68, 219] on div at bounding box center [73, 266] width 37 height 95
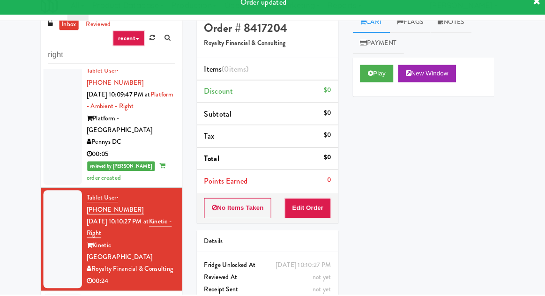
scroll to position [76, 0]
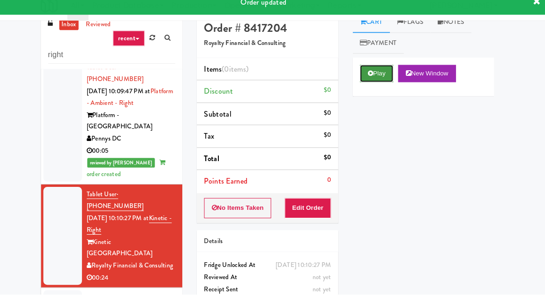
click at [367, 82] on button "Play" at bounding box center [378, 81] width 32 height 17
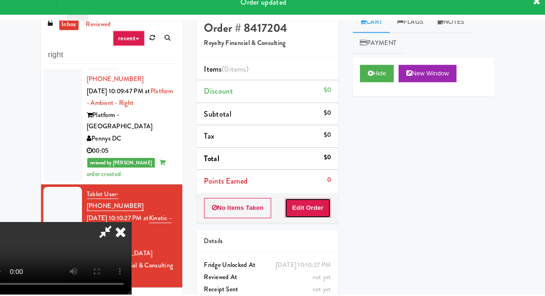
click at [305, 220] on button "Edit Order" at bounding box center [311, 212] width 45 height 20
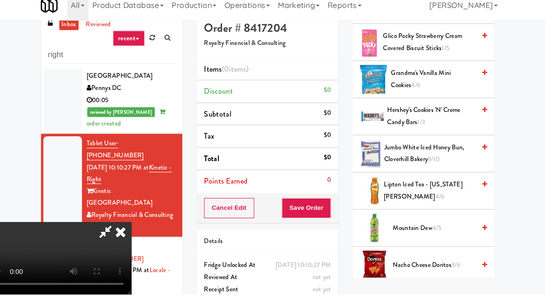
scroll to position [462, 0]
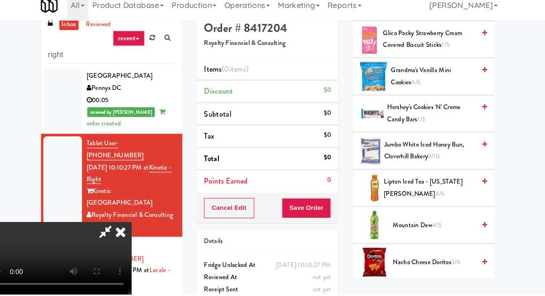
click at [416, 223] on span "Mountain Dew 4/5" at bounding box center [434, 229] width 80 height 12
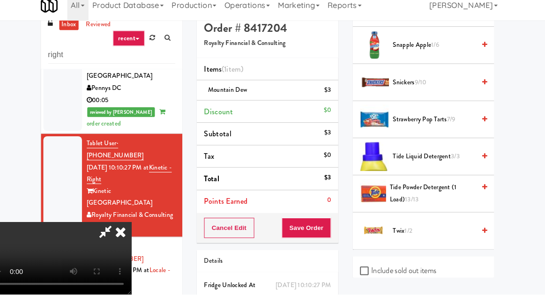
scroll to position [922, 0]
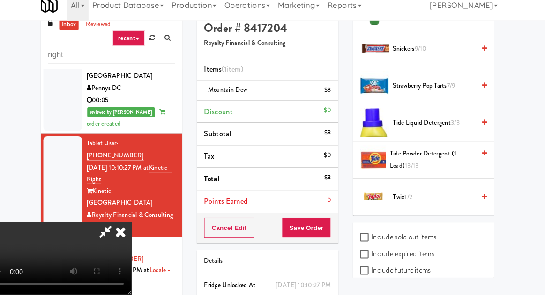
click at [405, 237] on label "Include sold out items" at bounding box center [399, 240] width 74 height 14
click at [373, 237] on input "Include sold out items" at bounding box center [367, 240] width 11 height 7
checkbox input "true"
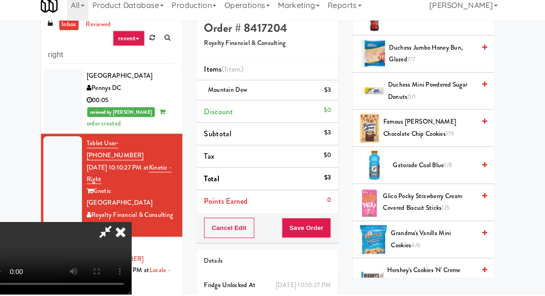
scroll to position [377, 0]
click at [415, 234] on span "Grandma's Vanilla Mini Cookies 4/6" at bounding box center [433, 241] width 82 height 23
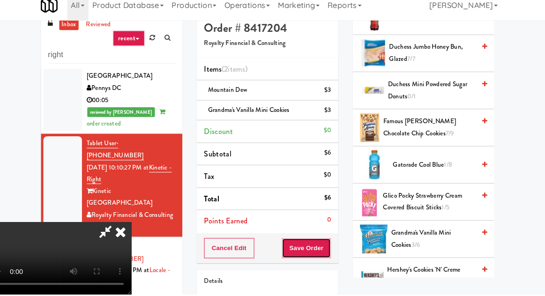
click at [334, 249] on button "Save Order" at bounding box center [310, 251] width 48 height 20
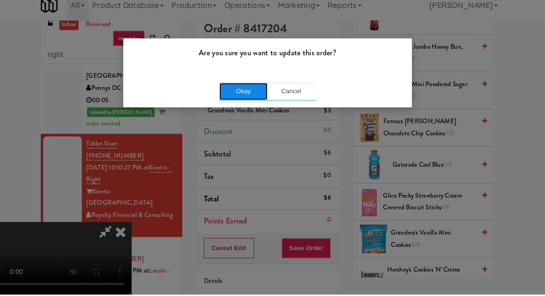
click at [263, 94] on button "Okay" at bounding box center [249, 98] width 47 height 17
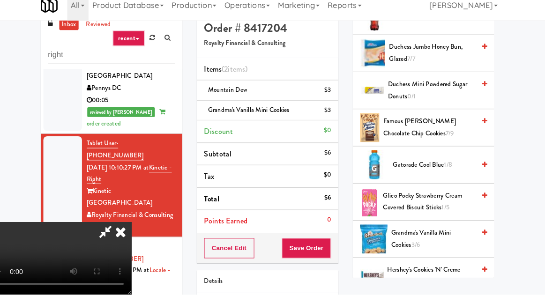
scroll to position [92, 0]
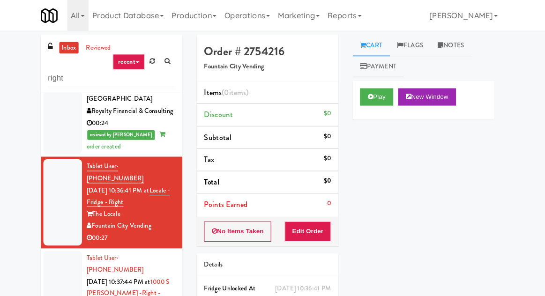
scroll to position [249, 0]
click at [371, 93] on icon at bounding box center [372, 94] width 5 height 6
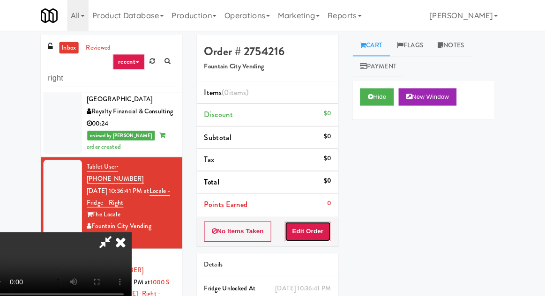
click at [326, 232] on button "Edit Order" at bounding box center [311, 225] width 45 height 20
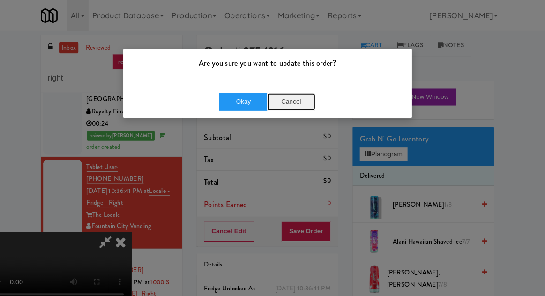
click at [312, 104] on button "Cancel" at bounding box center [295, 98] width 47 height 17
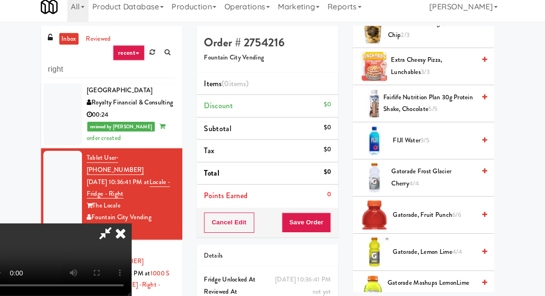
scroll to position [559, 0]
click at [416, 213] on span "Gatorade, Fruit Punch 6/6" at bounding box center [434, 217] width 80 height 12
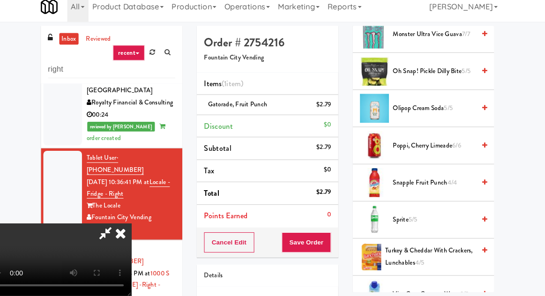
scroll to position [1068, 0]
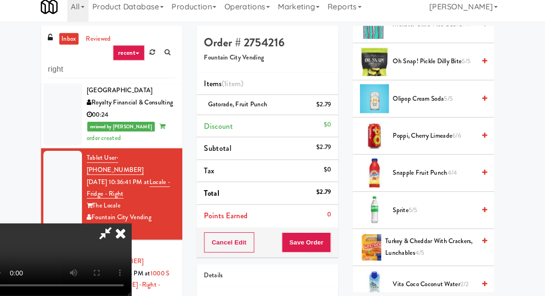
click at [415, 210] on span "5/5" at bounding box center [413, 212] width 8 height 9
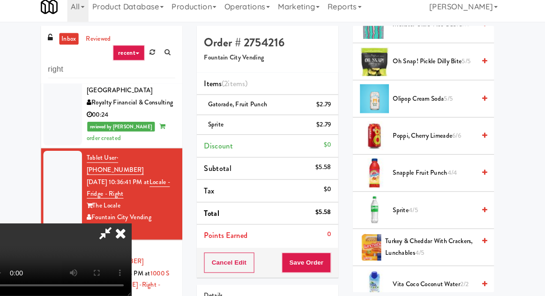
click at [427, 210] on span "Sprite 4/5" at bounding box center [434, 213] width 80 height 12
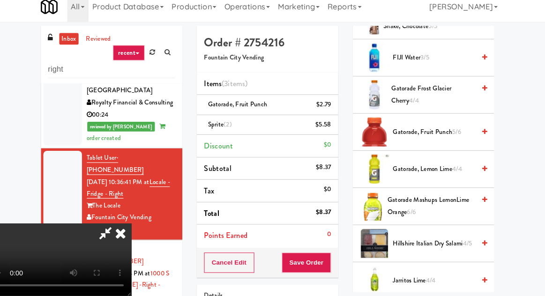
scroll to position [638, 0]
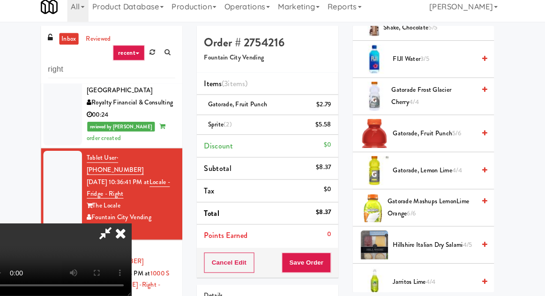
click at [423, 134] on span "Gatorade, Fruit Punch 5/6" at bounding box center [434, 139] width 80 height 12
click at [339, 109] on li "Gatorade, Fruit Punch (2) $5.58" at bounding box center [272, 111] width 137 height 20
click at [334, 109] on link at bounding box center [333, 114] width 8 height 12
click at [335, 109] on link at bounding box center [333, 114] width 8 height 12
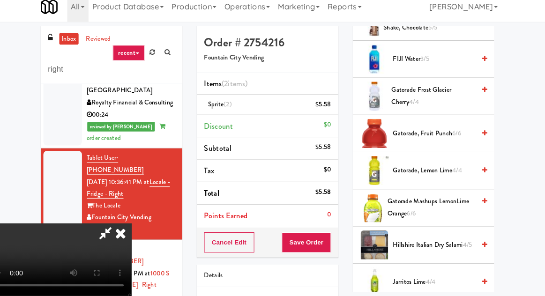
click at [414, 208] on span "Gatorade Mashups LemonLime Orange 6/6" at bounding box center [431, 210] width 85 height 23
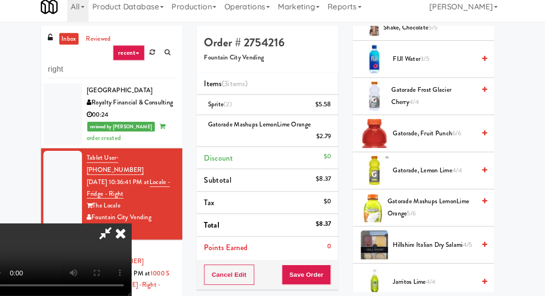
click at [419, 210] on span "Gatorade Mashups LemonLime Orange 5/6" at bounding box center [431, 210] width 85 height 23
click at [332, 272] on button "Save Order" at bounding box center [310, 276] width 48 height 20
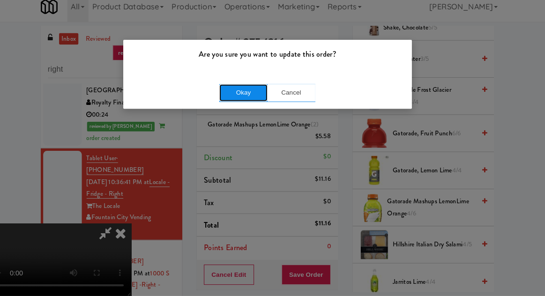
click at [254, 102] on button "Okay" at bounding box center [249, 98] width 47 height 17
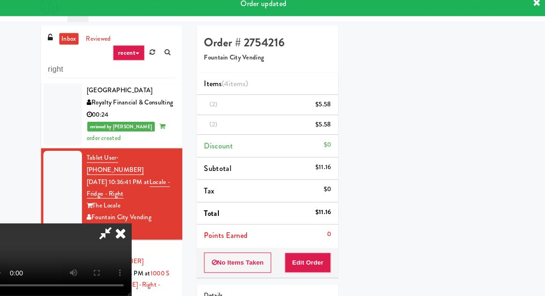
scroll to position [0, 0]
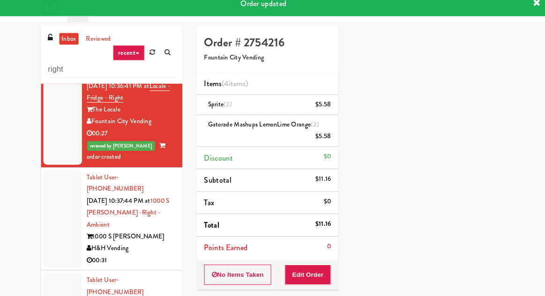
click at [76, 174] on div at bounding box center [73, 221] width 37 height 95
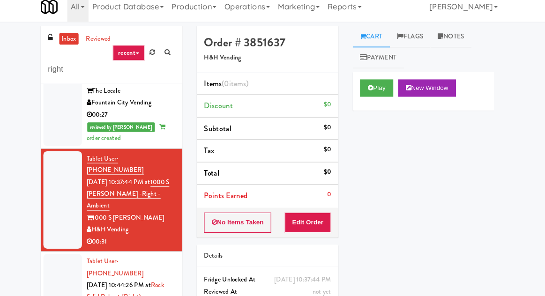
scroll to position [362, 0]
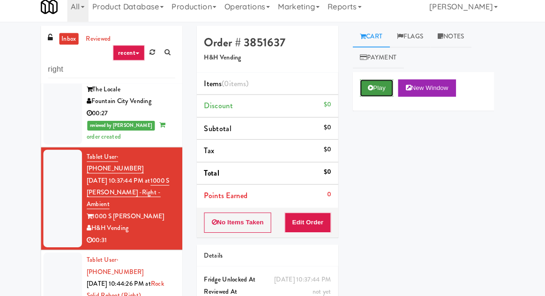
click at [378, 92] on button "Play" at bounding box center [378, 94] width 32 height 17
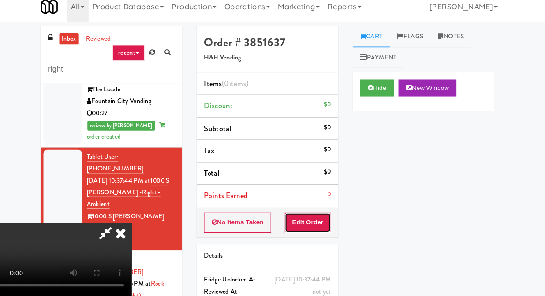
click at [327, 233] on button "Edit Order" at bounding box center [311, 225] width 45 height 20
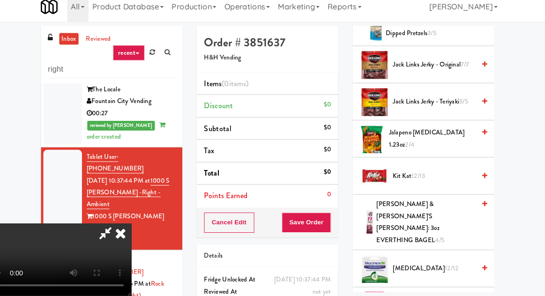
scroll to position [1066, 0]
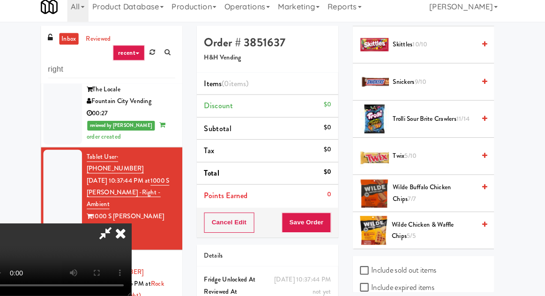
click at [444, 119] on span "Trolli Sour Brite Crawlers 11/14" at bounding box center [434, 125] width 80 height 12
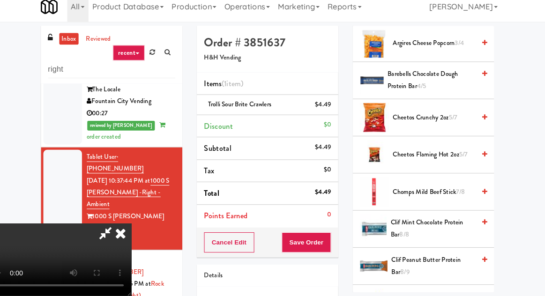
scroll to position [188, 0]
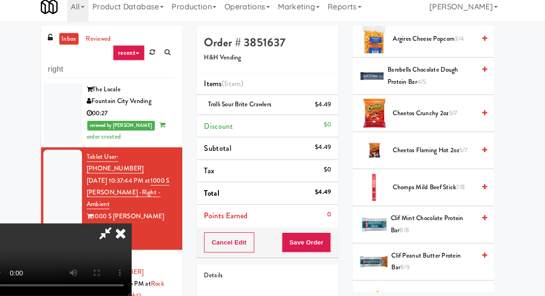
click at [407, 186] on span "Chomps Mild Beef Stick 7/8" at bounding box center [434, 191] width 80 height 12
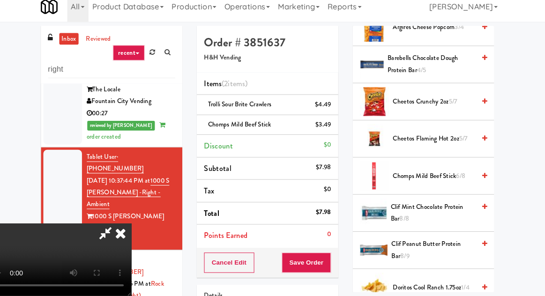
scroll to position [200, 0]
click at [424, 138] on span "Cheetos Flaming Hot 2oz 5/7" at bounding box center [434, 144] width 80 height 12
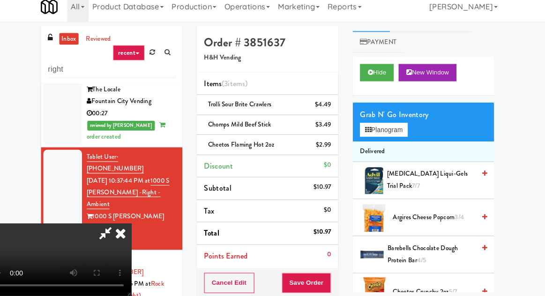
scroll to position [0, 0]
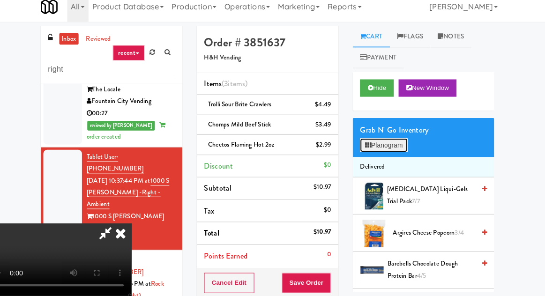
click at [395, 143] on button "Planogram" at bounding box center [385, 150] width 46 height 14
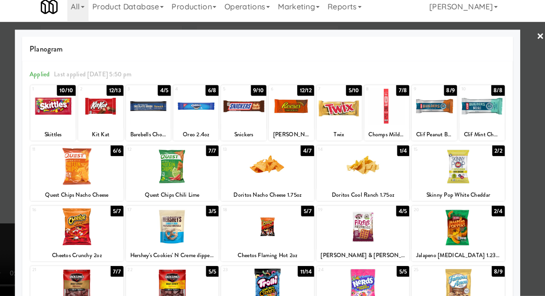
click at [260, 116] on div at bounding box center [249, 112] width 44 height 36
click at [537, 90] on div at bounding box center [272, 148] width 545 height 296
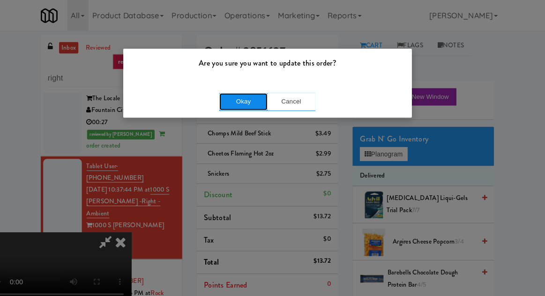
click at [265, 100] on button "Okay" at bounding box center [249, 98] width 47 height 17
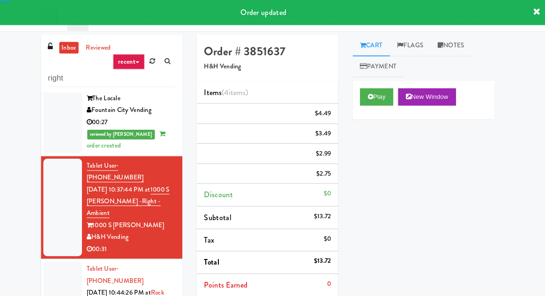
click at [70, 254] on div at bounding box center [73, 295] width 37 height 83
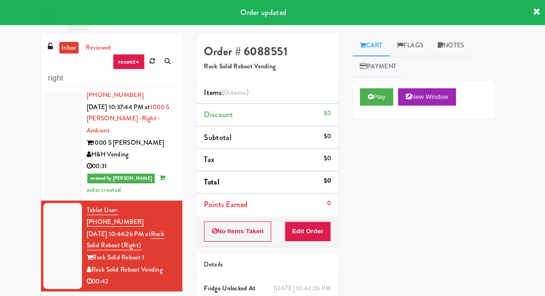
scroll to position [445, 0]
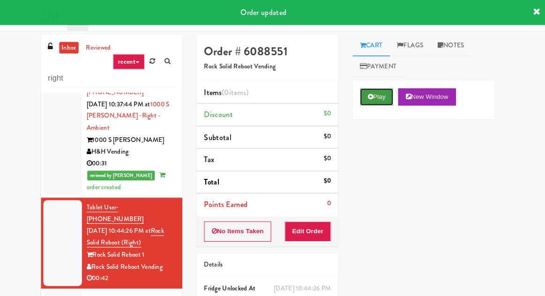
click at [379, 97] on button "Play" at bounding box center [378, 94] width 32 height 17
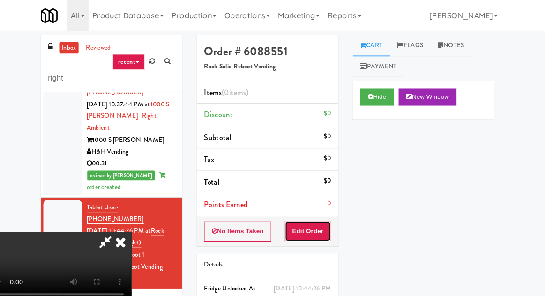
click at [320, 225] on button "Edit Order" at bounding box center [311, 225] width 45 height 20
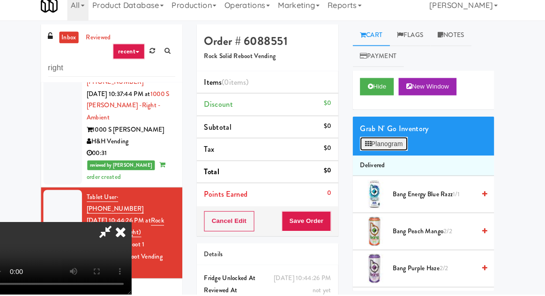
click at [392, 144] on button "Planogram" at bounding box center [385, 150] width 46 height 14
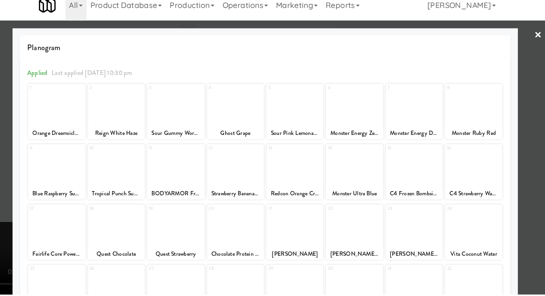
scroll to position [119, 0]
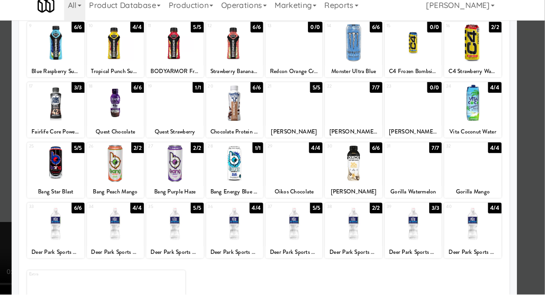
click at [373, 178] on div at bounding box center [358, 169] width 55 height 36
click at [544, 140] on div at bounding box center [272, 148] width 545 height 296
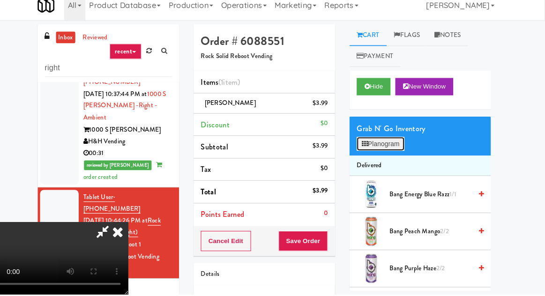
click at [392, 150] on button "Planogram" at bounding box center [385, 150] width 46 height 14
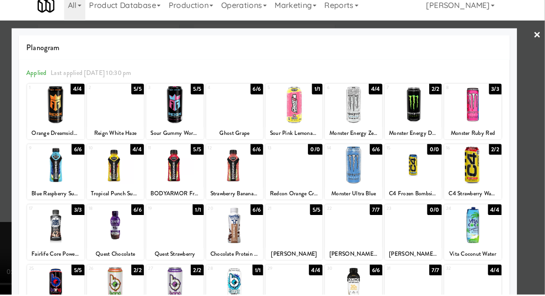
click at [480, 242] on div at bounding box center [474, 229] width 55 height 36
click at [535, 203] on div at bounding box center [272, 148] width 545 height 296
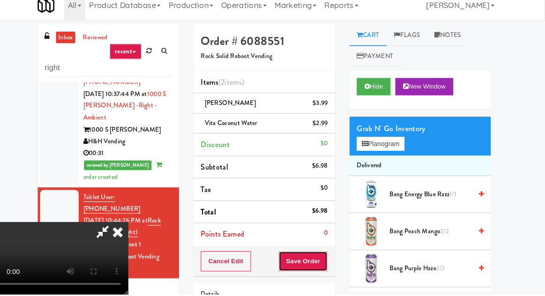
click at [334, 262] on button "Save Order" at bounding box center [310, 264] width 48 height 20
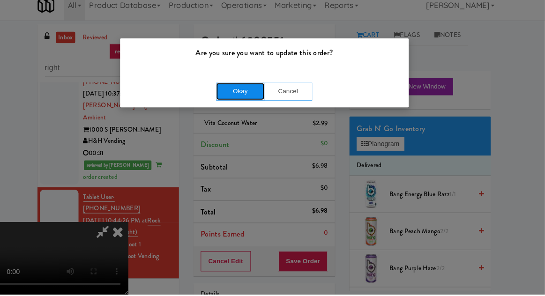
click at [260, 96] on button "Okay" at bounding box center [249, 98] width 47 height 17
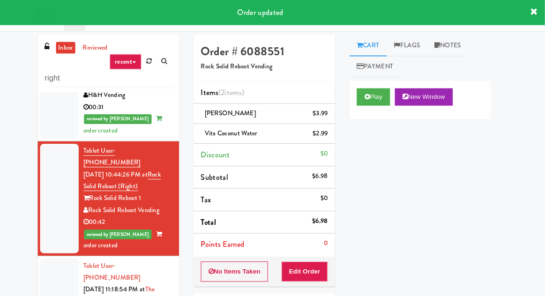
click at [78, 251] on div at bounding box center [73, 298] width 37 height 95
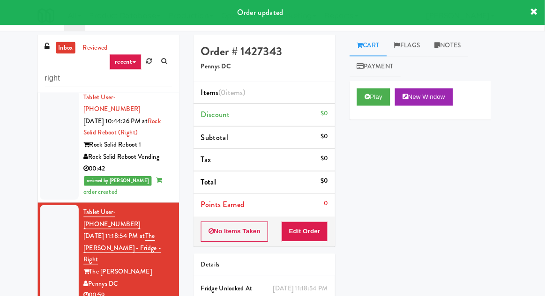
scroll to position [552, 0]
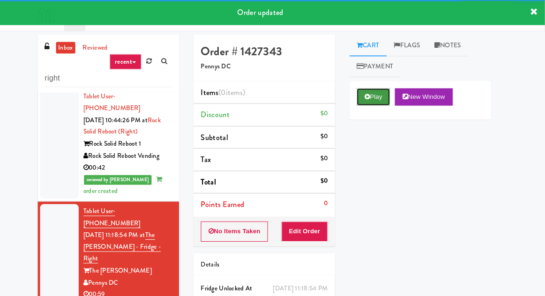
click at [370, 89] on button "Play" at bounding box center [378, 94] width 32 height 17
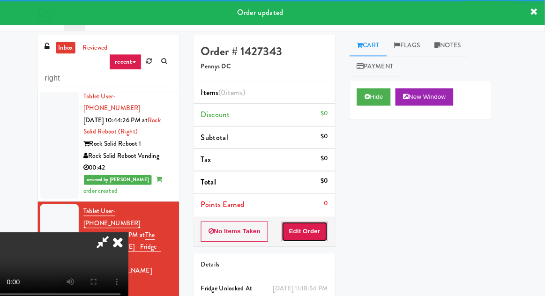
click at [313, 215] on button "Edit Order" at bounding box center [311, 225] width 45 height 20
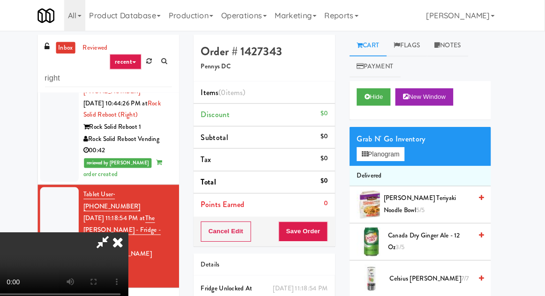
scroll to position [574, 0]
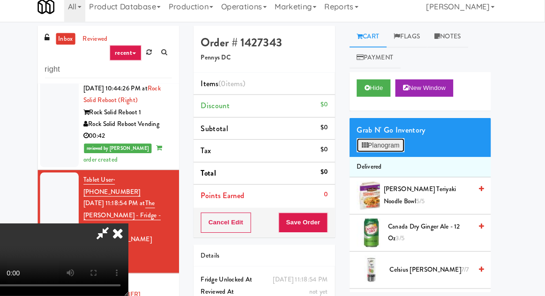
click at [385, 147] on button "Planogram" at bounding box center [385, 150] width 46 height 14
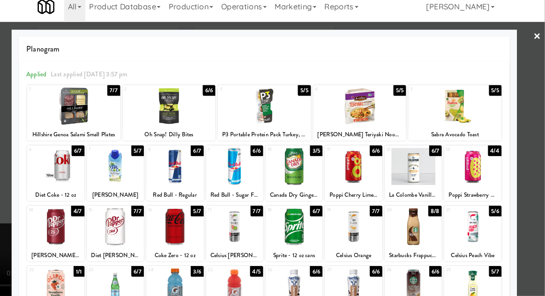
click at [67, 228] on div at bounding box center [69, 229] width 55 height 36
click at [22, 147] on div at bounding box center [272, 148] width 545 height 296
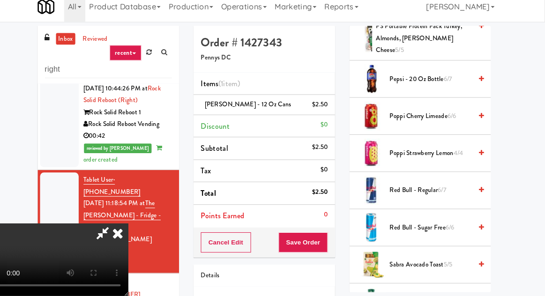
scroll to position [883, 0]
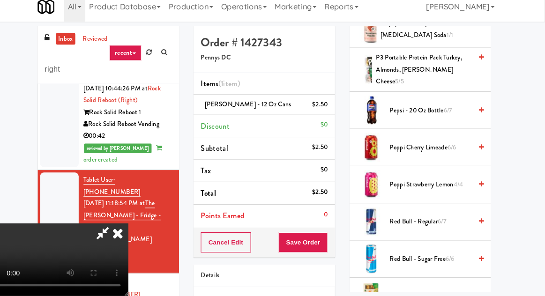
click at [430, 110] on span "Pepsi - 20 oz bottle 6/7" at bounding box center [434, 116] width 80 height 12
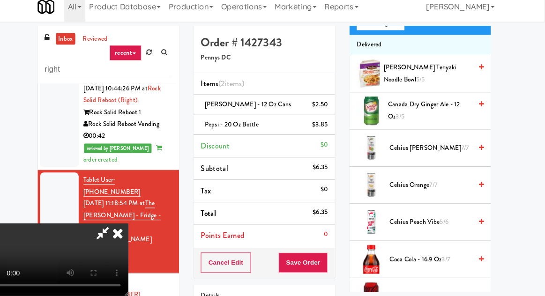
scroll to position [117, 0]
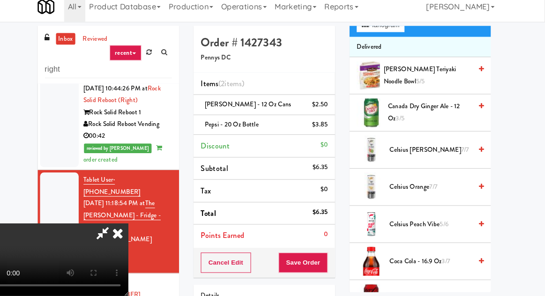
click at [416, 109] on span "Canada Dry Ginger Ale - 12 oz 3/5" at bounding box center [434, 117] width 82 height 23
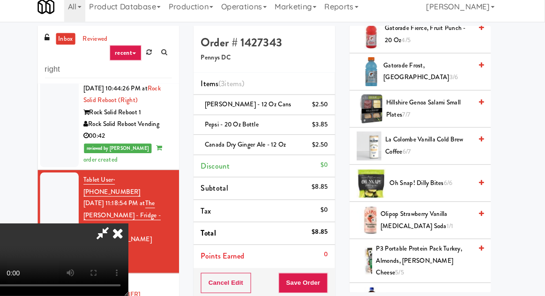
scroll to position [697, 0]
click at [415, 185] on span "Oh Snap! Dilly Bites 6/6" at bounding box center [434, 187] width 80 height 12
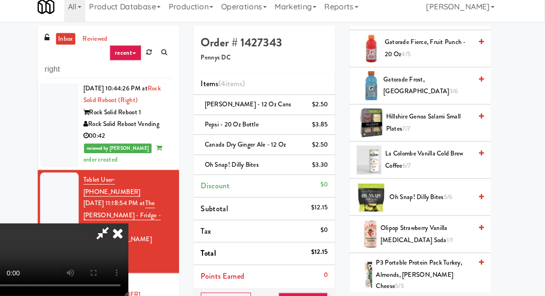
scroll to position [683, 0]
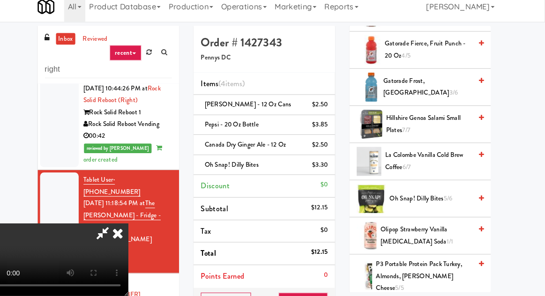
click at [421, 86] on span "Gatorade Frost, Glacier Freeze 3/6" at bounding box center [431, 93] width 86 height 23
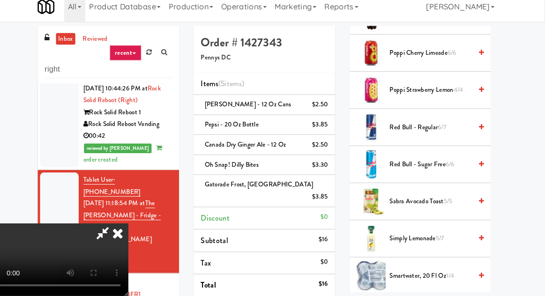
scroll to position [987, 0]
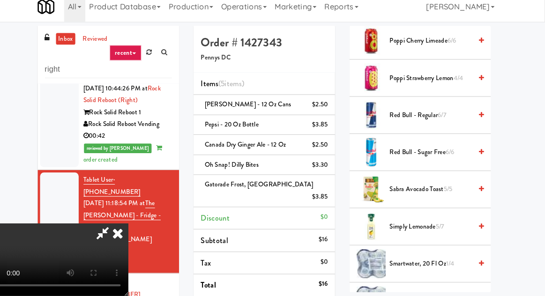
click at [423, 115] on span "Red Bull - Regular 6/7" at bounding box center [434, 121] width 80 height 12
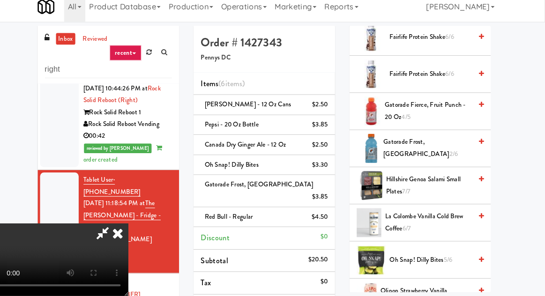
scroll to position [616, 0]
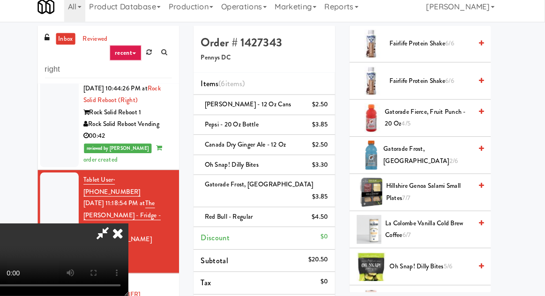
click at [416, 120] on span "Gatorade Fierce, Fruit Punch - 20 oz 4/5" at bounding box center [431, 122] width 85 height 23
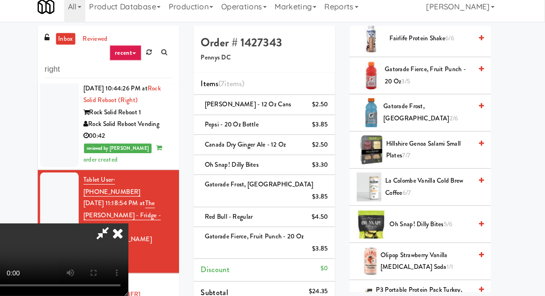
scroll to position [657, 0]
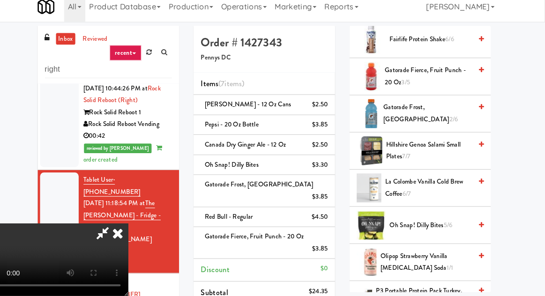
click at [430, 222] on span "Oh Snap! Dilly Bites 5/6" at bounding box center [434, 228] width 80 height 12
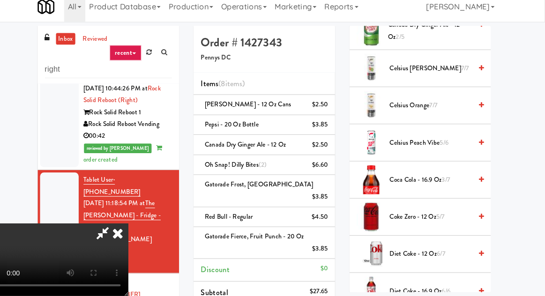
scroll to position [173, 0]
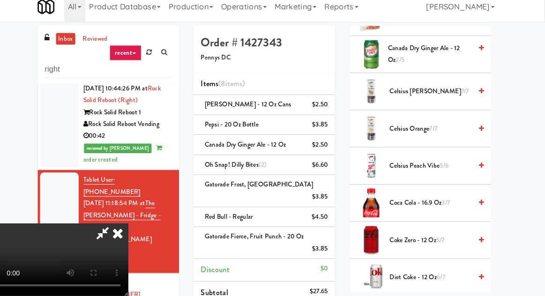
click at [416, 129] on span "Celsius Orange 7/7" at bounding box center [434, 134] width 80 height 12
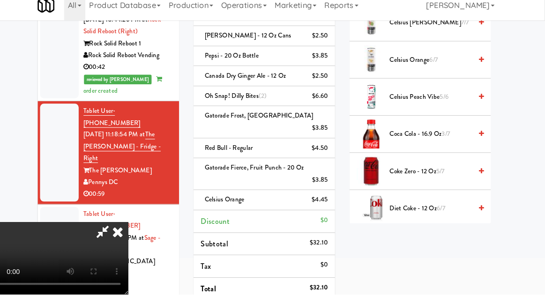
scroll to position [80, 0]
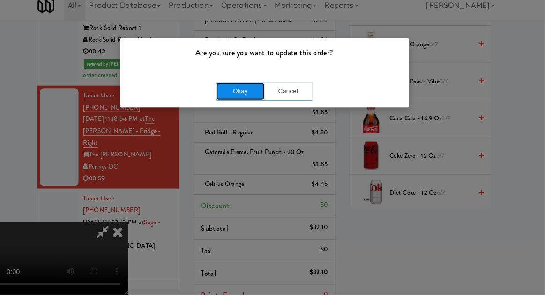
click at [250, 97] on button "Okay" at bounding box center [249, 98] width 47 height 17
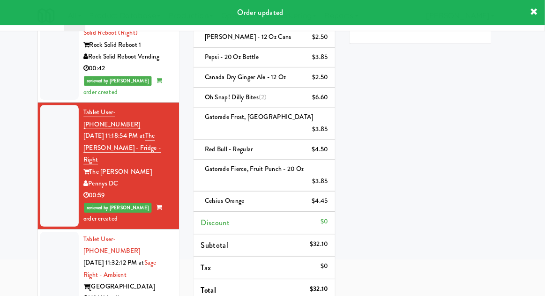
scroll to position [0, 0]
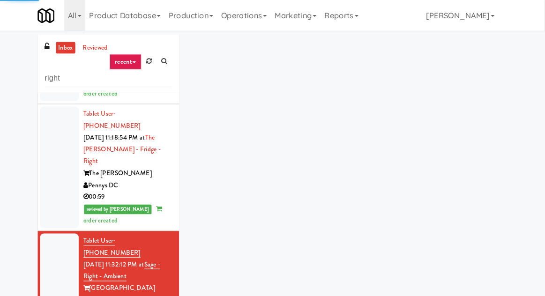
scroll to position [646, 0]
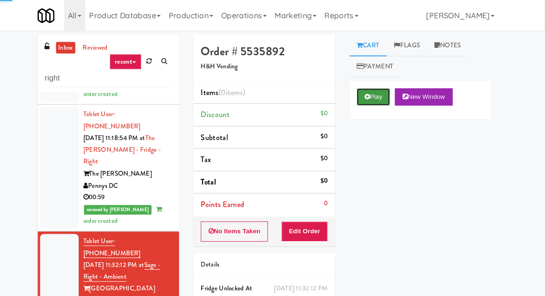
click at [372, 98] on button "Play" at bounding box center [378, 94] width 32 height 17
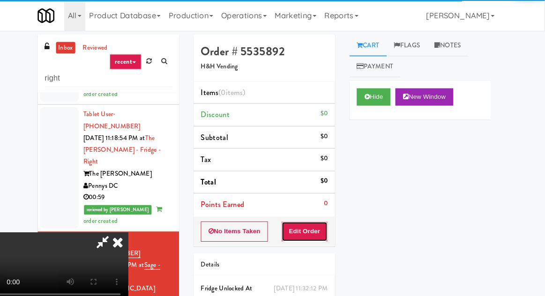
click at [322, 230] on button "Edit Order" at bounding box center [311, 225] width 45 height 20
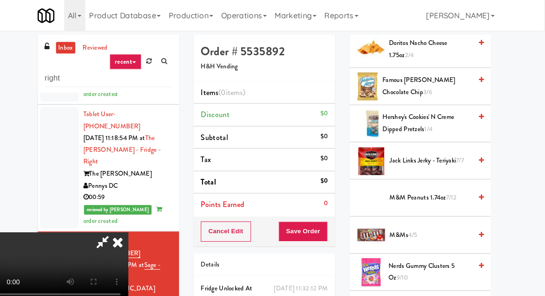
scroll to position [377, 0]
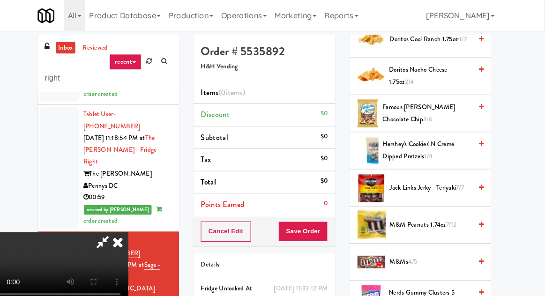
click at [424, 141] on span "Hershey's Cookies' N Creme dipped pretzels 1/4" at bounding box center [430, 145] width 87 height 23
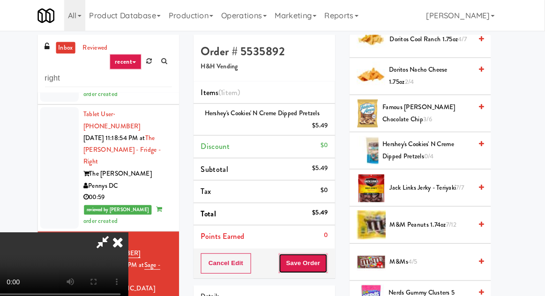
click at [334, 253] on button "Save Order" at bounding box center [310, 256] width 48 height 20
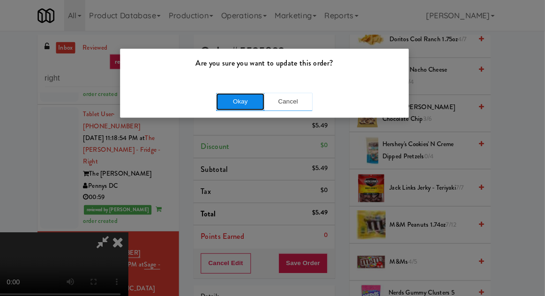
click at [249, 95] on button "Okay" at bounding box center [249, 98] width 47 height 17
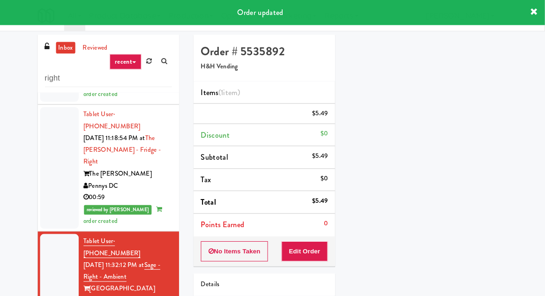
scroll to position [92, 0]
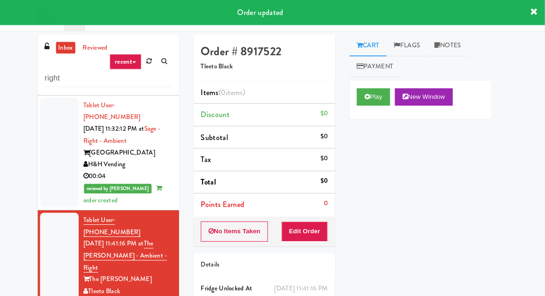
scroll to position [783, 0]
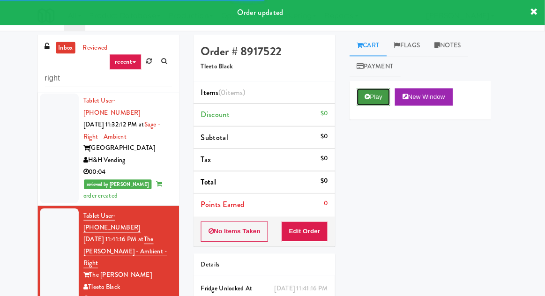
click at [380, 93] on button "Play" at bounding box center [378, 94] width 32 height 17
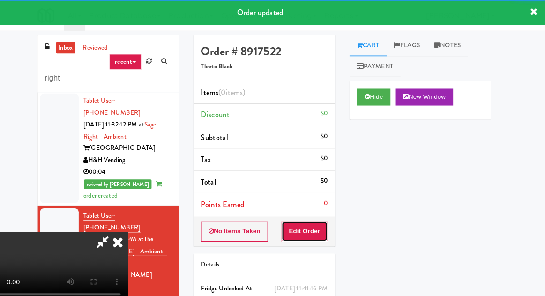
click at [323, 221] on button "Edit Order" at bounding box center [311, 225] width 45 height 20
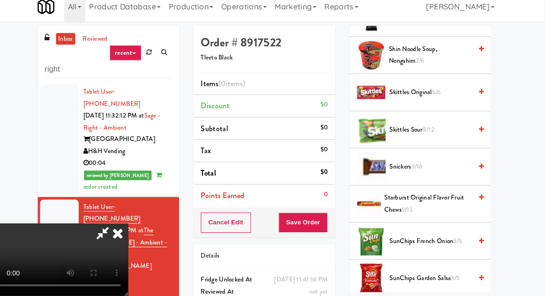
scroll to position [968, 0]
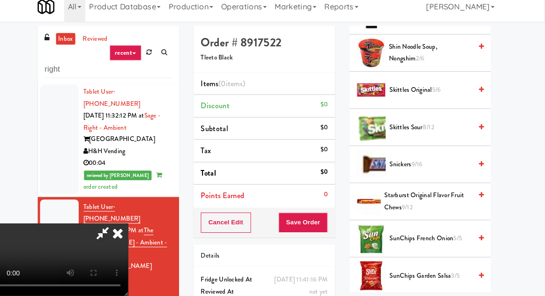
click at [410, 236] on span "SunChips French Onion 5/5" at bounding box center [434, 241] width 80 height 12
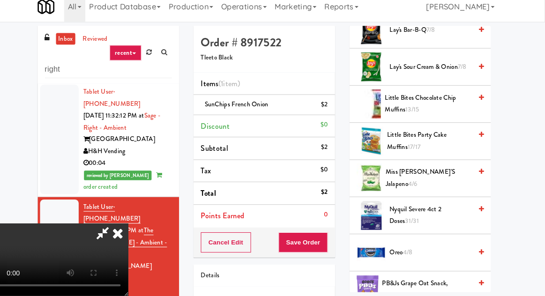
scroll to position [549, 0]
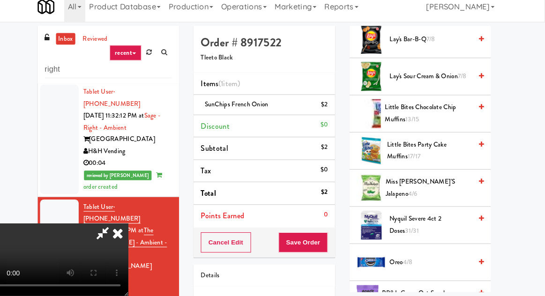
click at [402, 153] on span "Little Bites Party Cake Muffins 17/17" at bounding box center [433, 154] width 82 height 23
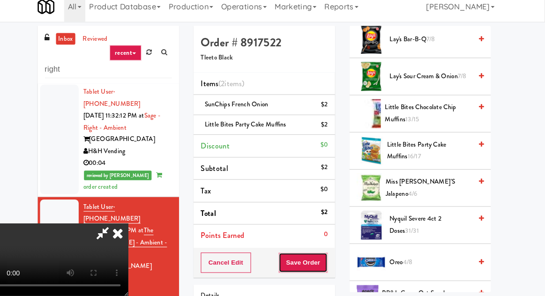
click at [334, 267] on button "Save Order" at bounding box center [310, 264] width 48 height 20
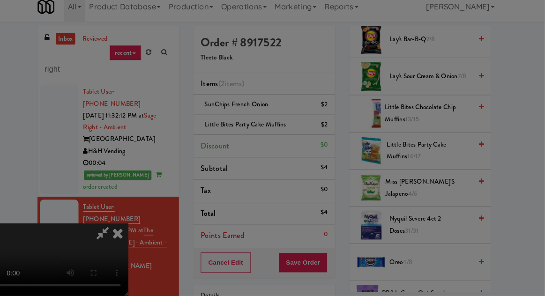
click at [327, 259] on div at bounding box center [272, 148] width 545 height 296
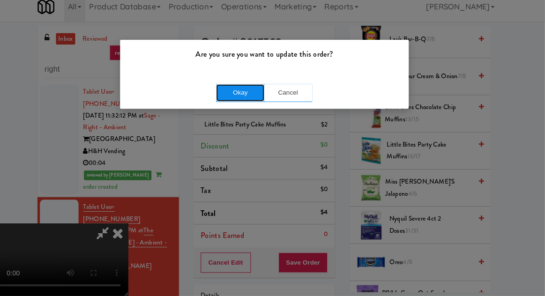
click at [263, 98] on button "Okay" at bounding box center [249, 98] width 47 height 17
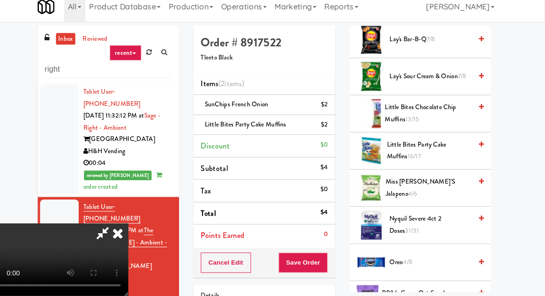
scroll to position [92, 0]
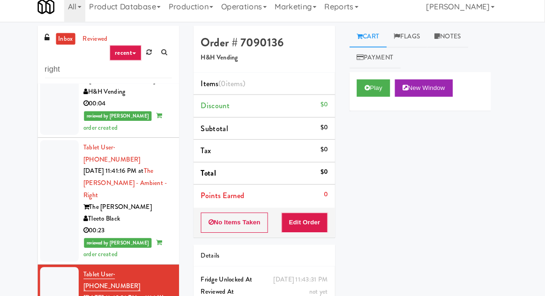
scroll to position [843, 0]
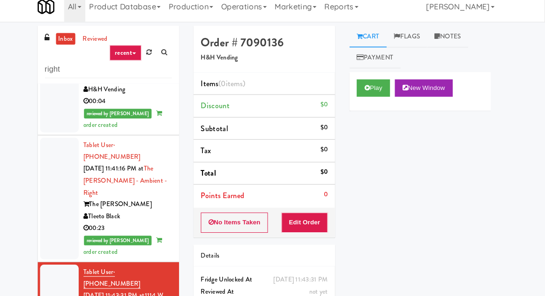
click at [17, 215] on div "inbox reviewed recent all unclear take inventory issue suspicious failed recent…" at bounding box center [272, 206] width 545 height 344
